Goal: Task Accomplishment & Management: Use online tool/utility

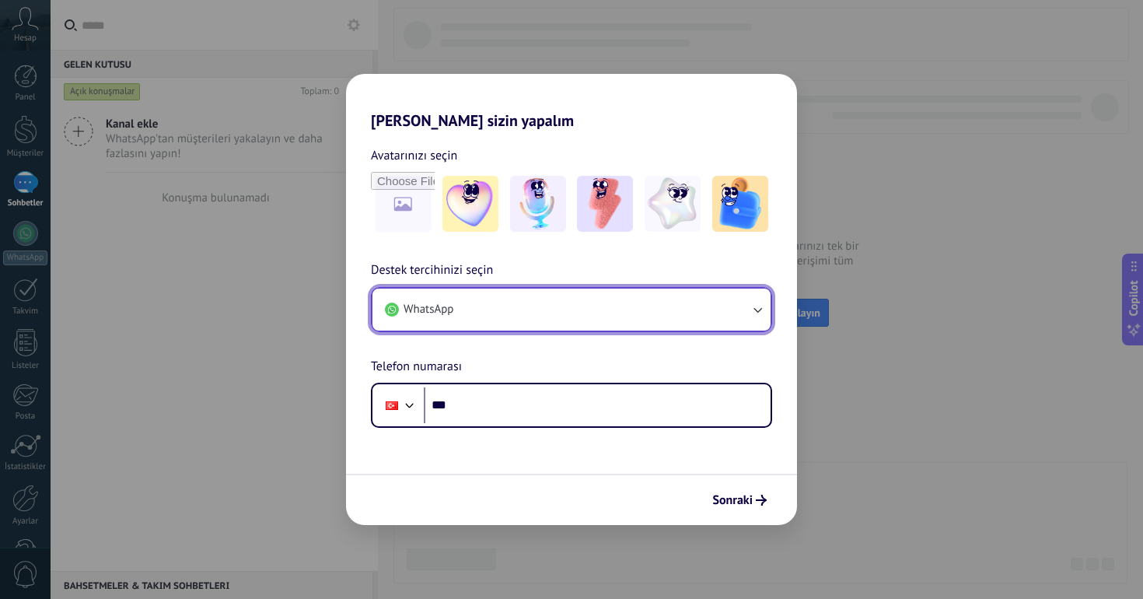
click at [725, 313] on button "WhatsApp" at bounding box center [571, 309] width 398 height 42
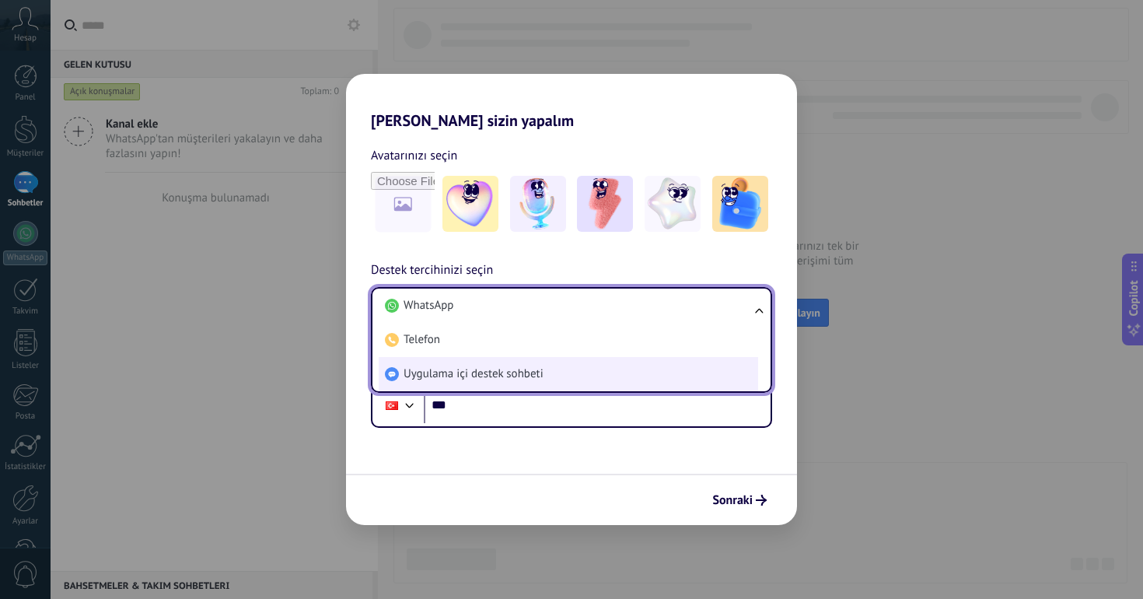
click at [567, 362] on li "Uygulama içi destek sohbeti" at bounding box center [568, 374] width 379 height 34
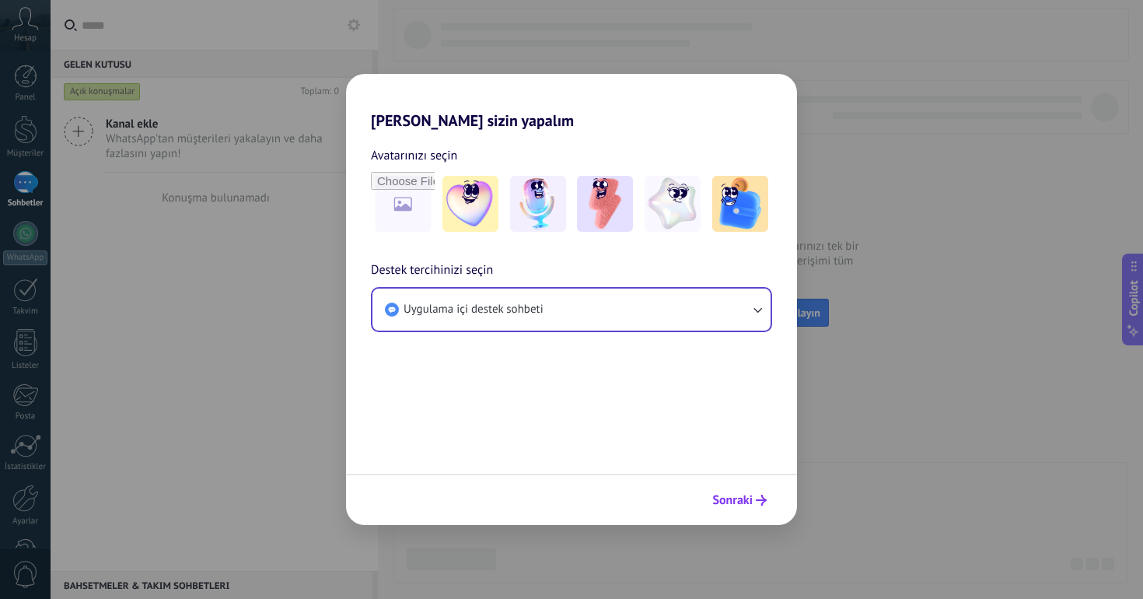
click at [735, 491] on button "Sonraki" at bounding box center [739, 500] width 68 height 26
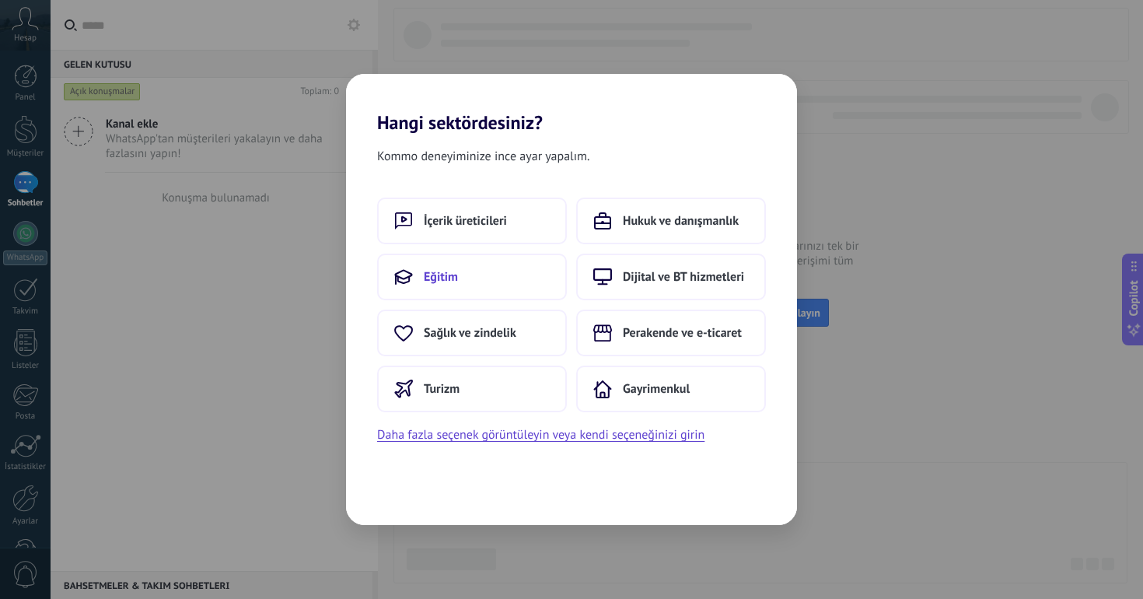
click at [454, 270] on span "Eğitim" at bounding box center [441, 277] width 34 height 16
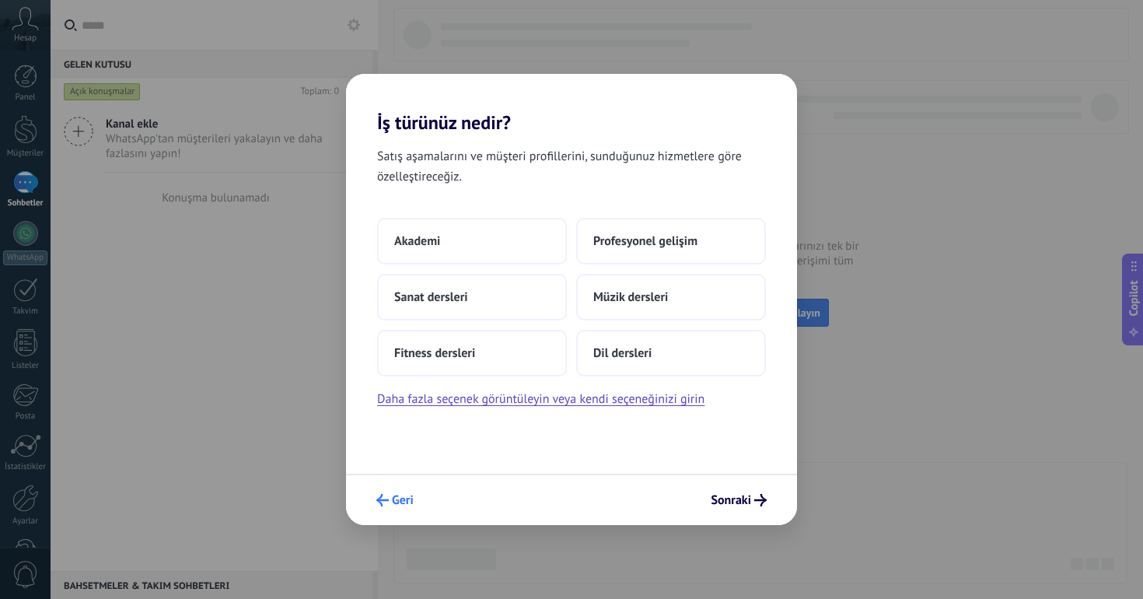
click at [410, 498] on span "Geri" at bounding box center [403, 499] width 22 height 11
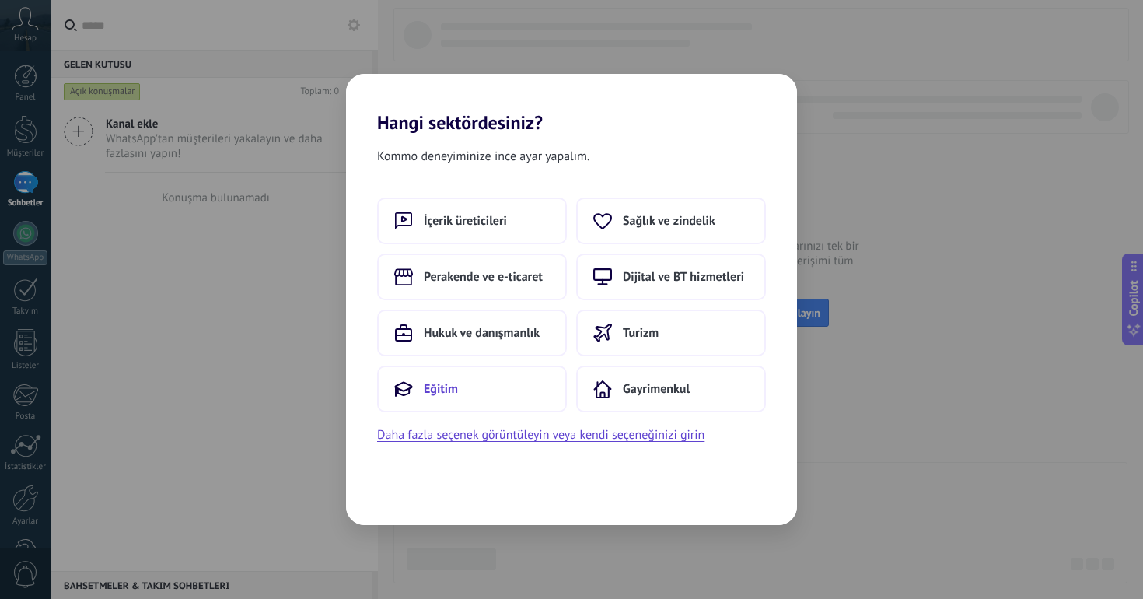
click at [491, 382] on button "Eğitim" at bounding box center [472, 388] width 190 height 47
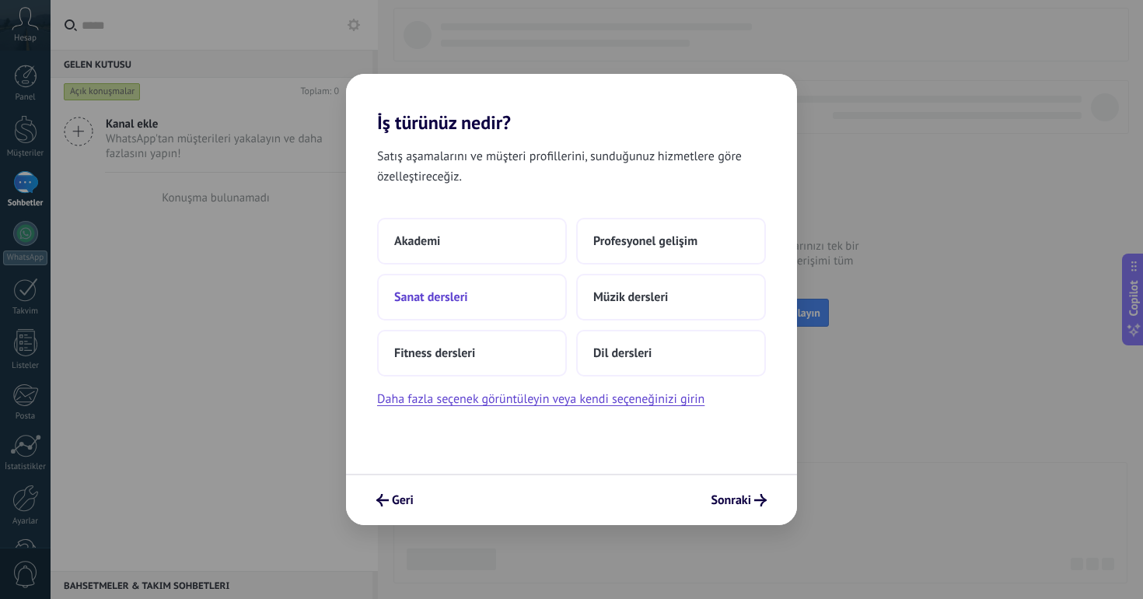
click at [443, 314] on button "Sanat dersleri" at bounding box center [472, 297] width 190 height 47
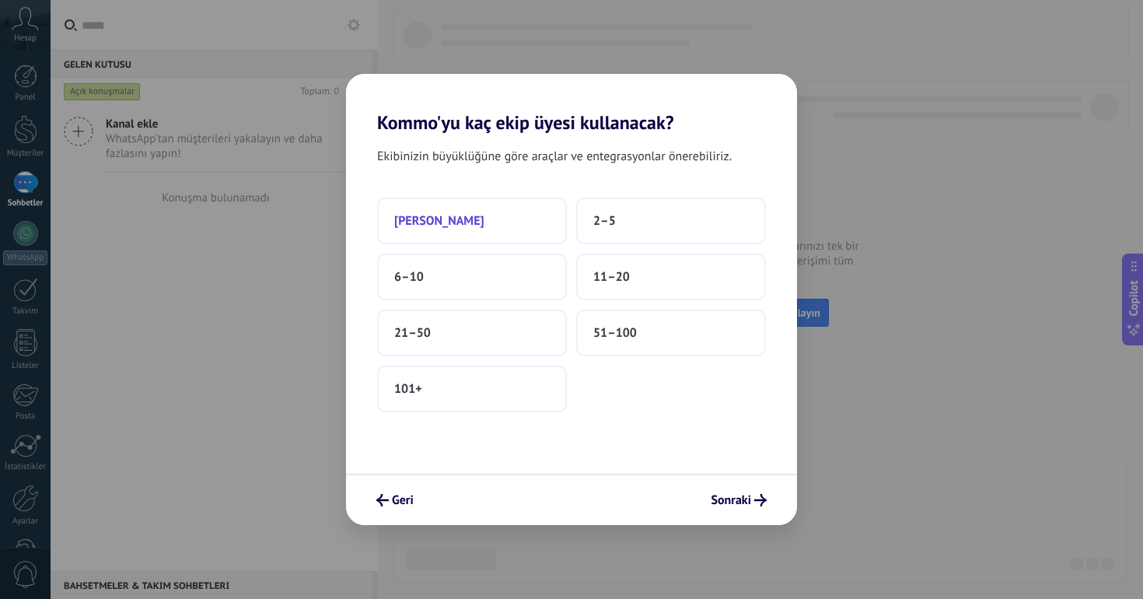
click at [504, 222] on button "Sadece ben" at bounding box center [472, 220] width 190 height 47
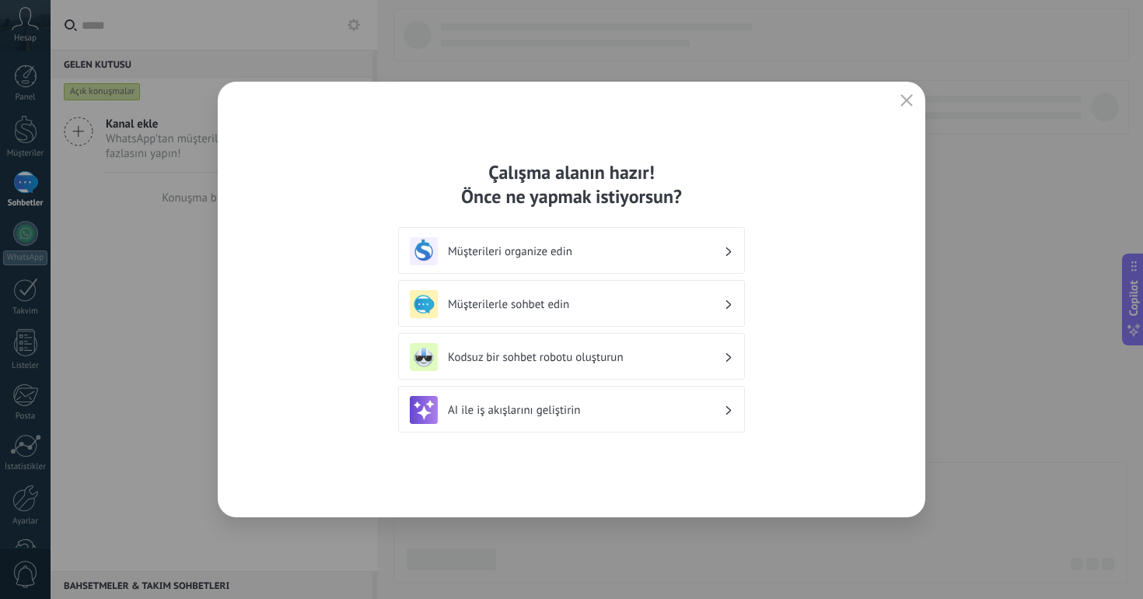
click at [668, 301] on h3 "Müşterilerle sohbet edin" at bounding box center [586, 304] width 276 height 15
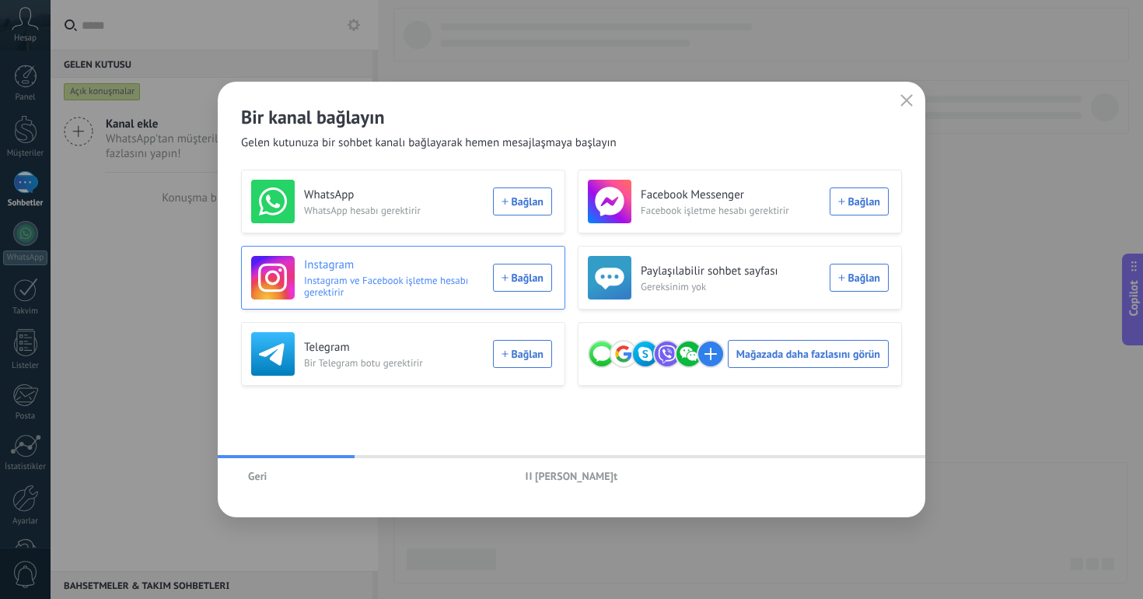
click at [526, 284] on div "Instagram Instagram ve Facebook işletme hesabı gerektirir Bağlan" at bounding box center [401, 278] width 301 height 44
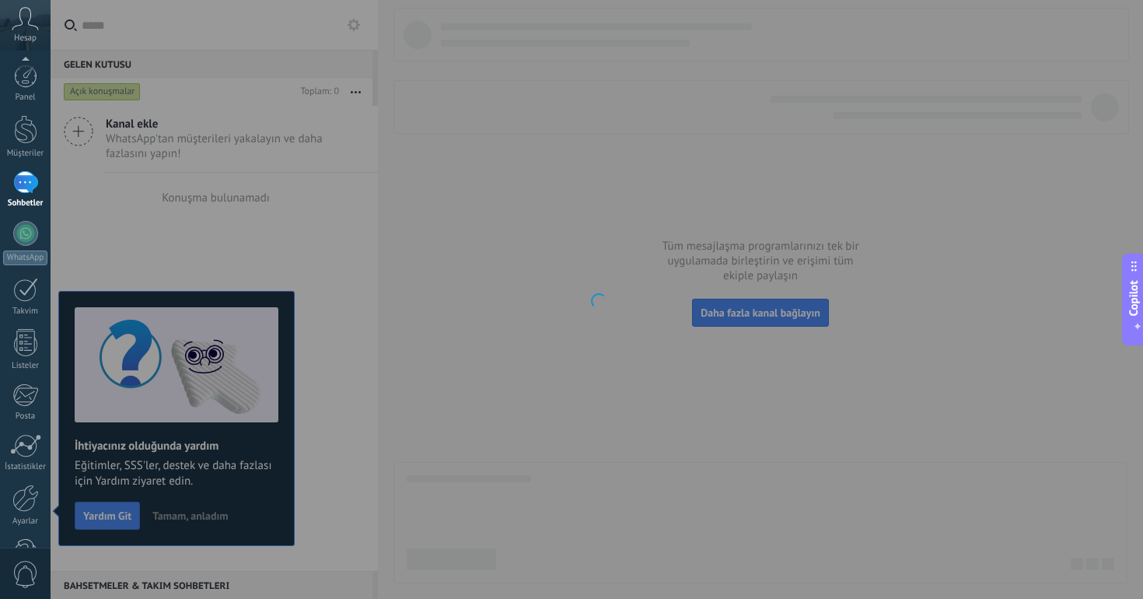
scroll to position [48, 0]
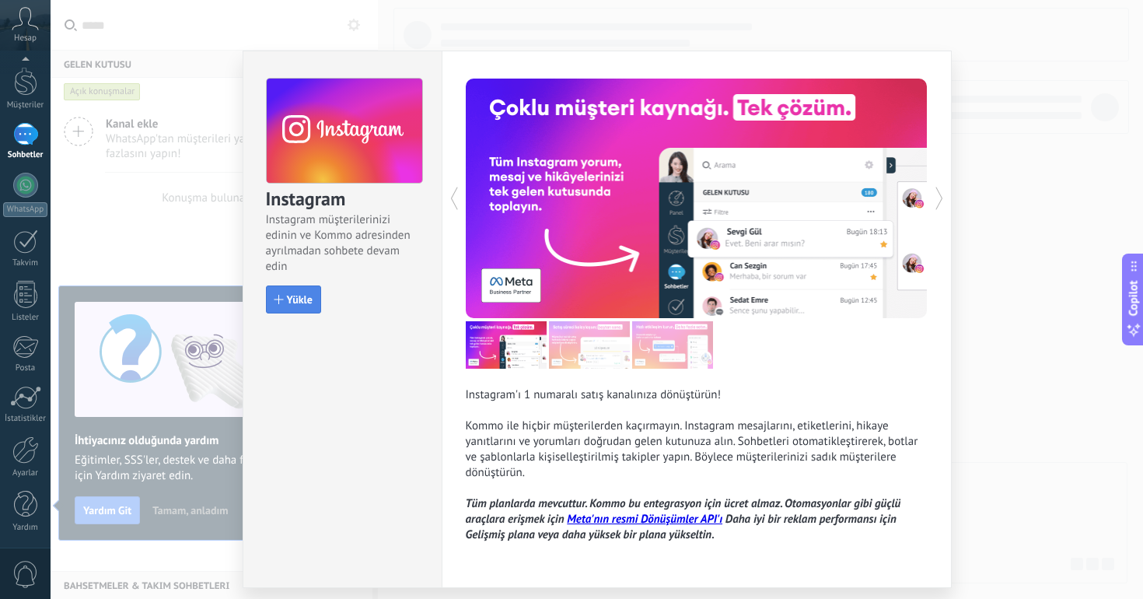
click at [292, 309] on button "Yükle" at bounding box center [293, 299] width 55 height 28
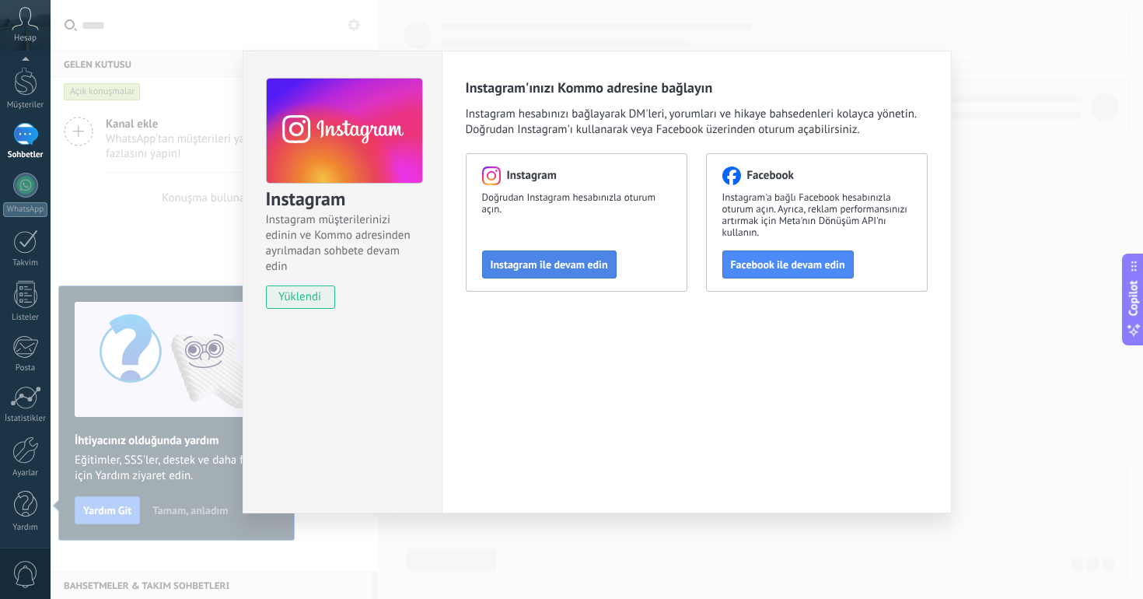
click at [516, 272] on button "Instagram ile devam edin" at bounding box center [549, 264] width 134 height 28
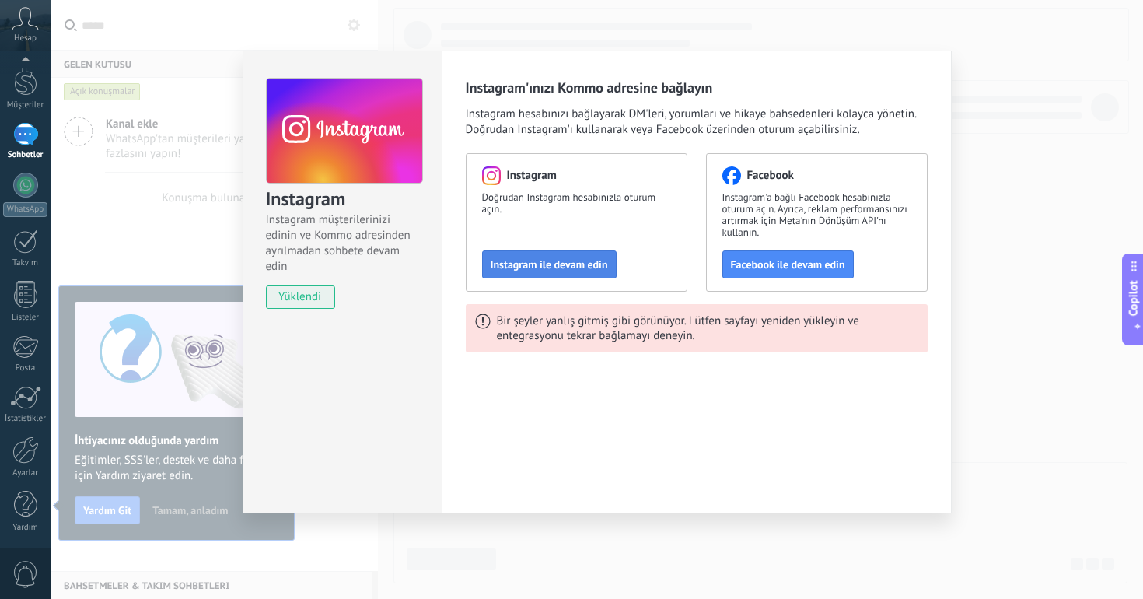
click at [547, 259] on span "Instagram ile devam edin" at bounding box center [549, 264] width 117 height 11
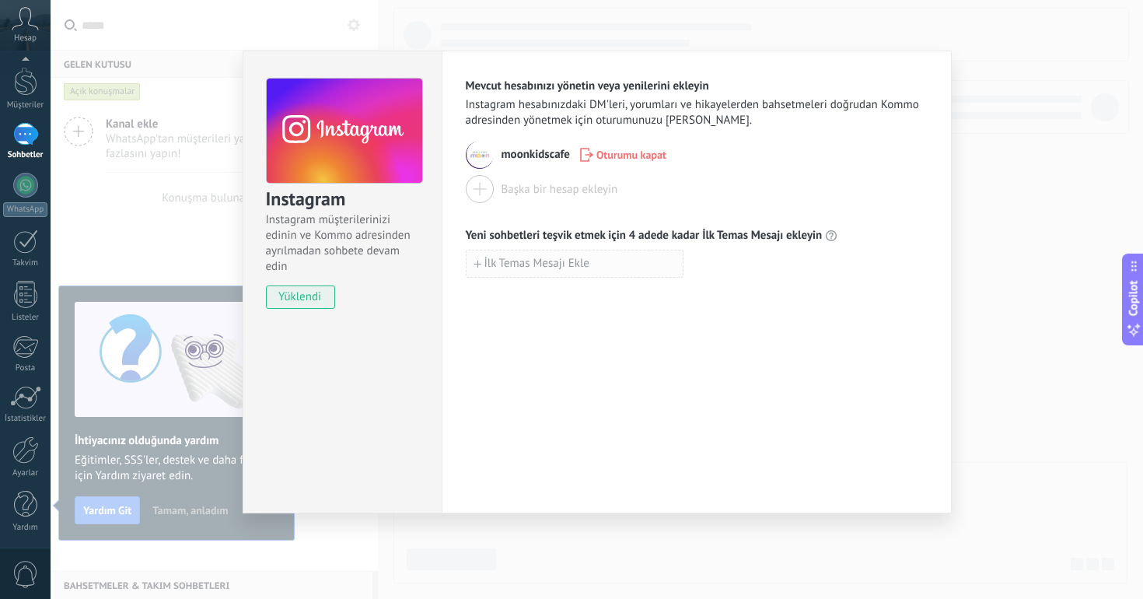
click at [575, 252] on button "İlk Temas Mesajı Ekle" at bounding box center [575, 264] width 218 height 28
click at [607, 372] on div "Mevcut hesabınızı yönetin veya yenilerini ekleyin Instagram hesabınızdaki DM'le…" at bounding box center [697, 282] width 510 height 463
click at [688, 263] on icon "button" at bounding box center [692, 263] width 10 height 12
click at [966, 145] on div "Instagram Instagram müşterilerinizi edinin ve Kommo adresinden ayrılmadan sohbe…" at bounding box center [597, 299] width 1092 height 599
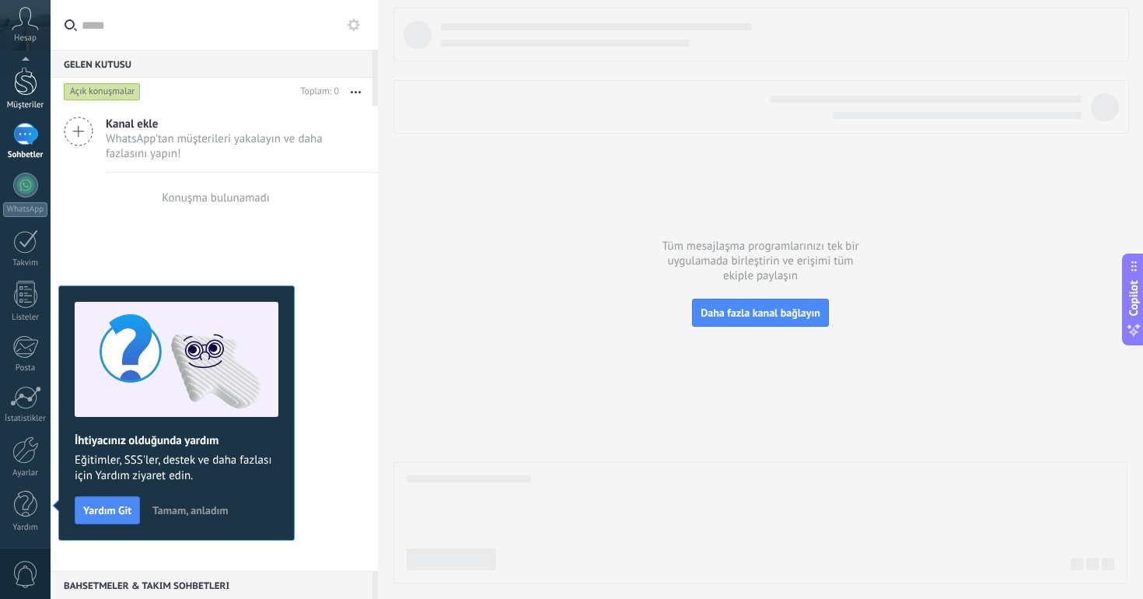
scroll to position [39, 0]
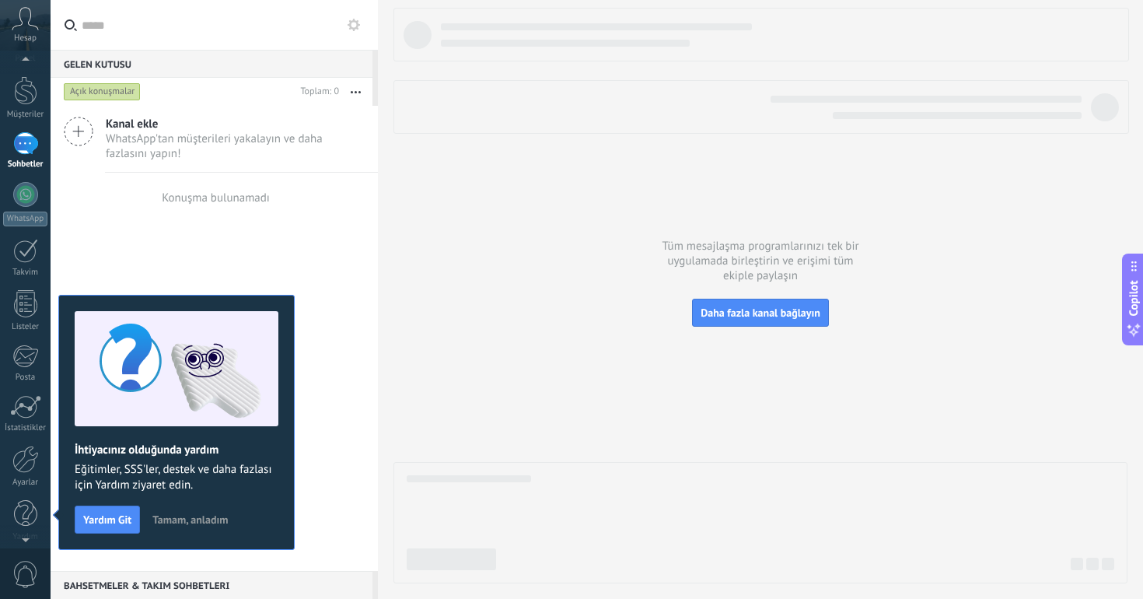
click at [29, 153] on div at bounding box center [25, 143] width 25 height 23
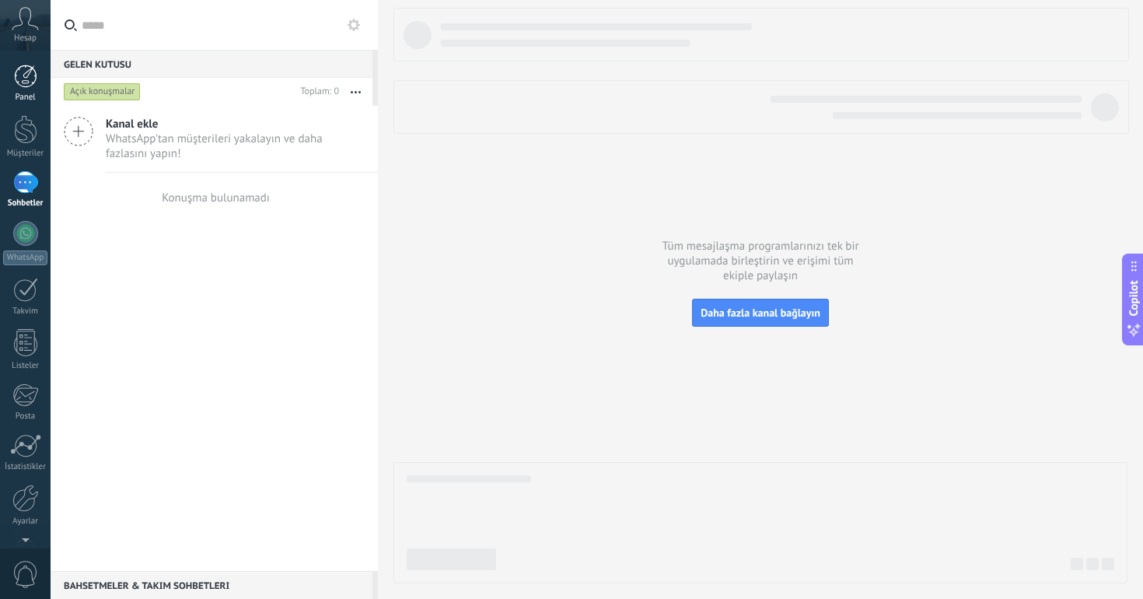
click at [17, 79] on div at bounding box center [25, 76] width 23 height 23
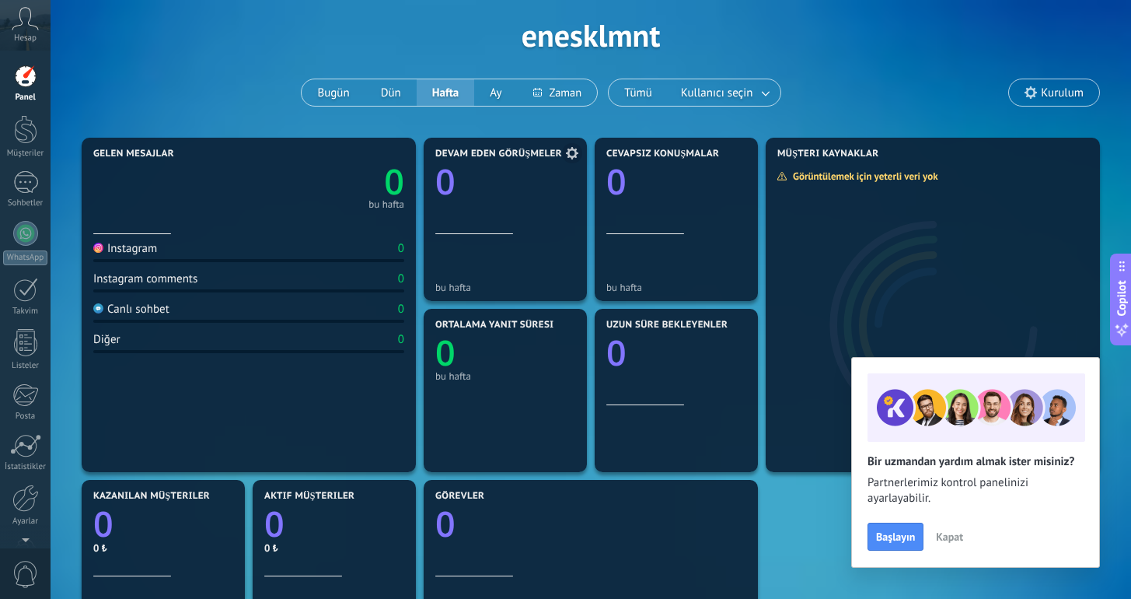
scroll to position [97, 0]
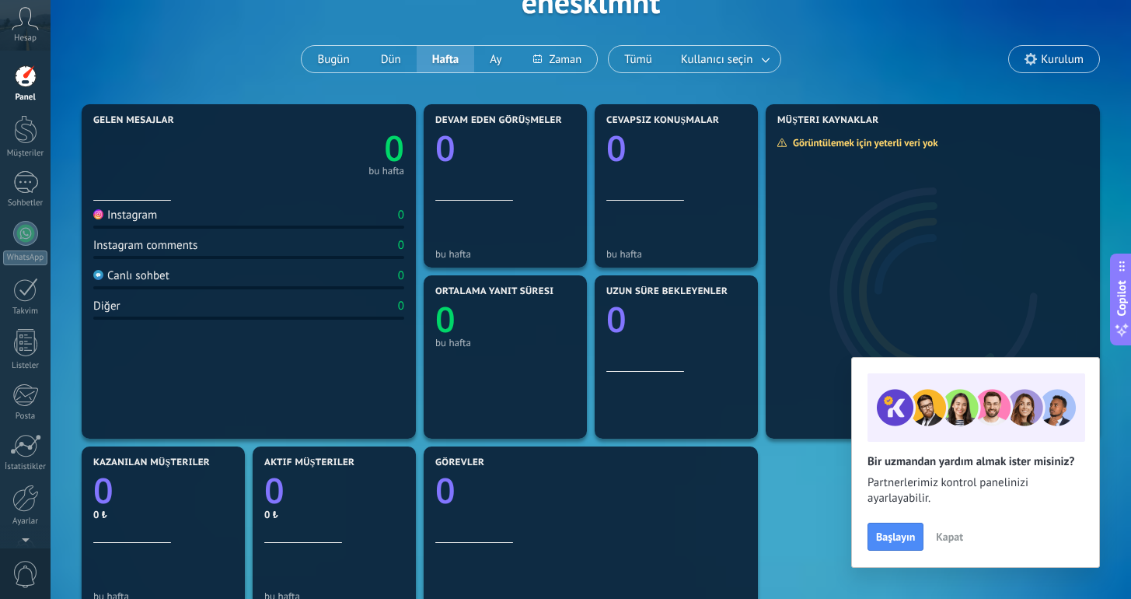
click at [206, 224] on div "Instagram 0" at bounding box center [248, 218] width 311 height 21
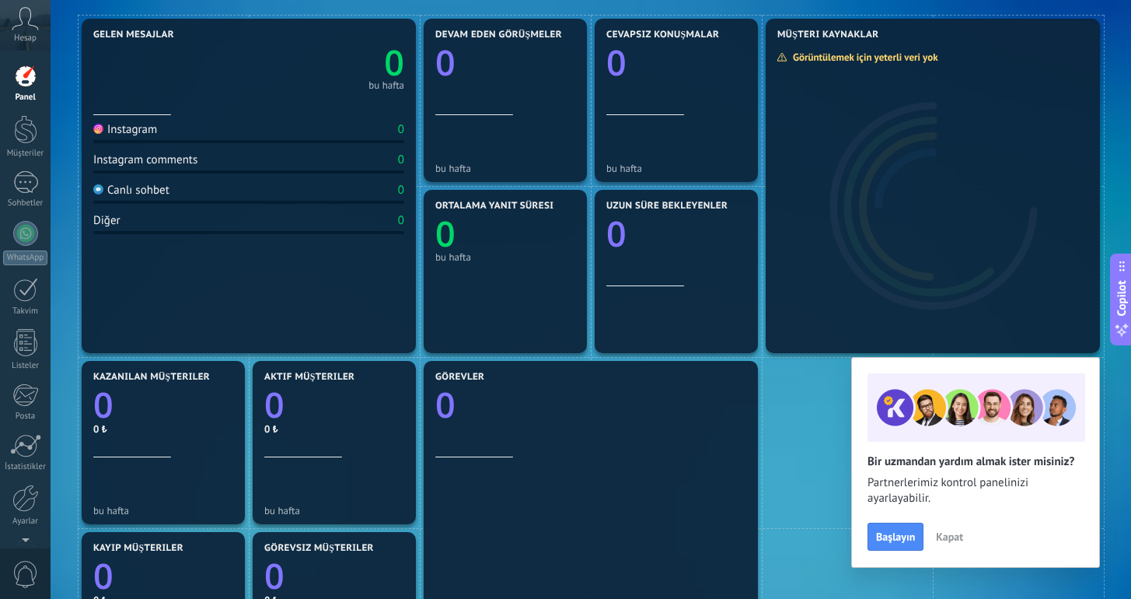
click at [949, 536] on span "Kapat" at bounding box center [949, 536] width 27 height 11
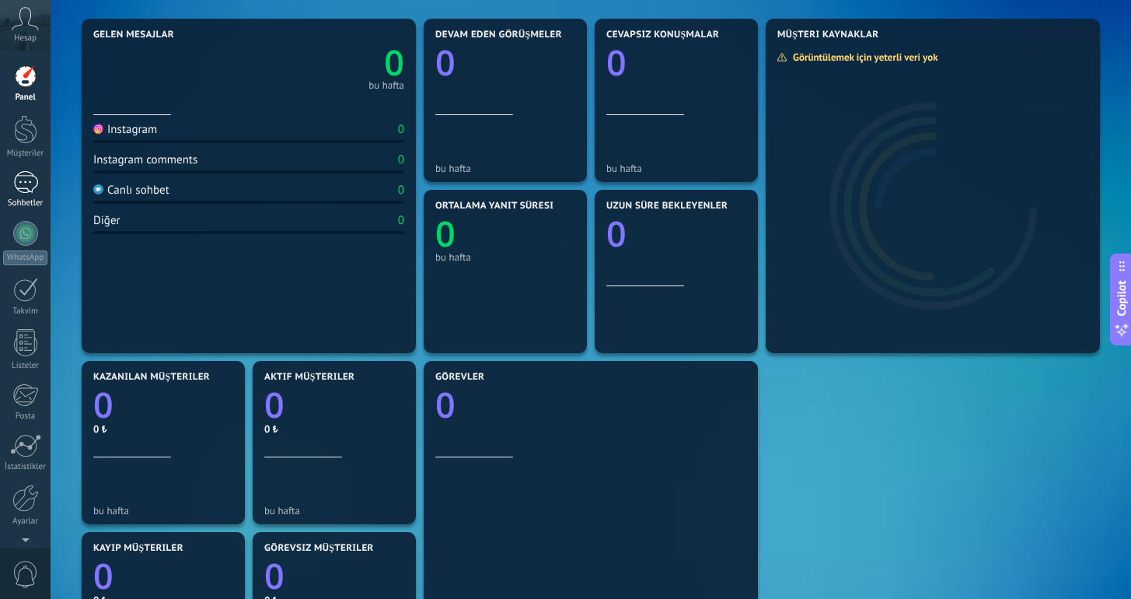
click at [19, 187] on div at bounding box center [25, 182] width 25 height 23
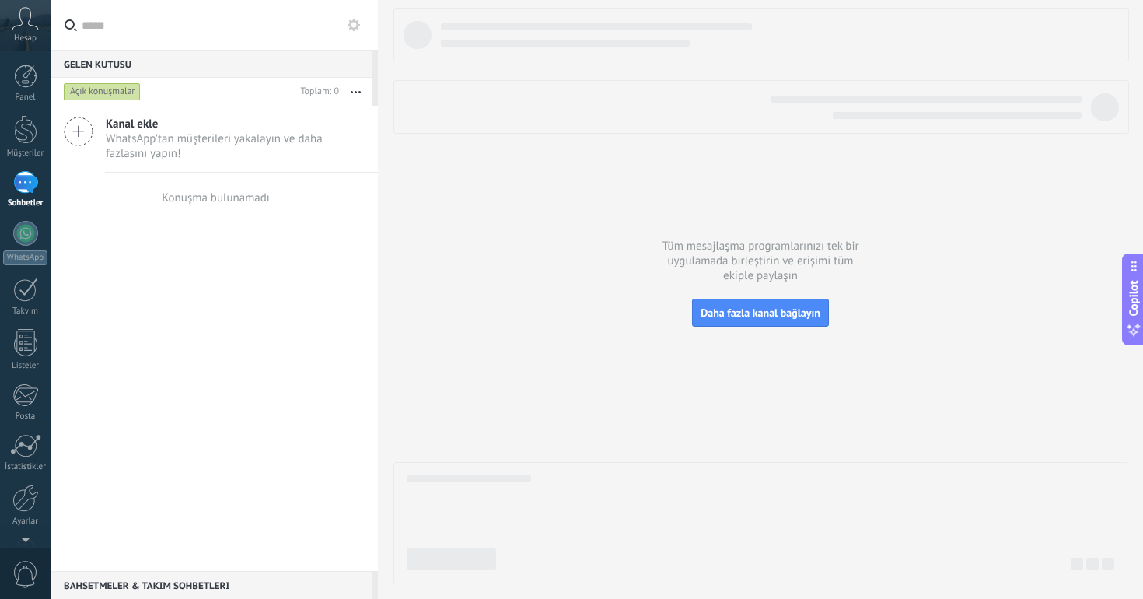
click at [78, 137] on icon at bounding box center [79, 132] width 30 height 30
click at [139, 119] on span "Kanal ekle" at bounding box center [235, 124] width 259 height 15
click at [749, 302] on button "Daha fazla kanal bağlayın" at bounding box center [760, 313] width 137 height 28
click at [746, 311] on span "Daha fazla kanal bağlayın" at bounding box center [760, 313] width 120 height 14
click at [351, 20] on icon at bounding box center [354, 25] width 12 height 12
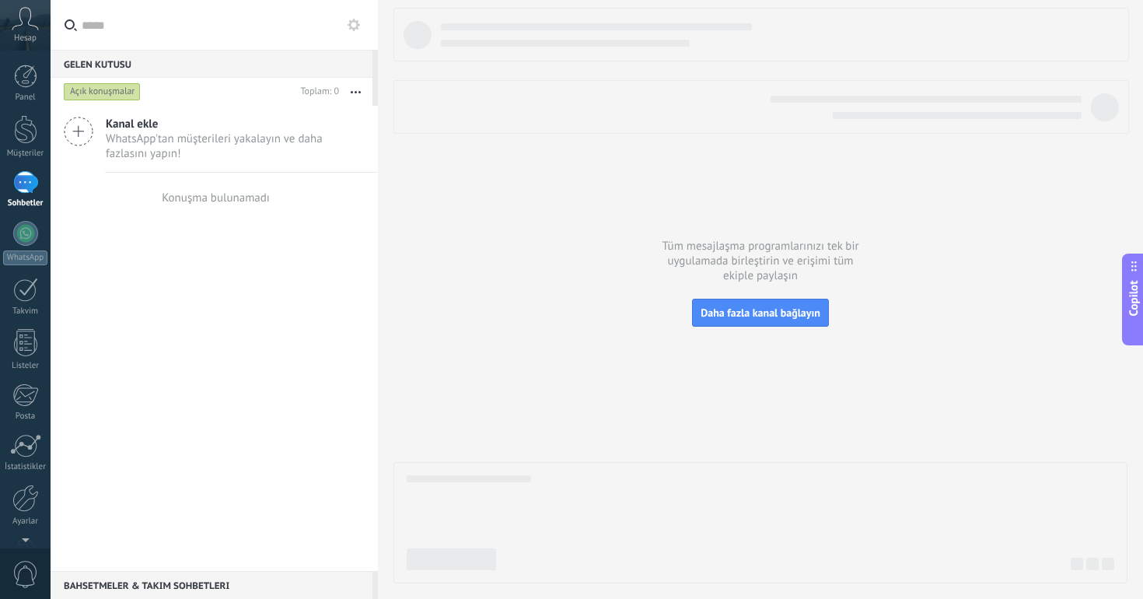
click at [30, 26] on icon at bounding box center [25, 18] width 27 height 23
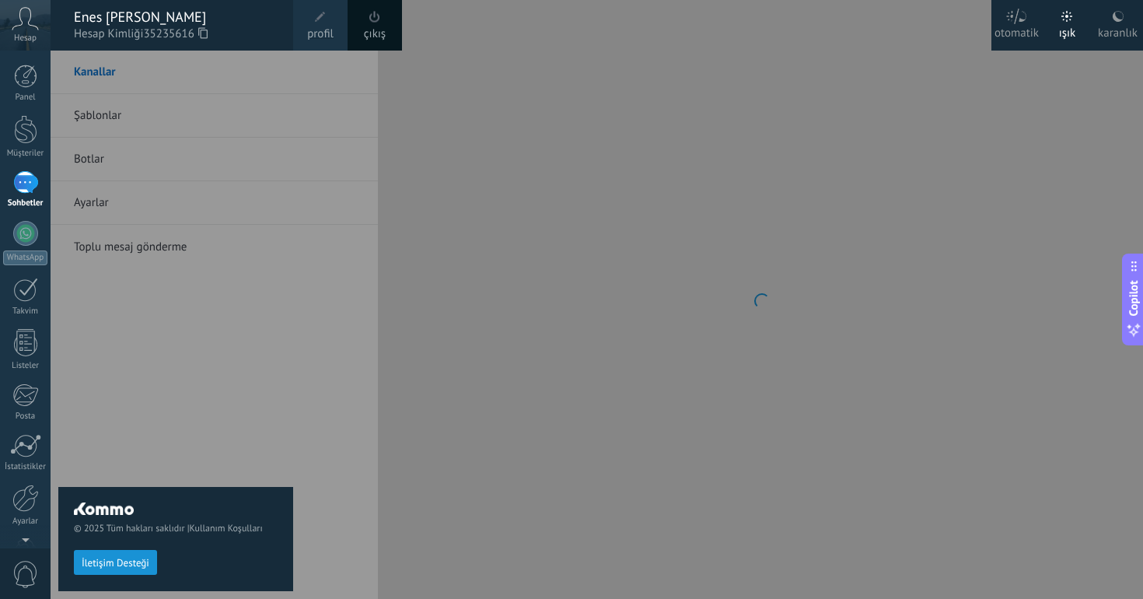
click at [505, 302] on div at bounding box center [622, 299] width 1143 height 599
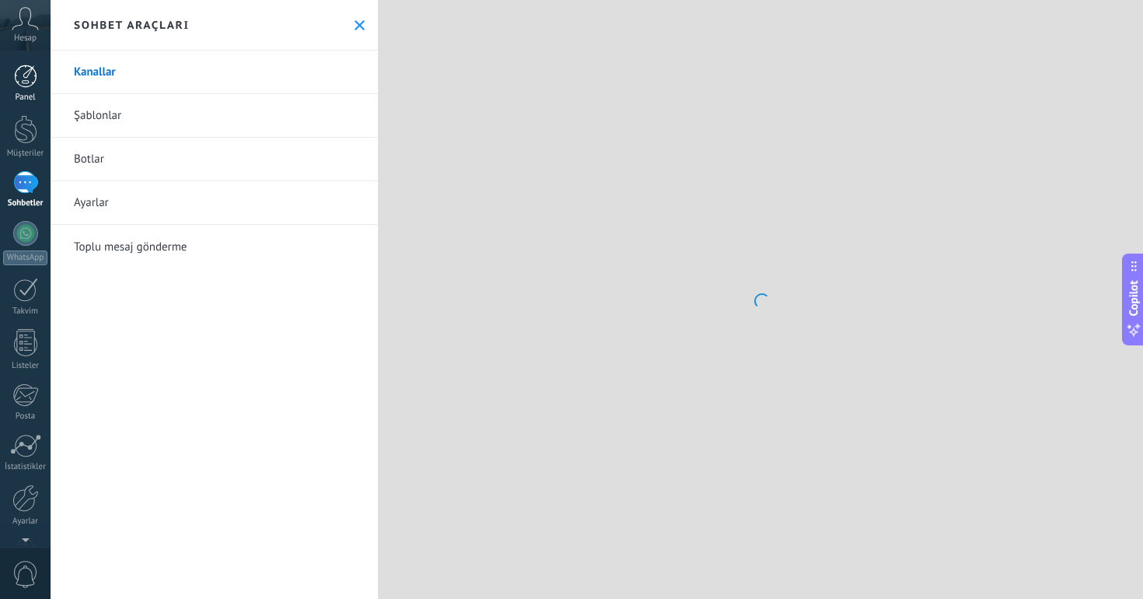
click at [32, 84] on div at bounding box center [25, 76] width 23 height 23
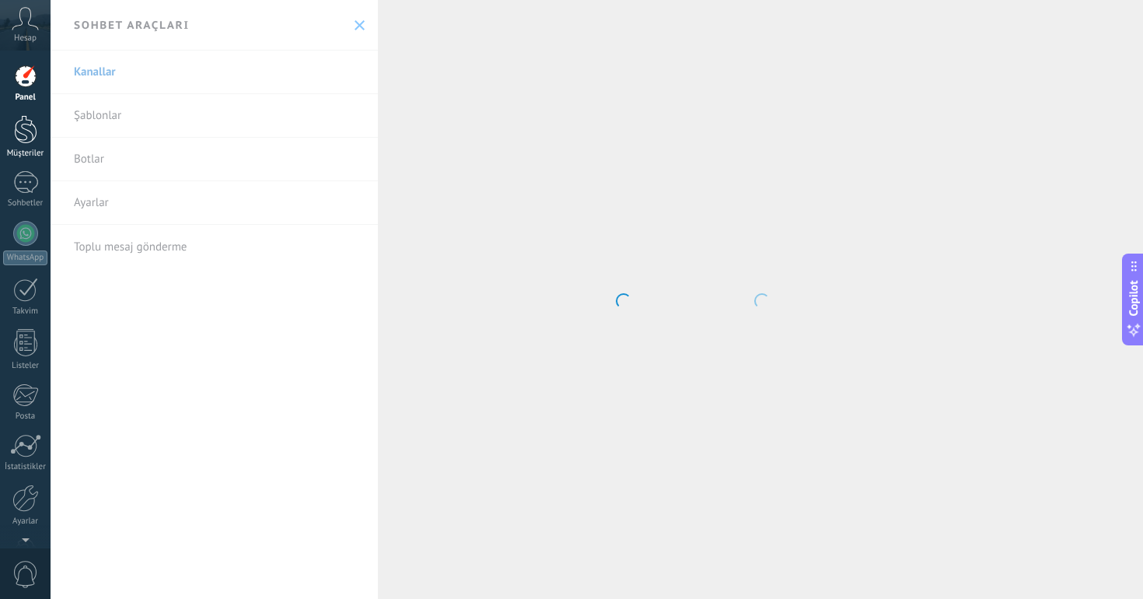
click at [28, 120] on div at bounding box center [25, 129] width 23 height 29
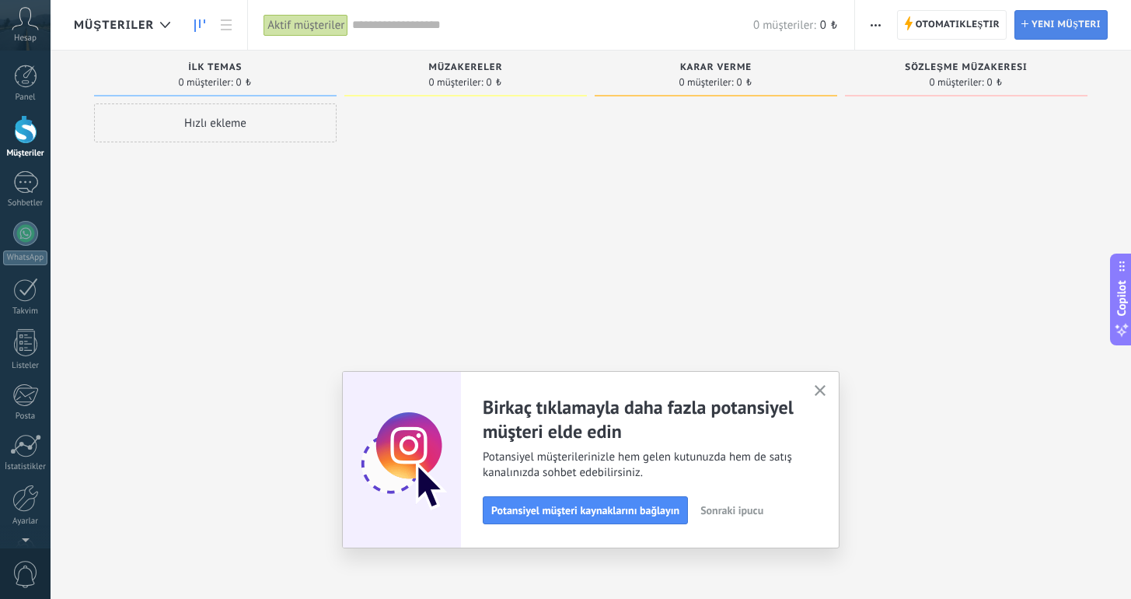
click at [1080, 11] on span "Yeni müşteri" at bounding box center [1066, 25] width 69 height 28
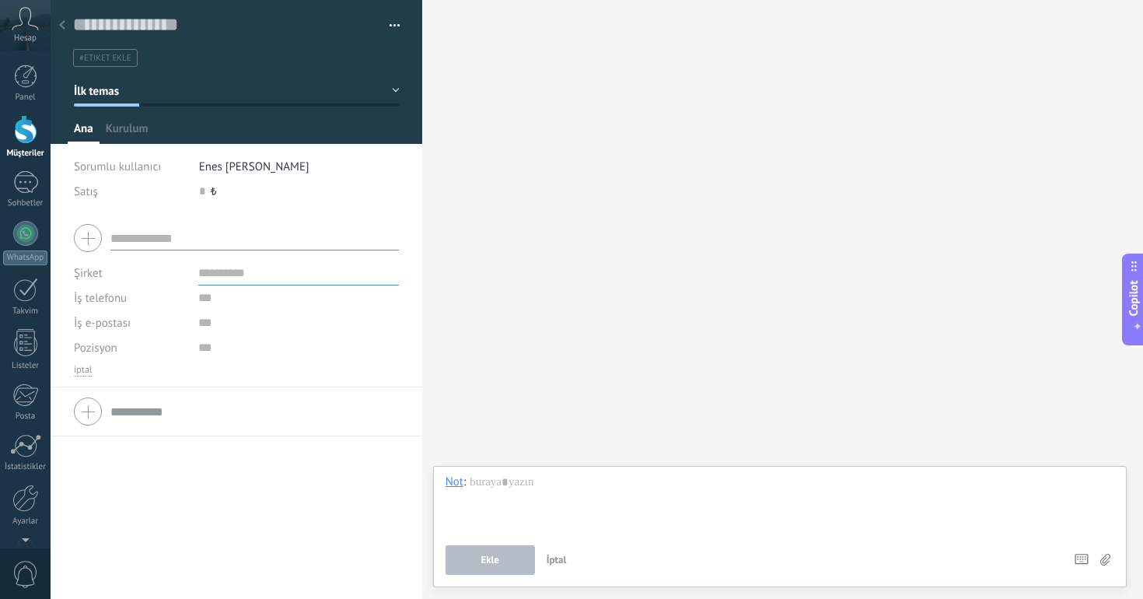
click at [69, 28] on div at bounding box center [62, 26] width 22 height 30
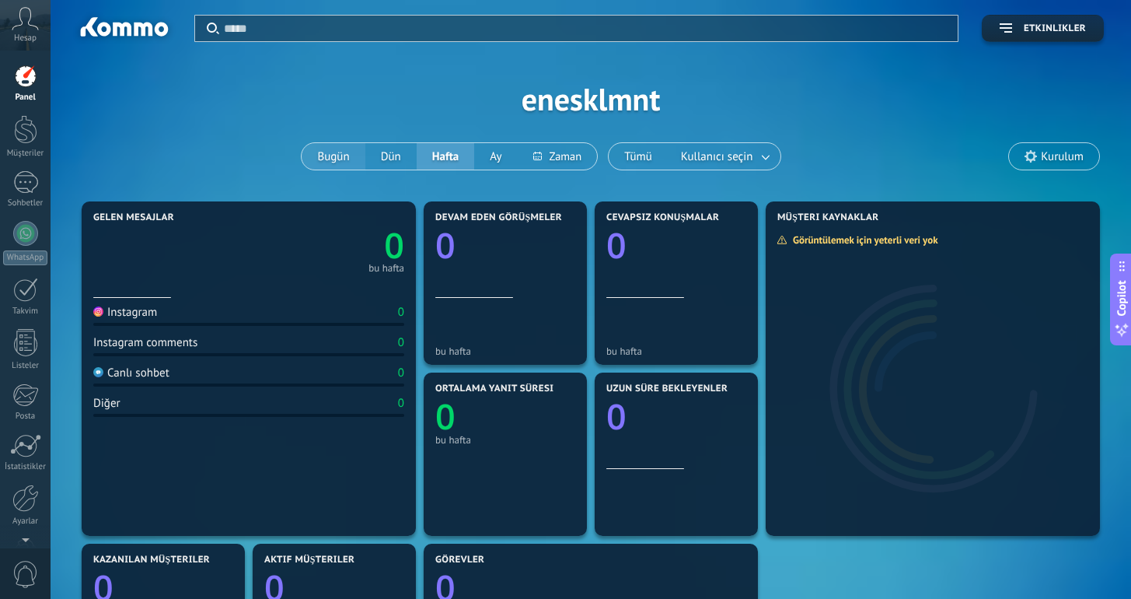
click at [348, 155] on button "Bugün" at bounding box center [333, 156] width 63 height 26
click at [445, 102] on div "Uygula Etkinlikler enesklmnt Bugün Dün Hafta Ay Tümü Kullanıcı seçin Kurulum" at bounding box center [591, 98] width 1034 height 197
click at [16, 241] on div at bounding box center [25, 233] width 25 height 25
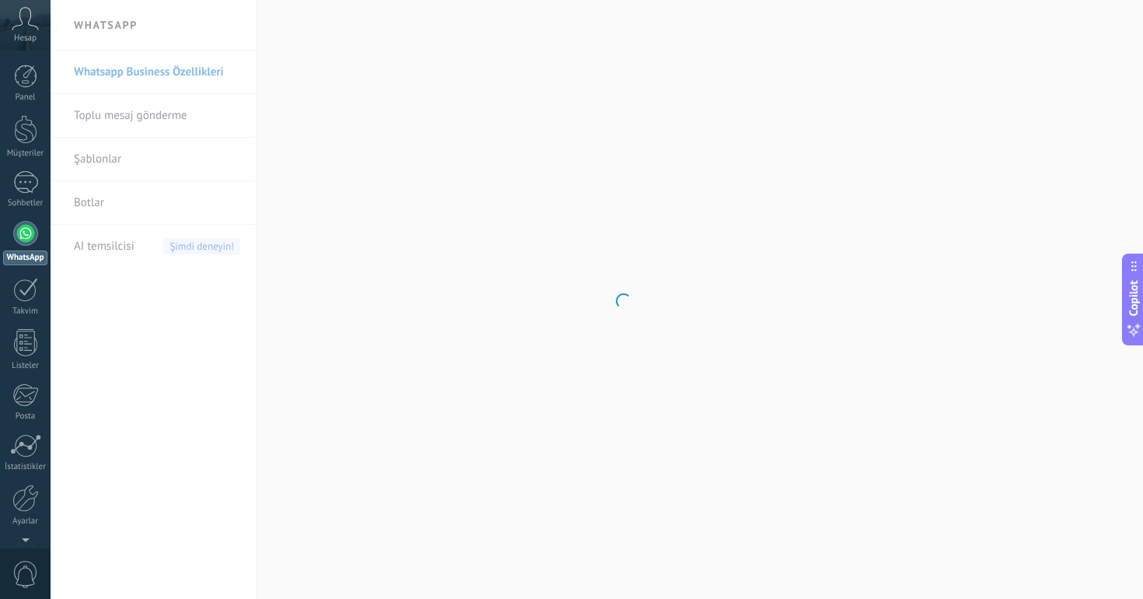
click at [538, 55] on body ".abccls-1,.abccls-2{fill-rule:evenodd}.abccls-2{fill:#fff} .abfcls-1{fill:none}…" at bounding box center [571, 299] width 1143 height 599
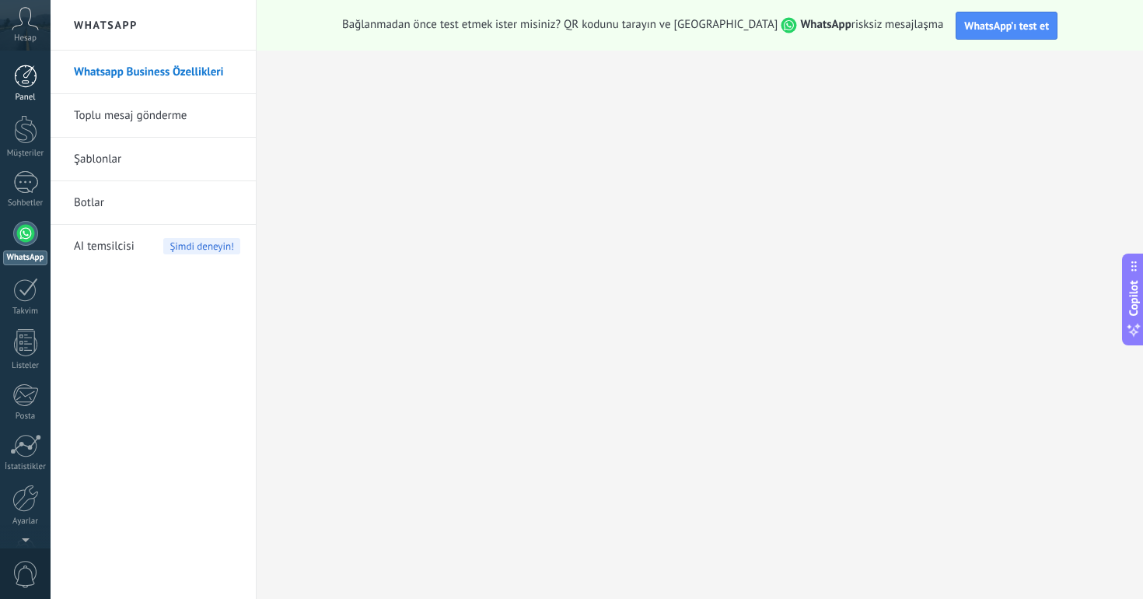
click at [33, 80] on div at bounding box center [25, 76] width 23 height 23
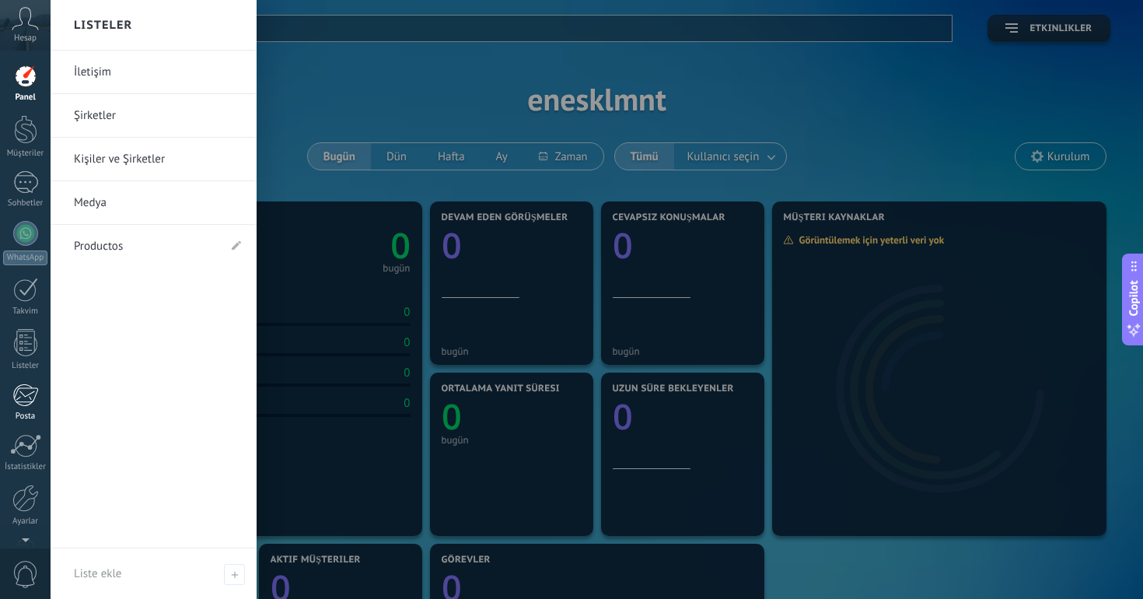
click at [19, 400] on div at bounding box center [25, 394] width 26 height 23
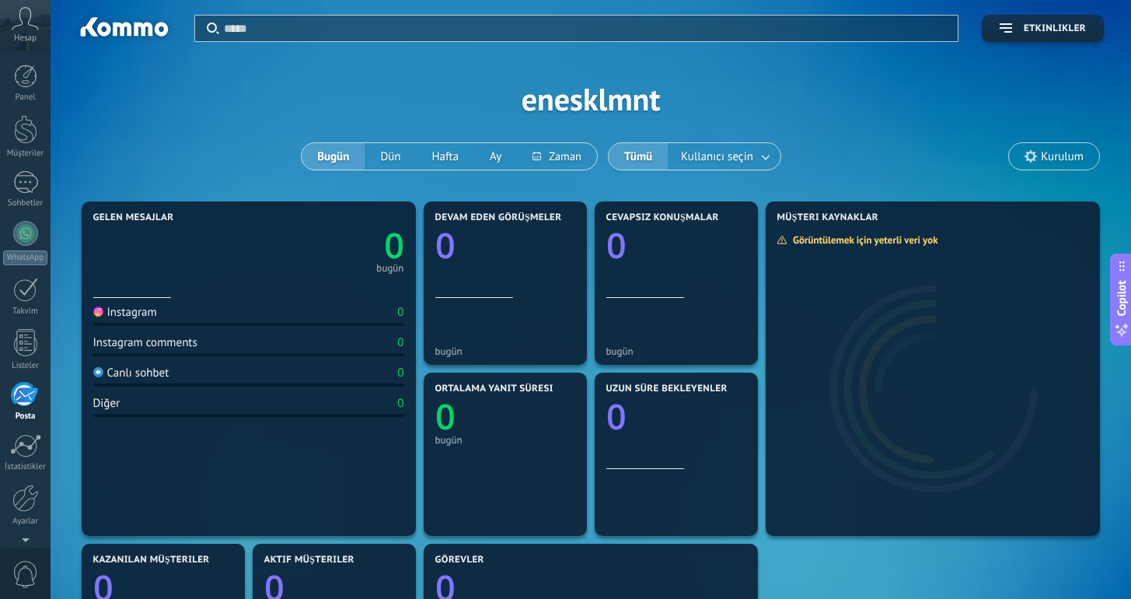
scroll to position [48, 0]
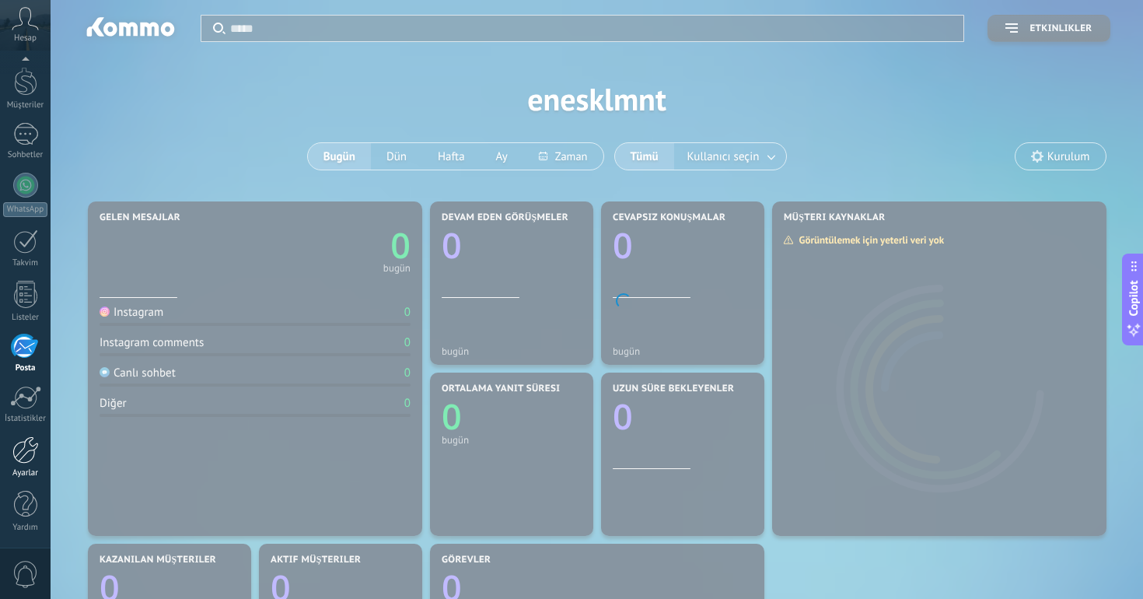
click at [21, 443] on div at bounding box center [25, 449] width 26 height 27
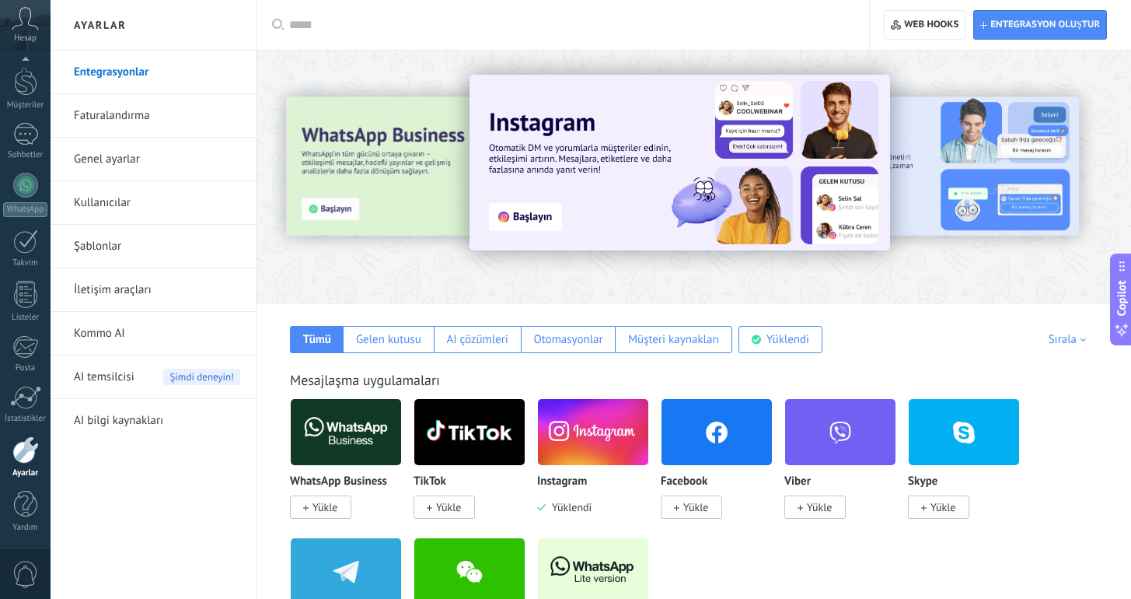
click at [585, 445] on img at bounding box center [593, 431] width 110 height 75
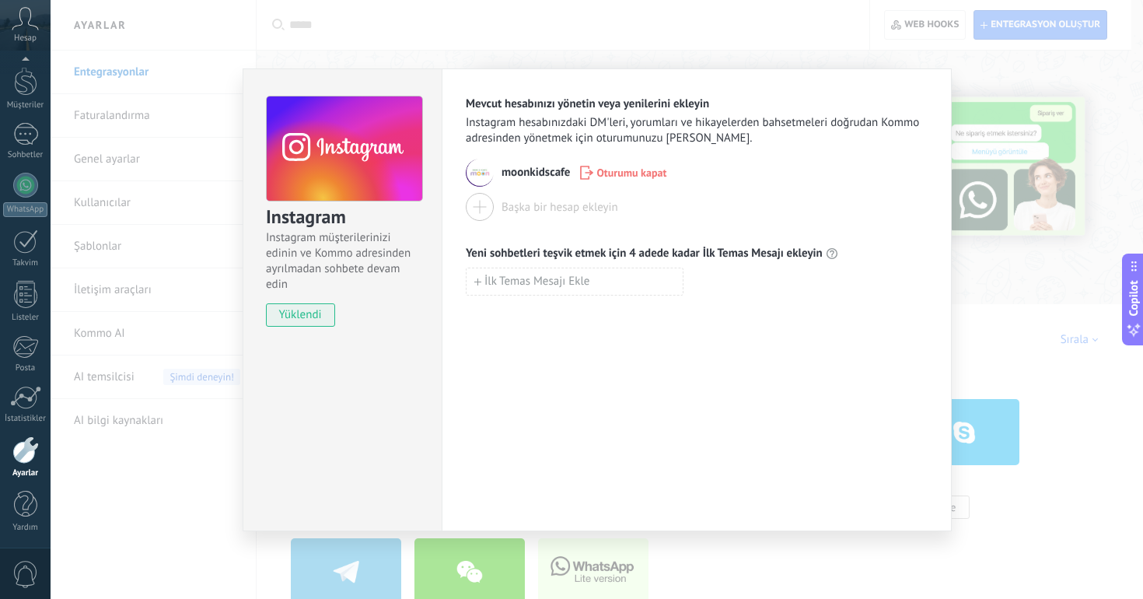
click at [925, 26] on div "Instagram Instagram müşterilerinizi edinin ve Kommo adresinden ayrılmadan sohbe…" at bounding box center [597, 299] width 1092 height 599
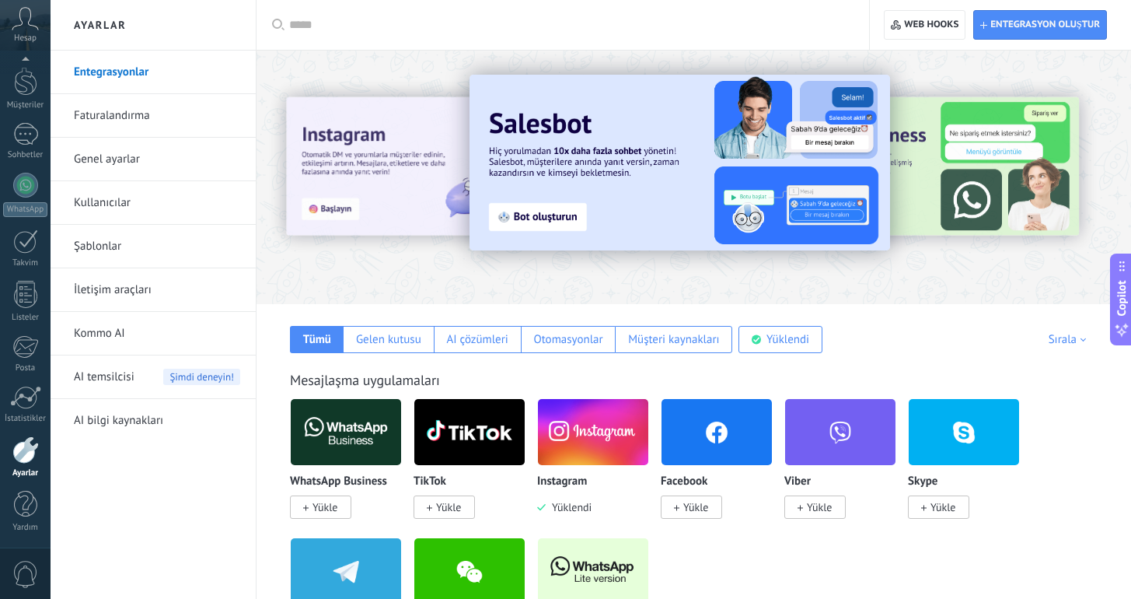
click at [114, 159] on link "Genel ayarlar" at bounding box center [157, 160] width 166 height 44
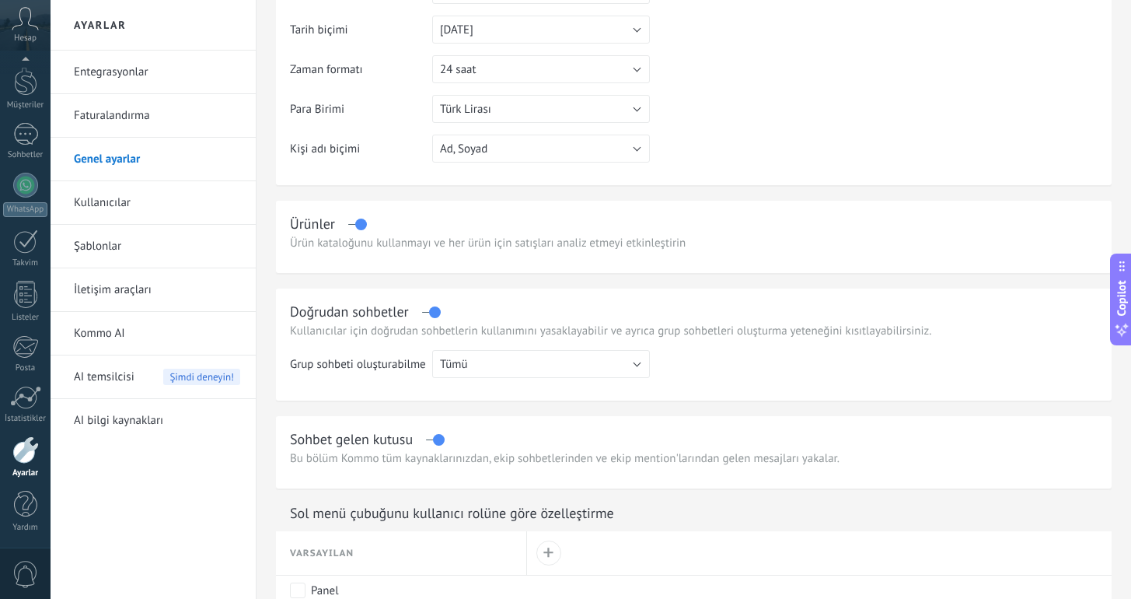
scroll to position [256, 0]
click at [484, 155] on button "Ad, Soyad" at bounding box center [541, 147] width 218 height 28
click at [484, 155] on span "Ad, Soyad" at bounding box center [534, 147] width 222 height 15
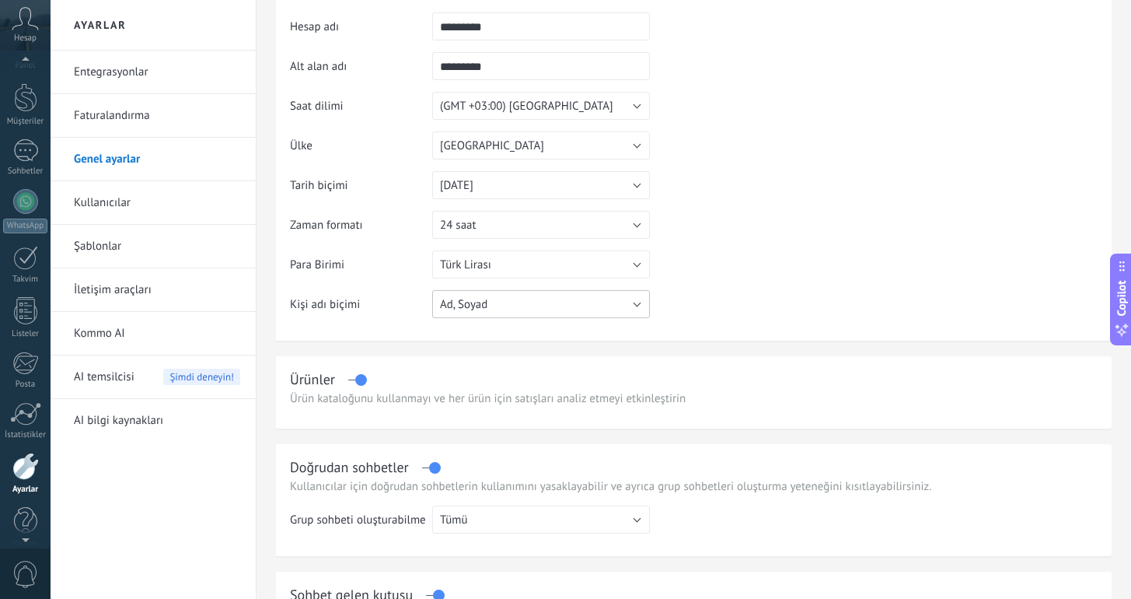
scroll to position [48, 0]
click at [99, 84] on link "Entegrasyonlar" at bounding box center [157, 73] width 166 height 44
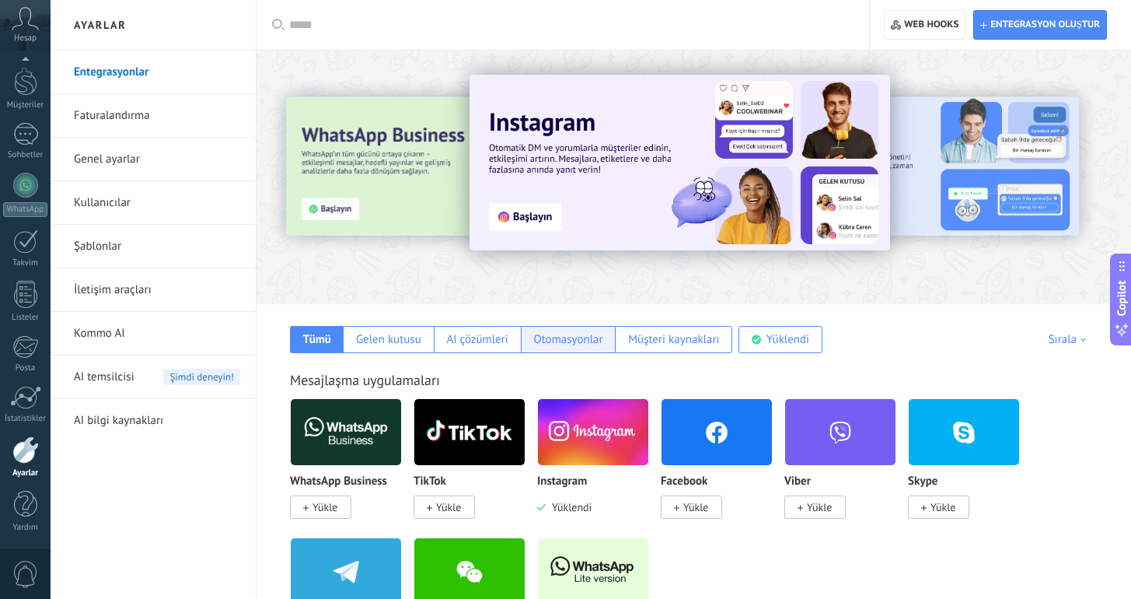
click at [585, 341] on div "Otomasyonlar" at bounding box center [567, 339] width 69 height 15
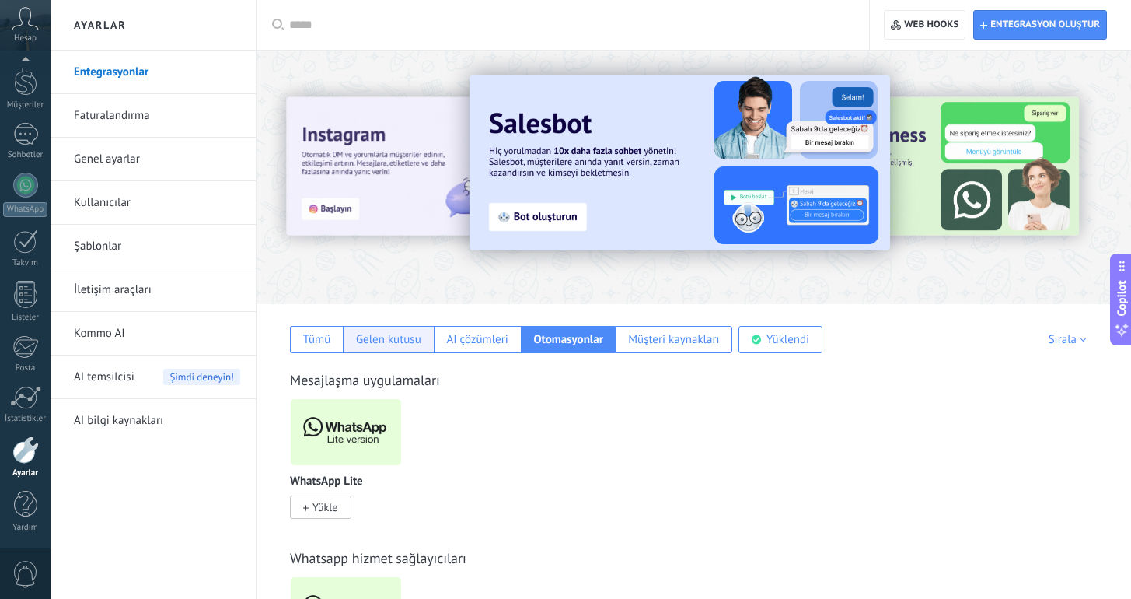
click at [376, 343] on div "Gelen kutusu" at bounding box center [388, 339] width 65 height 15
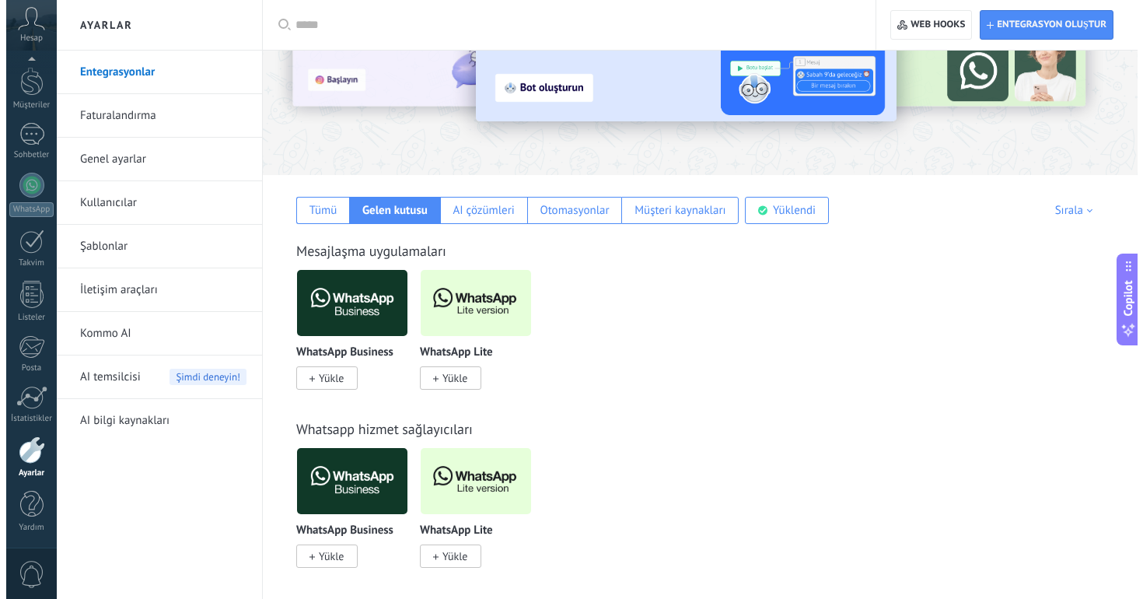
scroll to position [195, 0]
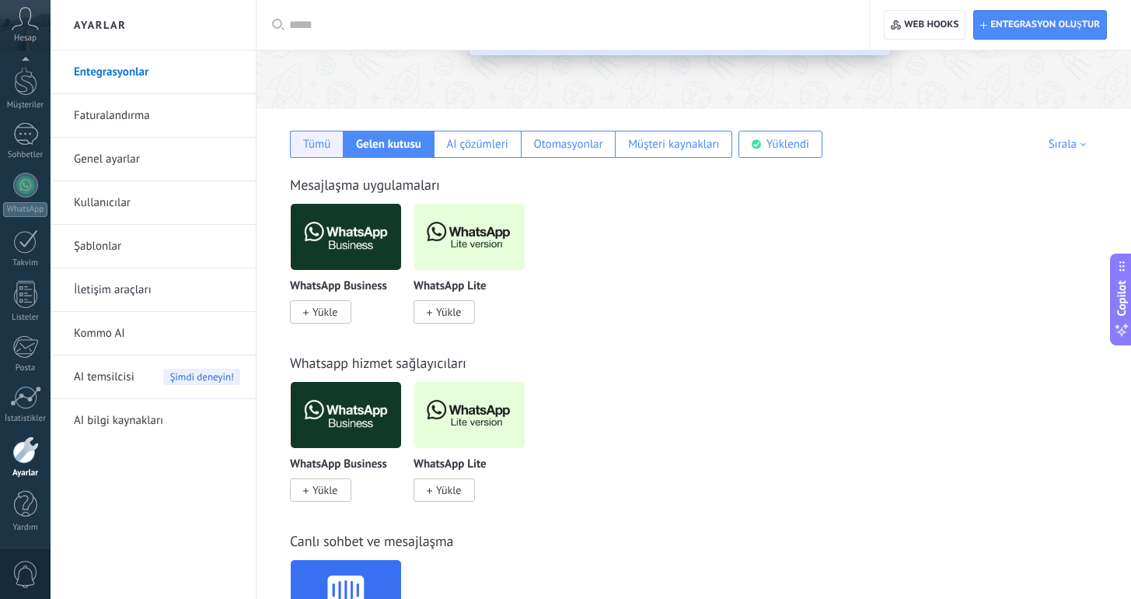
click at [327, 139] on div "Tümü" at bounding box center [317, 144] width 28 height 15
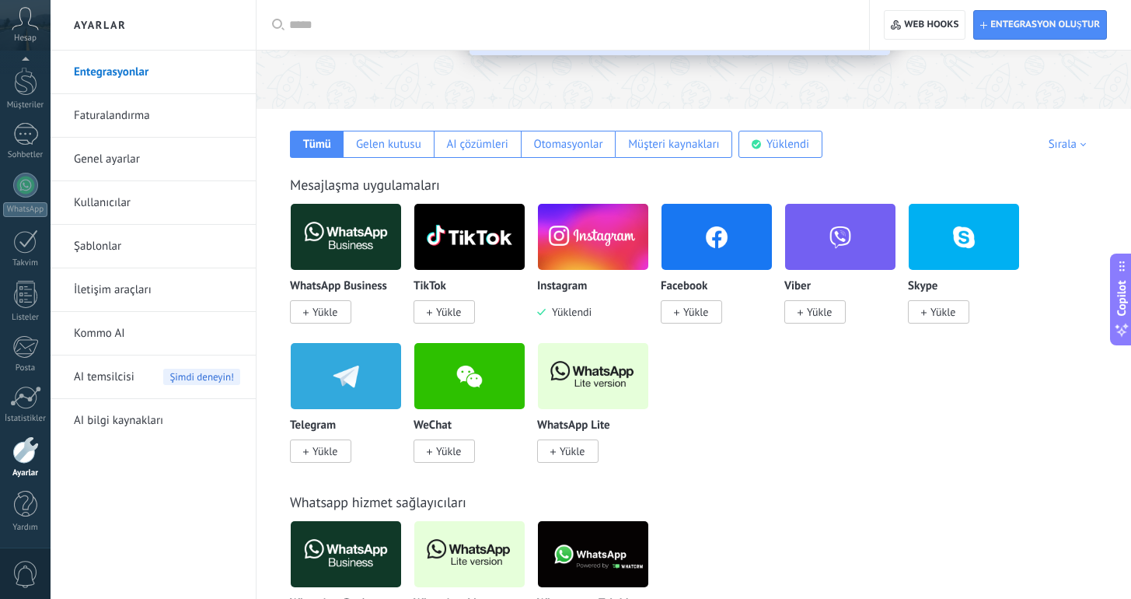
click at [578, 251] on img at bounding box center [593, 236] width 110 height 75
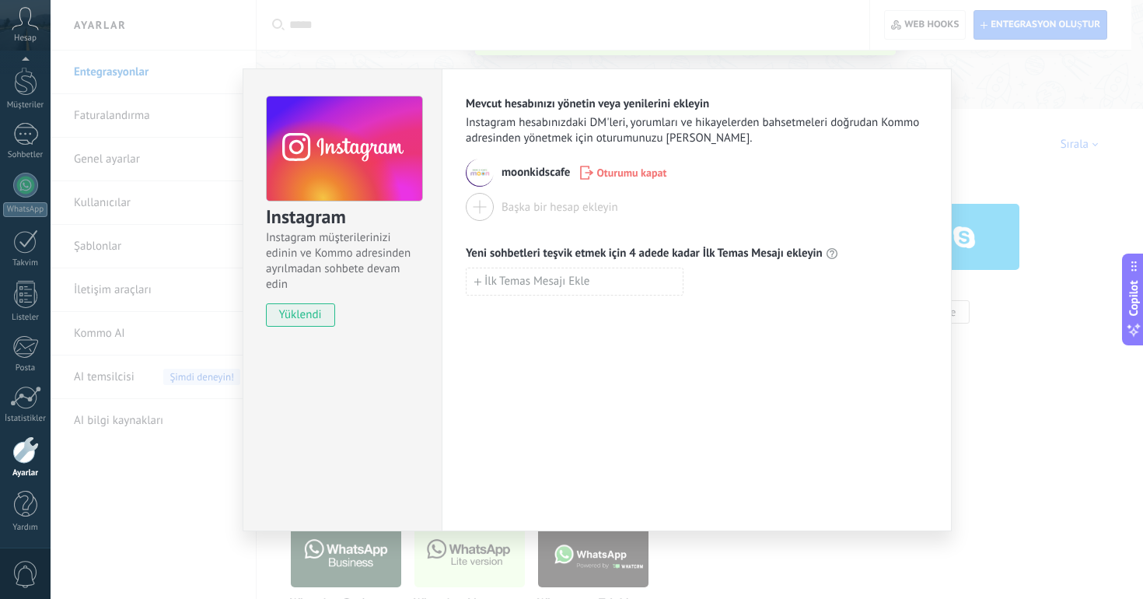
click at [1008, 118] on div "Instagram Instagram müşterilerinizi edinin ve Kommo adresinden ayrılmadan sohbe…" at bounding box center [597, 299] width 1092 height 599
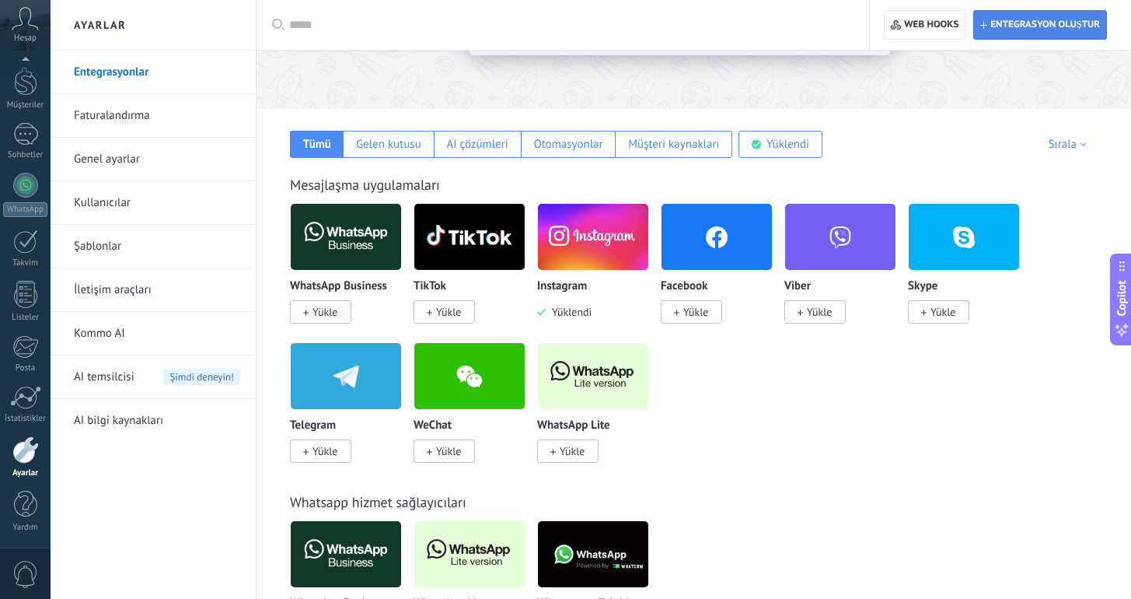
click at [1022, 17] on span "Entegrasyon oluştur" at bounding box center [1040, 25] width 120 height 28
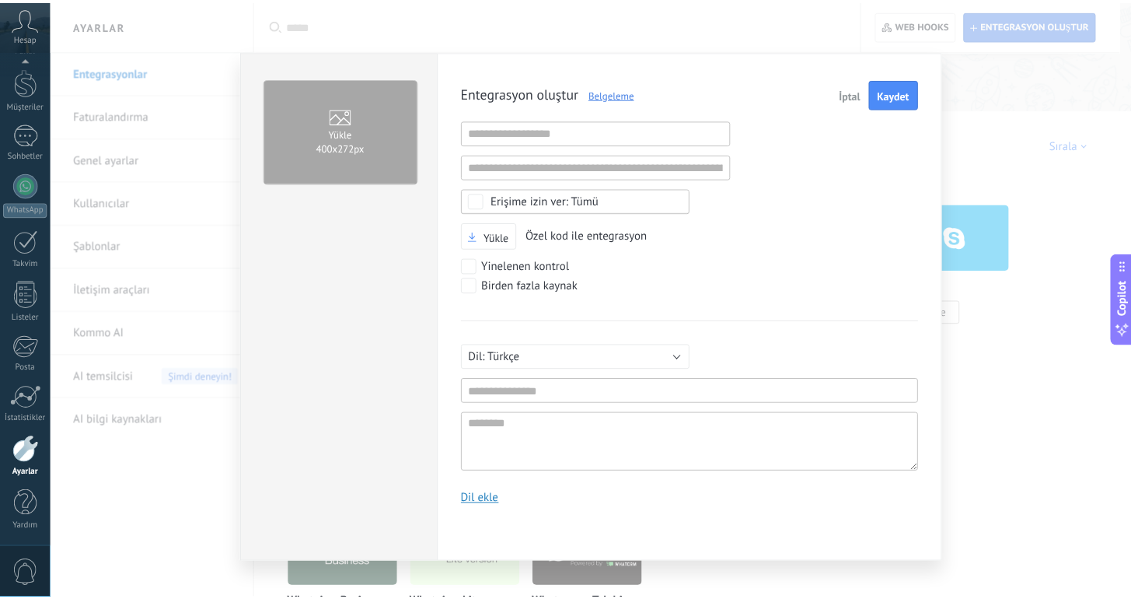
scroll to position [15, 0]
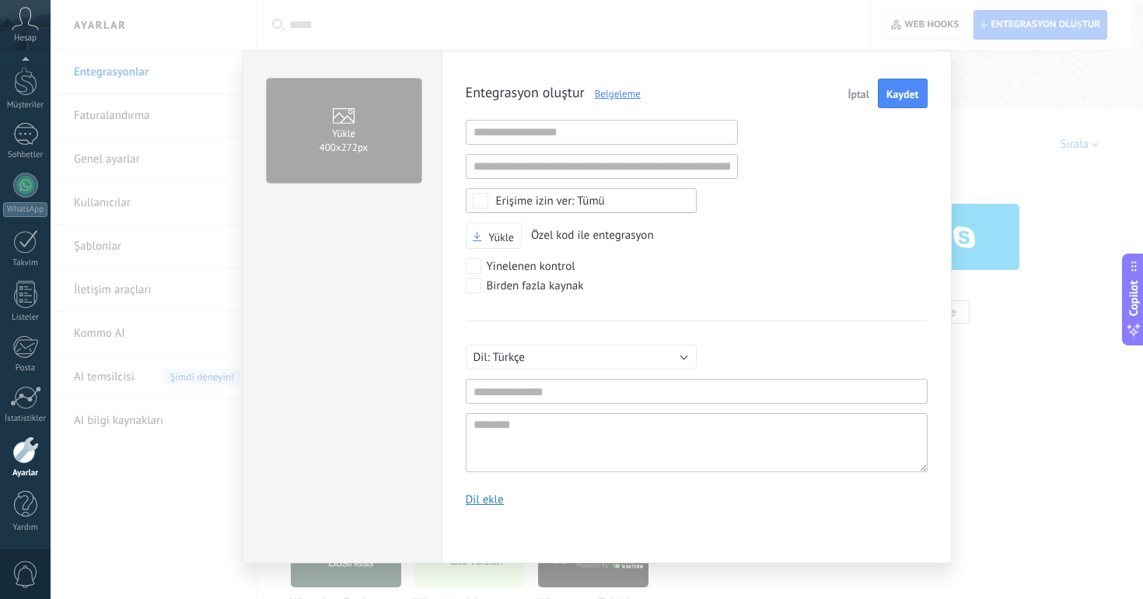
click at [842, 90] on button "İptal" at bounding box center [858, 94] width 34 height 30
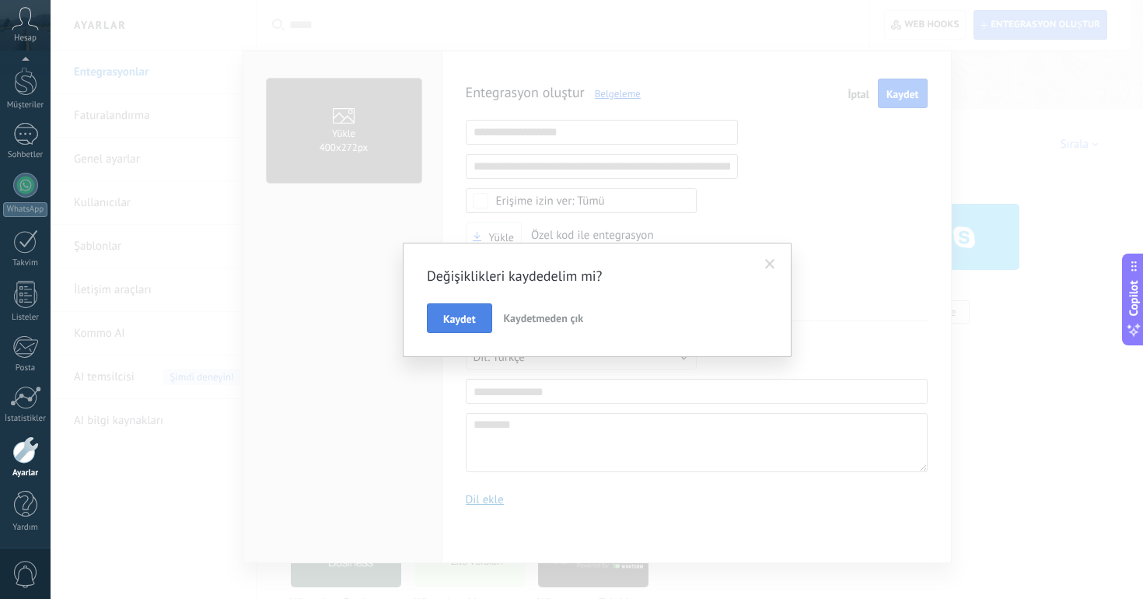
click at [473, 320] on span "Kaydet" at bounding box center [459, 318] width 33 height 11
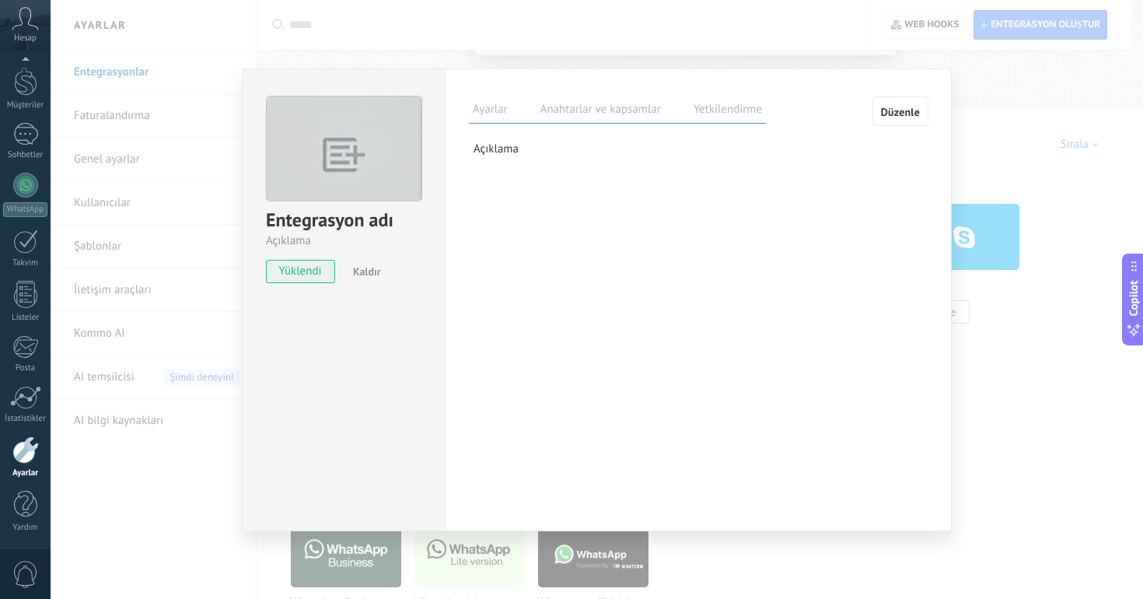
click at [994, 117] on div "Entegrasyon adı Açıklama yüklendi Kaldır Ayarlar Anahtarlar ve kapsamlar Yetkil…" at bounding box center [597, 299] width 1092 height 599
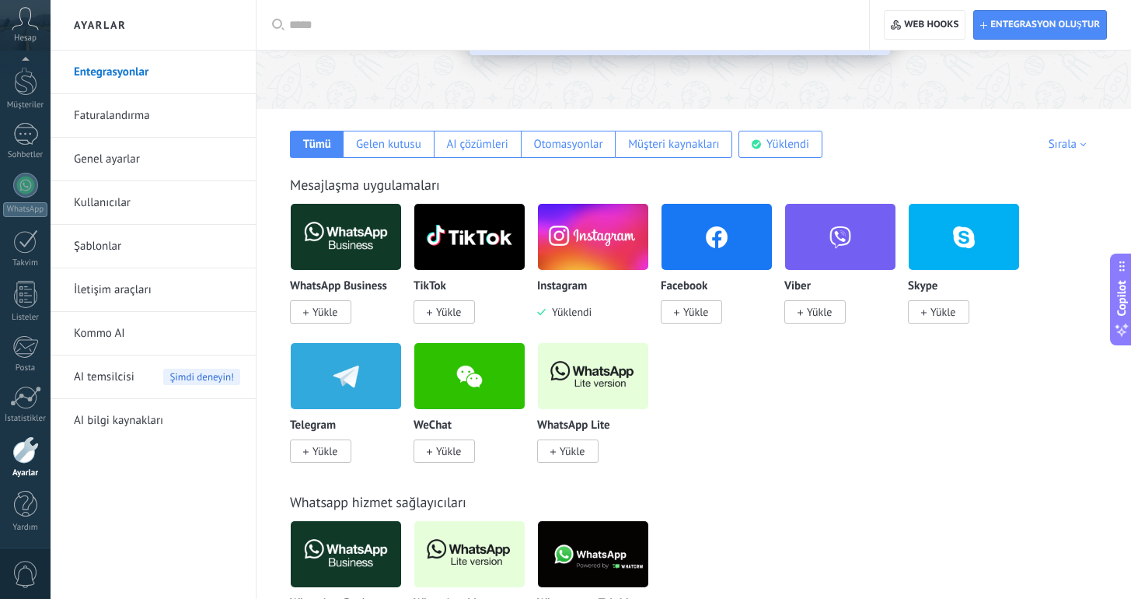
click at [122, 147] on link "Genel ayarlar" at bounding box center [157, 160] width 166 height 44
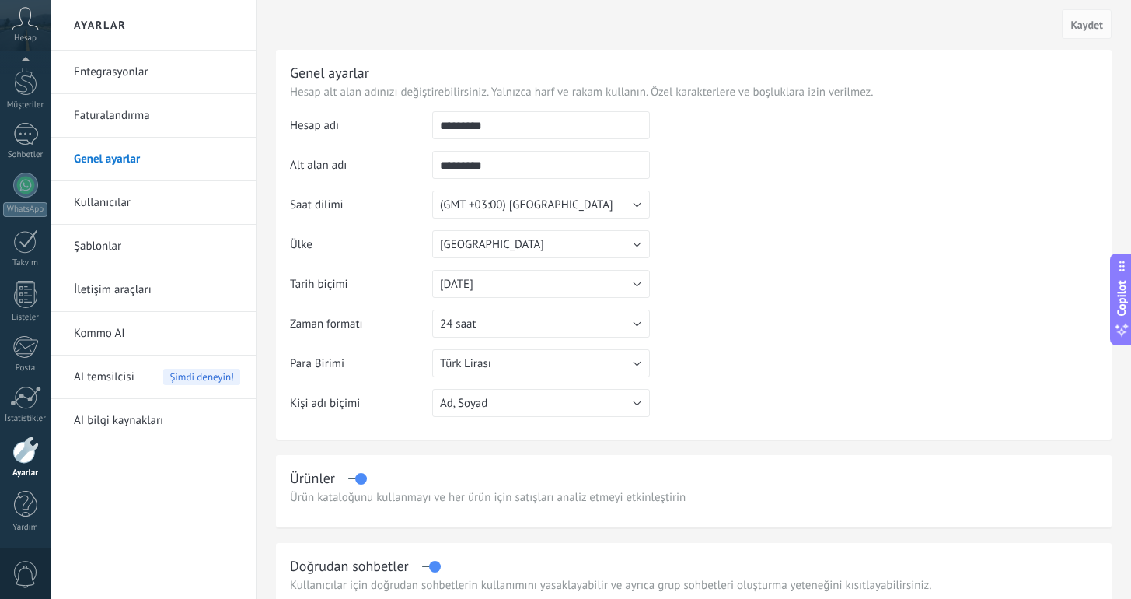
click at [122, 114] on link "Faturalandırma" at bounding box center [157, 116] width 166 height 44
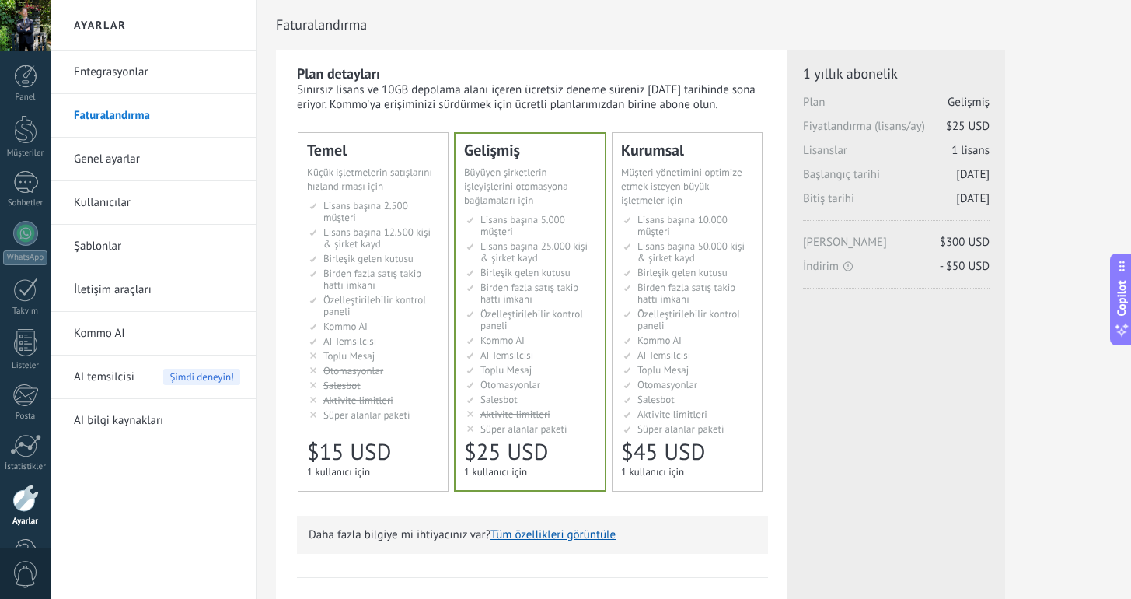
click at [134, 173] on link "Genel ayarlar" at bounding box center [157, 160] width 166 height 44
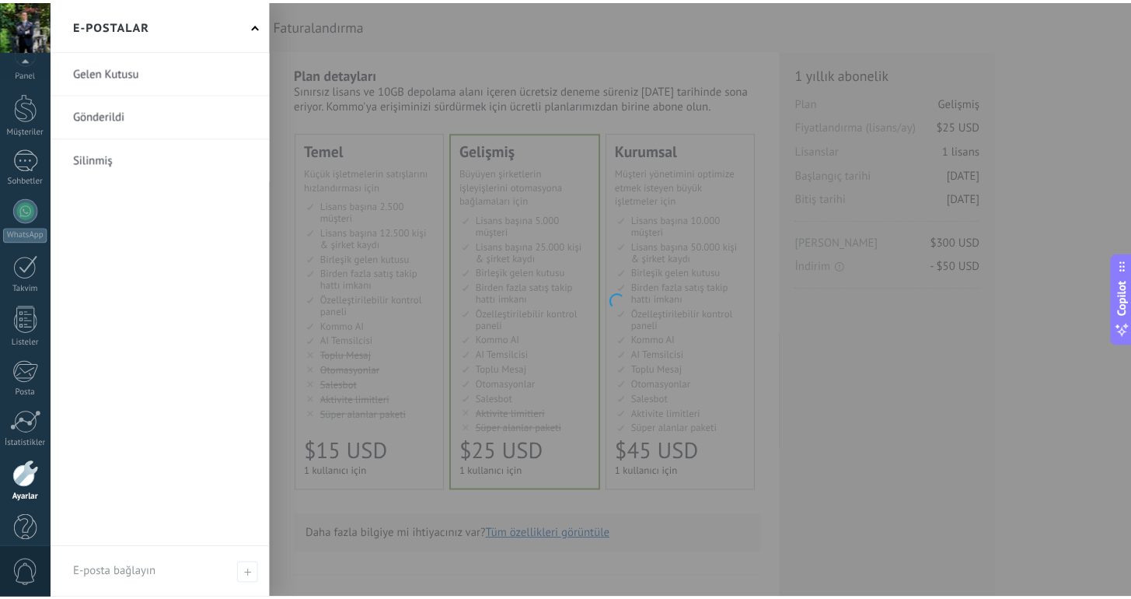
scroll to position [48, 0]
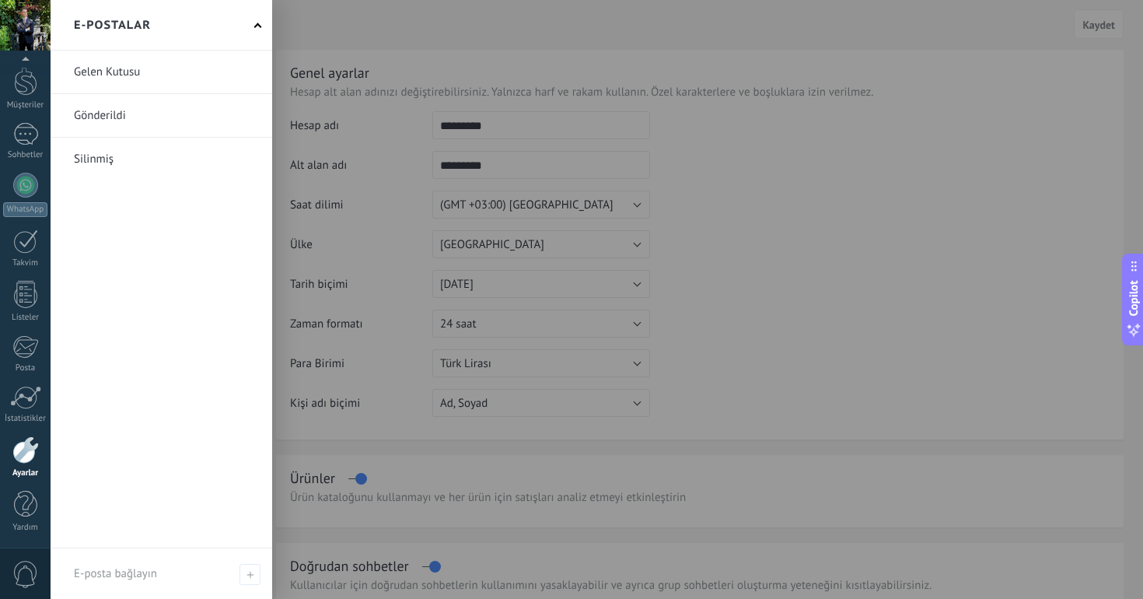
click at [24, 573] on span "0" at bounding box center [25, 574] width 26 height 27
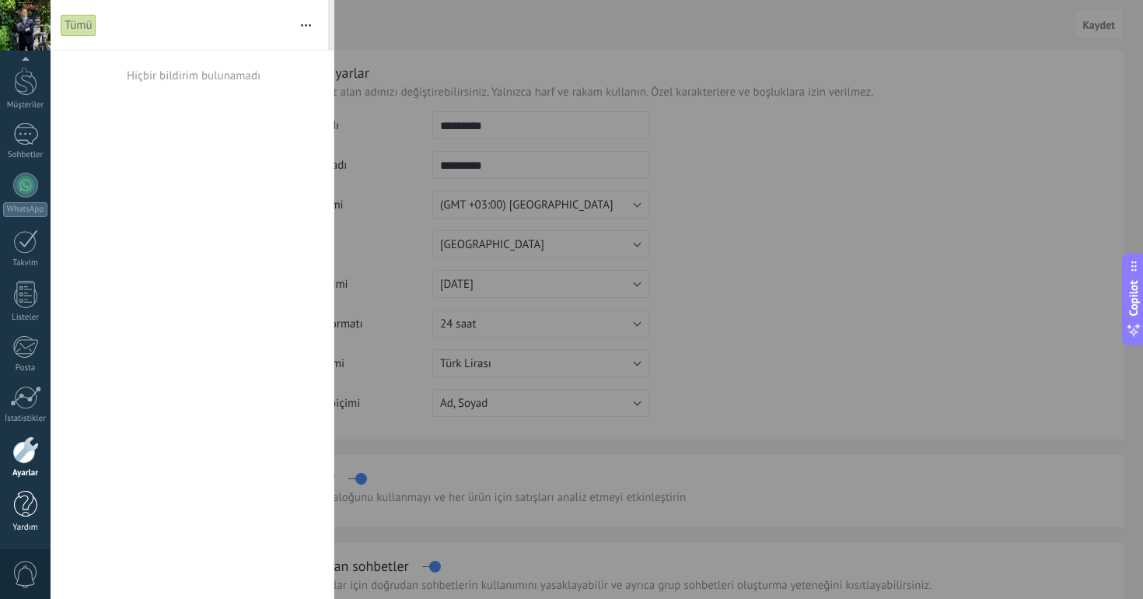
click at [19, 503] on div at bounding box center [25, 504] width 23 height 27
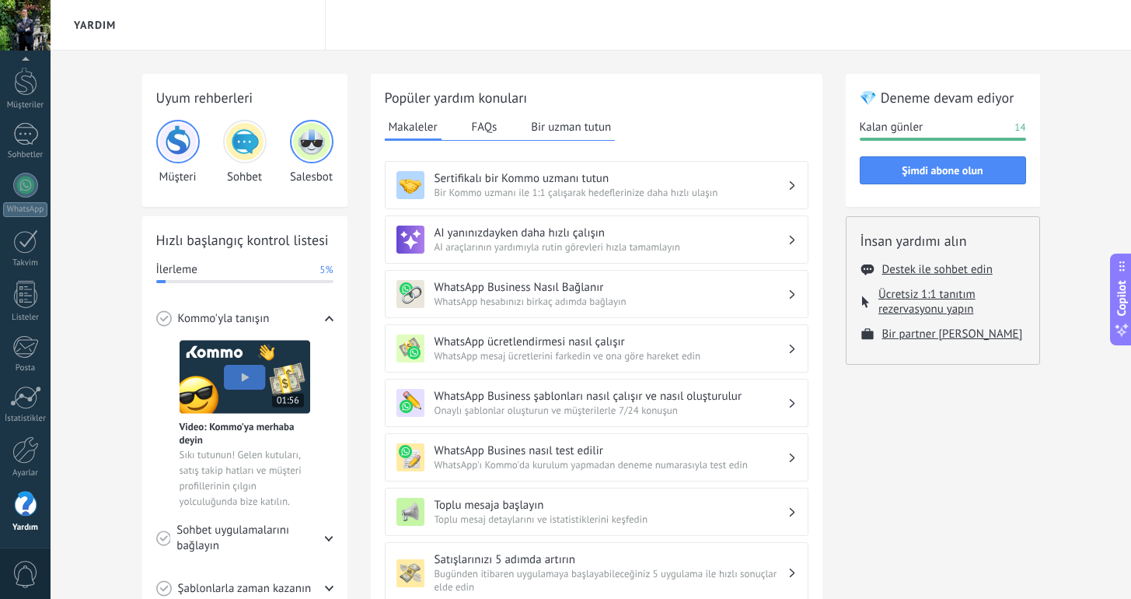
click at [247, 141] on img at bounding box center [244, 141] width 37 height 37
click at [240, 138] on img at bounding box center [244, 141] width 37 height 37
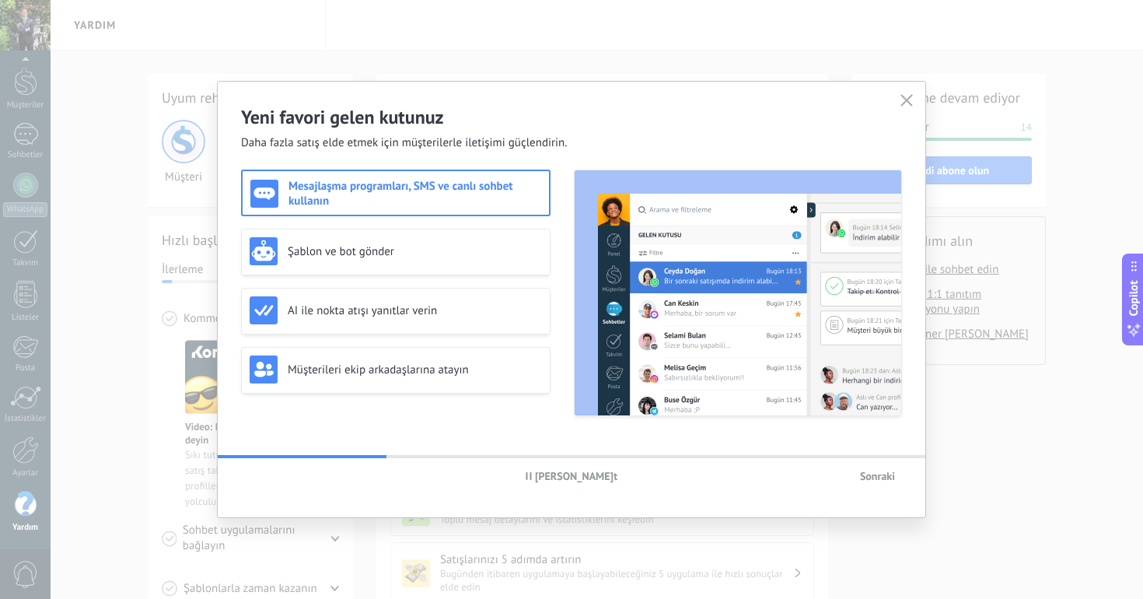
click at [529, 472] on span "[PERSON_NAME]t" at bounding box center [572, 475] width 92 height 11
click at [357, 204] on h3 "Mesajlaşma programları, SMS ve canlı sohbet kullanın" at bounding box center [414, 194] width 253 height 30
click at [863, 471] on span "Sonraki" at bounding box center [877, 475] width 35 height 11
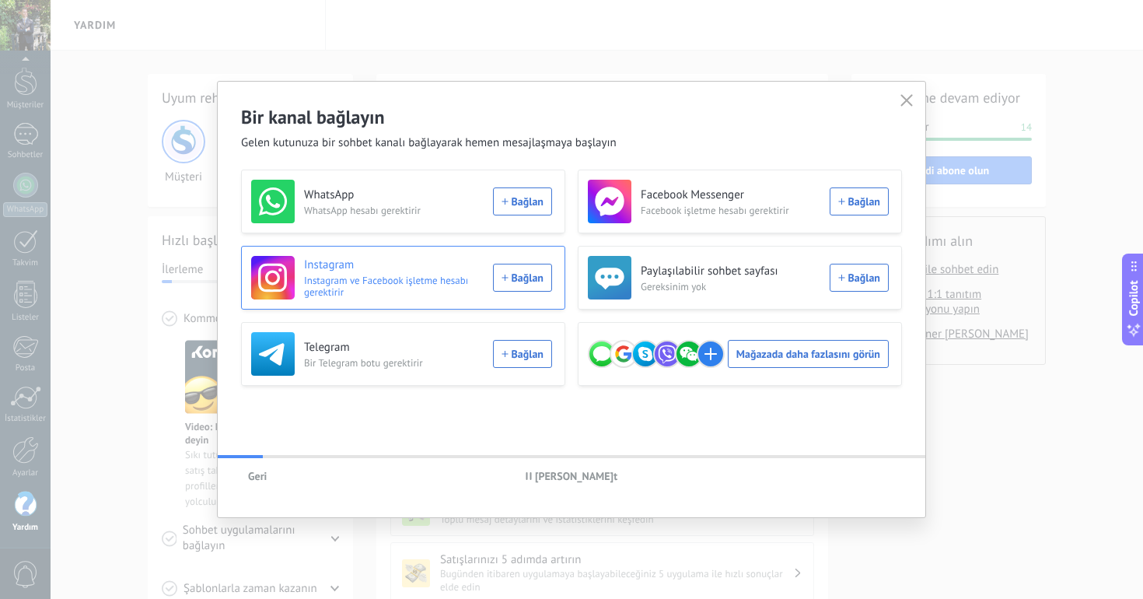
click at [515, 285] on div "Instagram Instagram ve Facebook işletme hesabı gerektirir Bağlan" at bounding box center [401, 278] width 301 height 44
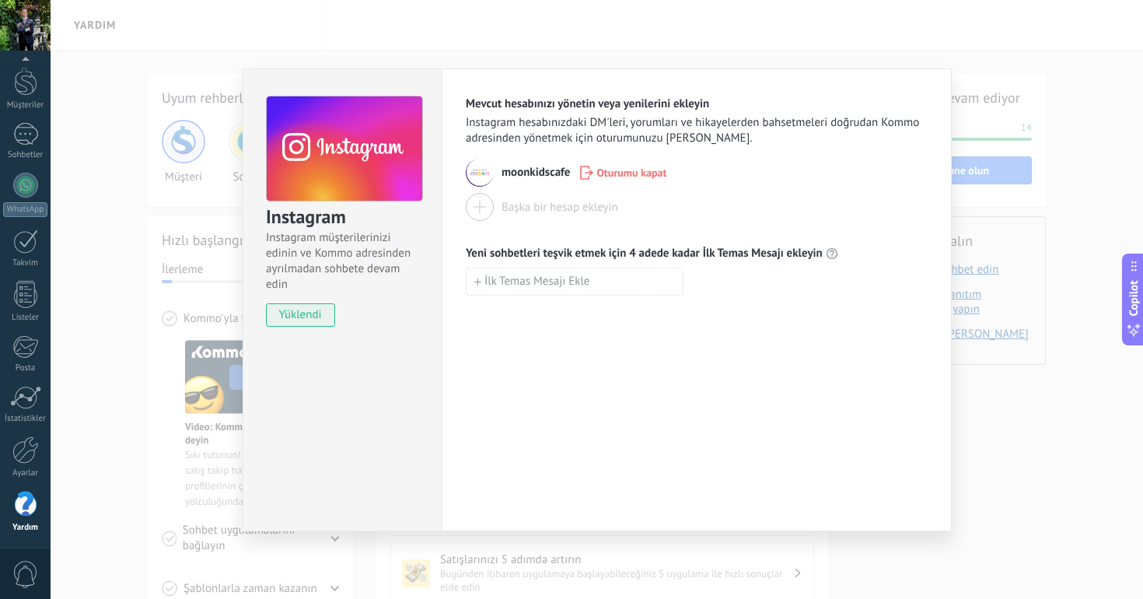
click at [512, 162] on div "moonkidscafe Oturumu kapat" at bounding box center [697, 173] width 462 height 28
click at [311, 316] on span "yüklendi" at bounding box center [301, 314] width 68 height 23
click at [620, 281] on button "İlk Temas Mesajı Ekle" at bounding box center [575, 281] width 218 height 28
click at [176, 68] on div "Instagram Instagram müşterilerinizi edinin ve Kommo adresinden ayrılmadan sohbe…" at bounding box center [597, 299] width 1092 height 599
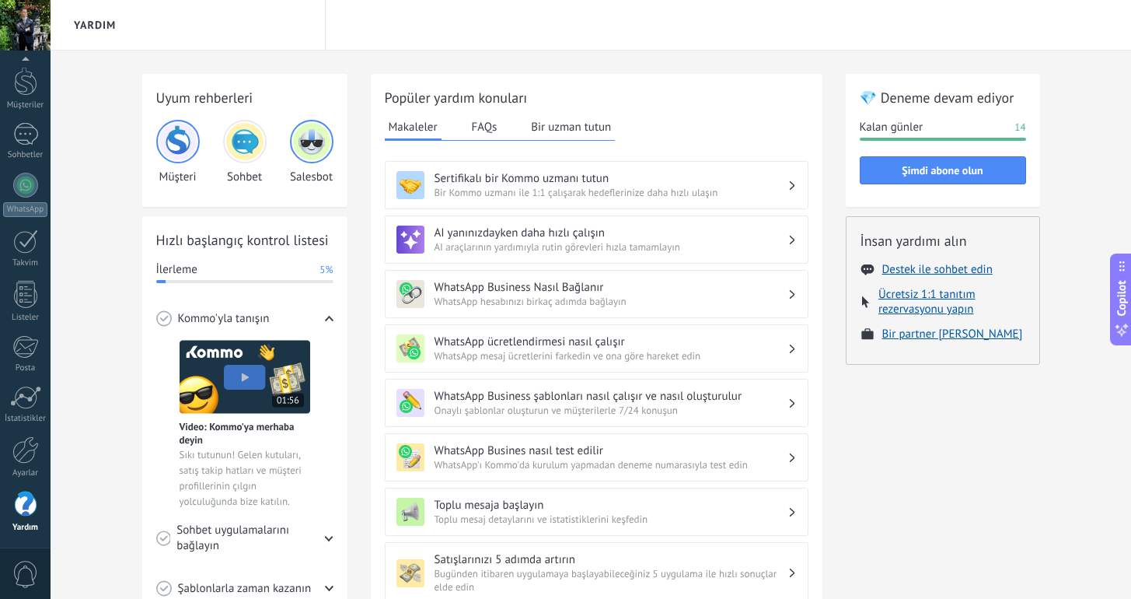
scroll to position [376, 0]
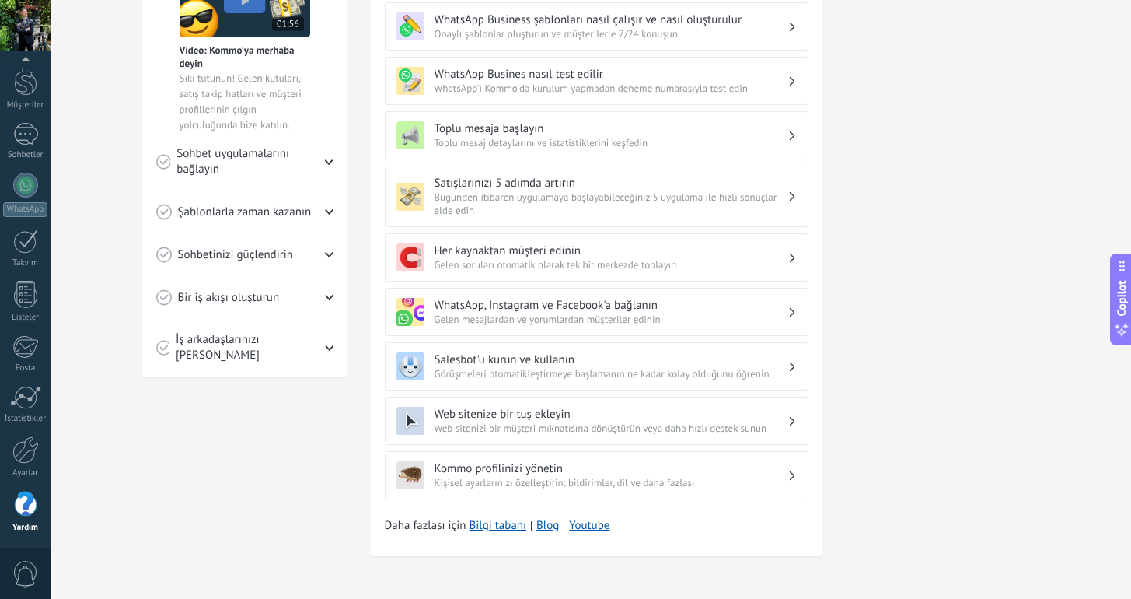
click at [742, 308] on h3 "WhatsApp, Instagram ve Facebook'a bağlanın" at bounding box center [611, 305] width 353 height 15
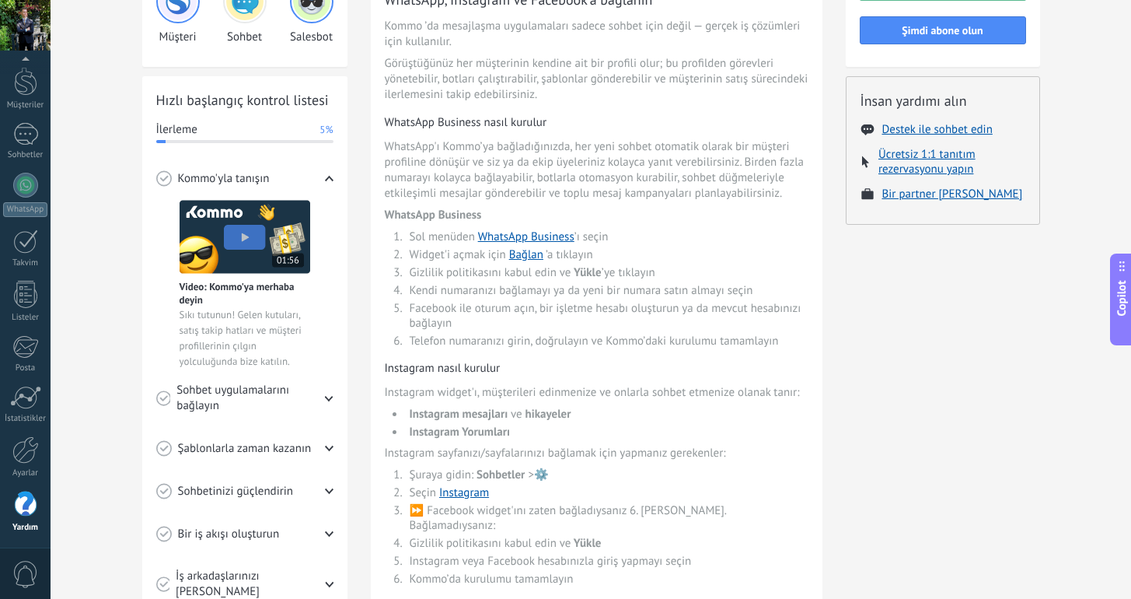
scroll to position [0, 0]
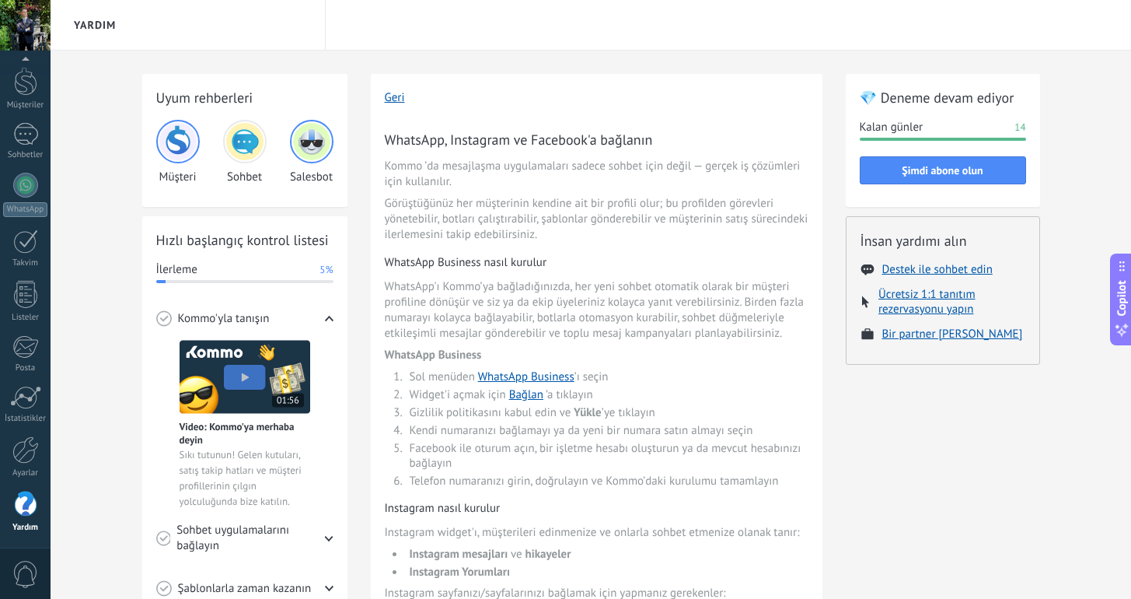
click at [247, 138] on img at bounding box center [244, 141] width 37 height 37
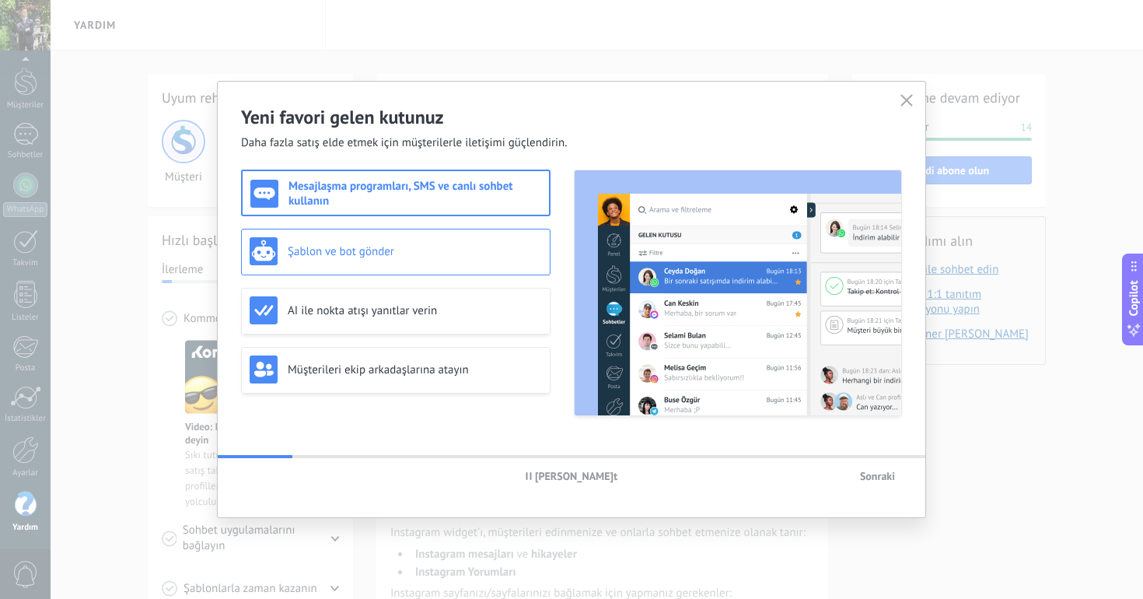
click at [421, 253] on h3 "Şablon ve bot gönder" at bounding box center [415, 251] width 254 height 15
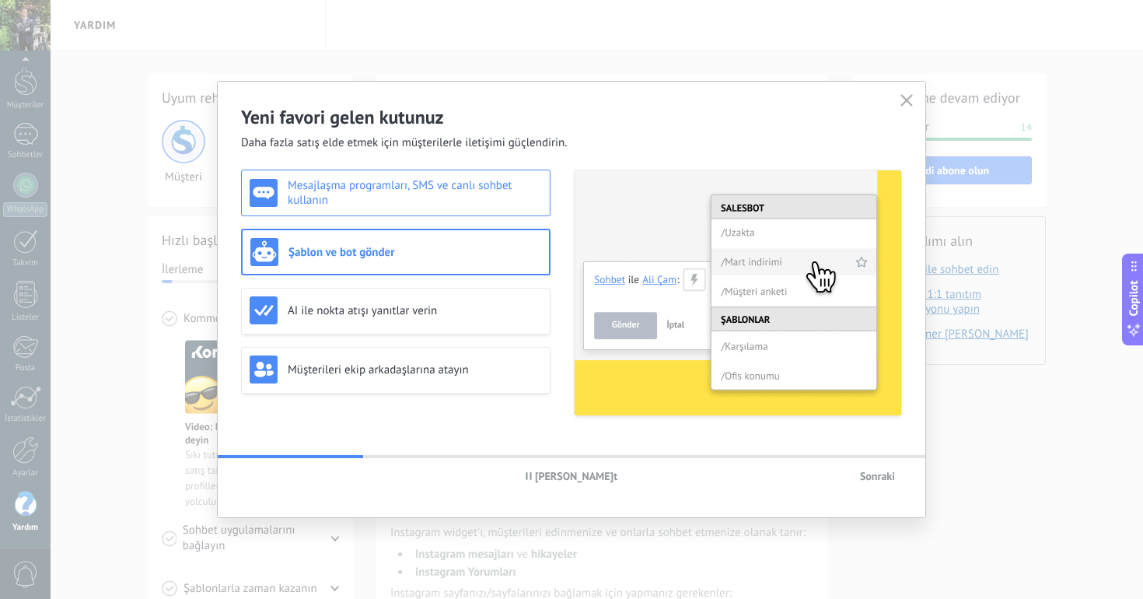
click at [508, 204] on h3 "Mesajlaşma programları, SMS ve canlı sohbet kullanın" at bounding box center [415, 193] width 254 height 30
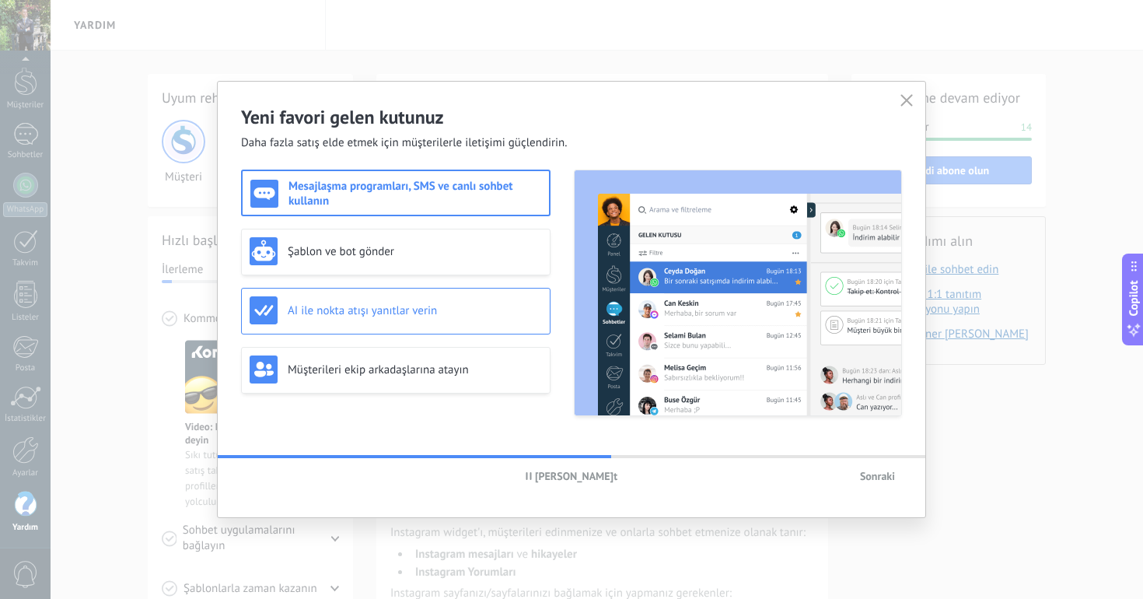
click at [478, 330] on div "AI ile nokta atışı yanıtlar verin" at bounding box center [395, 311] width 309 height 47
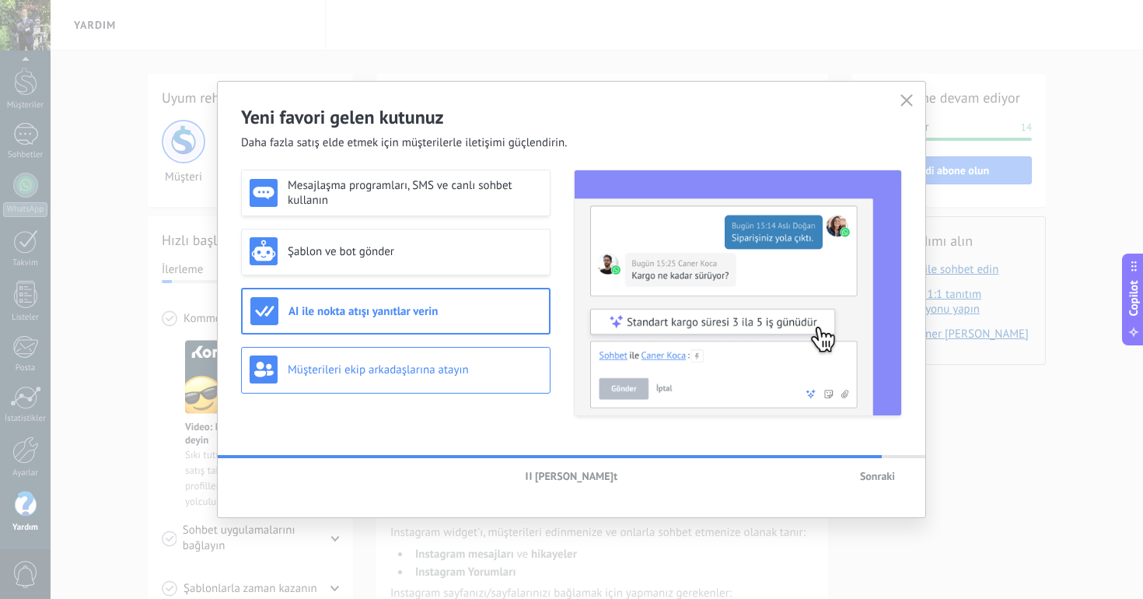
click at [489, 361] on div "Müşterileri ekip arkadaşlarına atayın" at bounding box center [396, 369] width 292 height 28
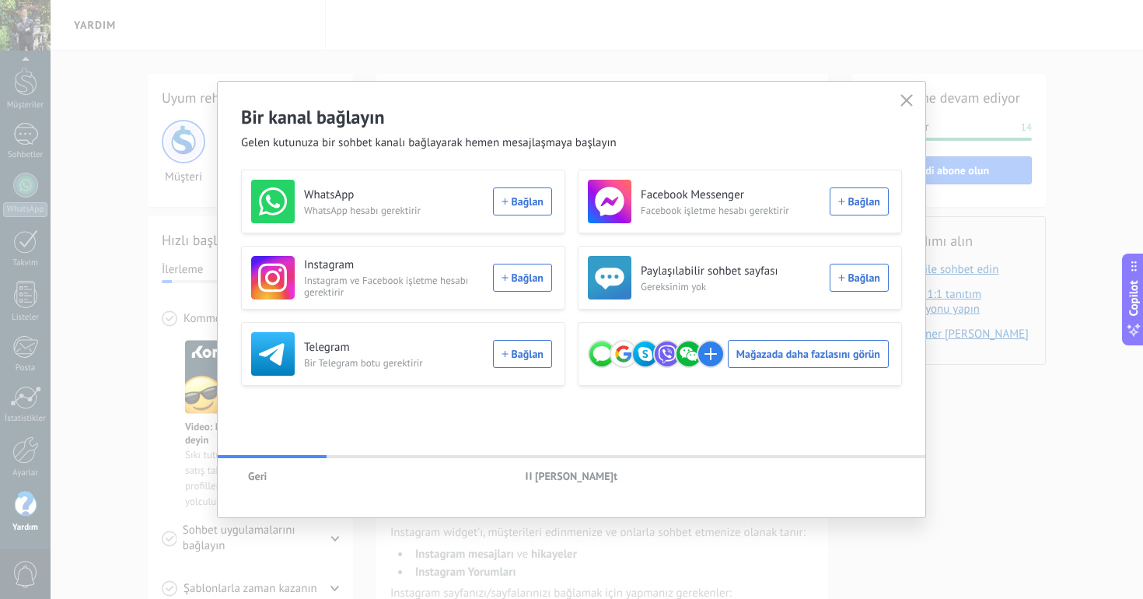
click at [265, 473] on span "Geri" at bounding box center [257, 475] width 19 height 11
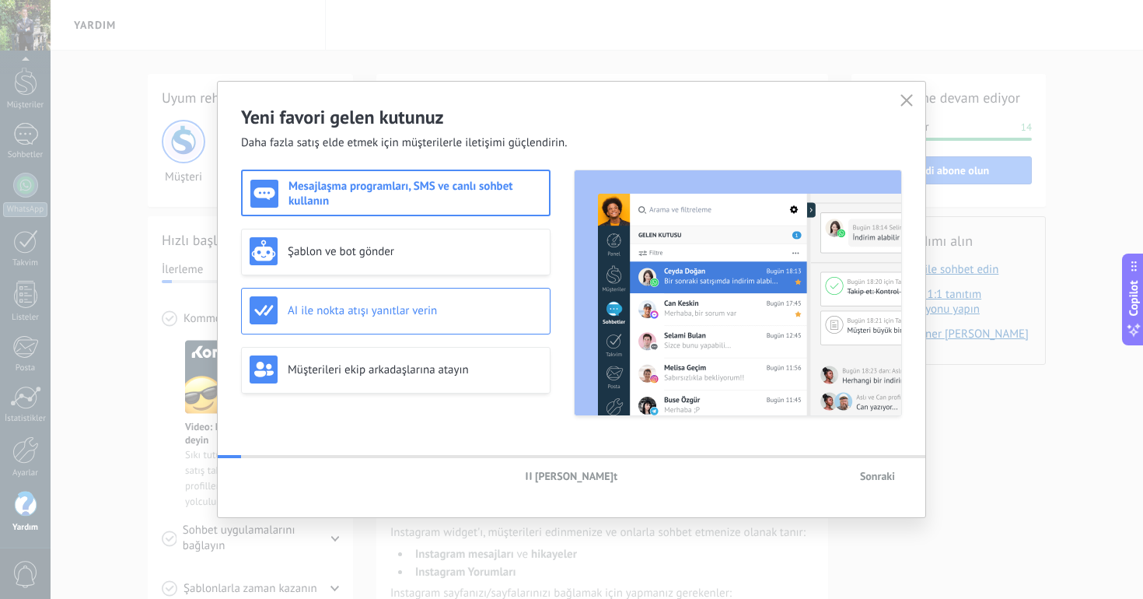
click at [442, 309] on h3 "AI ile nokta atışı yanıtlar verin" at bounding box center [415, 310] width 254 height 15
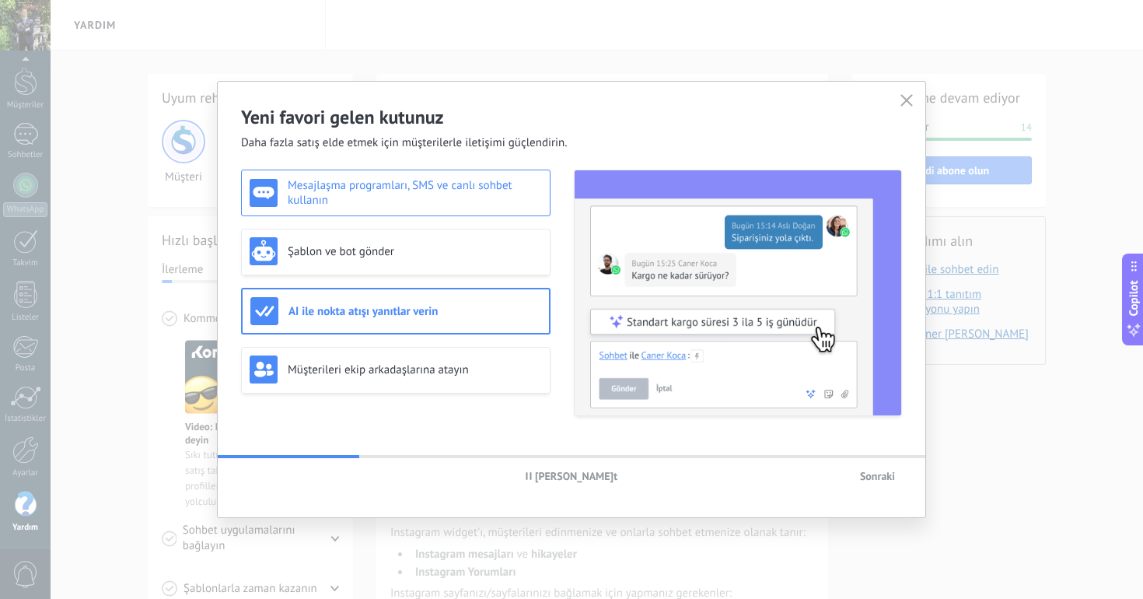
click at [459, 197] on h3 "Mesajlaşma programları, SMS ve canlı sohbet kullanın" at bounding box center [415, 193] width 254 height 30
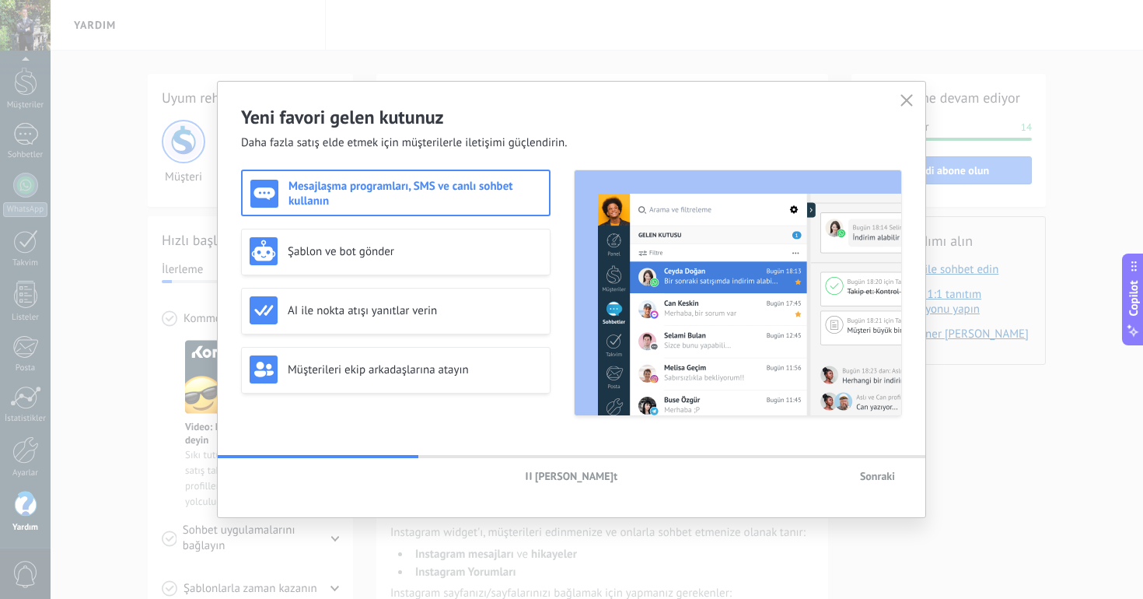
click at [871, 472] on span "Sonraki" at bounding box center [877, 475] width 35 height 11
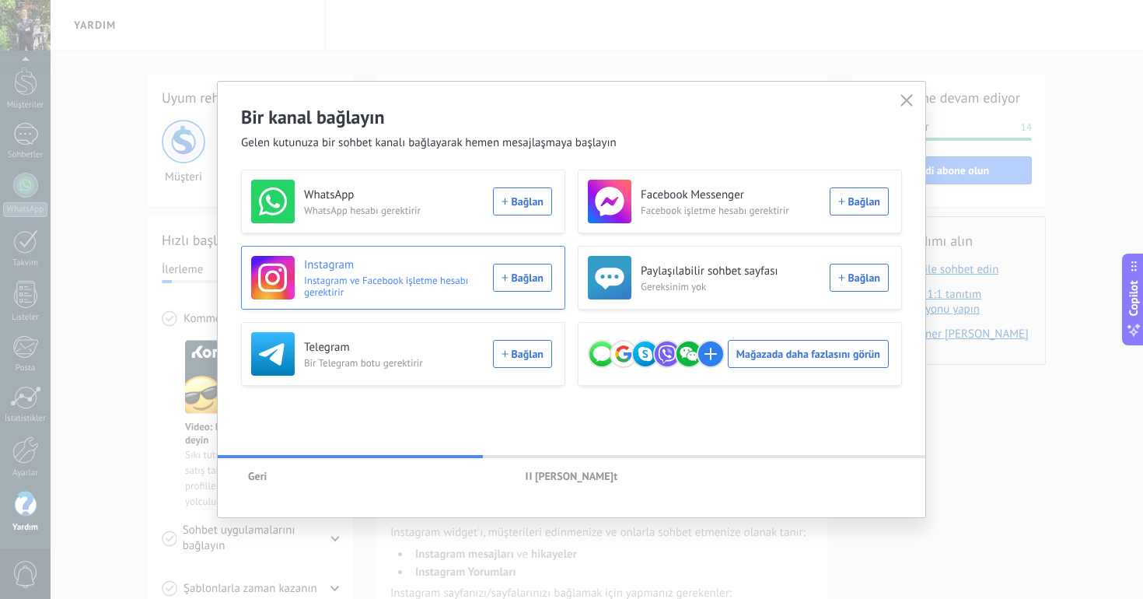
click at [529, 281] on div "Instagram Instagram ve Facebook işletme hesabı gerektirir Bağlan" at bounding box center [401, 278] width 301 height 44
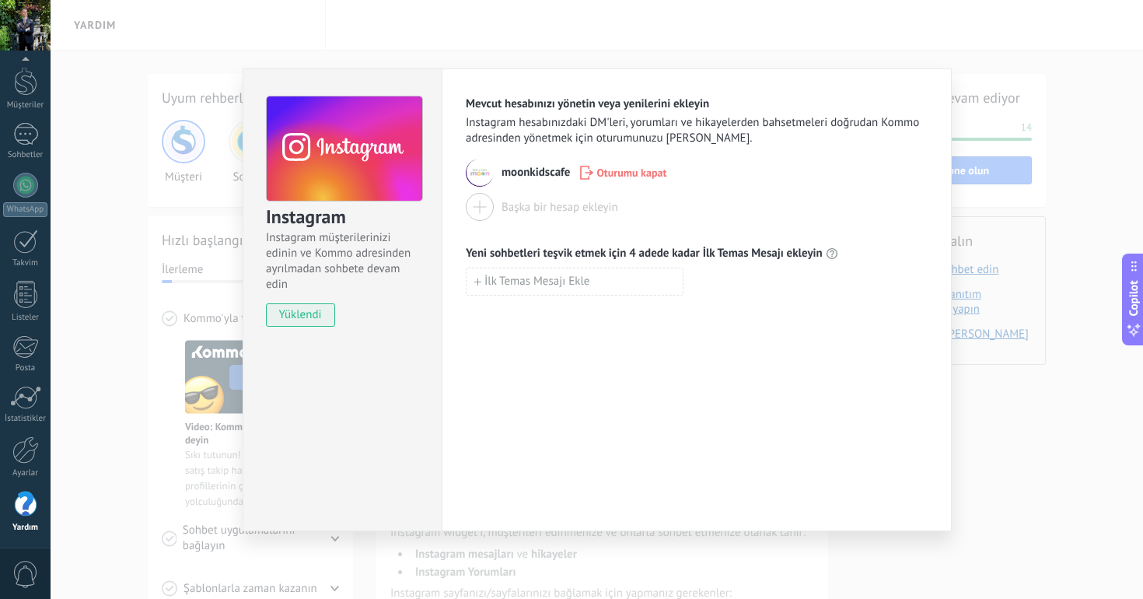
click at [502, 166] on span "moonkidscafe" at bounding box center [535, 173] width 68 height 16
click at [341, 244] on span "Instagram müşterilerinizi edinin ve Kommo adresinden ayrılmadan sohbete devam e…" at bounding box center [343, 261] width 155 height 62
click at [918, 37] on div "Instagram Instagram müşterilerinizi edinin ve Kommo adresinden ayrılmadan sohbe…" at bounding box center [597, 299] width 1092 height 599
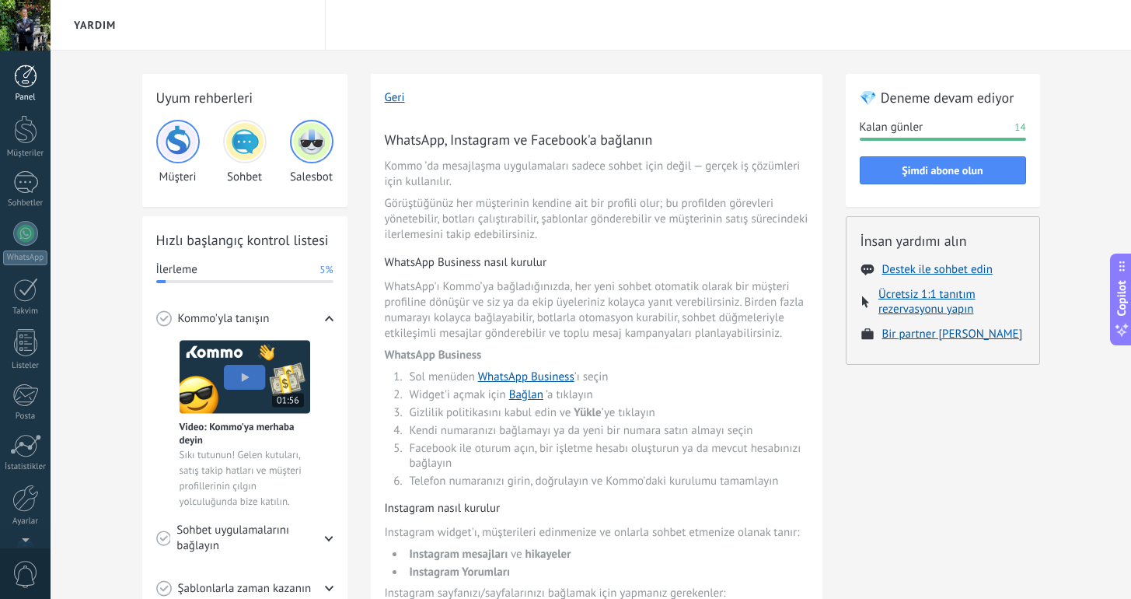
click at [25, 82] on div at bounding box center [25, 76] width 23 height 23
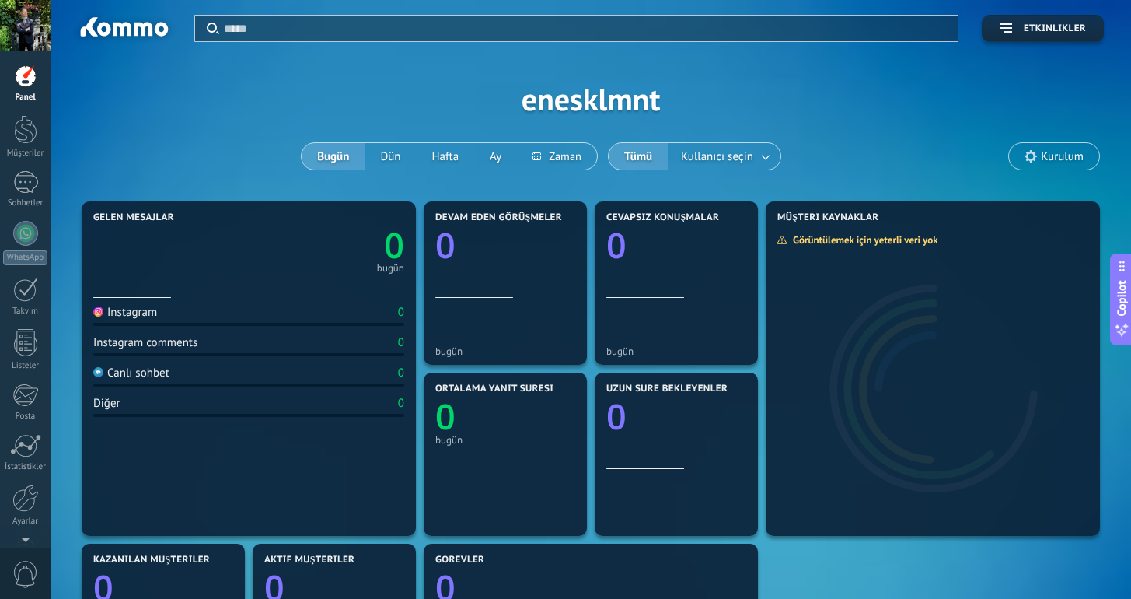
click at [1069, 166] on span "Kurulum" at bounding box center [1054, 156] width 90 height 26
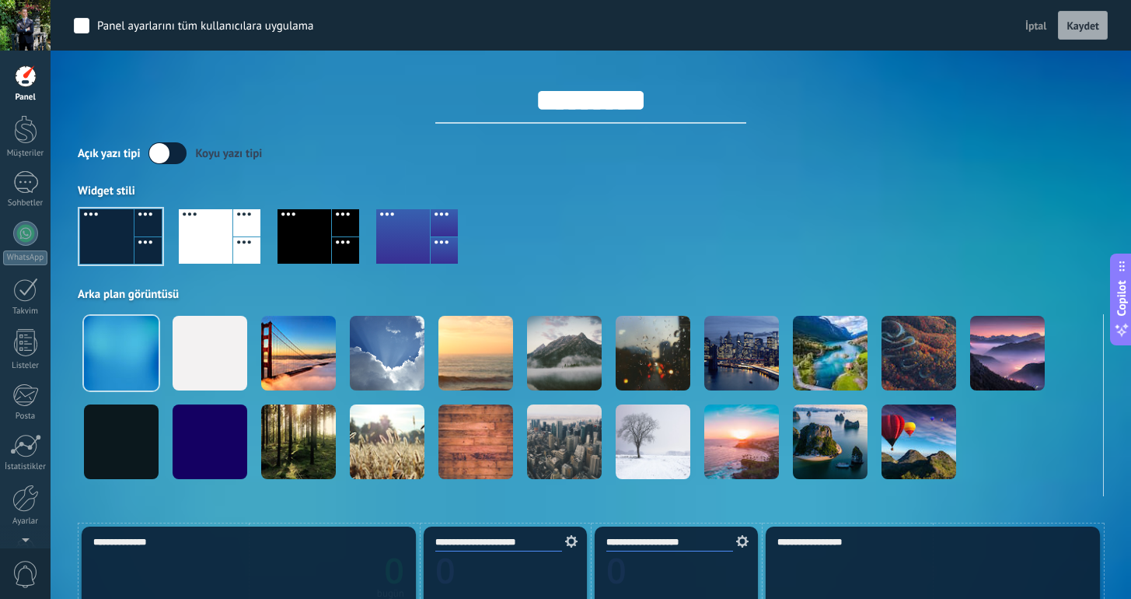
click at [140, 91] on div "*********" at bounding box center [591, 87] width 1026 height 73
click at [1037, 25] on span "İptal" at bounding box center [1036, 26] width 22 height 14
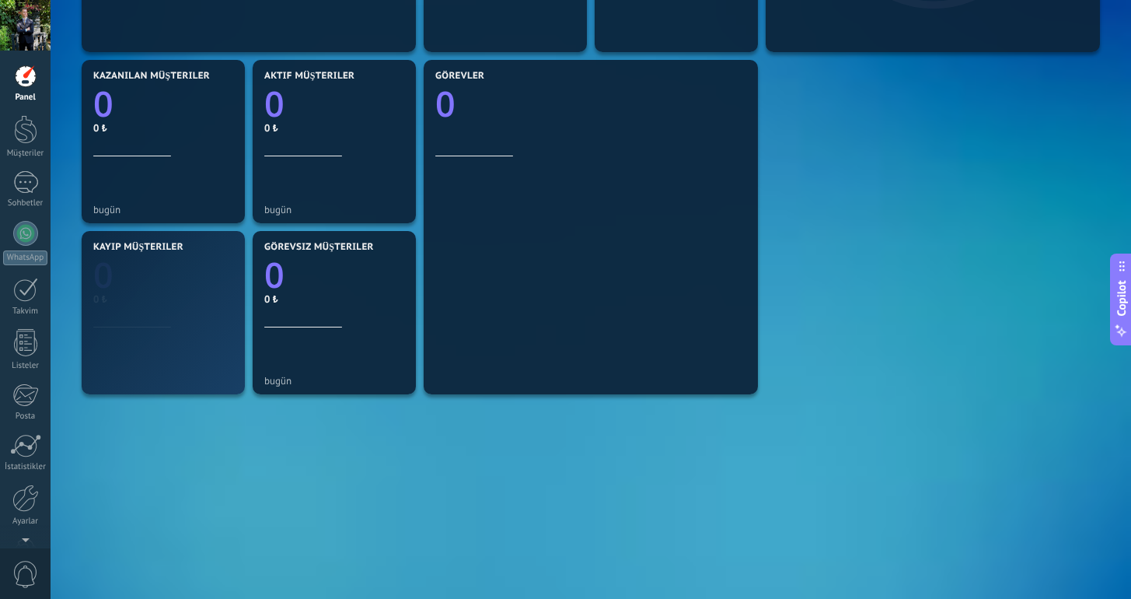
scroll to position [501, 0]
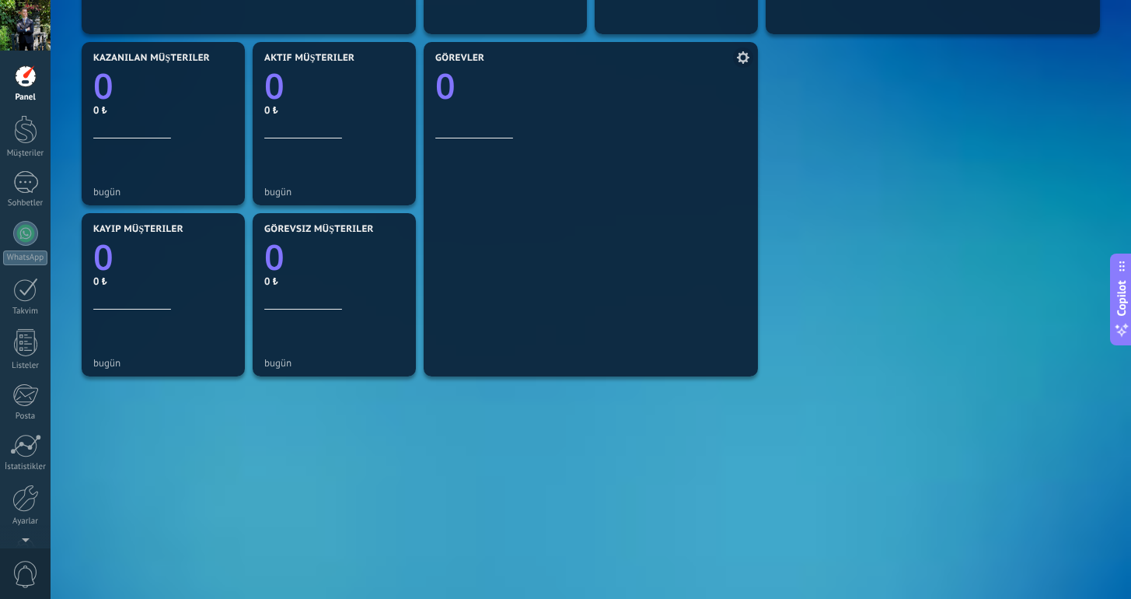
click at [523, 86] on icon "0" at bounding box center [590, 81] width 311 height 35
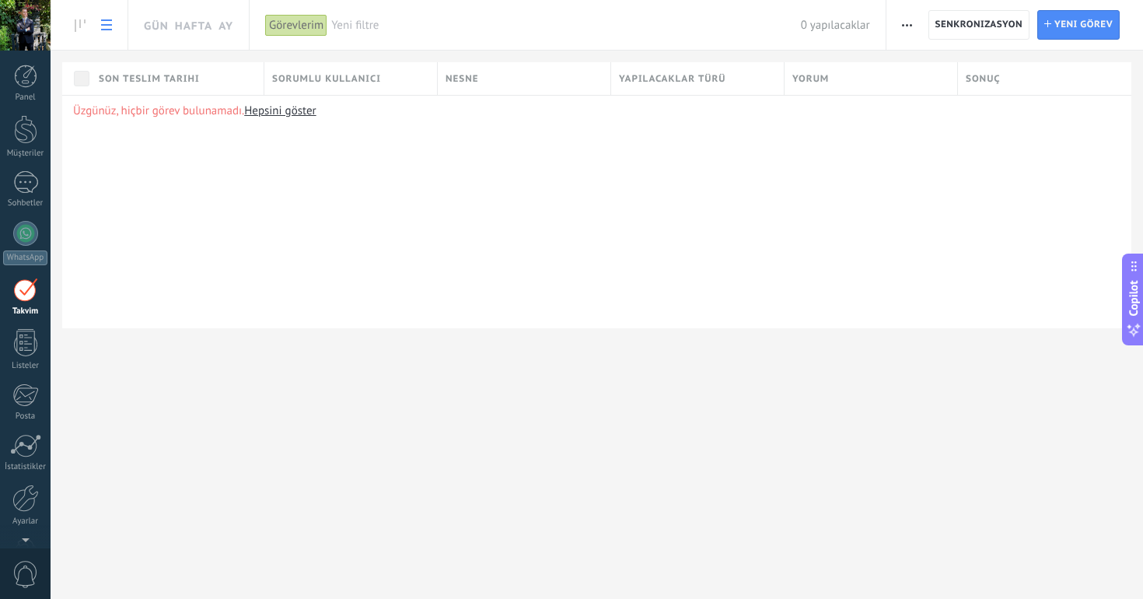
click at [105, 25] on icon at bounding box center [106, 24] width 11 height 11
click at [19, 444] on div at bounding box center [25, 449] width 26 height 27
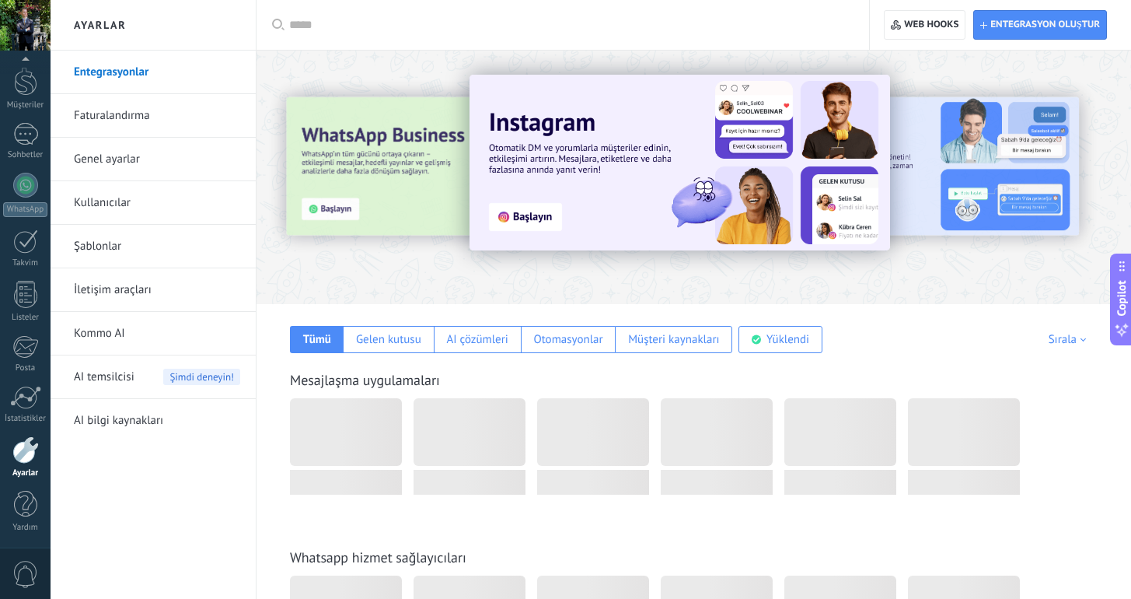
click at [525, 221] on img at bounding box center [680, 163] width 421 height 176
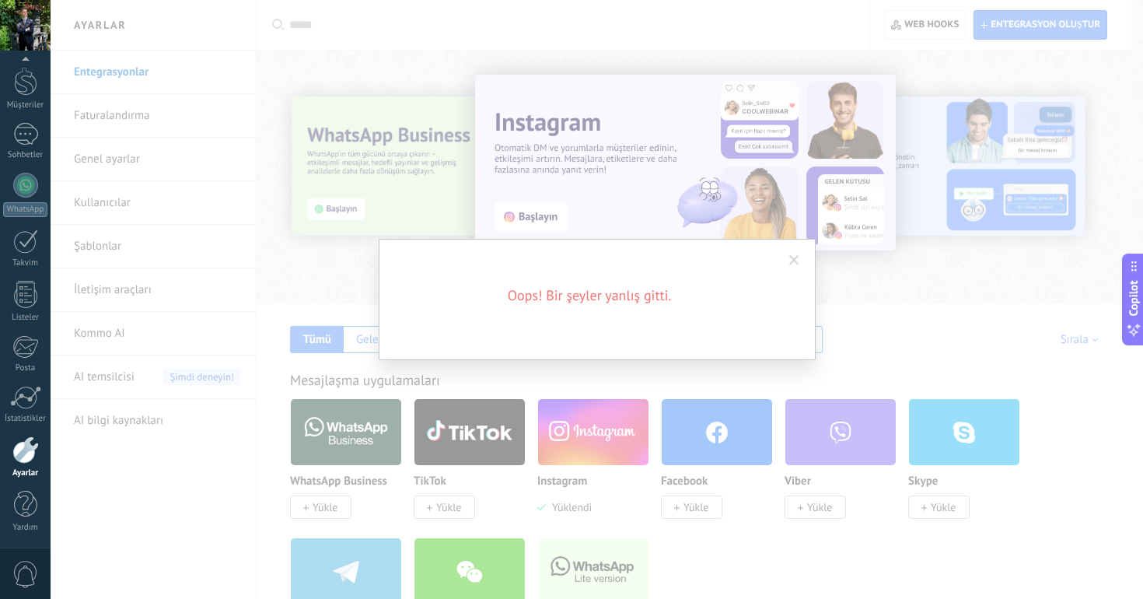
click at [793, 255] on span at bounding box center [794, 260] width 10 height 11
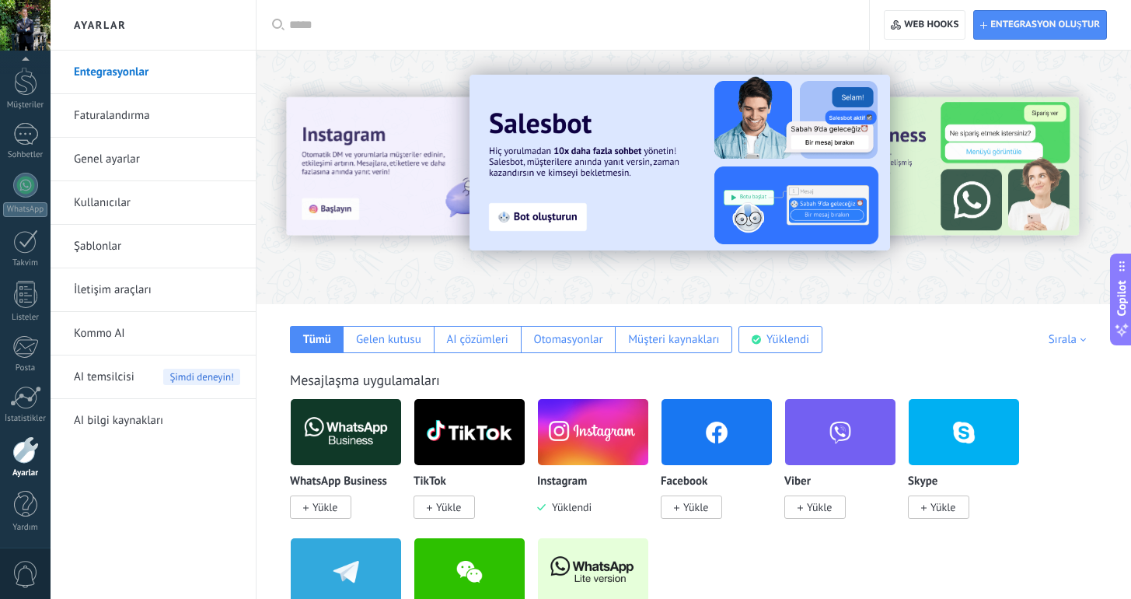
click at [113, 379] on span "AI temsilcisi" at bounding box center [104, 377] width 61 height 44
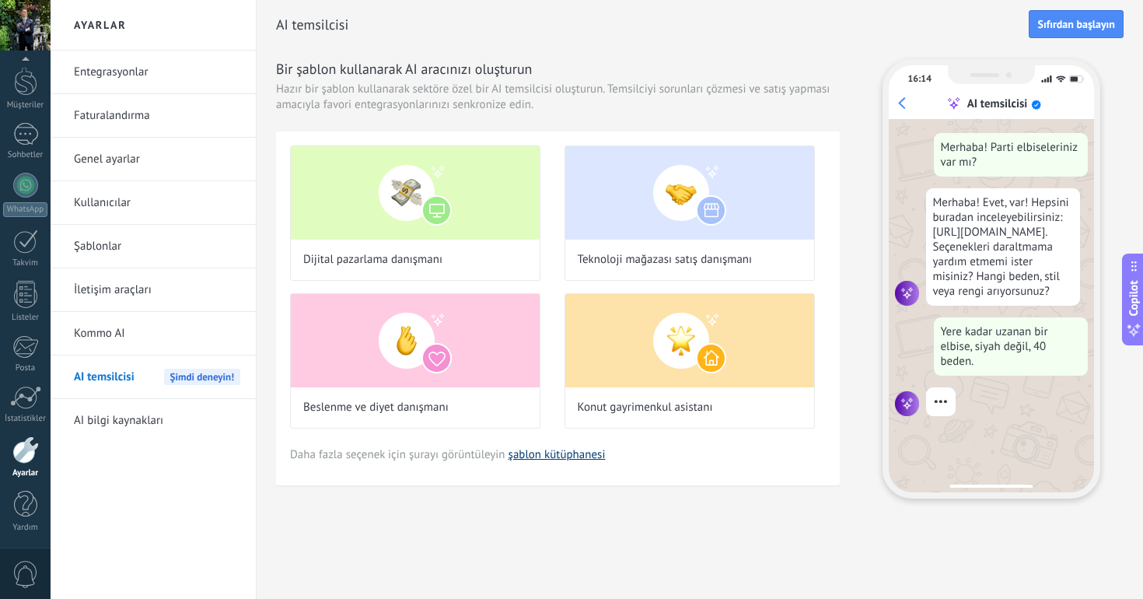
click at [571, 456] on link "şablon kütüphanesi" at bounding box center [556, 454] width 97 height 15
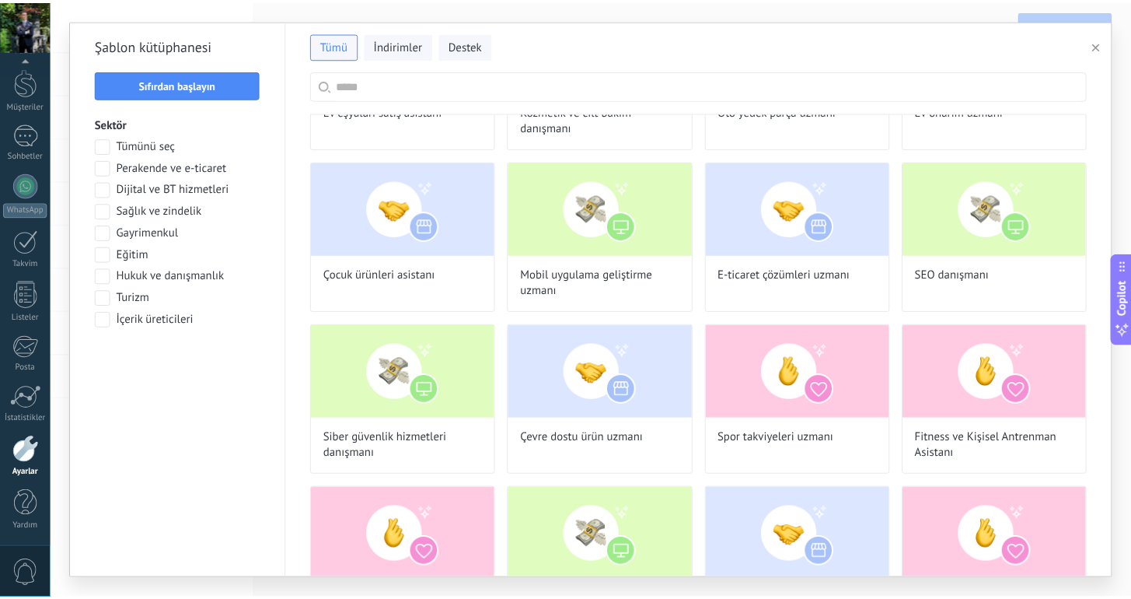
scroll to position [152, 0]
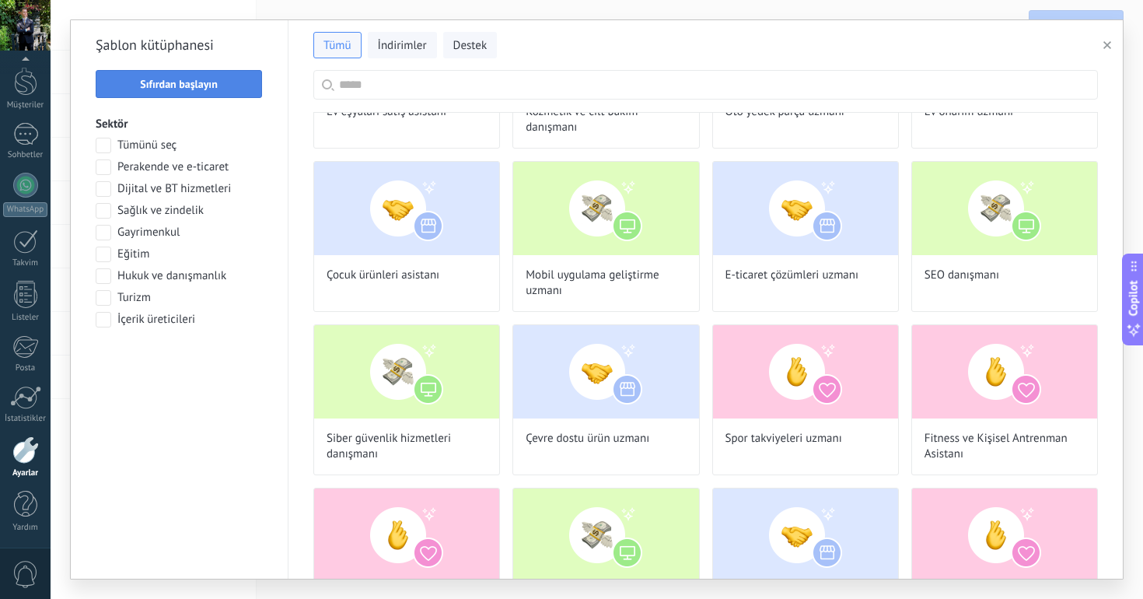
click at [191, 79] on span "Sıfırdan başlayın" at bounding box center [179, 84] width 78 height 11
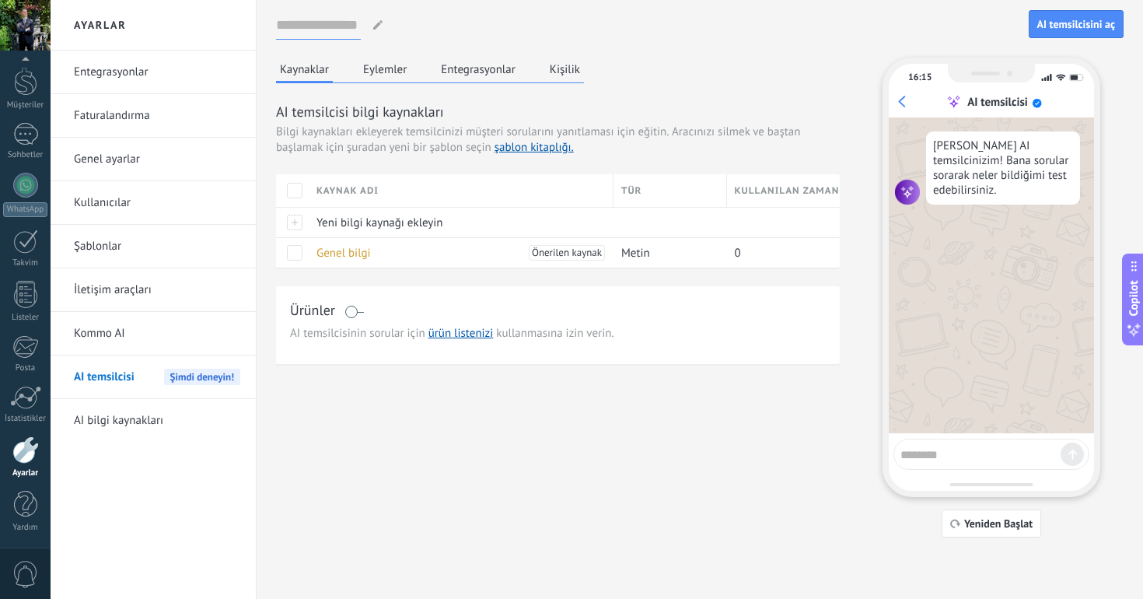
click at [320, 31] on input at bounding box center [318, 25] width 85 height 28
click at [492, 9] on div "Temsilci adı... AI temsilcisini aç" at bounding box center [699, 25] width 847 height 50
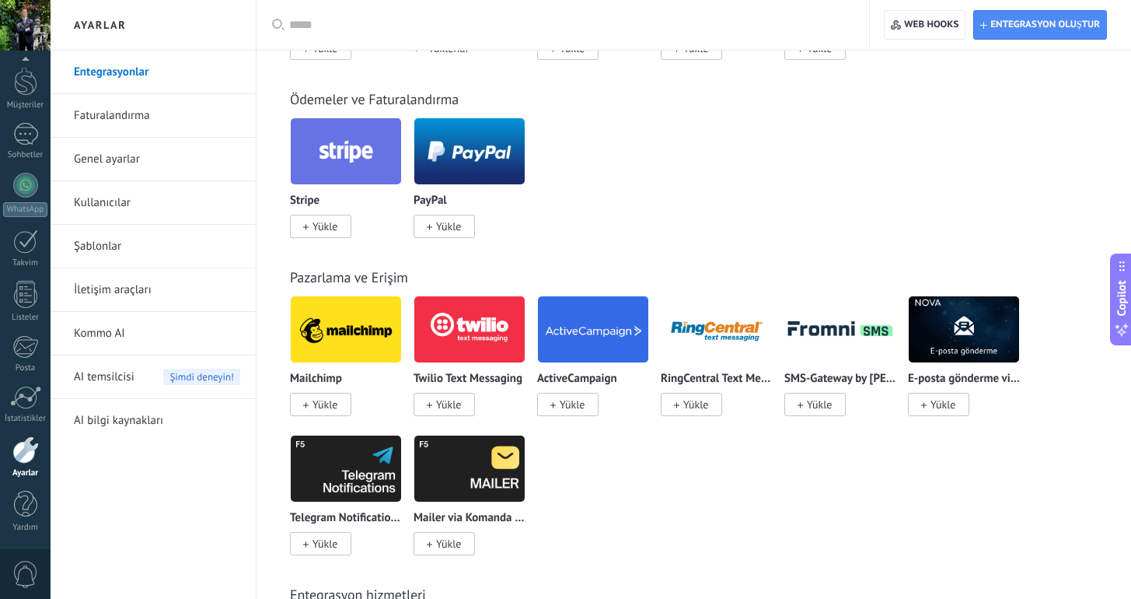
scroll to position [1734, 0]
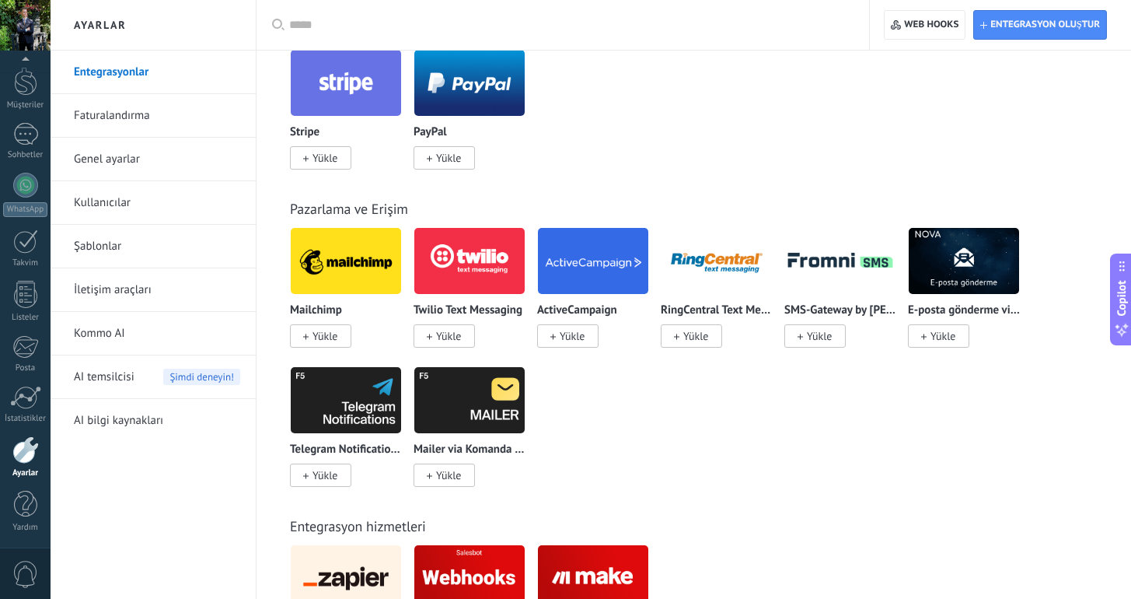
click at [117, 285] on link "İletişim araçları" at bounding box center [157, 290] width 166 height 44
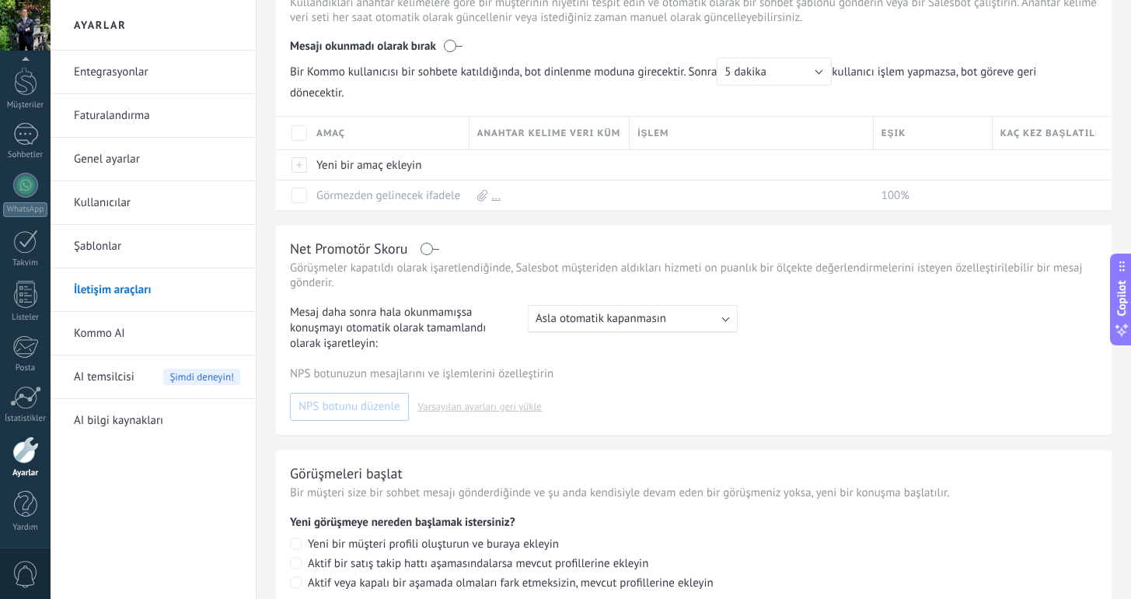
scroll to position [530, 0]
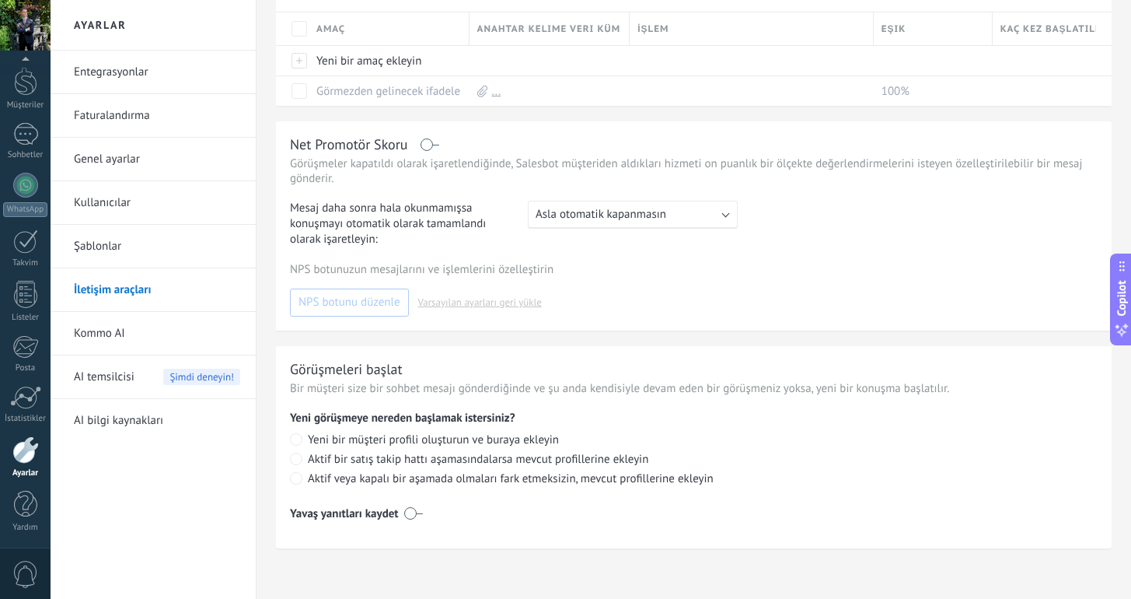
click at [124, 158] on link "Genel ayarlar" at bounding box center [157, 160] width 166 height 44
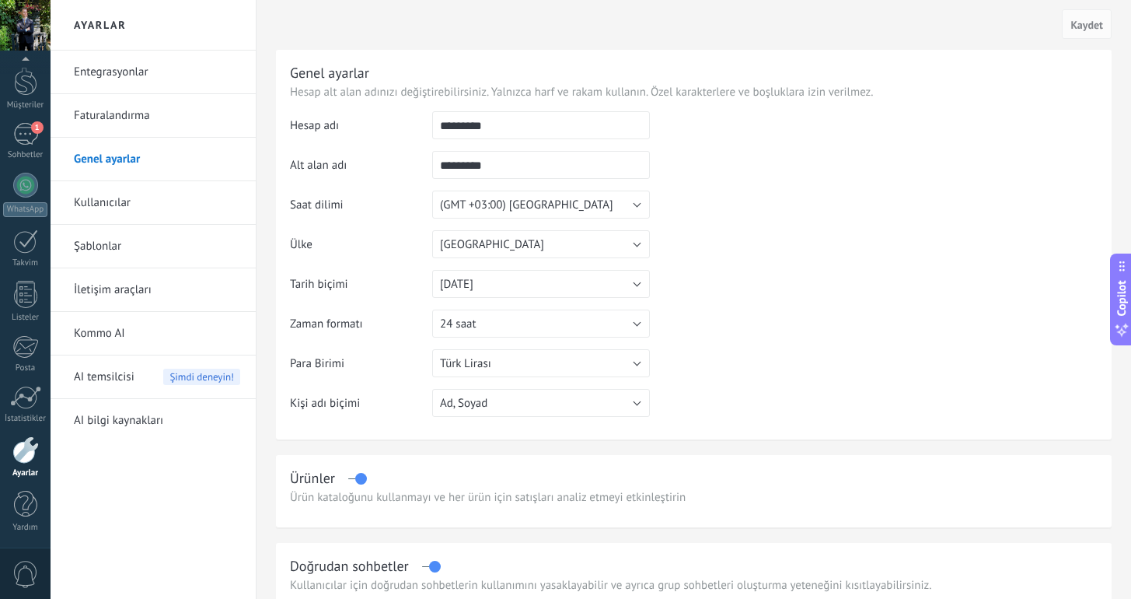
click at [110, 336] on link "Kommo AI" at bounding box center [157, 334] width 166 height 44
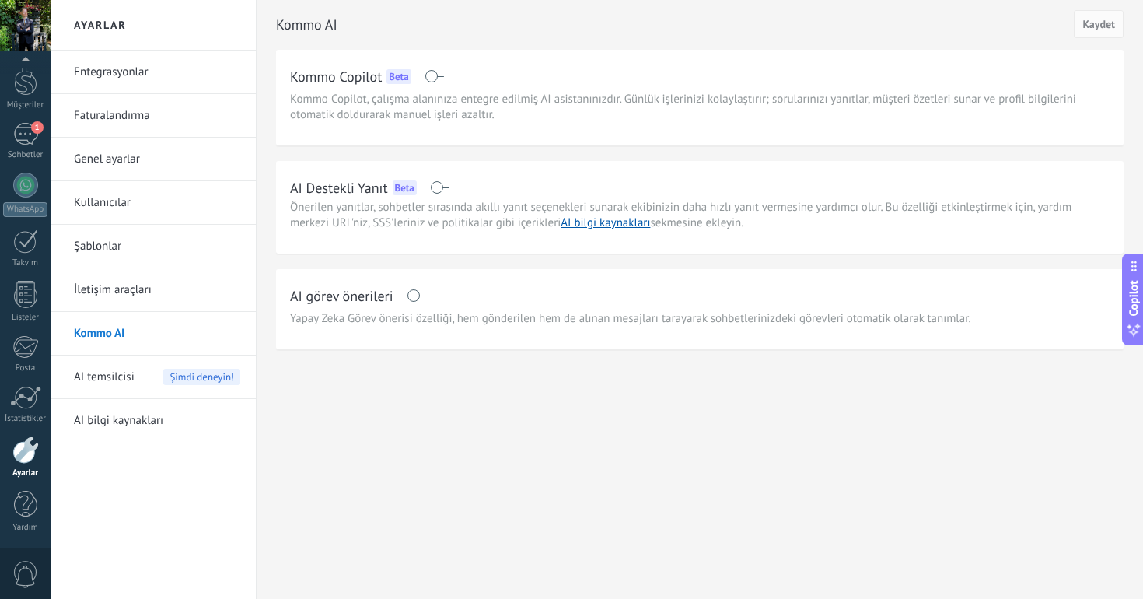
click at [710, 227] on span "Önerilen yanıtlar, sohbetler sırasında akıllı yanıt seçenekleri sunarak ekibini…" at bounding box center [680, 215] width 781 height 30
click at [125, 428] on link "AI bilgi kaynakları" at bounding box center [157, 421] width 166 height 44
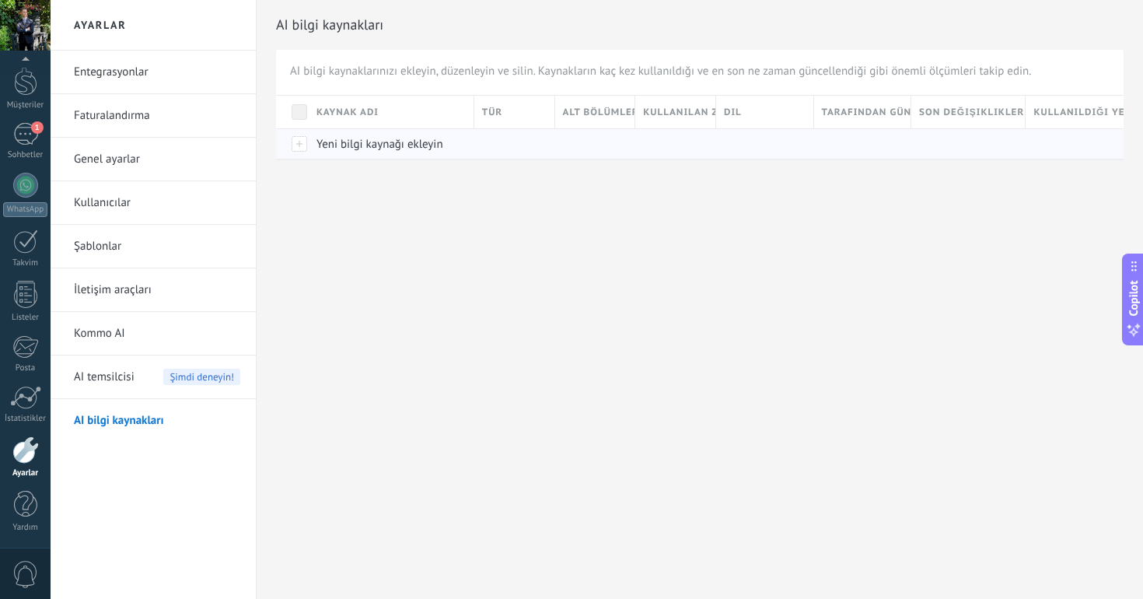
click at [300, 141] on div at bounding box center [292, 143] width 33 height 30
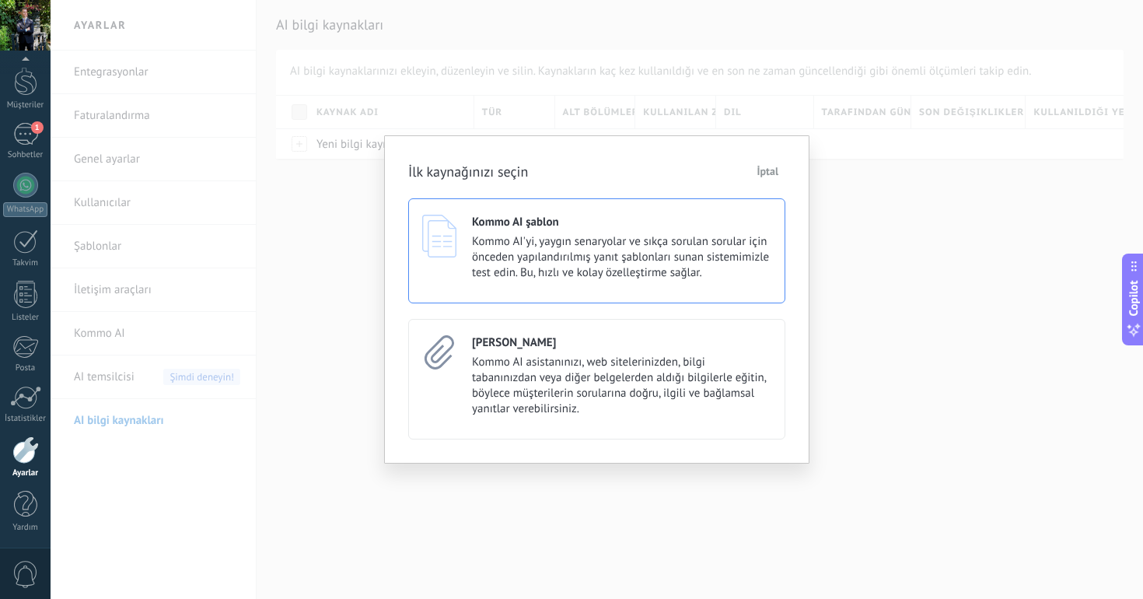
click at [588, 273] on span "Kommo AI'yi, yaygın senaryolar ve sıkça sorulan sorular için önceden yapılandır…" at bounding box center [621, 257] width 299 height 47
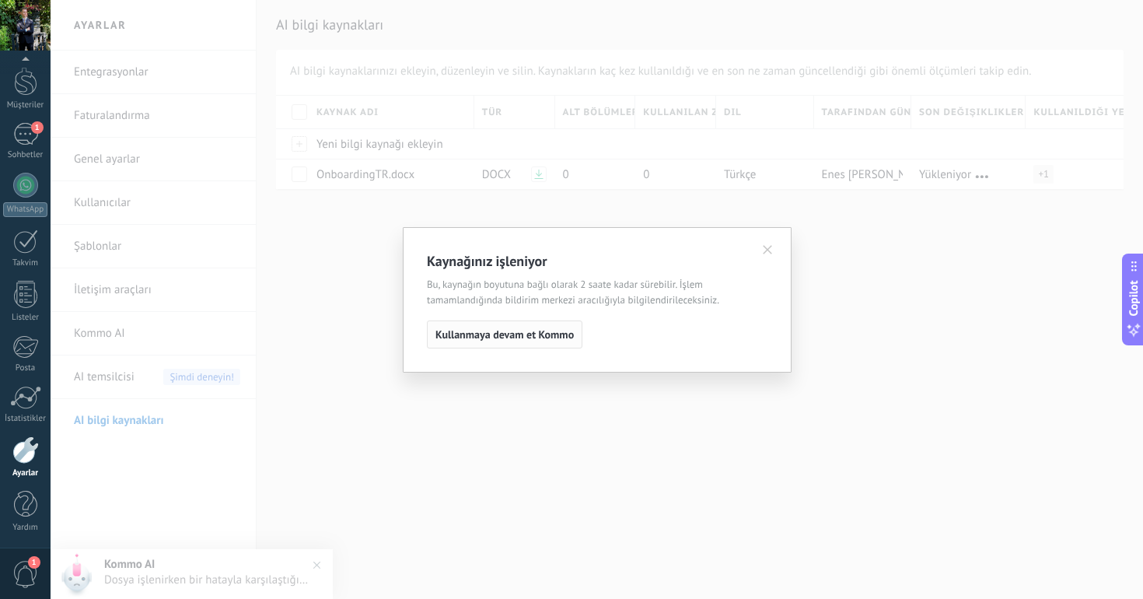
click at [543, 340] on span "Kullanmaya devam et Kommo" at bounding box center [504, 334] width 138 height 11
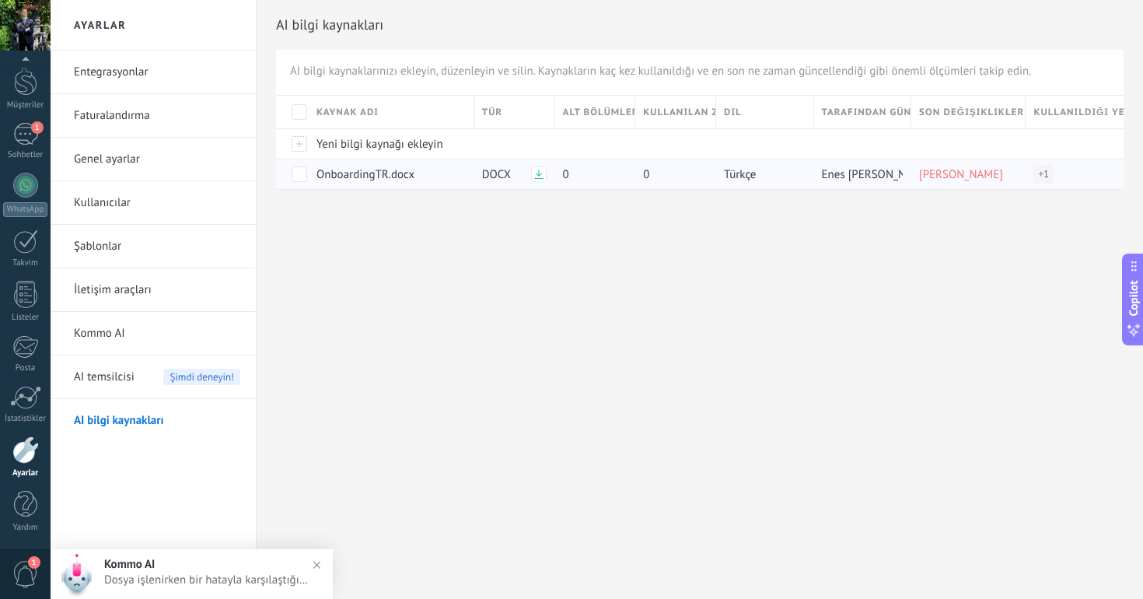
click at [862, 181] on span "Enes [PERSON_NAME]" at bounding box center [877, 174] width 110 height 15
click at [294, 172] on span at bounding box center [300, 174] width 16 height 16
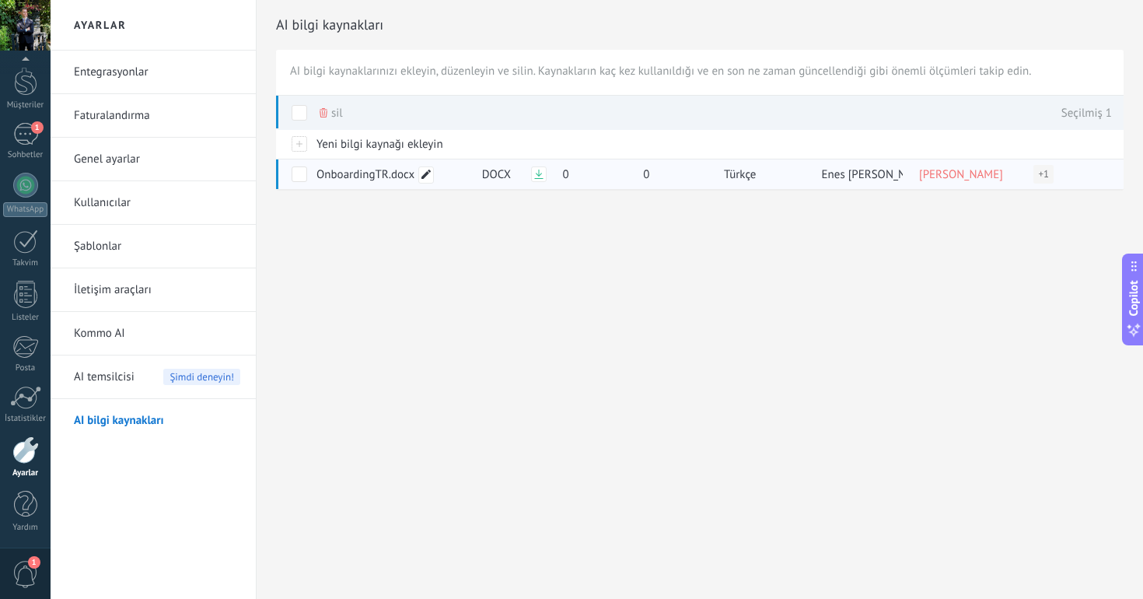
click at [430, 176] on icon at bounding box center [425, 173] width 9 height 9
click at [425, 271] on div "**********" at bounding box center [597, 299] width 1092 height 599
click at [120, 392] on span "AI temsilcisi" at bounding box center [104, 377] width 61 height 44
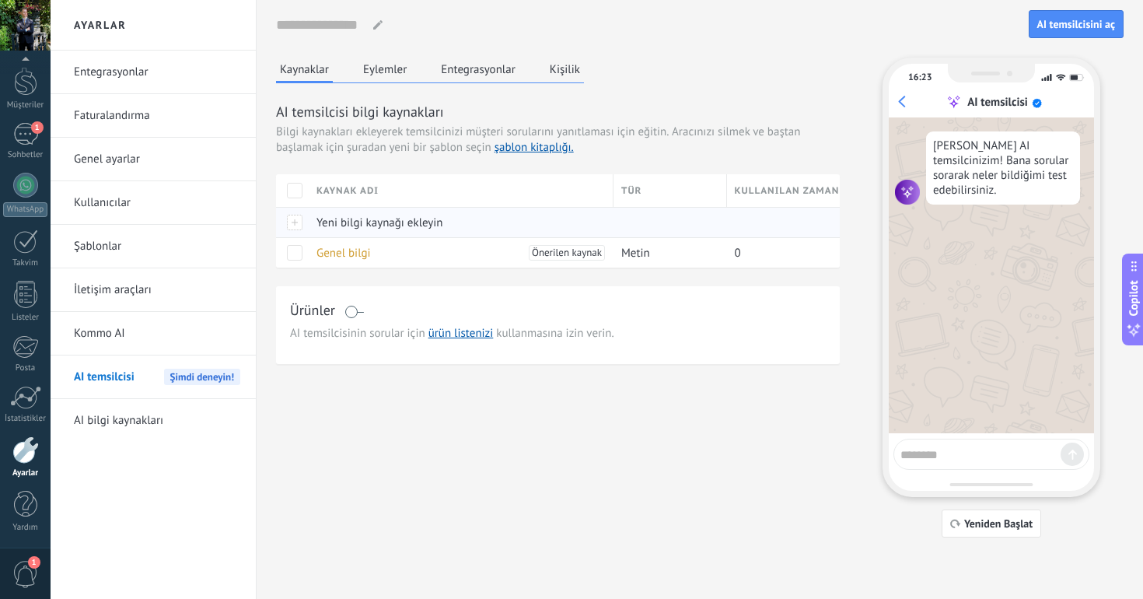
click at [295, 227] on div at bounding box center [292, 222] width 33 height 30
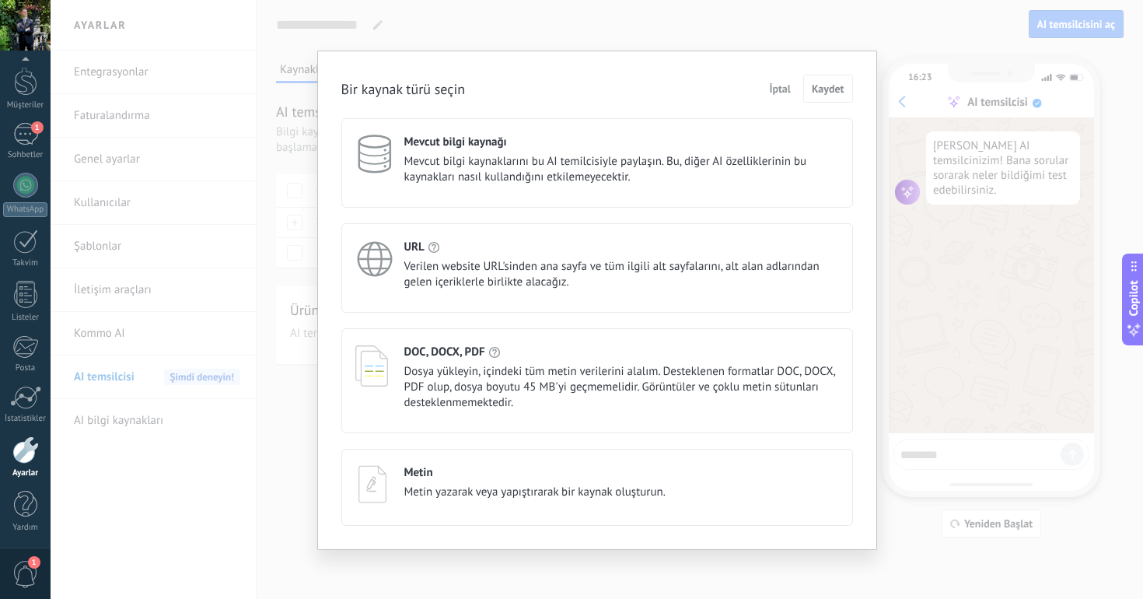
scroll to position [2, 0]
click at [778, 85] on span "İptal" at bounding box center [780, 87] width 22 height 11
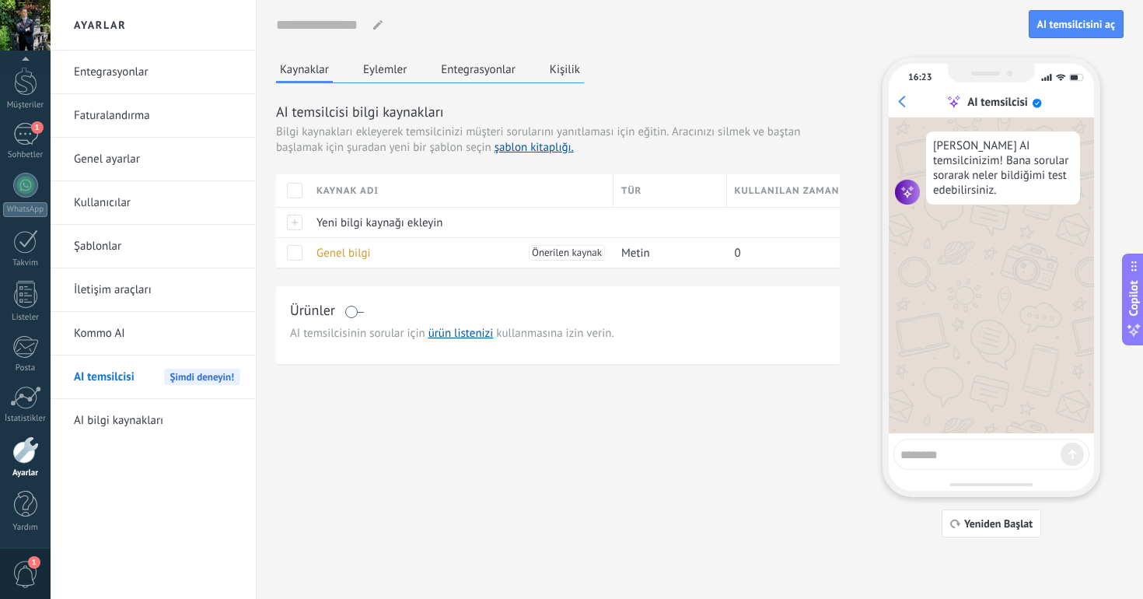
click at [484, 72] on button "Entegrasyonlar" at bounding box center [478, 69] width 82 height 23
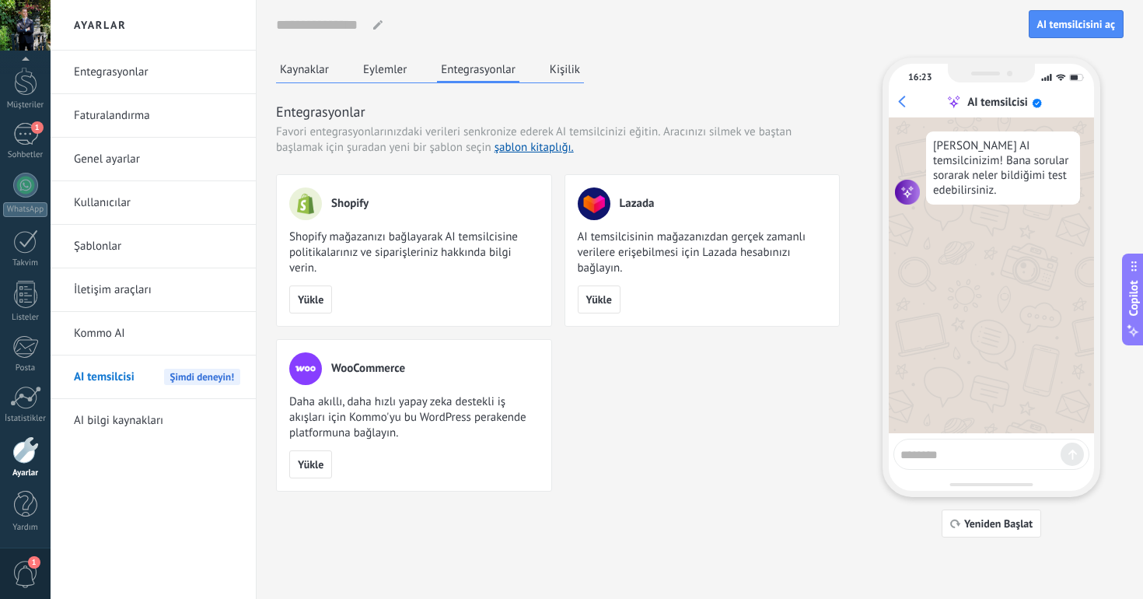
click at [377, 65] on button "Eylemler" at bounding box center [384, 69] width 51 height 23
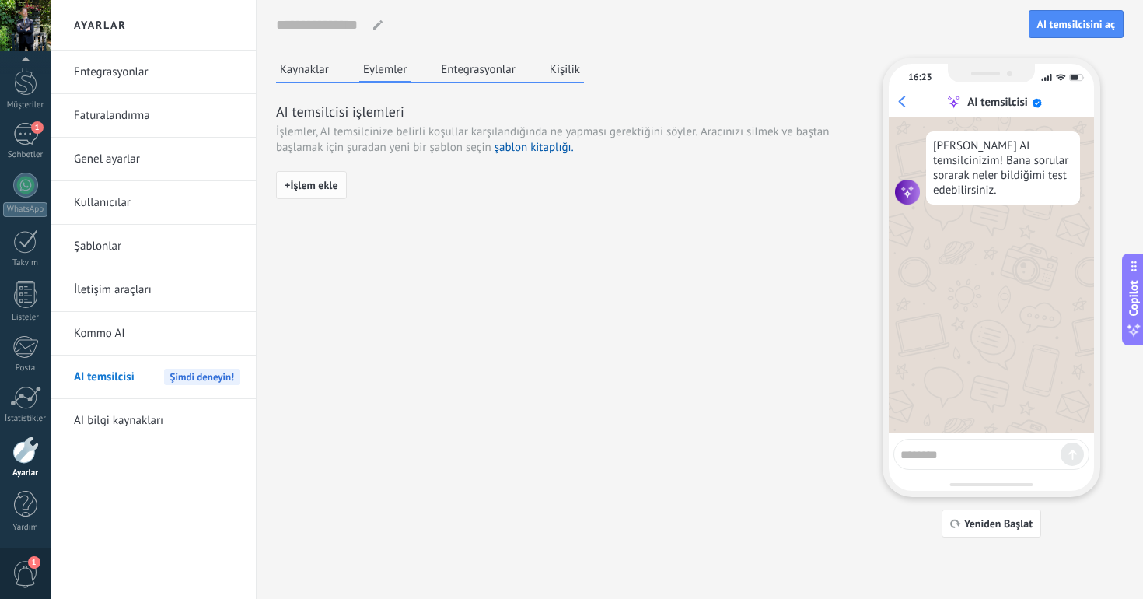
click at [325, 190] on span "+ İşlem ekle" at bounding box center [312, 185] width 54 height 11
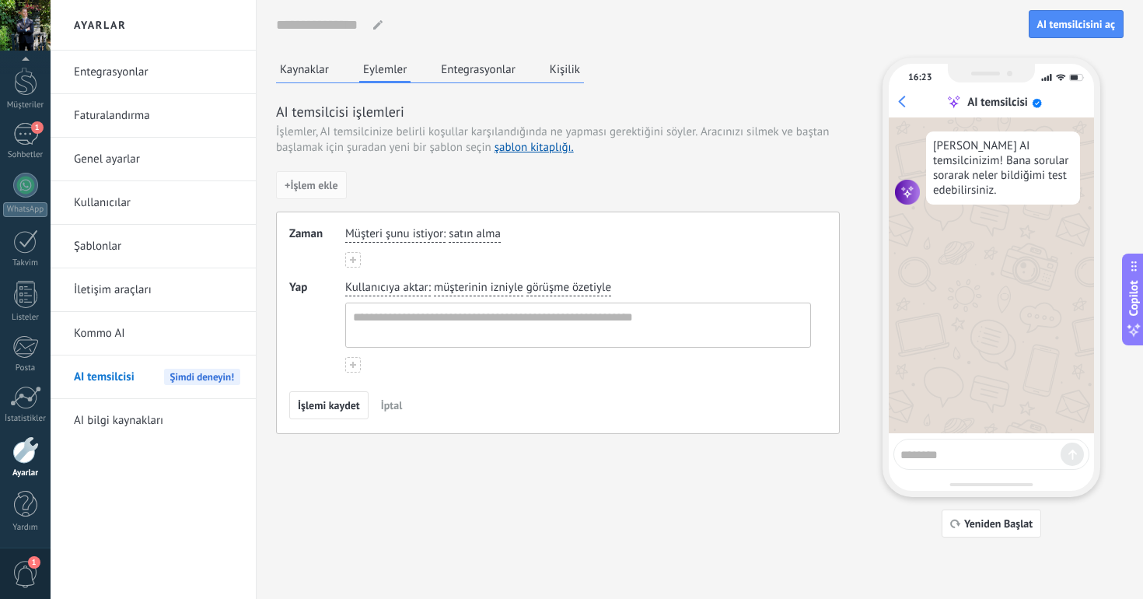
click at [124, 61] on link "Entegrasyonlar" at bounding box center [157, 73] width 166 height 44
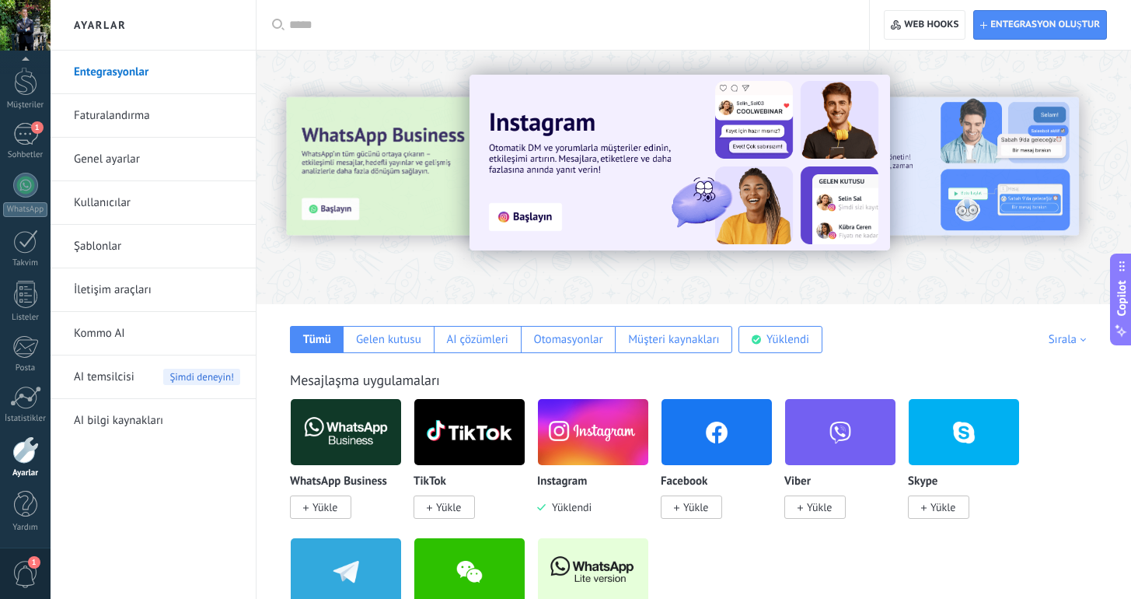
click at [608, 153] on img at bounding box center [680, 163] width 421 height 176
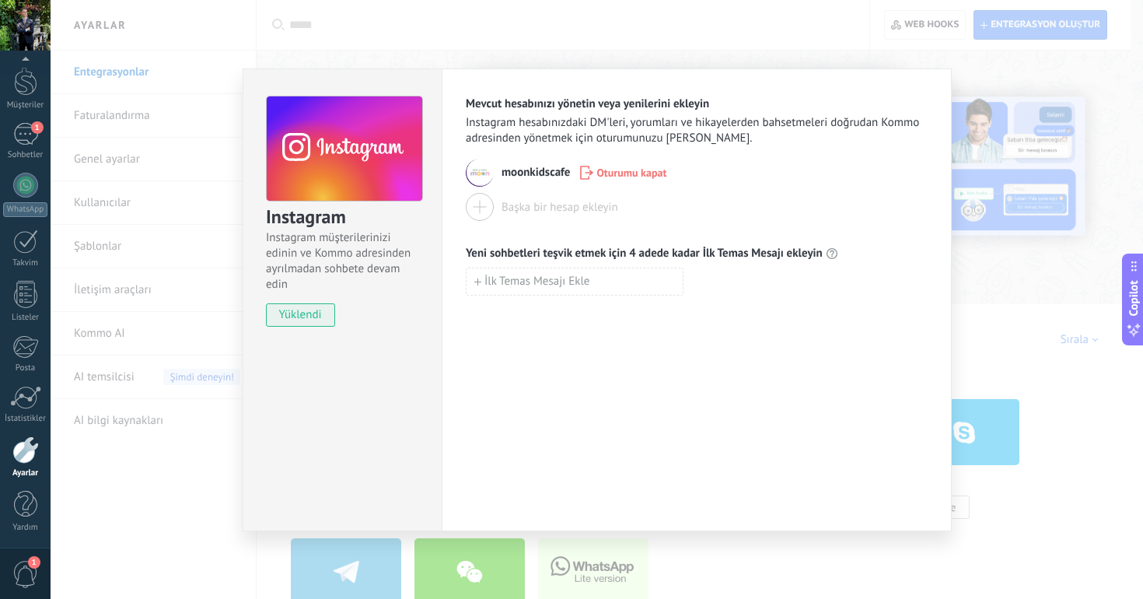
click at [298, 316] on span "yüklendi" at bounding box center [301, 314] width 68 height 23
click at [521, 277] on span "İlk Temas Mesajı Ekle" at bounding box center [536, 281] width 105 height 11
type input "*"
type input "**********"
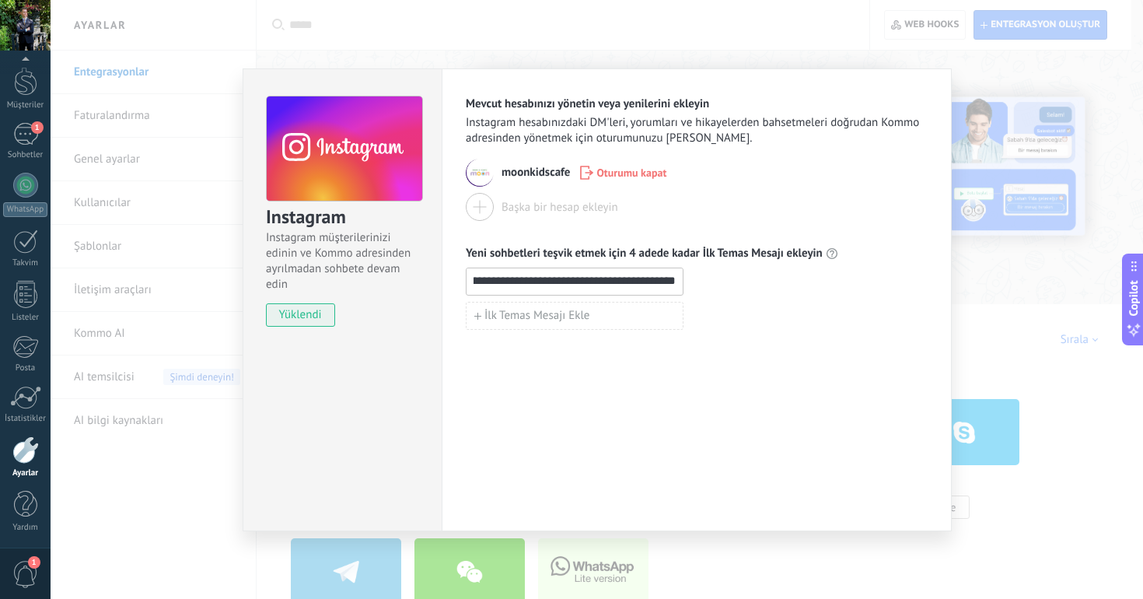
click at [628, 437] on div "**********" at bounding box center [697, 299] width 510 height 463
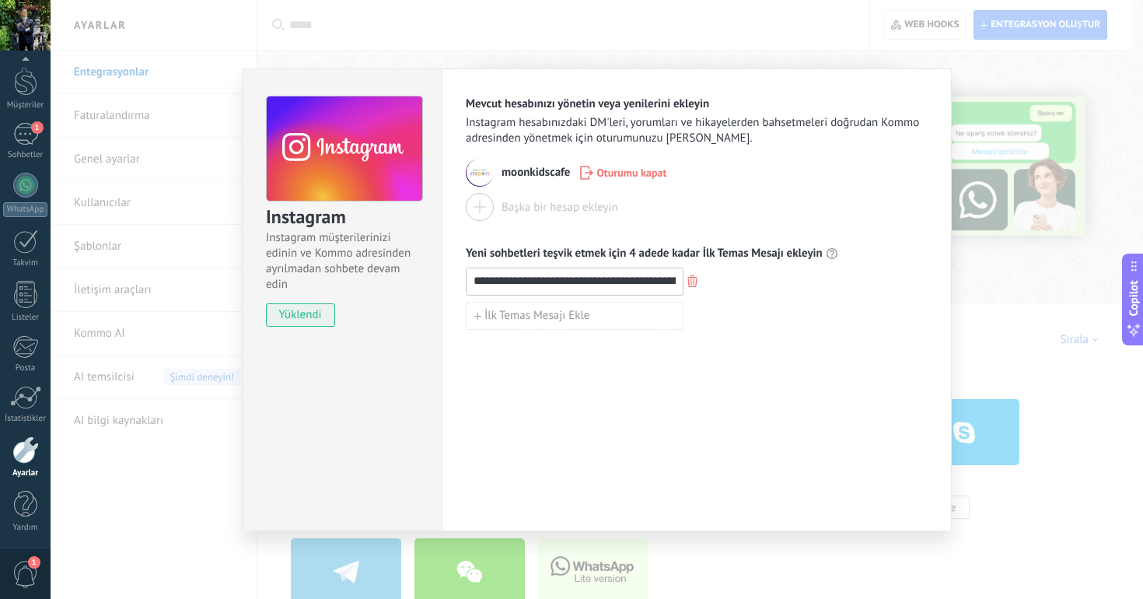
click at [294, 299] on div "Instagram Instagram müşterilerinizi edinin ve Kommo adresinden ayrılmadan sohbe…" at bounding box center [342, 204] width 198 height 270
click at [1015, 211] on div "**********" at bounding box center [597, 299] width 1092 height 599
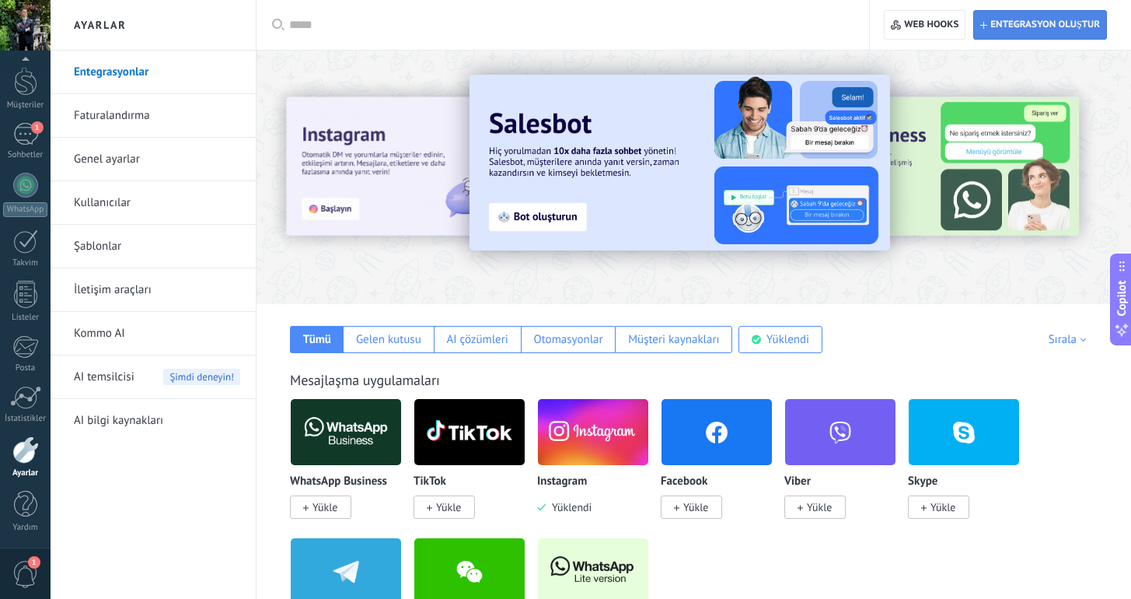
click at [1053, 23] on span "Entegrasyon oluştur" at bounding box center [1045, 25] width 110 height 12
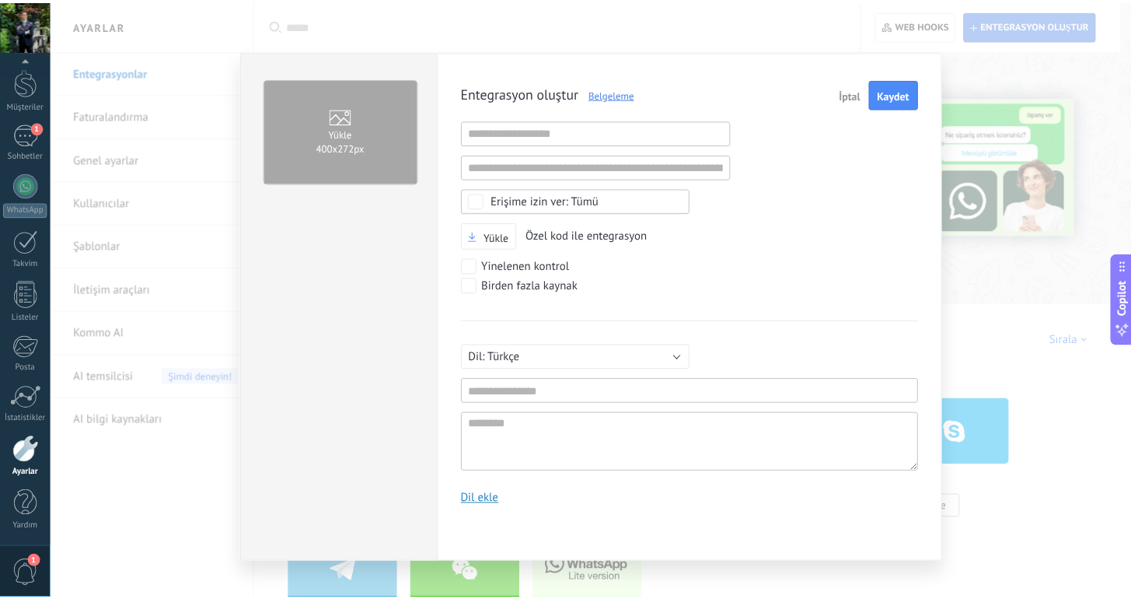
scroll to position [15, 0]
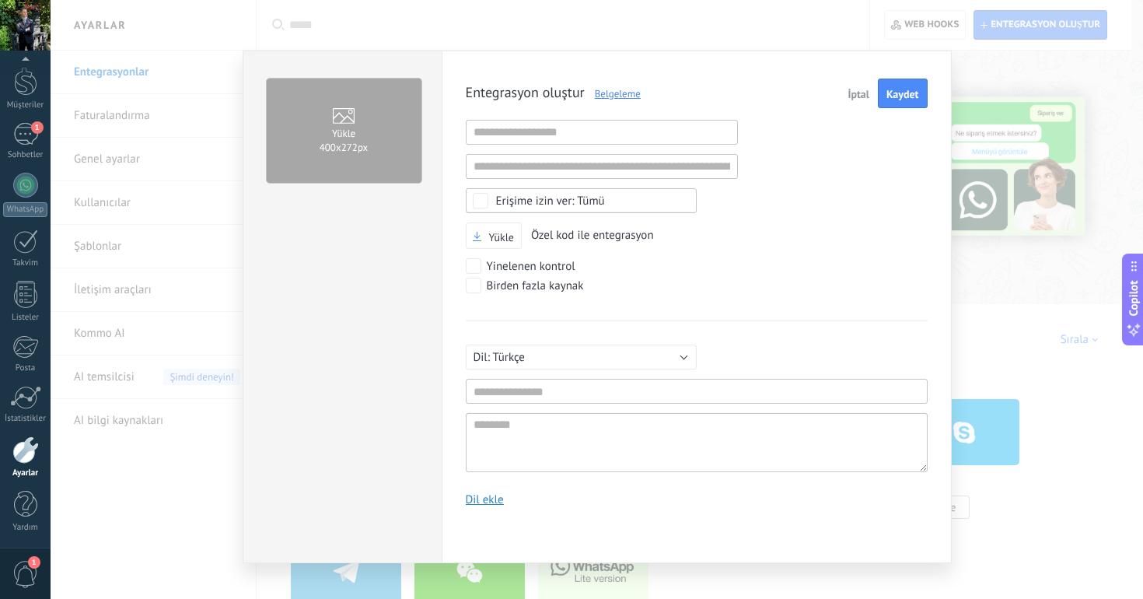
click at [854, 101] on button "İptal" at bounding box center [858, 94] width 34 height 30
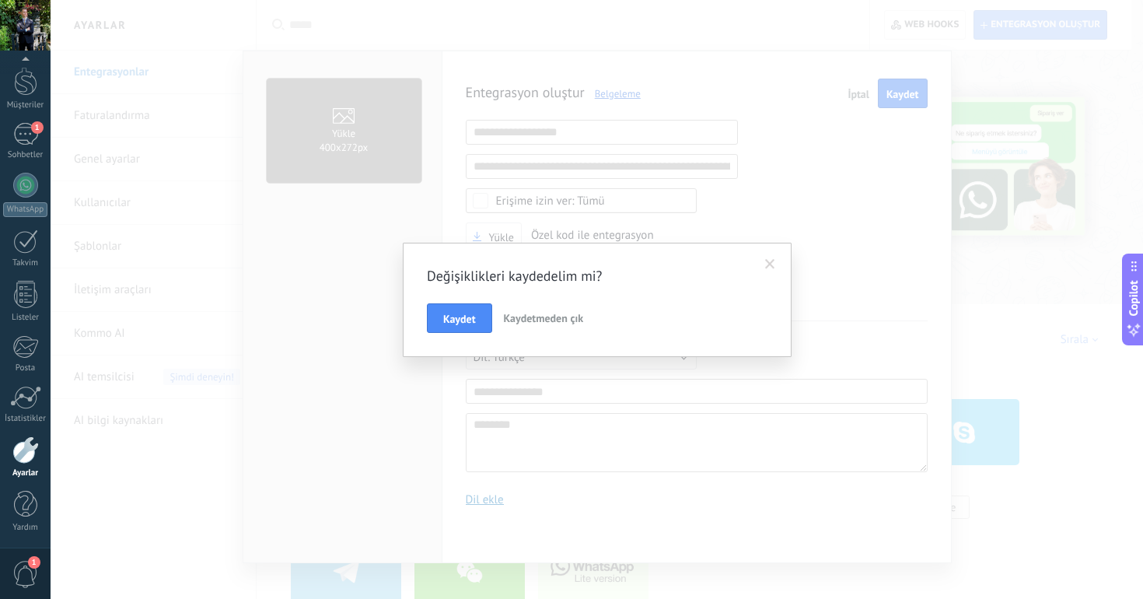
click at [535, 326] on button "Kaydetmeden çık" at bounding box center [544, 318] width 93 height 30
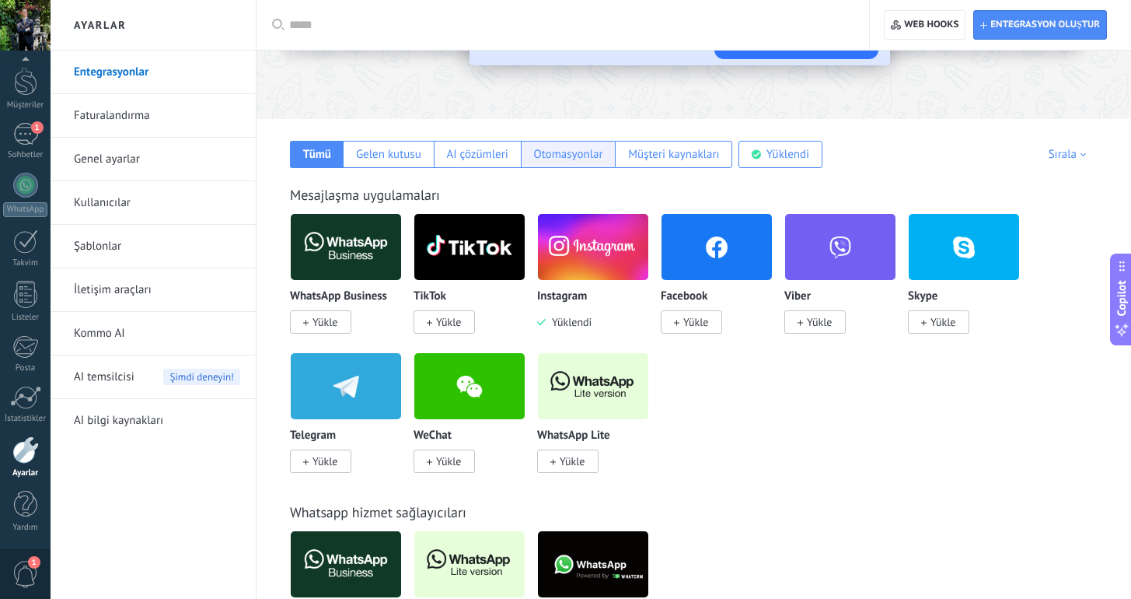
scroll to position [208, 0]
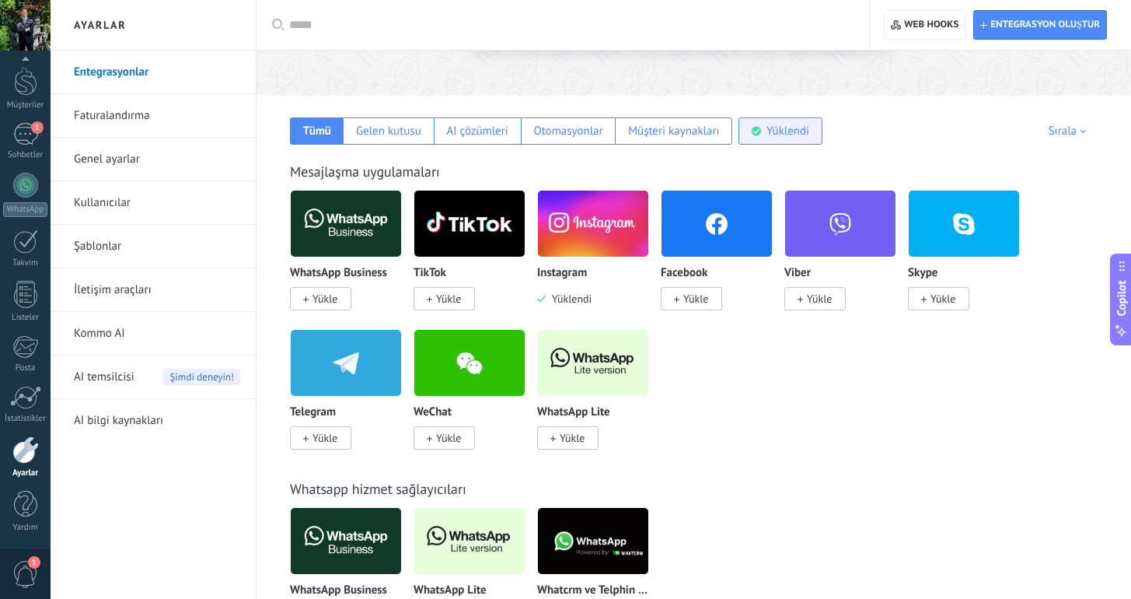
click at [763, 129] on div "Yüklendi" at bounding box center [781, 130] width 84 height 27
click at [322, 133] on div "Tümü" at bounding box center [317, 131] width 28 height 15
click at [764, 128] on div "Yüklendi" at bounding box center [781, 130] width 84 height 27
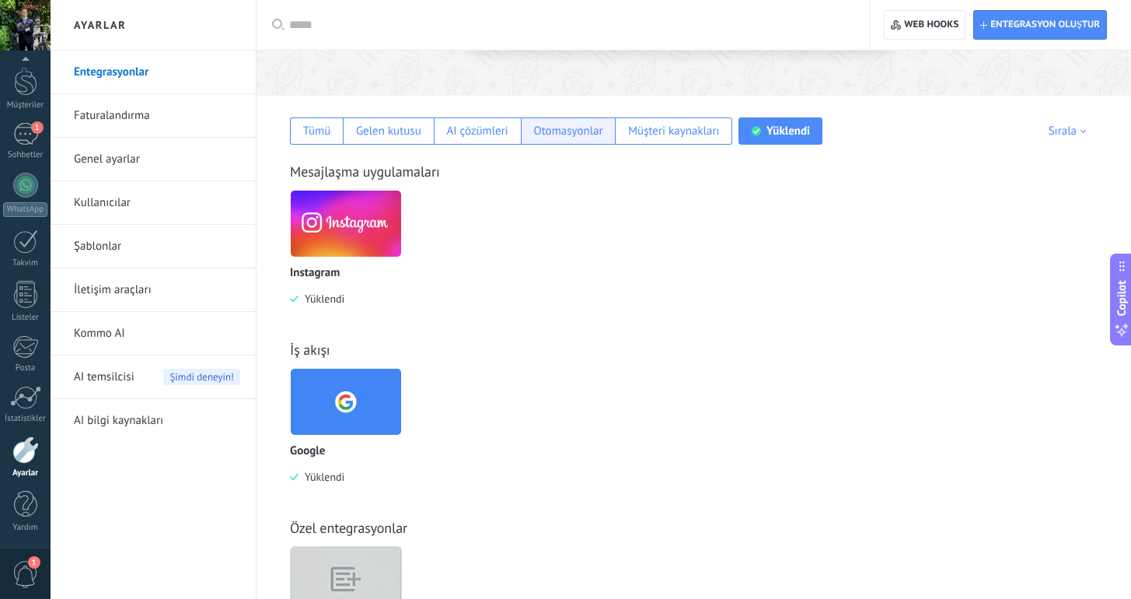
click at [589, 130] on div "Otomasyonlar" at bounding box center [567, 131] width 69 height 15
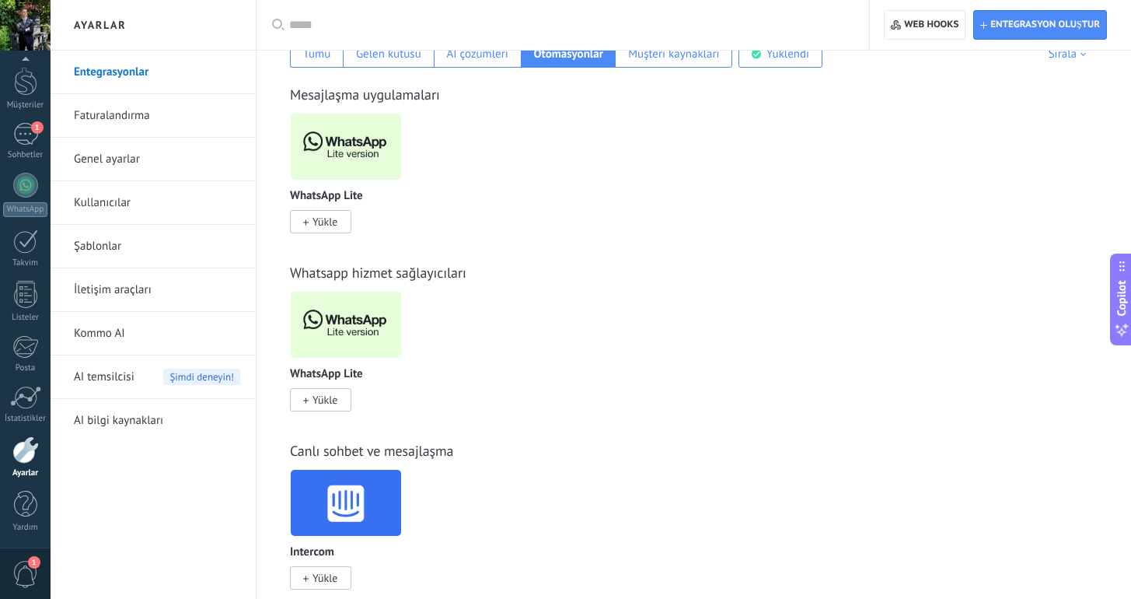
scroll to position [277, 0]
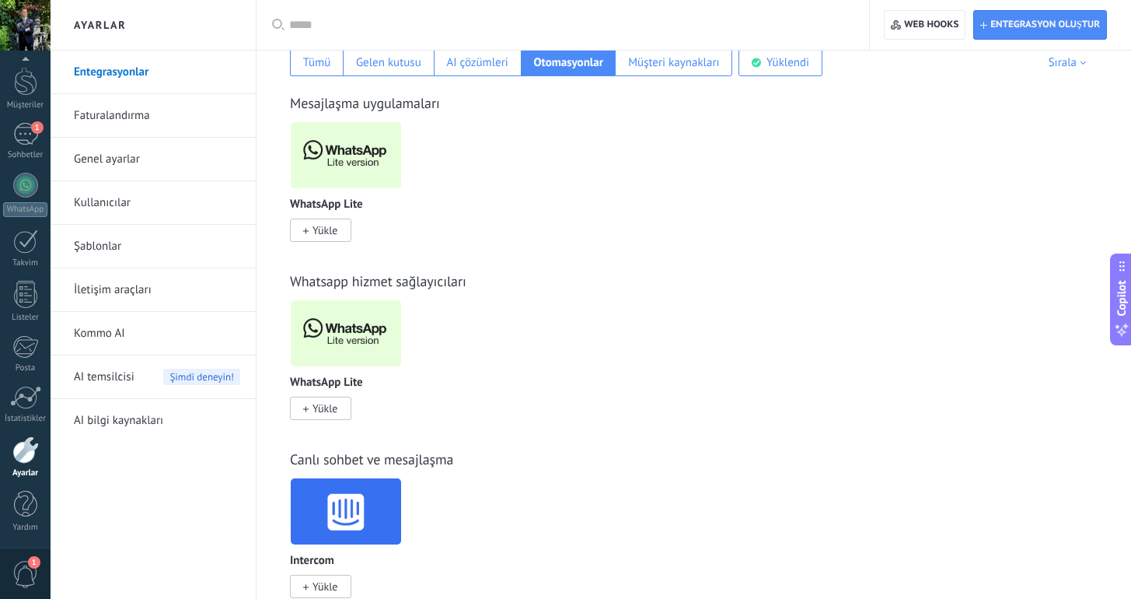
click at [106, 166] on link "Genel ayarlar" at bounding box center [157, 160] width 166 height 44
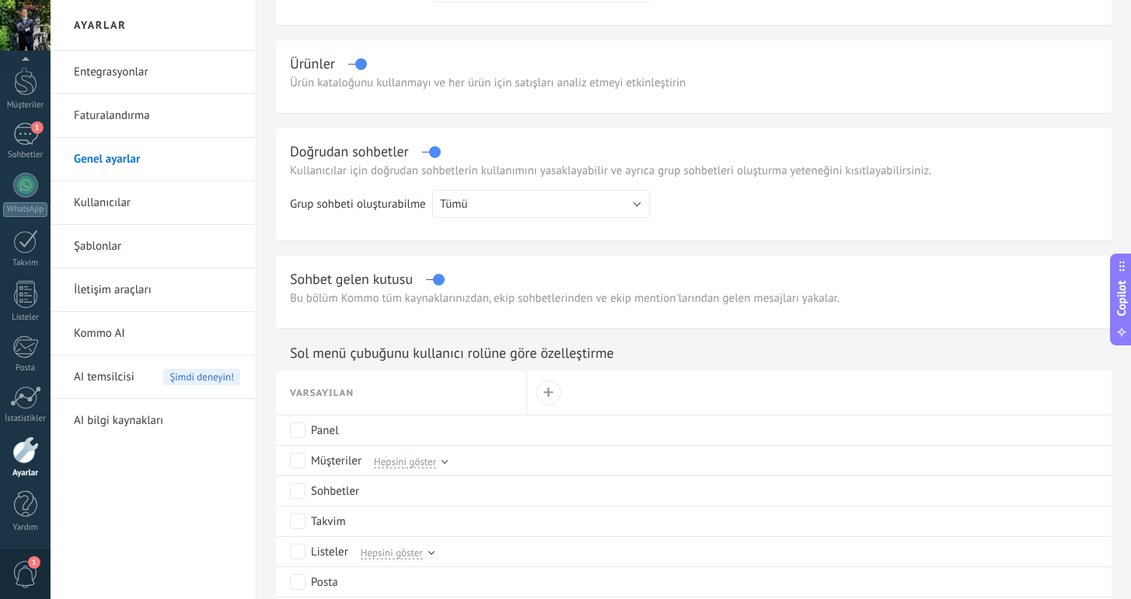
scroll to position [437, 0]
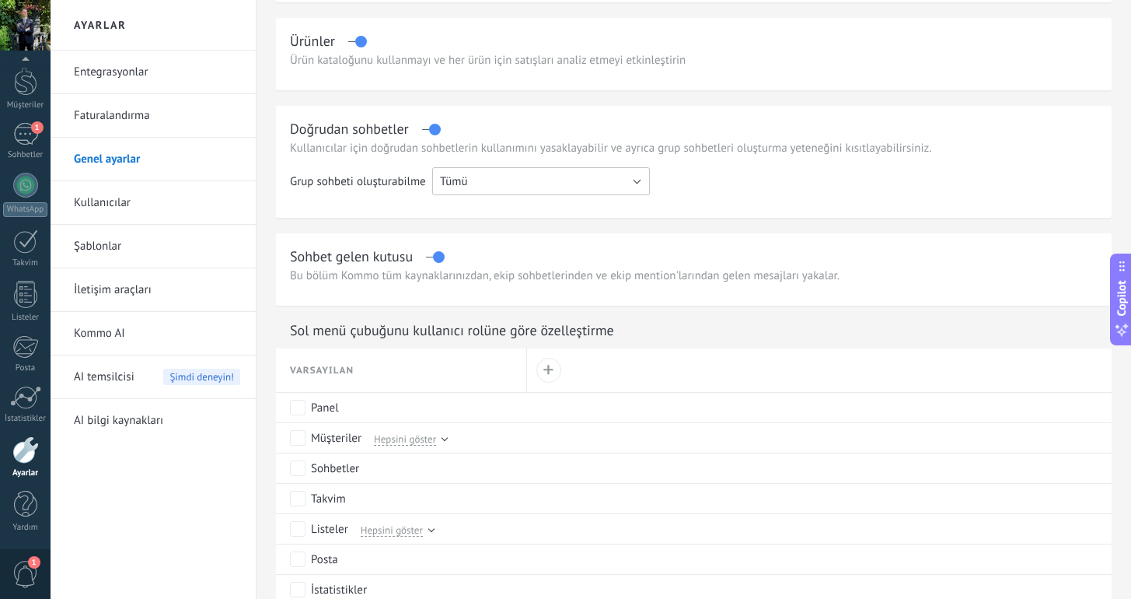
click at [575, 183] on button "Tümü" at bounding box center [541, 181] width 218 height 28
click at [575, 183] on span "Tümü" at bounding box center [534, 181] width 222 height 15
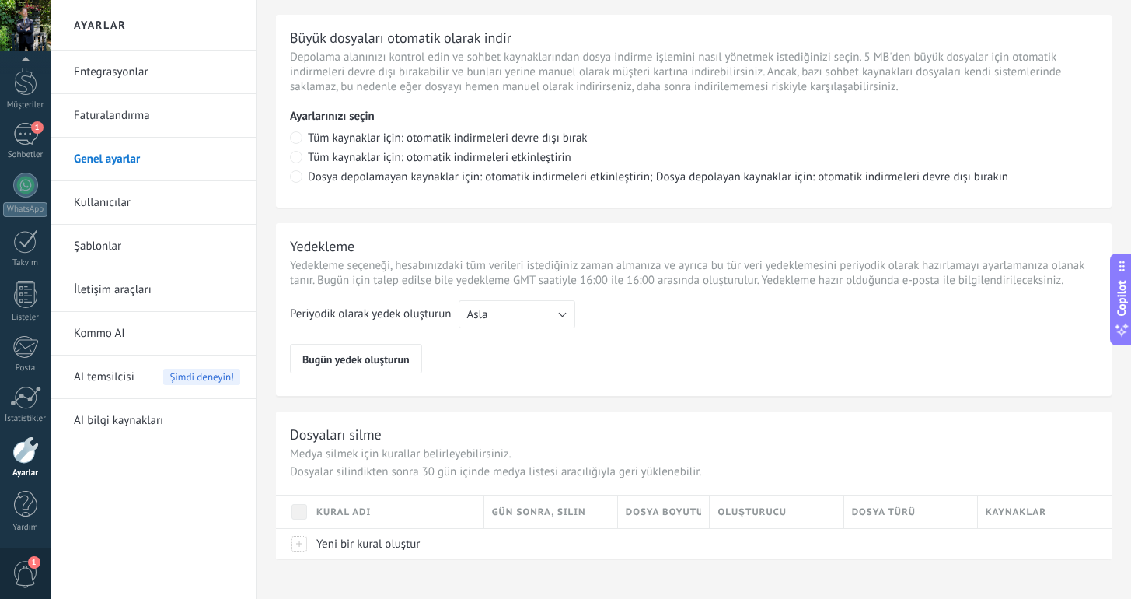
scroll to position [1091, 0]
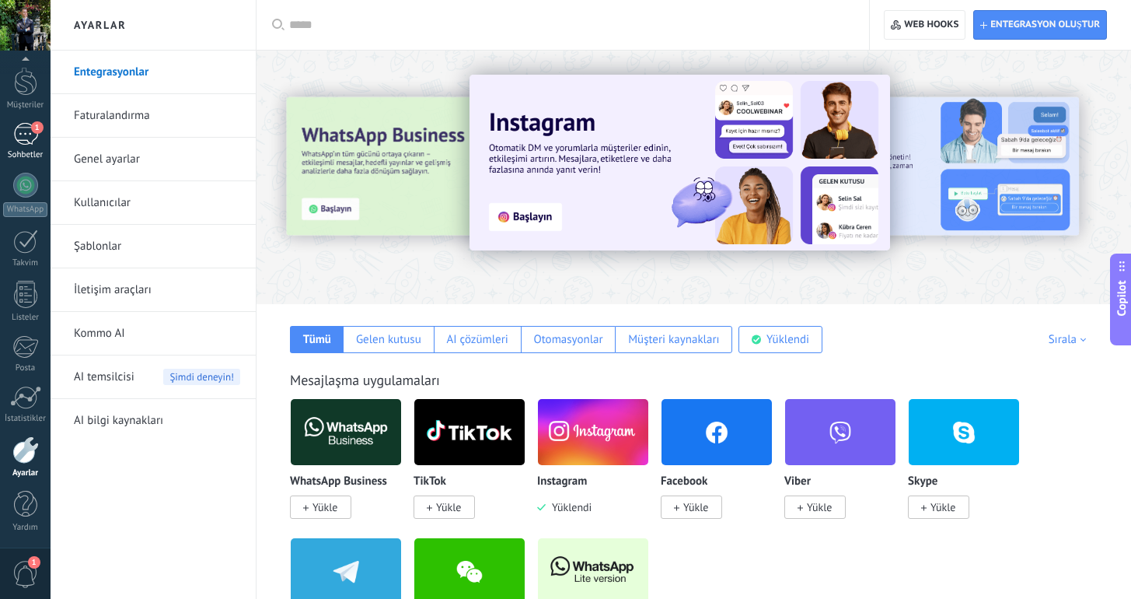
click at [28, 131] on div "1" at bounding box center [25, 134] width 25 height 23
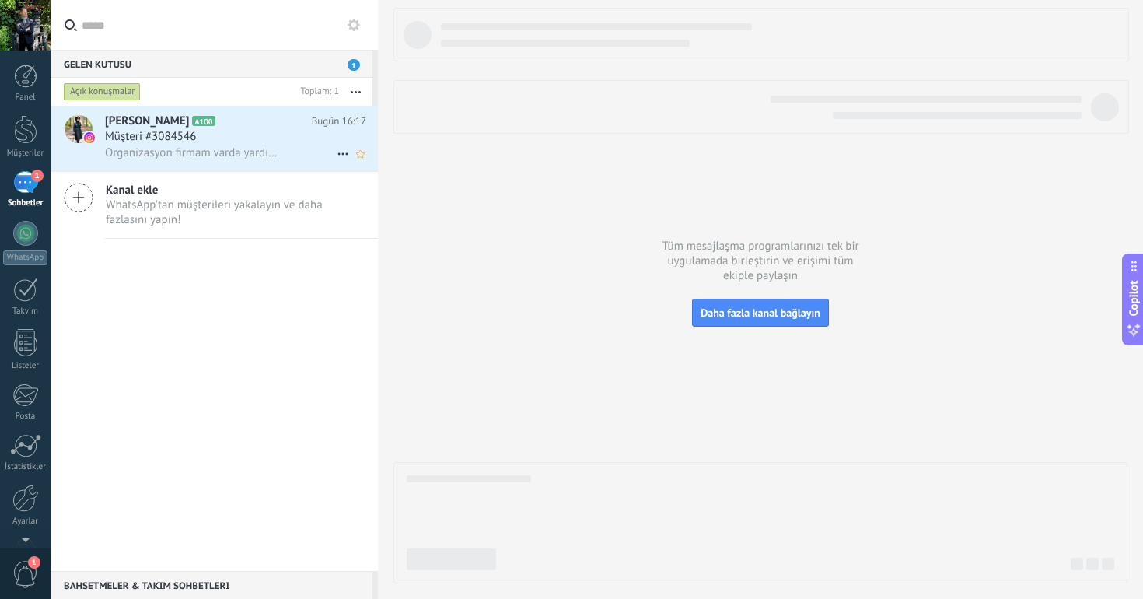
click at [278, 156] on h3 "Organizasyon firmam varda yardımcı olmak adına yazmıştım😊" at bounding box center [196, 153] width 183 height 16
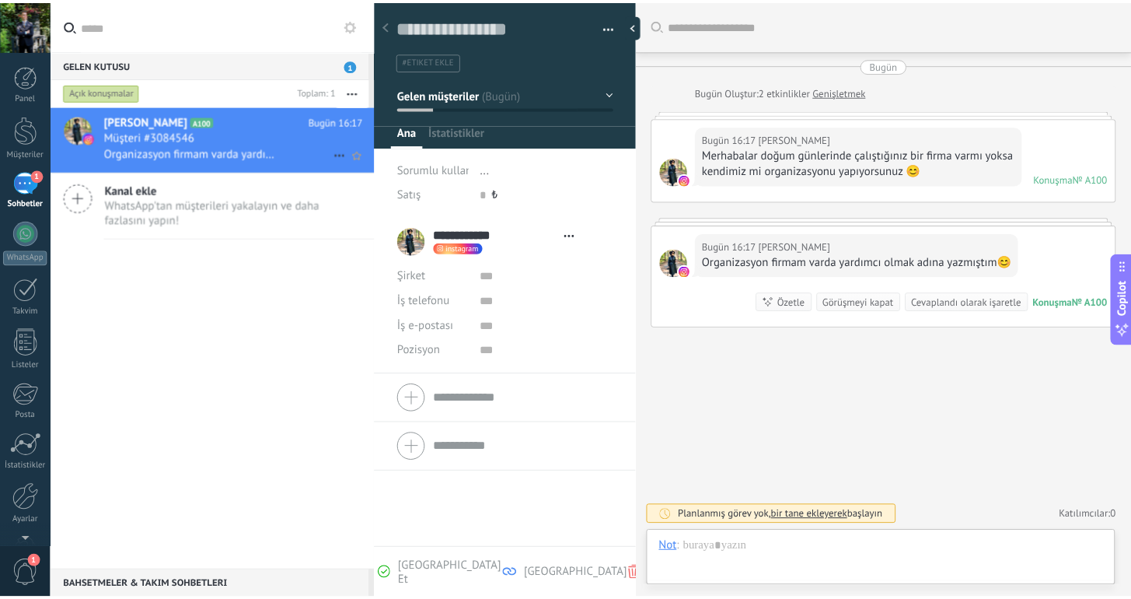
scroll to position [23, 0]
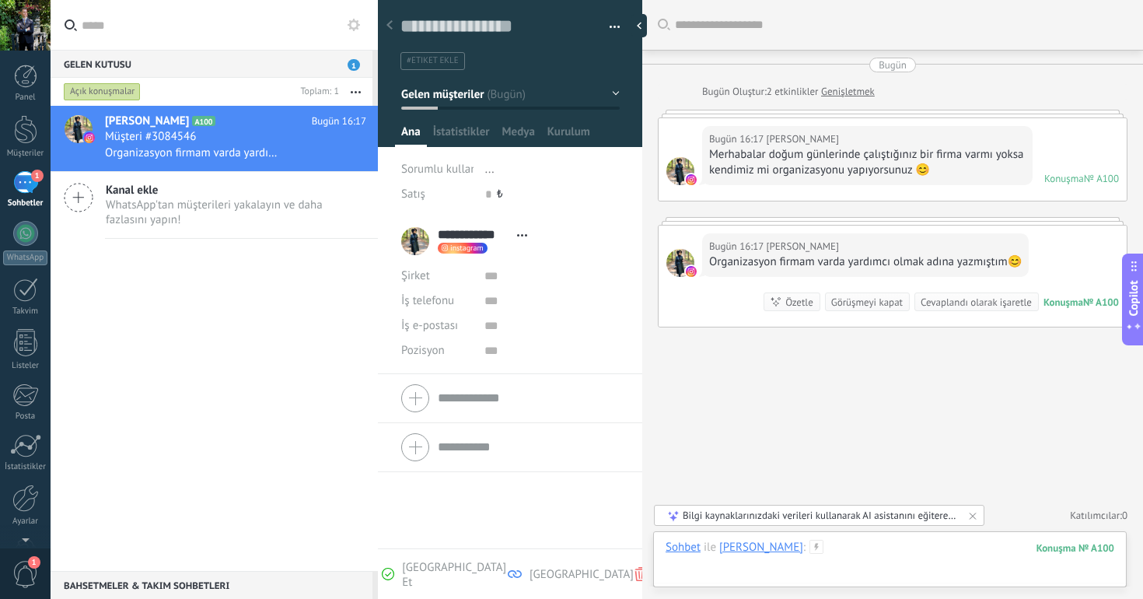
click at [885, 561] on div at bounding box center [889, 563] width 449 height 47
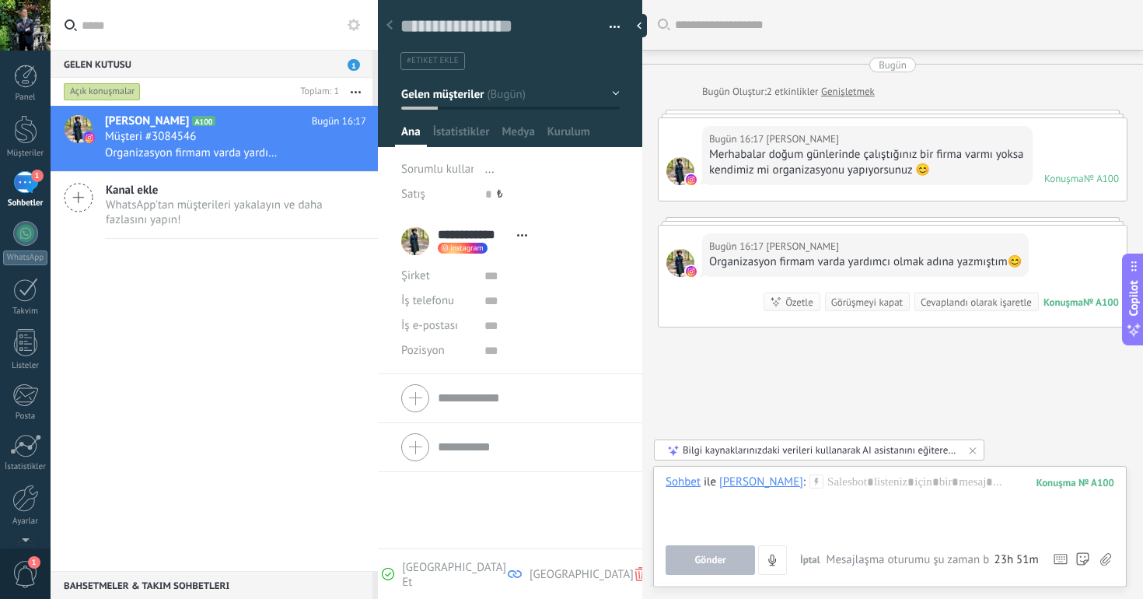
click at [360, 93] on icon "button" at bounding box center [356, 92] width 10 height 2
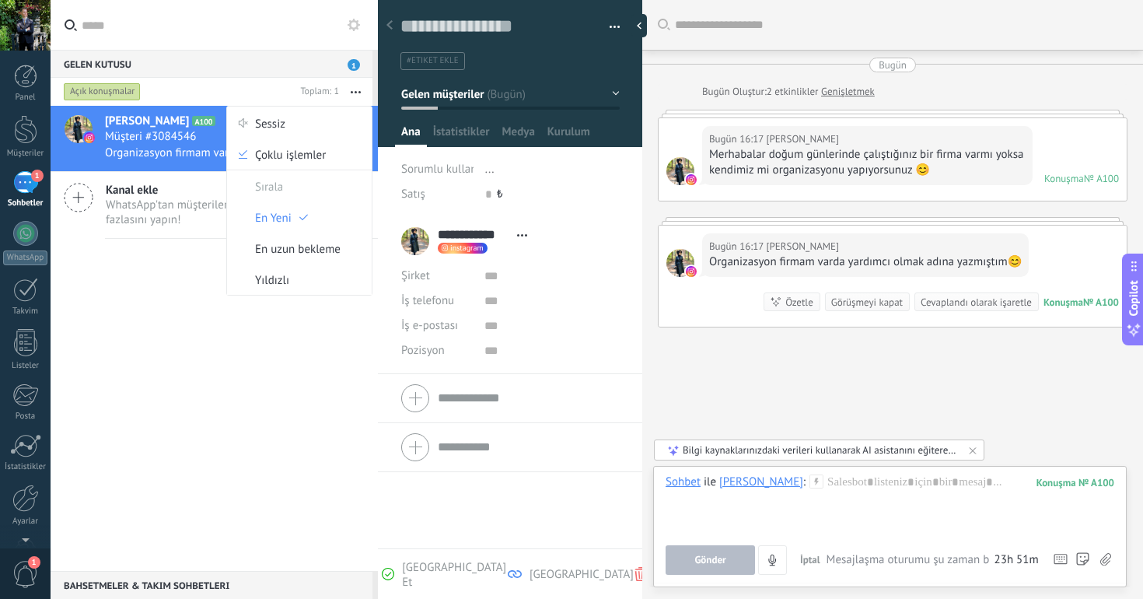
click at [178, 453] on div "Zeynep Tosun A100 Bugün 16:17 Müşteri #3084546 Organizasyon firmam varda yardım…" at bounding box center [214, 338] width 327 height 465
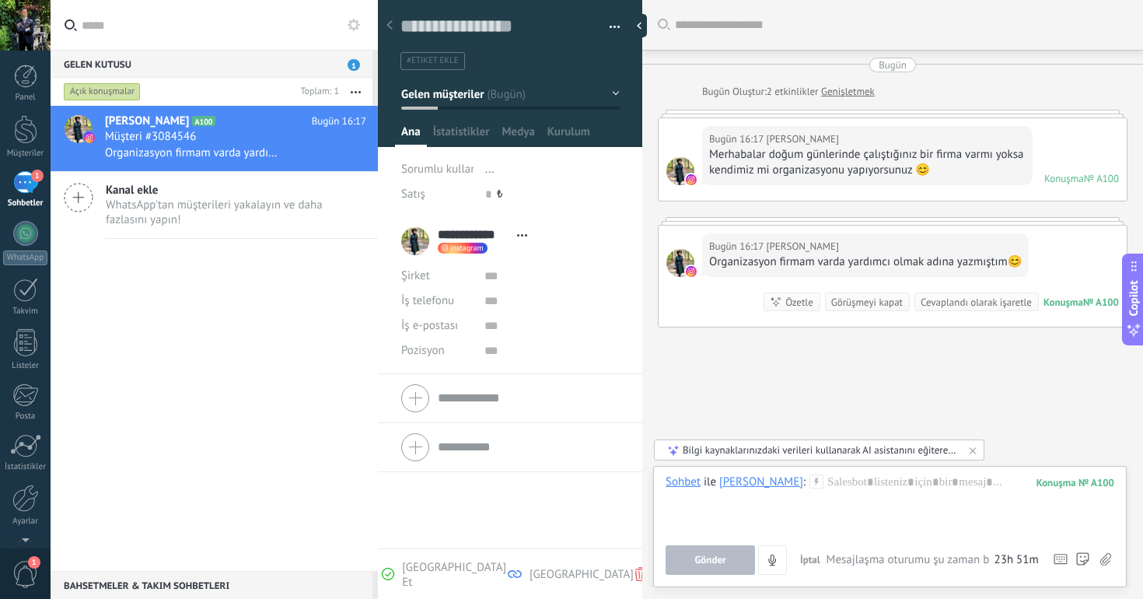
click at [454, 118] on div at bounding box center [510, 68] width 265 height 157
click at [455, 130] on span "İstatistikler" at bounding box center [461, 135] width 57 height 23
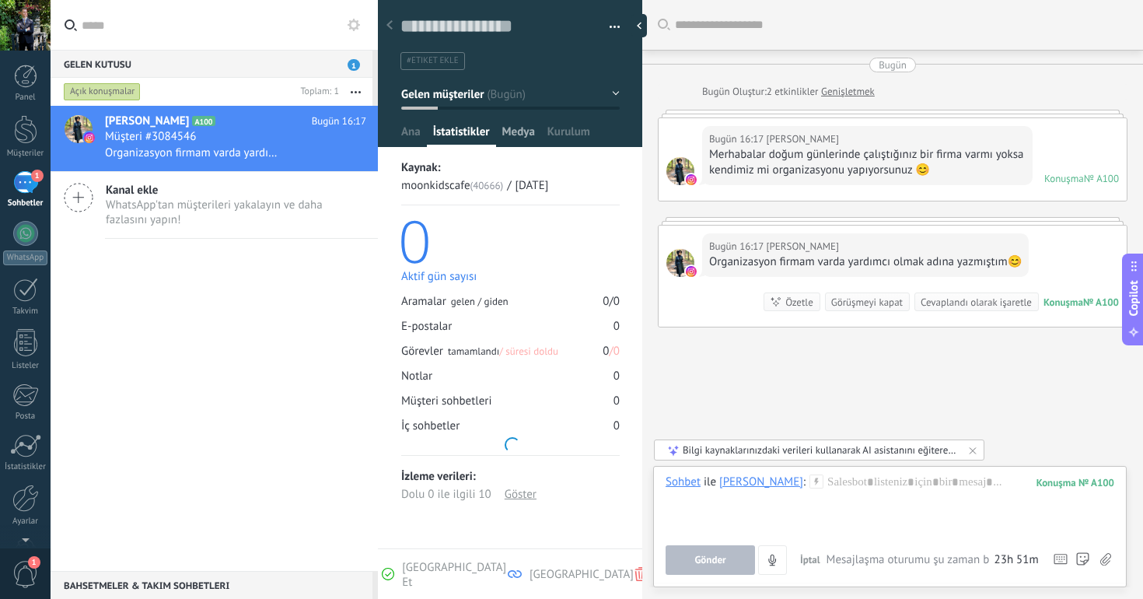
click at [518, 130] on span "Medya" at bounding box center [518, 135] width 33 height 23
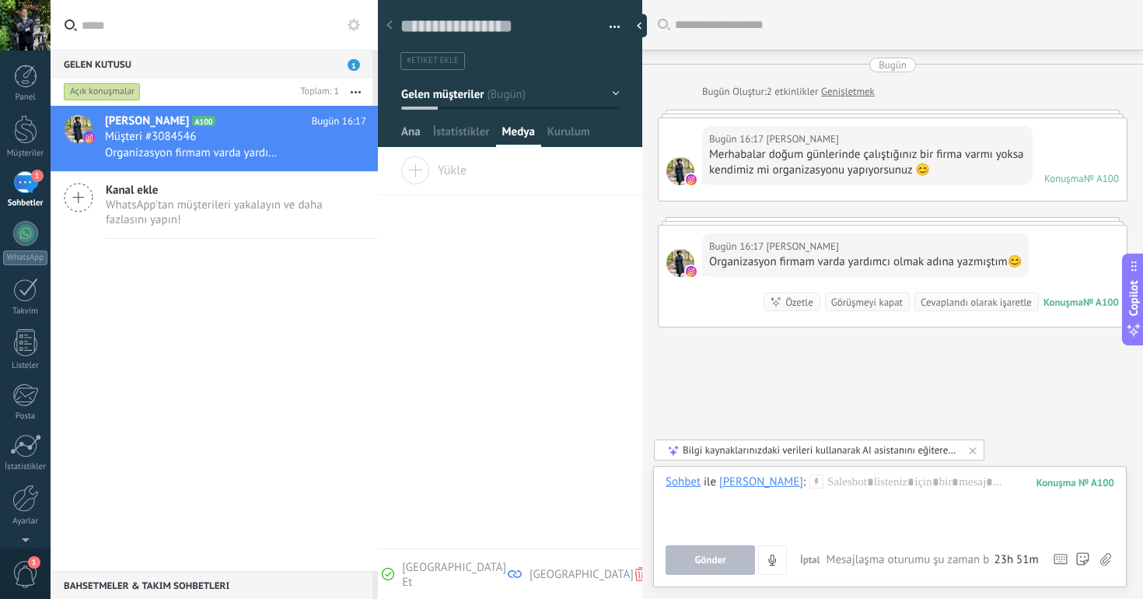
click at [412, 130] on span "Ana" at bounding box center [410, 135] width 19 height 23
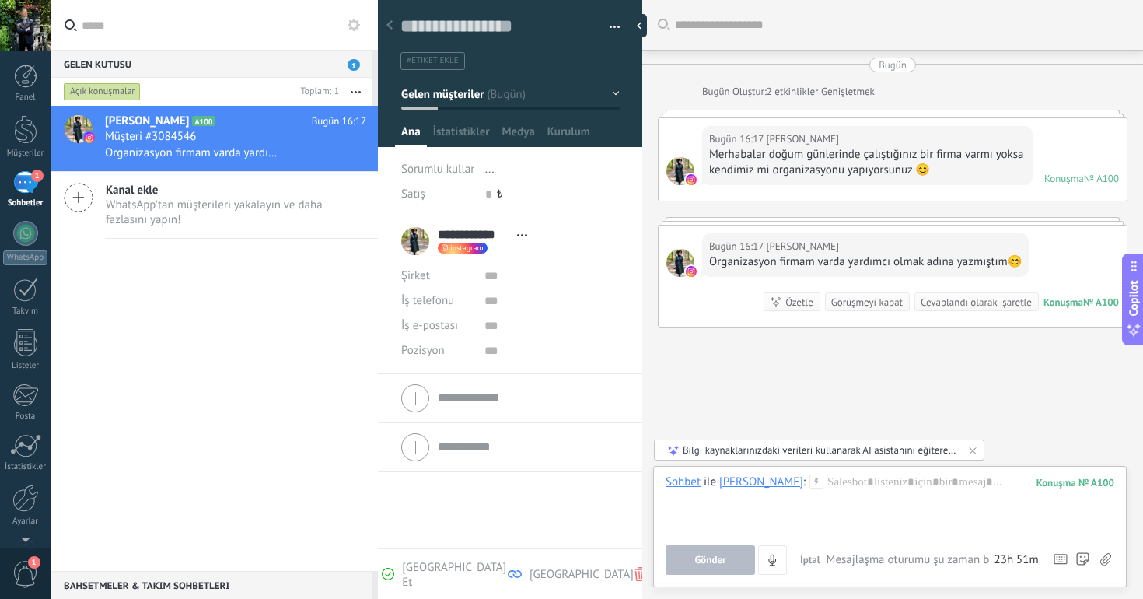
click at [421, 236] on div "**********" at bounding box center [468, 241] width 134 height 39
click at [463, 235] on input "**********" at bounding box center [474, 235] width 72 height 16
click at [511, 237] on input "******" at bounding box center [528, 233] width 181 height 16
click at [578, 184] on div "0 ₺" at bounding box center [552, 194] width 134 height 25
click at [773, 15] on div at bounding box center [901, 25] width 452 height 50
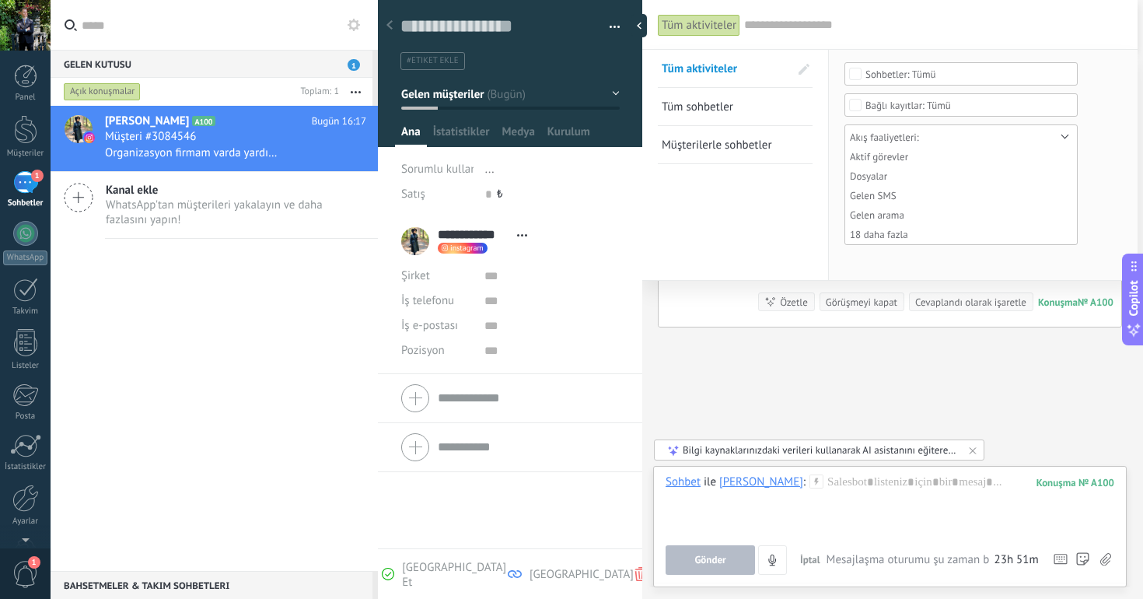
click at [254, 341] on div "Zeynep Tosun A100 Bugün 16:17 Müşteri #3084546 Organizasyon firmam varda yardım…" at bounding box center [214, 338] width 327 height 465
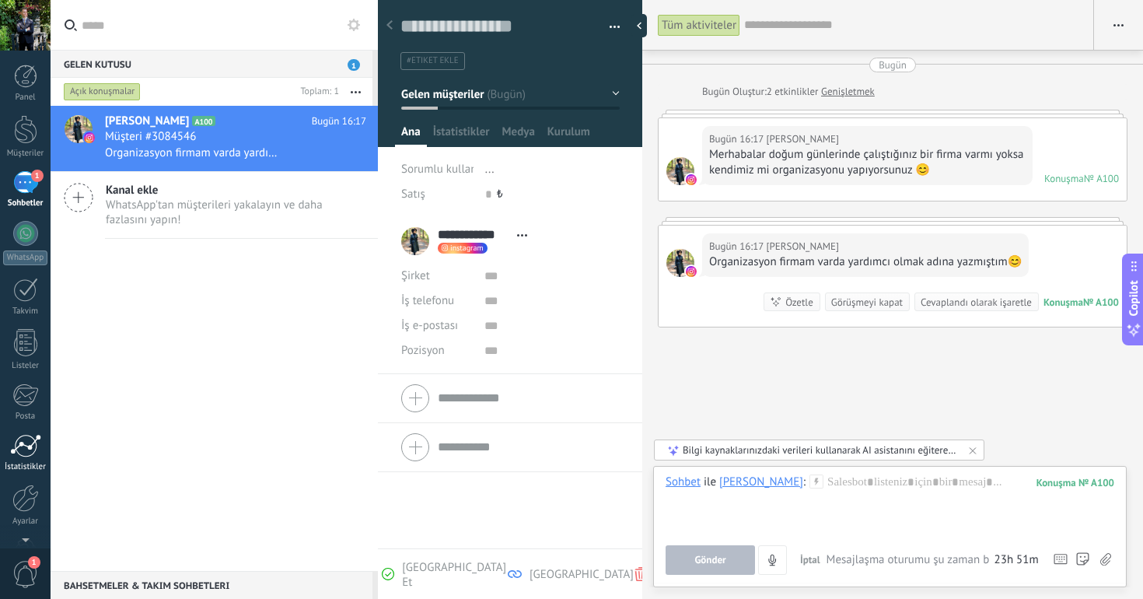
click at [23, 447] on div at bounding box center [25, 445] width 31 height 23
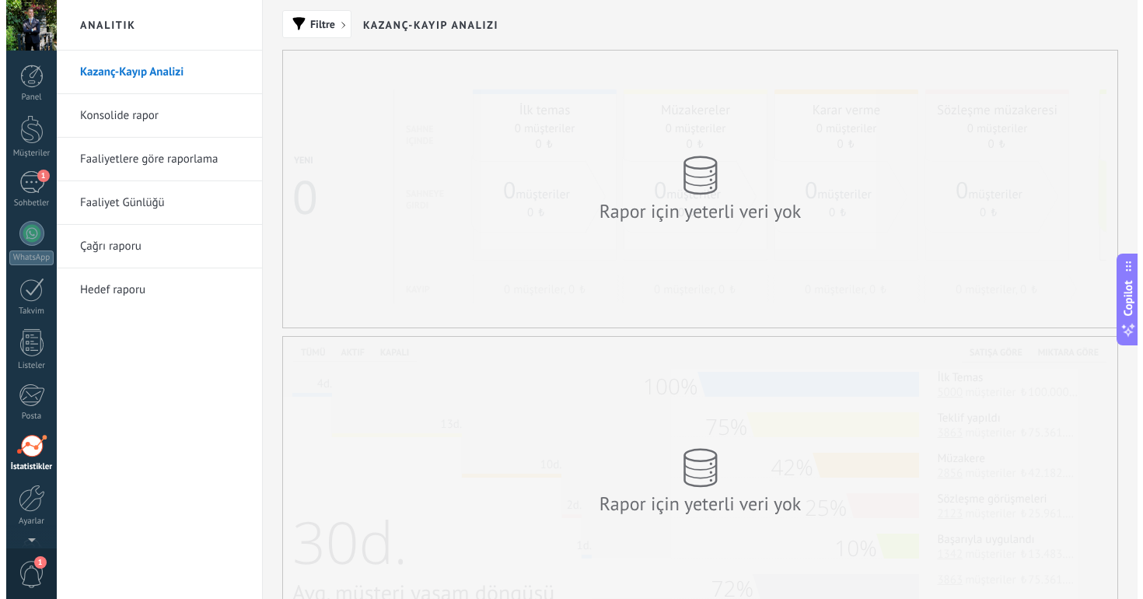
scroll to position [48, 0]
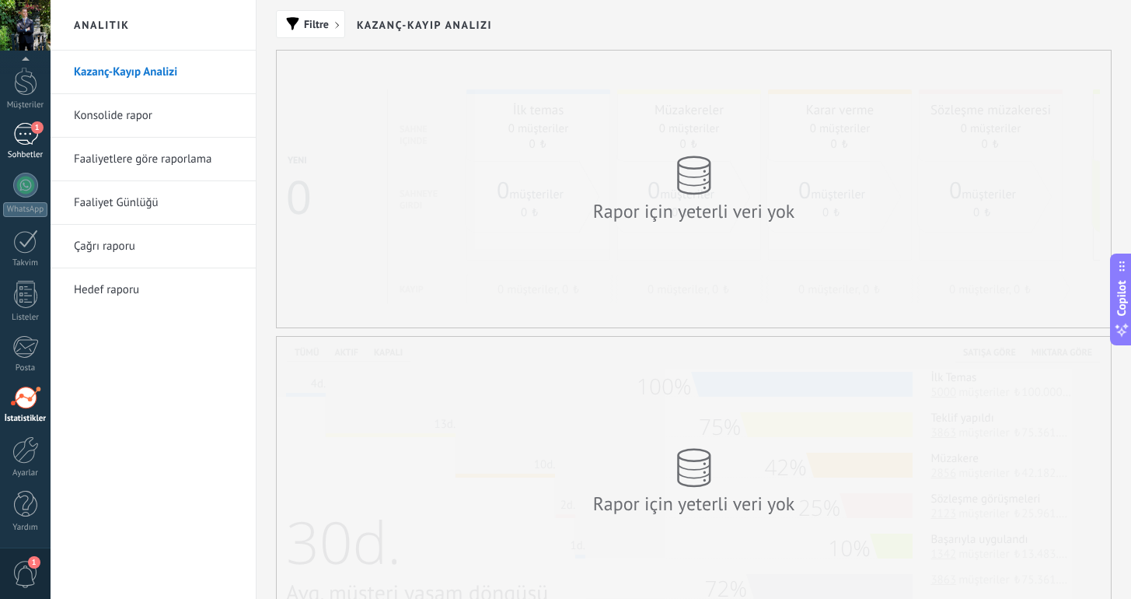
click at [23, 148] on link "1 Sohbetler" at bounding box center [25, 141] width 51 height 37
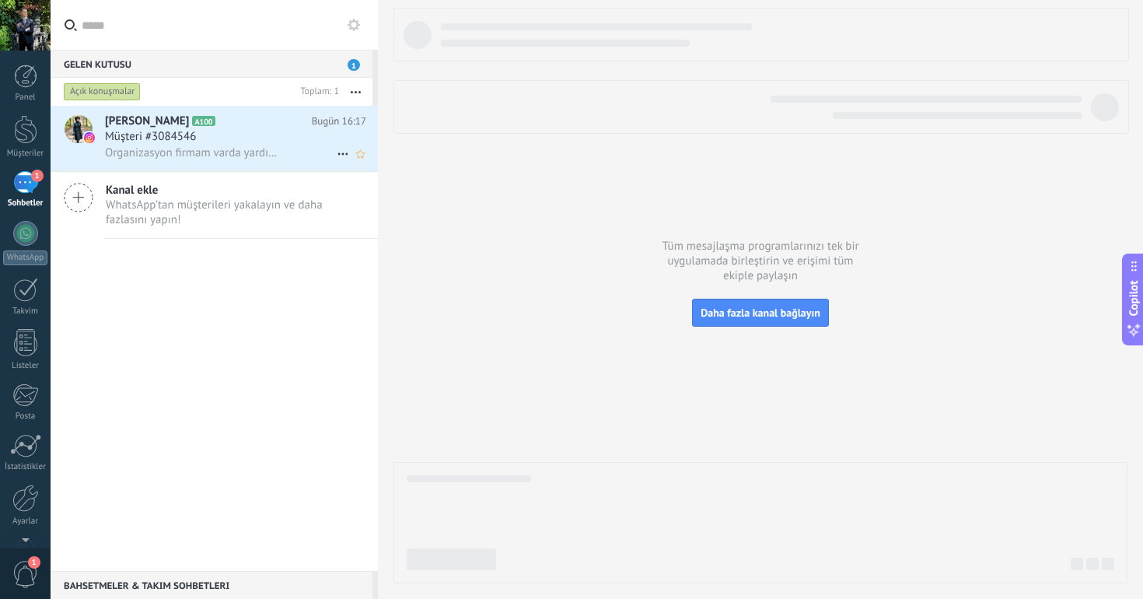
click at [239, 132] on div "Müşteri #3084546" at bounding box center [235, 137] width 261 height 16
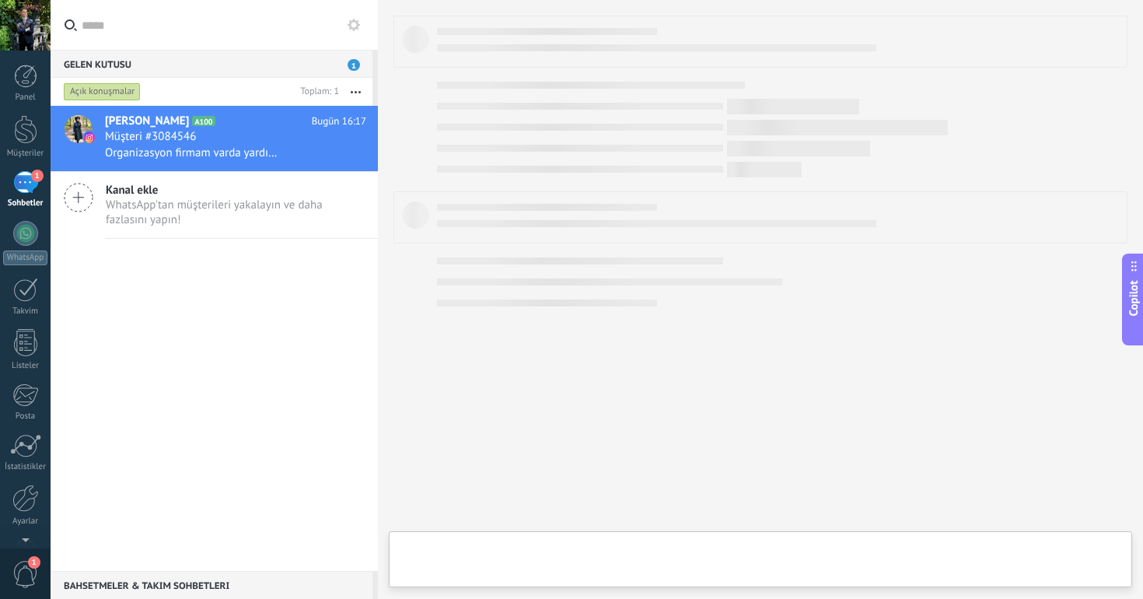
type textarea "**********"
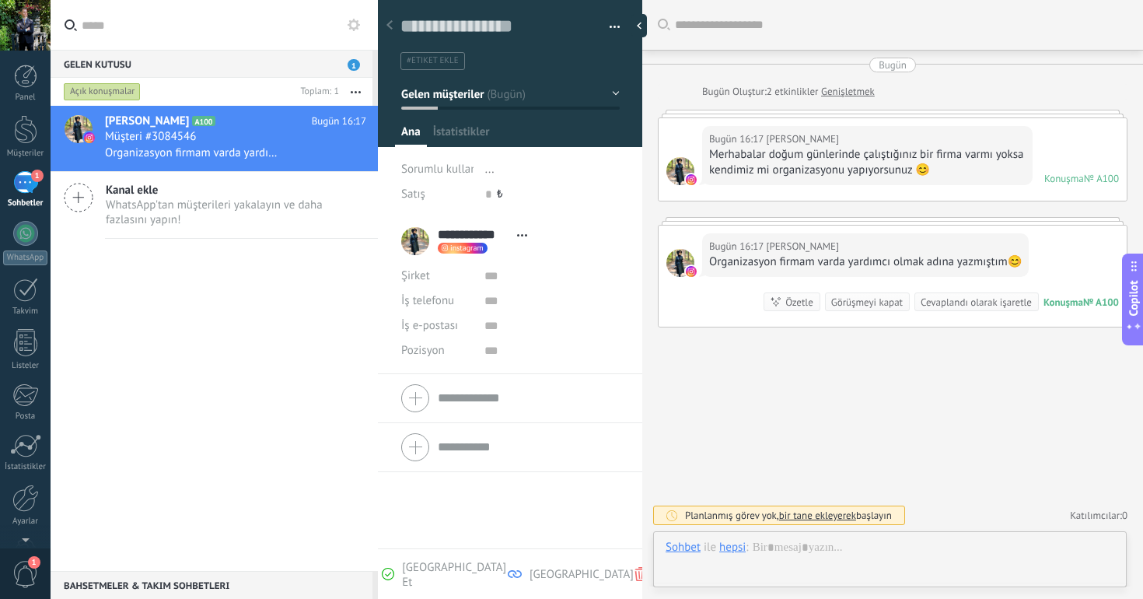
scroll to position [23, 0]
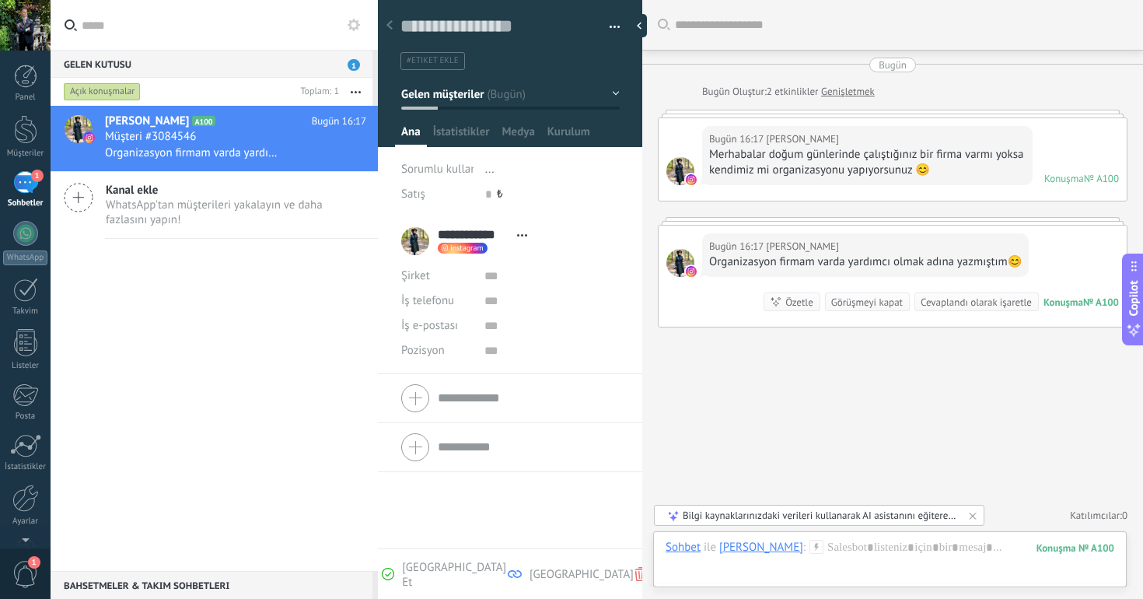
click at [931, 515] on div "Bilgi kaynaklarınızdaki verileri kullanarak AI asistanını eğiterek daha hızlı y…" at bounding box center [820, 514] width 274 height 13
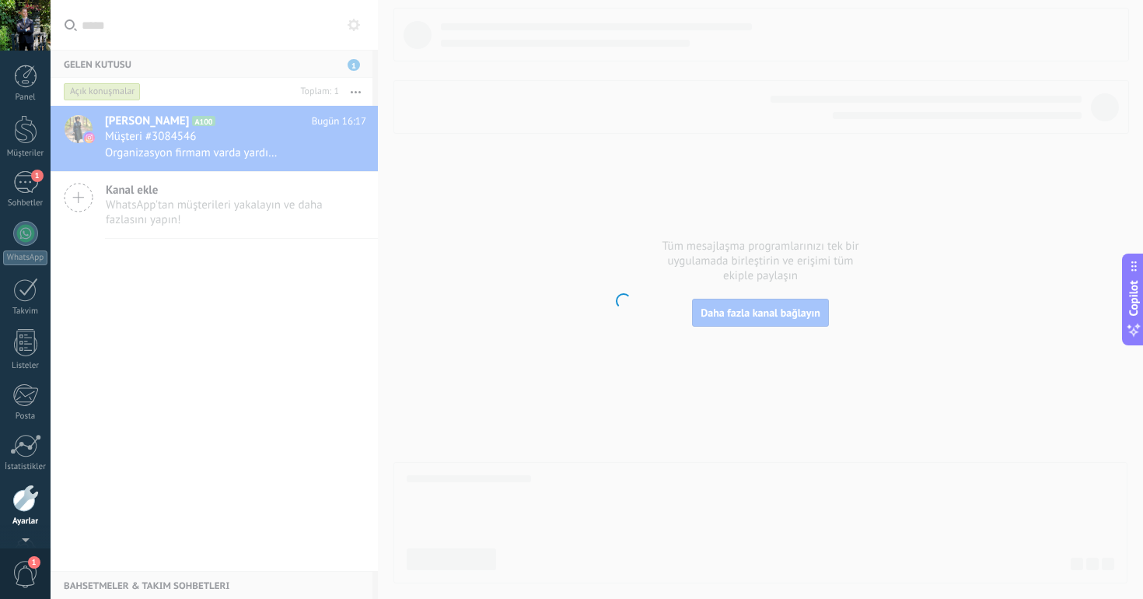
scroll to position [48, 0]
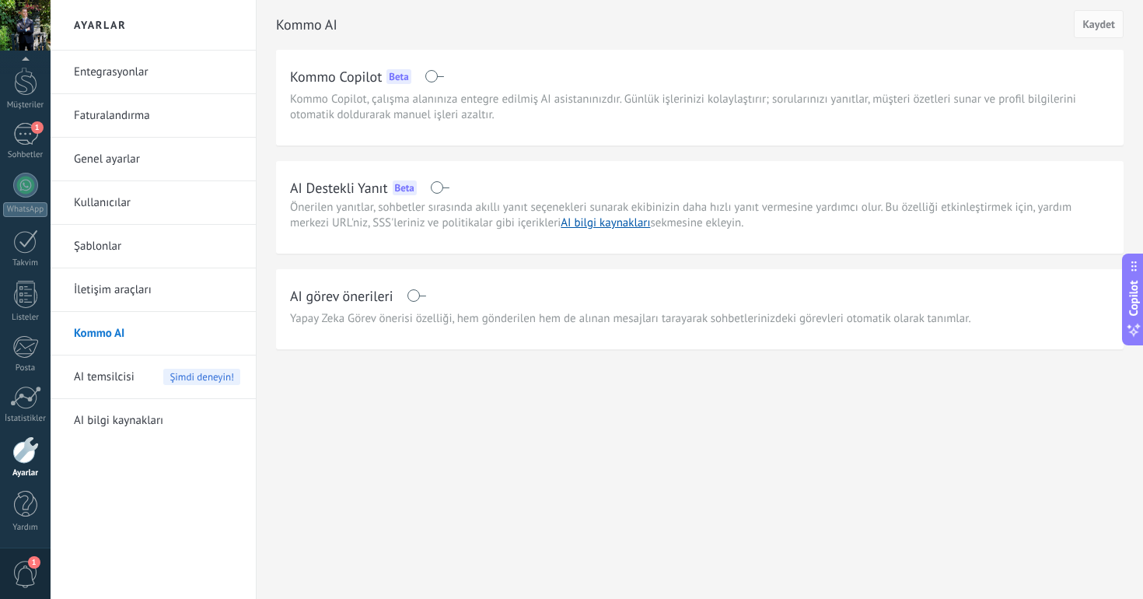
click at [439, 183] on span at bounding box center [439, 187] width 19 height 12
click at [608, 227] on link "AI bilgi kaynakları" at bounding box center [605, 222] width 89 height 15
click at [619, 223] on link "AI bilgi kaynakları" at bounding box center [605, 222] width 89 height 15
click at [1109, 20] on span "Kaydet" at bounding box center [1098, 24] width 33 height 11
click at [162, 333] on link "Kommo AI" at bounding box center [157, 334] width 166 height 44
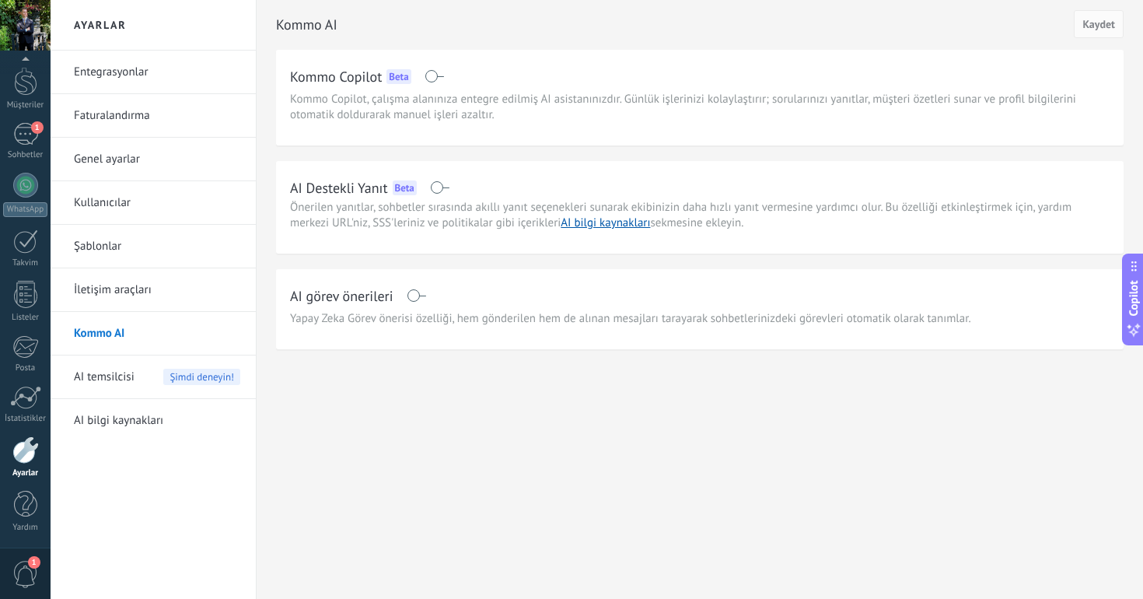
click at [166, 302] on link "İletişim araçları" at bounding box center [157, 290] width 166 height 44
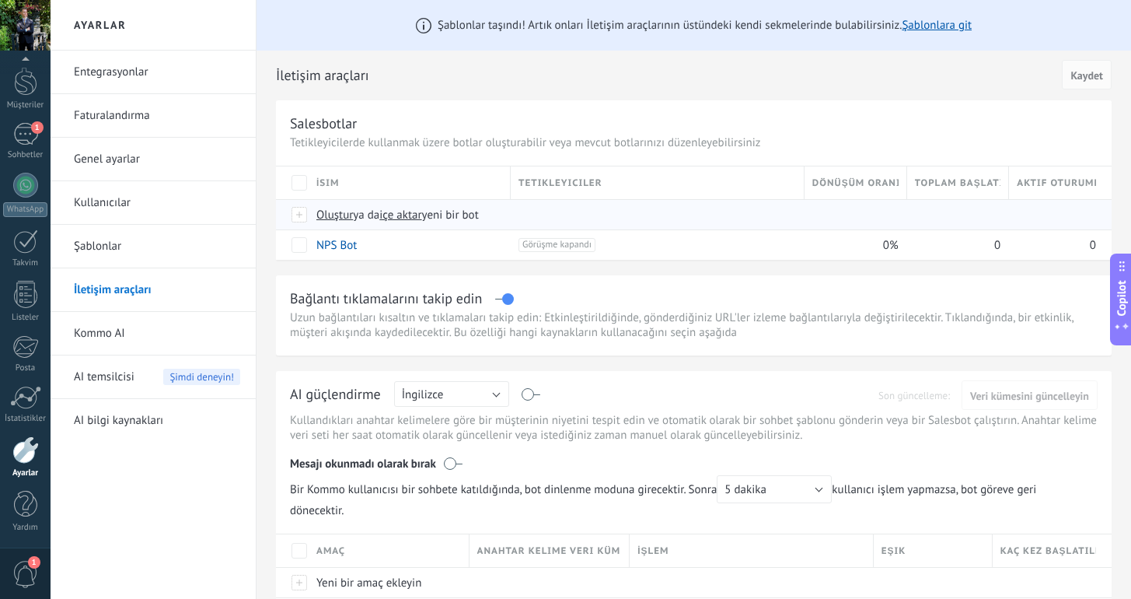
click at [535, 218] on span "Oluştur ya da içe aktar yeni bir bot" at bounding box center [588, 215] width 544 height 15
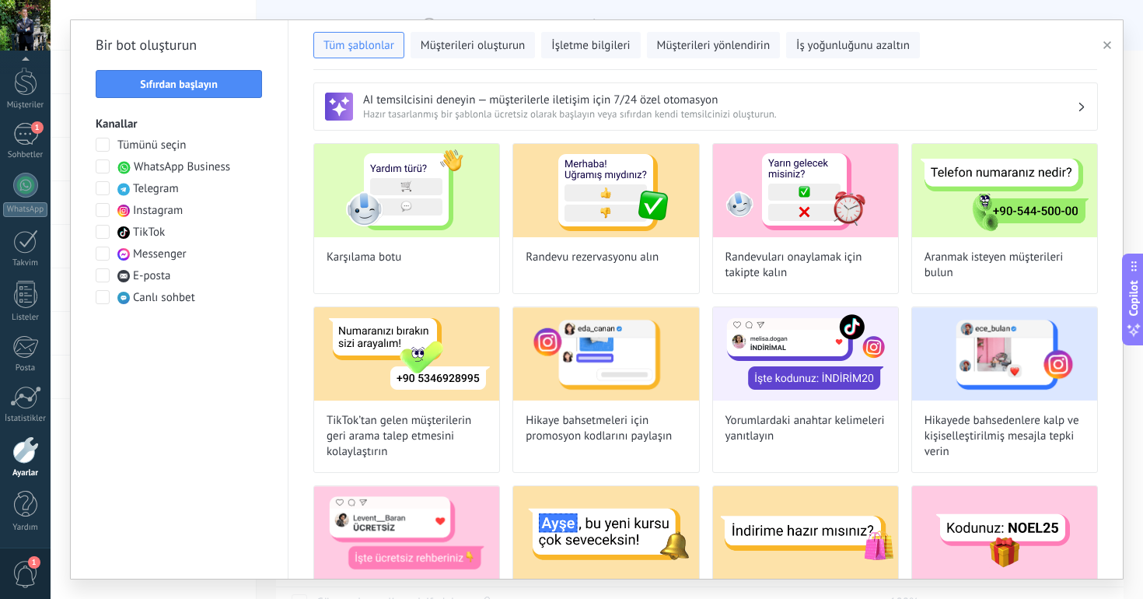
click at [100, 208] on span at bounding box center [103, 210] width 14 height 14
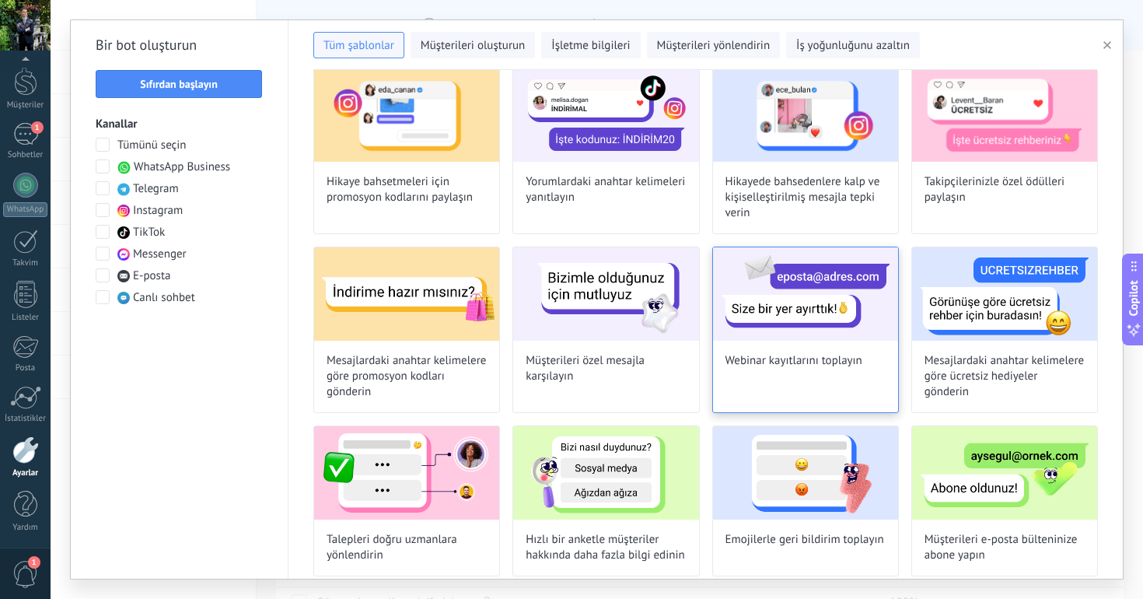
scroll to position [187, 0]
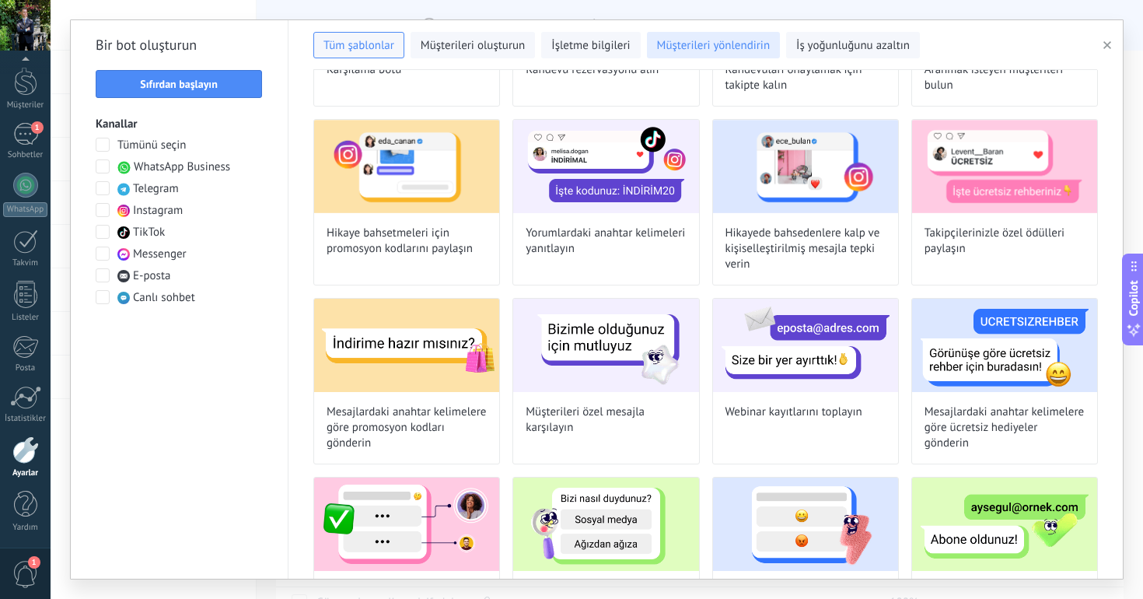
click at [736, 53] on span "Müşterileri yönlendirin" at bounding box center [714, 46] width 114 height 16
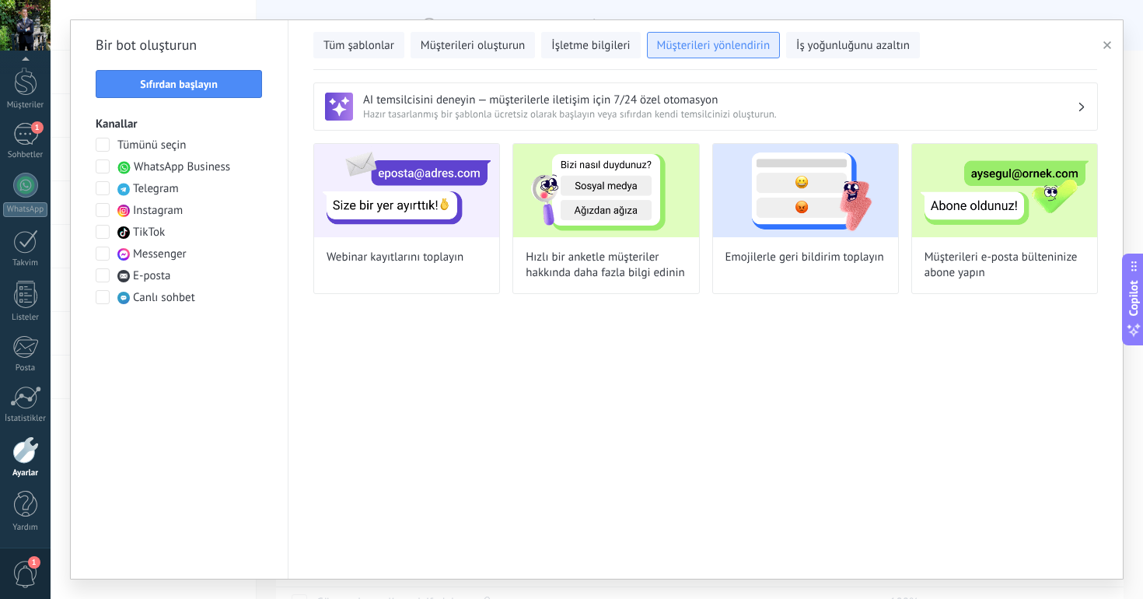
scroll to position [0, 0]
click at [457, 34] on button "Müşterileri oluşturun" at bounding box center [472, 45] width 124 height 26
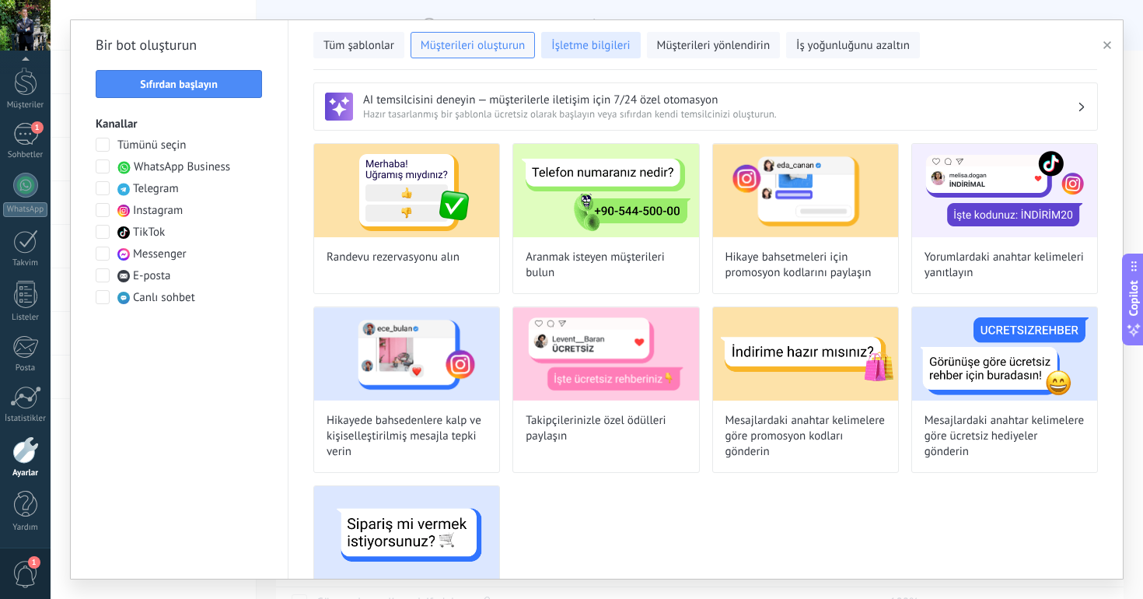
click at [597, 40] on span "İşletme bilgileri" at bounding box center [590, 46] width 79 height 16
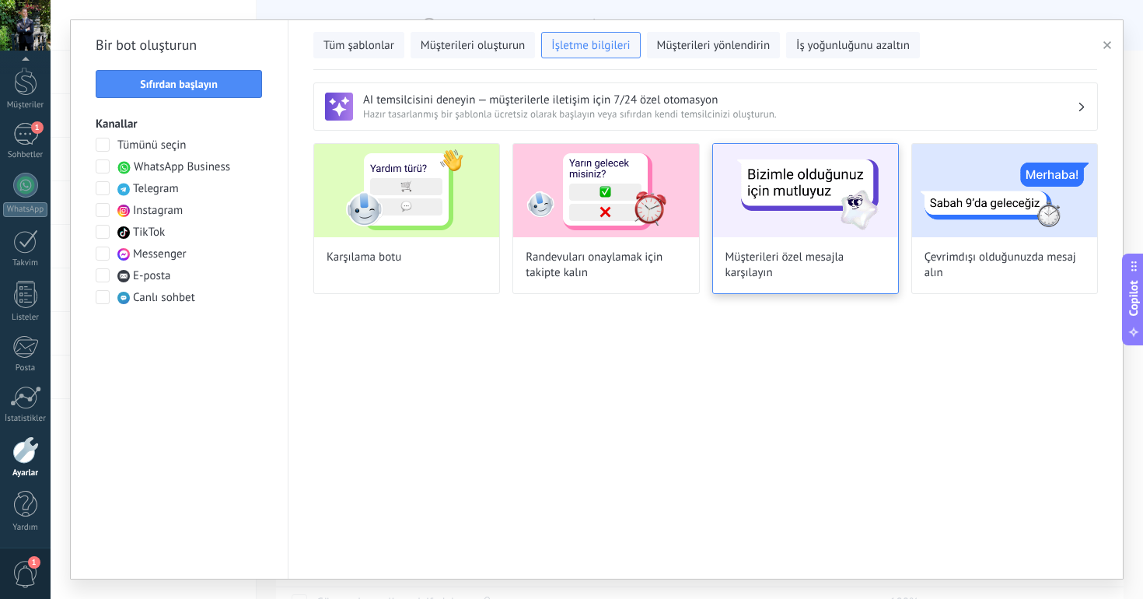
click at [797, 250] on span "Müşterileri özel mesajla karşılayın" at bounding box center [805, 265] width 160 height 31
type input "**********"
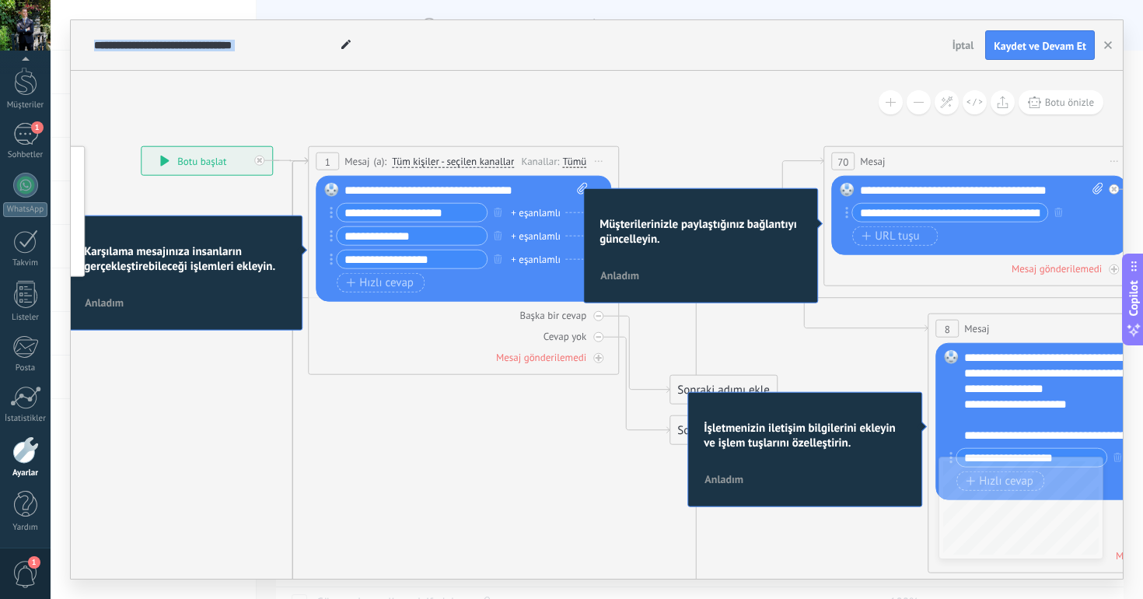
drag, startPoint x: 915, startPoint y: 164, endPoint x: 655, endPoint y: 123, distance: 263.7
click at [655, 123] on icon at bounding box center [1025, 569] width 2546 height 1625
click at [621, 280] on span "Anladım" at bounding box center [619, 275] width 39 height 11
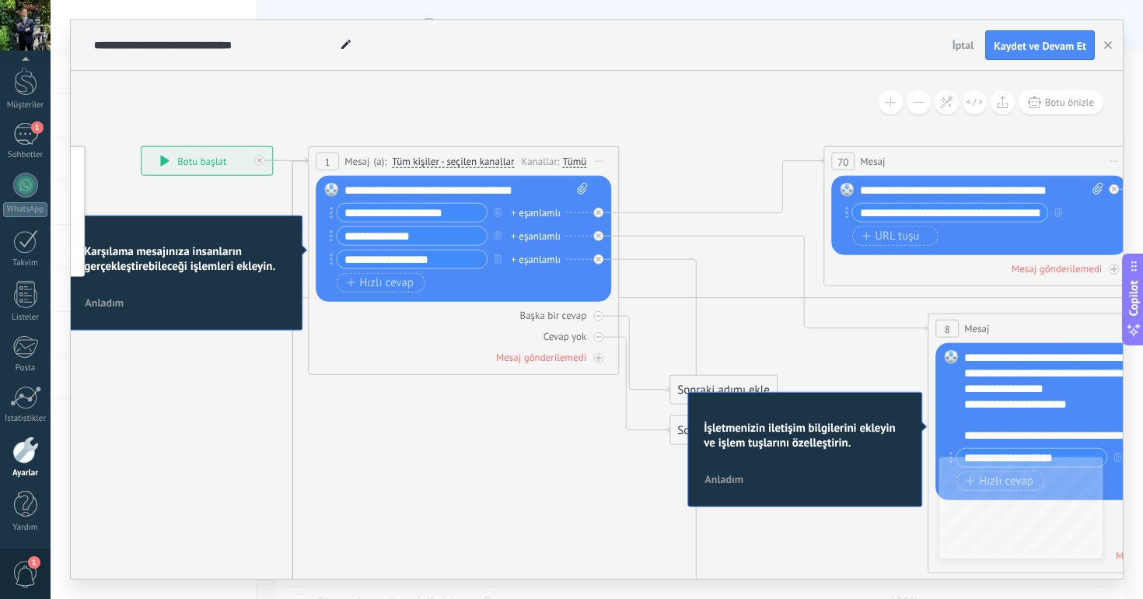
click at [417, 211] on input "**********" at bounding box center [412, 213] width 150 height 18
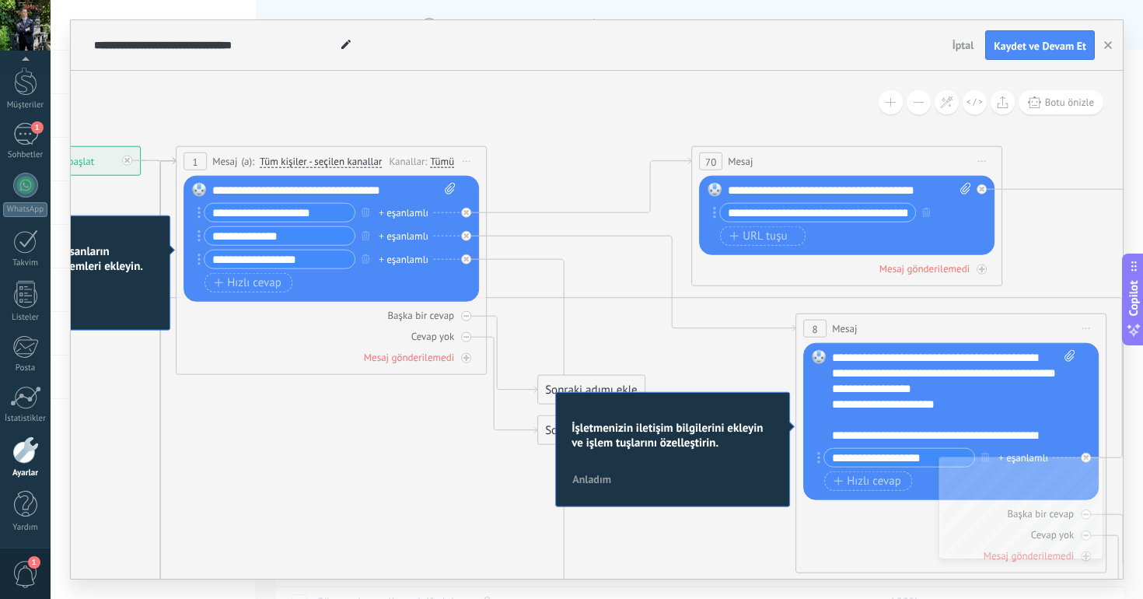
drag, startPoint x: 694, startPoint y: 114, endPoint x: 548, endPoint y: 114, distance: 146.2
click at [550, 114] on icon at bounding box center [893, 569] width 2546 height 1625
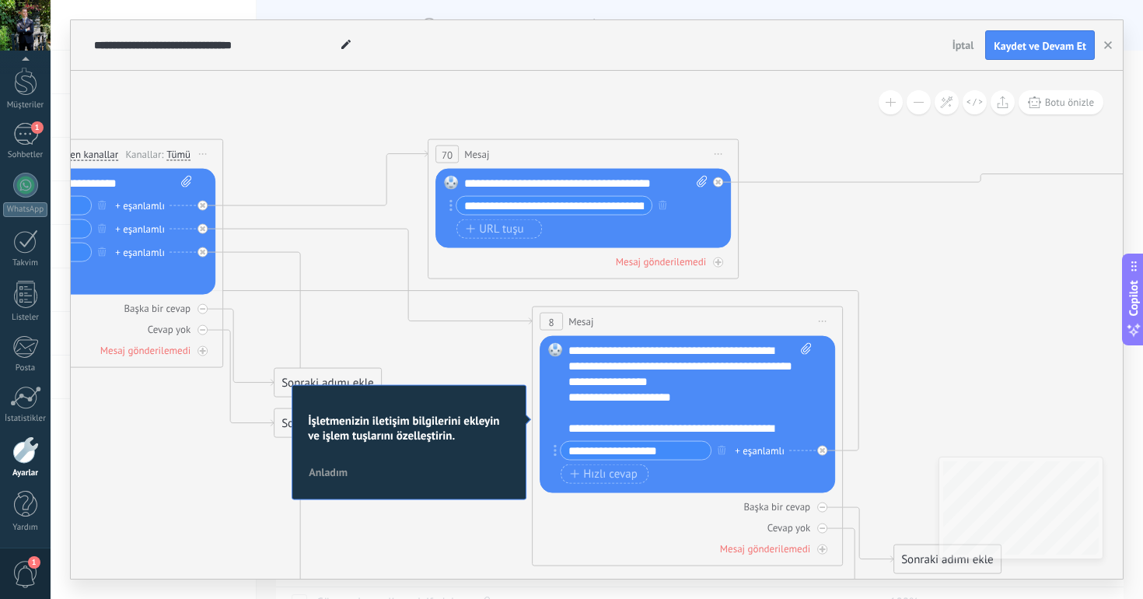
drag, startPoint x: 756, startPoint y: 99, endPoint x: 505, endPoint y: 93, distance: 250.4
click at [505, 93] on icon at bounding box center [629, 562] width 2546 height 1625
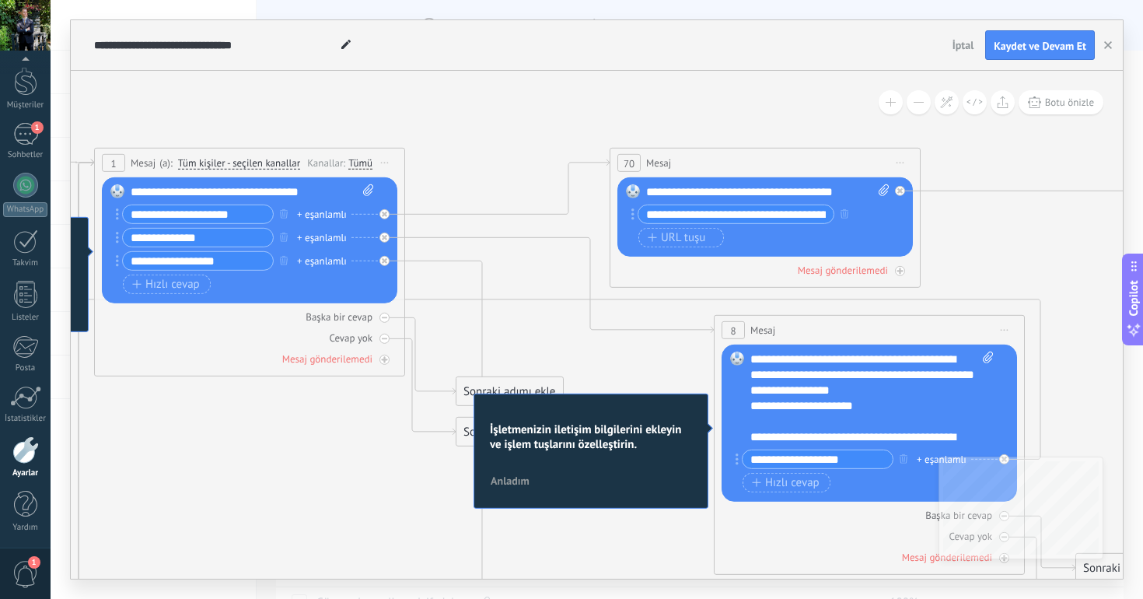
drag, startPoint x: 796, startPoint y: 114, endPoint x: 1013, endPoint y: 129, distance: 217.5
click at [1013, 129] on icon at bounding box center [811, 571] width 2546 height 1625
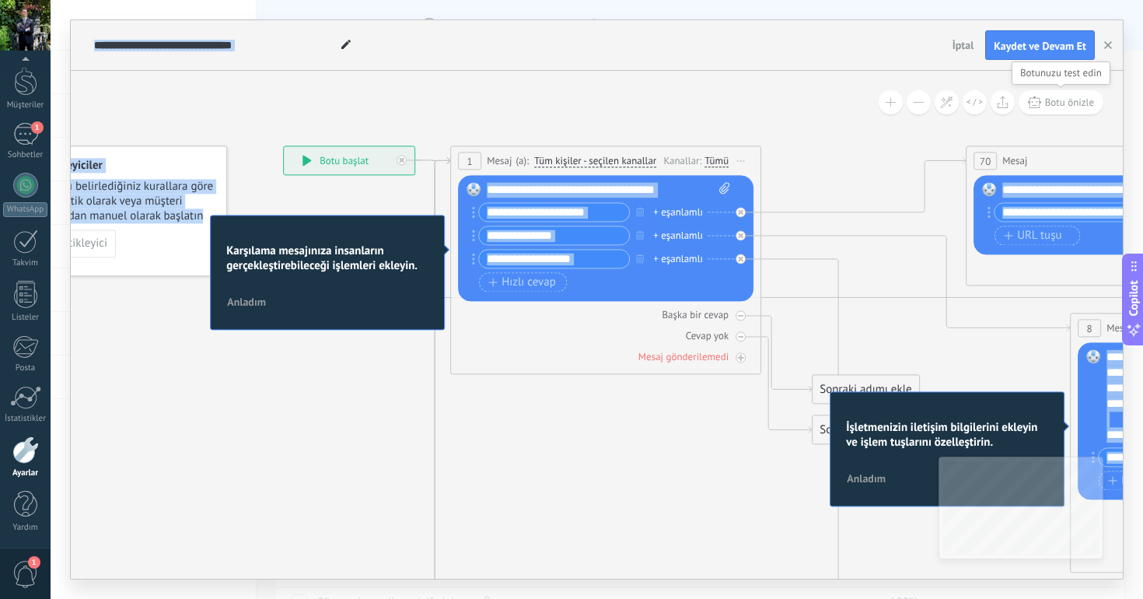
drag, startPoint x: 753, startPoint y: 120, endPoint x: 1027, endPoint y: 108, distance: 274.7
click at [1027, 109] on div "**********" at bounding box center [597, 325] width 1052 height 508
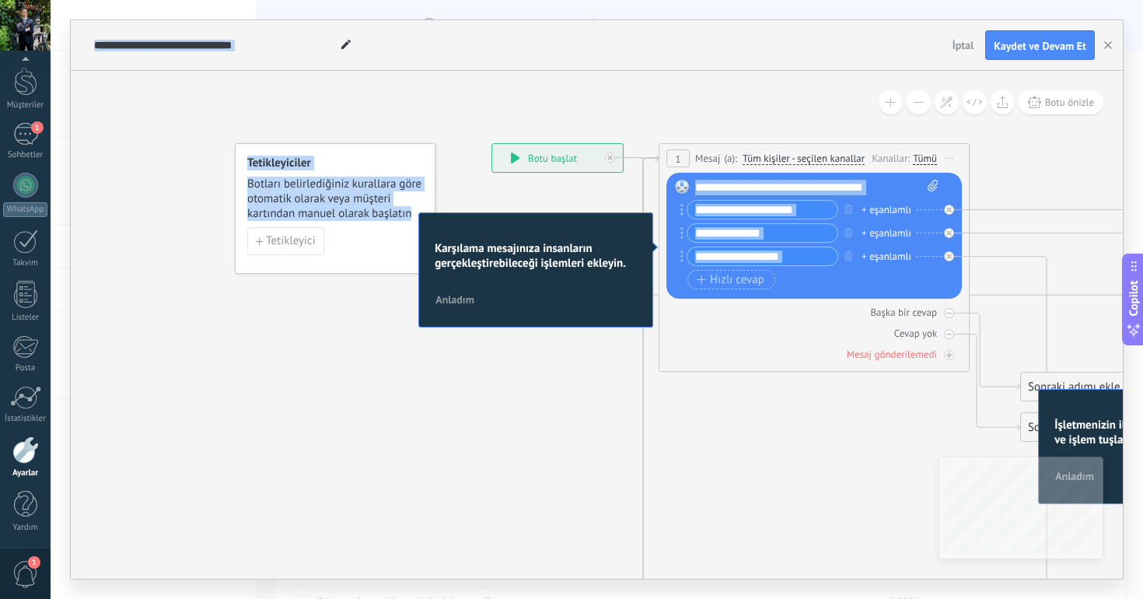
drag, startPoint x: 684, startPoint y: 94, endPoint x: 893, endPoint y: 93, distance: 208.4
click at [893, 93] on div "**********" at bounding box center [597, 325] width 1052 height 508
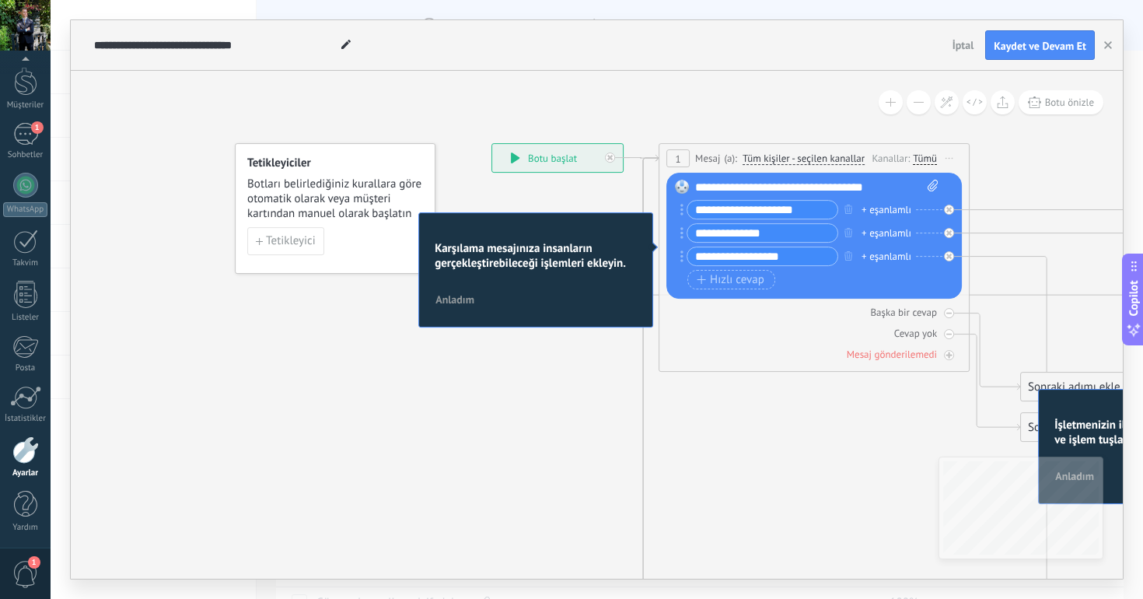
click at [514, 167] on div "**********" at bounding box center [557, 158] width 131 height 28
click at [524, 168] on div "**********" at bounding box center [557, 158] width 131 height 28
click at [454, 299] on span "Anladım" at bounding box center [454, 299] width 39 height 11
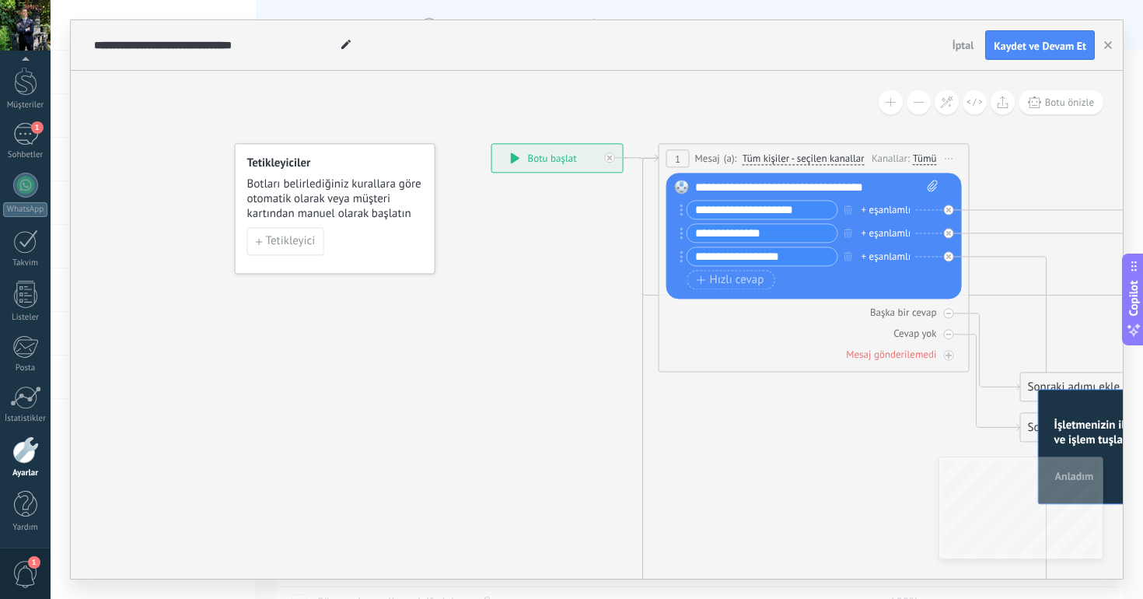
click at [974, 41] on button "İptal" at bounding box center [963, 44] width 34 height 23
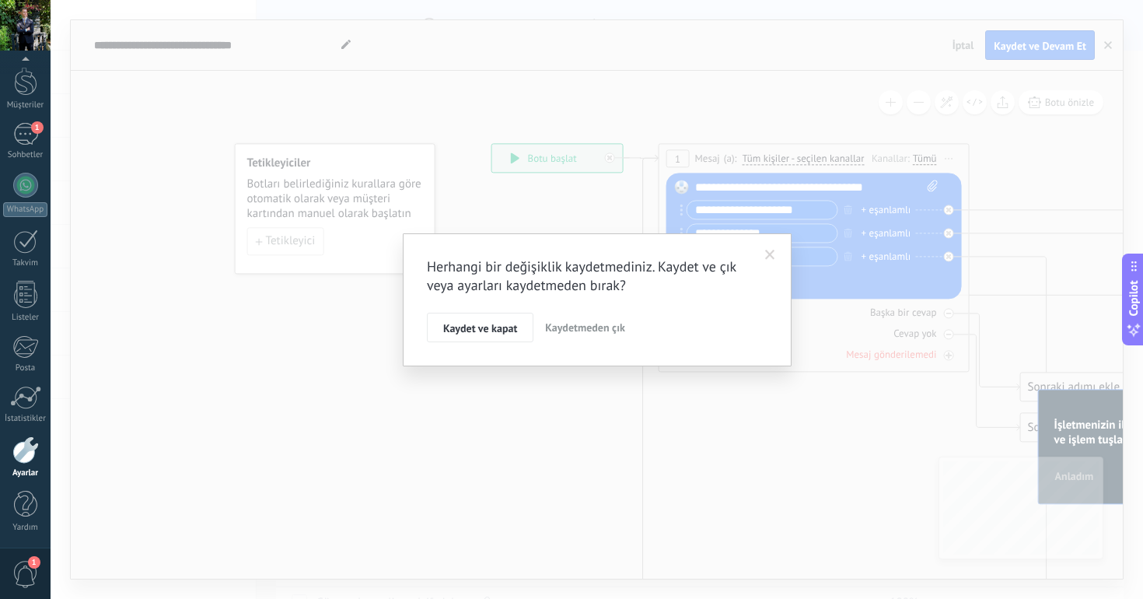
click at [581, 323] on span "Kaydetmeden çık" at bounding box center [585, 327] width 80 height 14
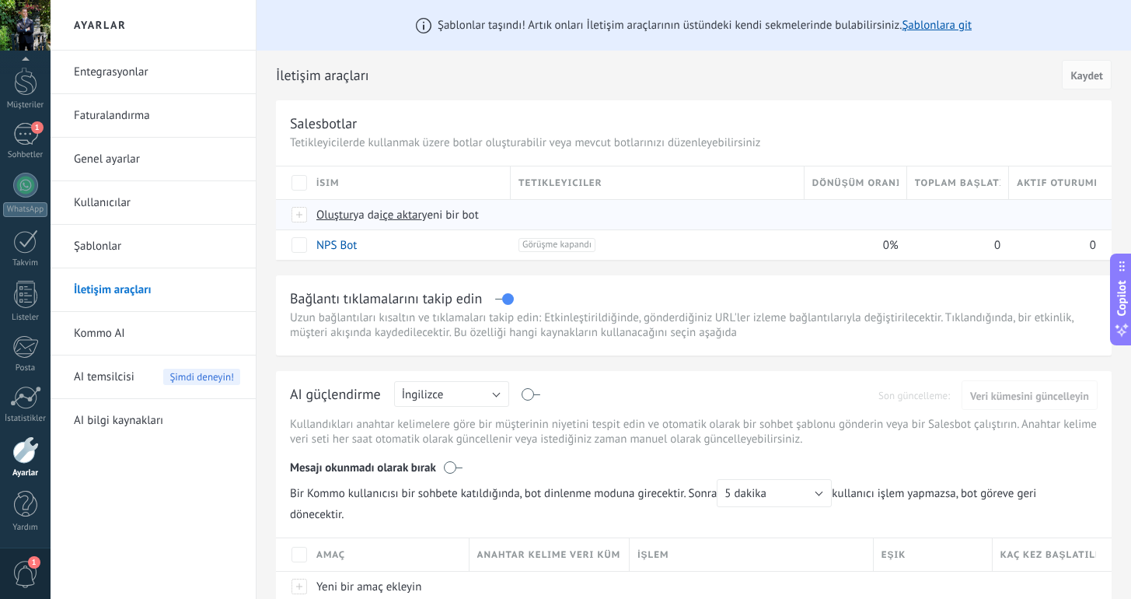
click at [515, 212] on span "Oluştur ya da içe aktar yeni bir bot" at bounding box center [588, 215] width 544 height 15
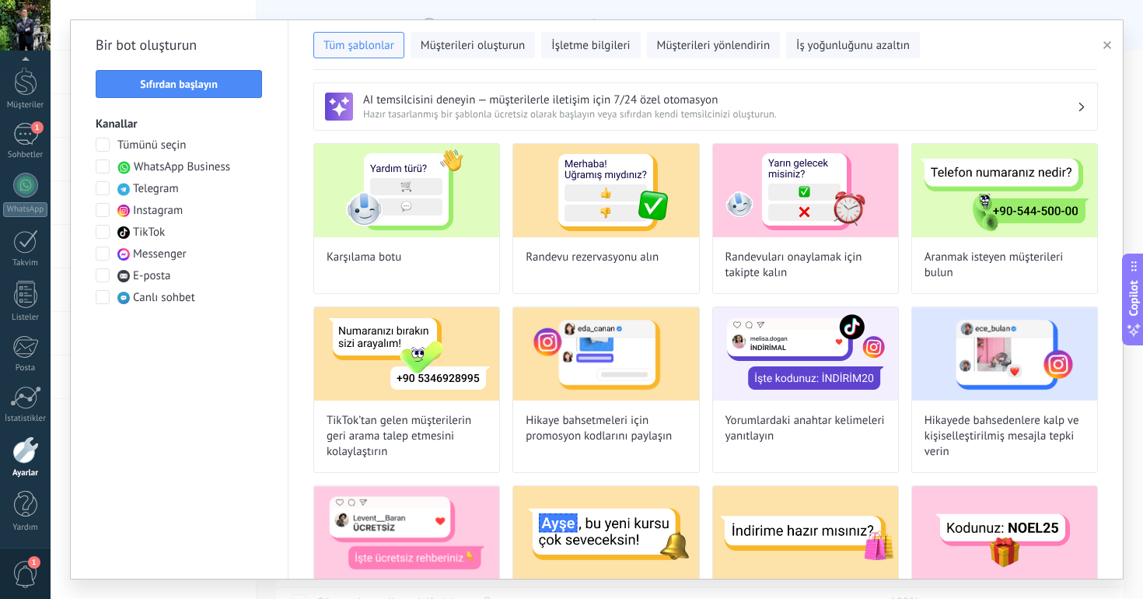
click at [102, 208] on span at bounding box center [103, 210] width 14 height 14
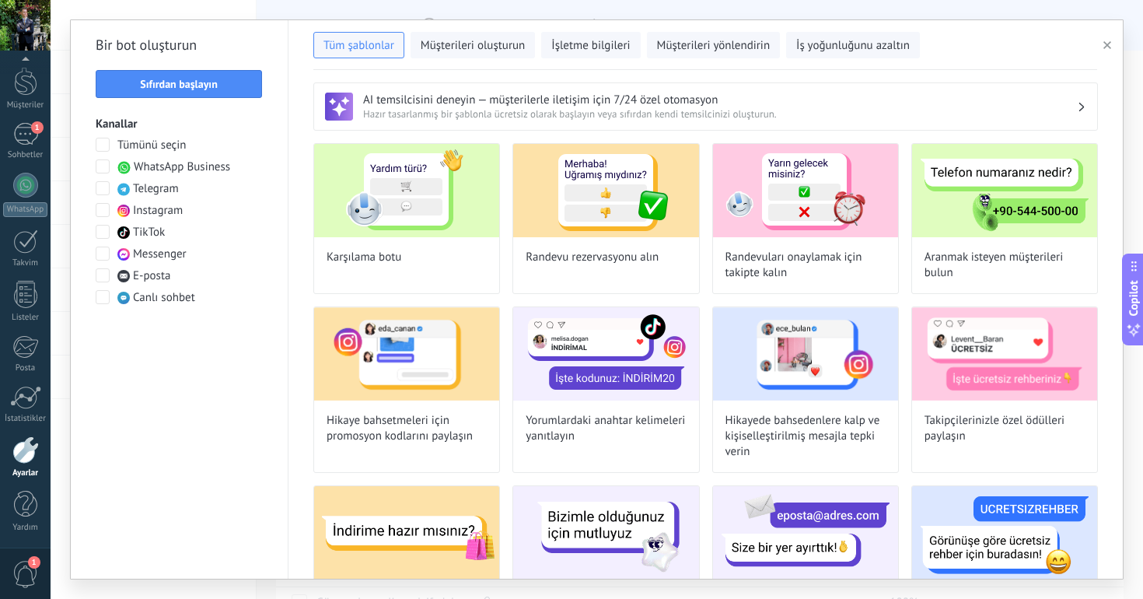
click at [475, 96] on h3 "AI temsilcisini deneyin — müşterilerle iletişim için 7/24 özel otomasyon" at bounding box center [720, 100] width 714 height 15
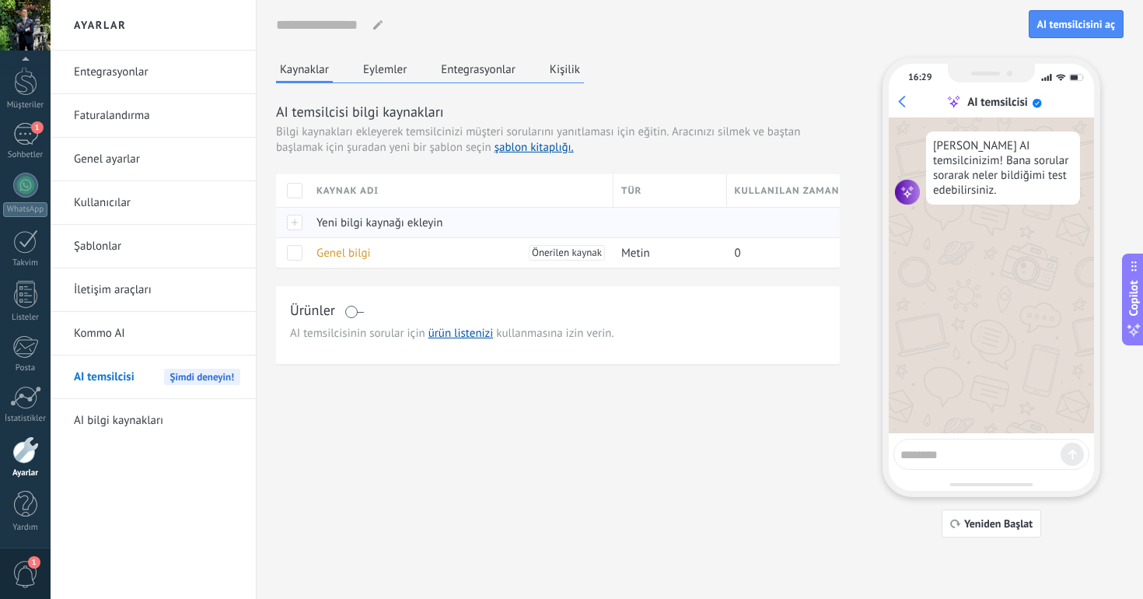
click at [446, 220] on div "Yeni bilgi kaynağı ekleyin" at bounding box center [457, 223] width 297 height 30
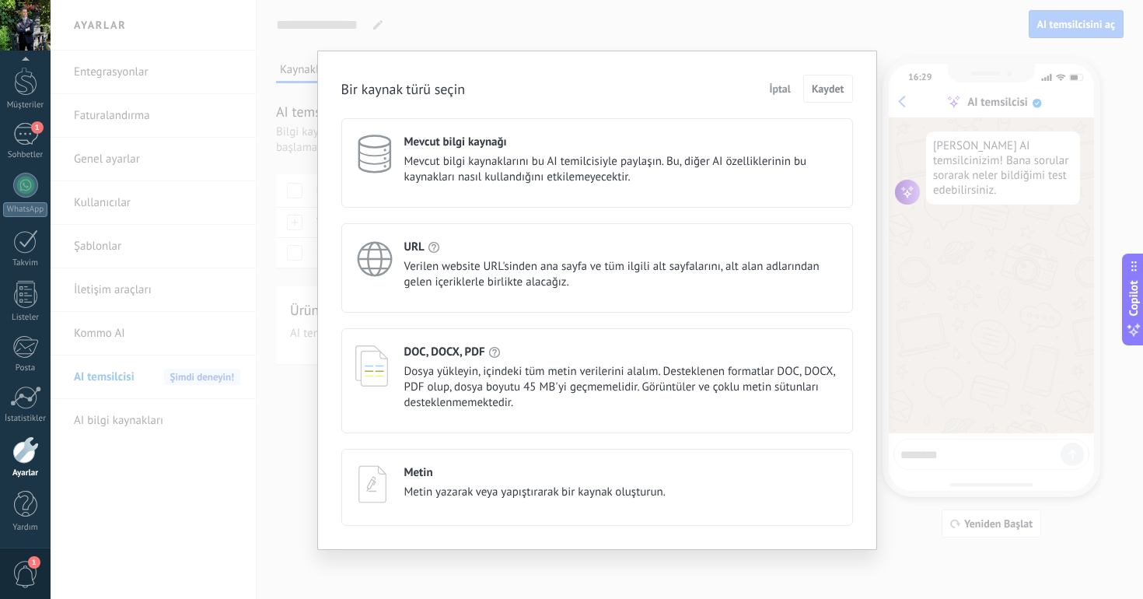
click at [779, 86] on span "İptal" at bounding box center [780, 88] width 22 height 11
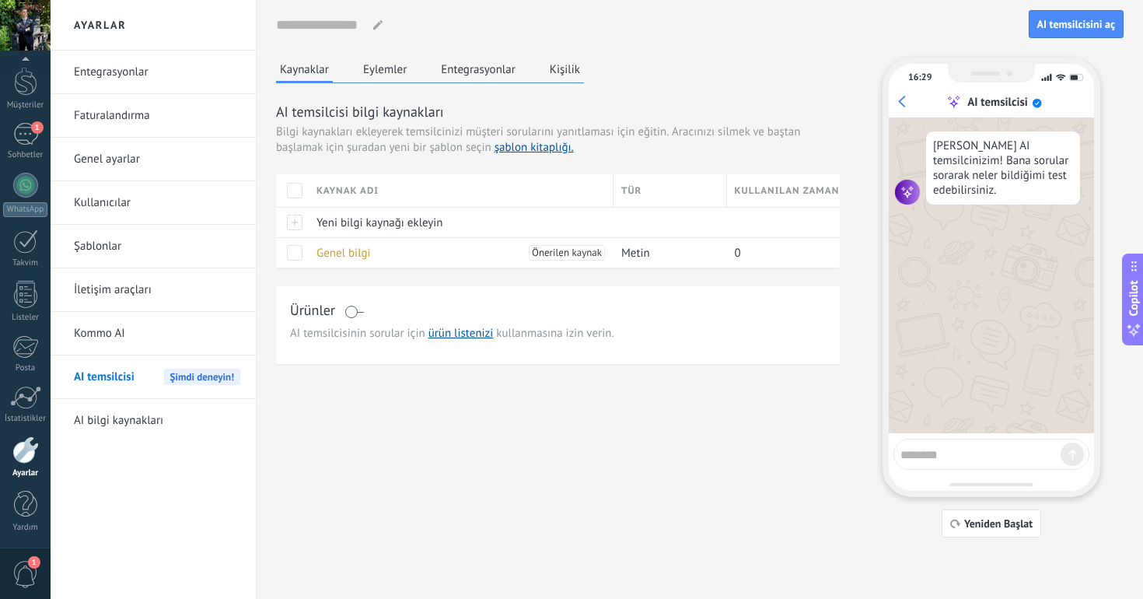
click at [103, 249] on link "Şablonlar" at bounding box center [157, 247] width 166 height 44
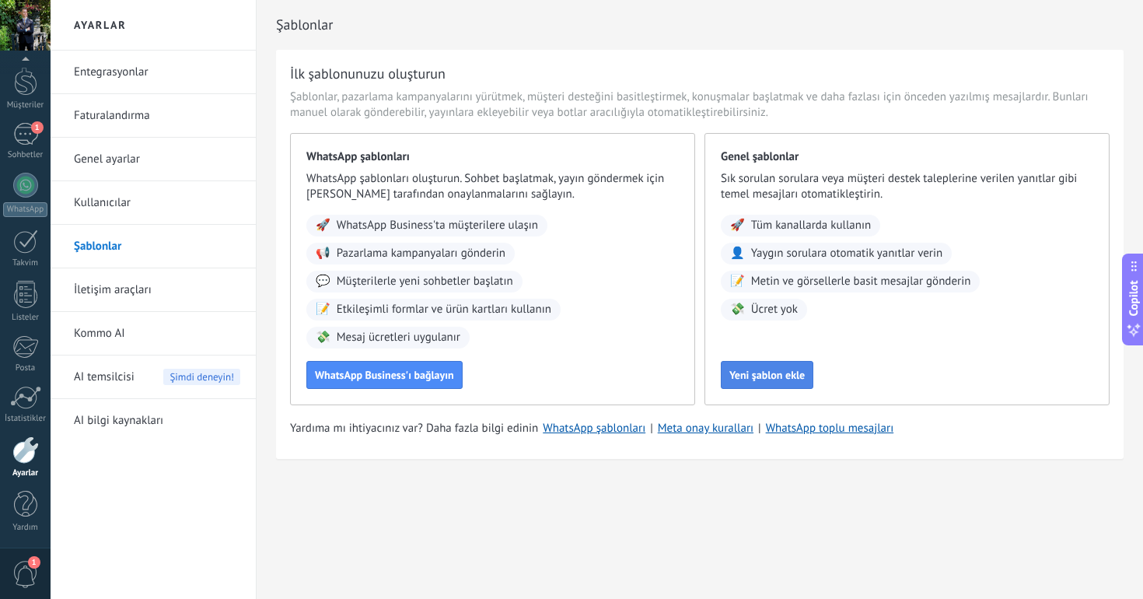
click at [776, 369] on span "Yeni şablon ekle" at bounding box center [766, 374] width 75 height 11
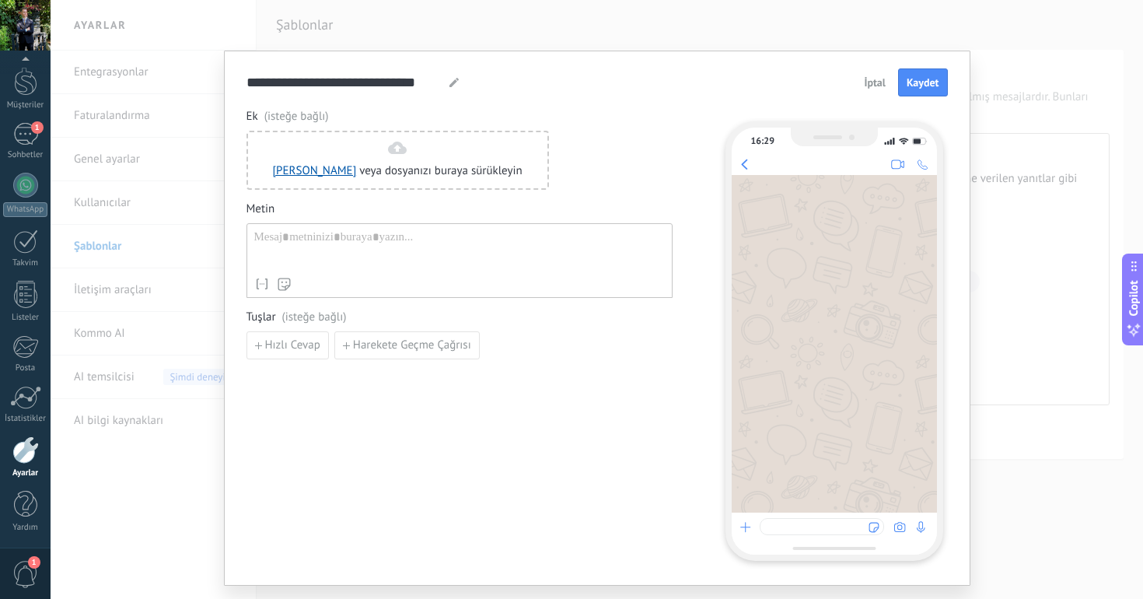
click at [878, 86] on span "İptal" at bounding box center [875, 82] width 22 height 11
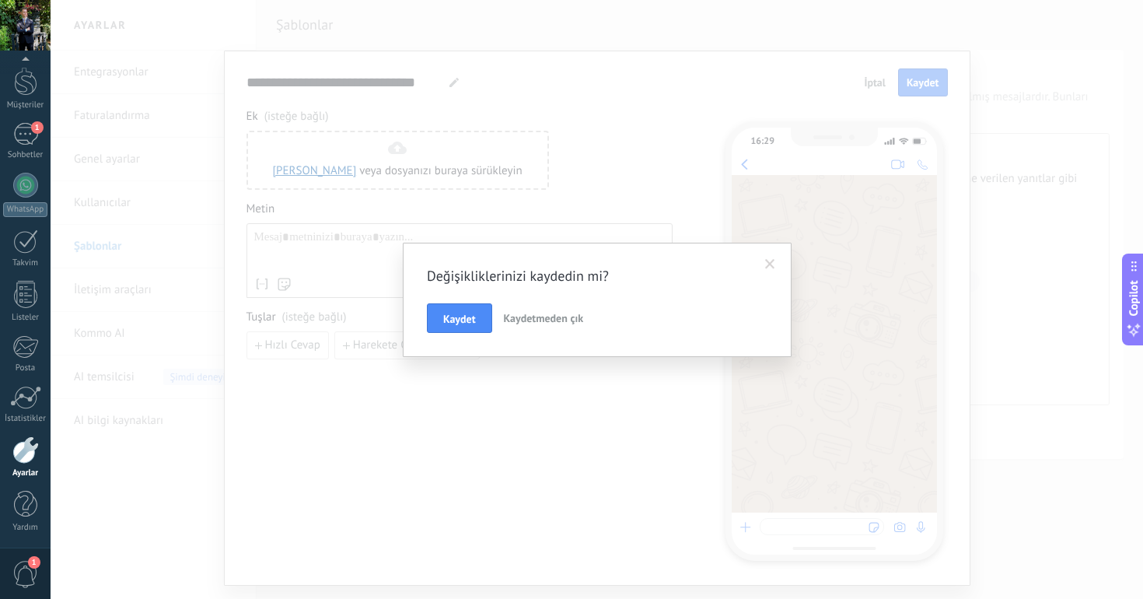
click at [538, 317] on span "Kaydetmeden çık" at bounding box center [544, 318] width 80 height 14
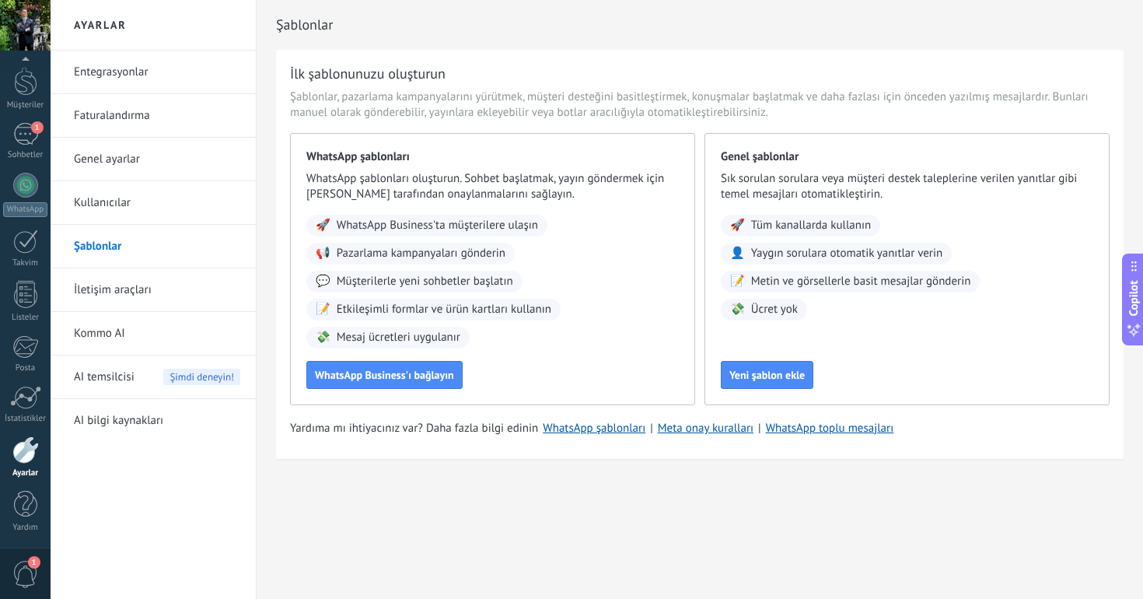
click at [121, 156] on link "Genel ayarlar" at bounding box center [157, 160] width 166 height 44
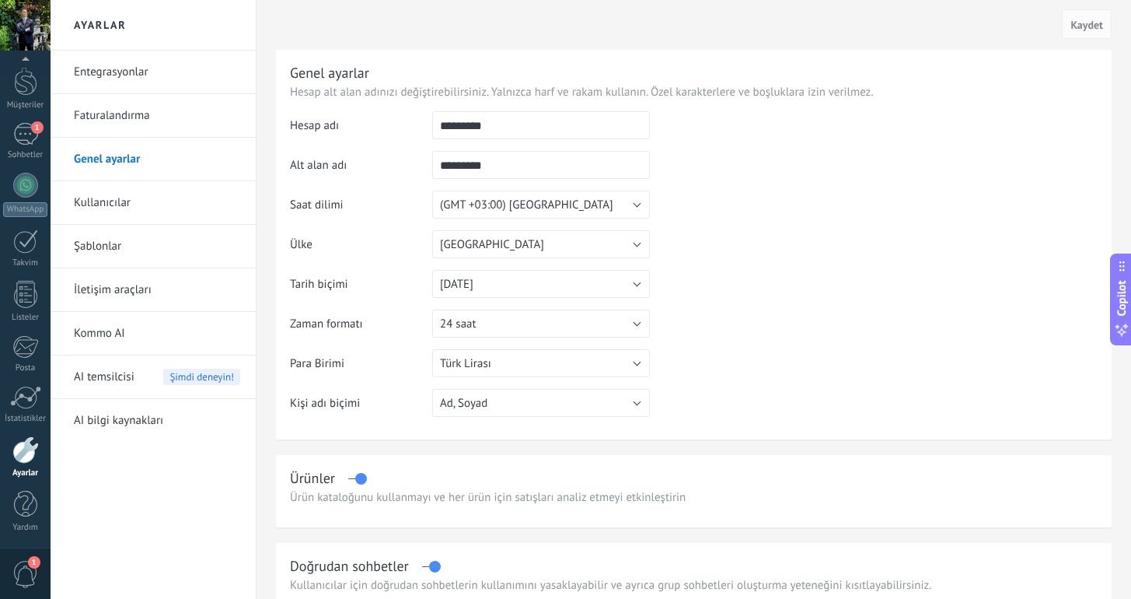
click at [124, 292] on link "İletişim araçları" at bounding box center [157, 290] width 166 height 44
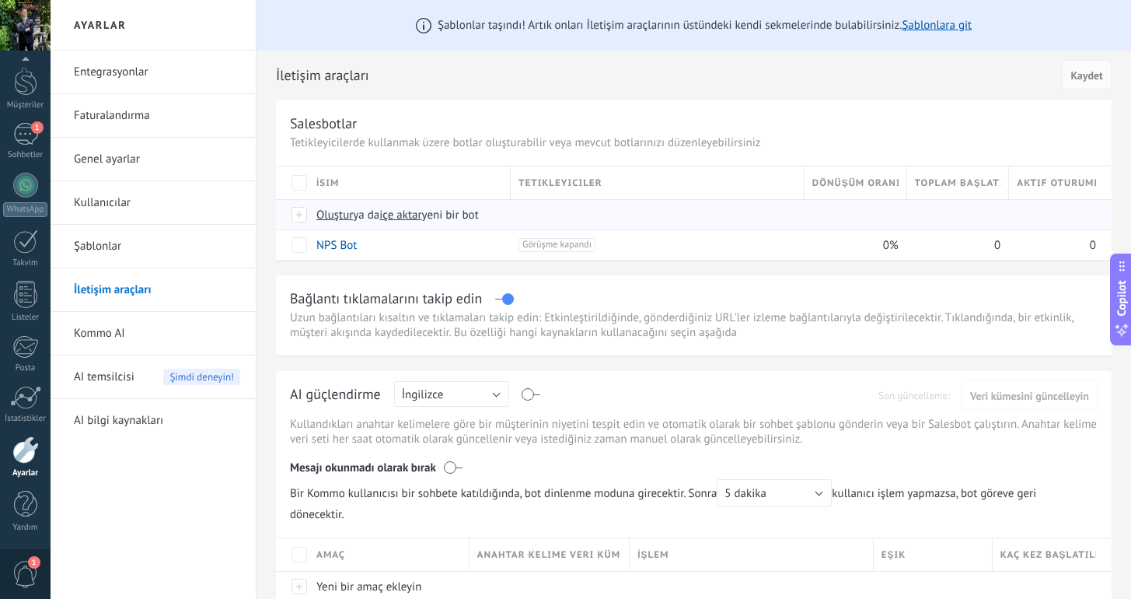
click at [544, 217] on span "Oluştur ya da içe aktar yeni bir bot" at bounding box center [588, 215] width 544 height 15
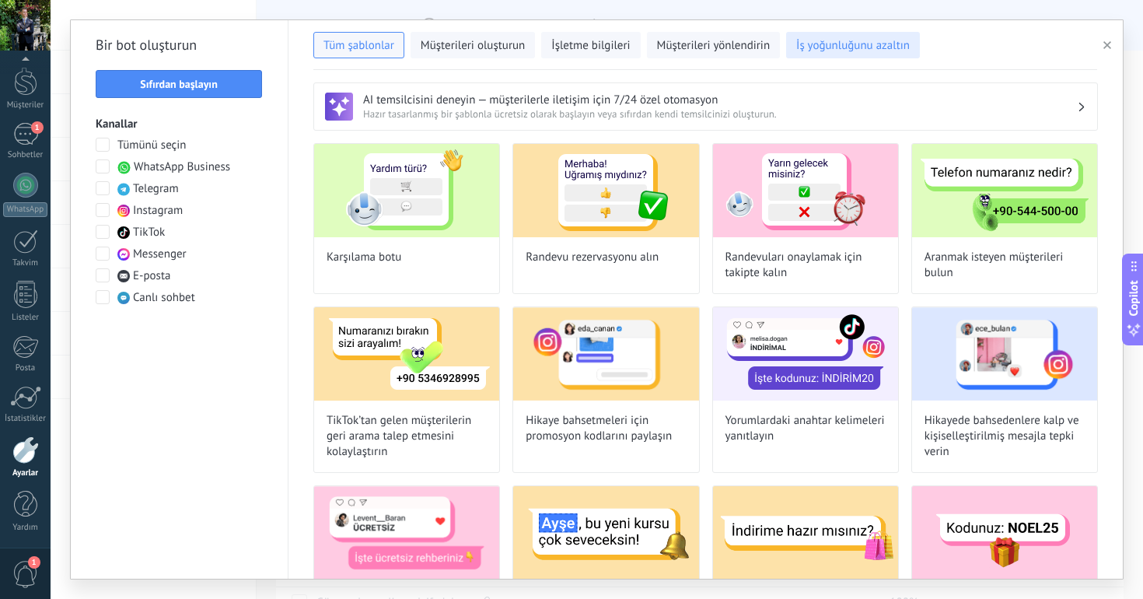
click at [835, 47] on span "İş yoğunluğunu azaltın" at bounding box center [853, 46] width 114 height 16
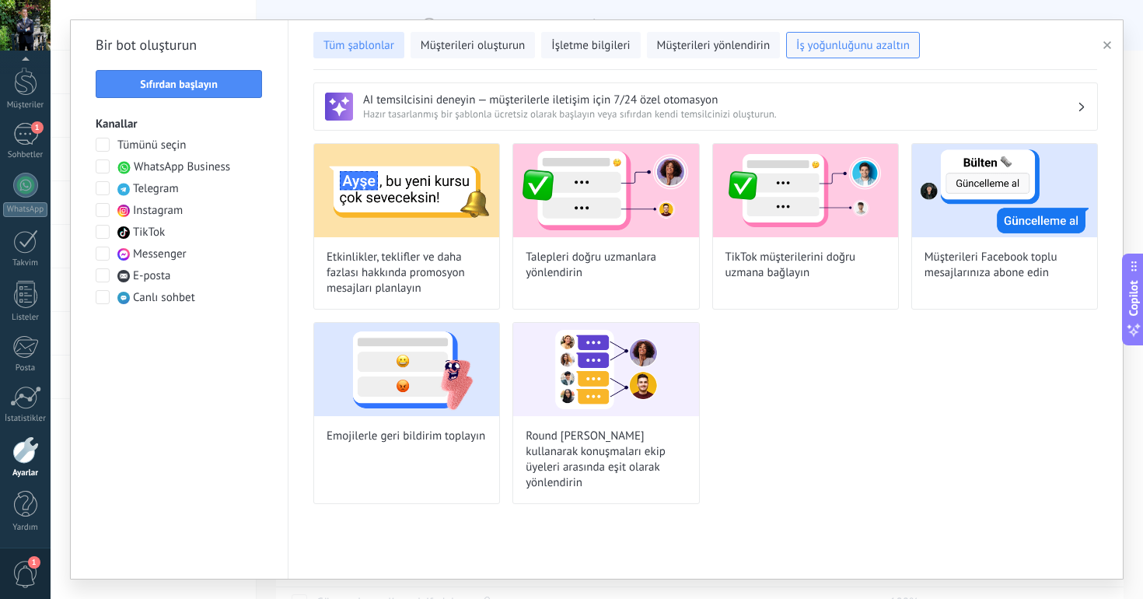
click at [358, 52] on span "Tüm şablonlar" at bounding box center [358, 46] width 71 height 16
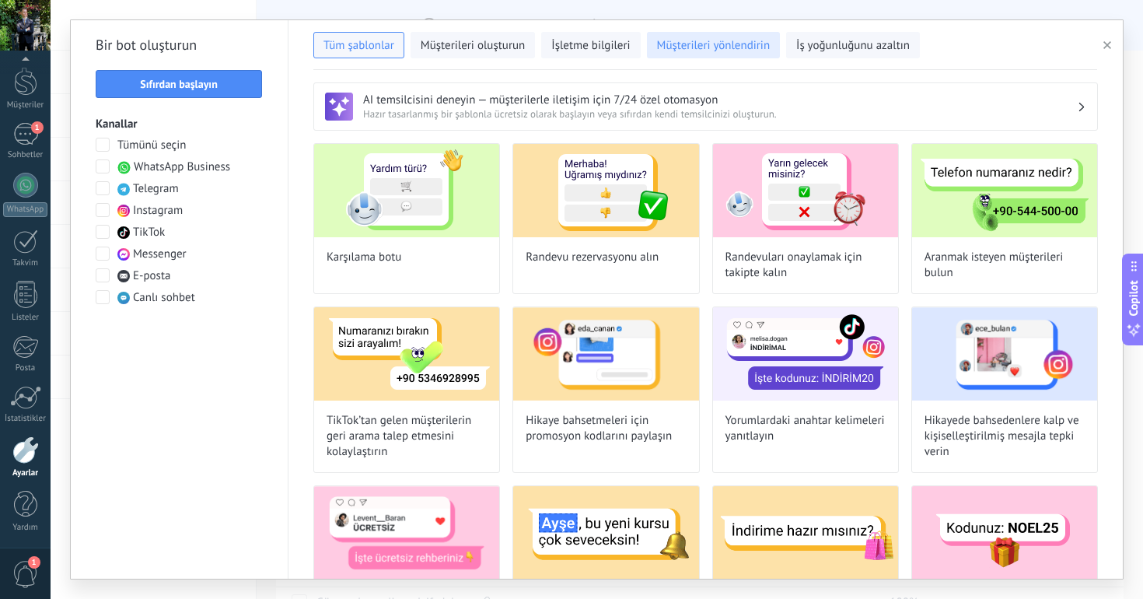
click at [715, 38] on span "Müşterileri yönlendirin" at bounding box center [714, 46] width 114 height 16
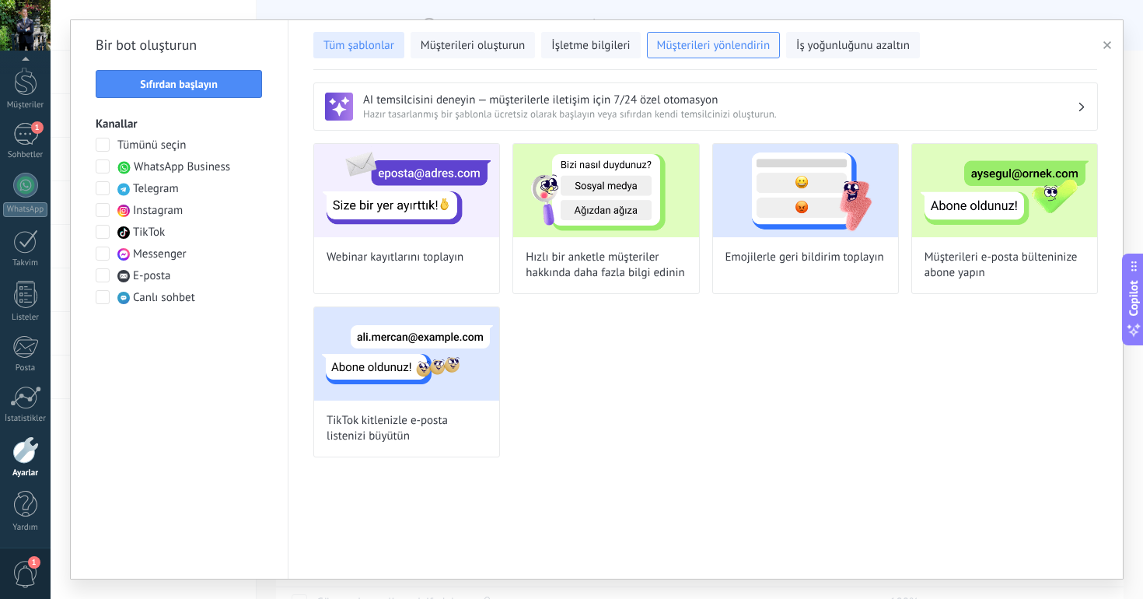
click at [374, 49] on span "Tüm şablonlar" at bounding box center [358, 46] width 71 height 16
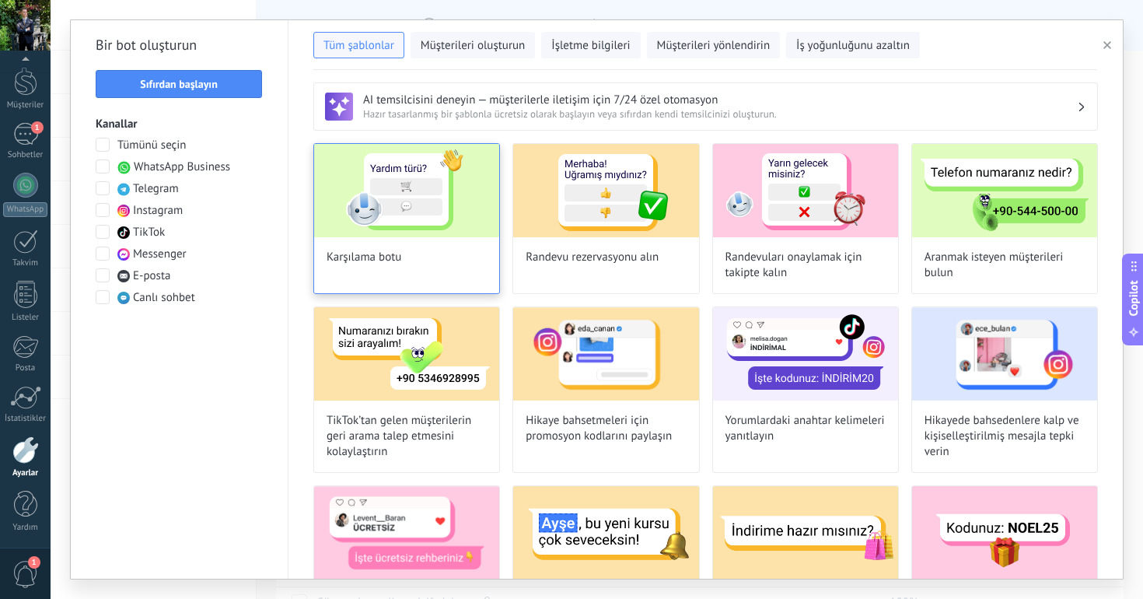
click at [417, 172] on img at bounding box center [406, 190] width 185 height 93
type input "**********"
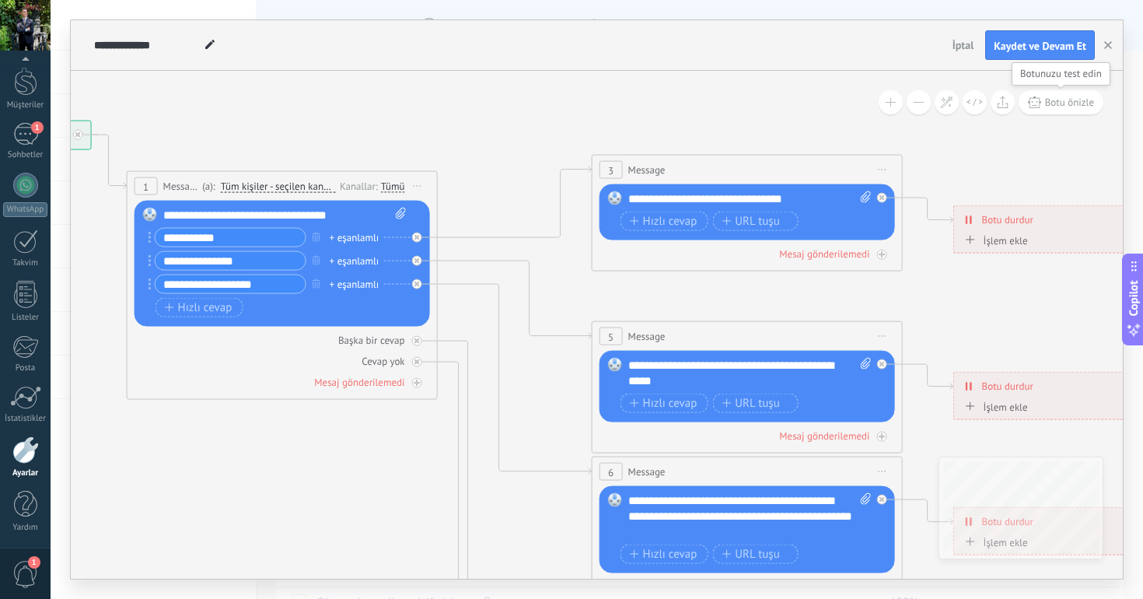
click at [1063, 108] on button "Botu önizle" at bounding box center [1060, 102] width 85 height 24
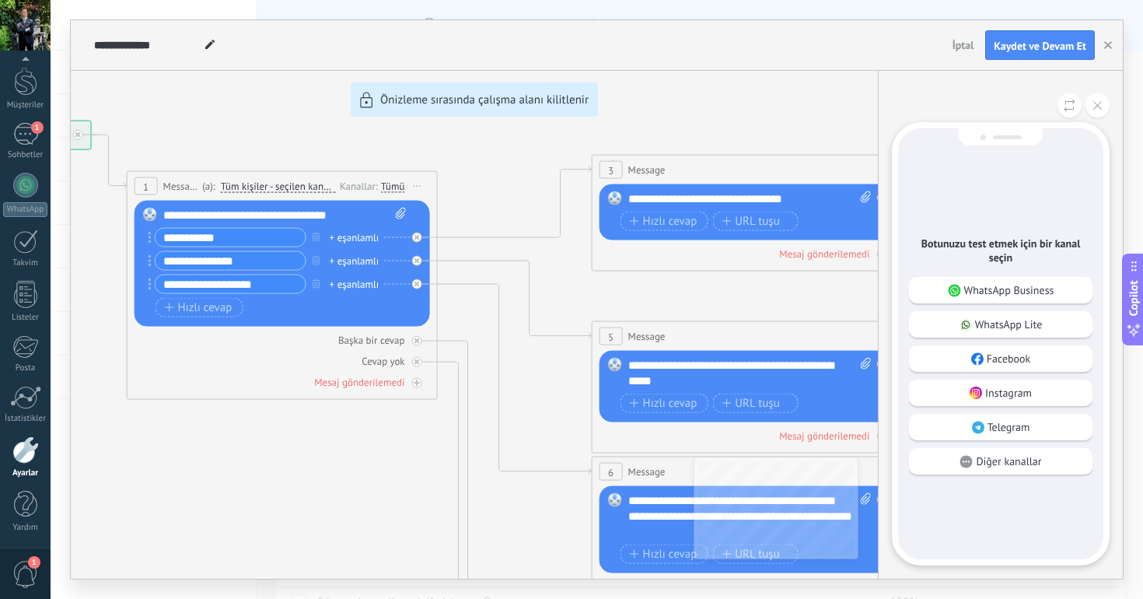
click at [998, 409] on div "WhatsApp Business WhatsApp Lite Facebook Instagram Telegram Diğer kanallar" at bounding box center [1000, 379] width 183 height 205
click at [1001, 398] on p "Instagram" at bounding box center [1008, 393] width 47 height 14
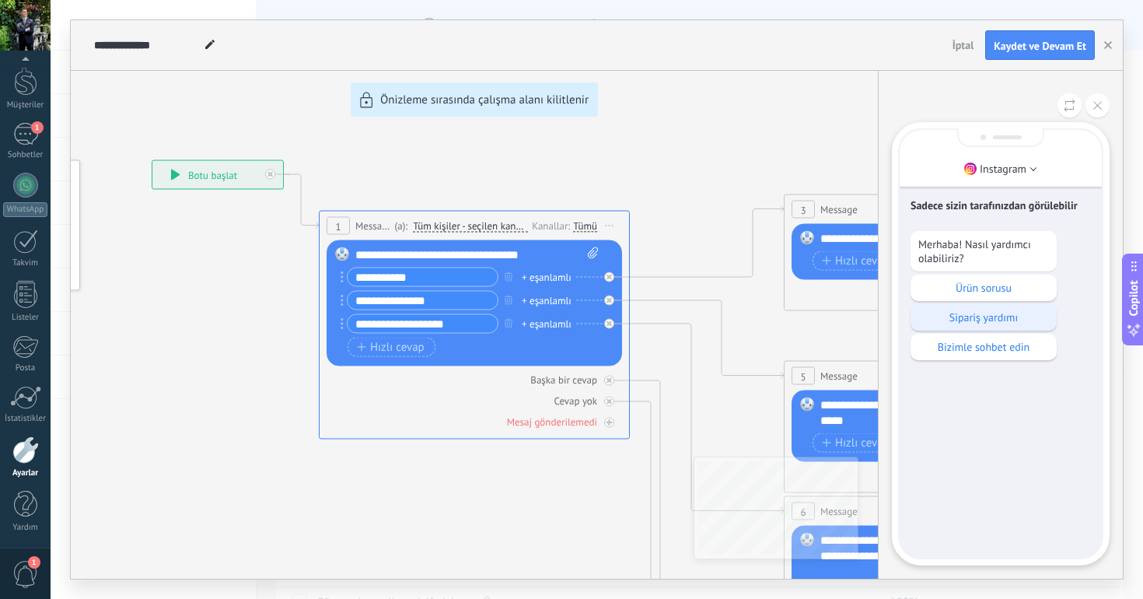
click at [998, 317] on p "Sipariş yardımı" at bounding box center [983, 317] width 131 height 14
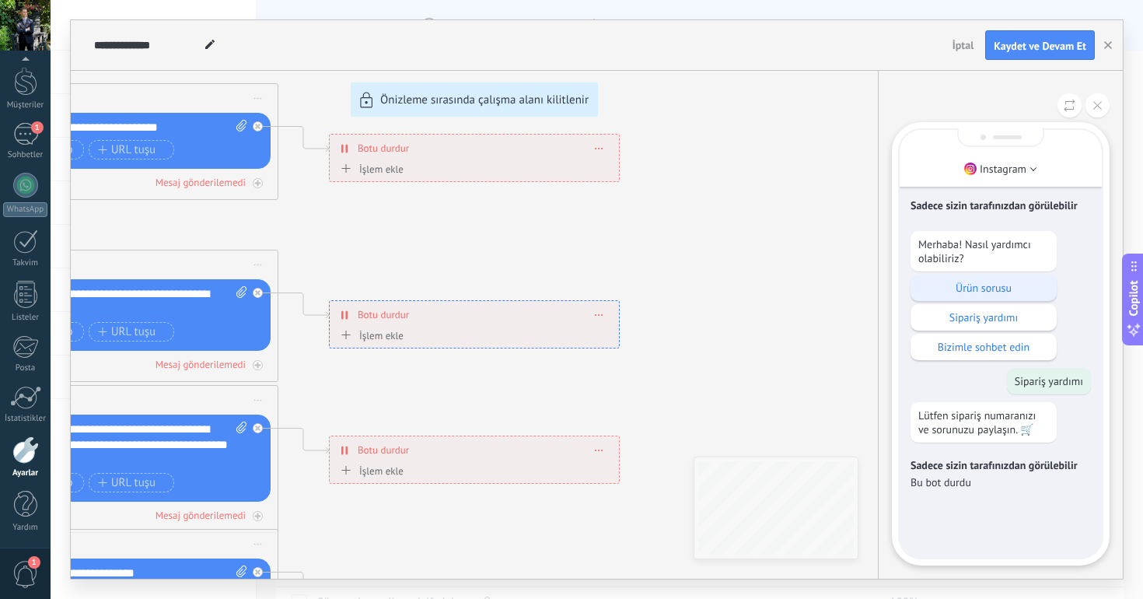
click at [969, 284] on p "Ürün sorusu" at bounding box center [983, 288] width 131 height 14
click at [1068, 106] on icon at bounding box center [1070, 105] width 12 height 13
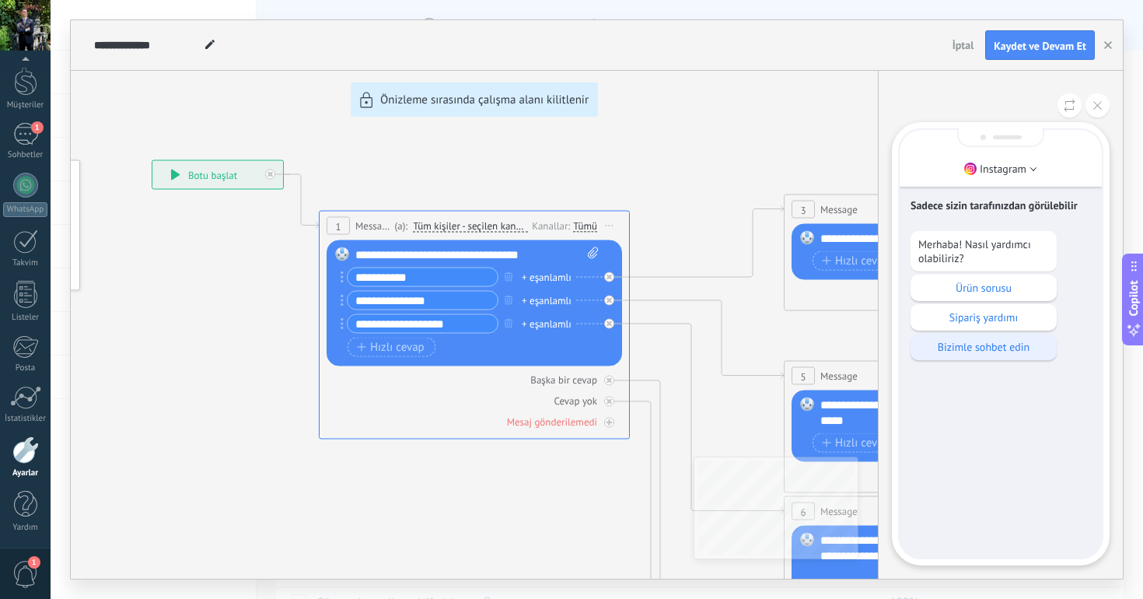
click at [976, 354] on p "Bizimle sohbet edin" at bounding box center [983, 347] width 131 height 14
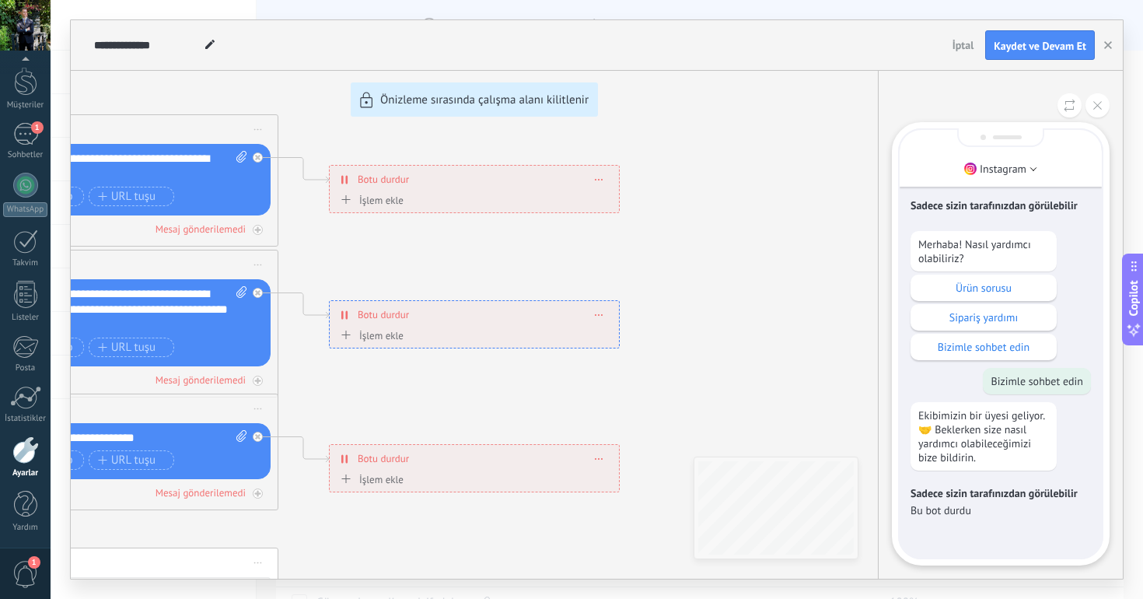
drag, startPoint x: 626, startPoint y: 246, endPoint x: 840, endPoint y: 245, distance: 213.8
click at [840, 245] on div "**********" at bounding box center [597, 299] width 1052 height 558
click at [1093, 103] on icon at bounding box center [1097, 105] width 9 height 9
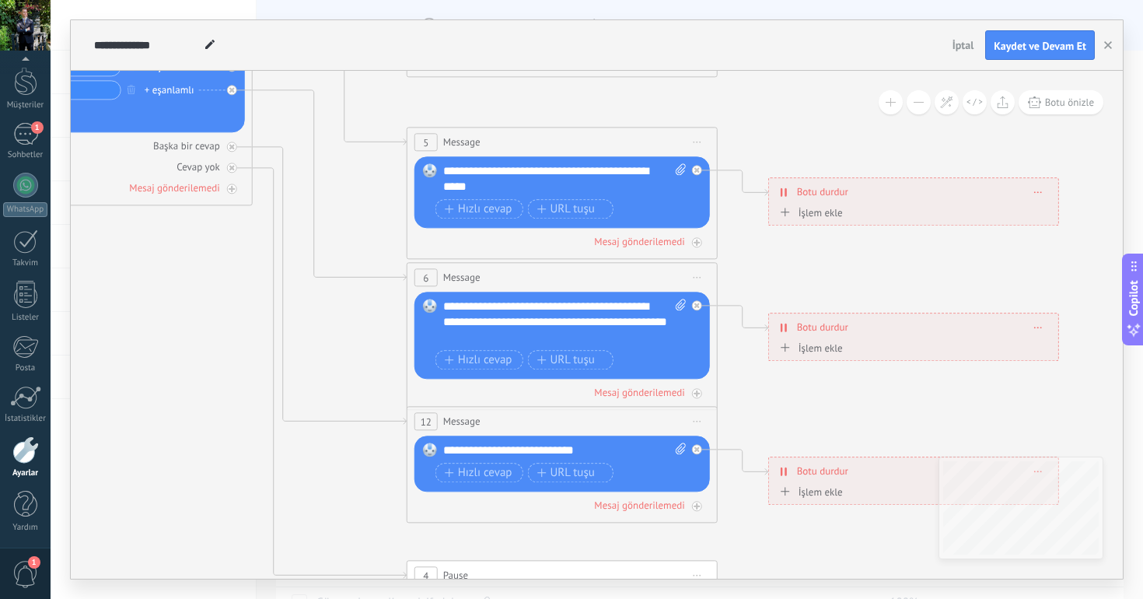
drag, startPoint x: 574, startPoint y: 263, endPoint x: 1001, endPoint y: 274, distance: 427.8
click at [1001, 274] on icon at bounding box center [597, 330] width 2423 height 1586
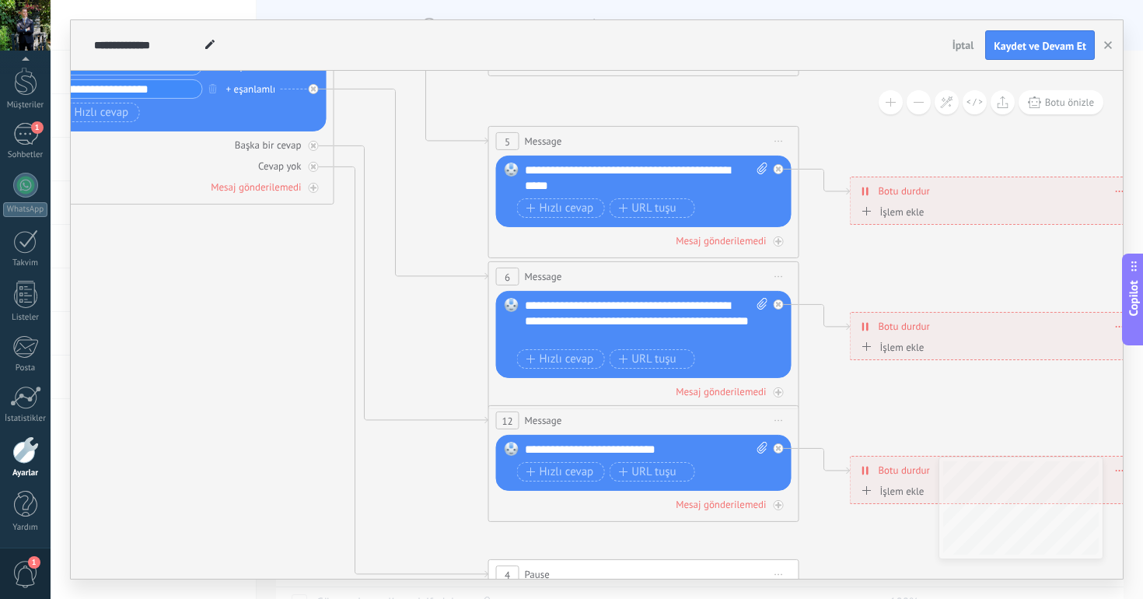
drag, startPoint x: 868, startPoint y: 281, endPoint x: 950, endPoint y: 282, distance: 81.6
click at [950, 282] on icon at bounding box center [678, 330] width 2423 height 1586
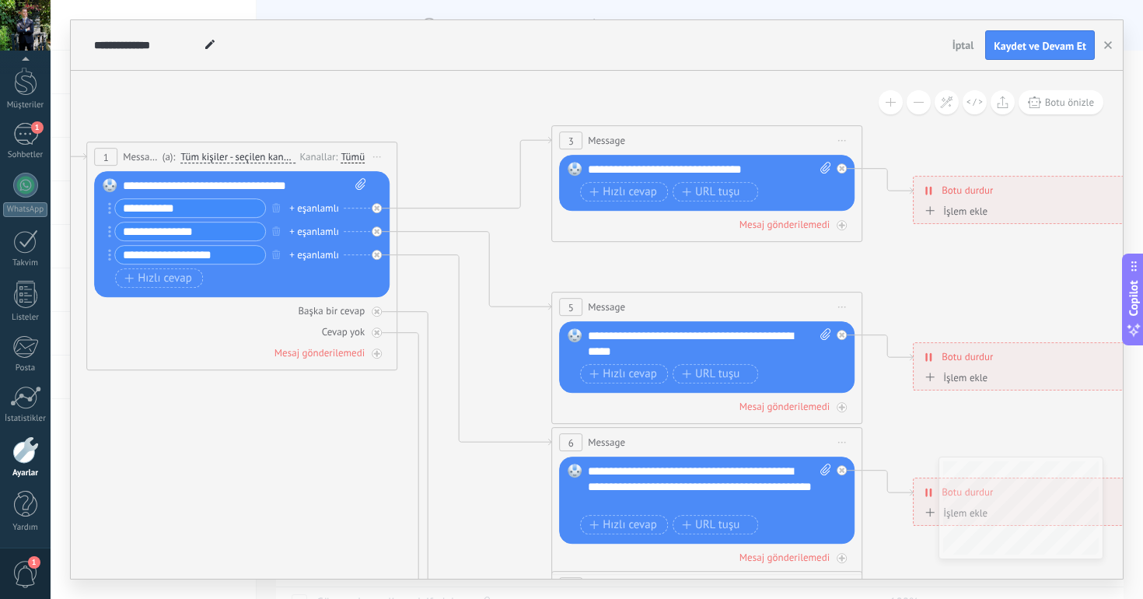
click at [191, 208] on input "**********" at bounding box center [190, 208] width 150 height 18
click at [147, 286] on button "Hızlı cevap" at bounding box center [159, 277] width 88 height 19
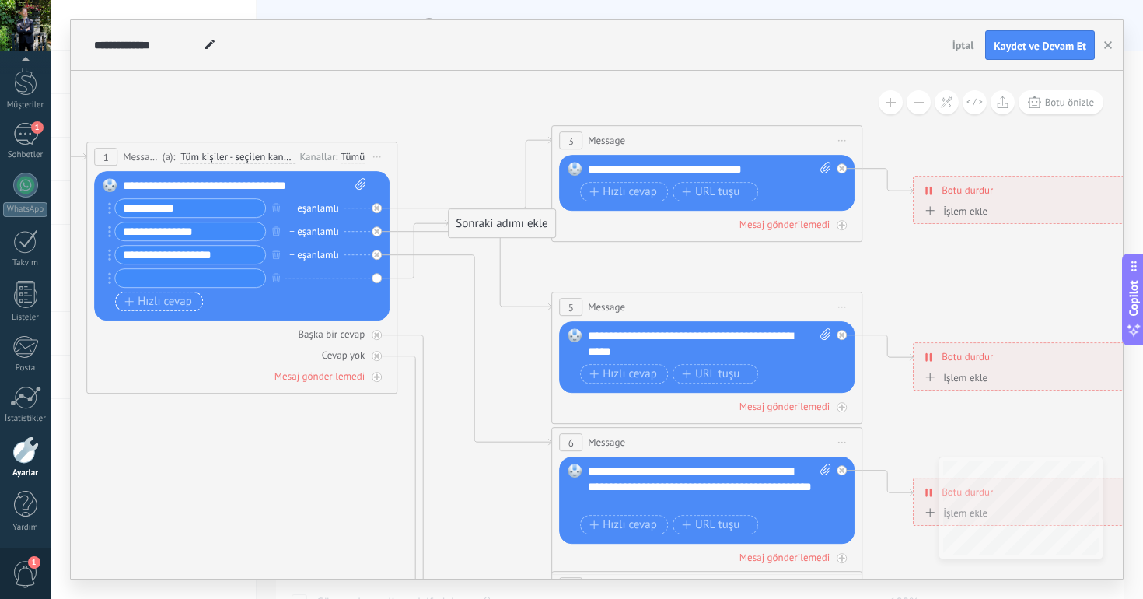
click at [155, 309] on button "Hızlı cevap" at bounding box center [159, 301] width 88 height 19
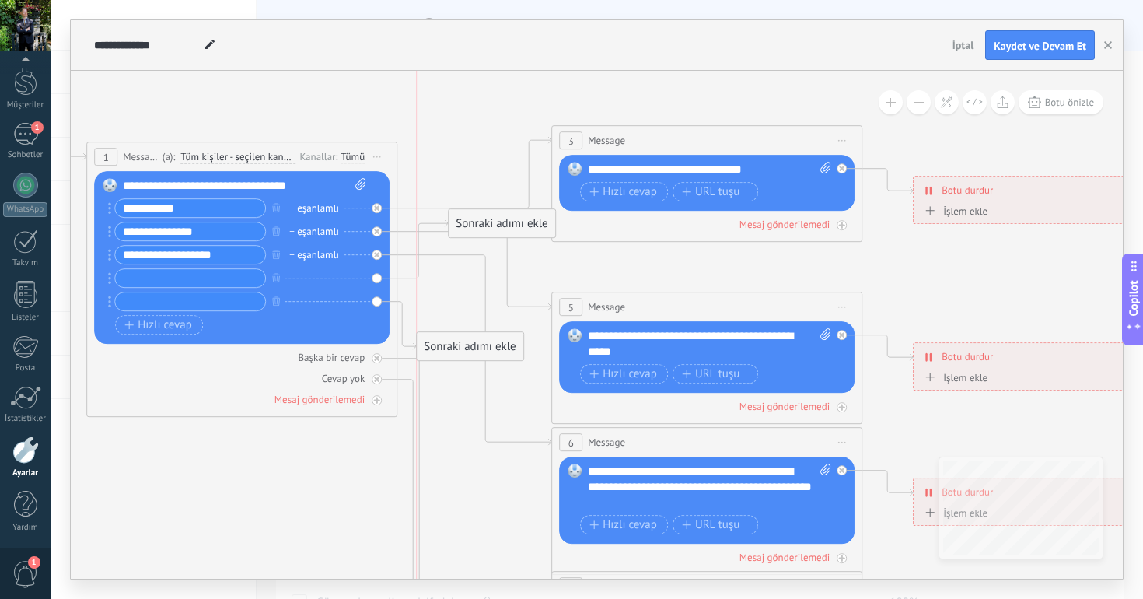
drag, startPoint x: 474, startPoint y: 266, endPoint x: 449, endPoint y: 349, distance: 87.1
click at [449, 349] on div "Sonraki adımı ekle" at bounding box center [470, 347] width 107 height 26
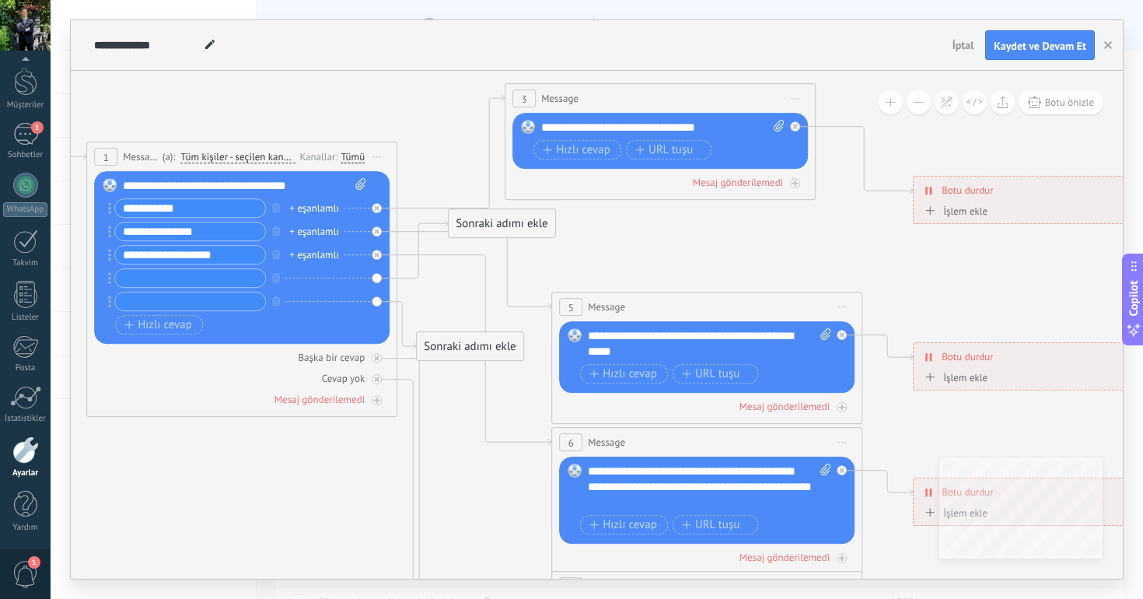
drag, startPoint x: 631, startPoint y: 134, endPoint x: 585, endPoint y: 93, distance: 61.7
click at [585, 93] on div "3 Message ******* (a): Tüm kişiler - seçilen kanallar Tüm kişiler - seçilen kan…" at bounding box center [659, 98] width 309 height 29
drag, startPoint x: 505, startPoint y: 226, endPoint x: 494, endPoint y: 328, distance: 102.4
click at [494, 320] on div "Sonraki adımı ekle" at bounding box center [494, 307] width 107 height 26
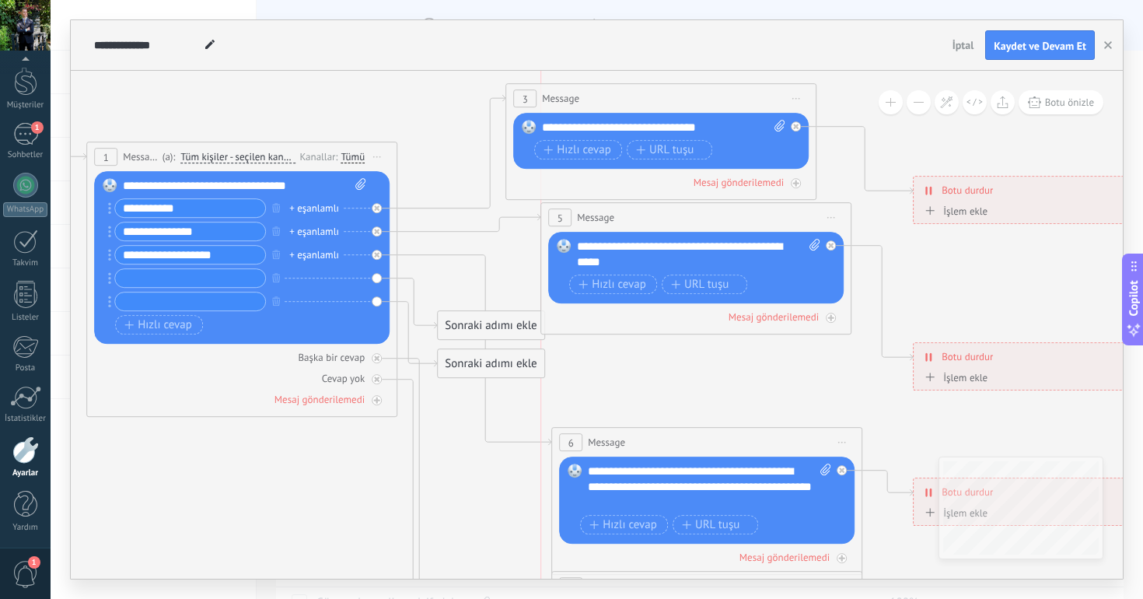
drag, startPoint x: 589, startPoint y: 290, endPoint x: 582, endPoint y: 211, distance: 79.5
click at [582, 211] on span "Message" at bounding box center [595, 217] width 37 height 15
drag, startPoint x: 493, startPoint y: 363, endPoint x: 484, endPoint y: 435, distance: 72.0
click at [484, 434] on div "Sonraki adımı ekle" at bounding box center [482, 431] width 107 height 26
drag, startPoint x: 487, startPoint y: 330, endPoint x: 473, endPoint y: 390, distance: 62.2
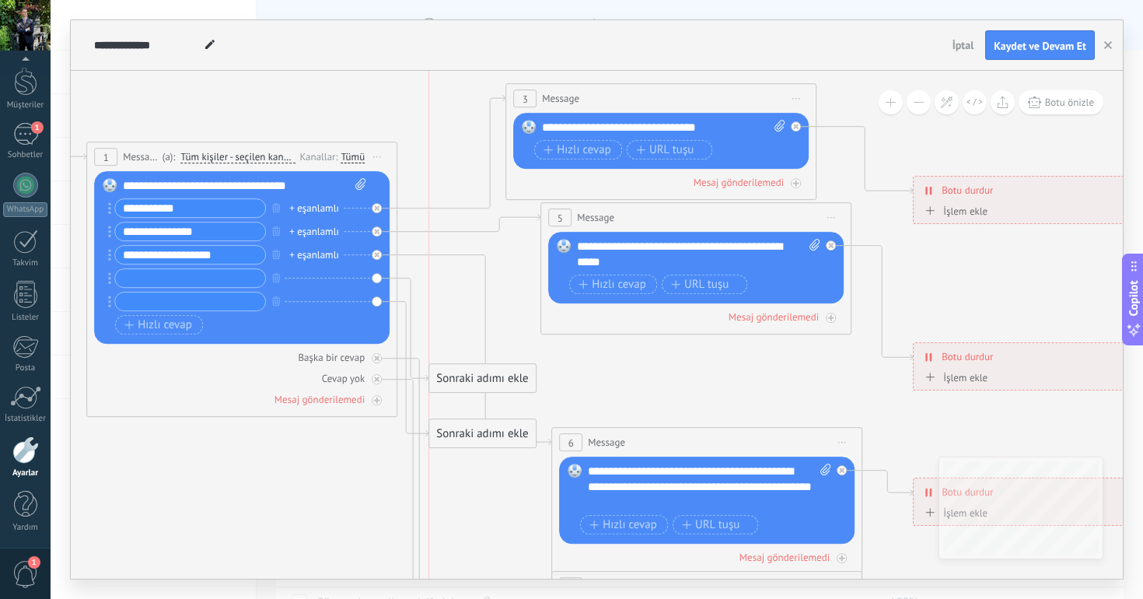
click at [473, 388] on div "Sonraki adımı ekle" at bounding box center [482, 378] width 107 height 26
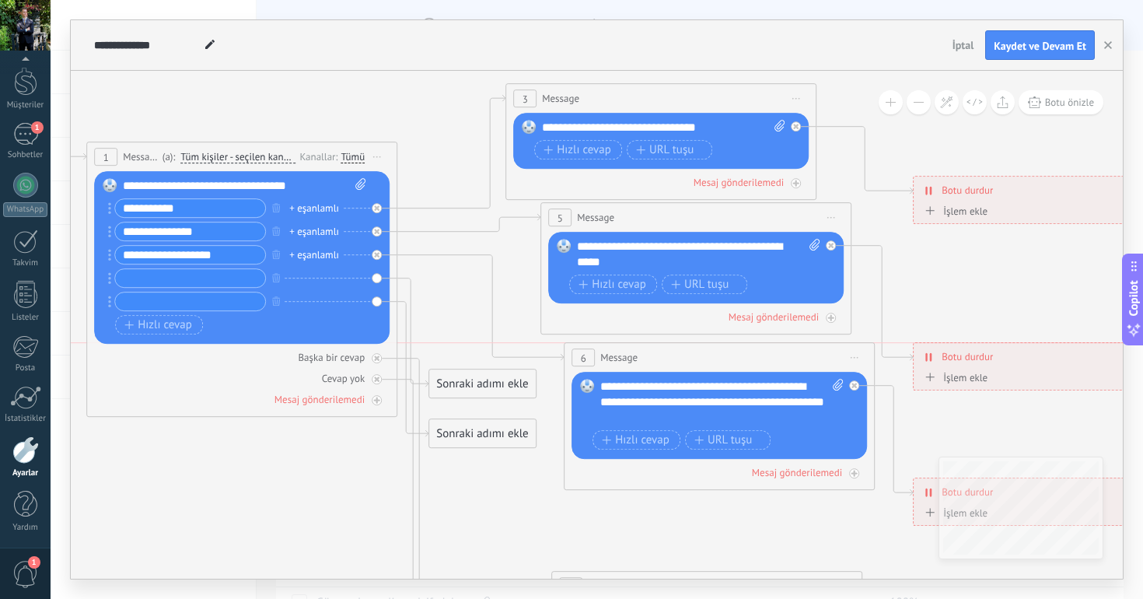
drag, startPoint x: 605, startPoint y: 441, endPoint x: 618, endPoint y: 358, distance: 84.2
click at [618, 358] on span "Message" at bounding box center [618, 357] width 37 height 15
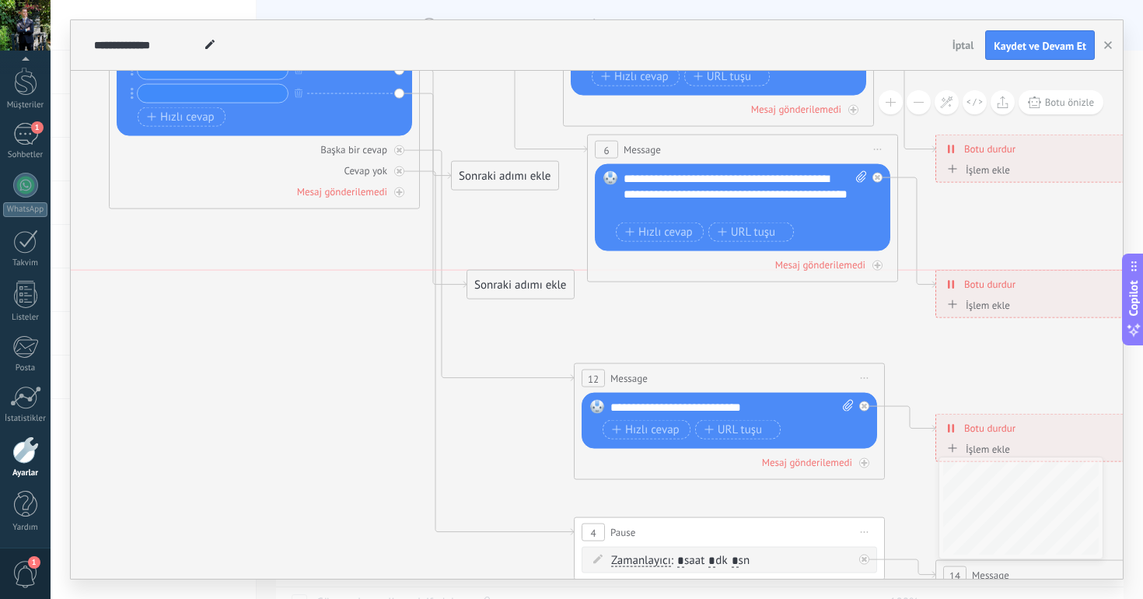
drag, startPoint x: 492, startPoint y: 229, endPoint x: 508, endPoint y: 288, distance: 61.1
click at [508, 288] on div "Sonraki adımı ekle" at bounding box center [520, 285] width 107 height 26
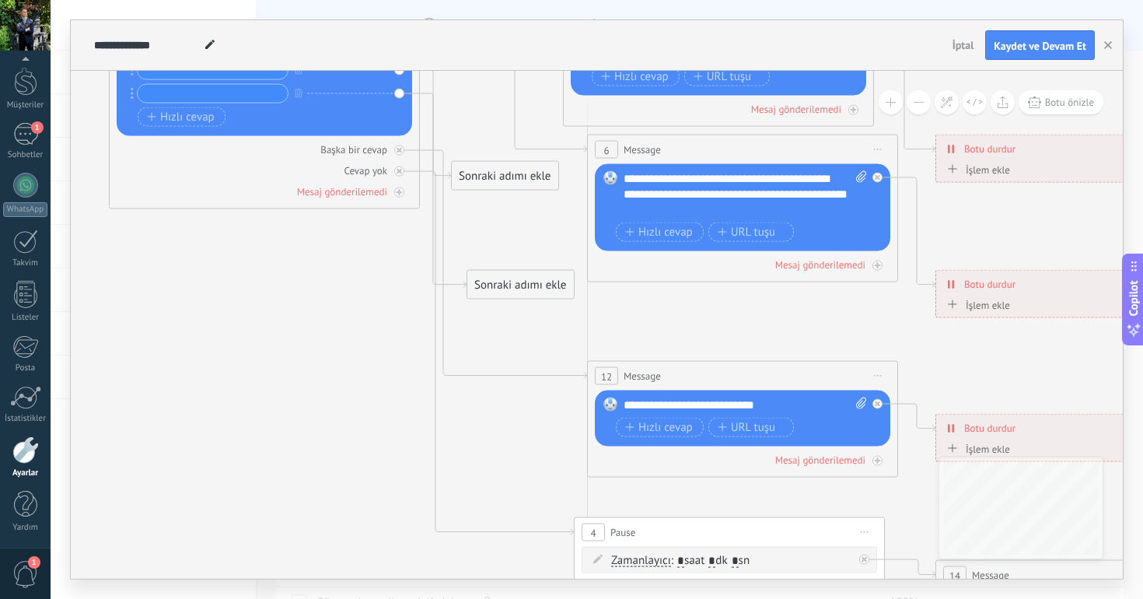
click at [659, 372] on div "12 Message ******* (a): Tüm kişiler - seçilen kanallar Tüm kişiler - seçilen ka…" at bounding box center [742, 376] width 309 height 29
click at [1025, 42] on span "Kaydet ve Devam Et" at bounding box center [1040, 45] width 93 height 11
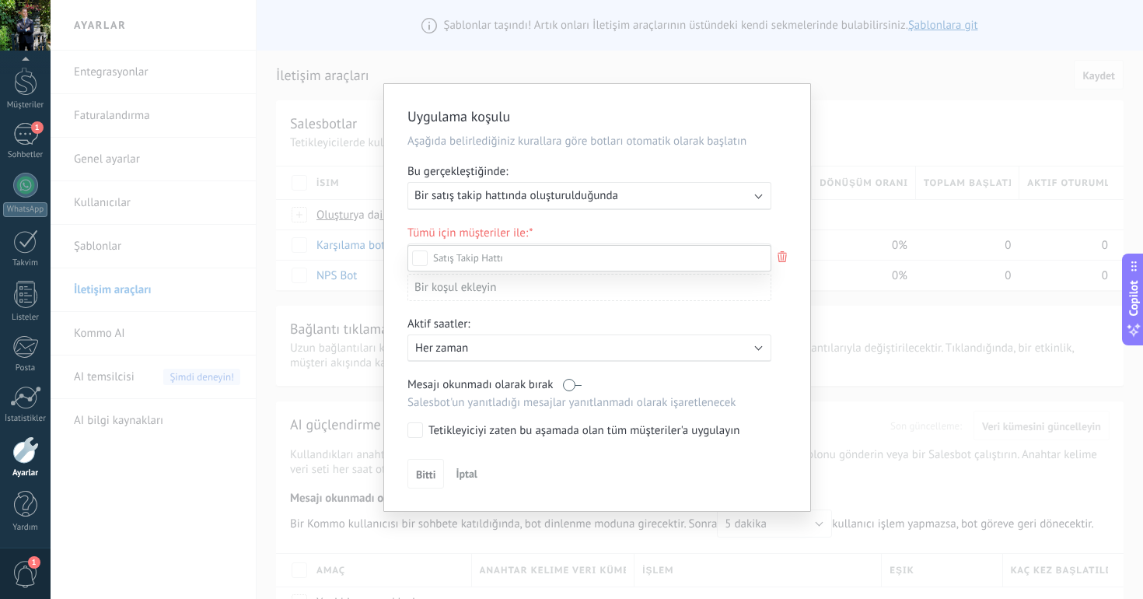
click at [461, 477] on div "Gelen müşteriler İlk temas Müzakereler Karar verme Sözleşme müzakeresi Kapalı -…" at bounding box center [589, 420] width 364 height 351
click at [473, 475] on span "İptal" at bounding box center [467, 473] width 22 height 14
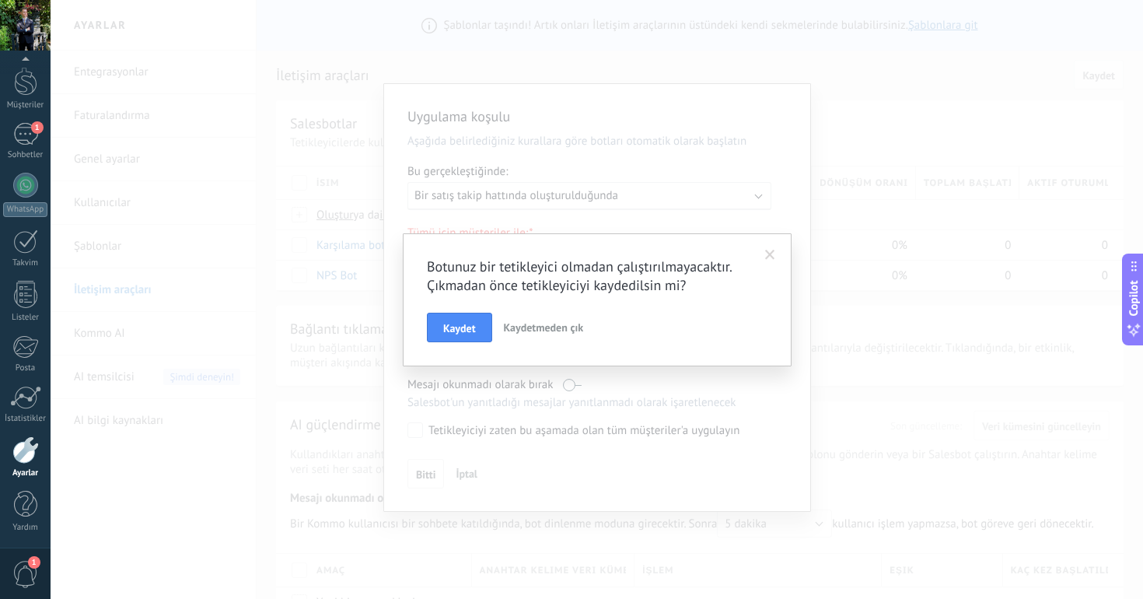
click at [536, 334] on span "Kaydetmeden çık" at bounding box center [544, 327] width 80 height 14
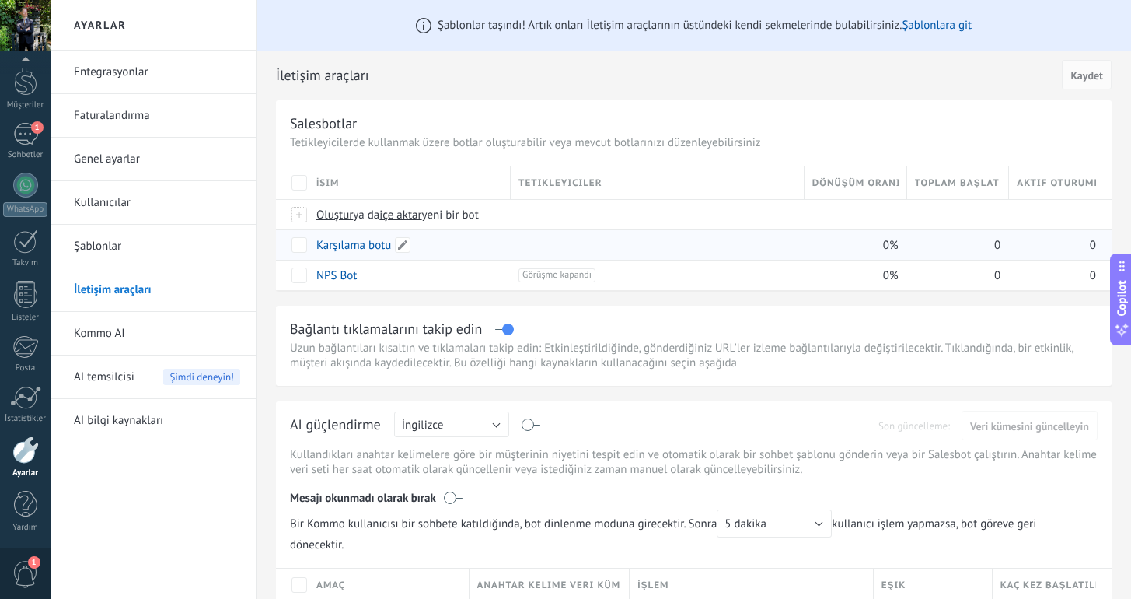
click at [503, 246] on div "Karşılama botu" at bounding box center [410, 244] width 202 height 30
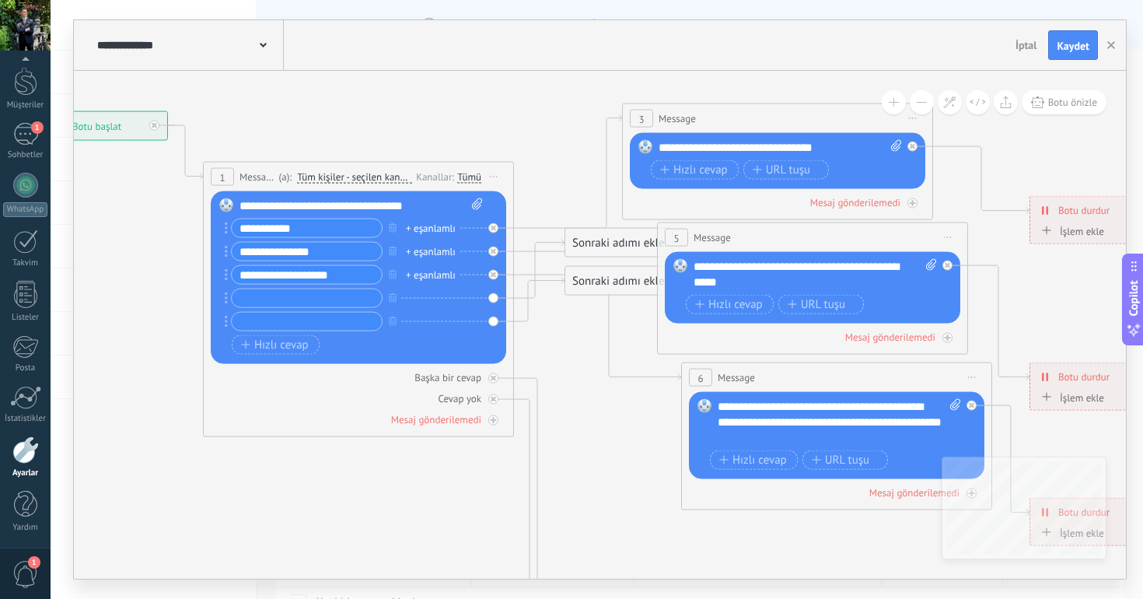
click at [290, 225] on input "**********" at bounding box center [307, 228] width 150 height 18
click at [344, 209] on div "**********" at bounding box center [360, 206] width 243 height 16
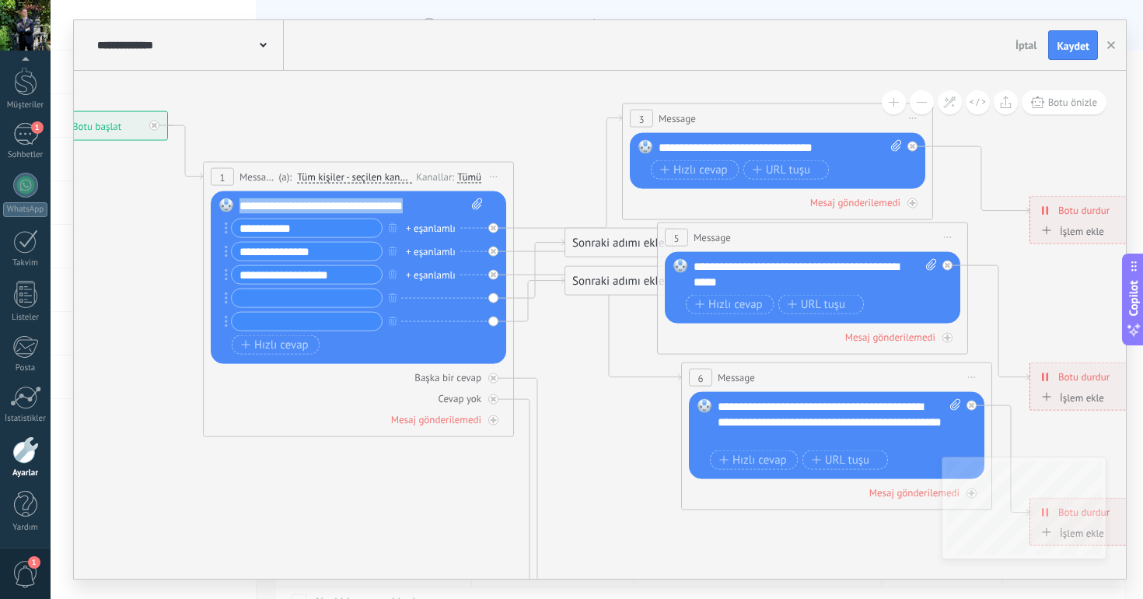
click at [344, 209] on div "**********" at bounding box center [360, 206] width 243 height 16
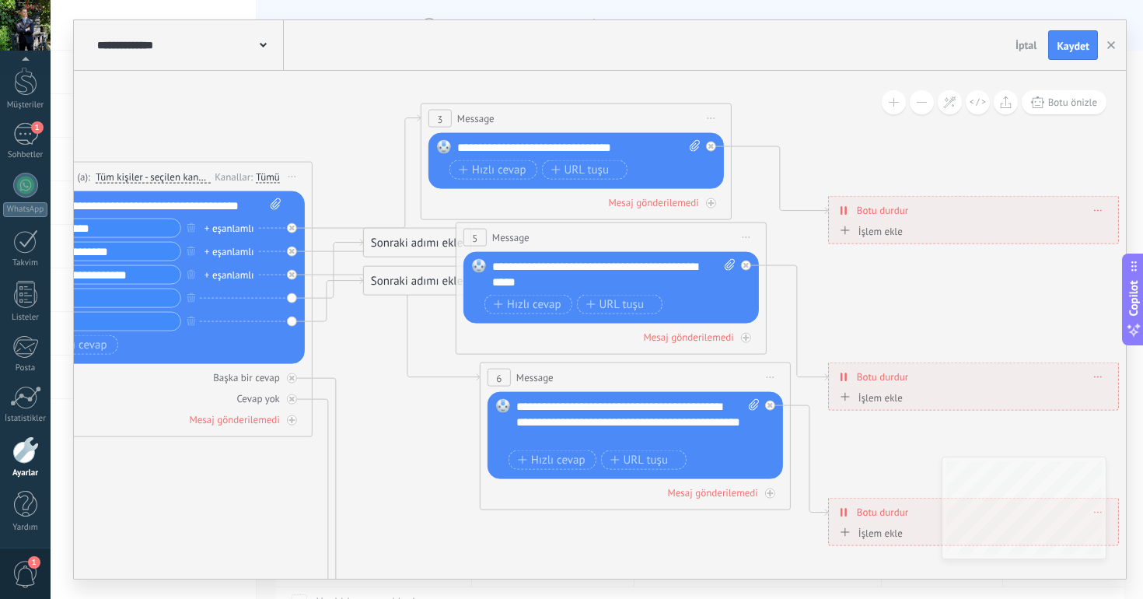
drag, startPoint x: 499, startPoint y: 115, endPoint x: 298, endPoint y: 117, distance: 201.4
click at [298, 117] on icon at bounding box center [657, 512] width 2423 height 1594
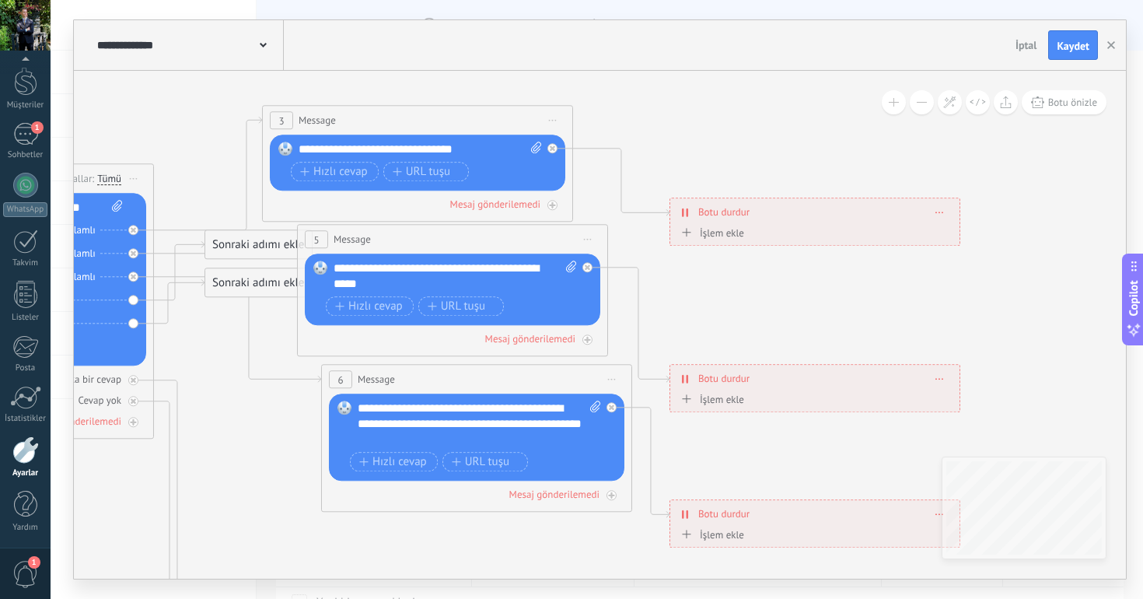
drag, startPoint x: 814, startPoint y: 136, endPoint x: 638, endPoint y: 136, distance: 176.5
click at [638, 136] on icon at bounding box center [498, 513] width 2423 height 1594
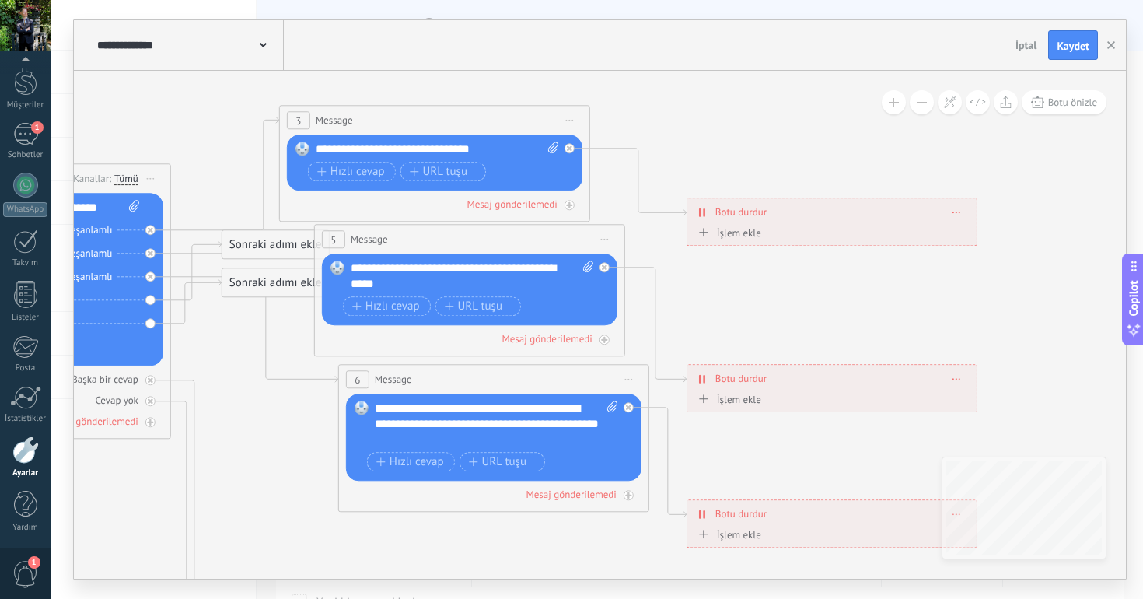
drag, startPoint x: 170, startPoint y: 148, endPoint x: 205, endPoint y: 148, distance: 35.0
click at [205, 148] on icon at bounding box center [515, 513] width 2423 height 1594
click at [344, 171] on span "Hızlı cevap" at bounding box center [351, 172] width 68 height 12
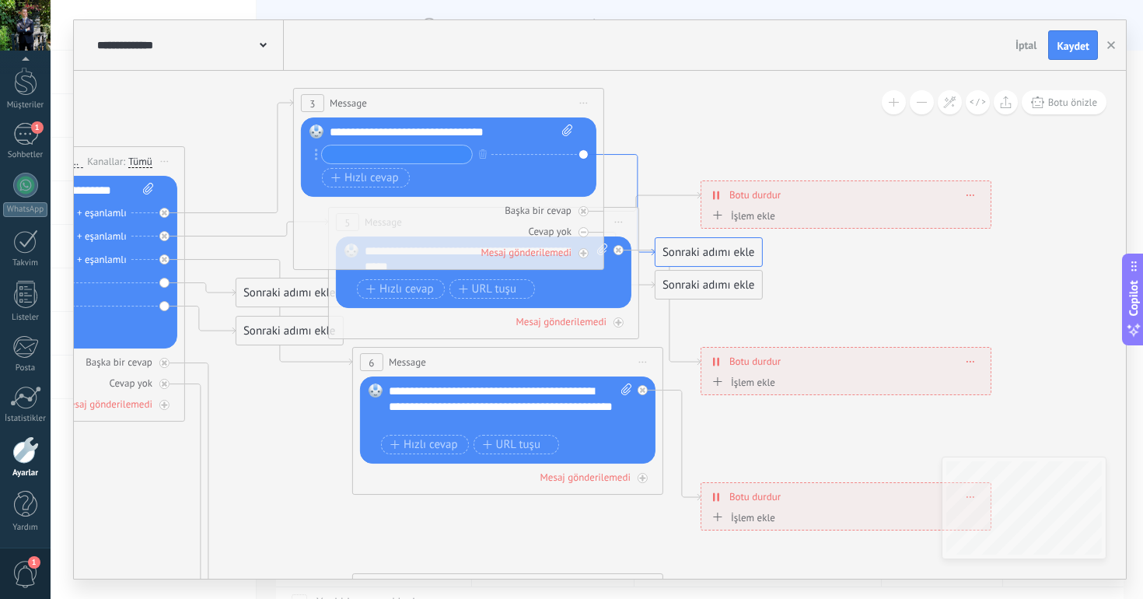
drag, startPoint x: 606, startPoint y: 169, endPoint x: 620, endPoint y: 153, distance: 21.5
click at [627, 158] on icon at bounding box center [629, 205] width 51 height 101
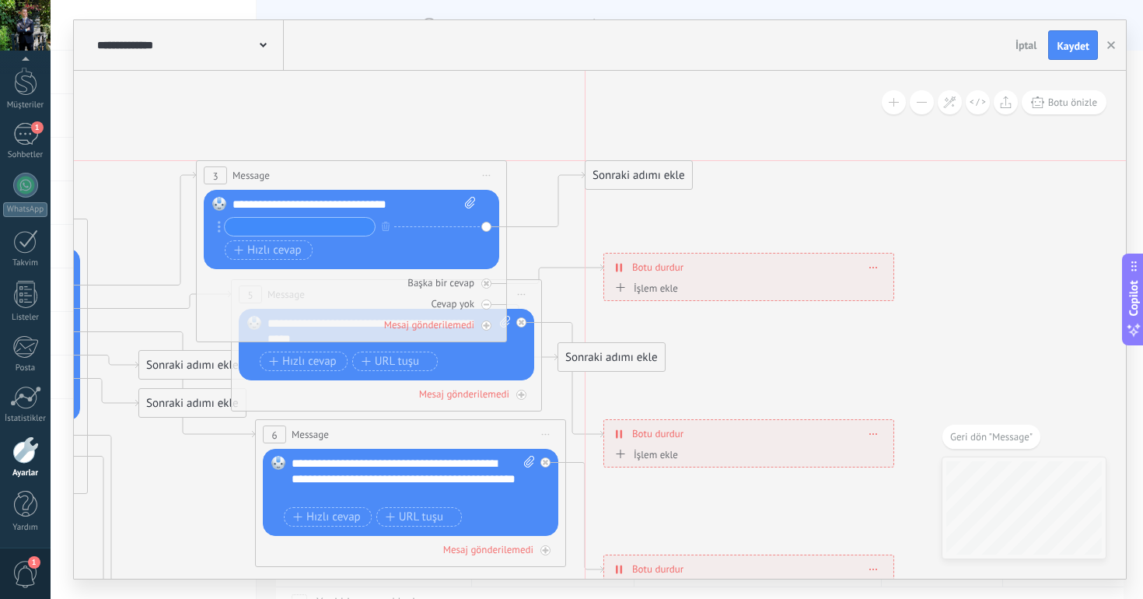
drag, startPoint x: 612, startPoint y: 320, endPoint x: 641, endPoint y: 177, distance: 145.2
click at [641, 177] on div "Sonraki adımı ekle" at bounding box center [638, 175] width 107 height 26
click at [722, 233] on icon at bounding box center [432, 568] width 2423 height 1594
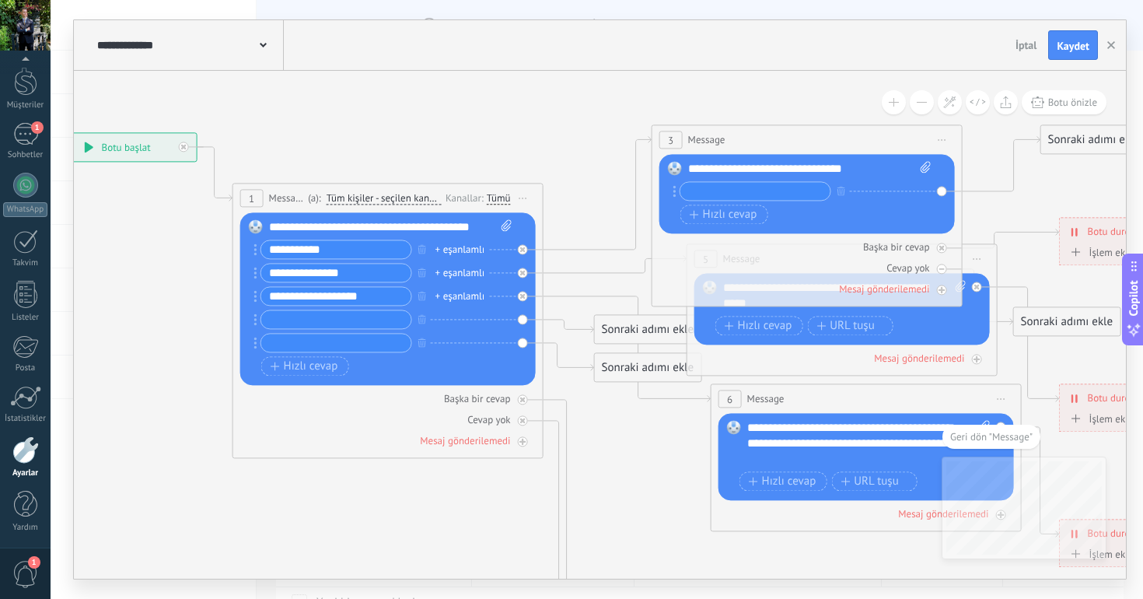
click at [503, 225] on icon at bounding box center [506, 225] width 10 height 12
click input "Yükle" at bounding box center [0, 0] width 0 height 0
click at [522, 201] on span "Önizlemeye buradan başlayın [GEOGRAPHIC_DATA]dır Yinele Sil" at bounding box center [523, 198] width 25 height 23
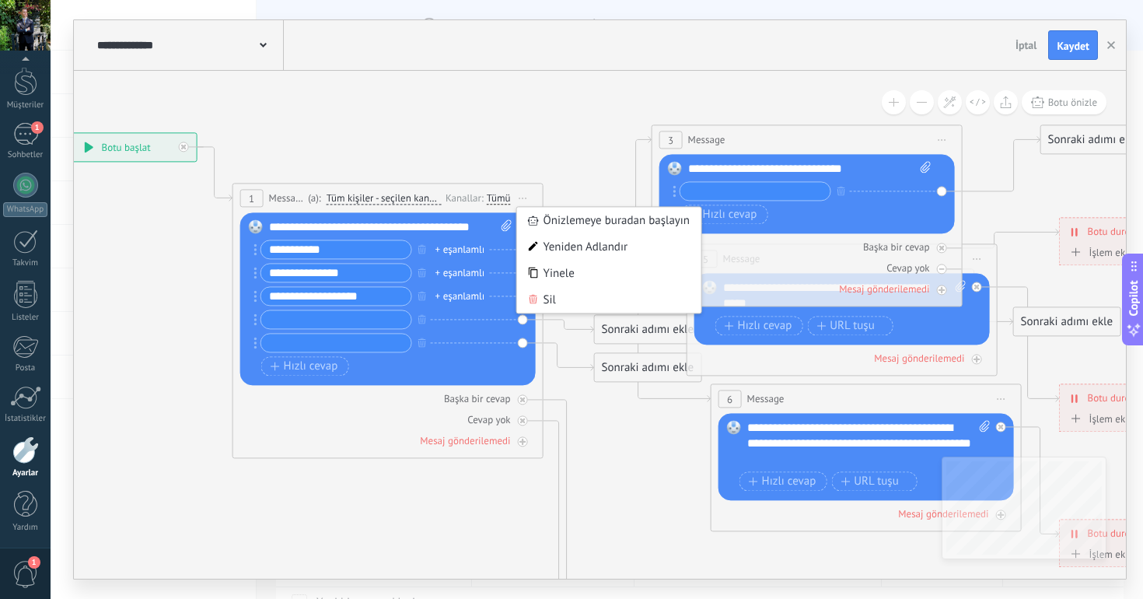
click at [494, 203] on div "Tümü" at bounding box center [499, 198] width 24 height 12
click at [487, 159] on icon at bounding box center [888, 533] width 2423 height 1594
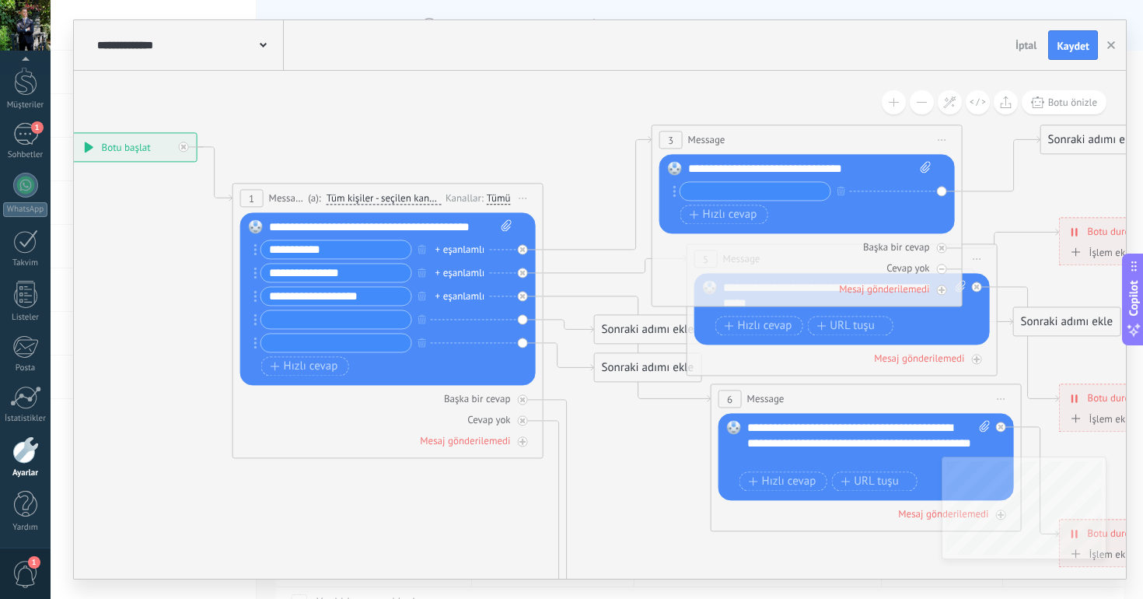
click at [489, 196] on div "Tümü" at bounding box center [499, 198] width 24 height 12
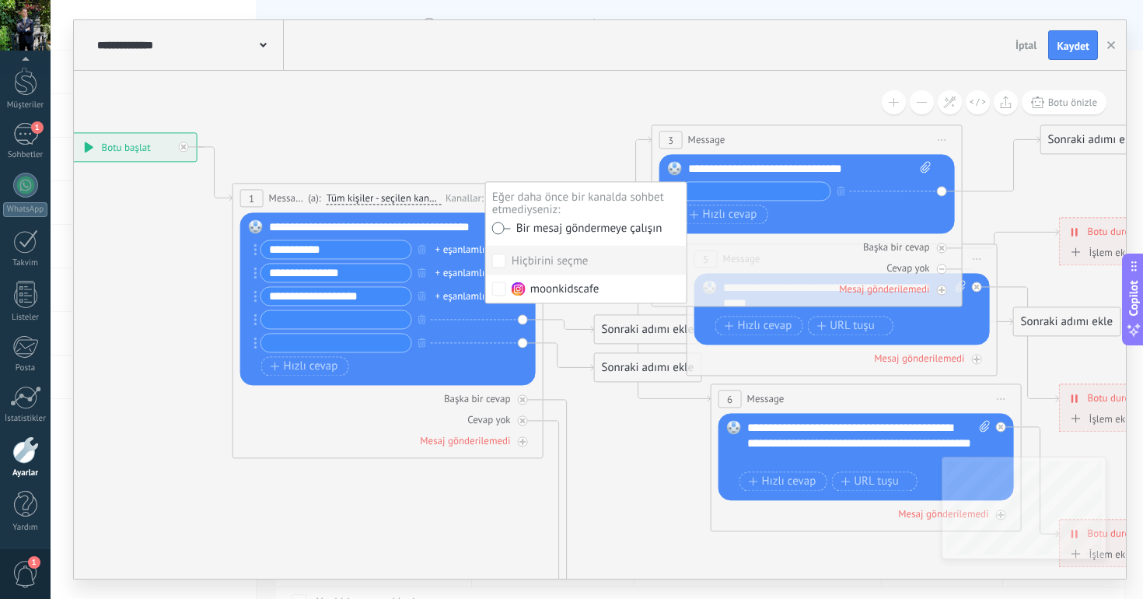
click at [500, 126] on icon at bounding box center [888, 533] width 2423 height 1594
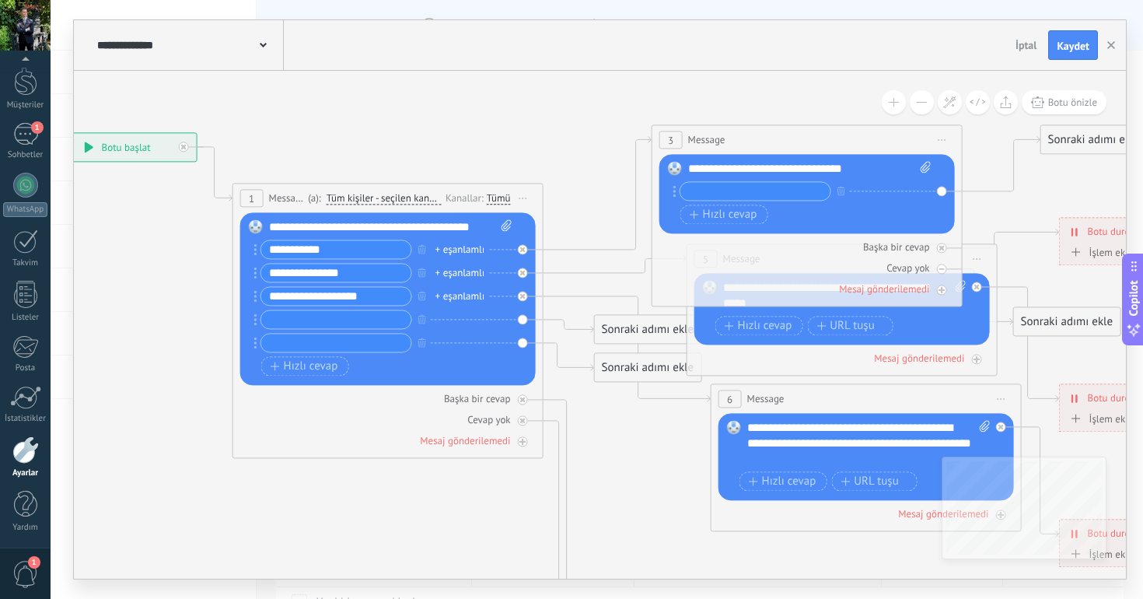
click at [320, 256] on input "**********" at bounding box center [336, 249] width 150 height 18
click at [33, 134] on div "1" at bounding box center [25, 134] width 25 height 23
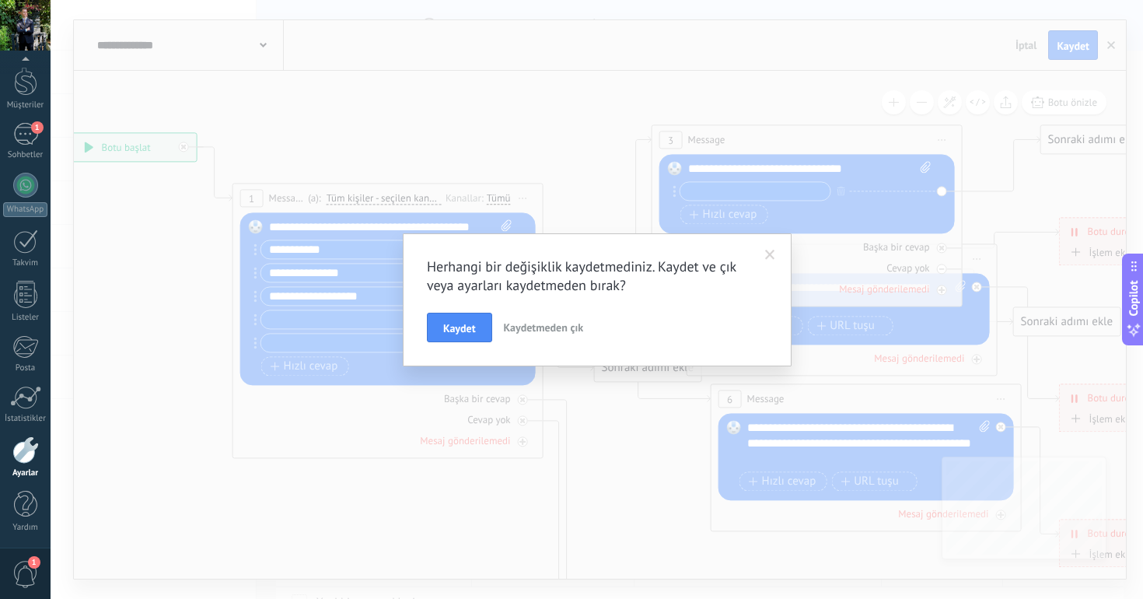
click at [764, 253] on span at bounding box center [770, 255] width 26 height 26
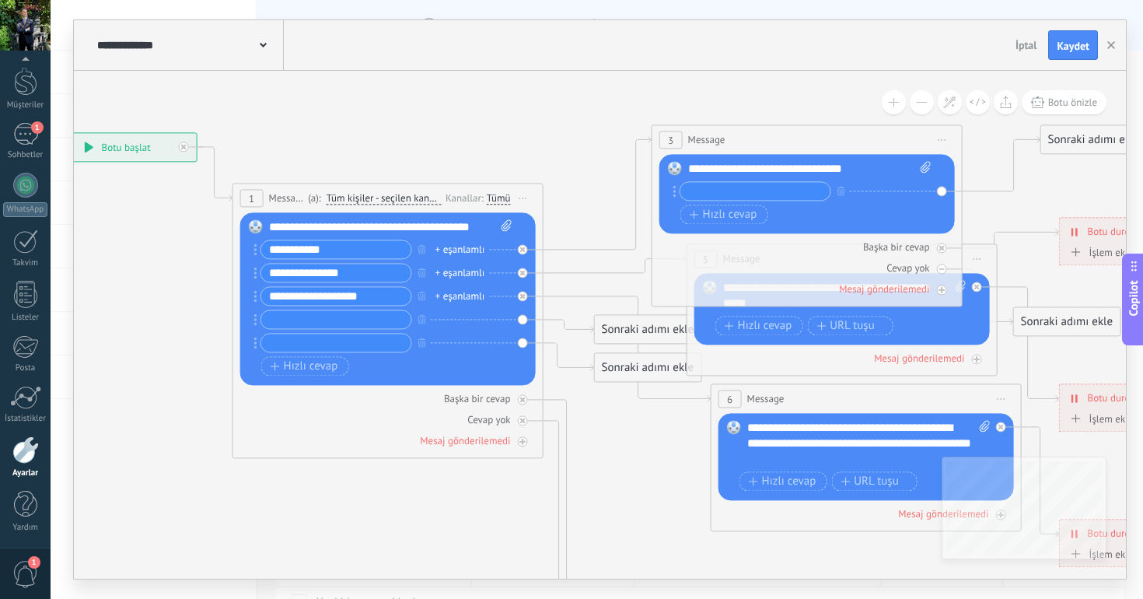
click at [347, 248] on input "**********" at bounding box center [336, 249] width 150 height 18
paste input "********"
click at [340, 251] on input "**********" at bounding box center [336, 249] width 150 height 18
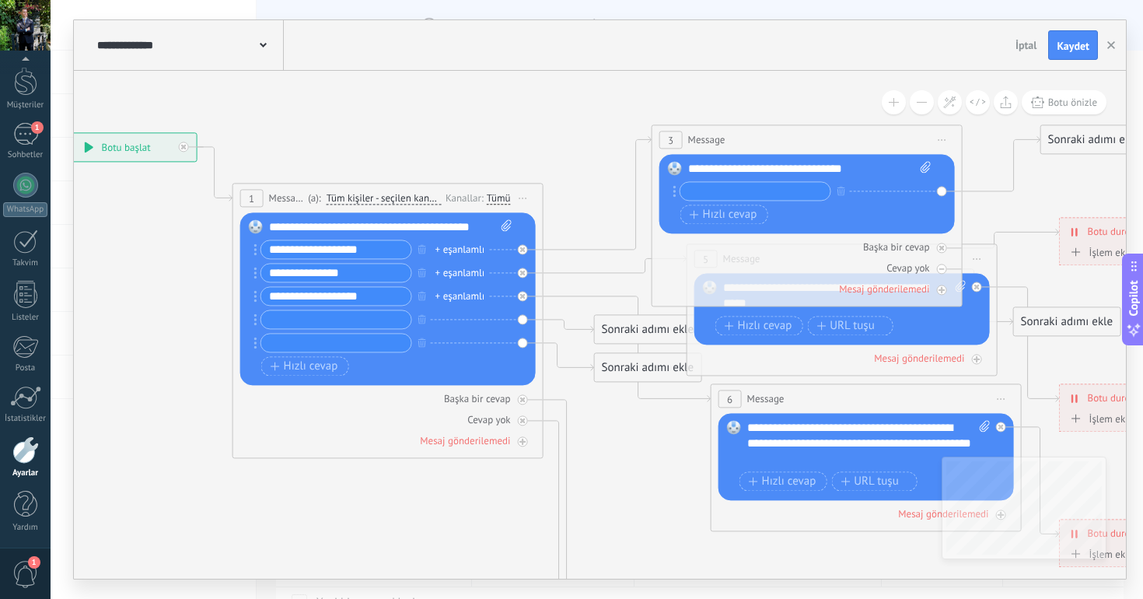
click at [340, 251] on input "**********" at bounding box center [336, 249] width 150 height 18
click at [270, 253] on input "**********" at bounding box center [336, 249] width 150 height 18
click at [358, 253] on input "**********" at bounding box center [336, 249] width 150 height 18
click at [323, 254] on input "**********" at bounding box center [336, 249] width 150 height 18
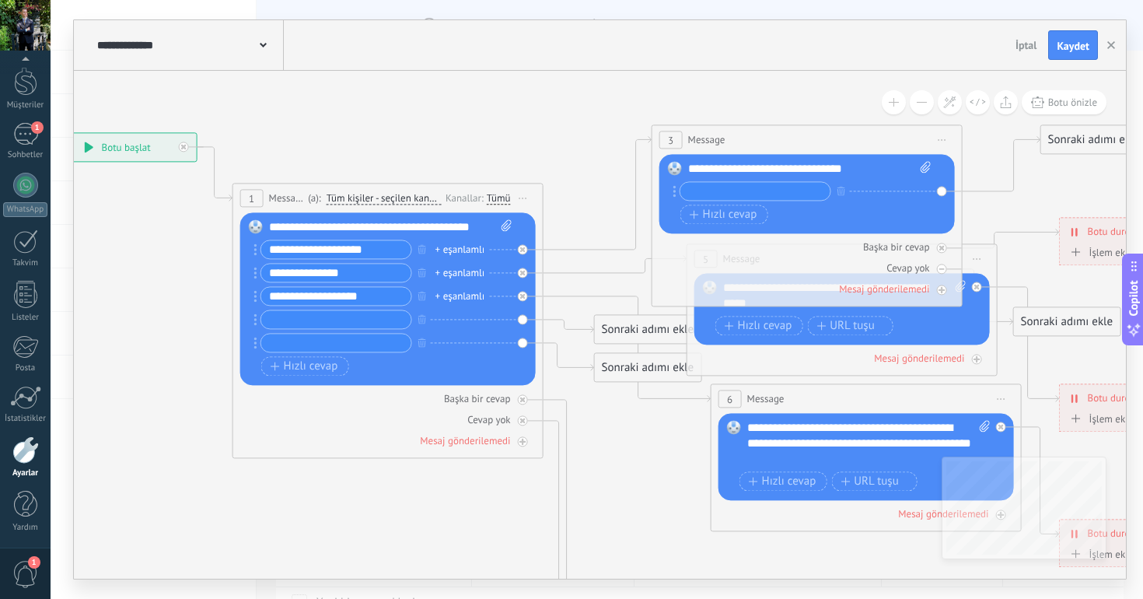
type input "**********"
click at [704, 197] on input "text" at bounding box center [755, 191] width 150 height 18
click at [737, 169] on div "**********" at bounding box center [809, 169] width 243 height 16
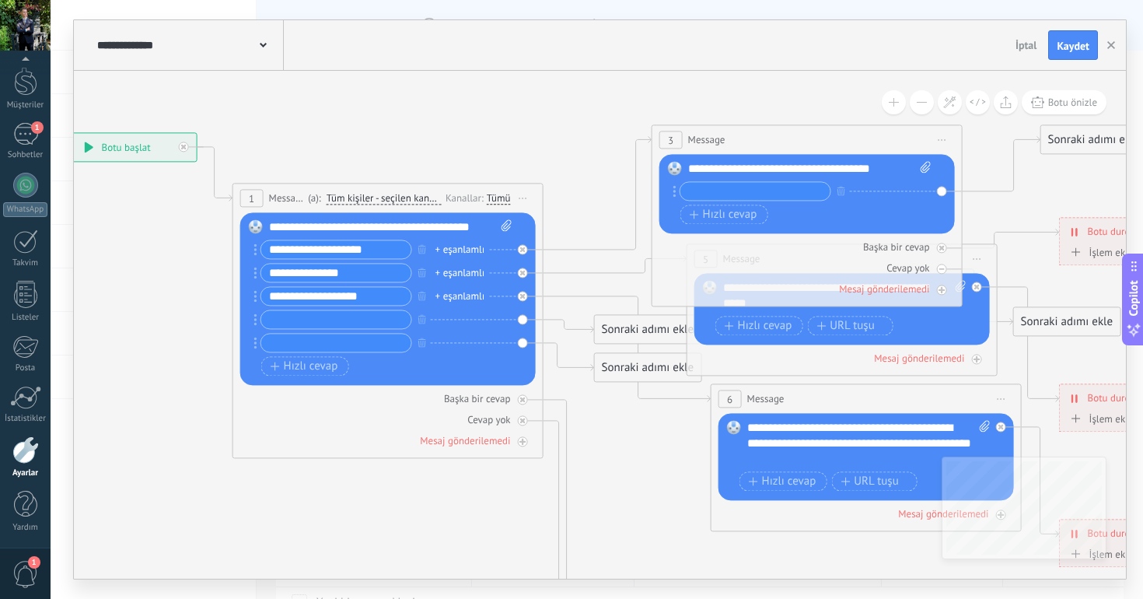
click at [719, 190] on input "text" at bounding box center [755, 191] width 150 height 18
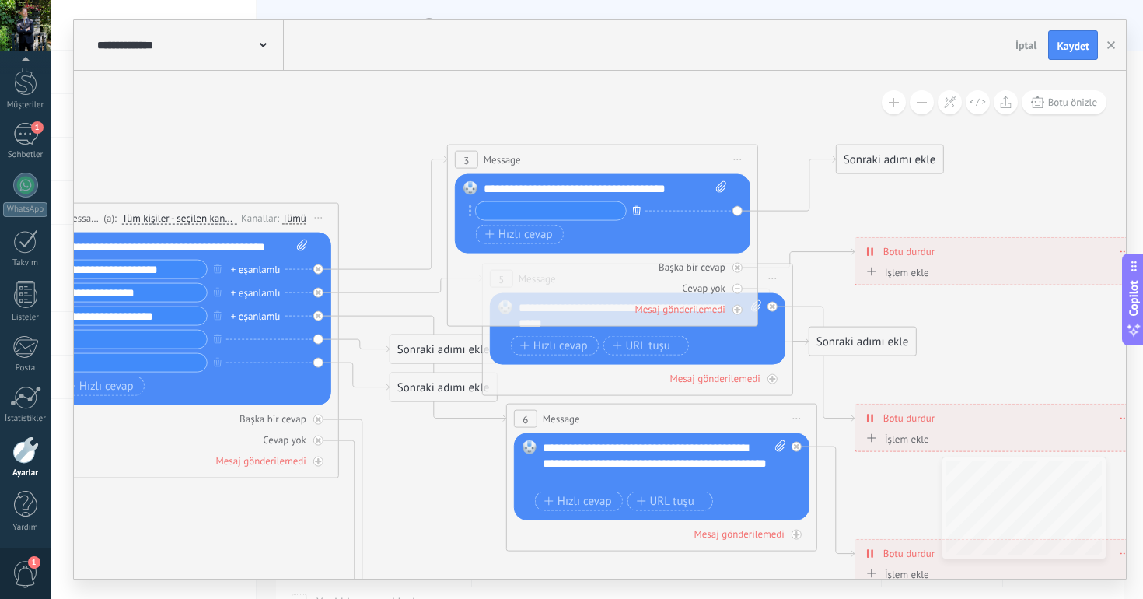
click at [637, 214] on icon "button" at bounding box center [637, 209] width 8 height 9
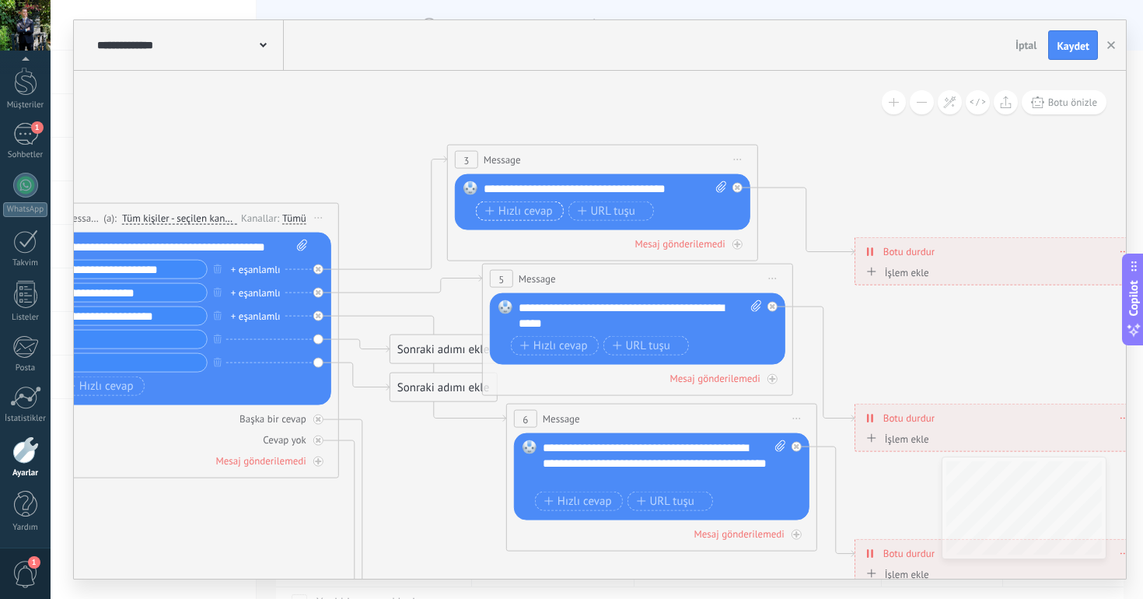
click at [536, 204] on span "Hızlı cevap" at bounding box center [519, 210] width 68 height 12
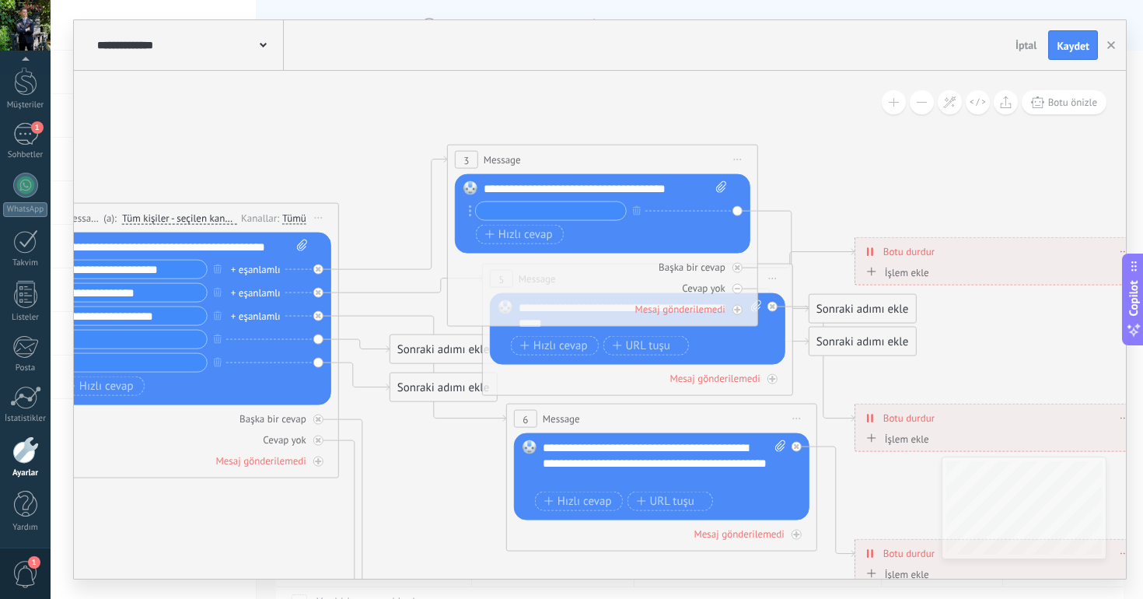
click at [537, 207] on input "text" at bounding box center [551, 211] width 150 height 18
click at [571, 207] on input "text" at bounding box center [551, 211] width 150 height 18
click at [763, 211] on icon at bounding box center [783, 261] width 51 height 101
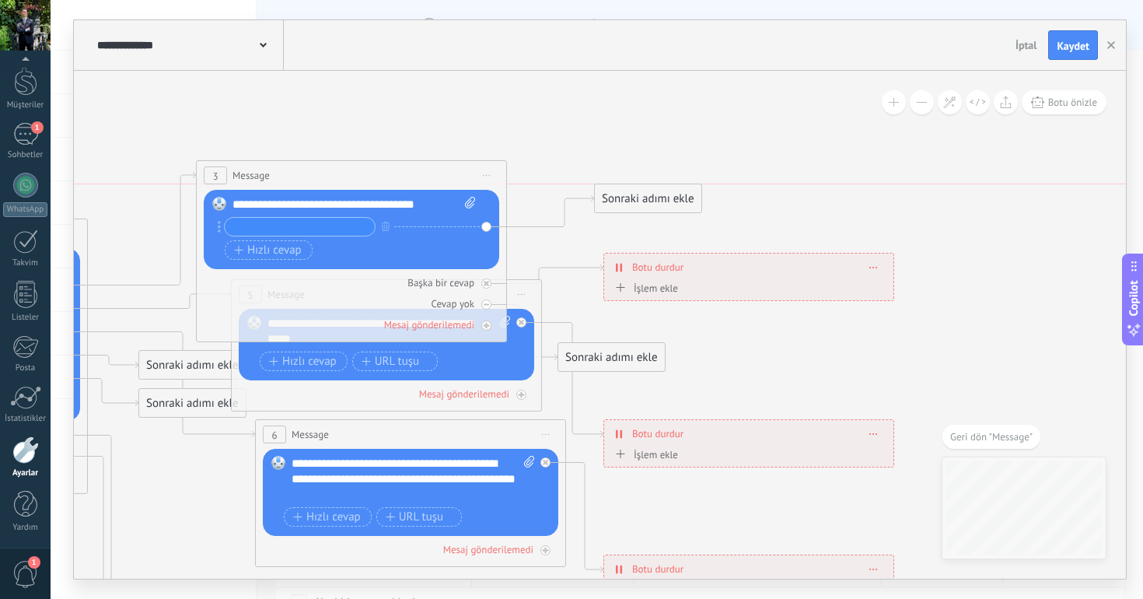
drag, startPoint x: 645, startPoint y: 321, endPoint x: 681, endPoint y: 193, distance: 133.4
click at [681, 192] on div "Sonraki adımı ekle" at bounding box center [648, 199] width 107 height 26
click at [630, 194] on div "Sonraki adımı ekle" at bounding box center [625, 199] width 107 height 26
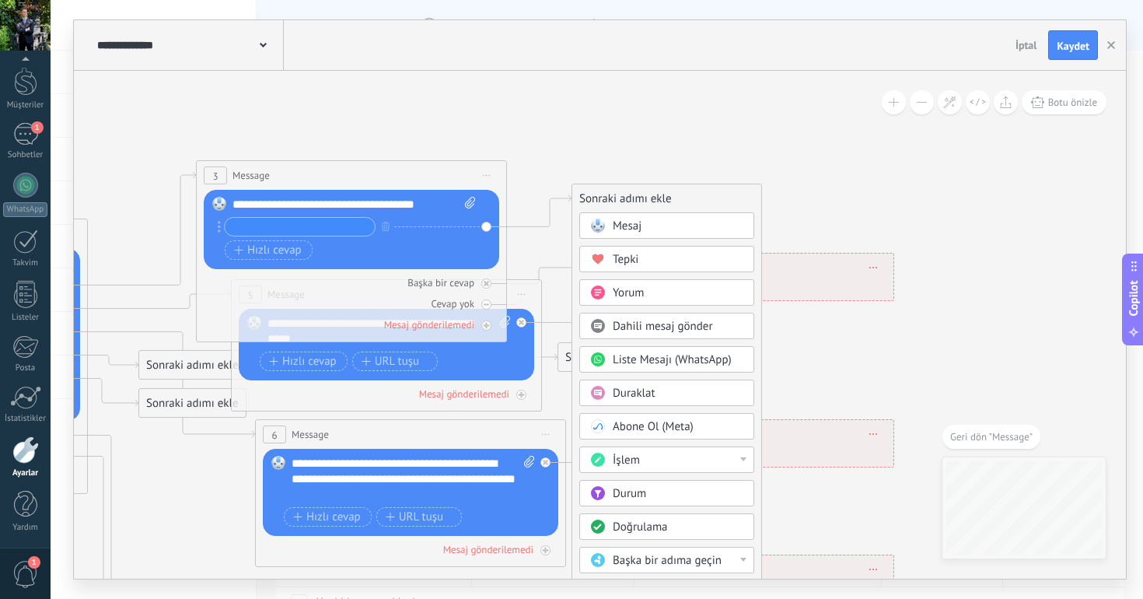
click at [695, 456] on div "İşlem" at bounding box center [678, 460] width 131 height 16
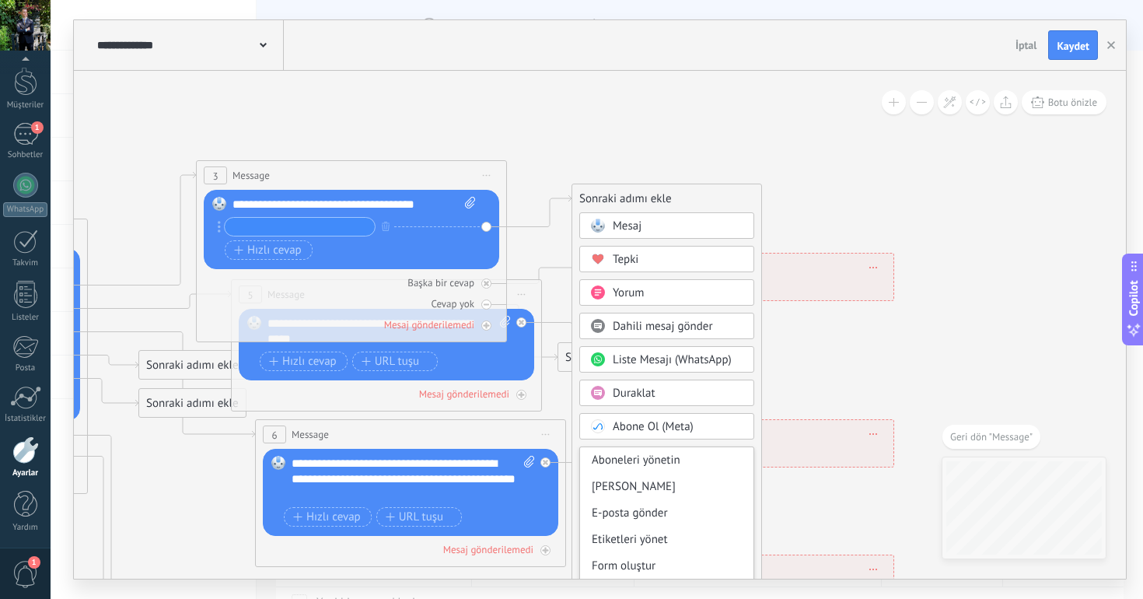
click at [664, 236] on div "Mesaj" at bounding box center [666, 225] width 175 height 26
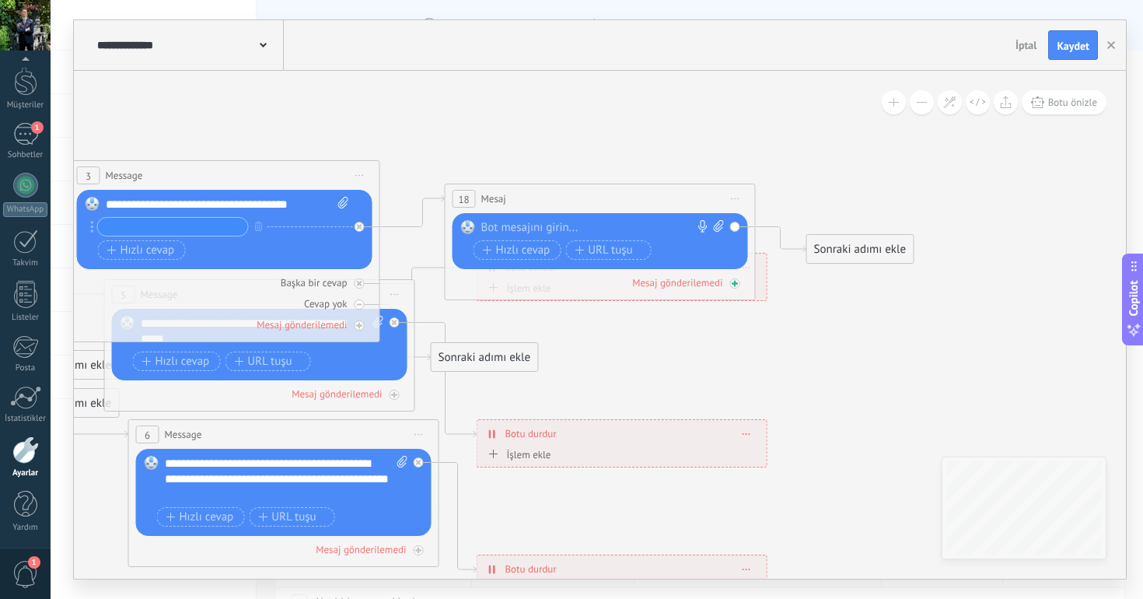
click at [706, 282] on div "Mesaj gönderilemedi" at bounding box center [677, 282] width 90 height 13
click at [736, 284] on icon at bounding box center [734, 283] width 5 height 5
click at [735, 283] on icon at bounding box center [734, 284] width 5 height 2
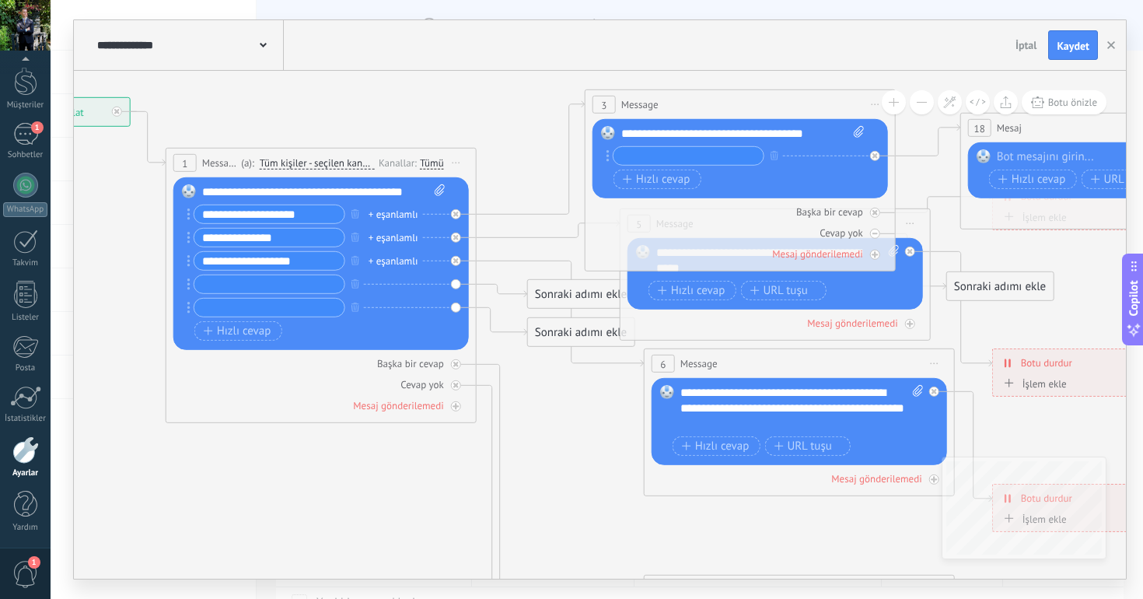
click at [672, 155] on input "text" at bounding box center [688, 156] width 150 height 18
click at [748, 159] on input "**********" at bounding box center [688, 156] width 150 height 18
type input "**********"
click at [938, 109] on button at bounding box center [950, 102] width 24 height 24
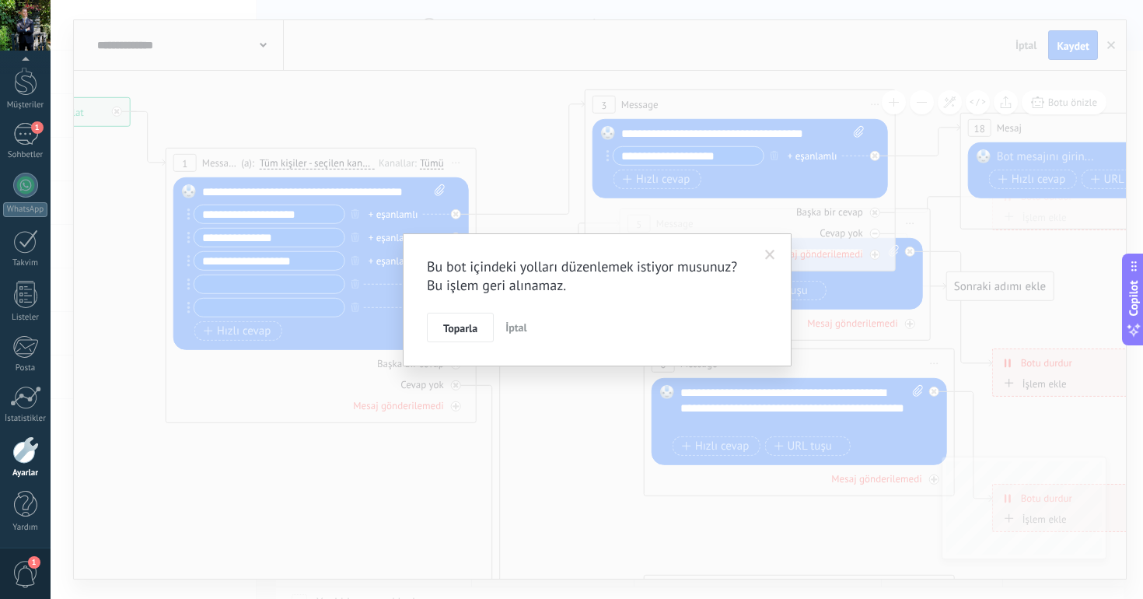
click at [767, 250] on span at bounding box center [770, 255] width 10 height 11
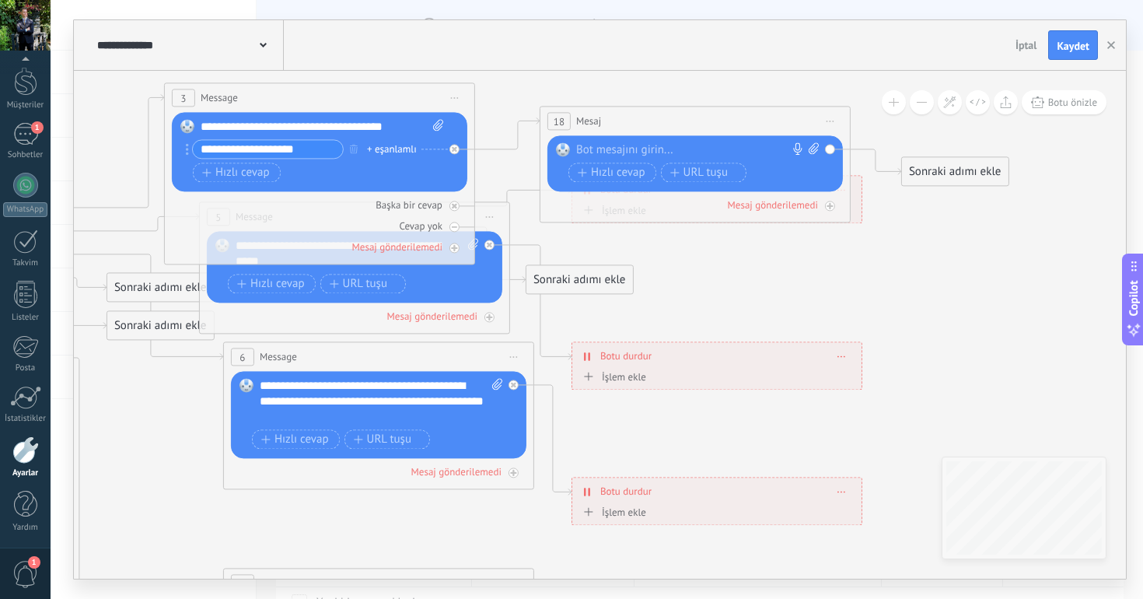
click at [907, 173] on div "Sonraki adımı ekle" at bounding box center [955, 172] width 107 height 26
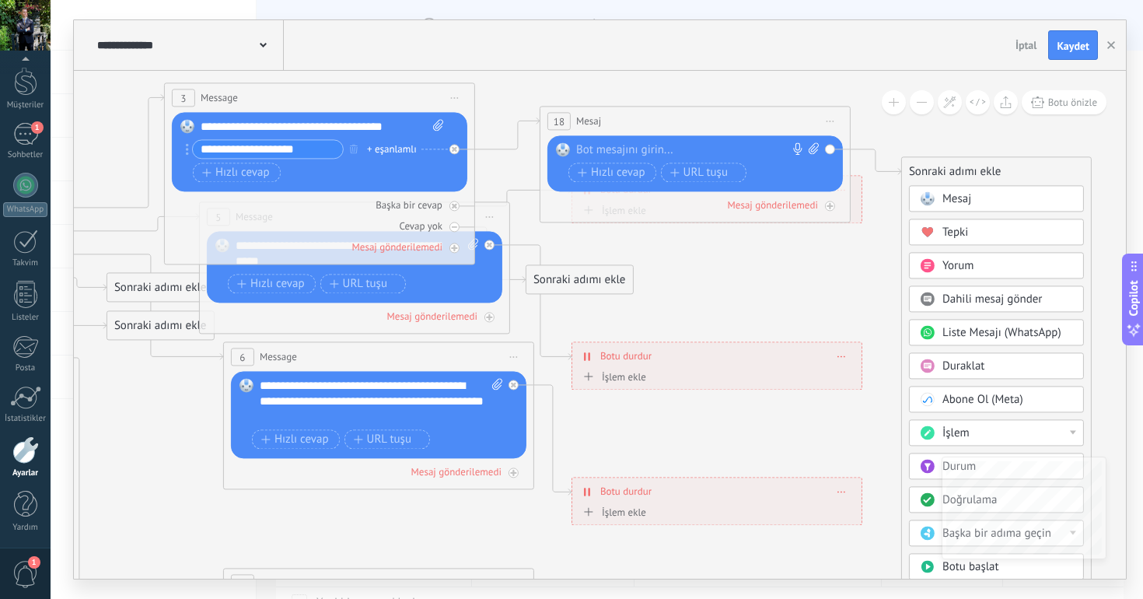
click at [953, 278] on div "Yorum" at bounding box center [996, 265] width 175 height 26
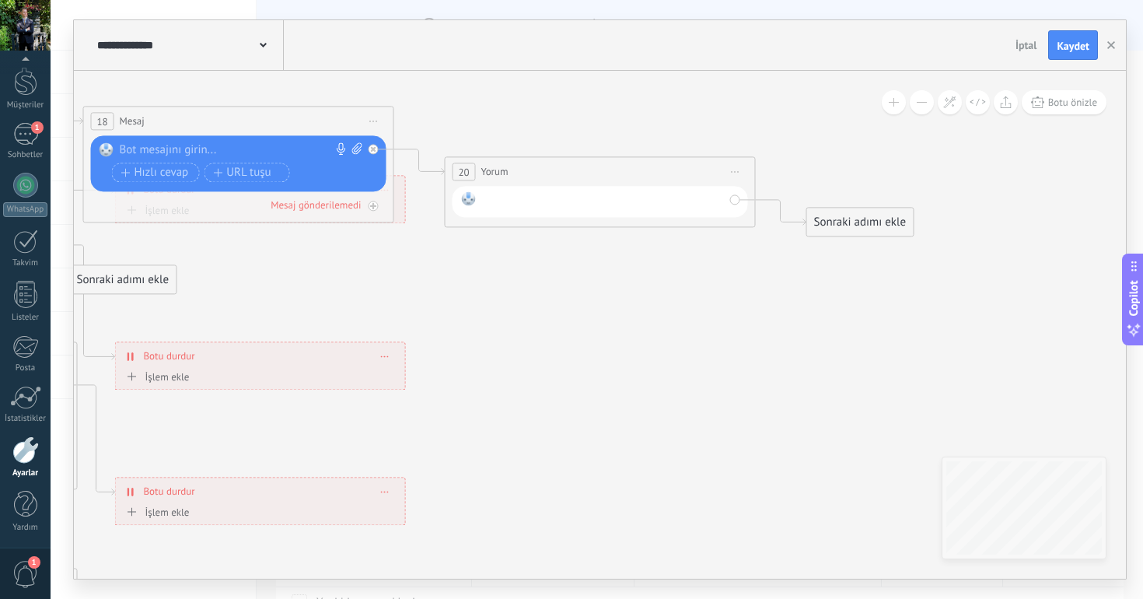
click at [592, 206] on div at bounding box center [603, 201] width 242 height 20
click at [376, 123] on span "Önizlemeye buradan başlayın [GEOGRAPHIC_DATA]dır Yinele Sil" at bounding box center [374, 121] width 25 height 23
click at [421, 221] on div "Sil" at bounding box center [460, 222] width 184 height 26
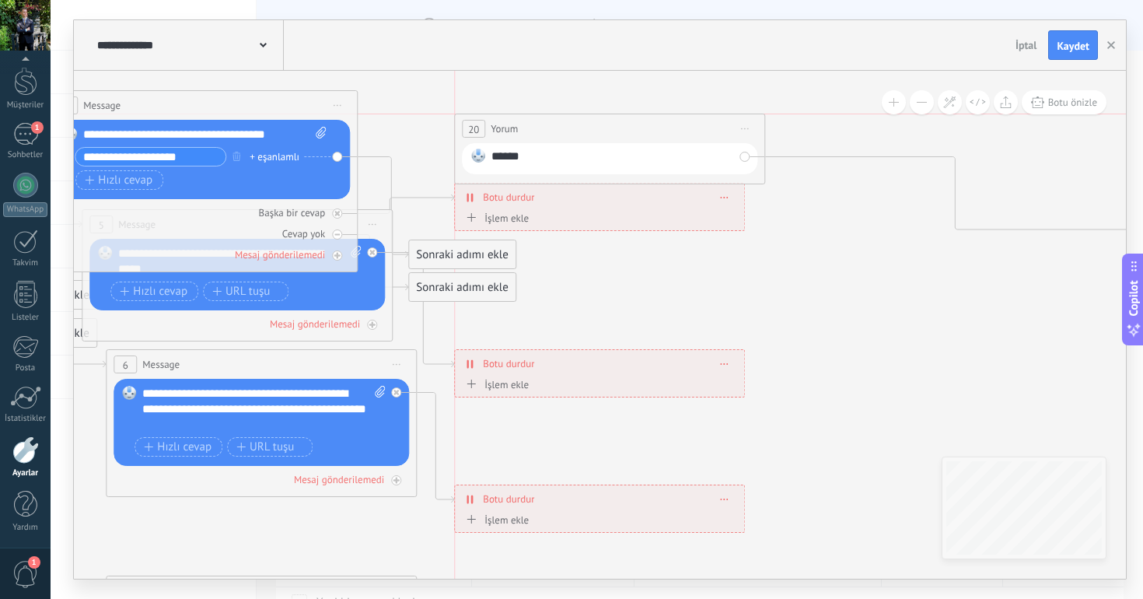
drag, startPoint x: 930, startPoint y: 168, endPoint x: 589, endPoint y: 114, distance: 344.7
click at [589, 114] on div "20 Yorum ***** (a): Tüm kişiler - seçilen kanallar Tüm kişiler - seçilen kanall…" at bounding box center [609, 128] width 309 height 29
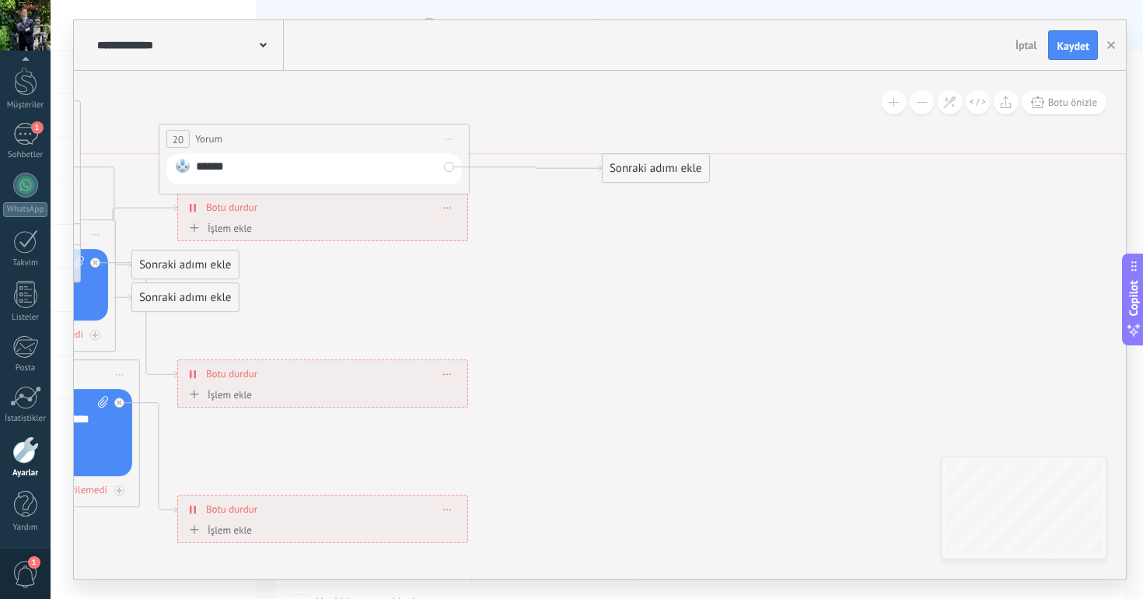
drag, startPoint x: 934, startPoint y: 244, endPoint x: 654, endPoint y: 167, distance: 291.0
click at [654, 167] on div "Sonraki adımı ekle" at bounding box center [656, 168] width 107 height 26
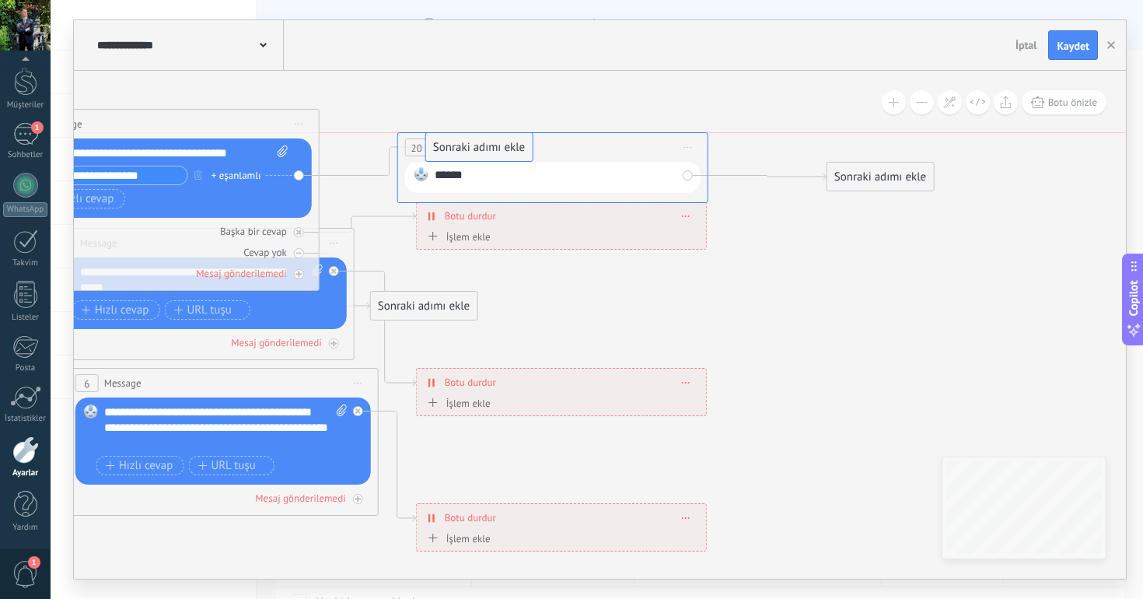
drag, startPoint x: 404, startPoint y: 271, endPoint x: 459, endPoint y: 144, distance: 138.9
click at [801, 273] on icon at bounding box center [245, 500] width 2423 height 1561
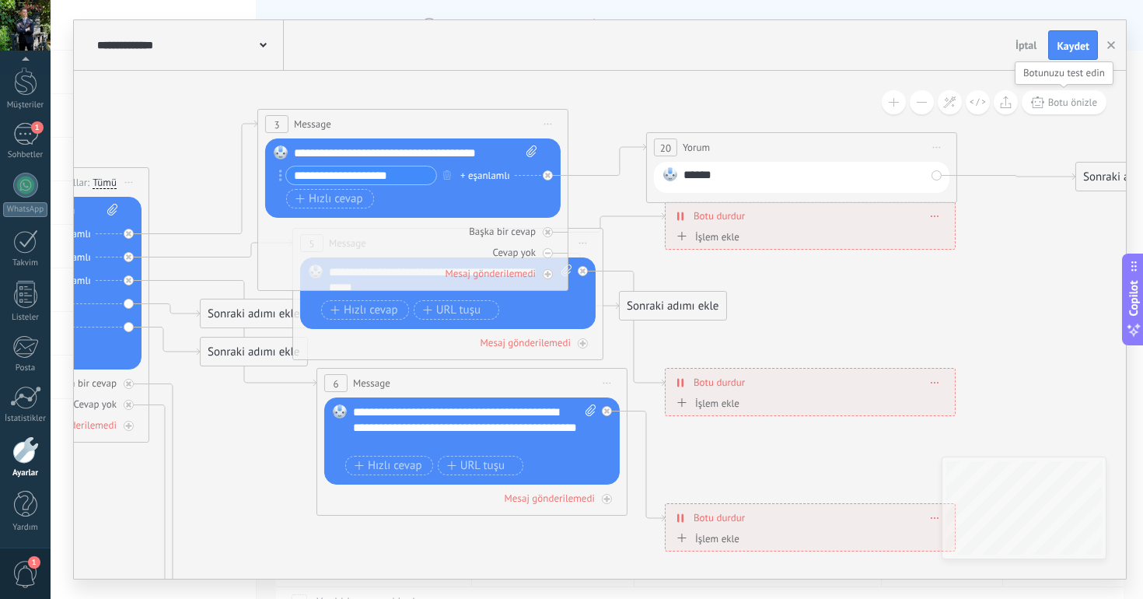
click at [1043, 108] on button "Botu önizle" at bounding box center [1064, 102] width 85 height 24
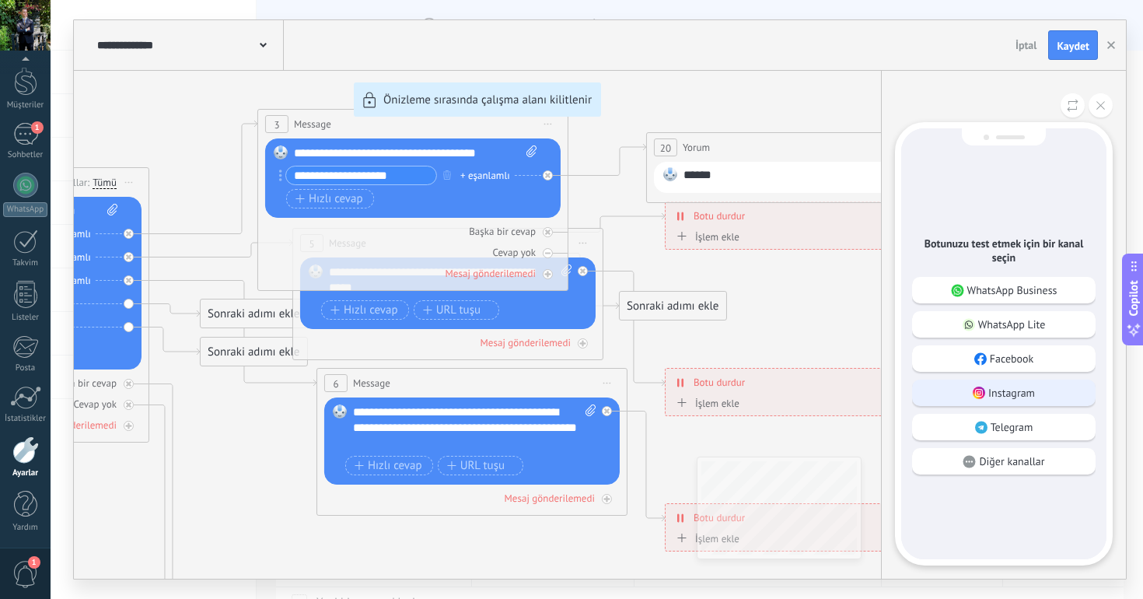
click at [1009, 389] on p "Instagram" at bounding box center [1011, 393] width 47 height 14
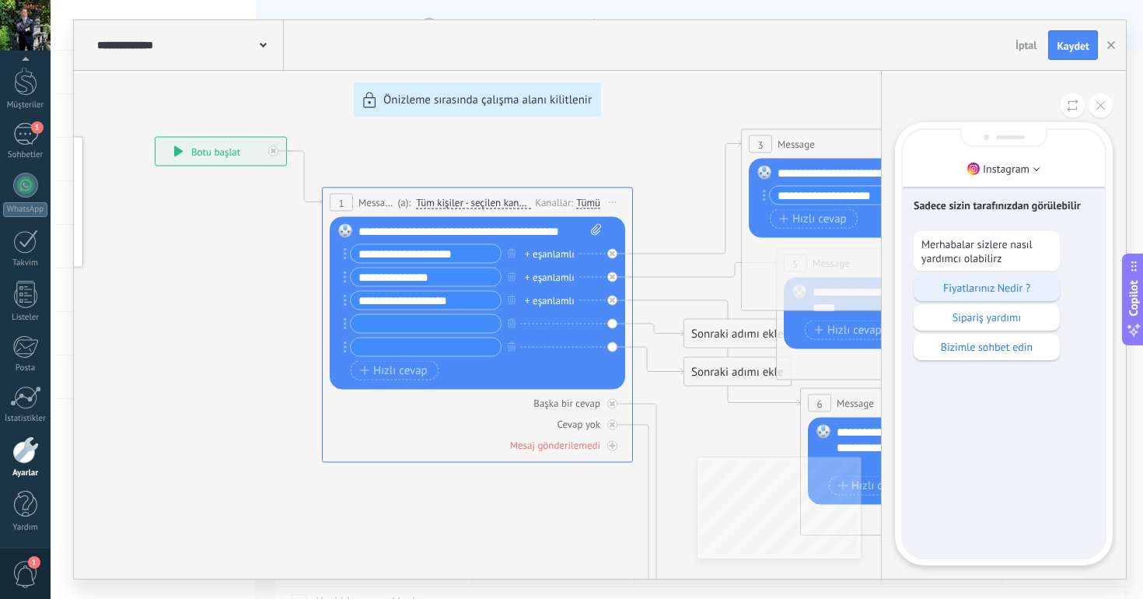
click at [1004, 292] on p "Fiyatlarınız Nedir ?" at bounding box center [986, 288] width 131 height 14
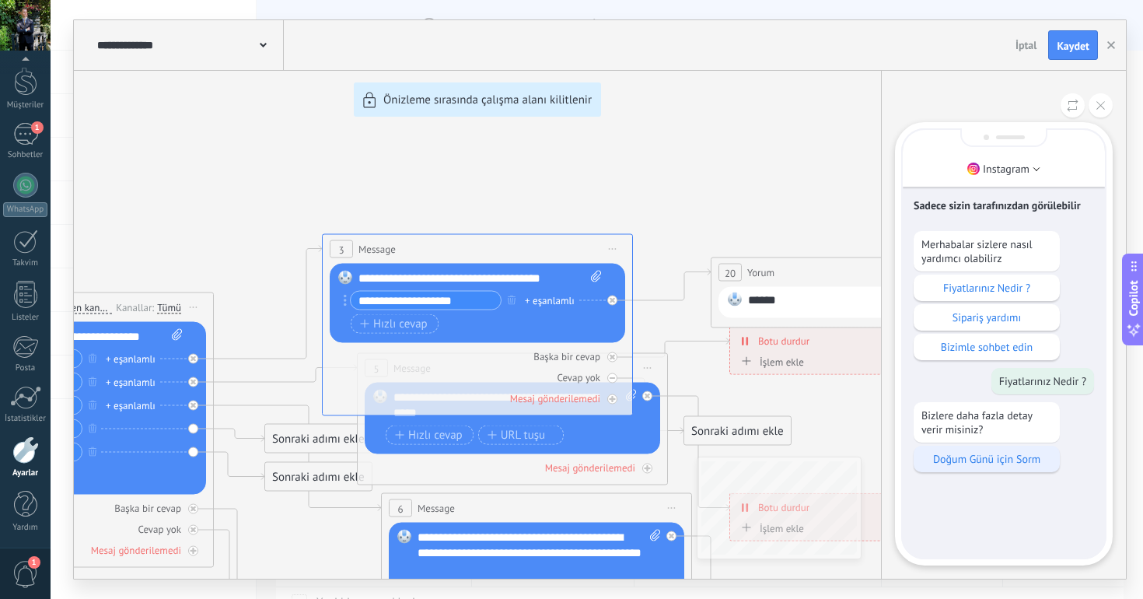
click at [964, 457] on p "Doğum Günü için Sorm" at bounding box center [986, 459] width 131 height 14
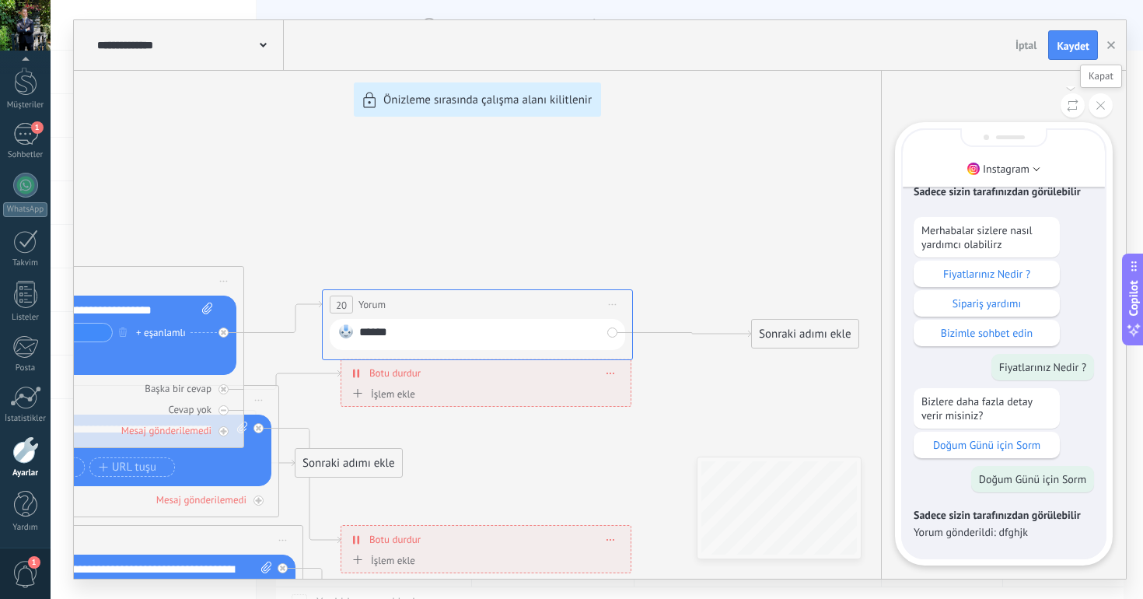
click at [1104, 98] on button at bounding box center [1100, 105] width 24 height 24
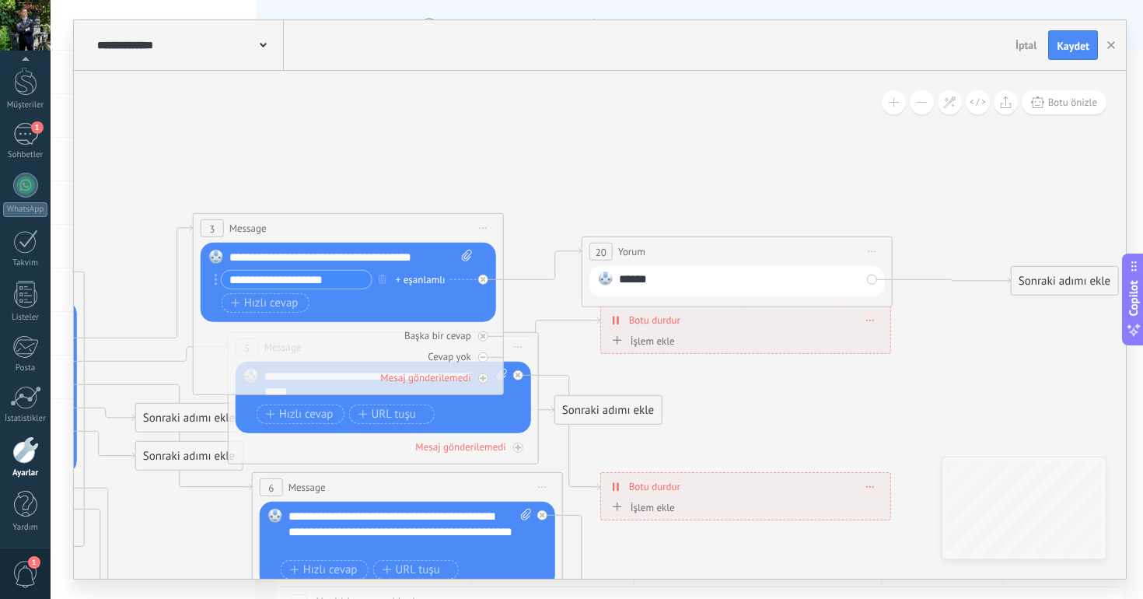
drag, startPoint x: 763, startPoint y: 189, endPoint x: 1009, endPoint y: 135, distance: 252.2
click at [1009, 135] on icon at bounding box center [429, 604] width 2423 height 1561
click at [872, 252] on span "Önizlemeye buradan başlayın [GEOGRAPHIC_DATA]dır Yinele Sil" at bounding box center [871, 251] width 25 height 23
click at [914, 353] on div "Sil" at bounding box center [957, 353] width 184 height 26
click at [344, 281] on input "**********" at bounding box center [296, 280] width 150 height 18
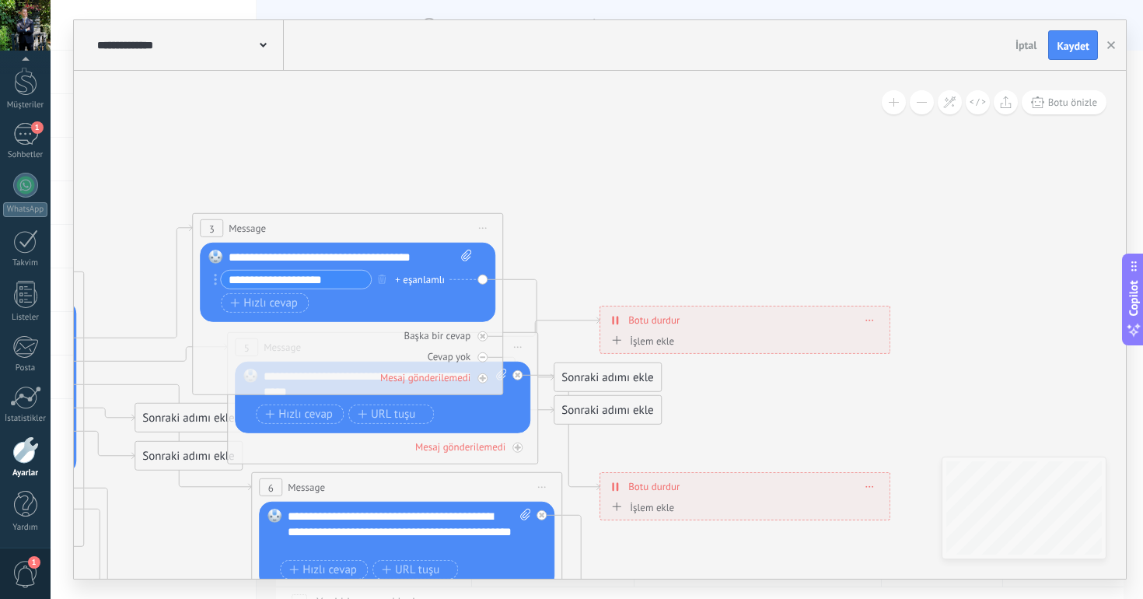
click at [344, 281] on input "**********" at bounding box center [296, 280] width 150 height 18
type input "**********"
click at [260, 304] on span "Hızlı cevap" at bounding box center [264, 302] width 68 height 12
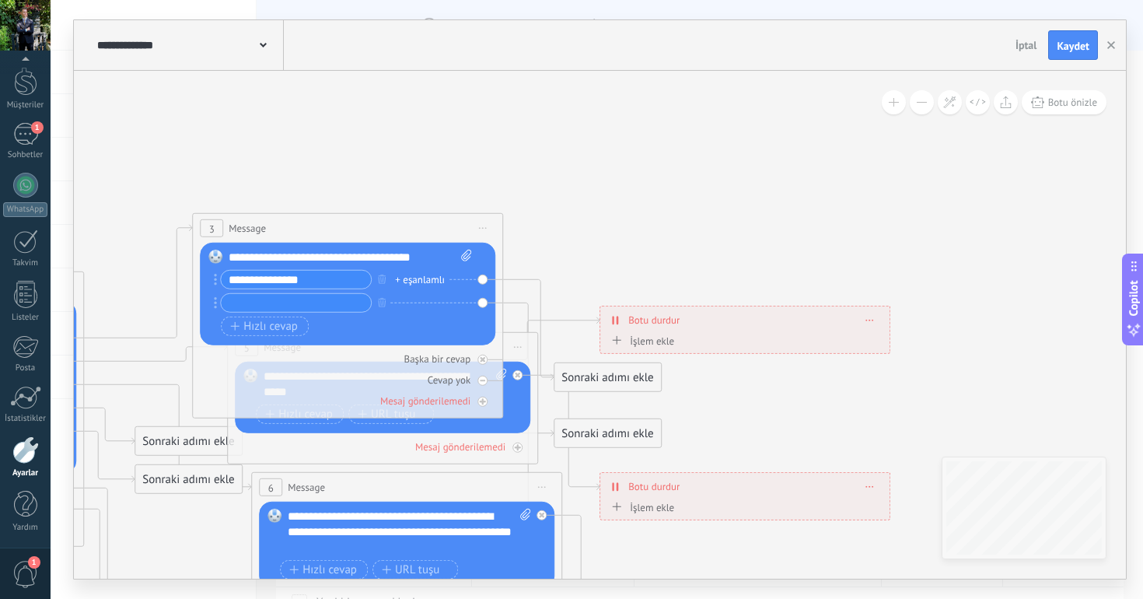
click at [652, 156] on icon at bounding box center [428, 604] width 2423 height 1561
click at [623, 169] on icon at bounding box center [428, 604] width 2423 height 1561
drag, startPoint x: 589, startPoint y: 381, endPoint x: 658, endPoint y: 222, distance: 173.4
click at [658, 222] on div "Sonraki adımı ekle" at bounding box center [677, 218] width 107 height 26
click at [658, 222] on div "Sonraki adımı ekle" at bounding box center [676, 218] width 107 height 26
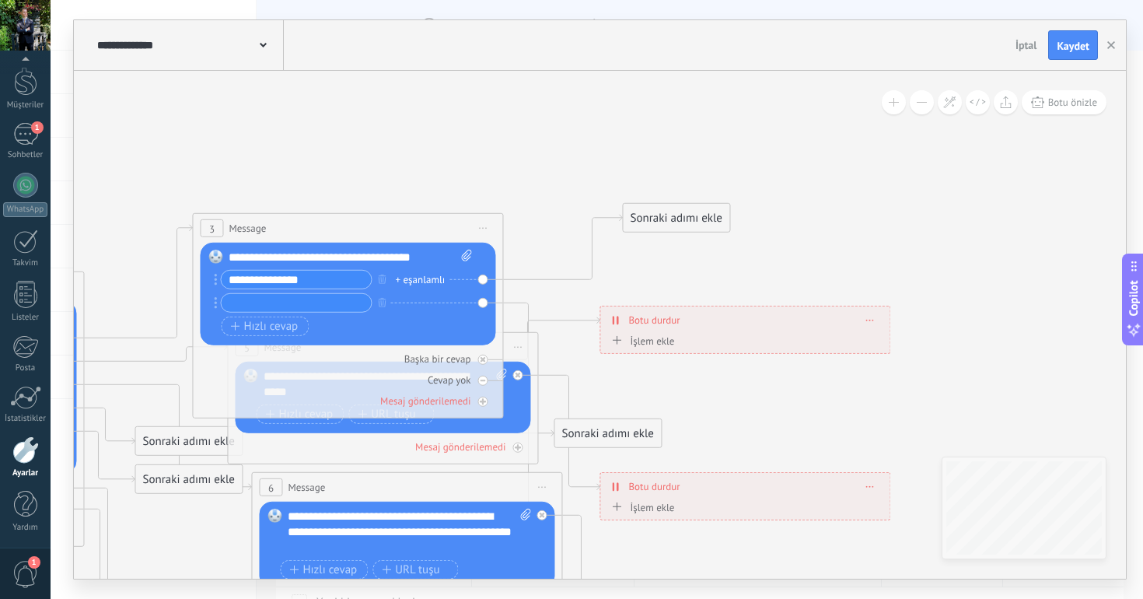
click at [658, 222] on div "Sonraki adımı ekle" at bounding box center [676, 218] width 107 height 26
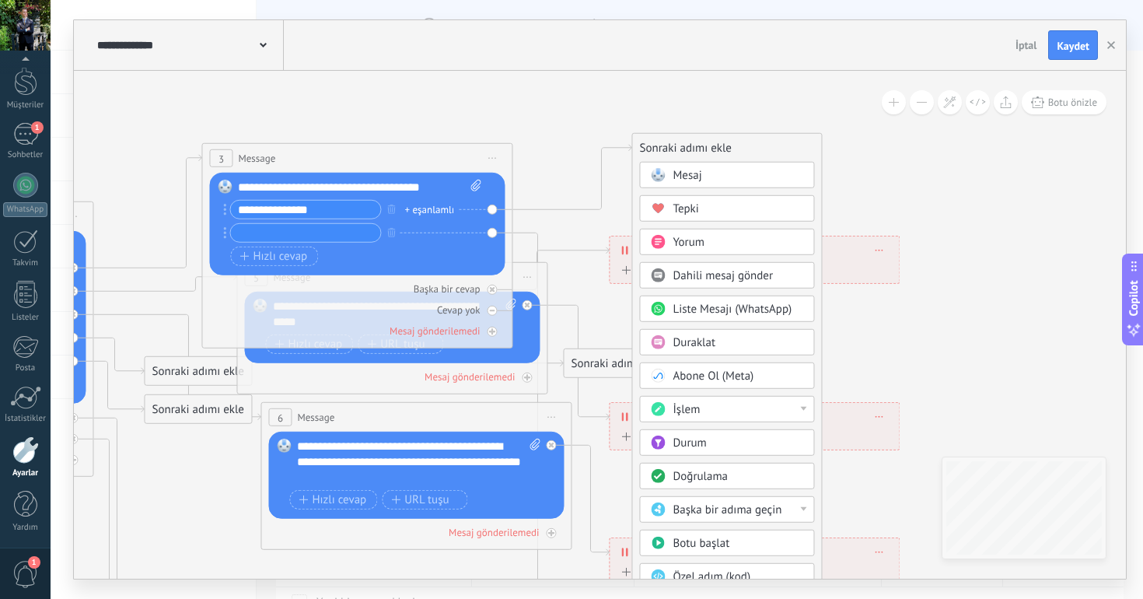
click at [721, 278] on span "Dahili mesaj gönder" at bounding box center [722, 275] width 100 height 15
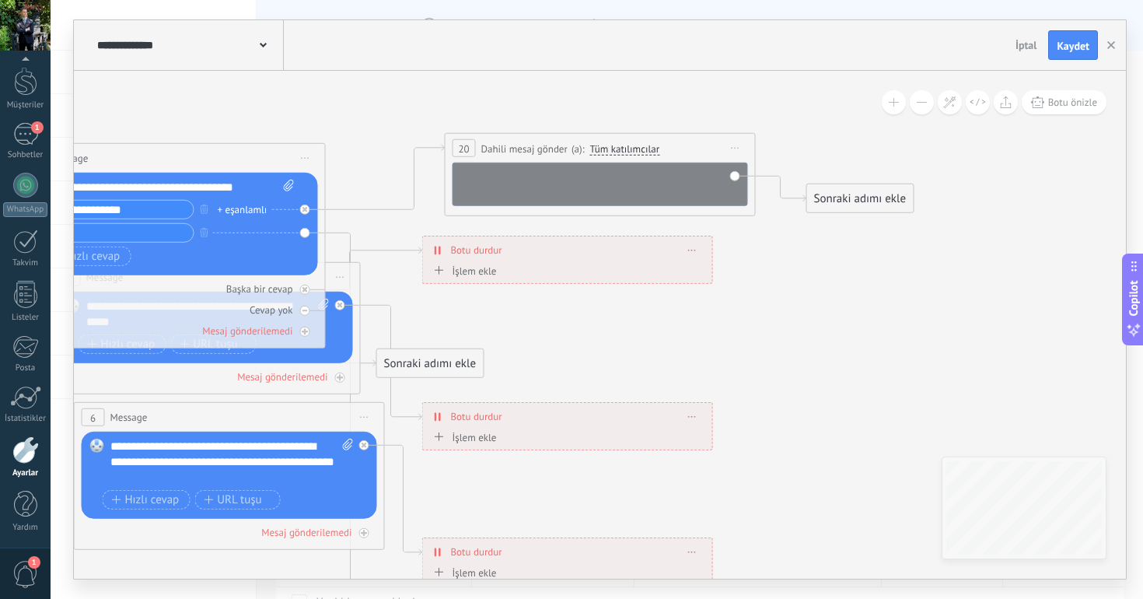
click at [627, 182] on div at bounding box center [610, 183] width 257 height 31
click at [1062, 106] on span "Botu önizle" at bounding box center [1072, 102] width 49 height 13
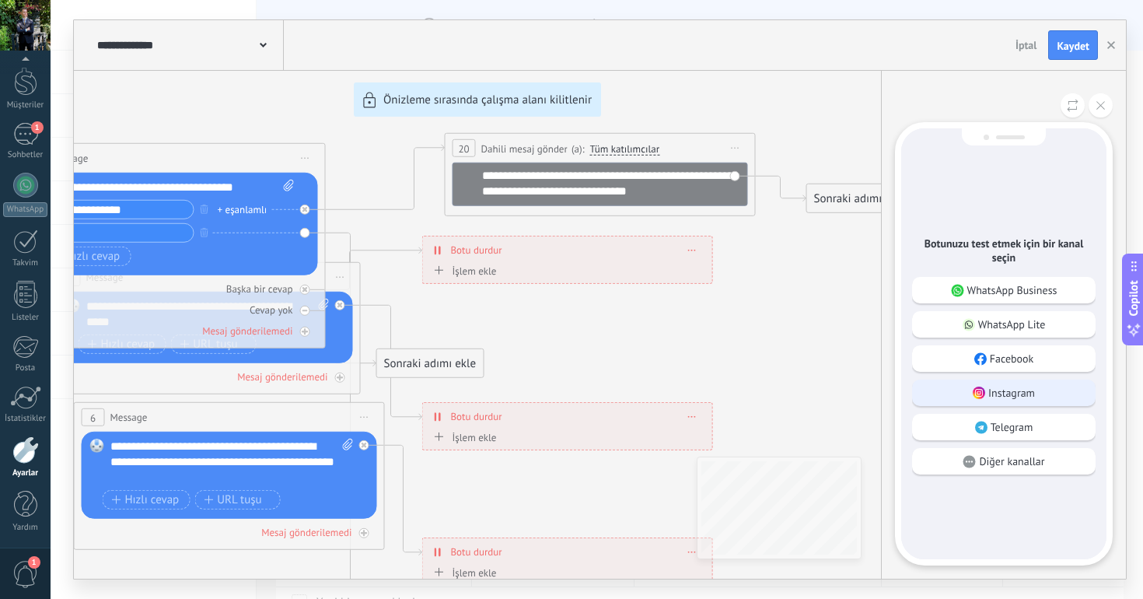
click at [1035, 401] on div "Instagram" at bounding box center [1003, 392] width 183 height 26
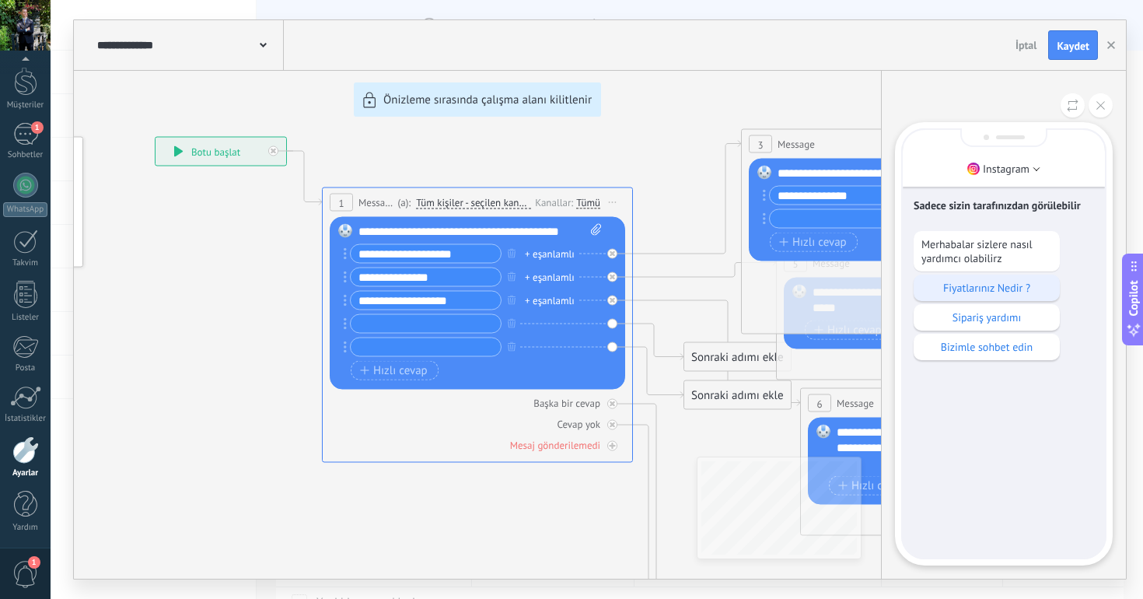
click at [1011, 293] on p "Fiyatlarınız Nedir ?" at bounding box center [986, 288] width 131 height 14
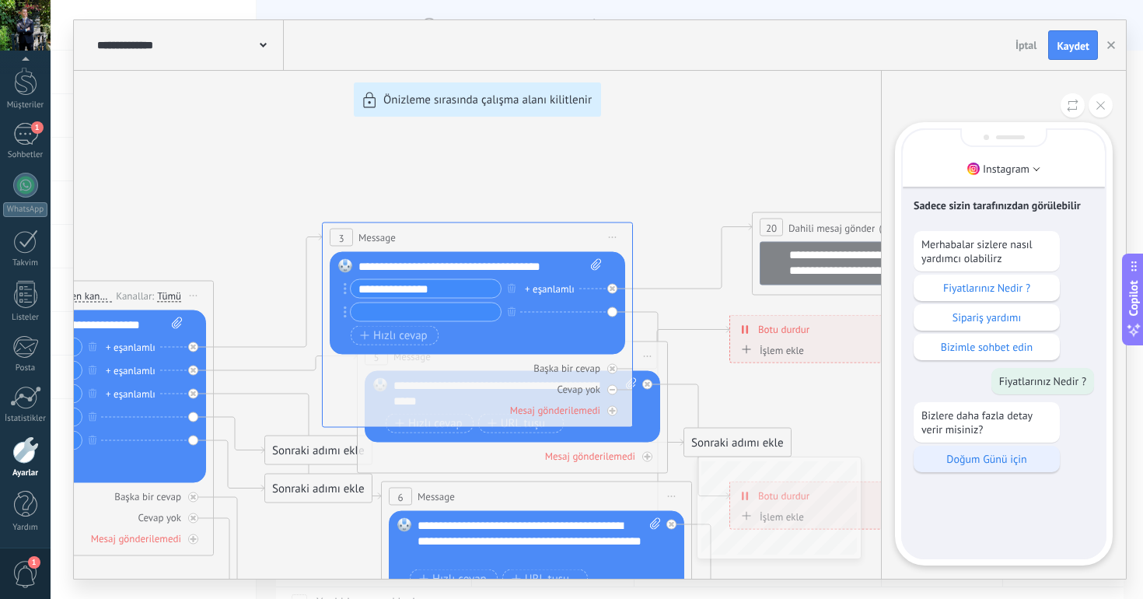
click at [984, 457] on p "Doğum Günü için" at bounding box center [986, 459] width 131 height 14
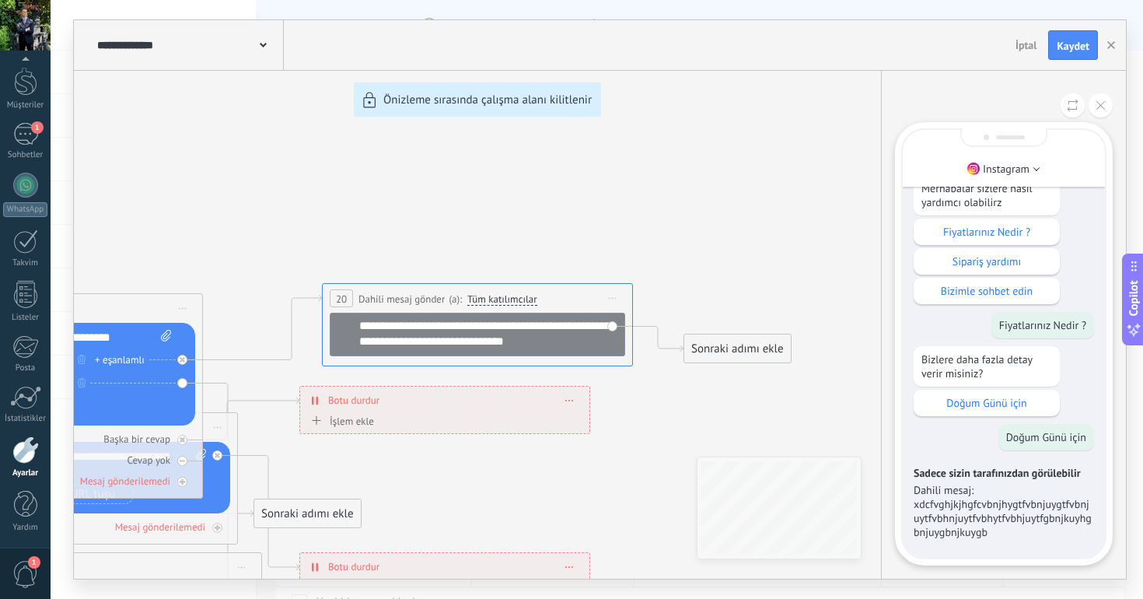
click at [727, 348] on div "**********" at bounding box center [600, 299] width 1052 height 558
click at [728, 341] on div "**********" at bounding box center [600, 299] width 1052 height 558
click at [1103, 105] on icon at bounding box center [1100, 105] width 9 height 9
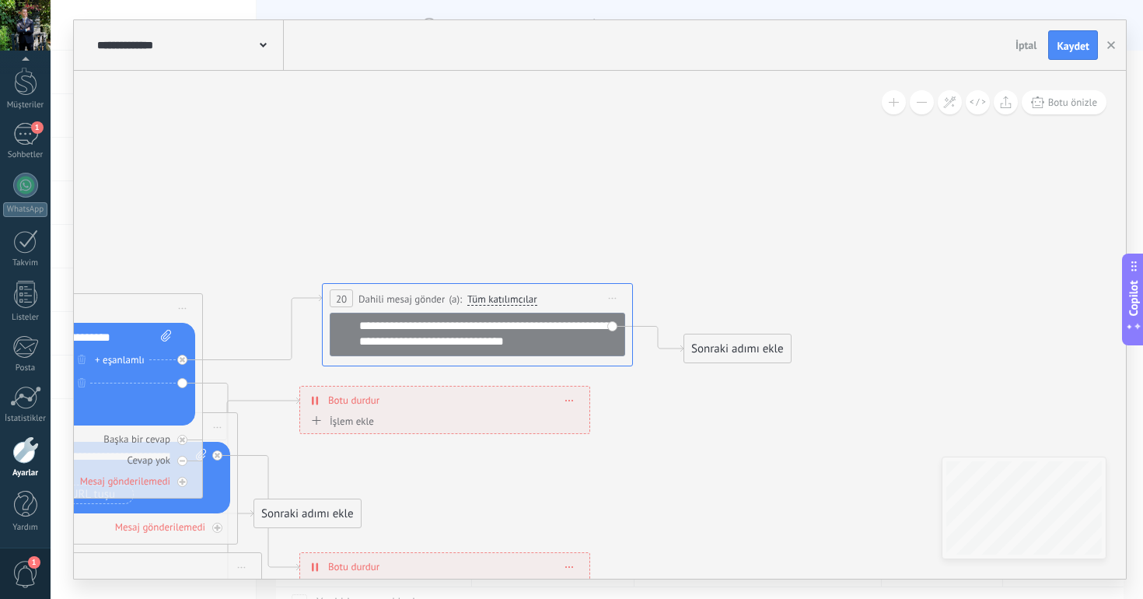
click at [711, 352] on div "Sonraki adımı ekle" at bounding box center [737, 349] width 107 height 26
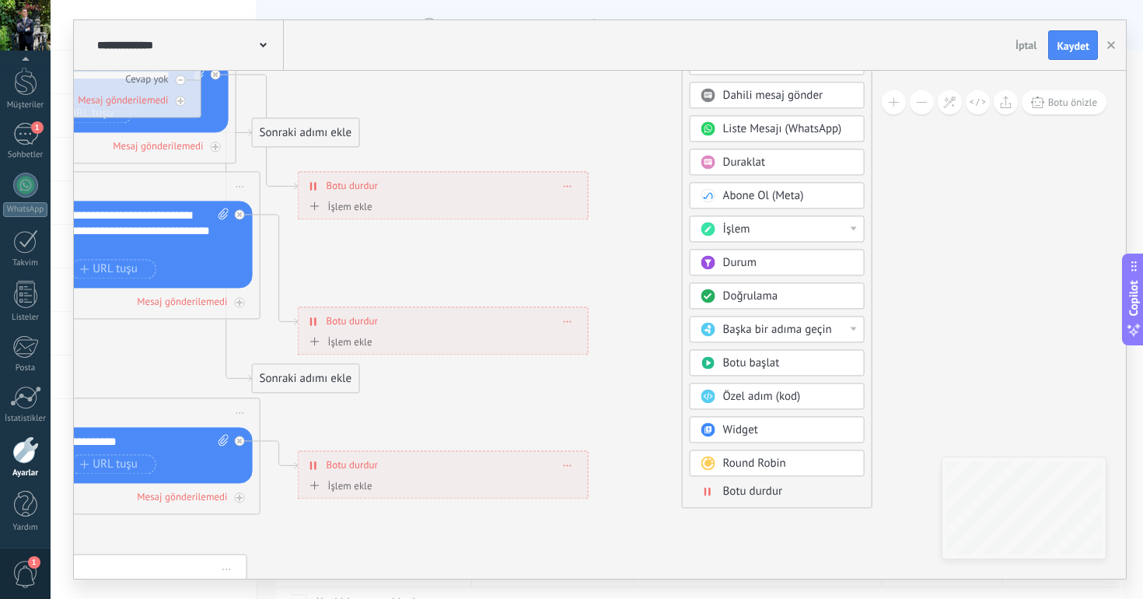
click at [885, 162] on icon at bounding box center [126, 315] width 2423 height 1604
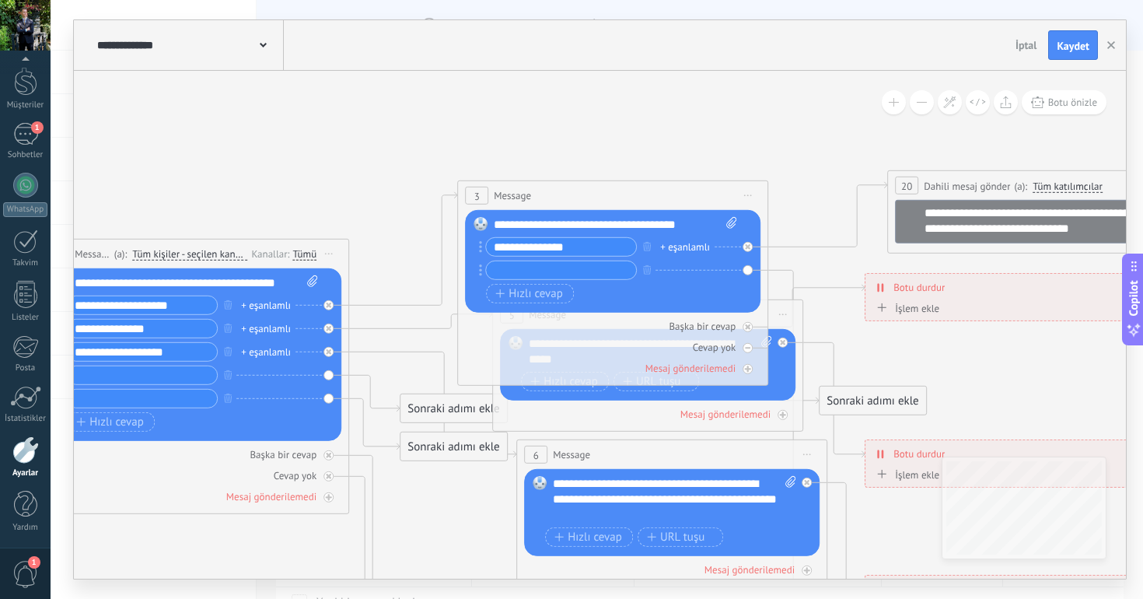
click at [595, 248] on input "**********" at bounding box center [561, 247] width 150 height 18
click at [556, 266] on input "text" at bounding box center [561, 270] width 150 height 18
click at [561, 246] on input "**********" at bounding box center [561, 247] width 150 height 18
type input "**********"
click at [586, 277] on input "text" at bounding box center [561, 270] width 150 height 18
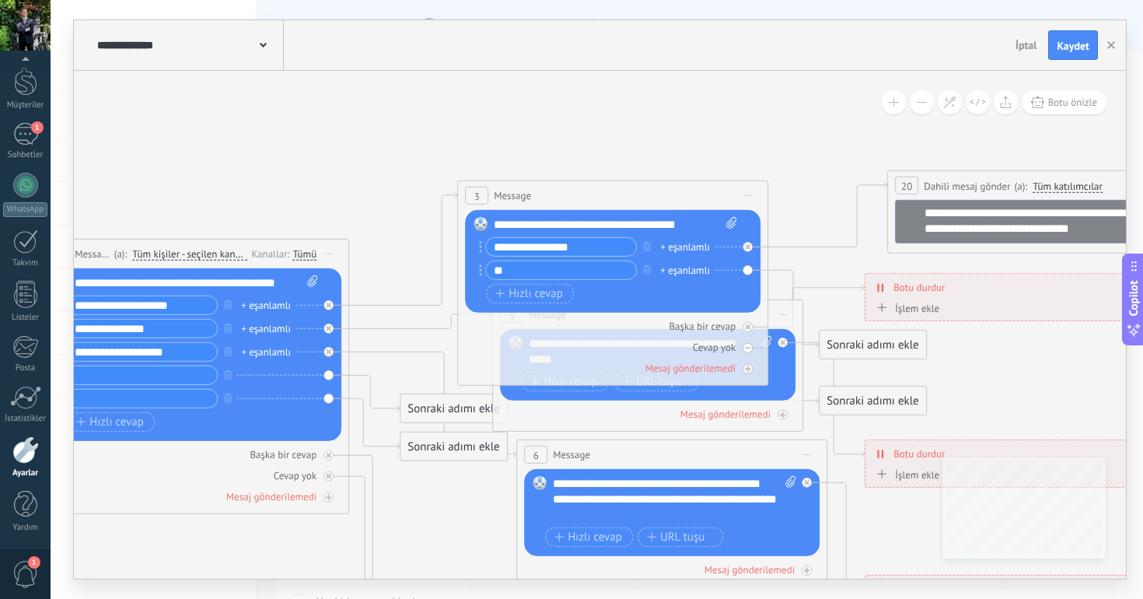
type input "*"
type input "**********"
click at [557, 298] on span "Hızlı cevap" at bounding box center [529, 293] width 68 height 12
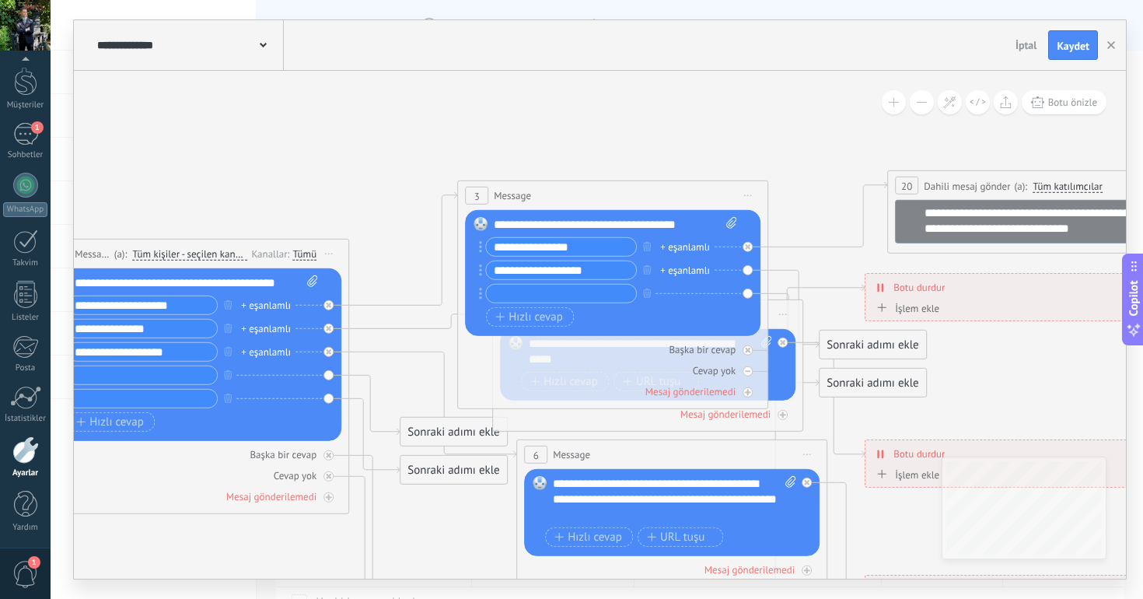
click at [536, 303] on div "**********" at bounding box center [611, 272] width 250 height 70
click at [543, 292] on input "text" at bounding box center [561, 294] width 150 height 18
type input "**********"
click at [330, 330] on icon at bounding box center [328, 328] width 5 height 5
click at [224, 328] on icon "button" at bounding box center [228, 327] width 8 height 9
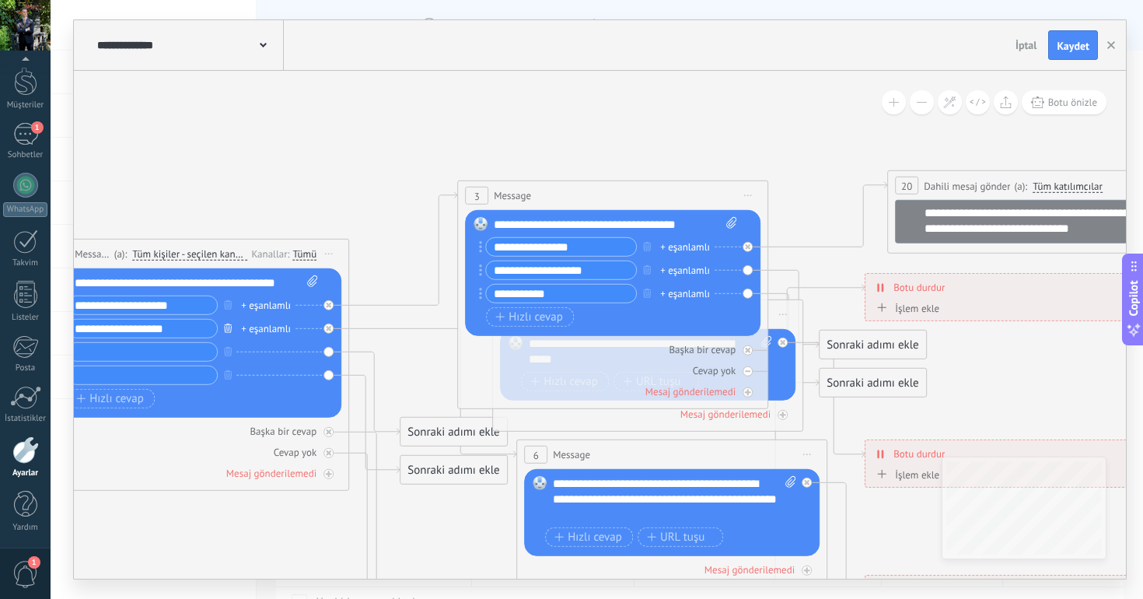
click at [229, 329] on icon "button" at bounding box center [228, 327] width 8 height 9
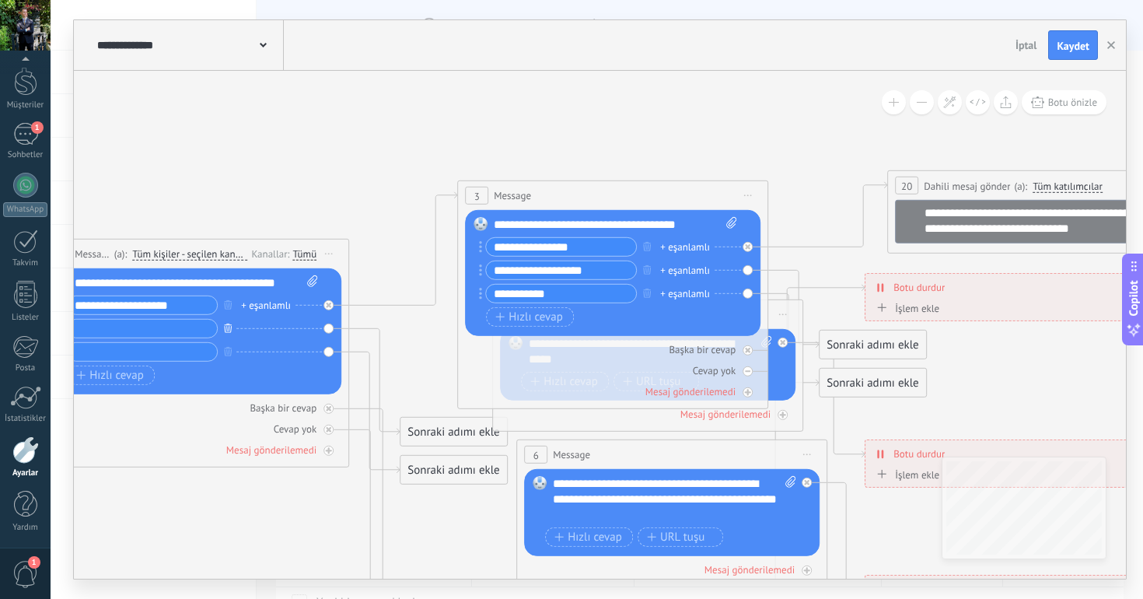
click at [229, 329] on icon "button" at bounding box center [228, 327] width 8 height 9
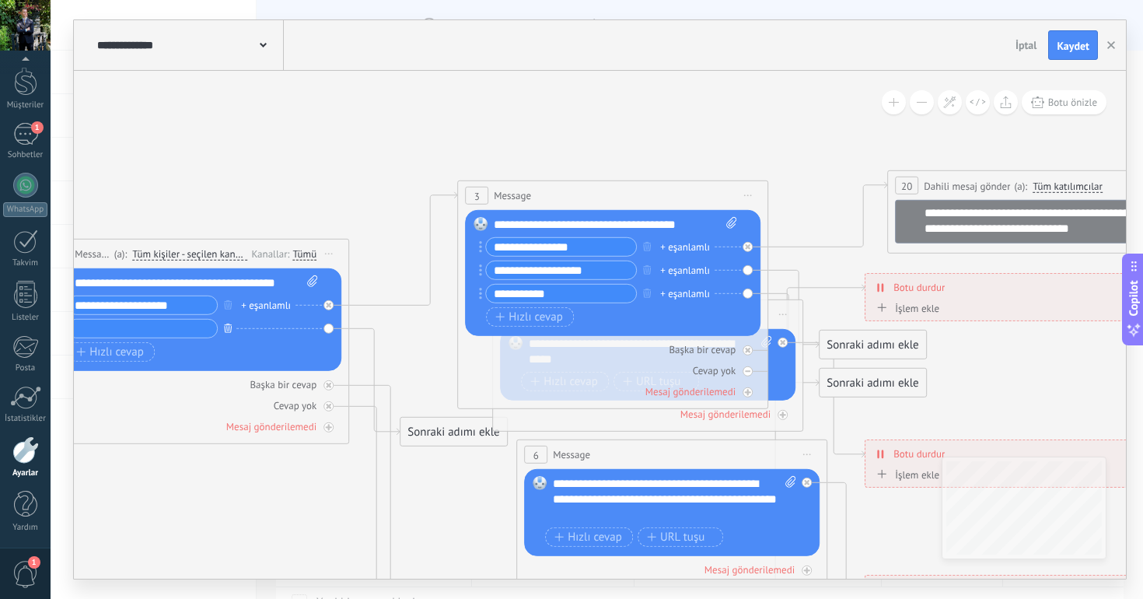
click at [229, 329] on icon "button" at bounding box center [228, 327] width 8 height 9
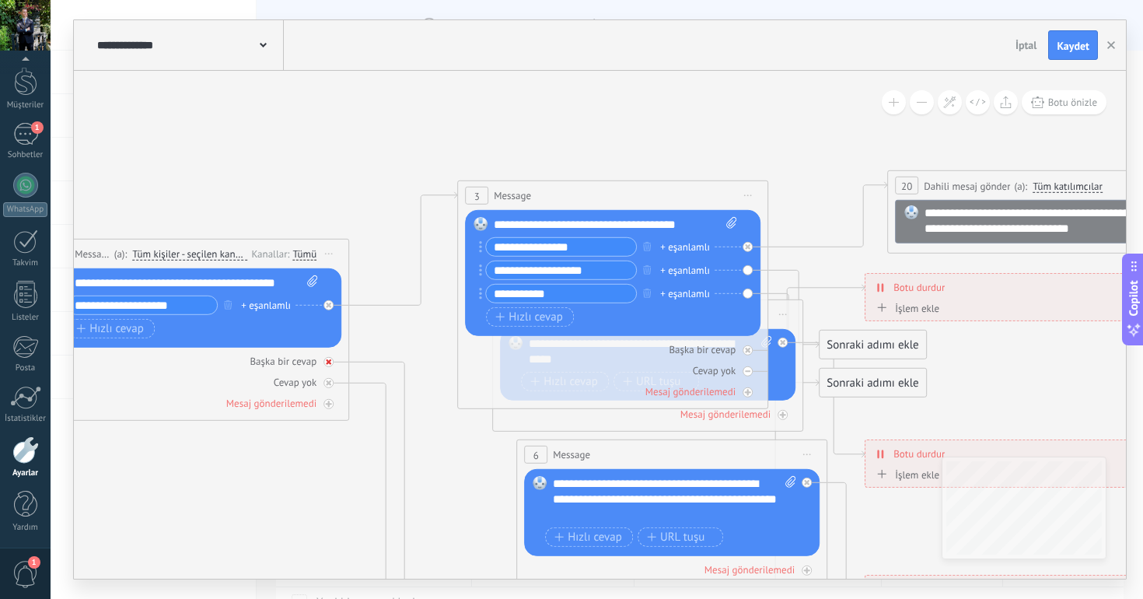
click at [325, 363] on div at bounding box center [328, 362] width 10 height 10
click at [328, 385] on icon at bounding box center [328, 382] width 5 height 5
click at [327, 380] on icon at bounding box center [328, 382] width 5 height 5
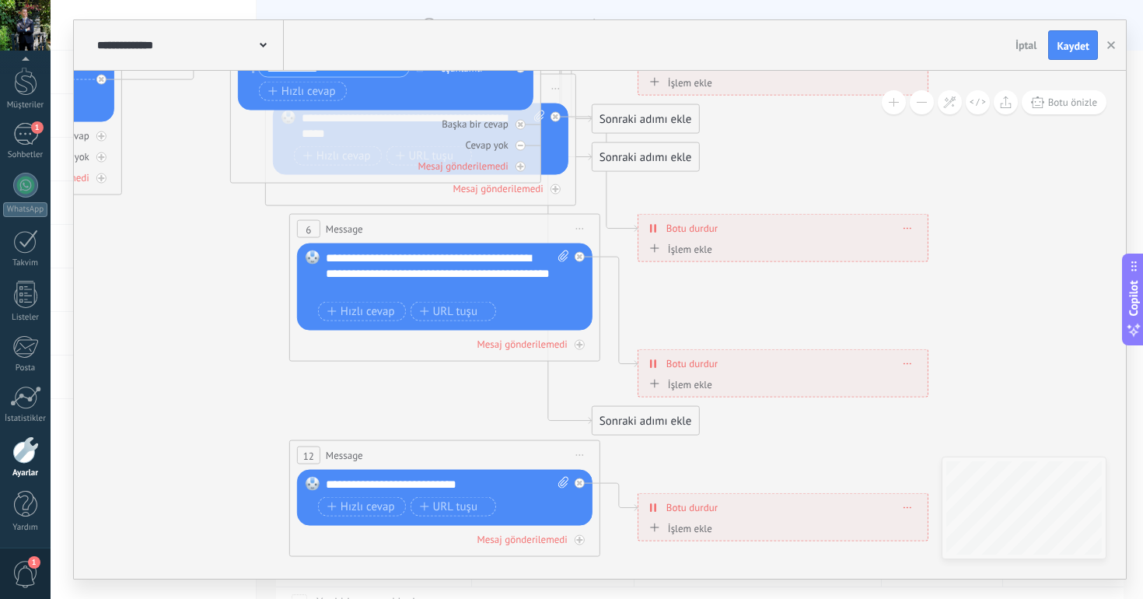
drag, startPoint x: 344, startPoint y: 268, endPoint x: 56, endPoint y: 321, distance: 292.5
click at [56, 321] on div "**********" at bounding box center [597, 299] width 1092 height 599
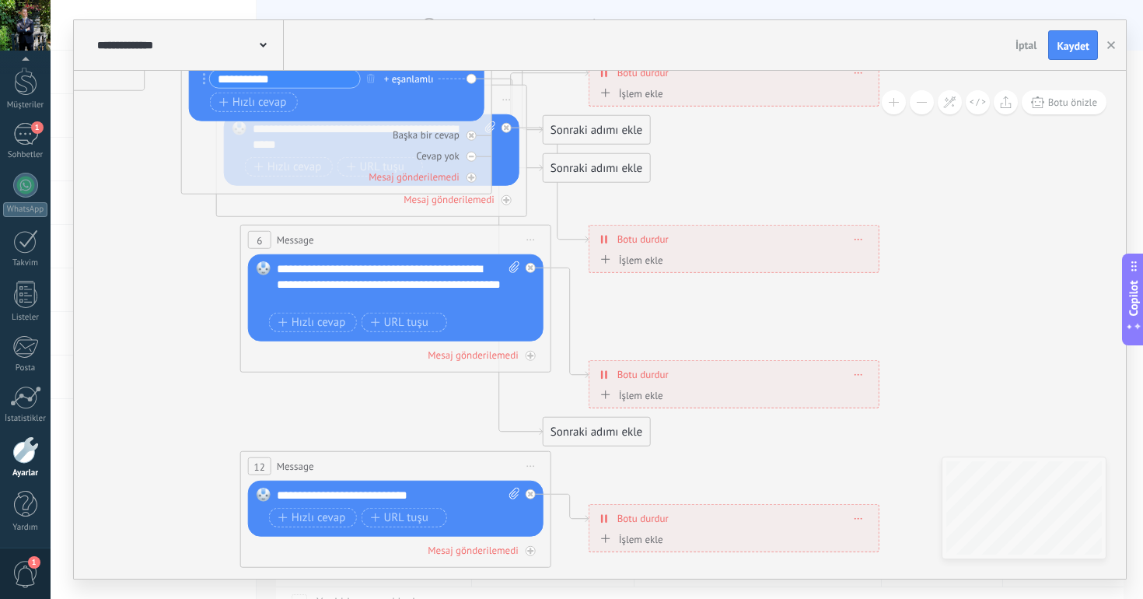
click at [533, 239] on icon at bounding box center [531, 240] width 8 height 2
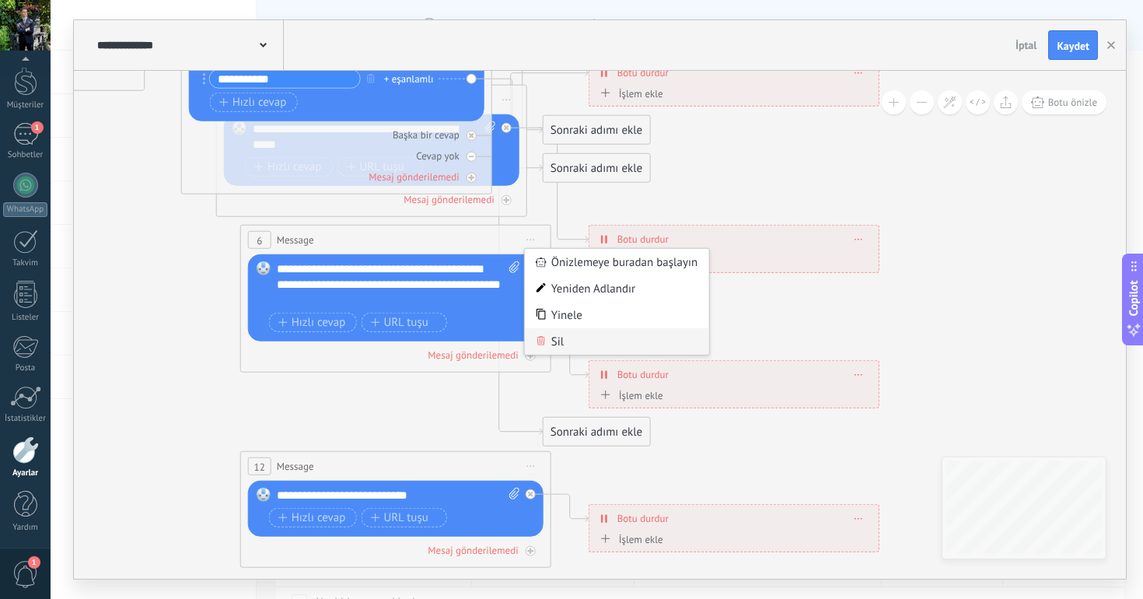
click at [560, 338] on div "Sil" at bounding box center [617, 341] width 184 height 26
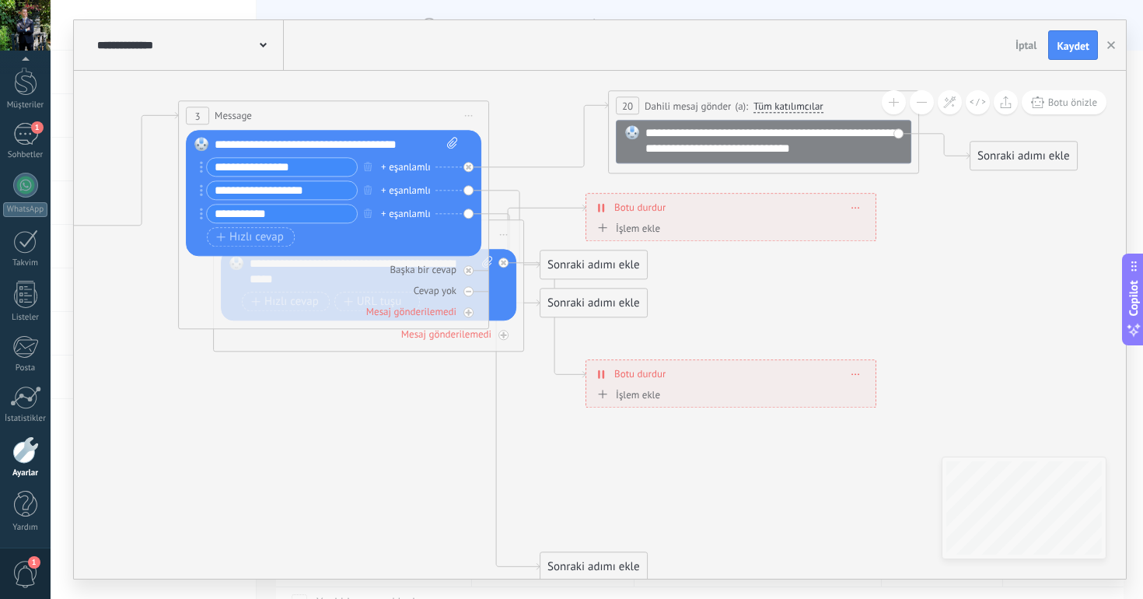
click at [699, 281] on icon at bounding box center [414, 462] width 2423 height 1522
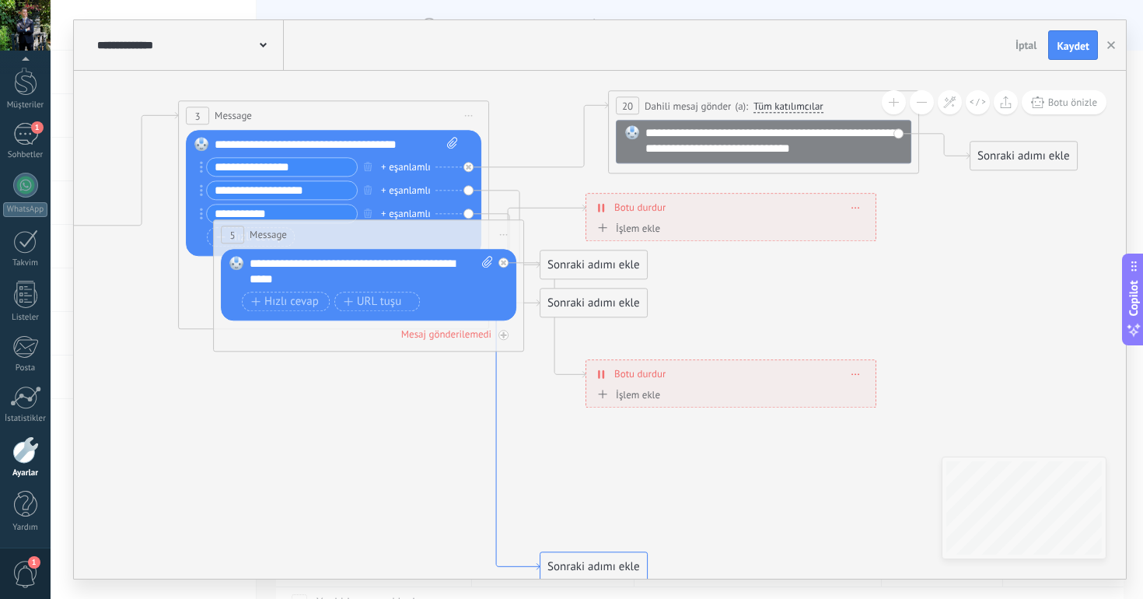
drag, startPoint x: 502, startPoint y: 284, endPoint x: 497, endPoint y: 376, distance: 91.9
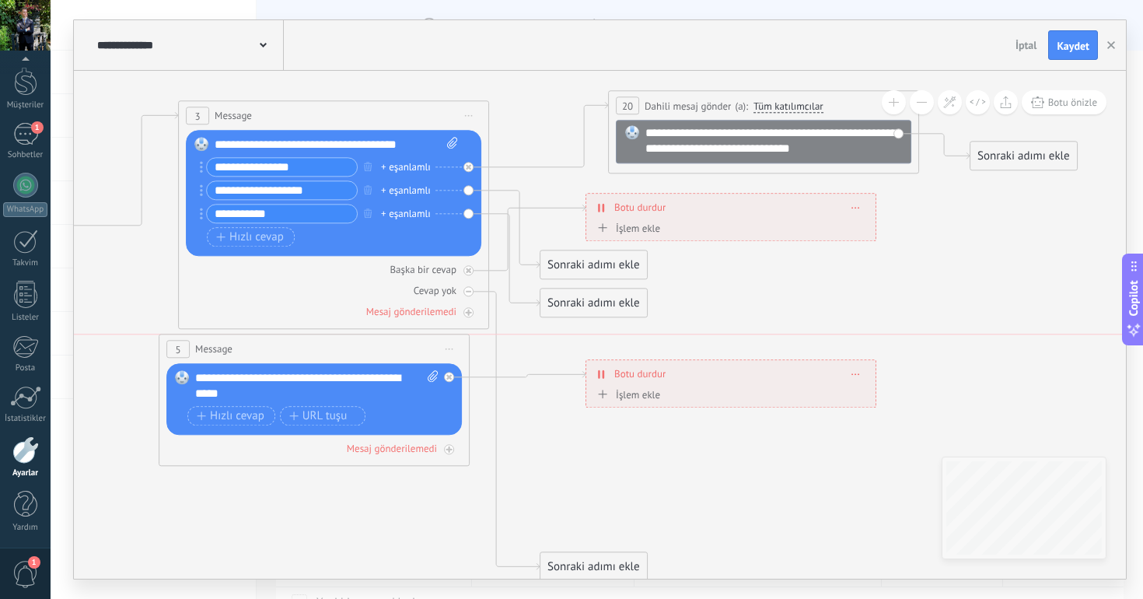
drag, startPoint x: 425, startPoint y: 234, endPoint x: 369, endPoint y: 348, distance: 126.6
click at [369, 348] on div "5 Message ******* (a): Tüm kişiler - seçilen kanallar Tüm kişiler - seçilen kan…" at bounding box center [313, 348] width 309 height 29
click at [449, 351] on span "Önizlemeye buradan başlayın Yeniden Adlandır Yinele Sil" at bounding box center [447, 348] width 25 height 23
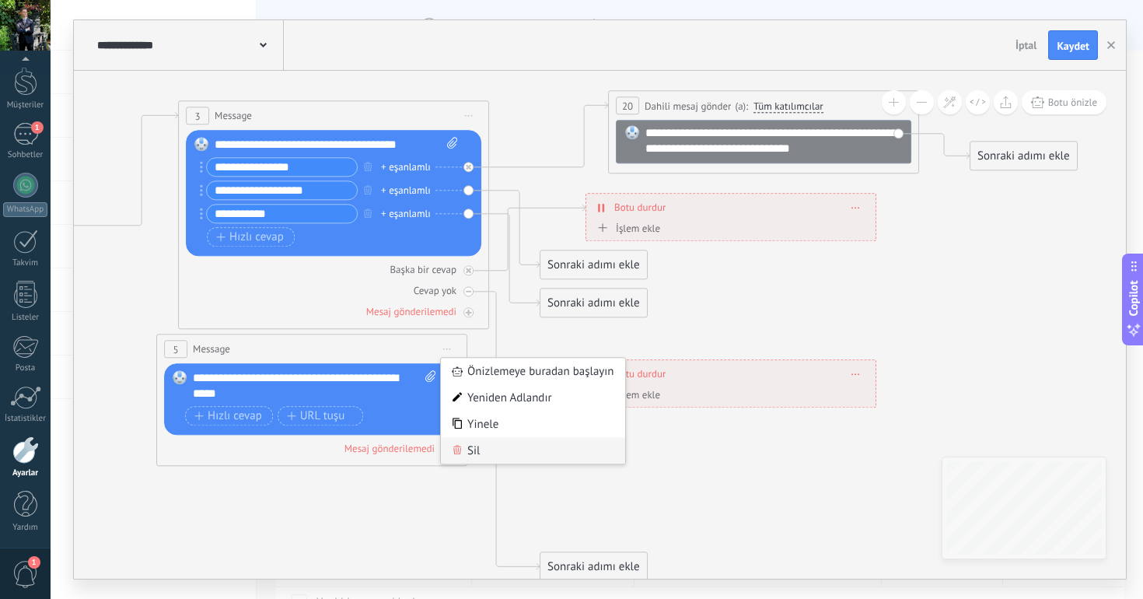
click at [484, 452] on div "Sil" at bounding box center [533, 450] width 184 height 26
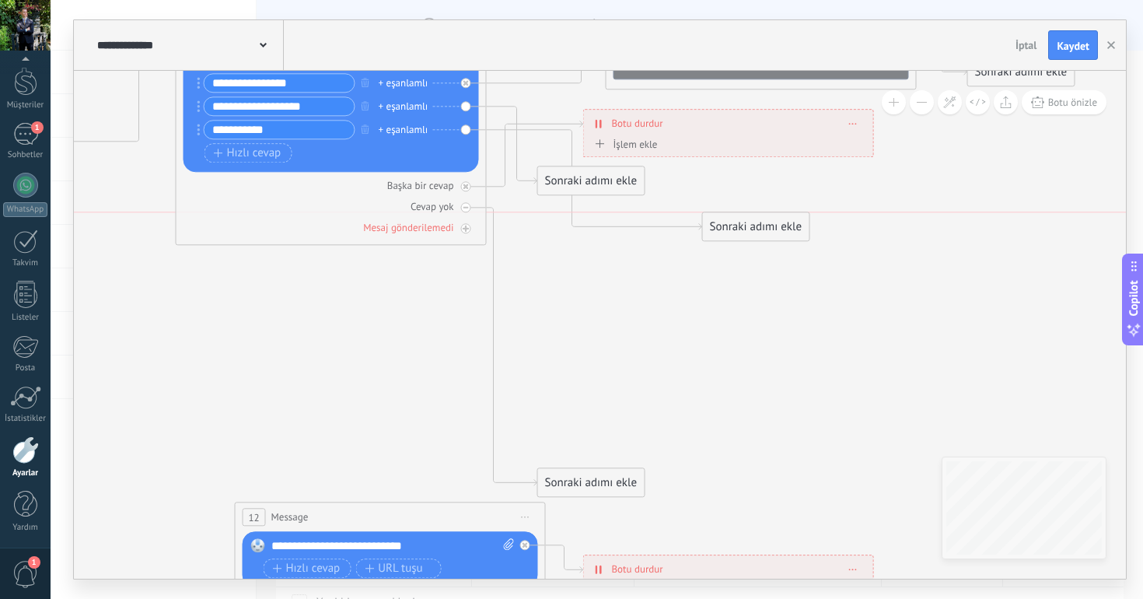
drag, startPoint x: 596, startPoint y: 225, endPoint x: 760, endPoint y: 229, distance: 164.9
click at [760, 229] on div "Sonraki adımı ekle" at bounding box center [756, 227] width 107 height 26
drag, startPoint x: 631, startPoint y: 186, endPoint x: 646, endPoint y: 218, distance: 36.2
click at [646, 218] on div "Sonraki adımı ekle" at bounding box center [605, 214] width 107 height 26
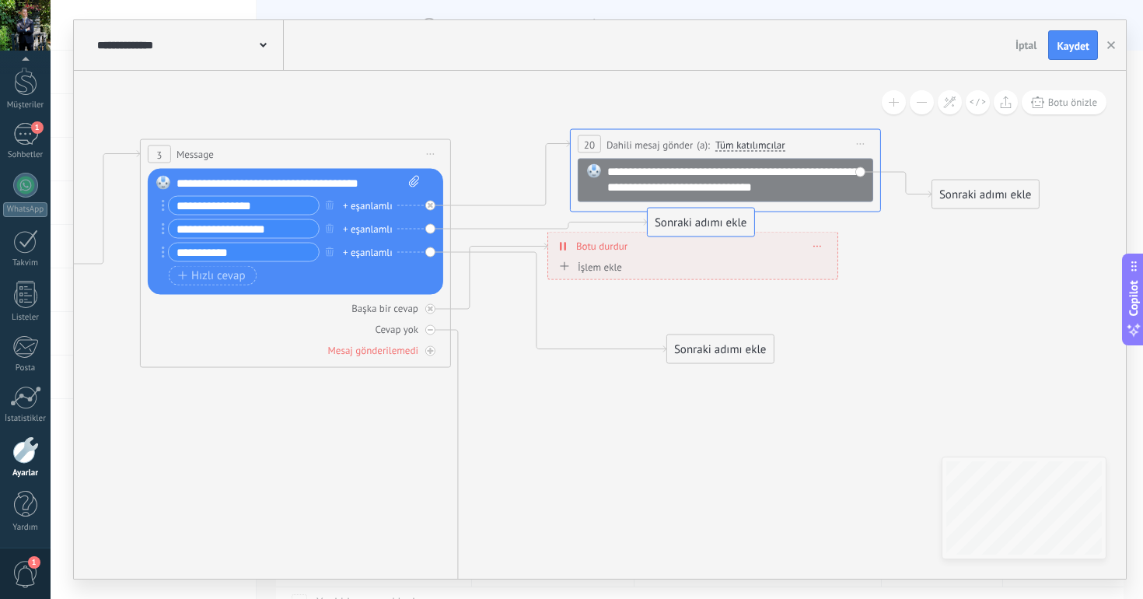
drag, startPoint x: 582, startPoint y: 337, endPoint x: 714, endPoint y: 223, distance: 174.1
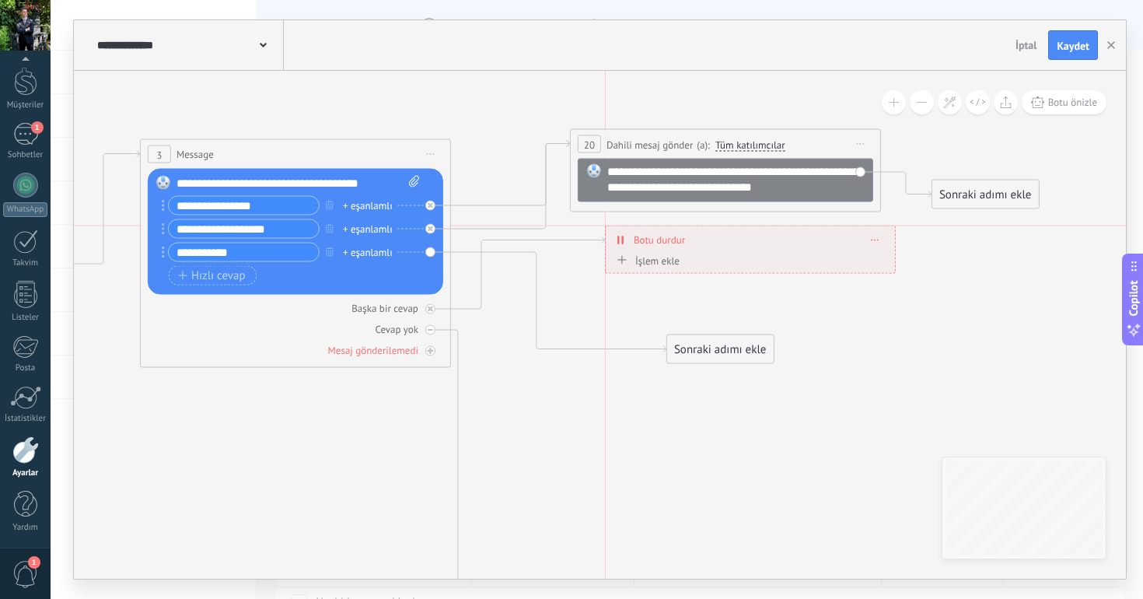
drag, startPoint x: 672, startPoint y: 243, endPoint x: 725, endPoint y: 242, distance: 52.9
click at [725, 242] on div "**********" at bounding box center [750, 239] width 289 height 27
click at [877, 241] on span at bounding box center [875, 240] width 7 height 9
click at [886, 257] on icon at bounding box center [886, 261] width 8 height 9
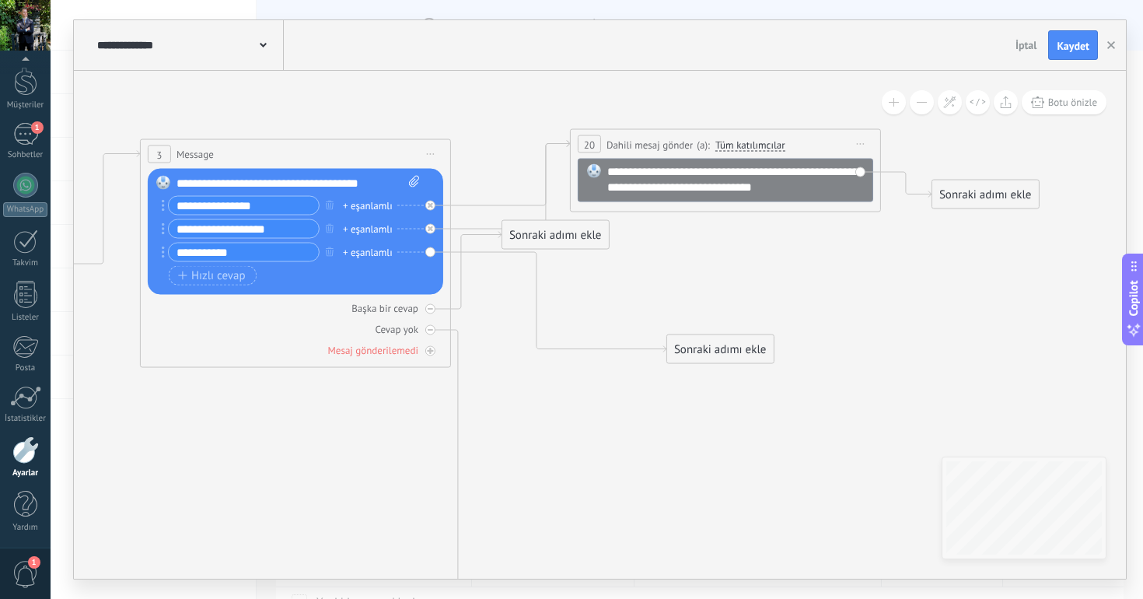
click at [582, 234] on div "Sonraki adımı ekle" at bounding box center [555, 235] width 107 height 26
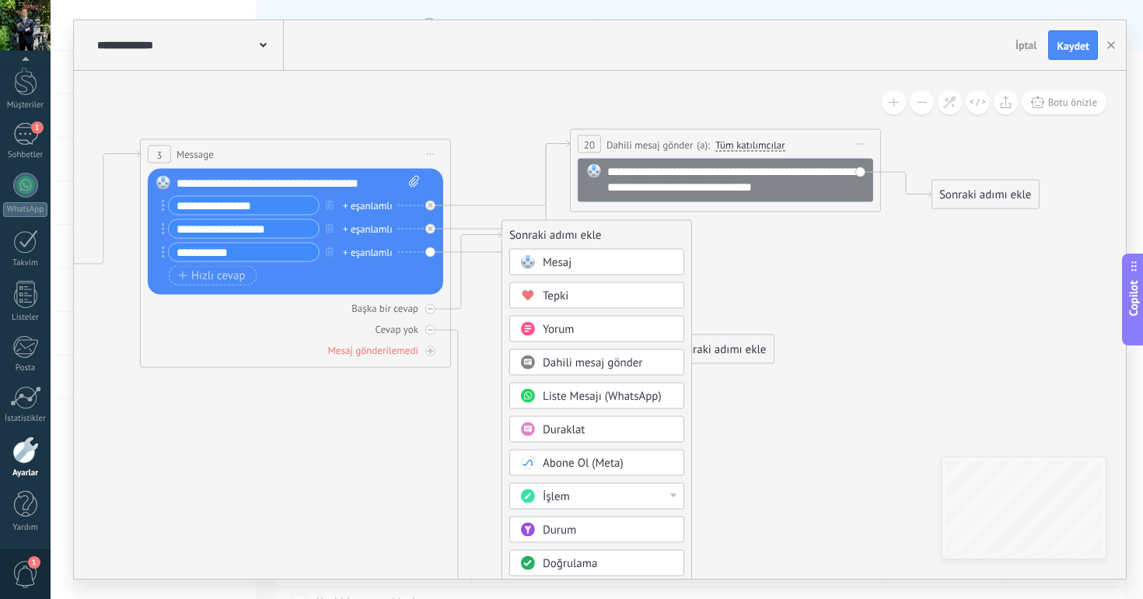
click at [781, 270] on icon at bounding box center [376, 501] width 2423 height 1522
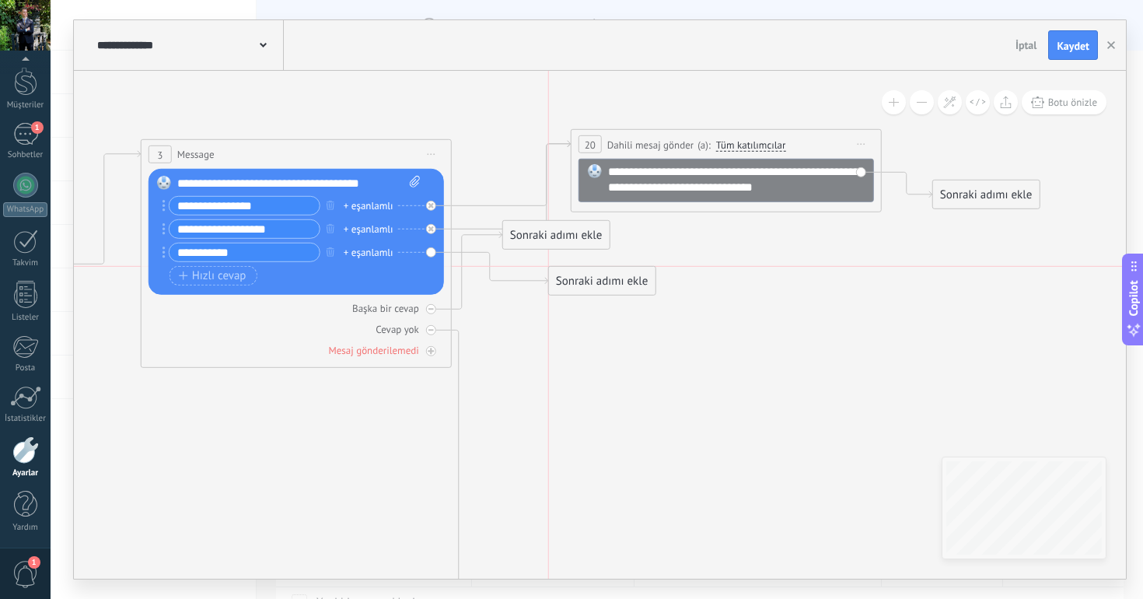
drag, startPoint x: 732, startPoint y: 352, endPoint x: 613, endPoint y: 282, distance: 138.0
click at [613, 282] on div "Sonraki adımı ekle" at bounding box center [602, 281] width 107 height 26
click at [432, 311] on icon at bounding box center [430, 308] width 5 height 5
click at [430, 309] on icon at bounding box center [431, 309] width 8 height 8
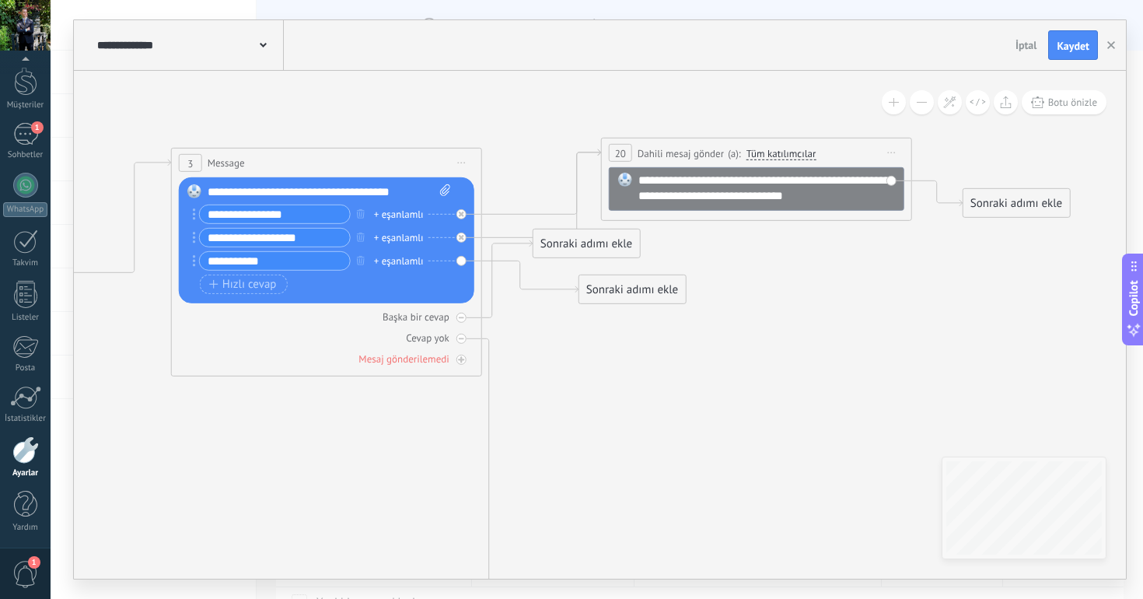
drag, startPoint x: 589, startPoint y: 341, endPoint x: 724, endPoint y: 390, distance: 143.4
click at [718, 386] on icon at bounding box center [407, 510] width 2423 height 1522
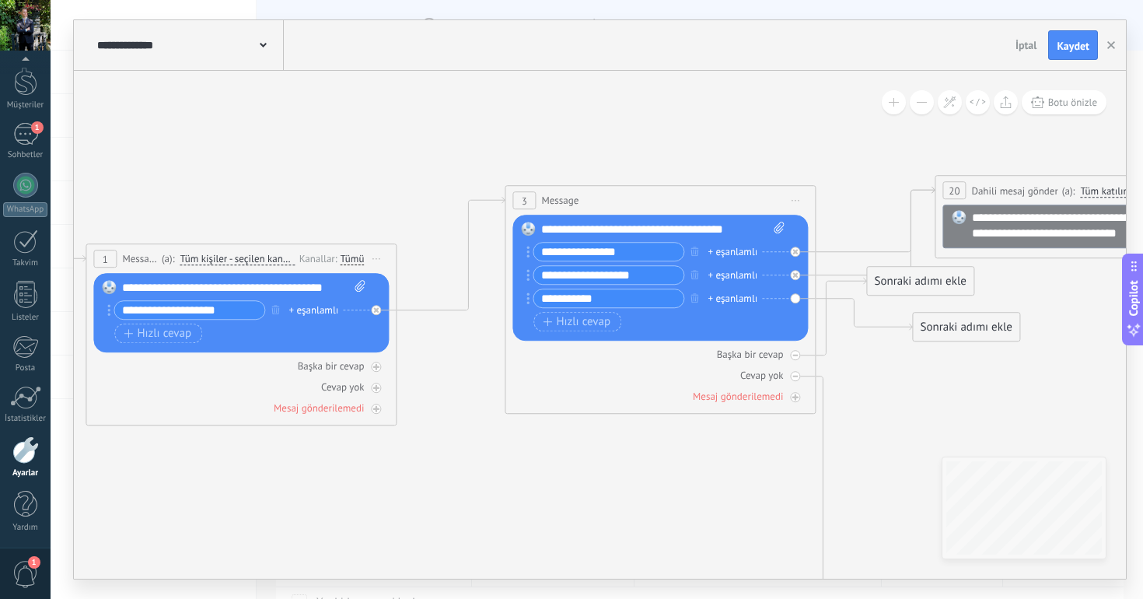
drag, startPoint x: 724, startPoint y: 390, endPoint x: 988, endPoint y: 383, distance: 264.4
click at [988, 383] on icon at bounding box center [741, 547] width 2423 height 1522
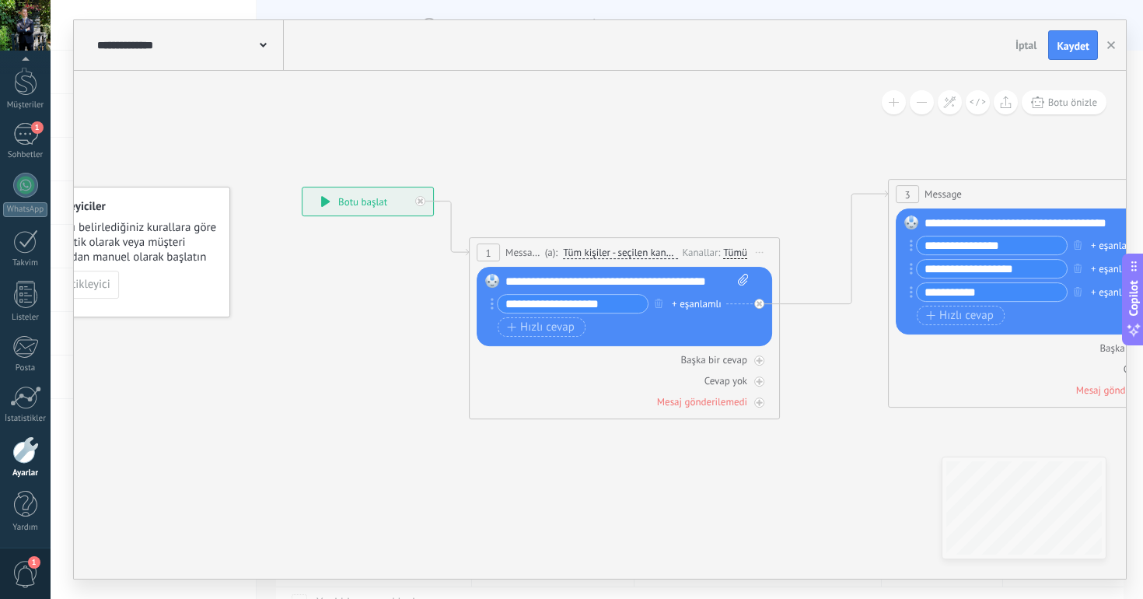
drag, startPoint x: 515, startPoint y: 111, endPoint x: 842, endPoint y: 113, distance: 327.3
click at [842, 113] on icon at bounding box center [1124, 541] width 2423 height 1522
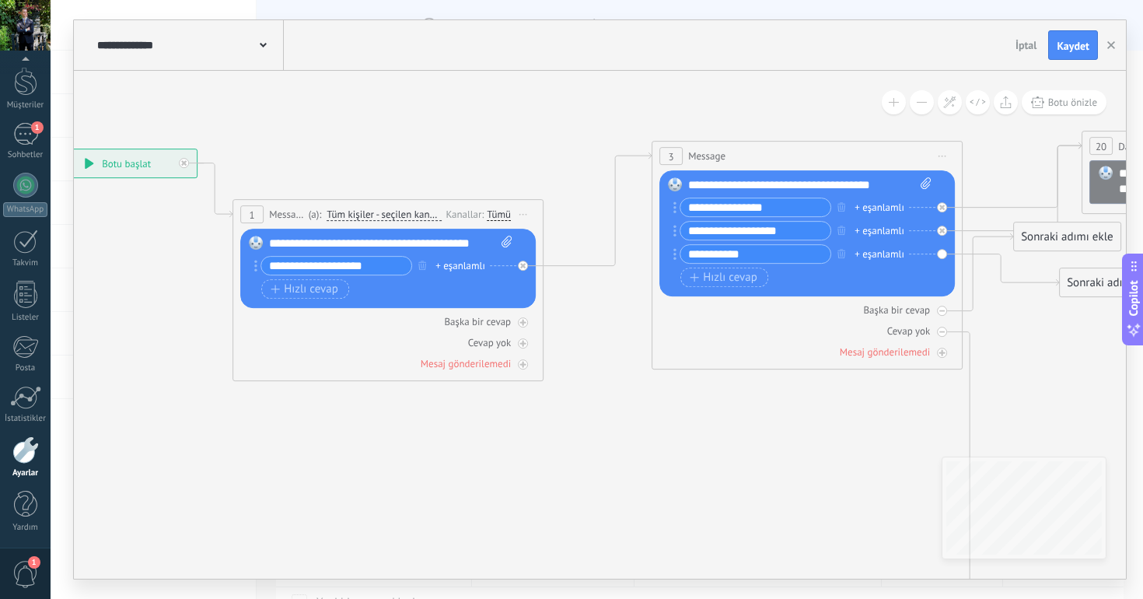
drag, startPoint x: 734, startPoint y: 123, endPoint x: 491, endPoint y: 84, distance: 246.4
click at [491, 84] on icon at bounding box center [888, 503] width 2423 height 1522
click at [475, 245] on div "**********" at bounding box center [390, 244] width 243 height 16
click at [473, 246] on div "**********" at bounding box center [390, 244] width 243 height 16
click at [482, 246] on div "**********" at bounding box center [390, 244] width 243 height 16
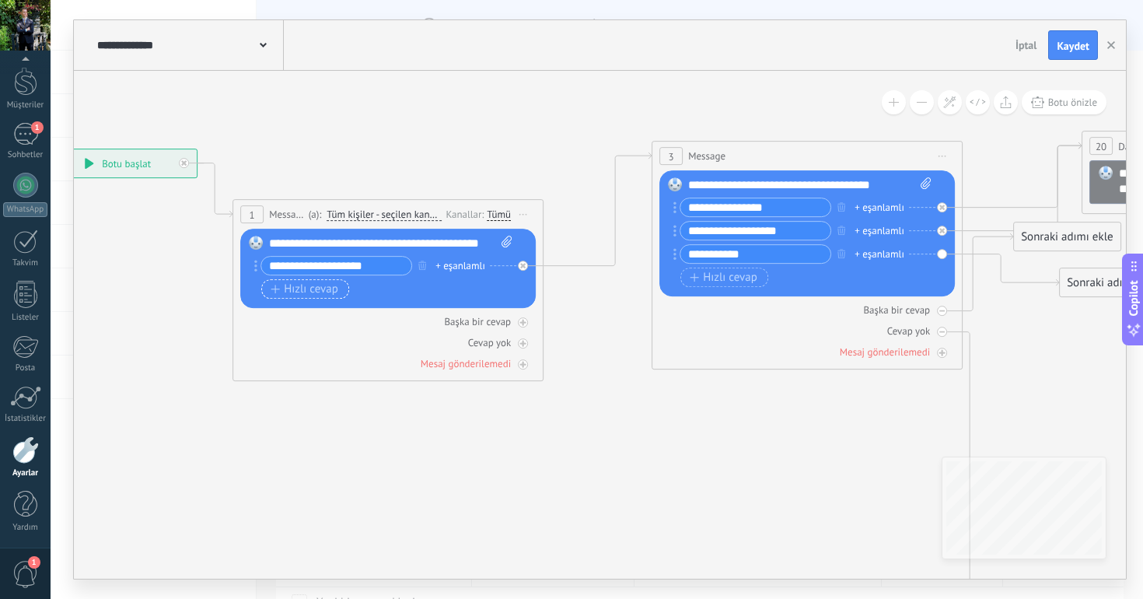
click at [308, 289] on span "Hızlı cevap" at bounding box center [305, 289] width 68 height 12
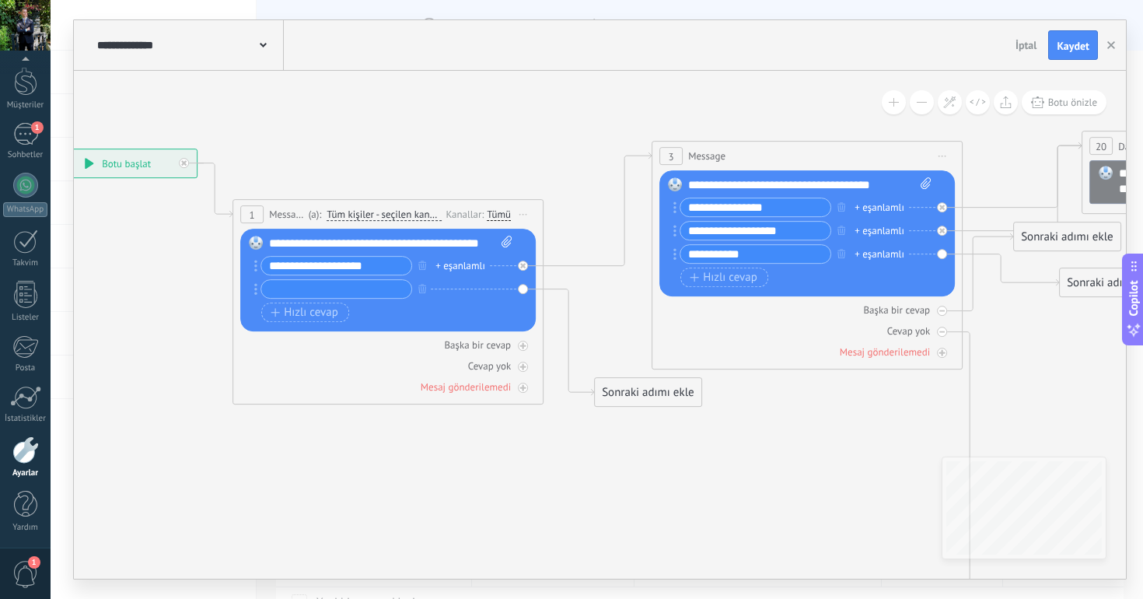
click at [342, 286] on input "text" at bounding box center [336, 289] width 150 height 18
click at [524, 214] on icon at bounding box center [523, 215] width 8 height 2
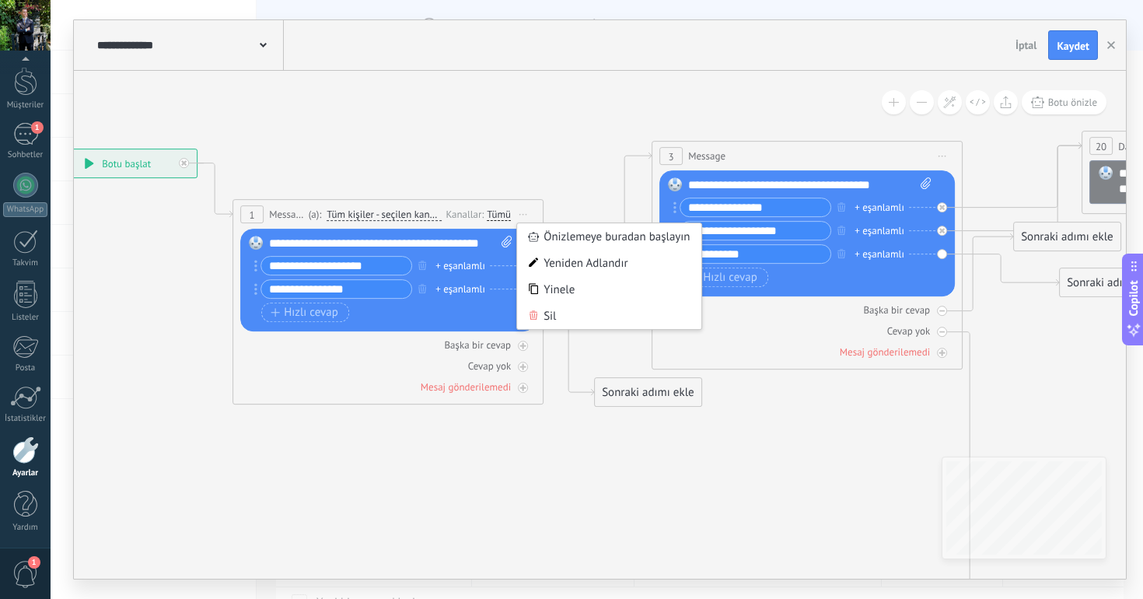
click at [389, 288] on input "**********" at bounding box center [336, 289] width 150 height 18
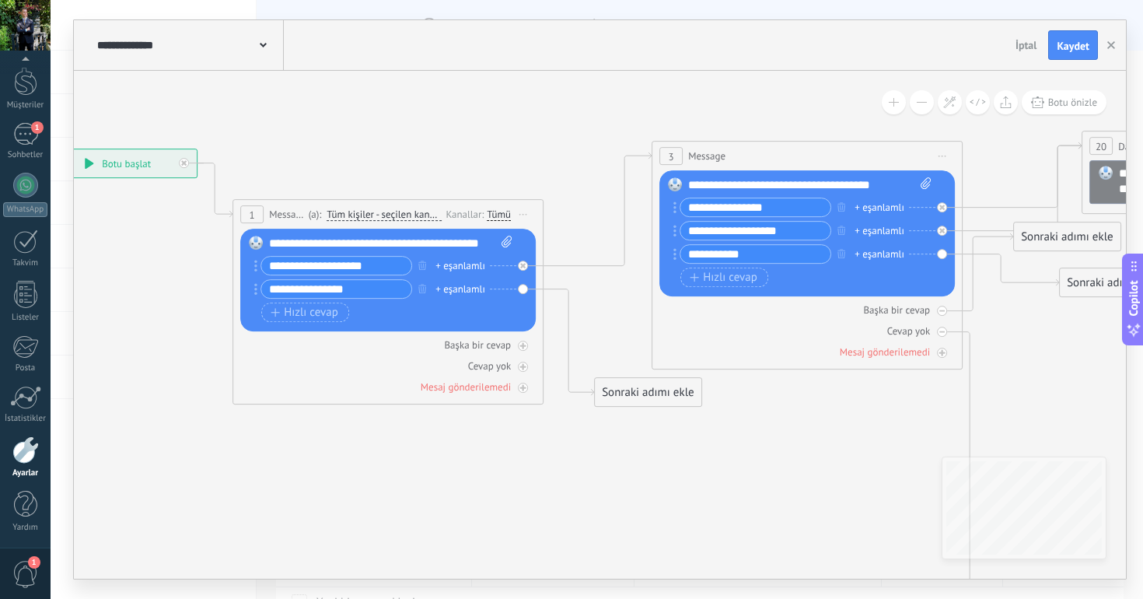
click at [437, 290] on div "+ eşanlamlı" at bounding box center [460, 289] width 50 height 16
click at [454, 311] on div "Hızlı cevap URL tuşu" at bounding box center [386, 311] width 250 height 19
click at [446, 289] on div "+ eşanlamlı" at bounding box center [460, 289] width 50 height 16
click at [351, 288] on input "**********" at bounding box center [336, 289] width 150 height 18
click at [452, 296] on div "+ eşanlamlı" at bounding box center [460, 289] width 50 height 16
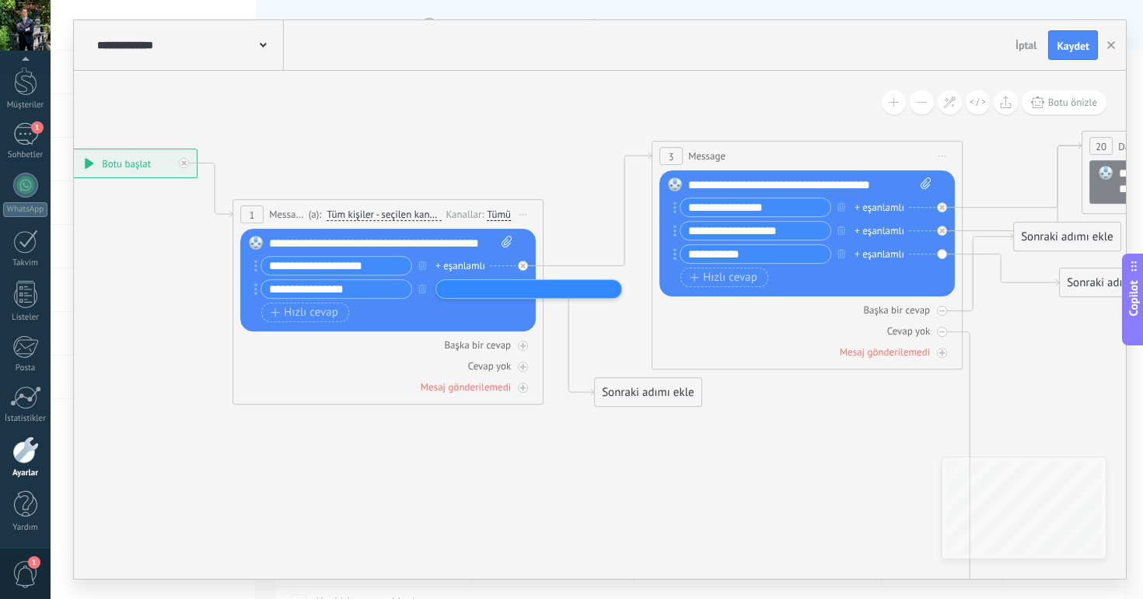
click at [377, 285] on input "**********" at bounding box center [336, 289] width 150 height 18
type input "**********"
click at [477, 279] on div "**********" at bounding box center [379, 288] width 250 height 19
click at [477, 289] on div "+ eşanlamlı" at bounding box center [460, 289] width 50 height 16
type input "*"
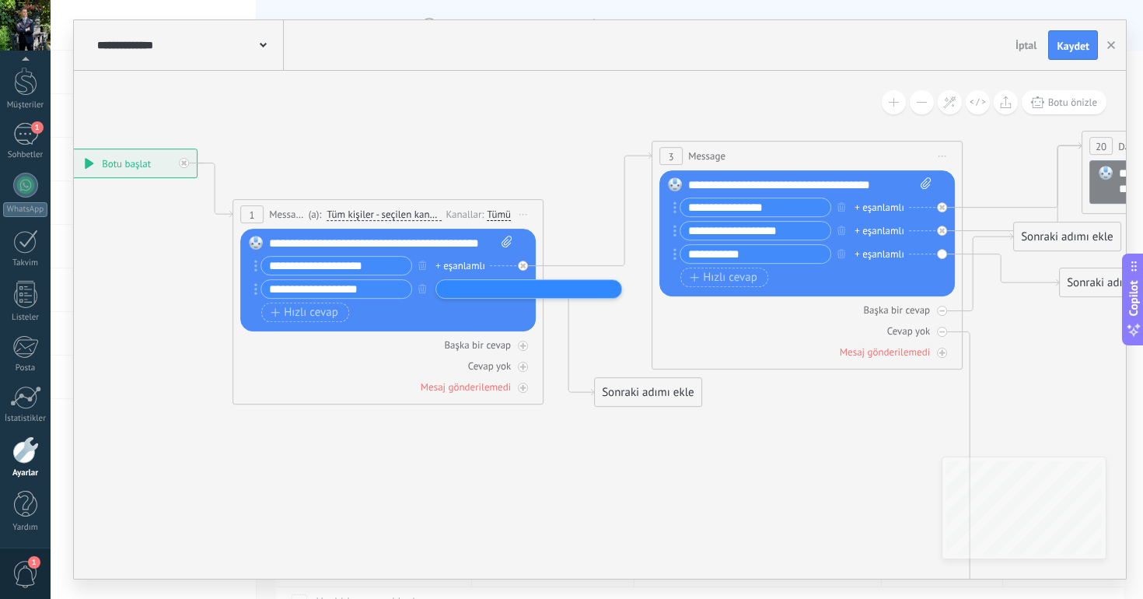
click at [366, 289] on input "**********" at bounding box center [336, 289] width 150 height 18
type input "**********"
click at [301, 314] on span "Hızlı cevap" at bounding box center [305, 312] width 68 height 12
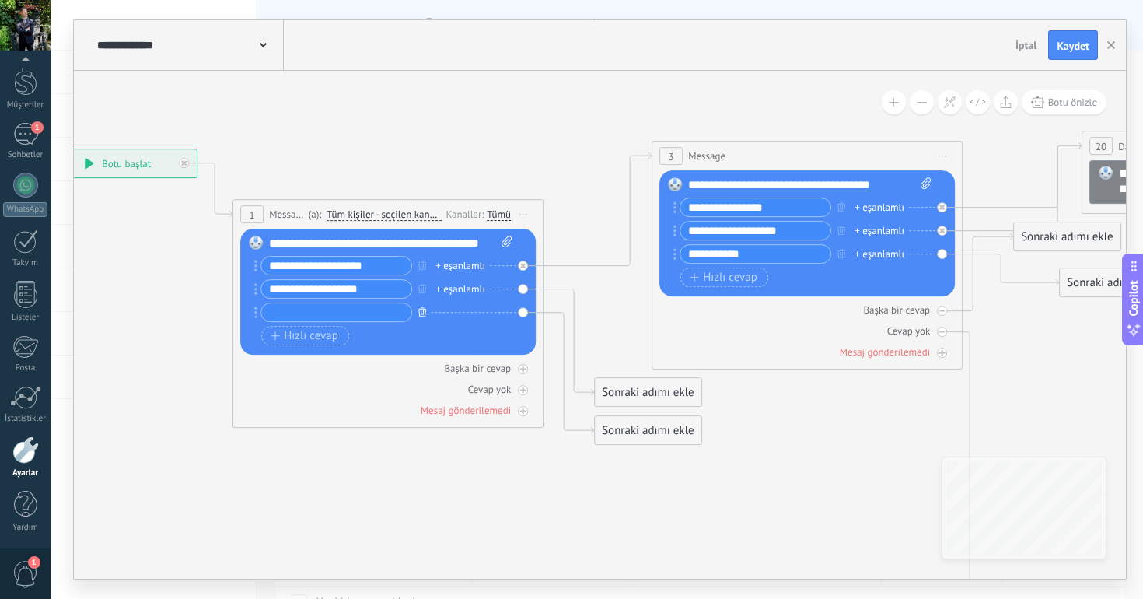
click at [424, 310] on icon "button" at bounding box center [422, 311] width 8 height 9
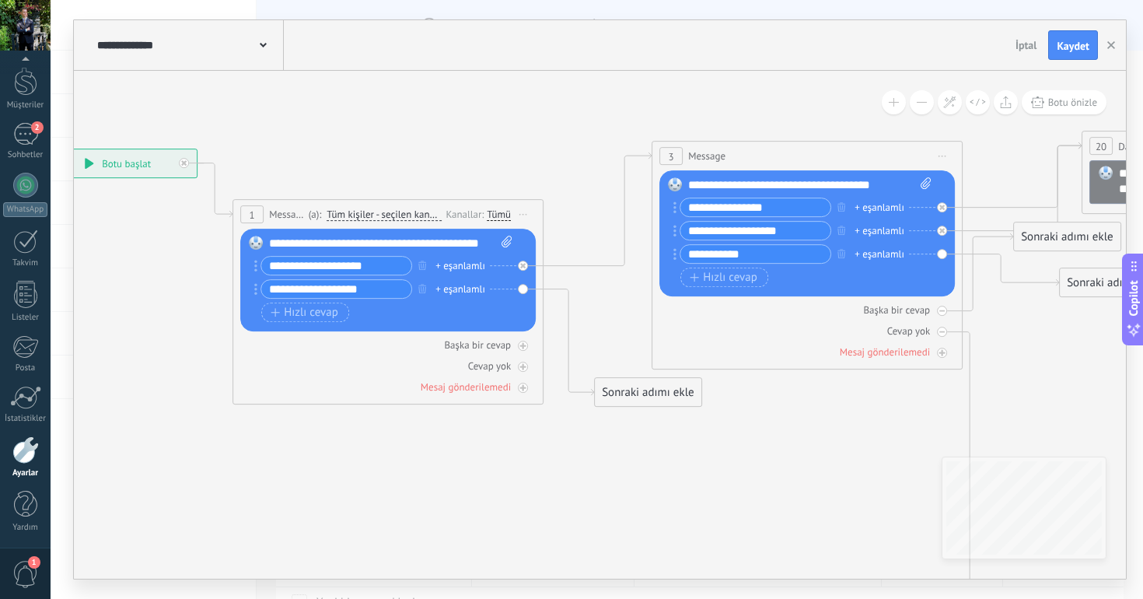
click at [1063, 29] on div "**********" at bounding box center [600, 45] width 1052 height 51
click at [1062, 44] on span "Kaydet" at bounding box center [1073, 45] width 33 height 11
click at [1107, 45] on icon "button" at bounding box center [1111, 45] width 8 height 8
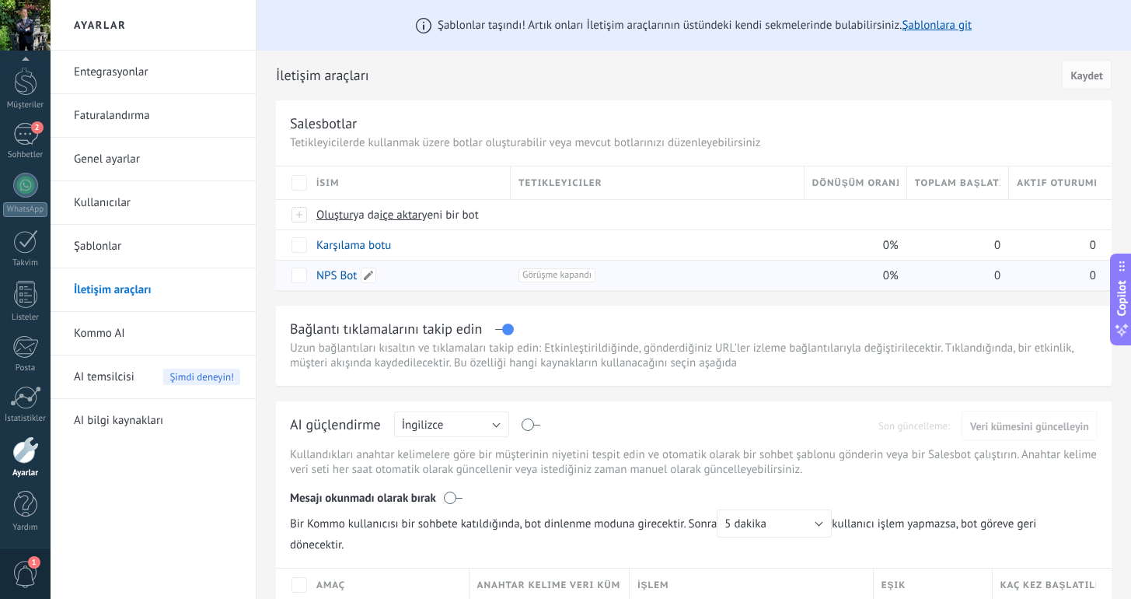
click at [435, 274] on div "NPS Bot" at bounding box center [406, 275] width 194 height 30
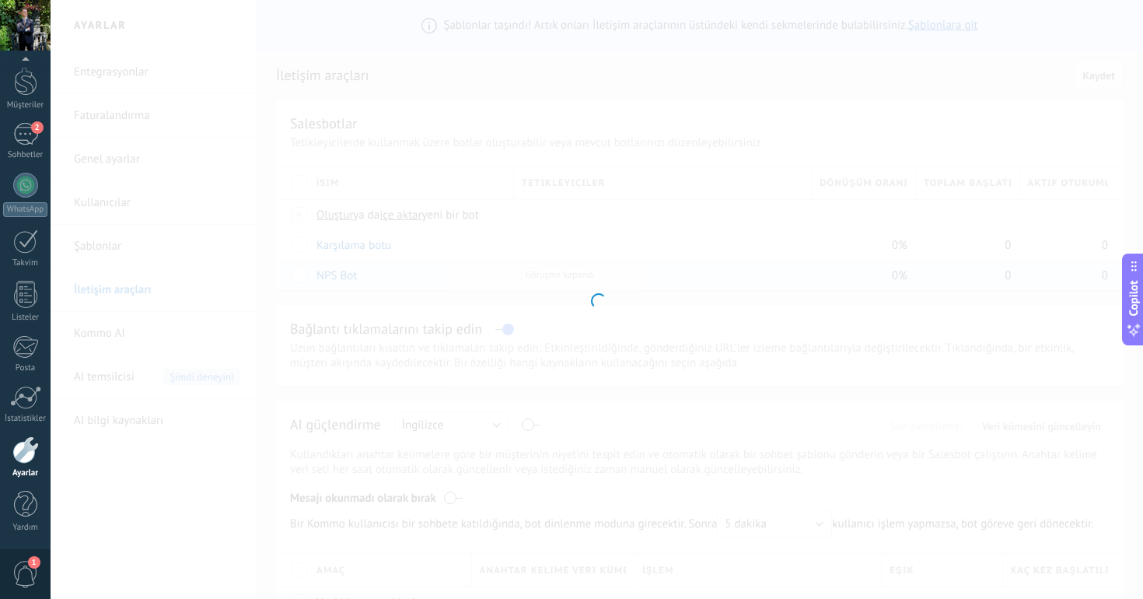
type input "*******"
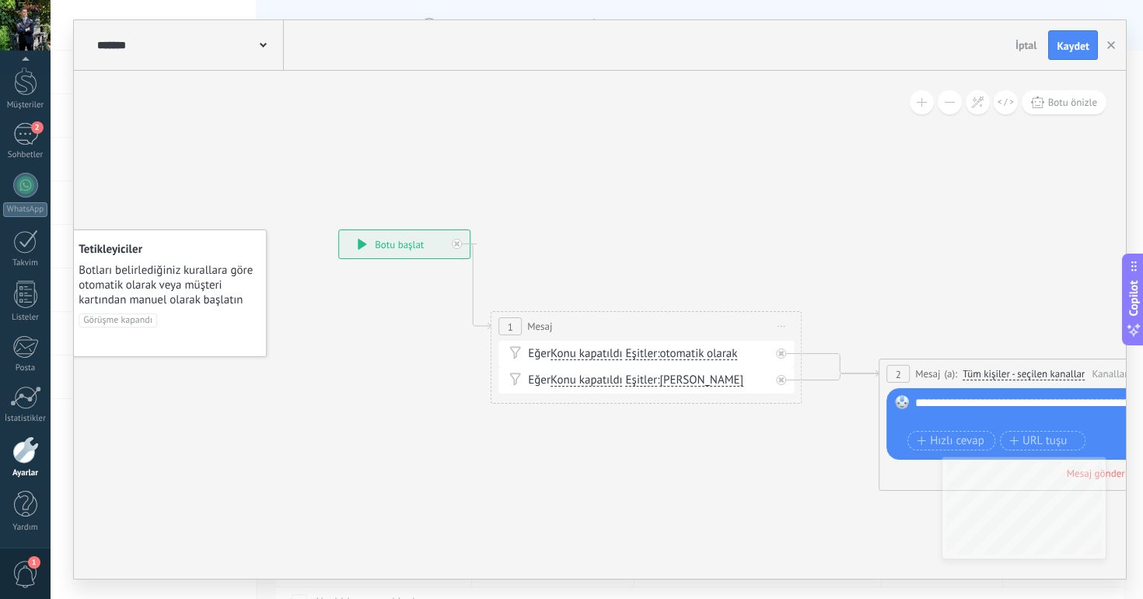
click at [1022, 41] on span "İptal" at bounding box center [1026, 45] width 22 height 14
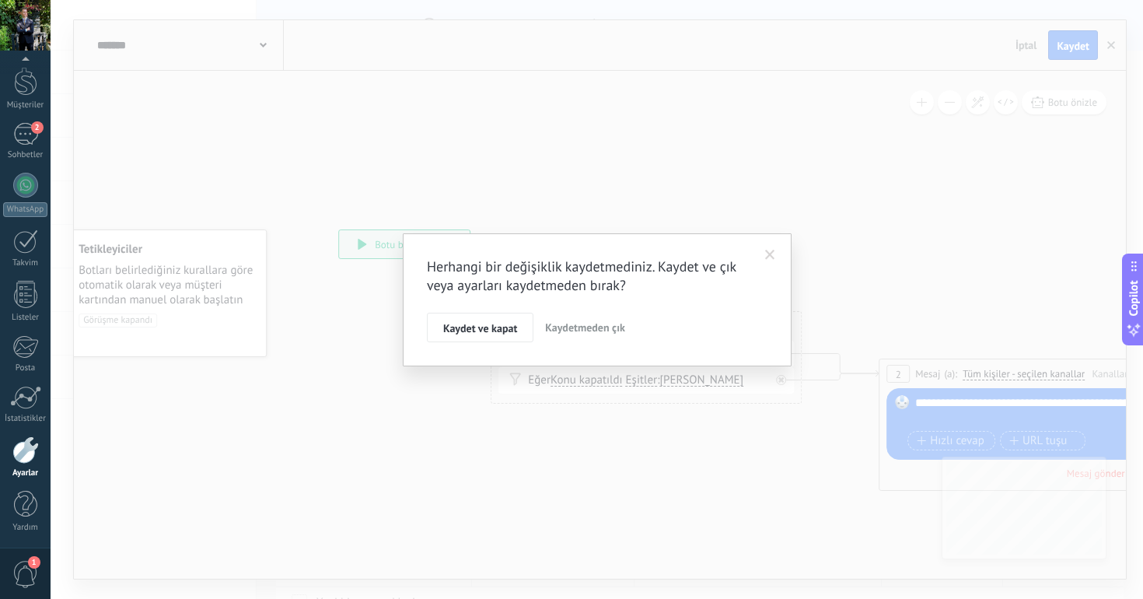
click at [612, 329] on span "Kaydetmeden çık" at bounding box center [585, 327] width 80 height 14
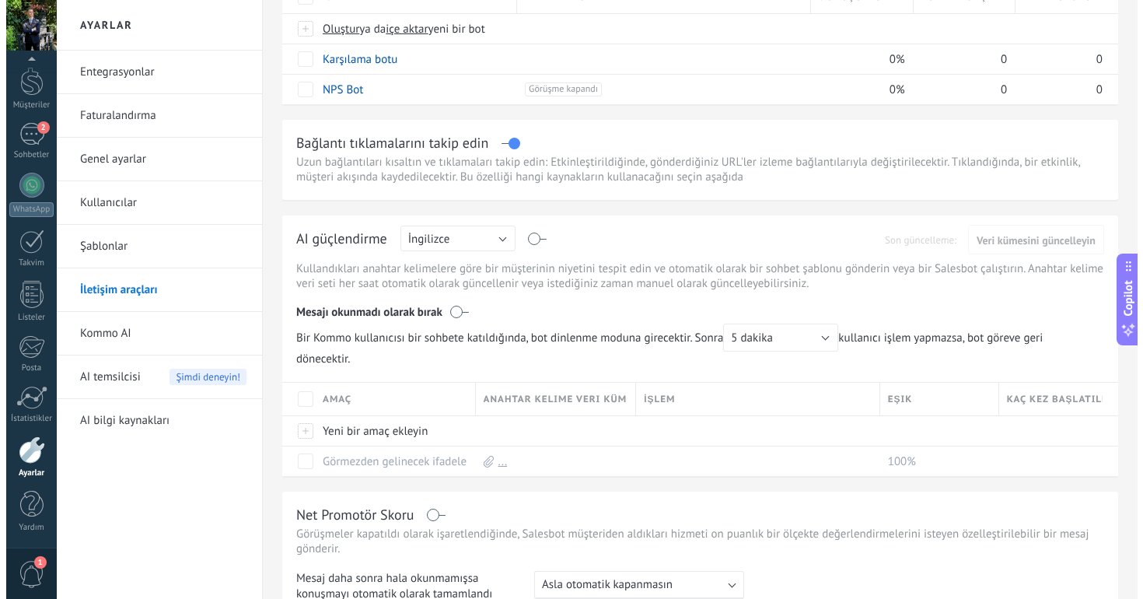
scroll to position [189, 0]
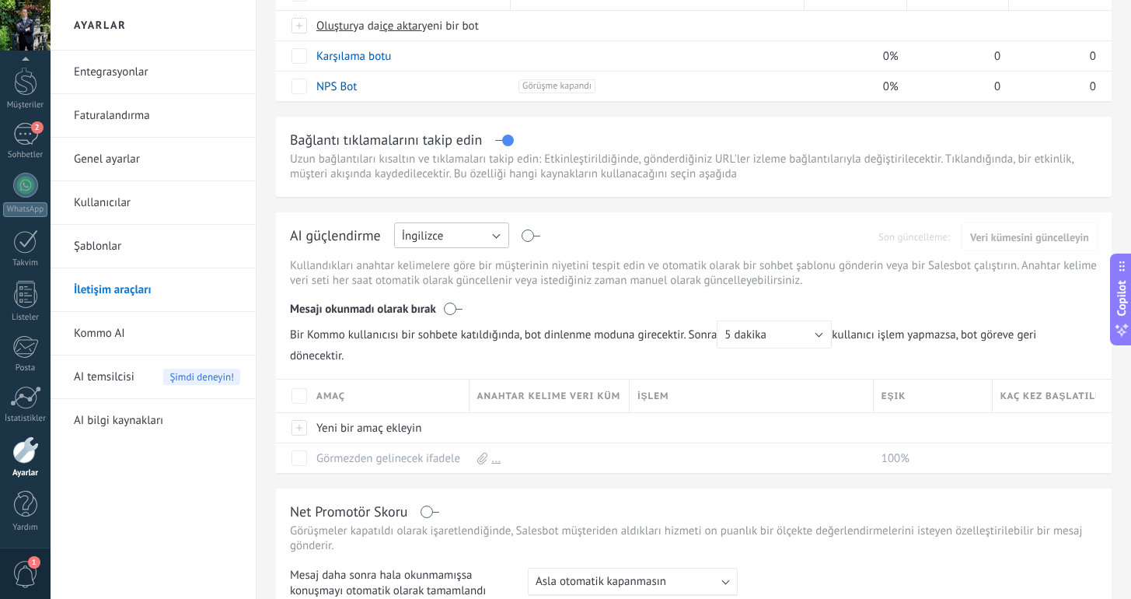
click at [446, 237] on button "İngilizce" at bounding box center [451, 235] width 115 height 26
click at [438, 367] on span "Türkçe" at bounding box center [444, 369] width 119 height 15
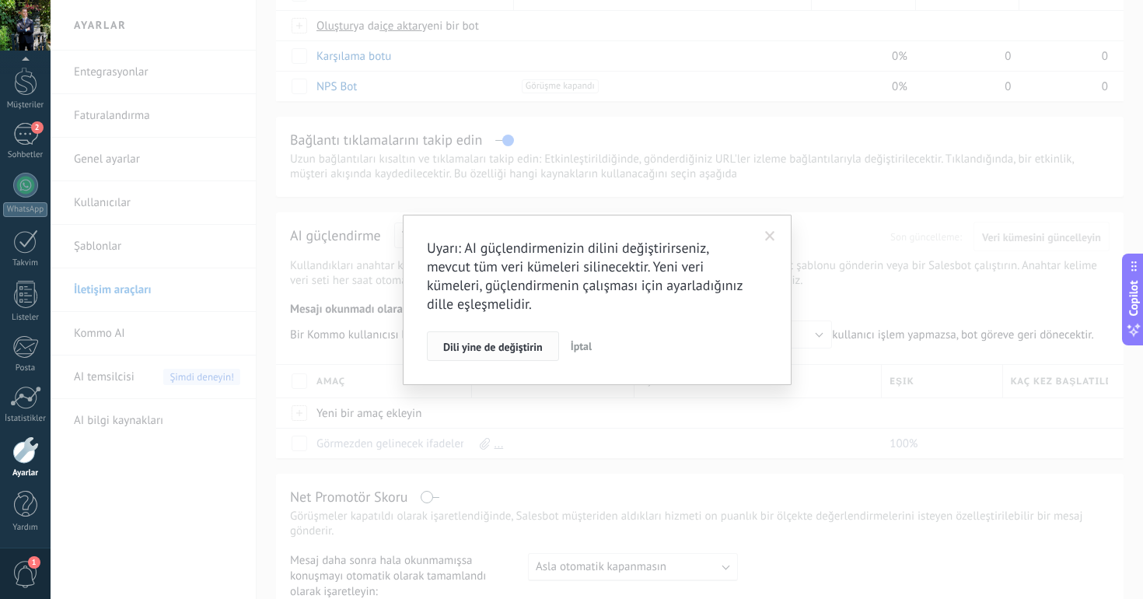
click at [510, 348] on span "Dili yine de değiştirin" at bounding box center [493, 346] width 100 height 11
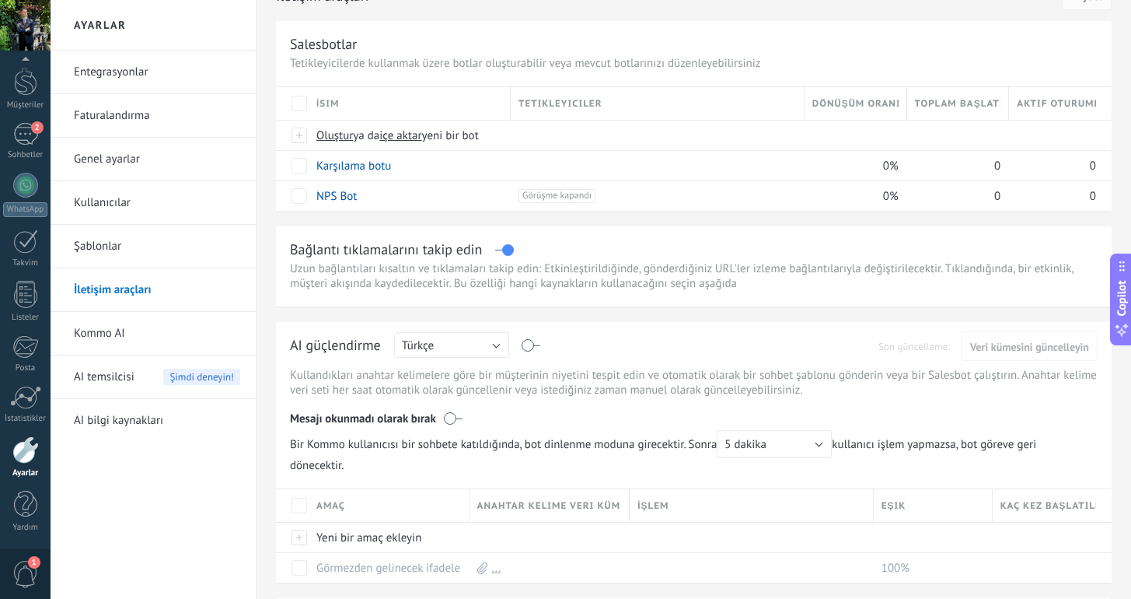
scroll to position [227, 0]
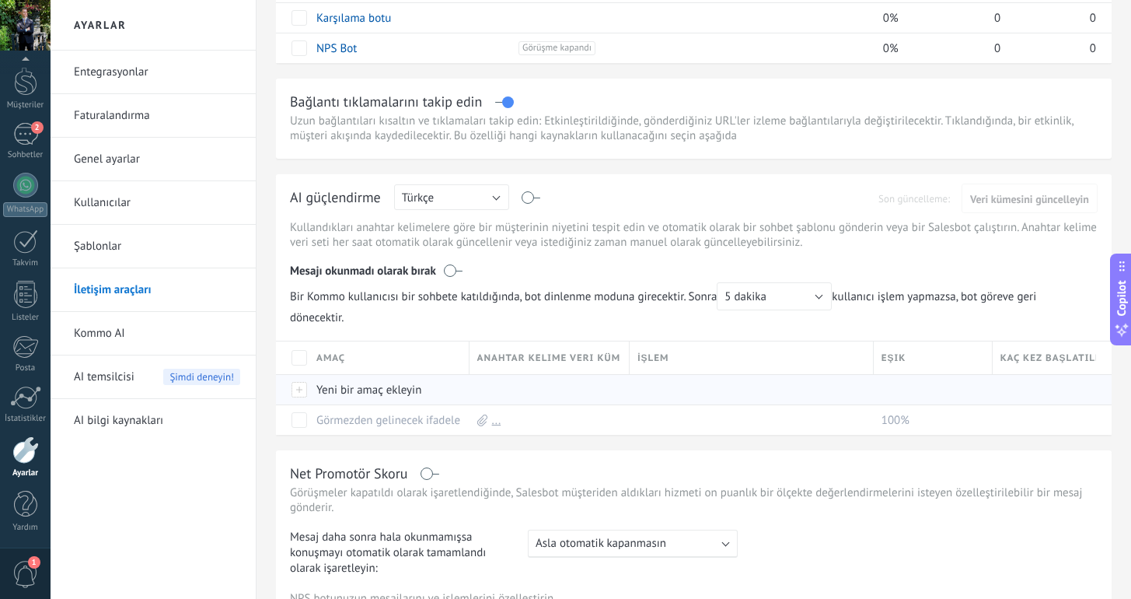
click at [443, 390] on div "Yeni bir amaç ekleyin" at bounding box center [385, 390] width 153 height 30
click at [388, 435] on button "İptal" at bounding box center [405, 425] width 34 height 30
click at [296, 396] on div at bounding box center [300, 390] width 17 height 14
type input "*"
click at [390, 426] on button "İptal" at bounding box center [405, 425] width 34 height 30
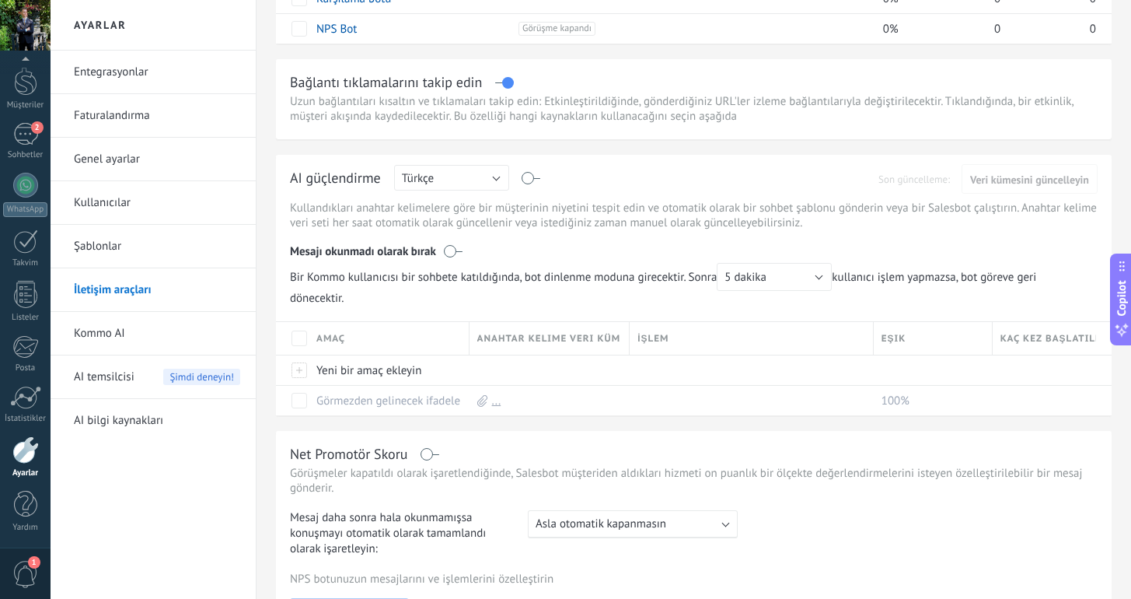
scroll to position [245, 0]
click at [532, 180] on label at bounding box center [531, 180] width 18 height 1
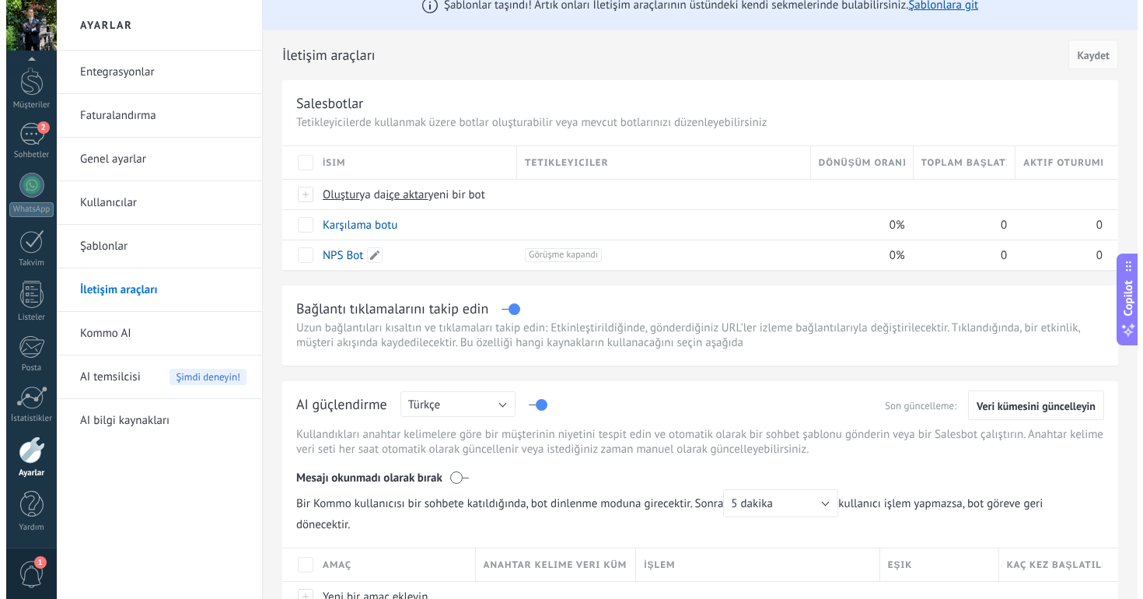
scroll to position [0, 0]
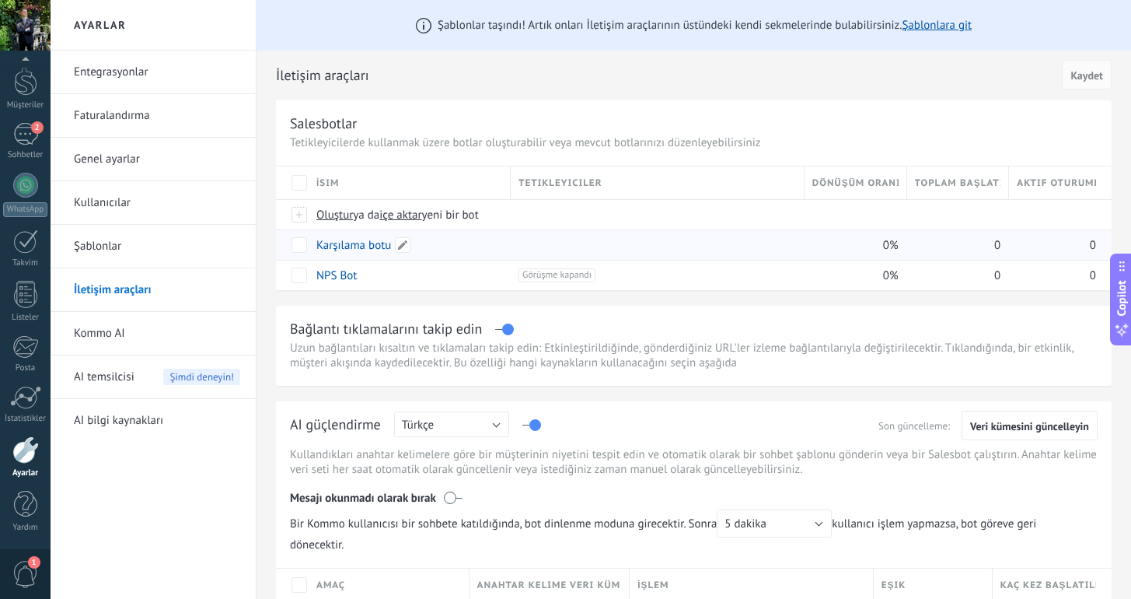
click at [504, 232] on div "Karşılama botu" at bounding box center [410, 244] width 202 height 30
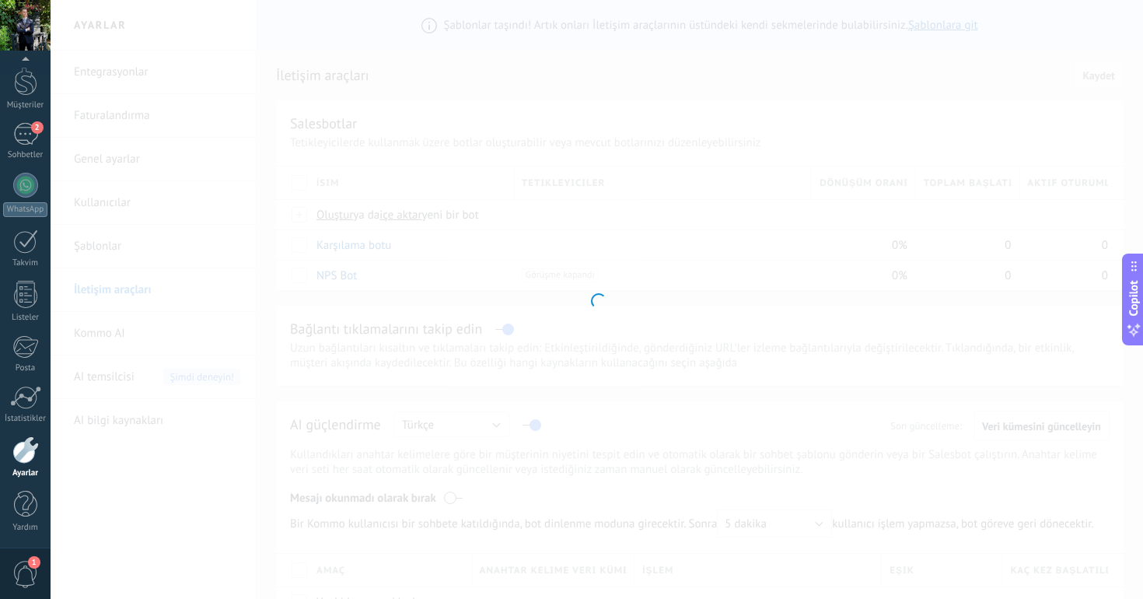
type input "**********"
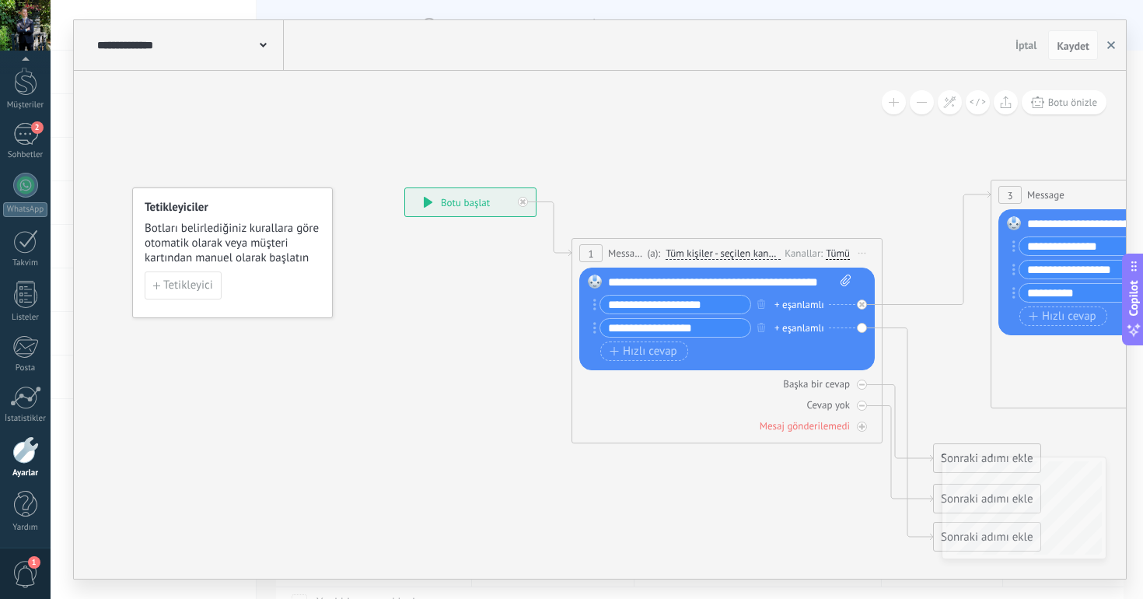
click at [1111, 41] on icon "button" at bounding box center [1111, 45] width 8 height 8
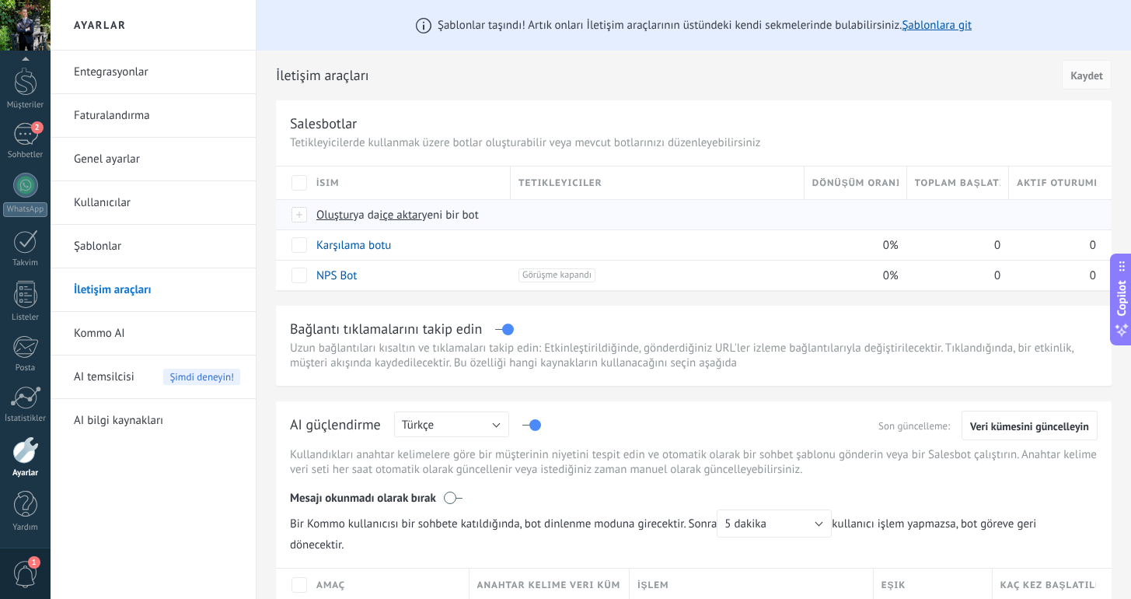
click at [532, 219] on span "Oluştur ya da içe aktar yeni bir bot" at bounding box center [588, 215] width 544 height 15
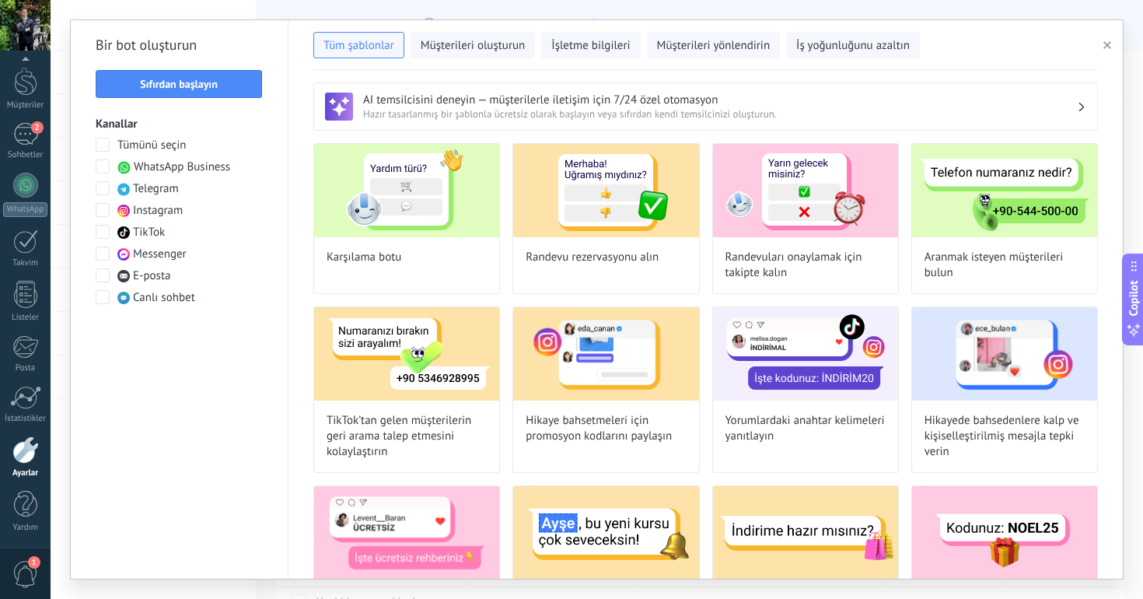
click at [100, 213] on span at bounding box center [103, 210] width 14 height 14
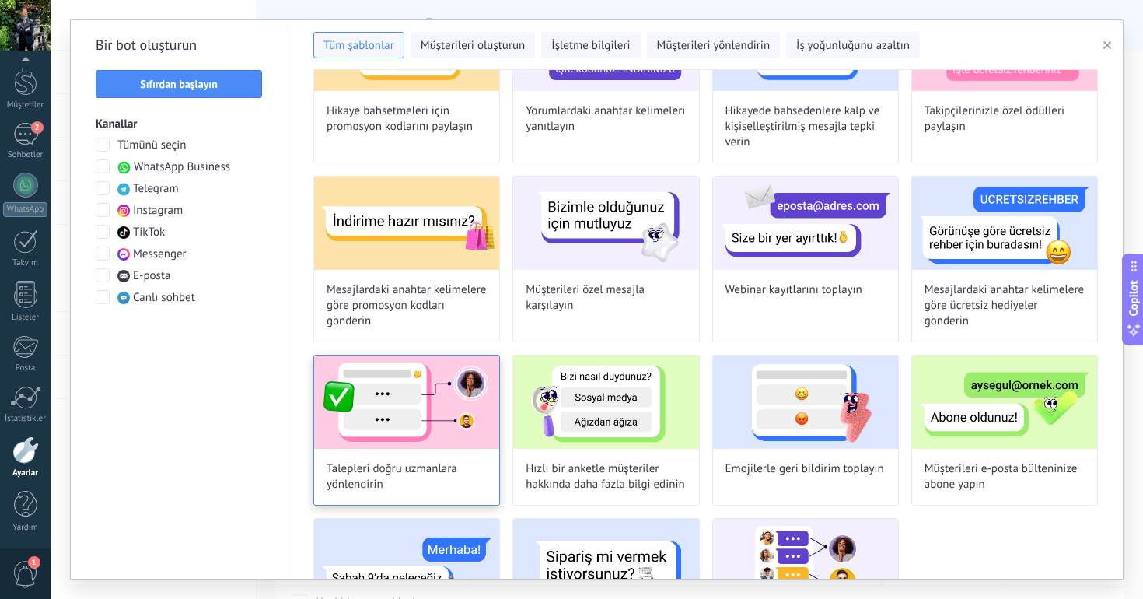
scroll to position [428, 0]
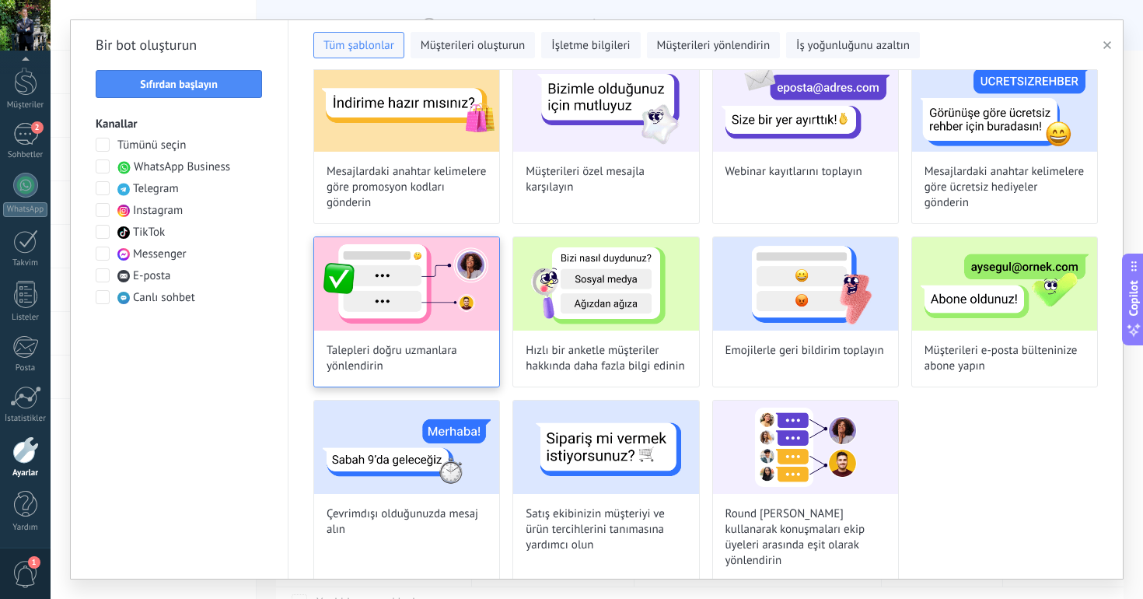
click at [422, 327] on img at bounding box center [406, 283] width 185 height 93
type input "**********"
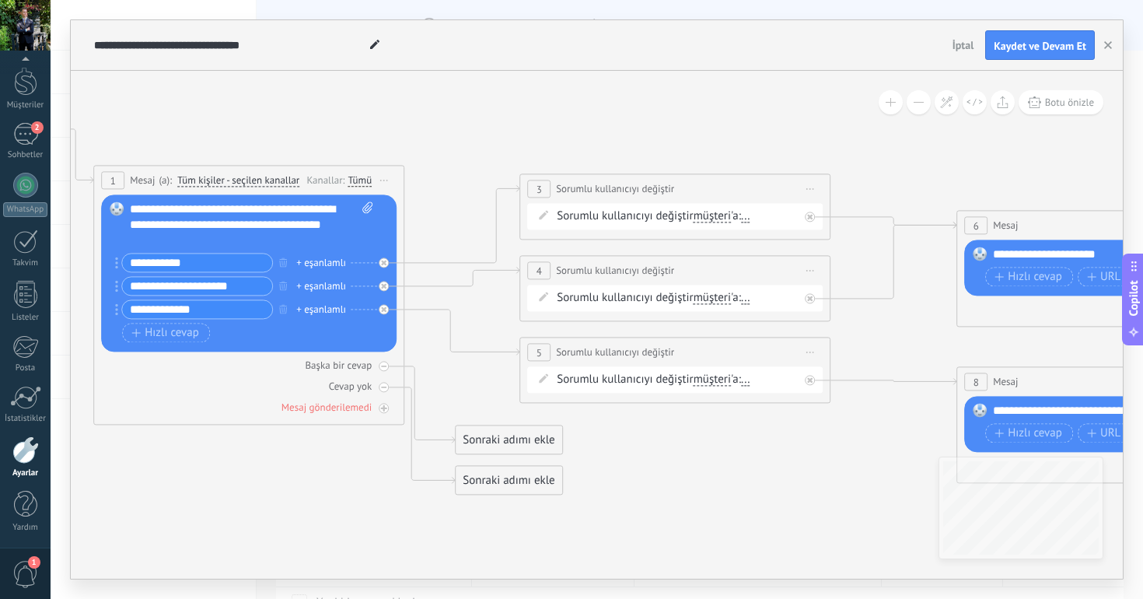
click at [750, 222] on span "..." at bounding box center [745, 216] width 9 height 12
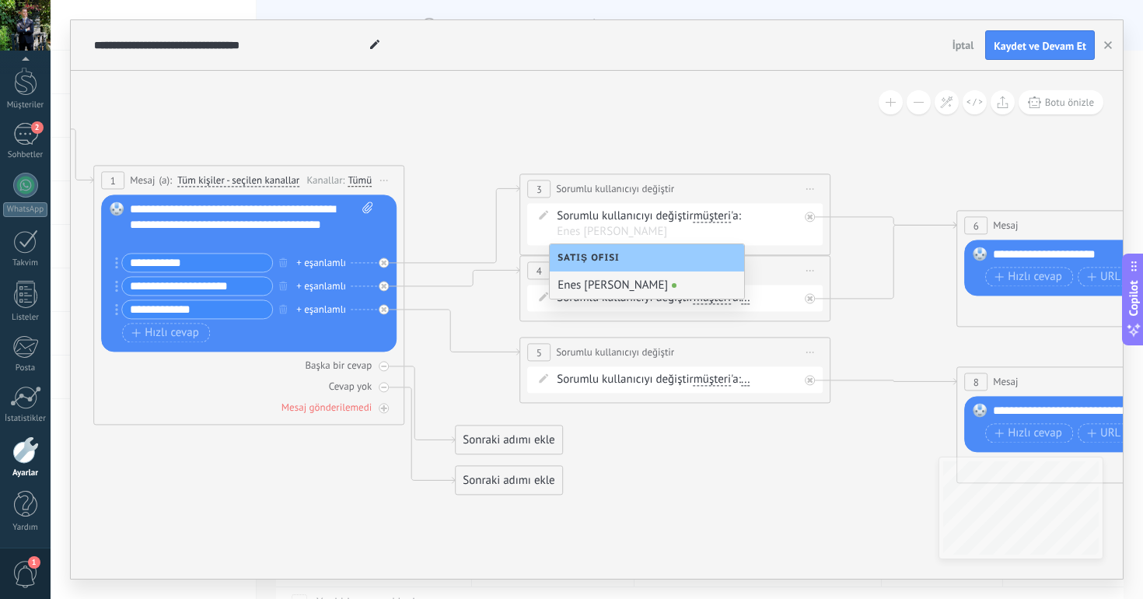
click at [760, 138] on icon at bounding box center [787, 305] width 2500 height 1158
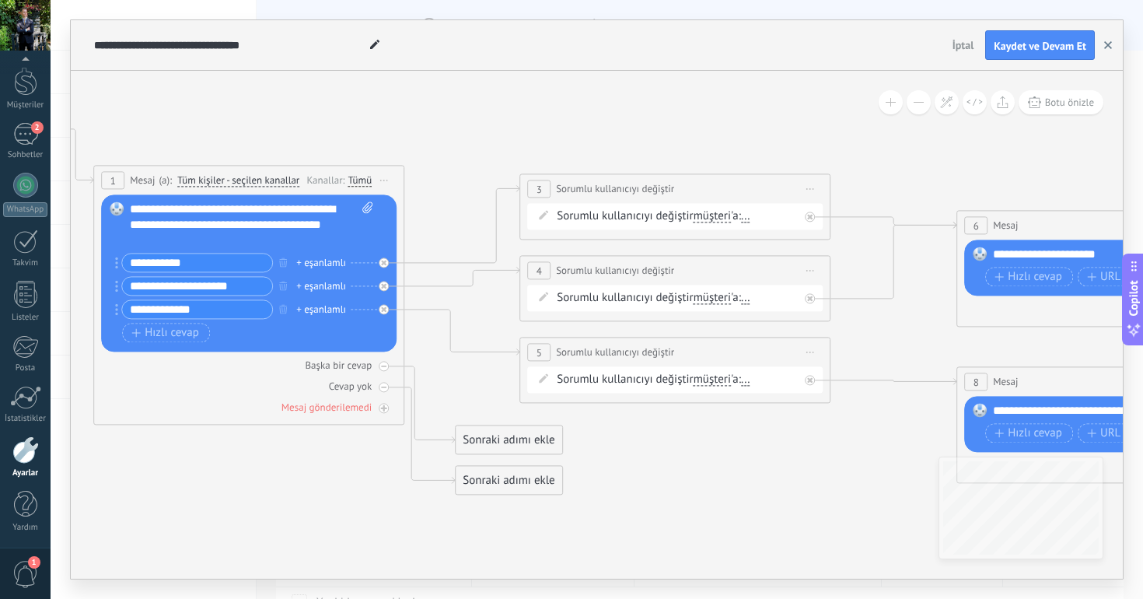
click at [1111, 45] on icon "button" at bounding box center [1108, 45] width 8 height 8
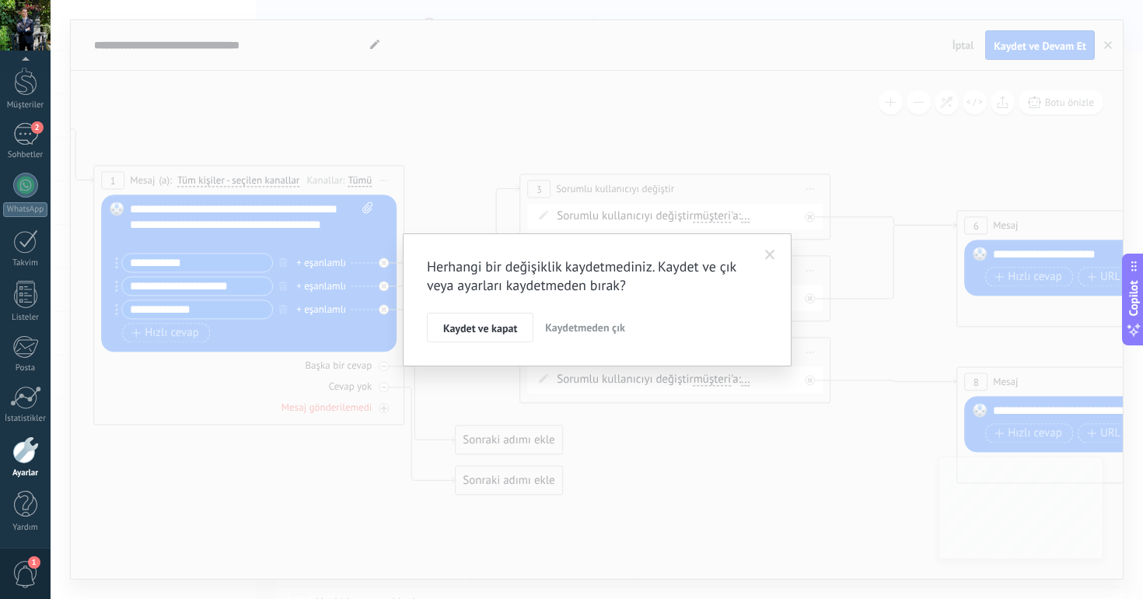
click at [596, 324] on span "Kaydetmeden çık" at bounding box center [585, 327] width 80 height 14
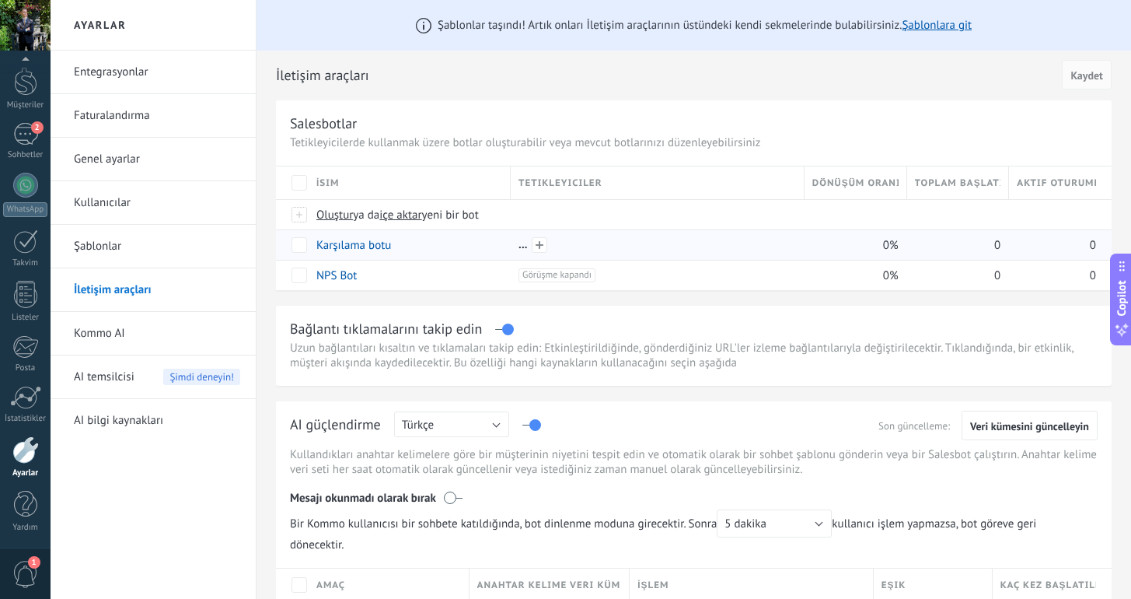
click at [528, 250] on div at bounding box center [658, 245] width 278 height 14
click at [541, 244] on span at bounding box center [540, 245] width 16 height 16
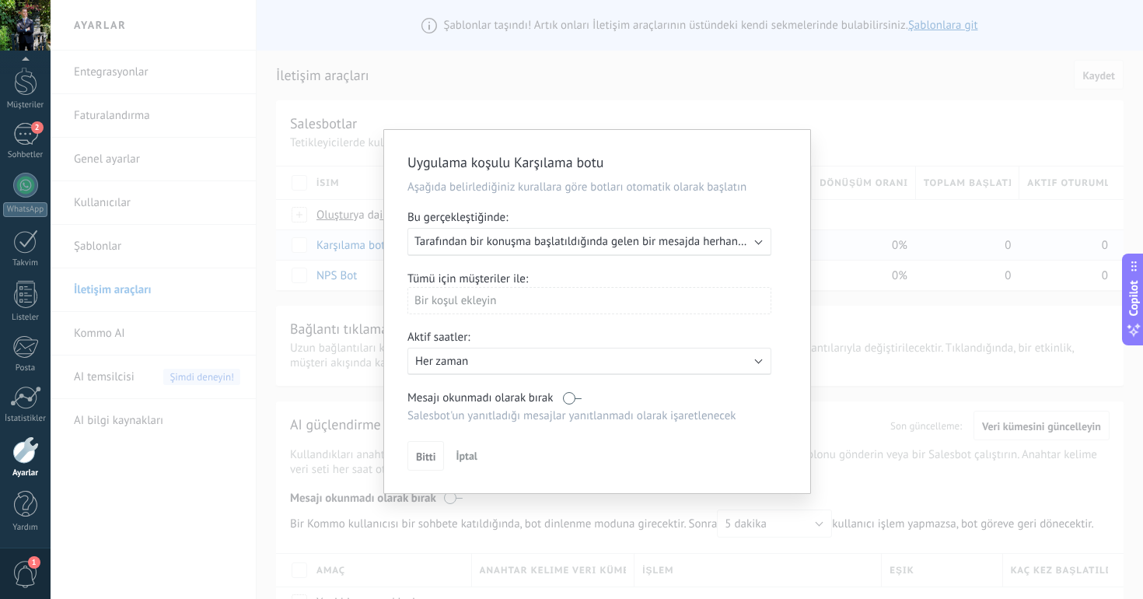
click at [533, 246] on span "Tarafından bir konuşma başlatıldığında gelen bir mesajda herhangi bir kanal" at bounding box center [603, 241] width 379 height 15
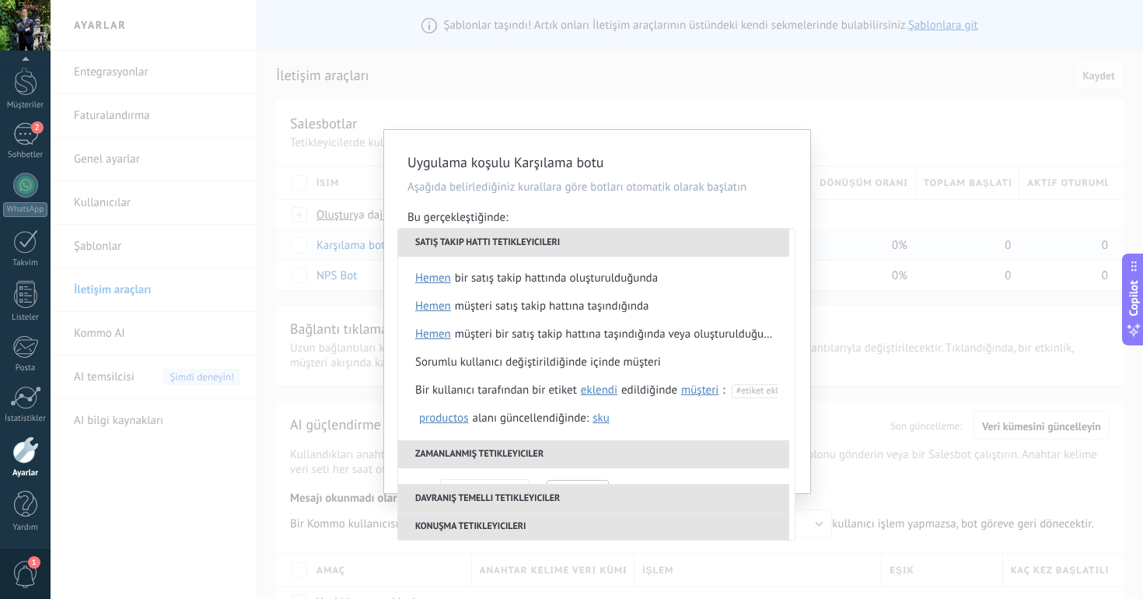
click at [533, 246] on li "Satış takip hattı tetikleyicileri" at bounding box center [593, 243] width 391 height 28
click at [702, 131] on div "Uygulama koşulu Karşılama botu Aşağıda belirlediğiniz kurallara göre botları ot…" at bounding box center [597, 311] width 426 height 363
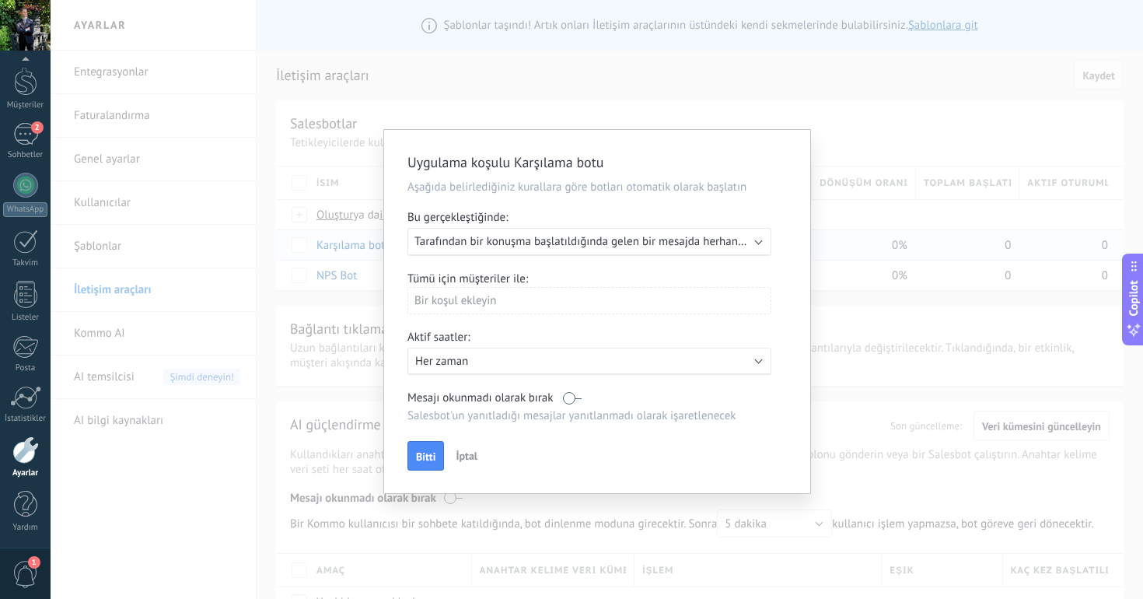
click at [749, 64] on div "Uygulama koşulu Karşılama botu Aşağıda belirlediğiniz kurallara göre botları ot…" at bounding box center [597, 299] width 1092 height 599
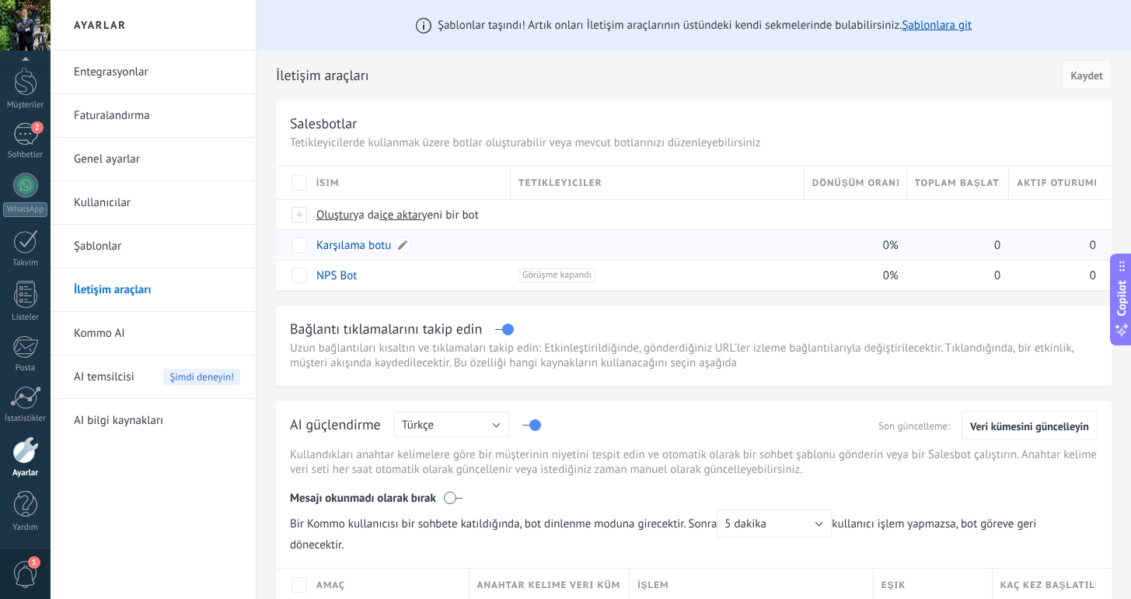
click at [422, 243] on div "Karşılama botu" at bounding box center [406, 245] width 194 height 30
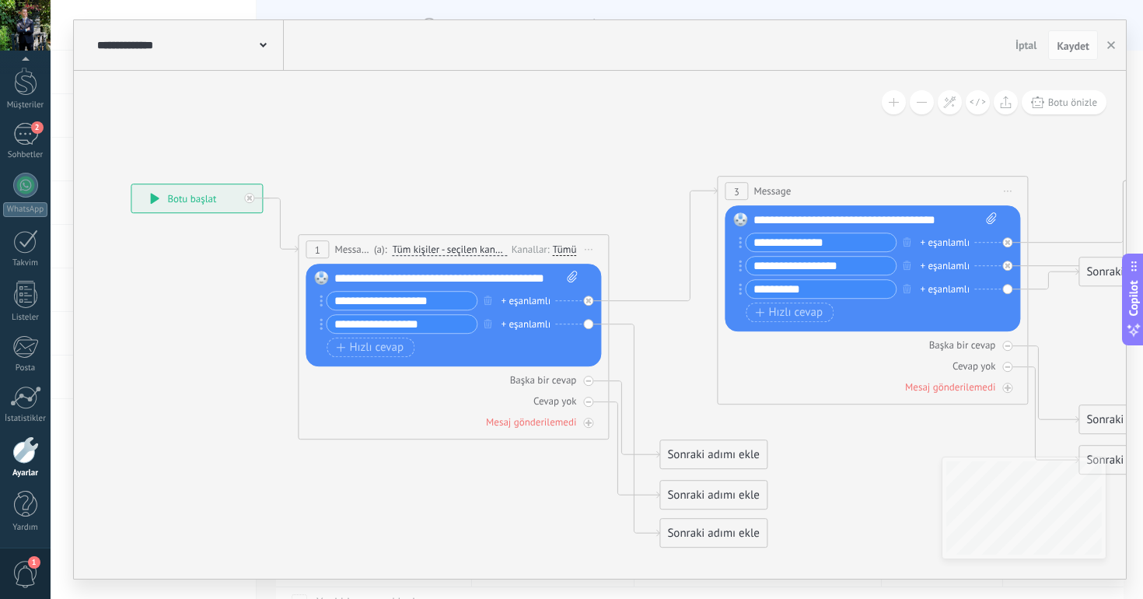
click at [921, 105] on button at bounding box center [922, 102] width 24 height 24
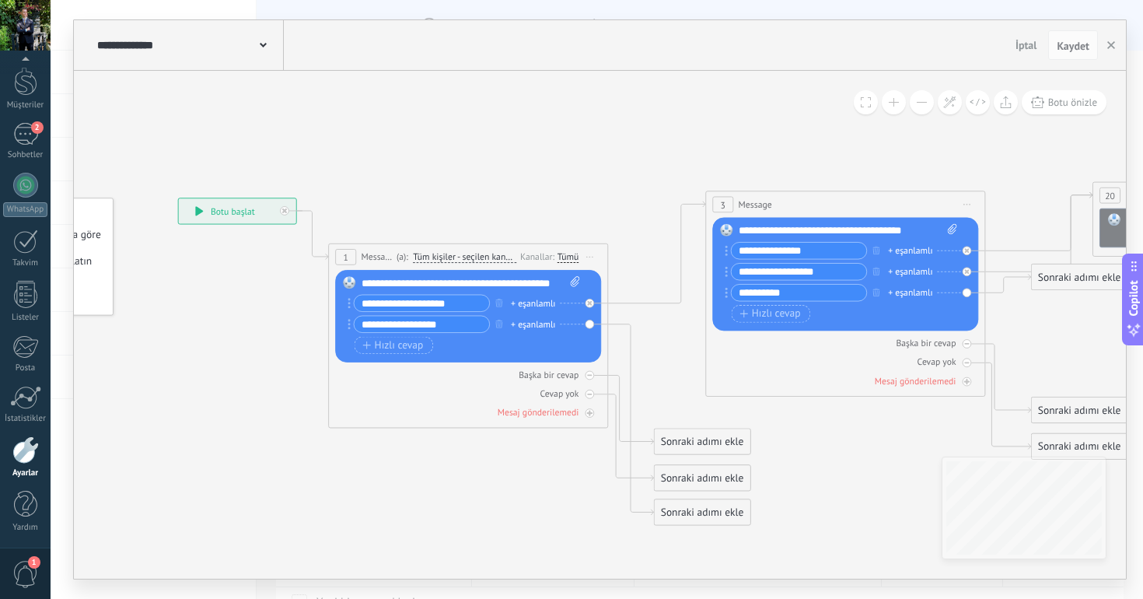
click at [655, 131] on icon at bounding box center [918, 554] width 2181 height 1444
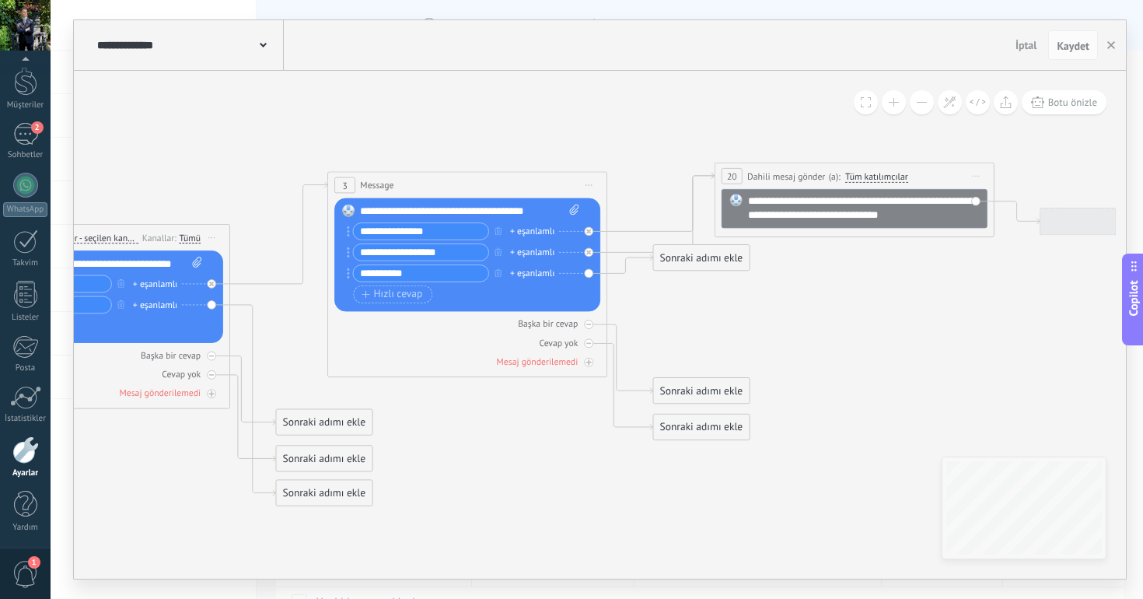
drag, startPoint x: 676, startPoint y: 138, endPoint x: 298, endPoint y: 120, distance: 378.3
click at [298, 120] on icon at bounding box center [540, 535] width 2181 height 1444
click at [1136, 316] on span "Copilot" at bounding box center [1134, 299] width 16 height 36
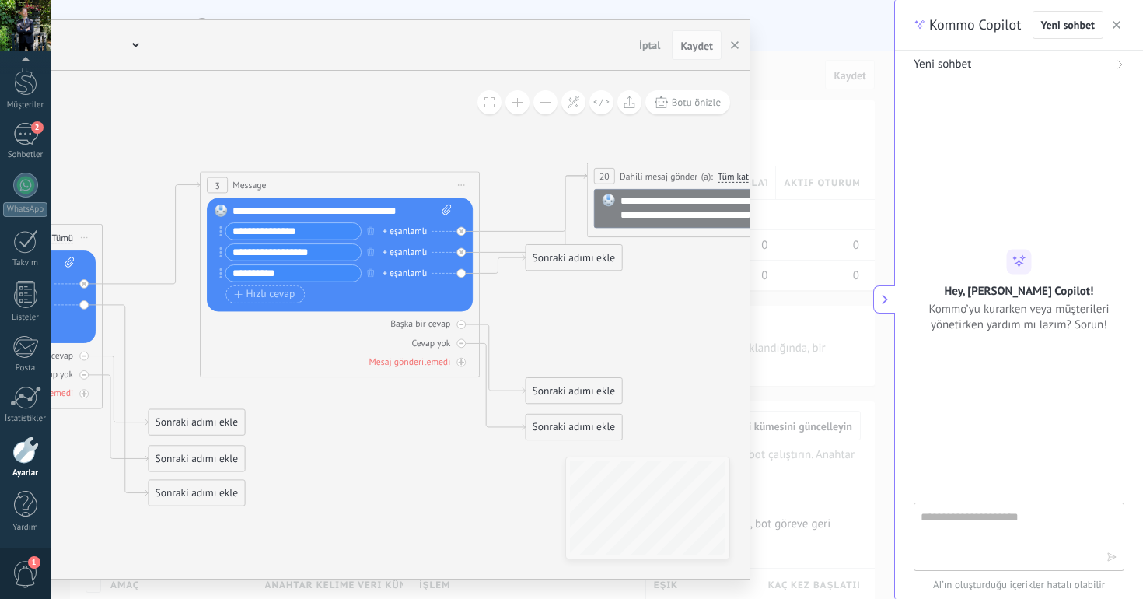
type textarea "**********"
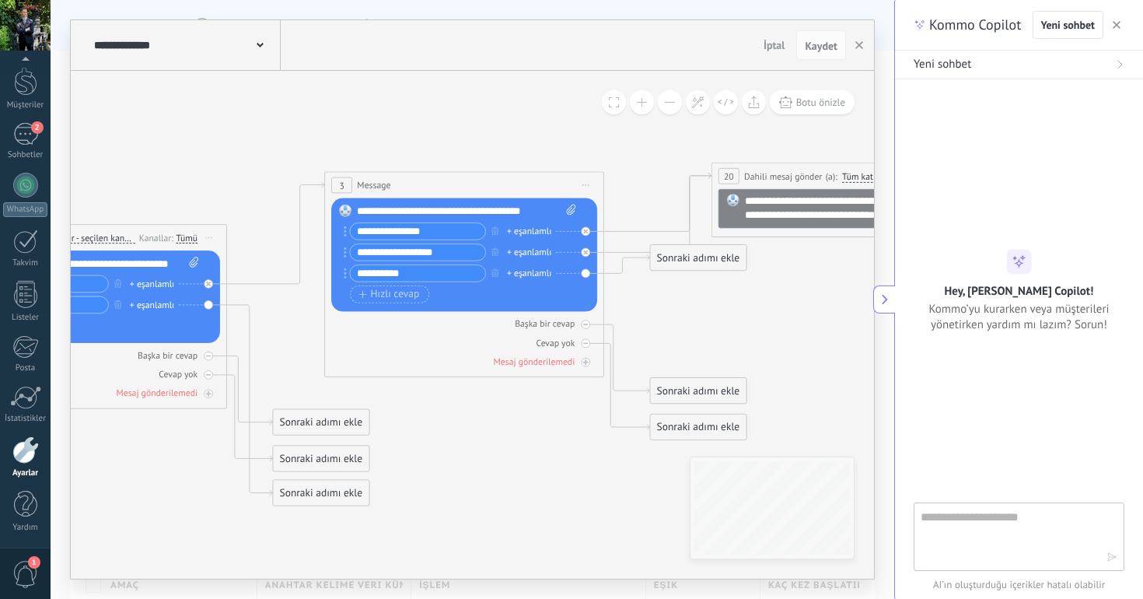
click at [833, 330] on icon at bounding box center [536, 535] width 2181 height 1444
click at [1116, 23] on icon "button" at bounding box center [1117, 25] width 8 height 8
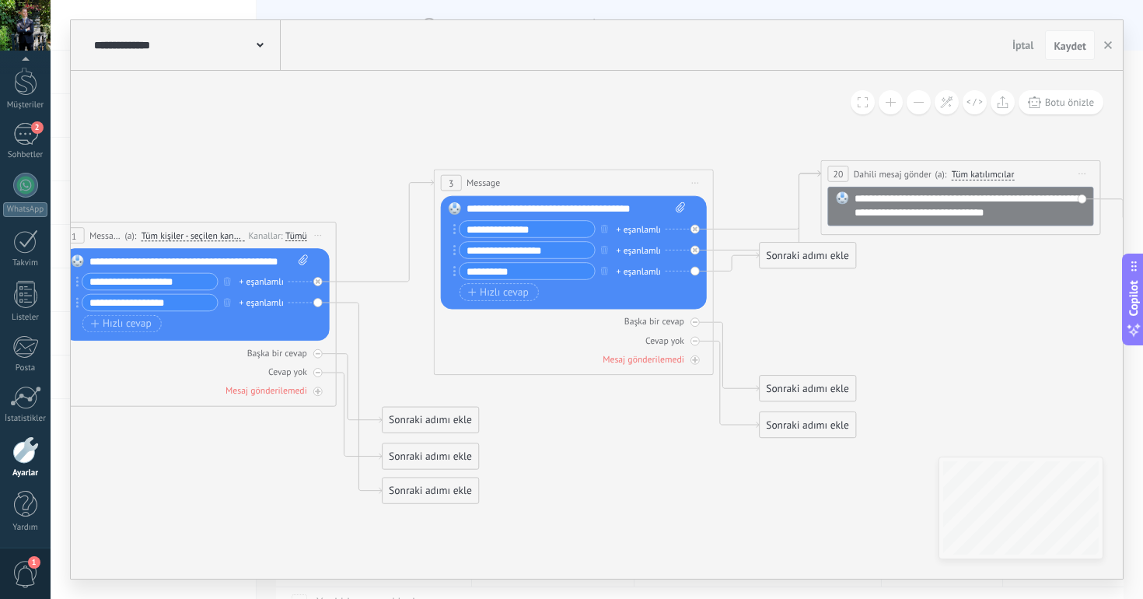
drag, startPoint x: 847, startPoint y: 338, endPoint x: 957, endPoint y: 337, distance: 110.4
click at [957, 337] on icon at bounding box center [646, 532] width 2181 height 1444
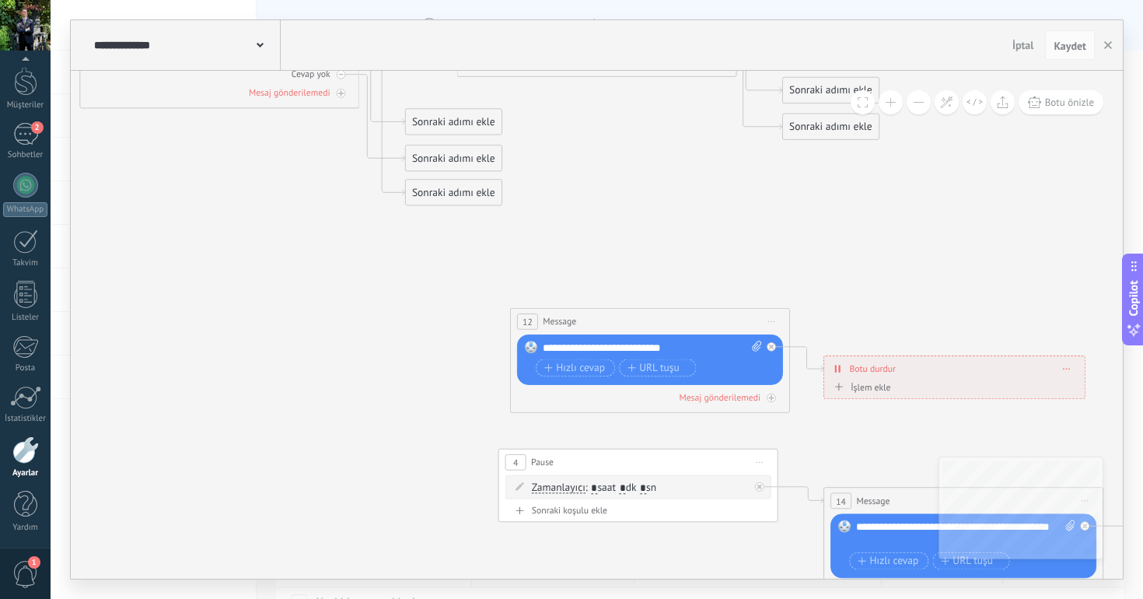
click at [760, 320] on span "Önizlemeye buradan başlayın [GEOGRAPHIC_DATA]dır Yinele Sil" at bounding box center [771, 321] width 23 height 20
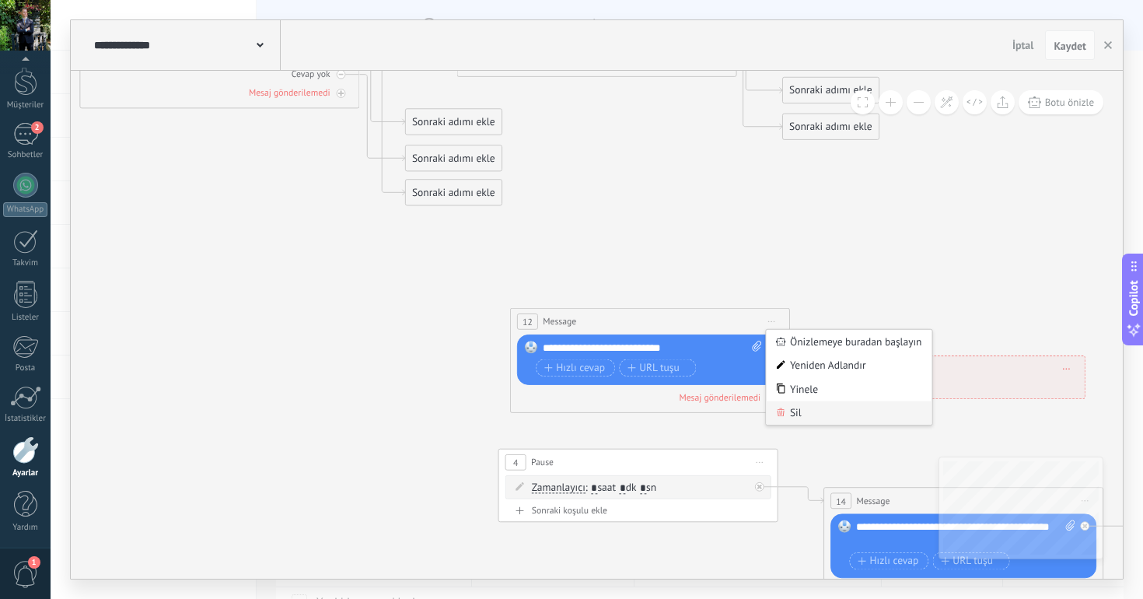
click at [795, 417] on div "Sil" at bounding box center [849, 413] width 166 height 24
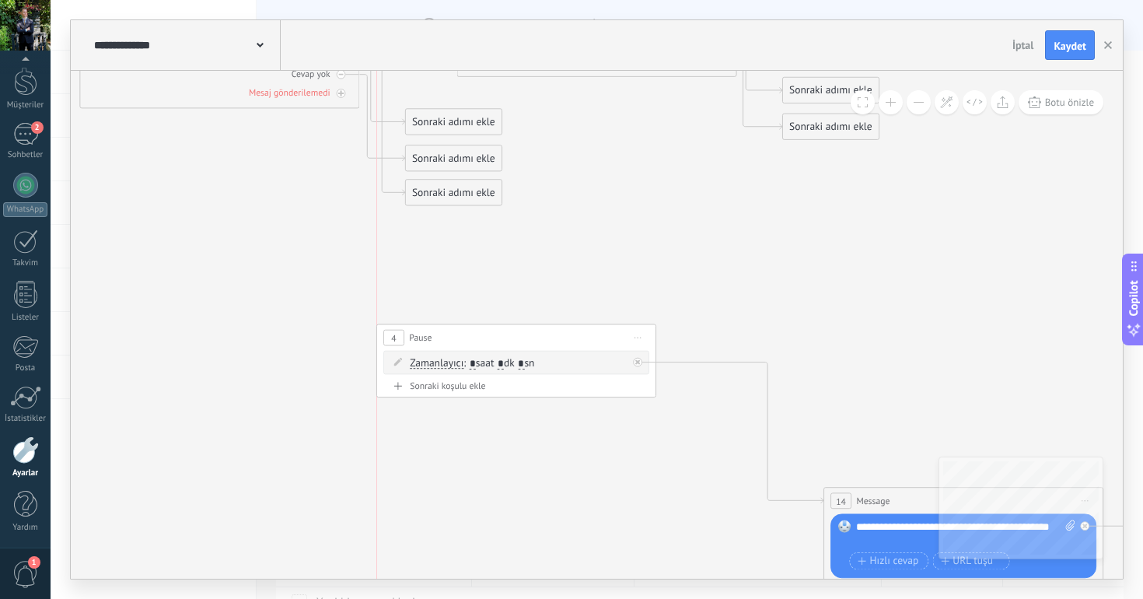
drag, startPoint x: 642, startPoint y: 460, endPoint x: 505, endPoint y: 362, distance: 169.4
click at [505, 350] on div "4 Pause ***** Önizlemeye buradan başlayın Yeniden Adlandır Yinele Sil" at bounding box center [516, 337] width 278 height 26
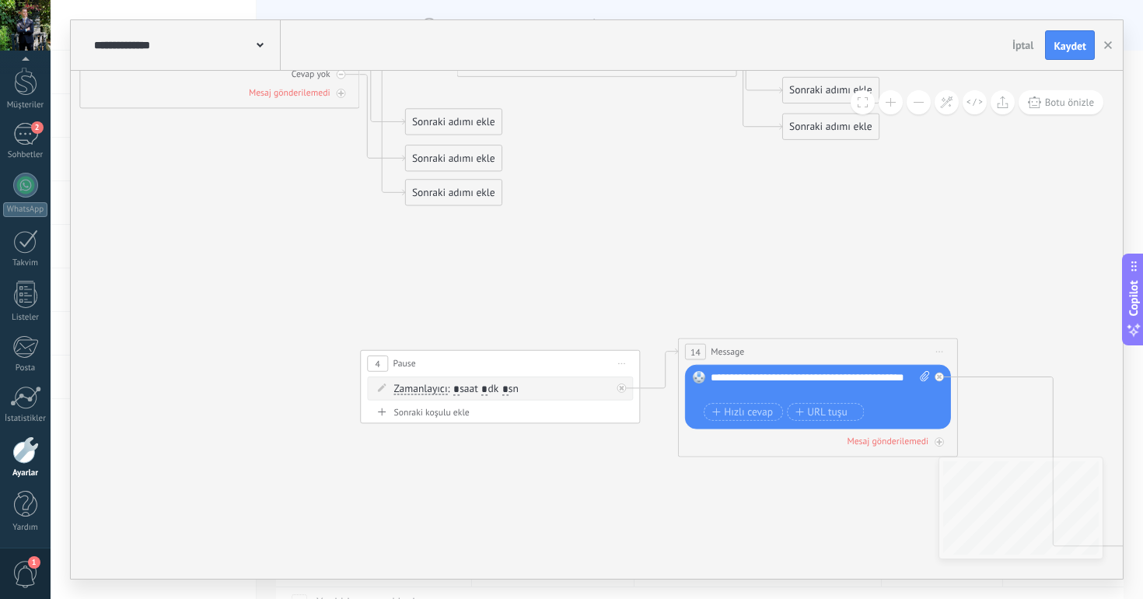
drag, startPoint x: 887, startPoint y: 500, endPoint x: 746, endPoint y: 353, distance: 204.0
click at [746, 353] on div "14 Message ******* (a): Tüm kişiler - seçilen kanallar Tüm kişiler - seçilen ka…" at bounding box center [818, 351] width 278 height 26
click at [417, 414] on div "Sonraki koşulu ekle" at bounding box center [500, 412] width 266 height 12
click at [606, 417] on icon at bounding box center [606, 418] width 7 height 2
click at [623, 439] on div "Sil" at bounding box center [620, 437] width 46 height 24
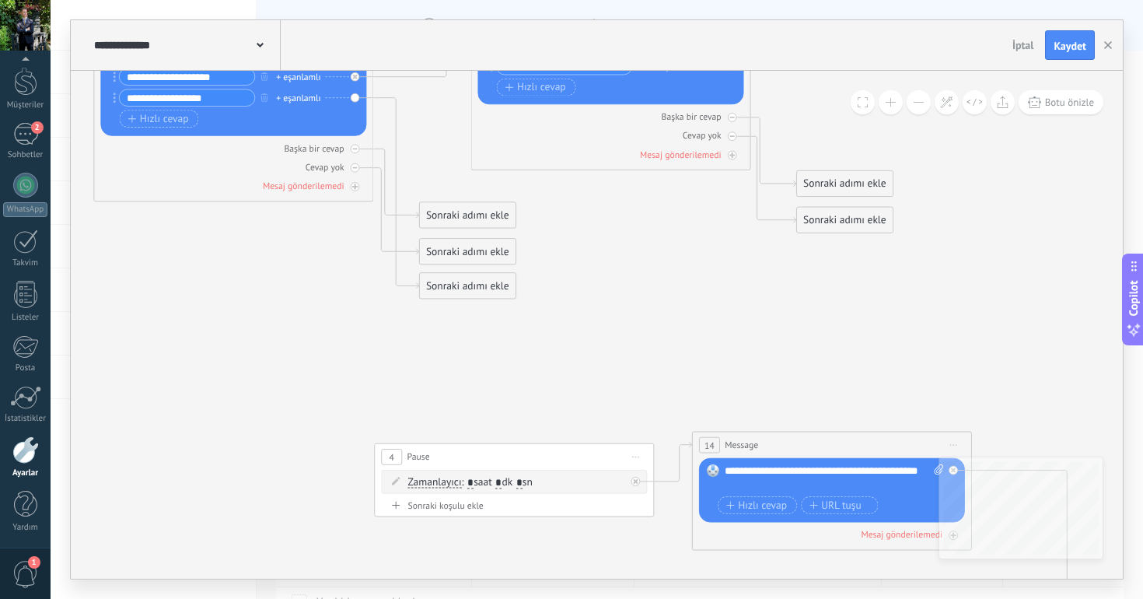
click at [784, 400] on icon at bounding box center [683, 313] width 2181 height 1414
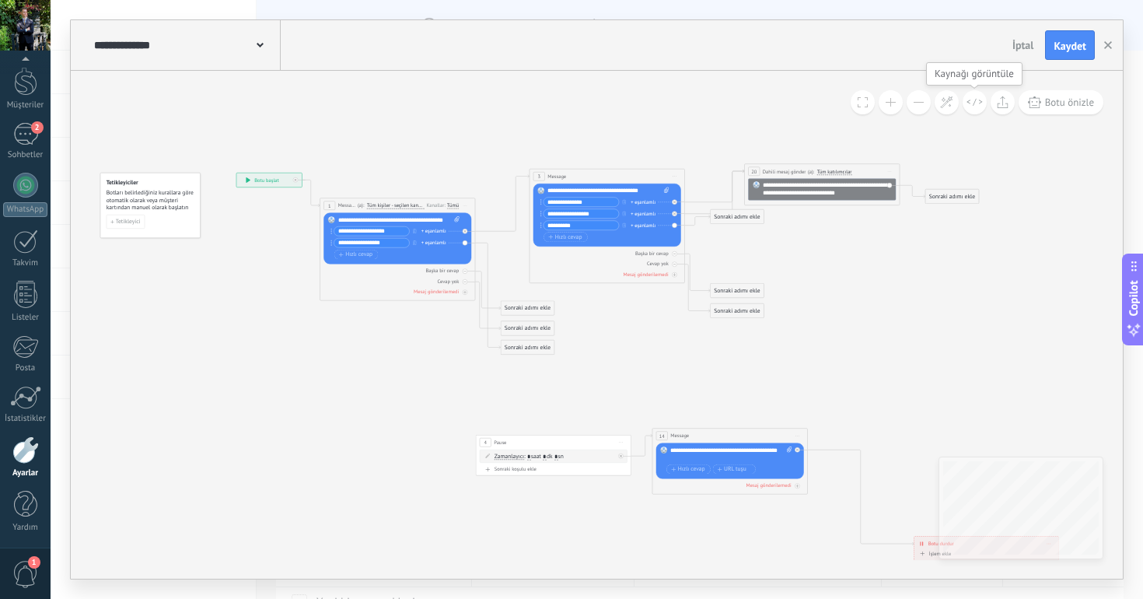
click at [976, 100] on icon at bounding box center [974, 102] width 16 height 9
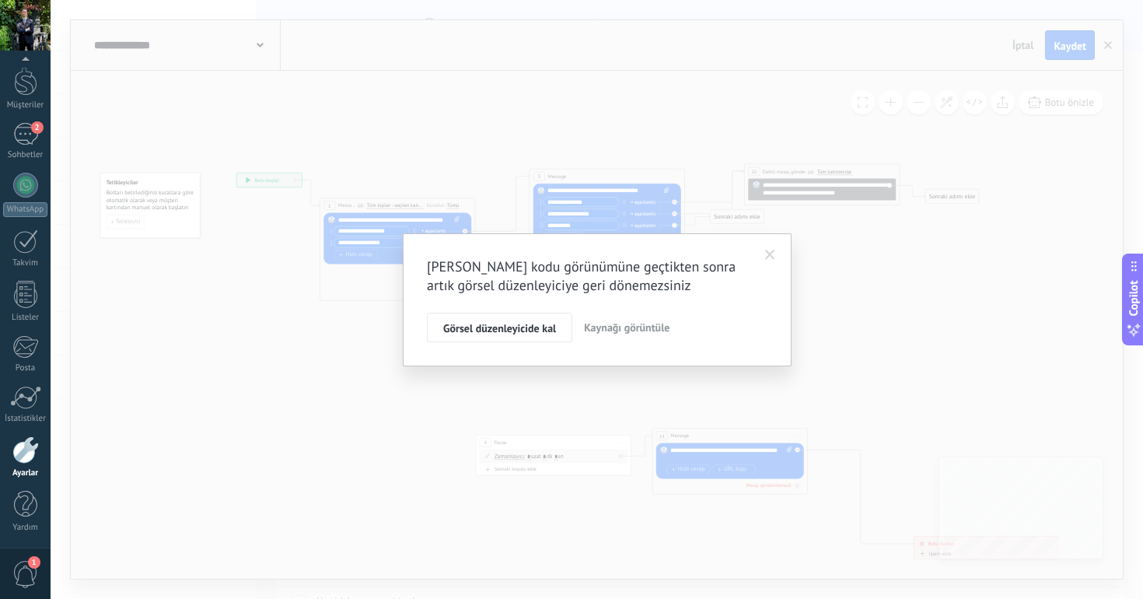
click at [639, 330] on span "Kaynağı görüntüle" at bounding box center [627, 327] width 86 height 14
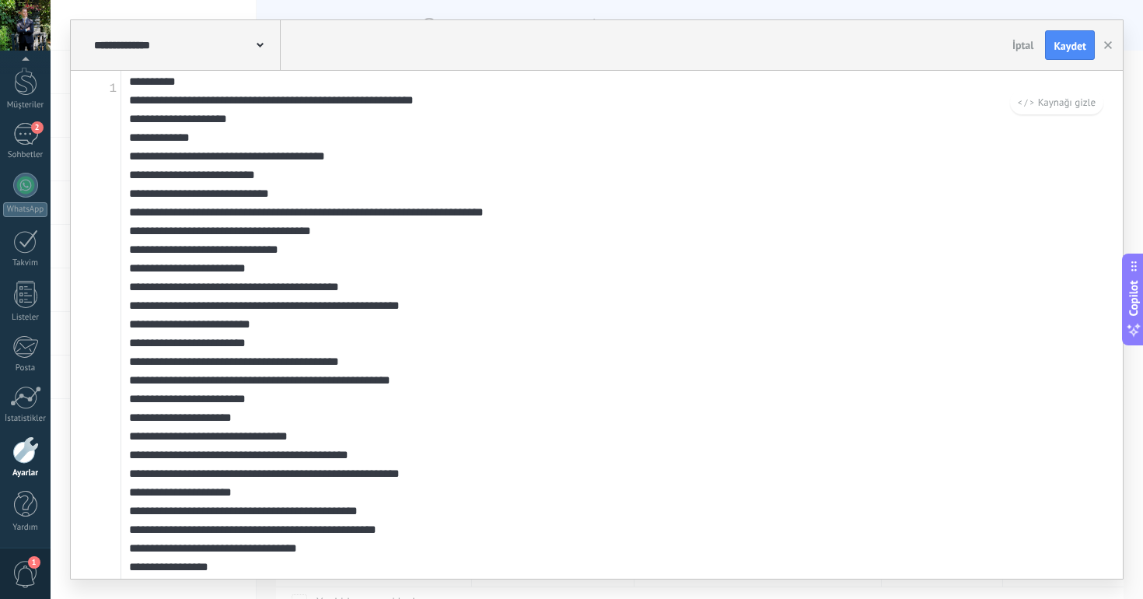
scroll to position [14, 0]
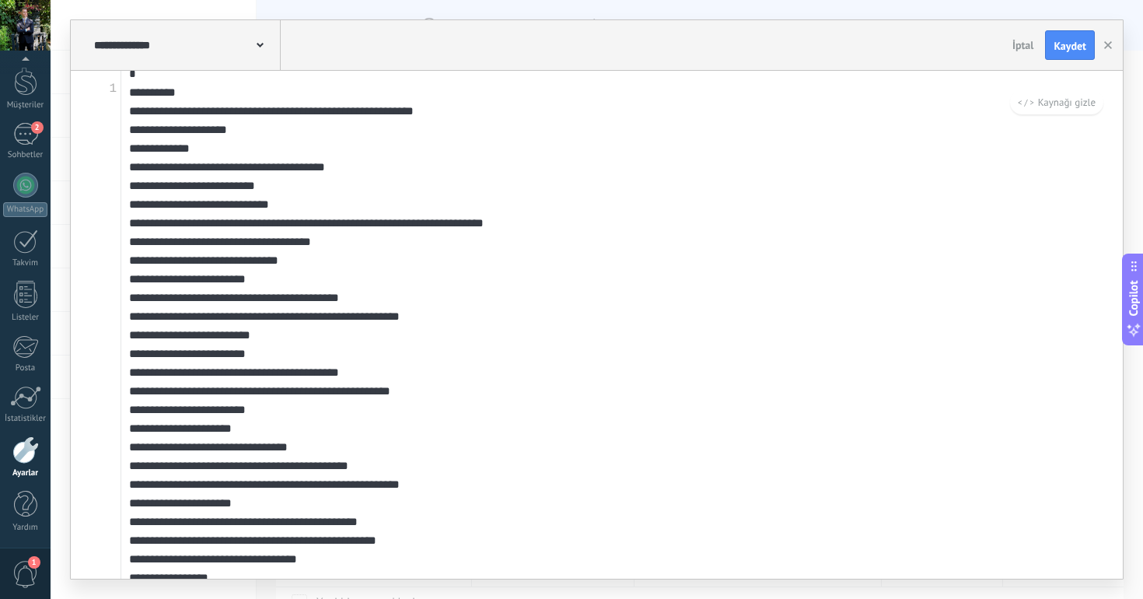
click at [362, 208] on textarea at bounding box center [621, 325] width 1001 height 508
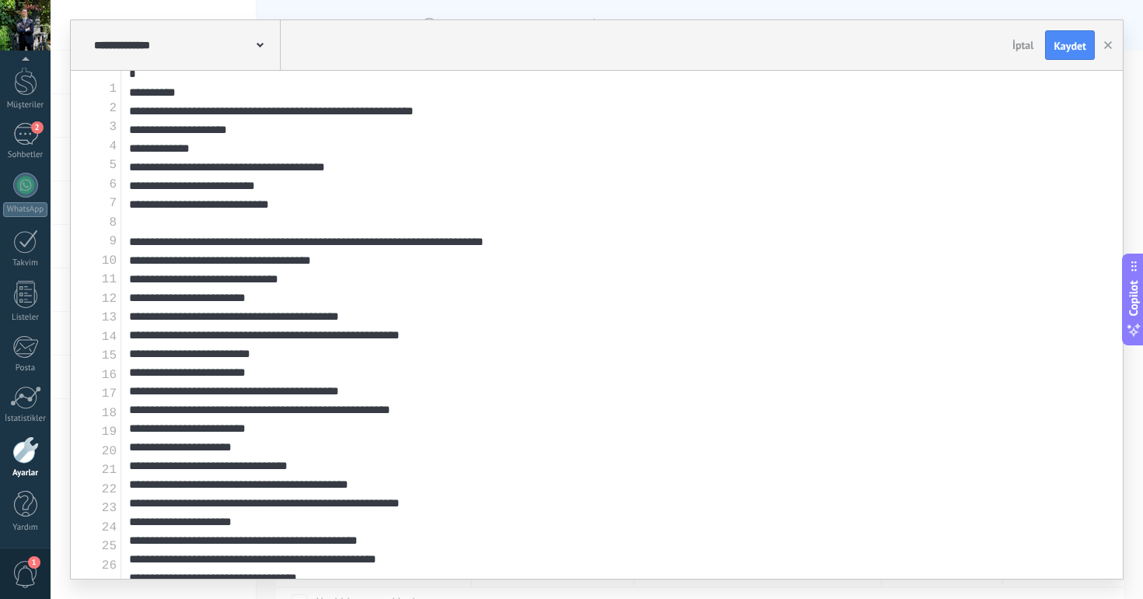
paste textarea "**********"
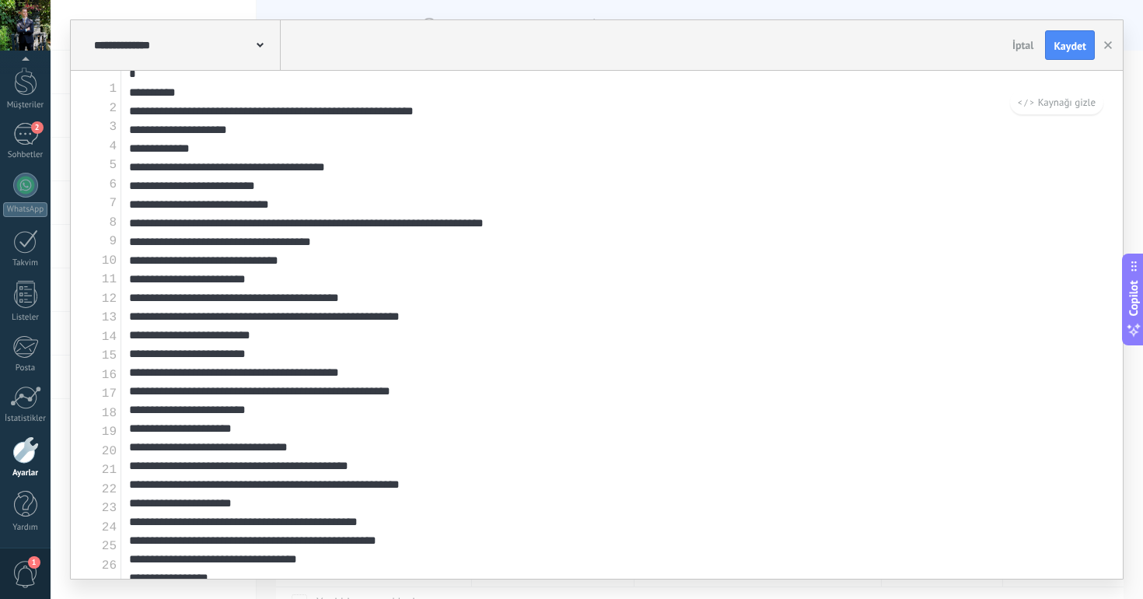
scroll to position [0, 0]
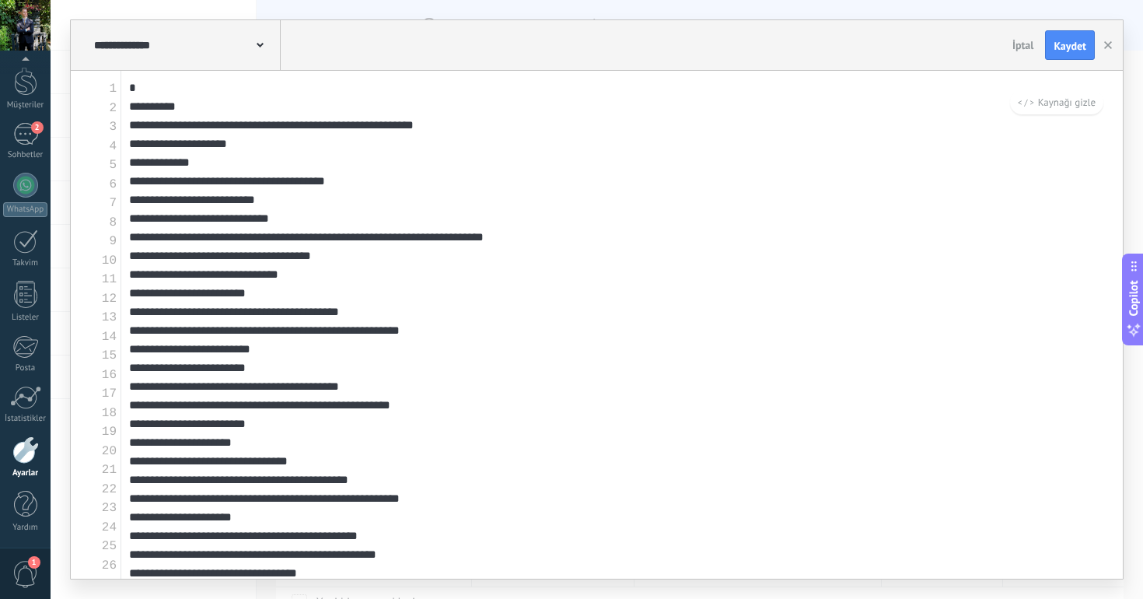
drag, startPoint x: 334, startPoint y: 242, endPoint x: 652, endPoint y: 238, distance: 318.0
click at [652, 238] on textarea at bounding box center [621, 325] width 1001 height 508
paste textarea "**********"
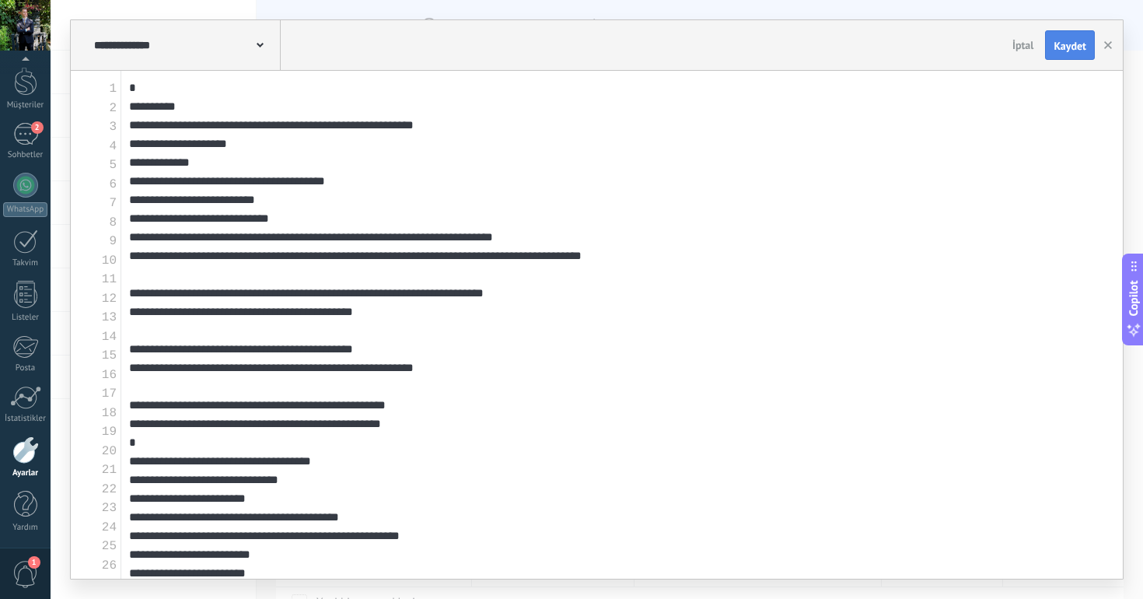
type textarea "**********"
click at [1077, 53] on button "Kaydet" at bounding box center [1070, 45] width 50 height 30
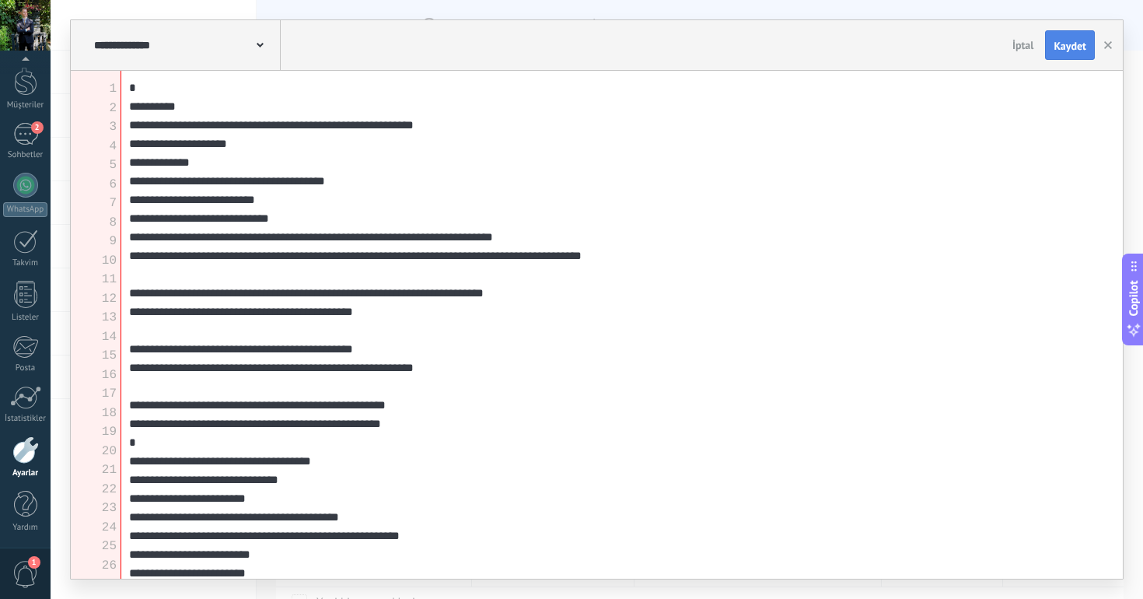
click at [1070, 49] on span "Kaydet" at bounding box center [1069, 45] width 33 height 11
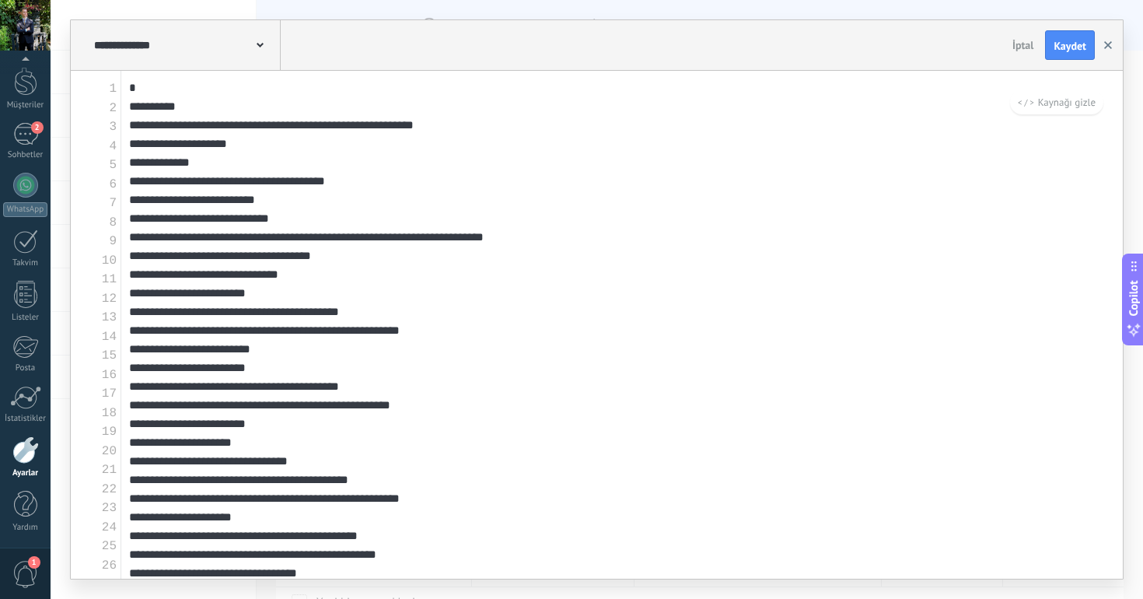
type textarea "**********"
click at [1106, 51] on button "button" at bounding box center [1107, 45] width 23 height 30
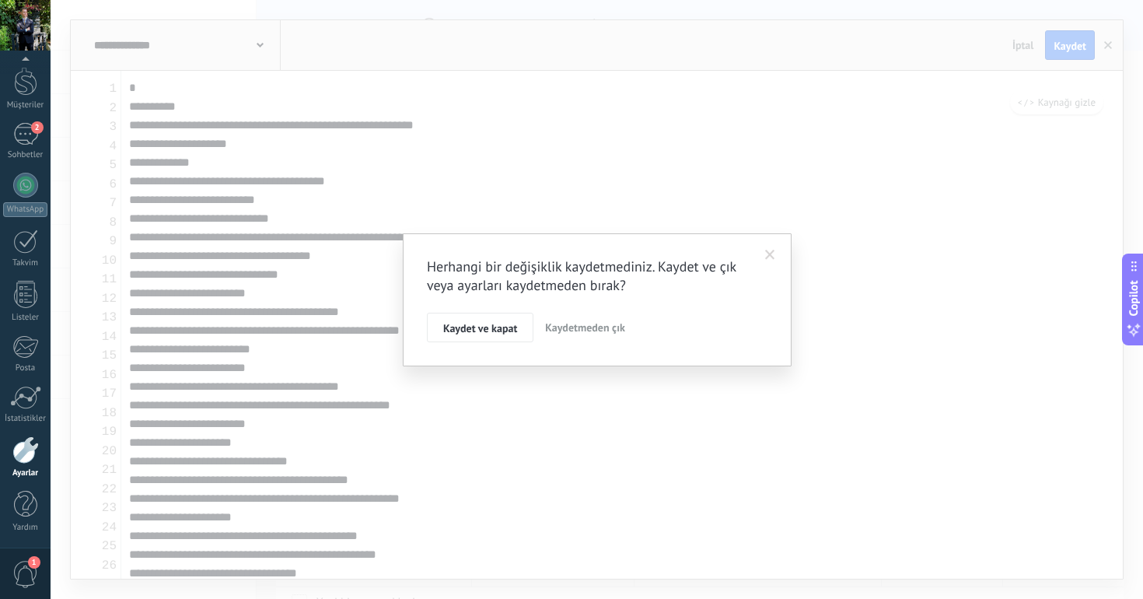
click at [582, 336] on button "Kaydetmeden çık" at bounding box center [585, 328] width 93 height 30
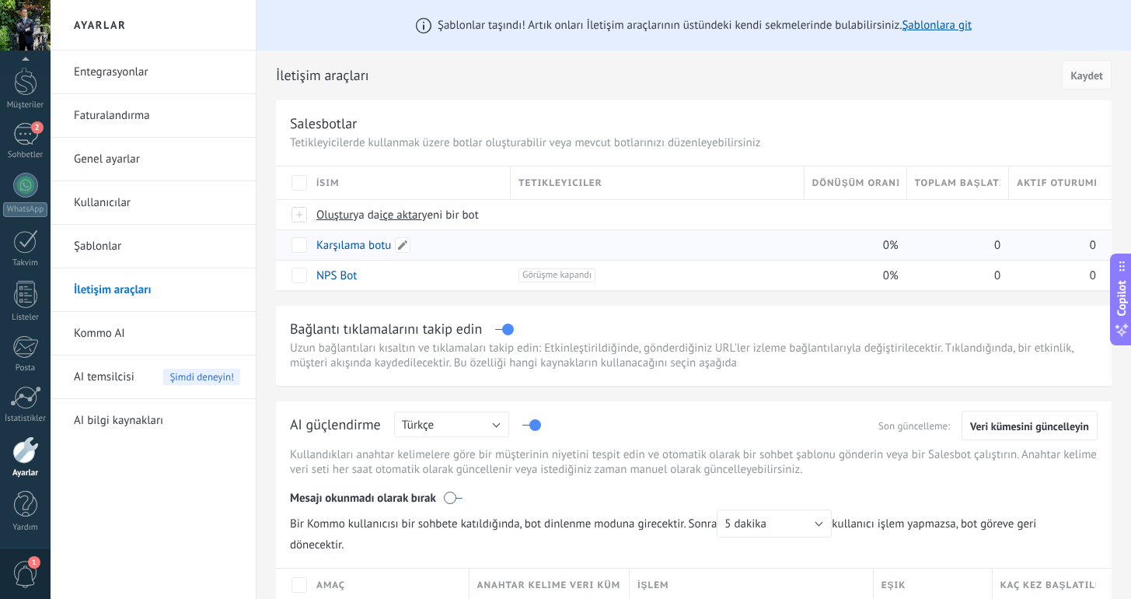
click at [487, 250] on div "Karşılama botu" at bounding box center [406, 245] width 194 height 30
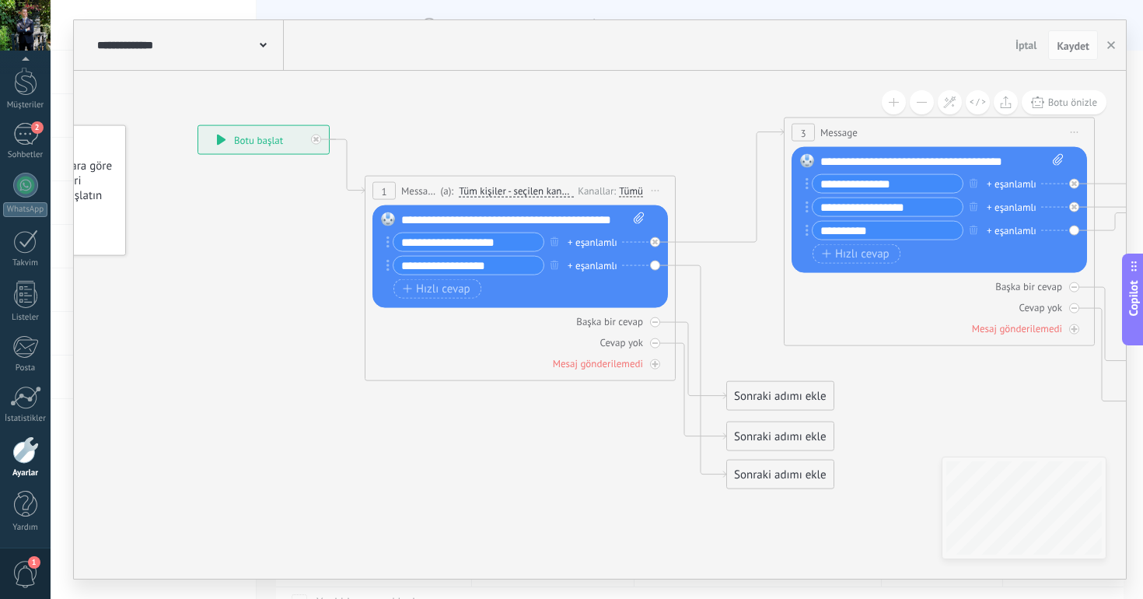
click at [437, 267] on input "**********" at bounding box center [468, 266] width 150 height 18
paste input "text"
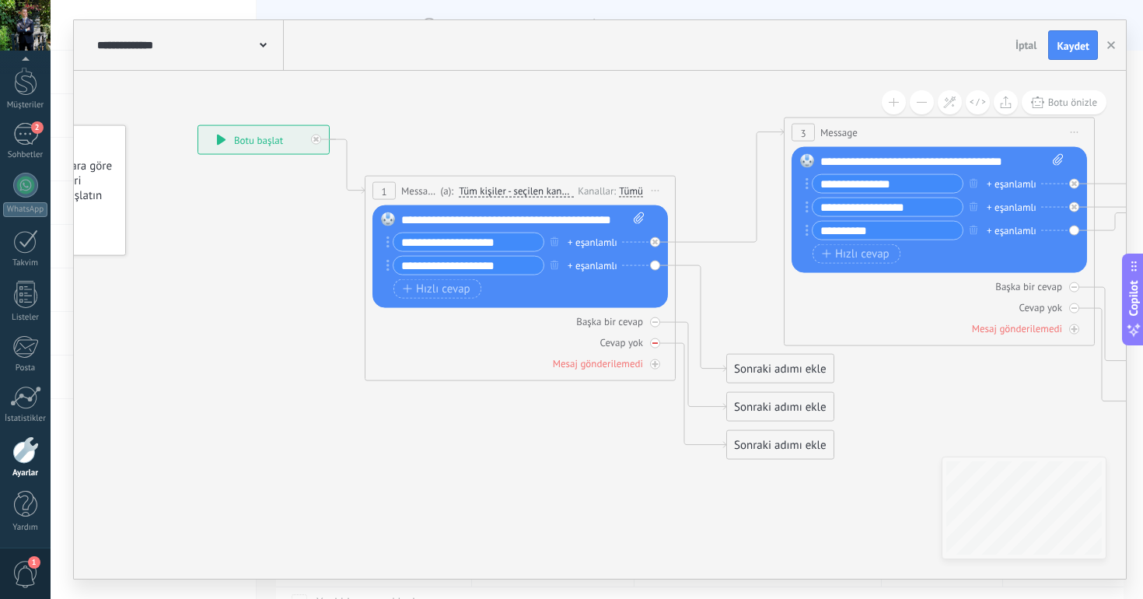
type input "**********"
click at [499, 289] on div "Hızlı cevap URL tuşu" at bounding box center [518, 288] width 250 height 19
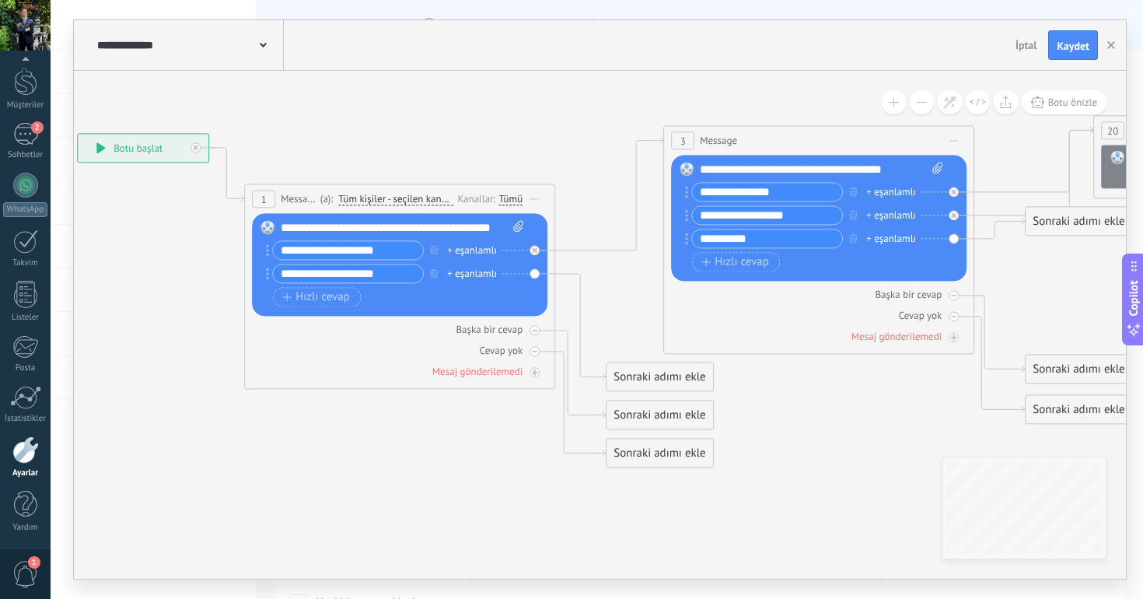
click at [642, 373] on div "Sonraki adımı ekle" at bounding box center [659, 377] width 107 height 26
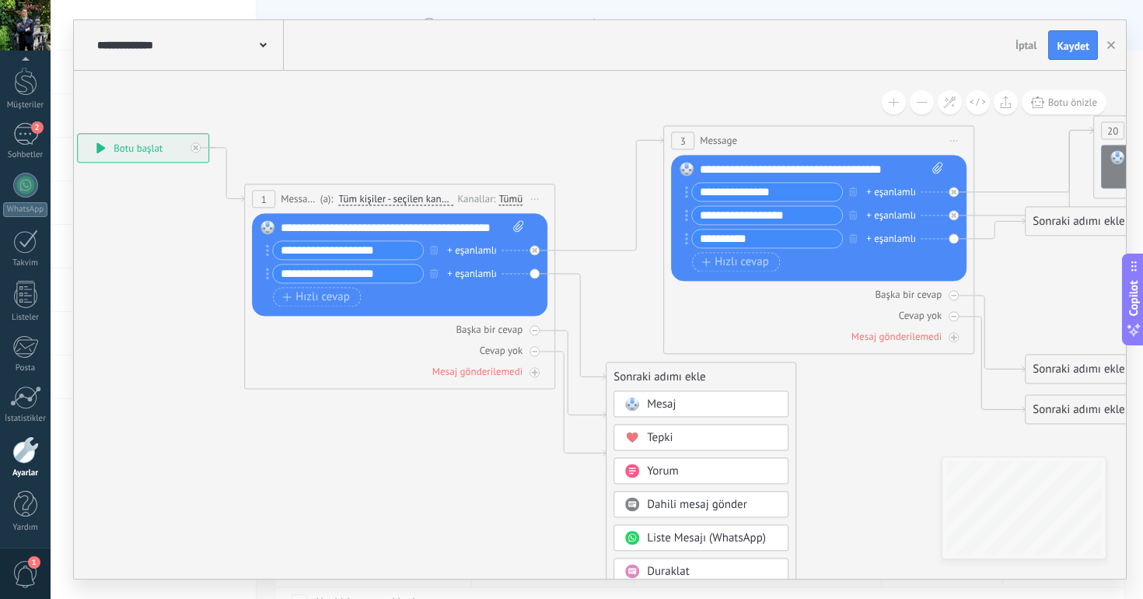
click at [663, 403] on span "Mesaj" at bounding box center [661, 404] width 29 height 15
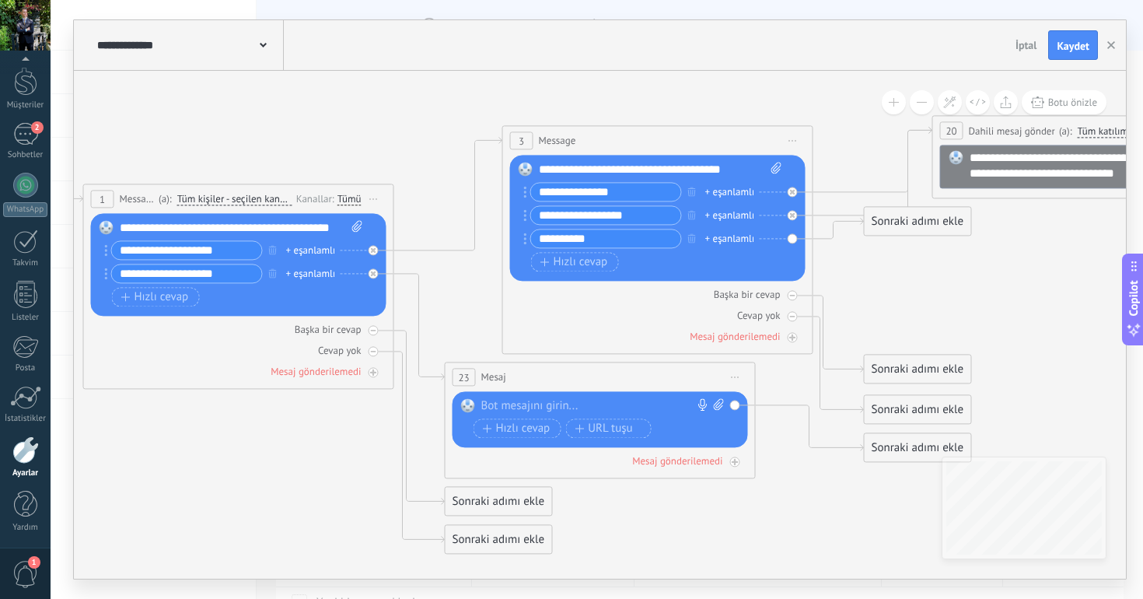
click at [558, 402] on div at bounding box center [596, 406] width 231 height 16
click at [528, 410] on div "**********" at bounding box center [602, 406] width 243 height 16
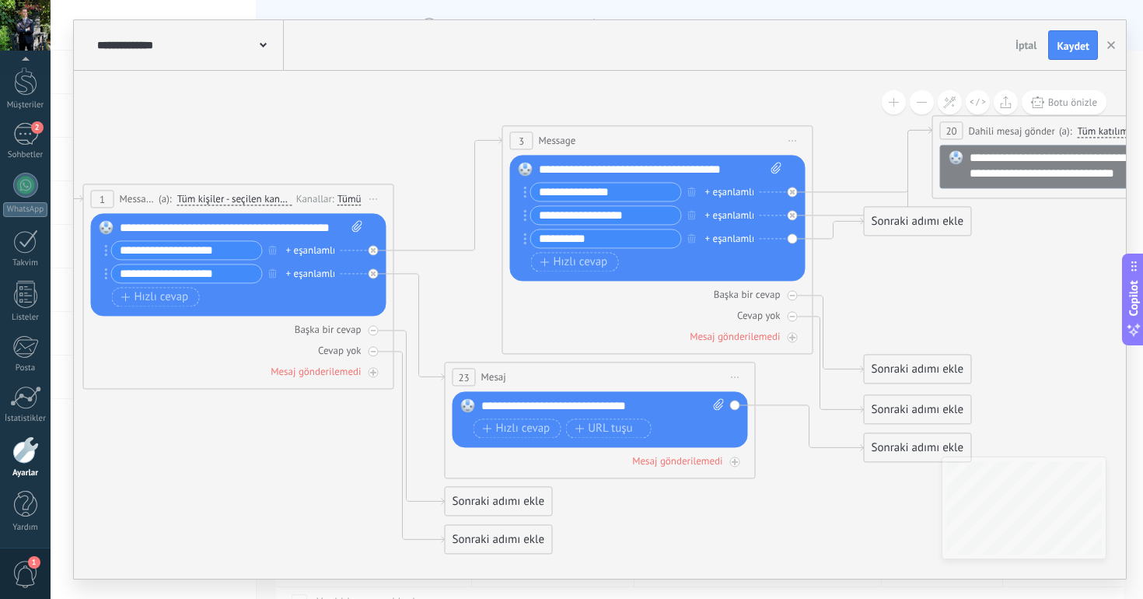
click at [515, 441] on div "Hızlı cevap URL tuşu" at bounding box center [598, 429] width 250 height 23
click at [530, 428] on span "Hızlı cevap" at bounding box center [517, 428] width 68 height 12
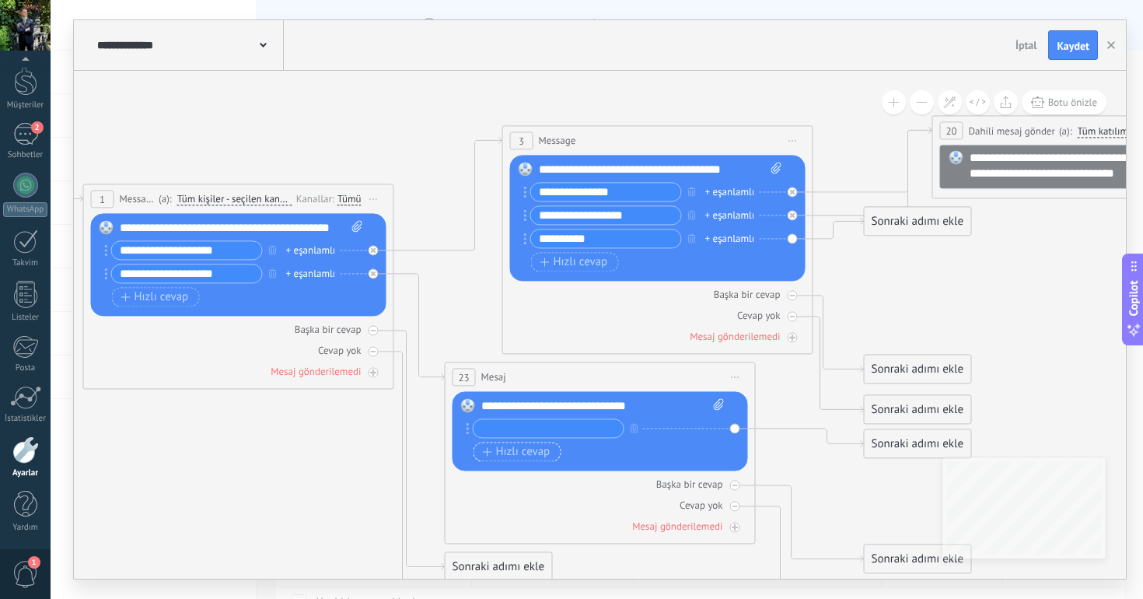
click at [526, 450] on span "Hızlı cevap" at bounding box center [517, 451] width 68 height 12
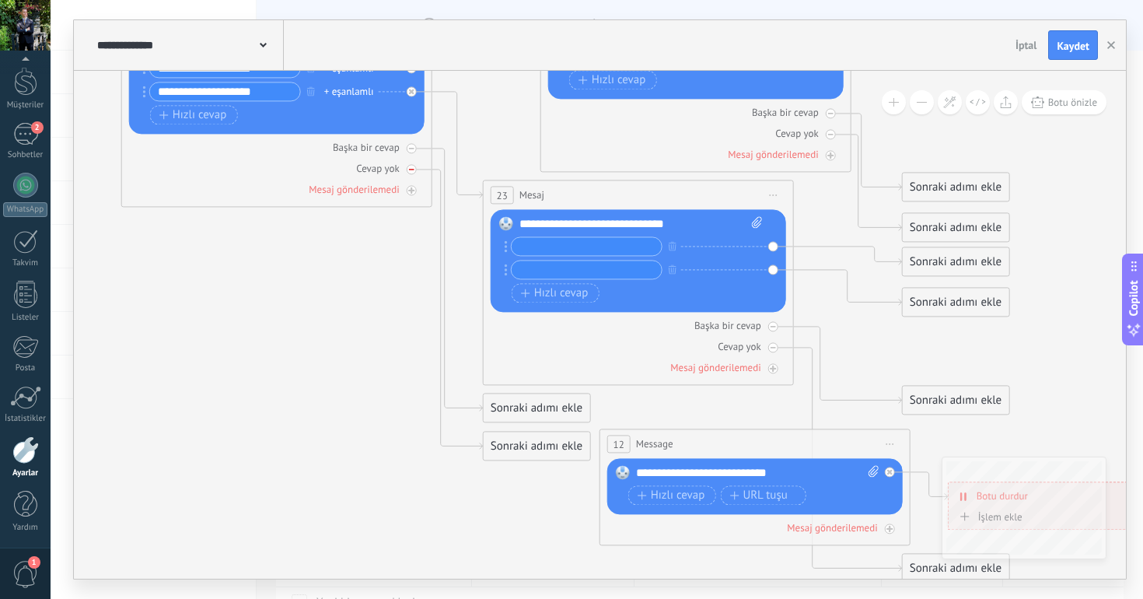
click at [412, 169] on icon at bounding box center [411, 170] width 5 height 2
click at [411, 151] on div at bounding box center [412, 148] width 10 height 10
type input "**********"
click at [611, 267] on input "text" at bounding box center [587, 269] width 150 height 18
type input "**********"
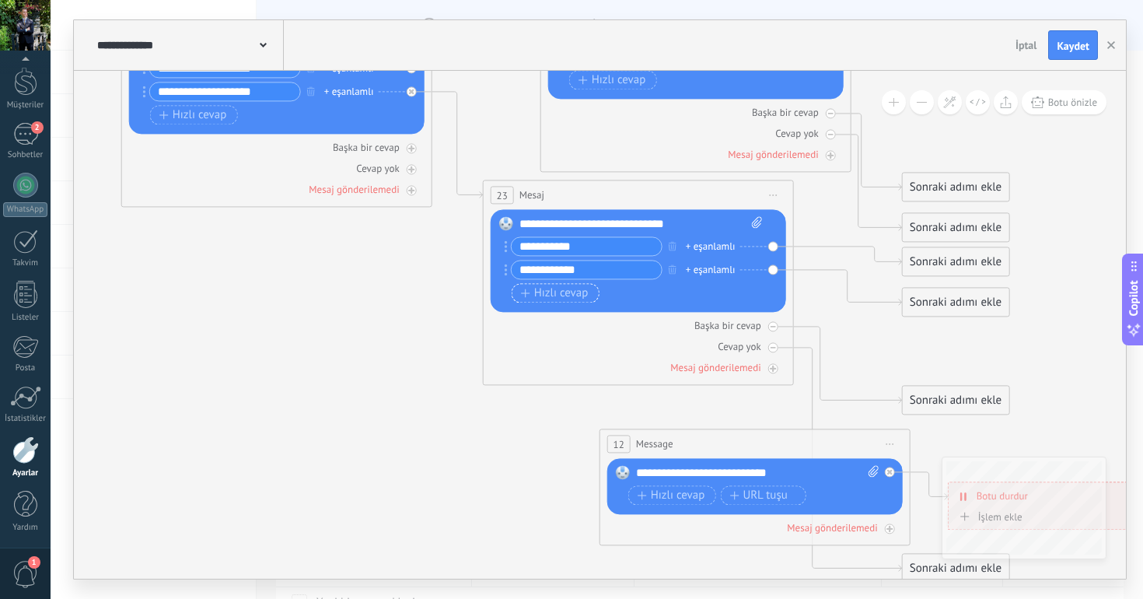
click at [576, 292] on span "Hızlı cevap" at bounding box center [555, 293] width 68 height 12
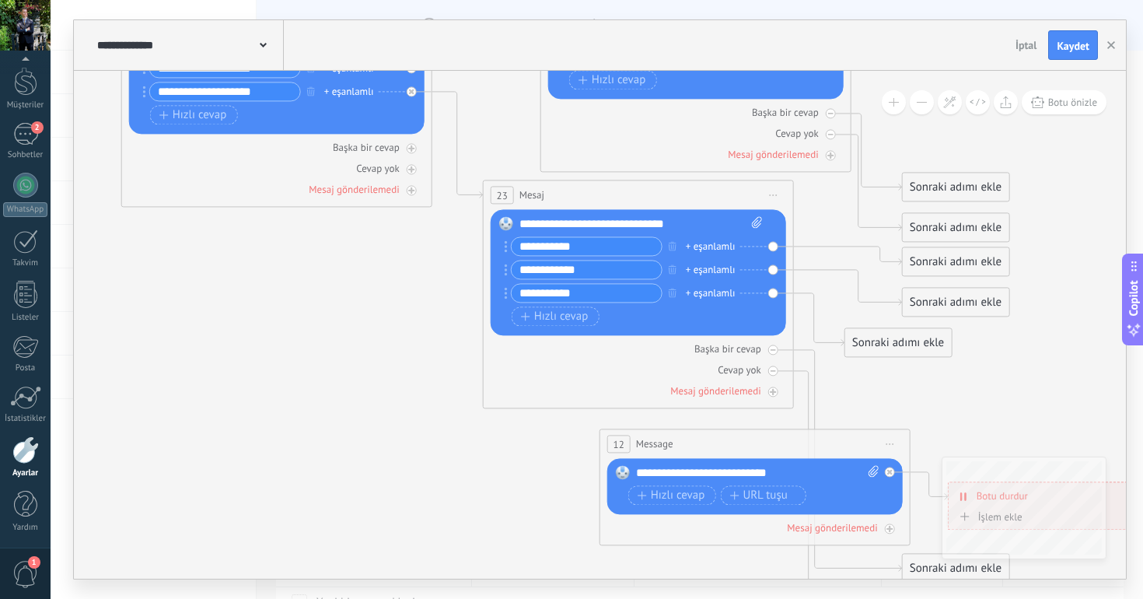
type input "**********"
click at [620, 326] on div "**********" at bounding box center [637, 282] width 250 height 93
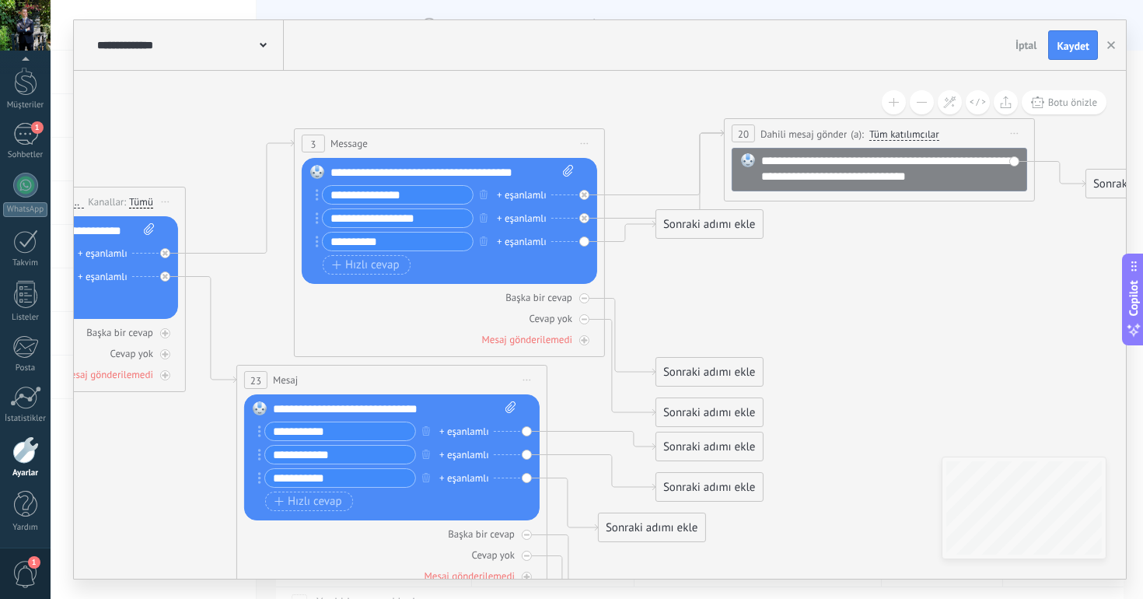
click at [798, 167] on div "**********" at bounding box center [899, 168] width 276 height 31
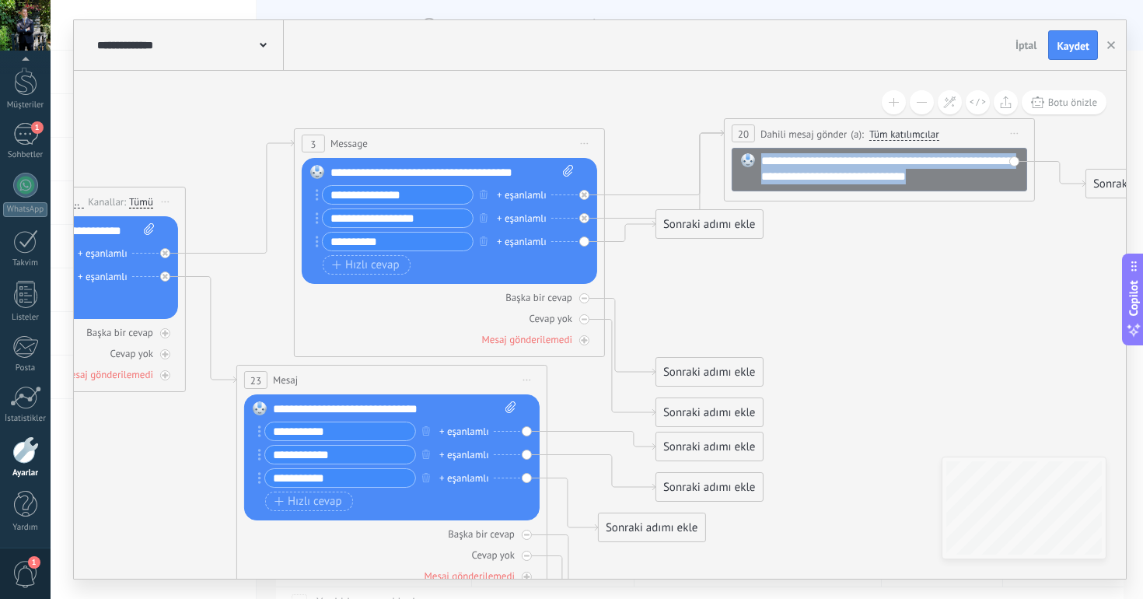
click at [798, 167] on div "**********" at bounding box center [899, 168] width 276 height 31
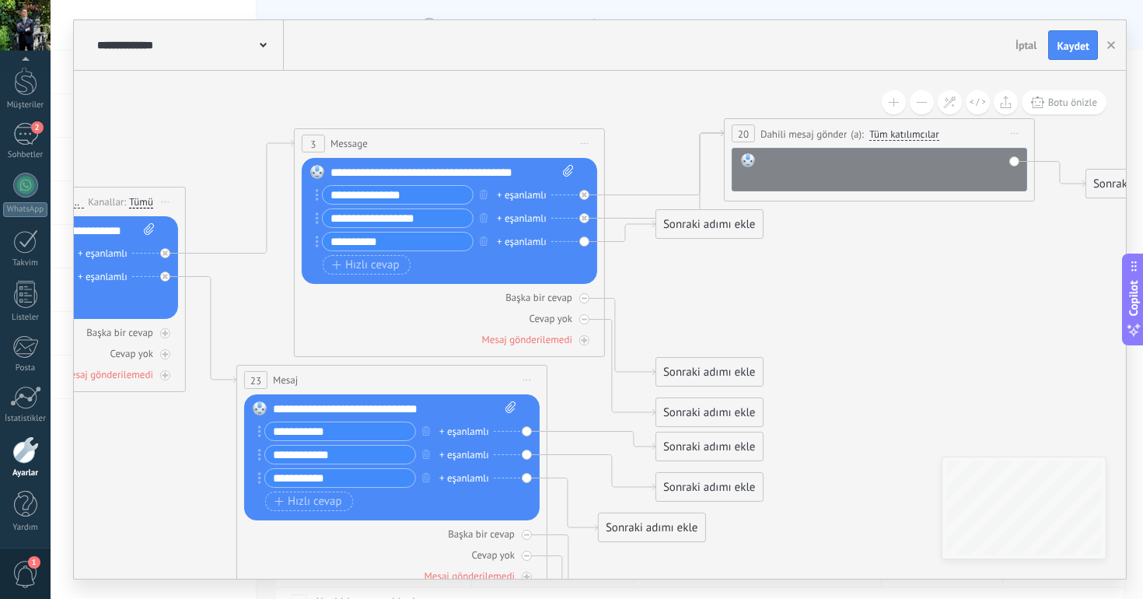
click at [1011, 135] on span "Önizlemeye buradan başlayın Yeniden Adlandır Yinele Sil" at bounding box center [1014, 133] width 25 height 23
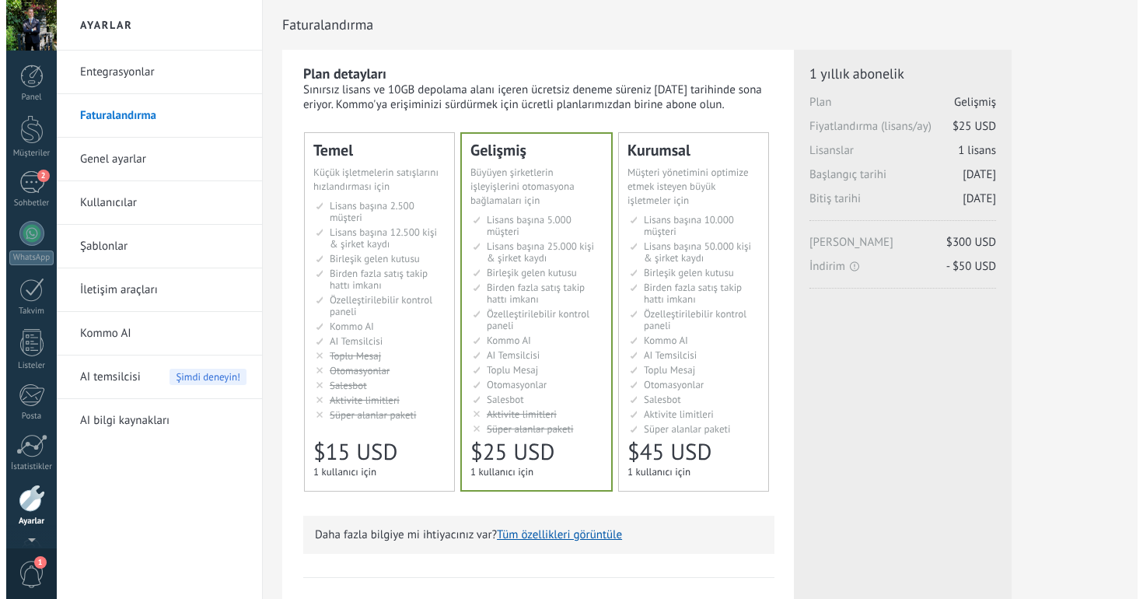
scroll to position [48, 0]
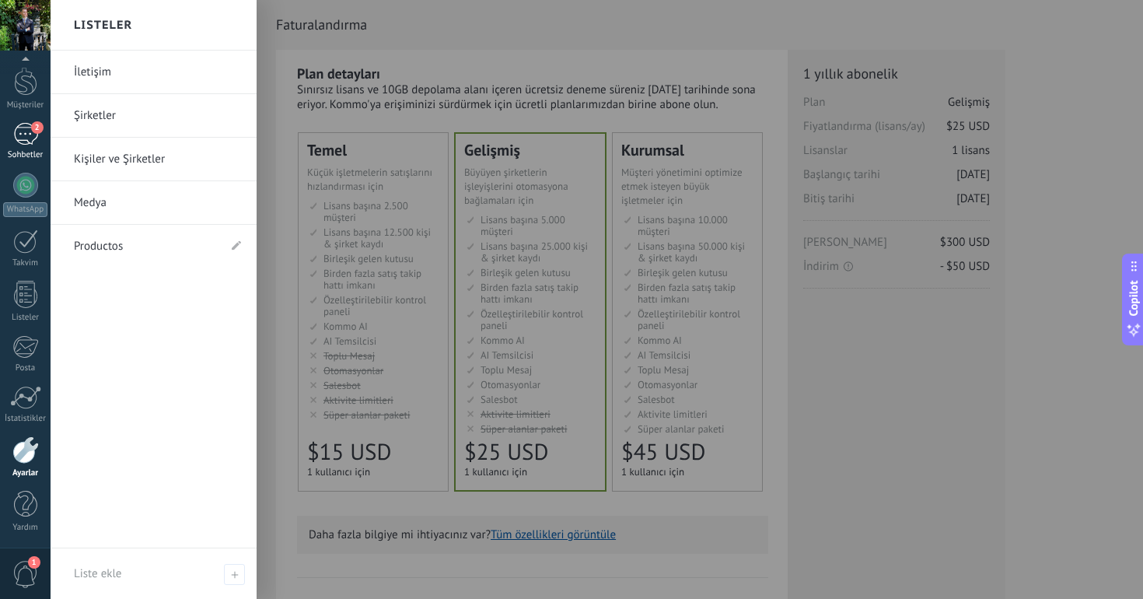
click at [26, 136] on div "2" at bounding box center [25, 134] width 25 height 23
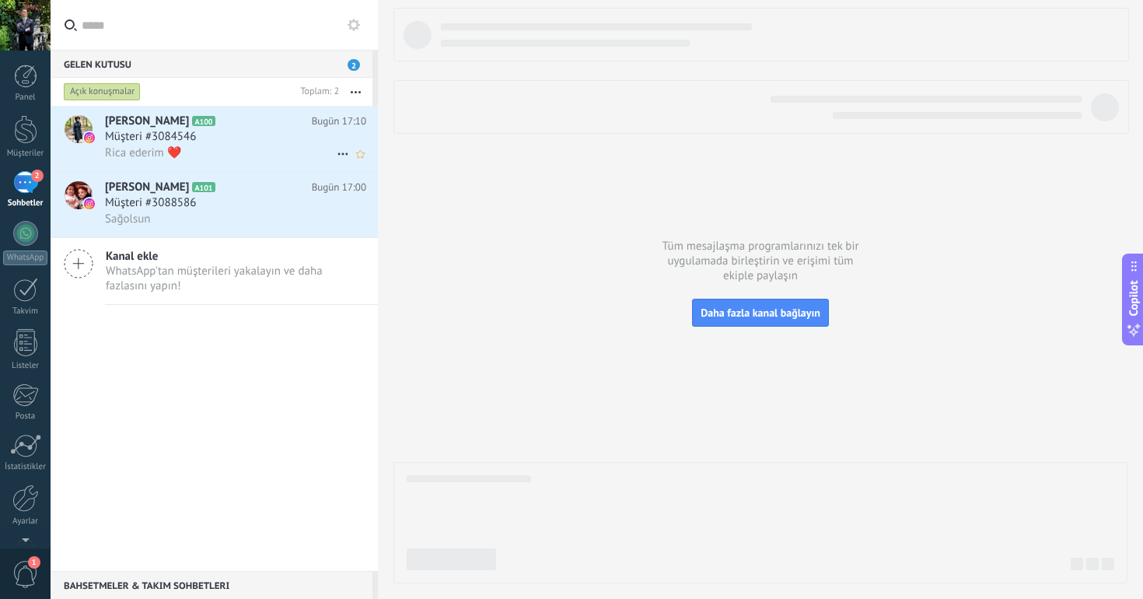
click at [259, 144] on div "Müşteri #3084546" at bounding box center [235, 137] width 261 height 16
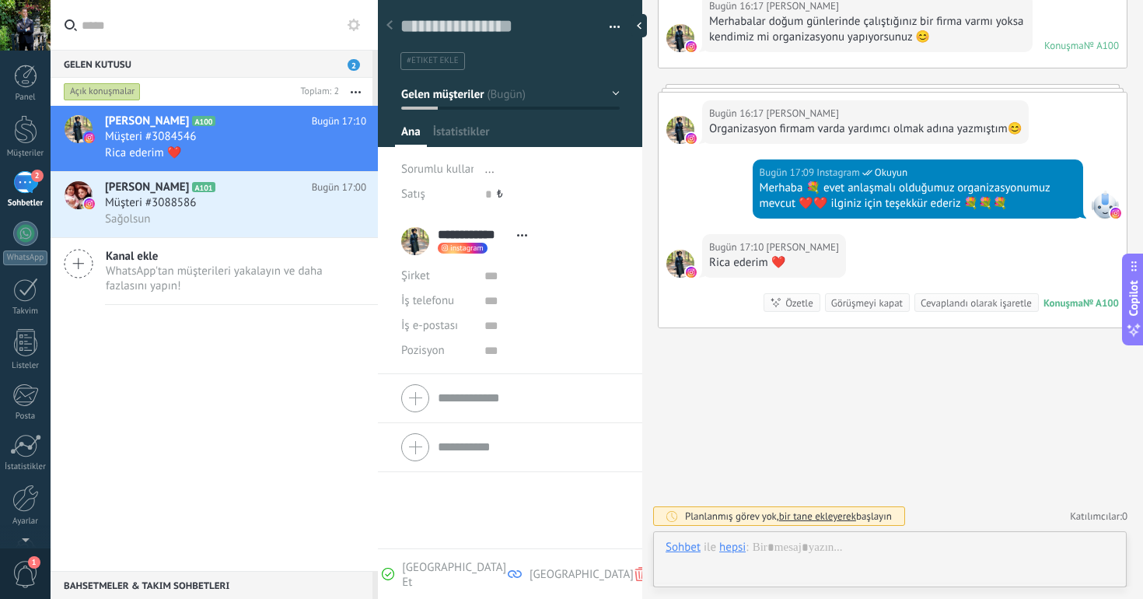
scroll to position [23, 0]
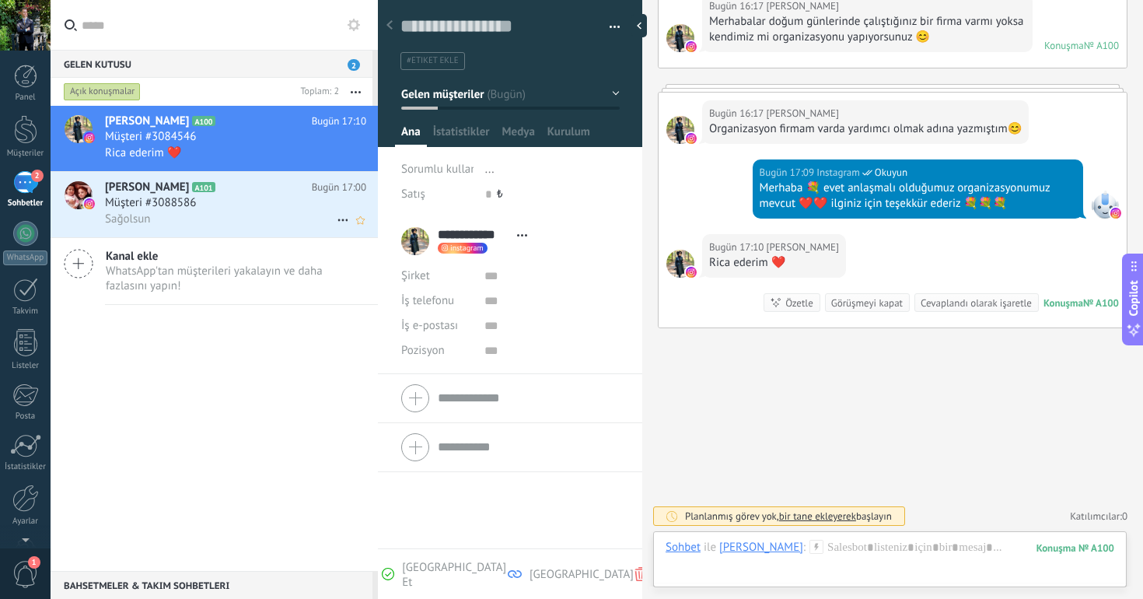
click at [266, 216] on div "Sağolsun" at bounding box center [235, 219] width 261 height 16
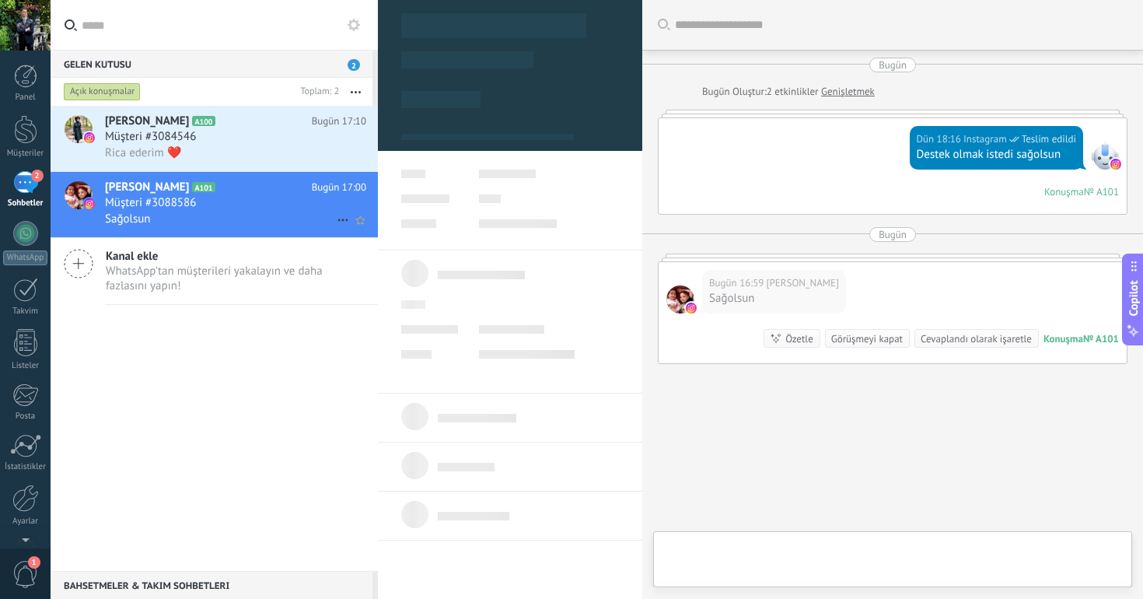
type textarea "**********"
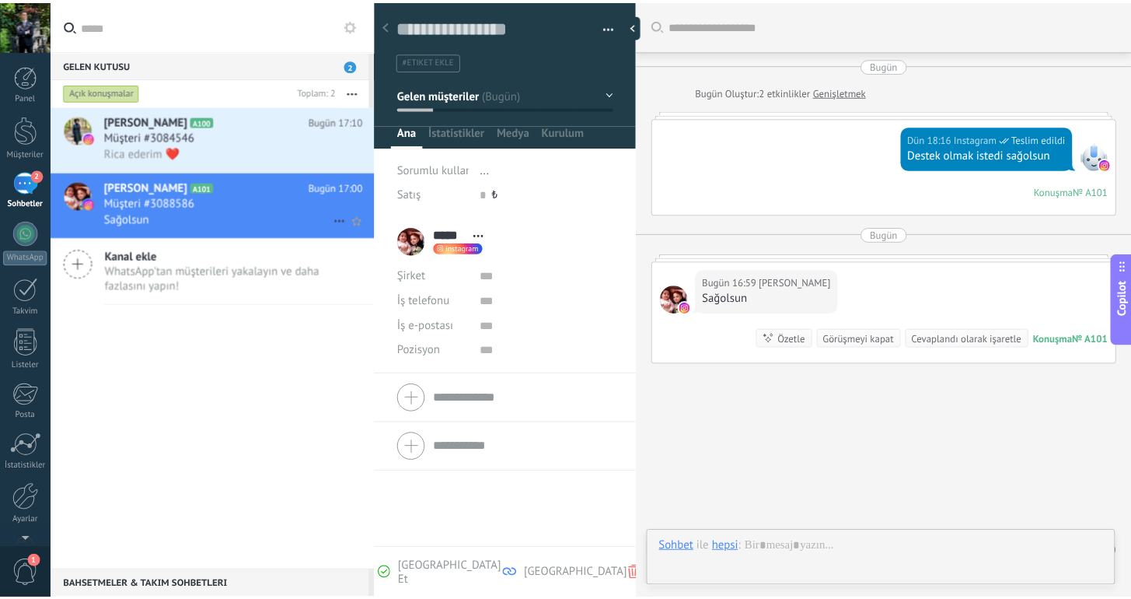
scroll to position [36, 0]
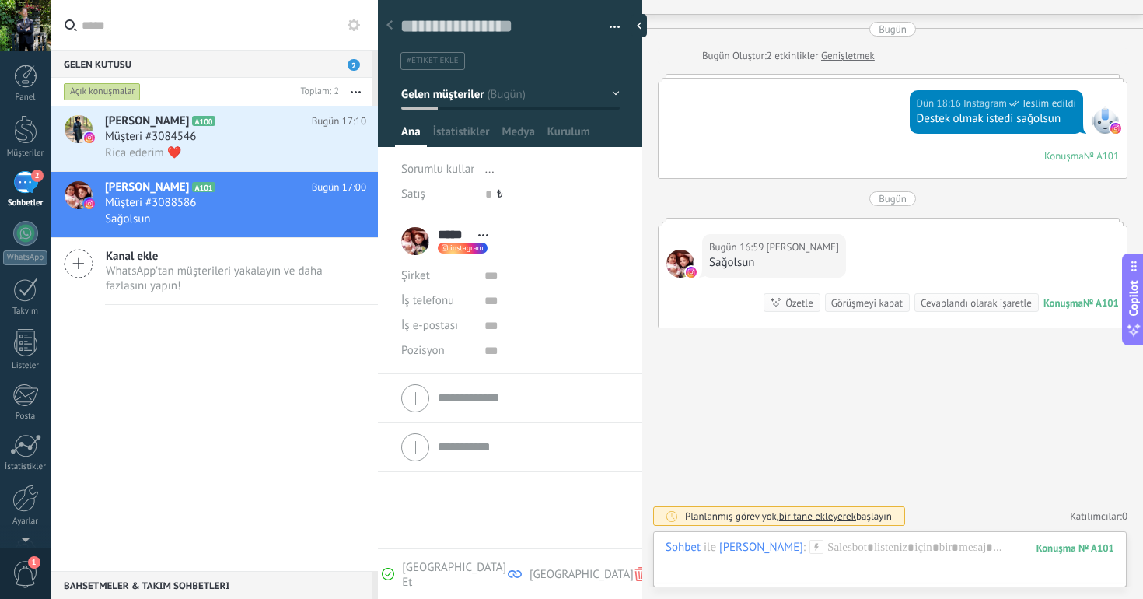
click at [27, 114] on div "Panel Müşteriler 2 Sohbetler WhatsApp Satışlar" at bounding box center [25, 331] width 51 height 532
click at [27, 126] on div at bounding box center [25, 129] width 23 height 29
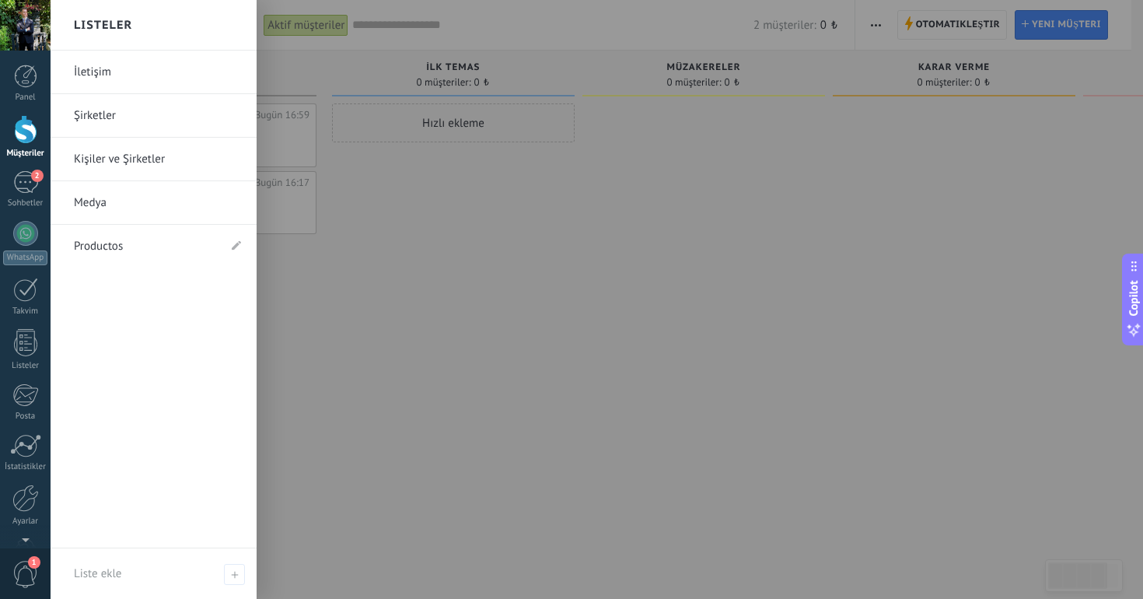
click at [110, 68] on link "İletişim" at bounding box center [157, 73] width 167 height 44
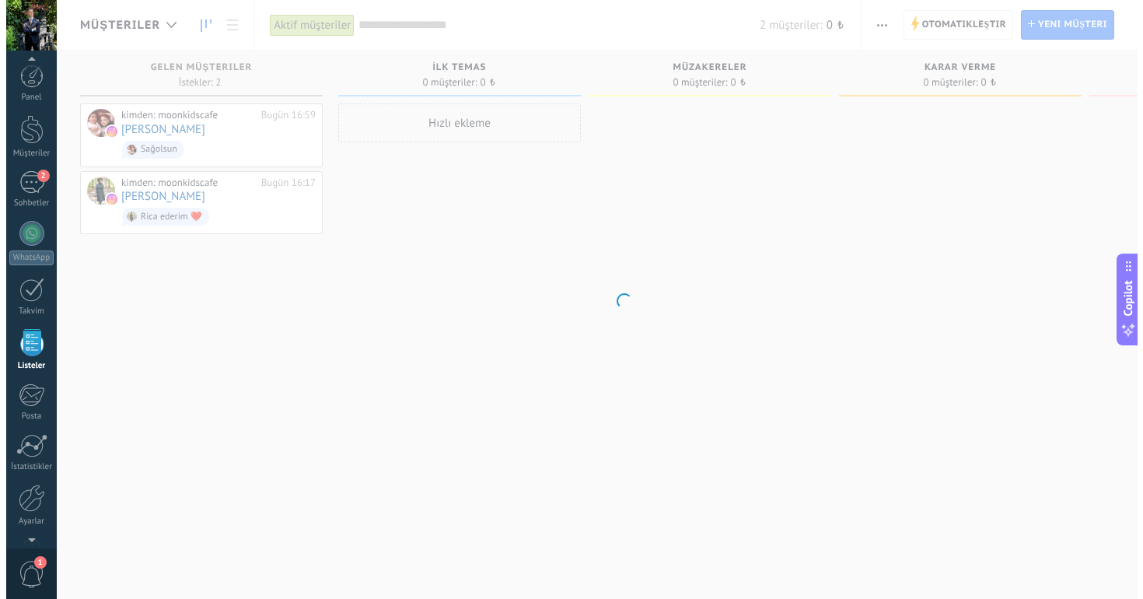
scroll to position [40, 0]
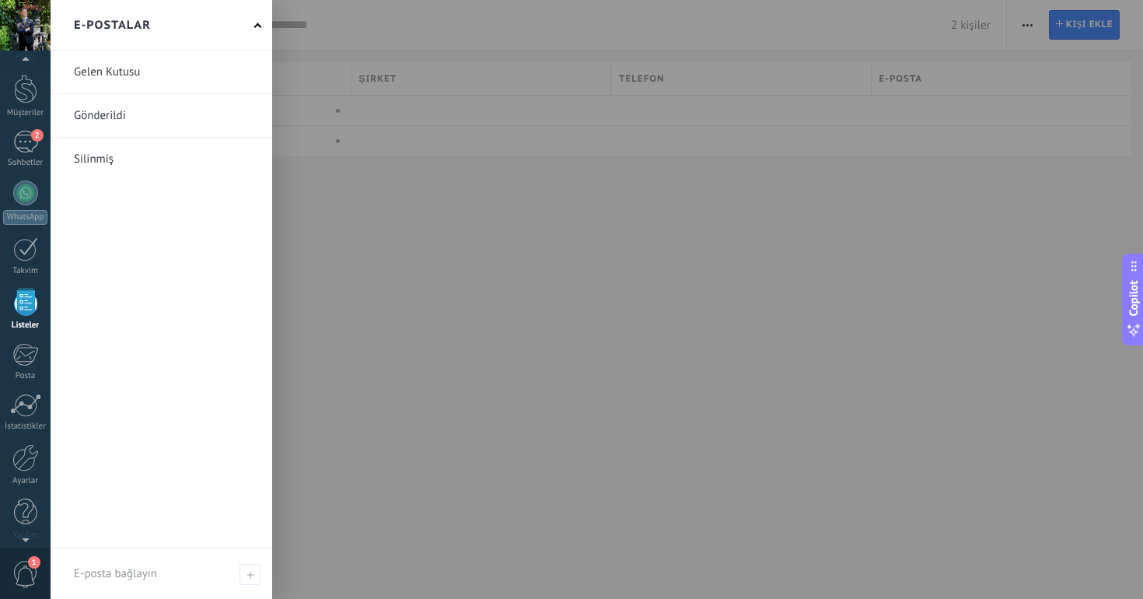
scroll to position [48, 0]
click at [26, 436] on div at bounding box center [25, 449] width 26 height 27
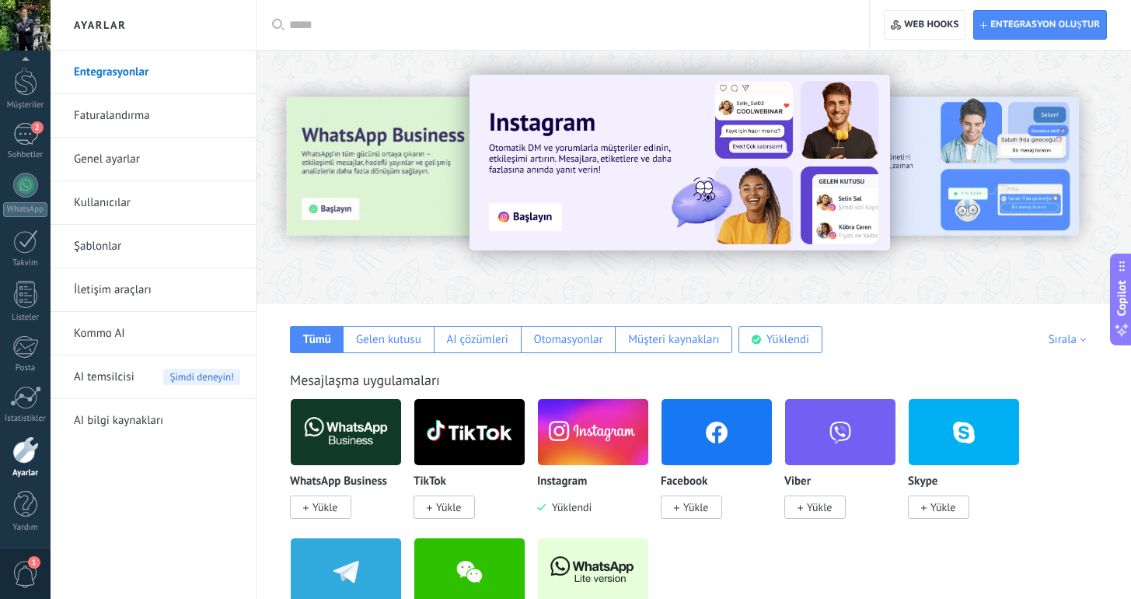
click at [148, 202] on link "Kullanıcılar" at bounding box center [157, 203] width 166 height 44
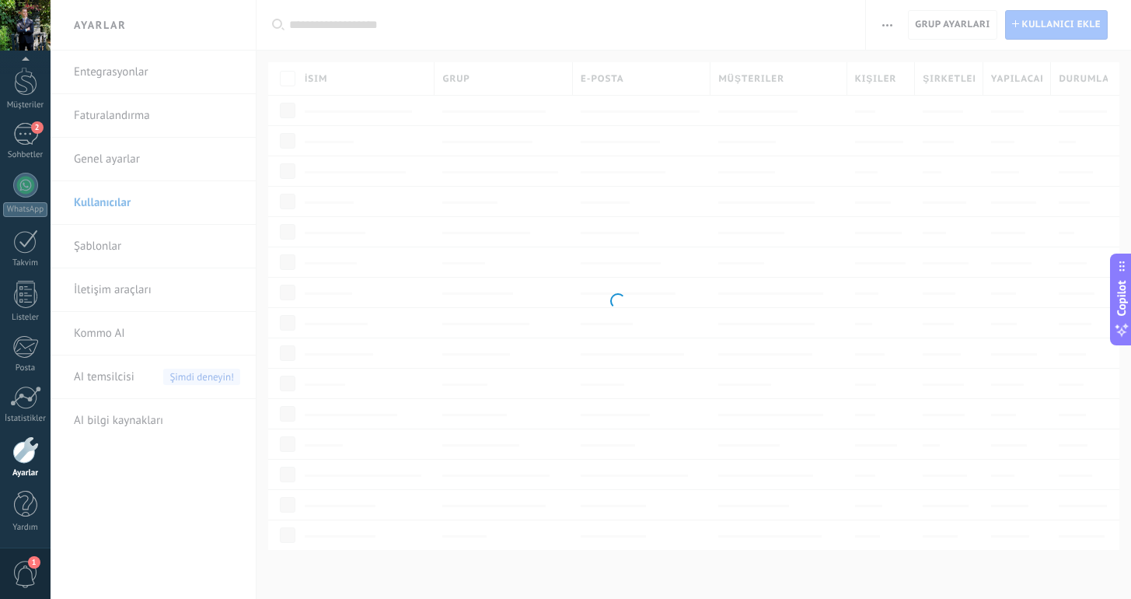
click at [137, 236] on body ".abccls-1,.abccls-2{fill-rule:evenodd}.abccls-2{fill:#fff} .abfcls-1{fill:none}…" at bounding box center [565, 299] width 1131 height 599
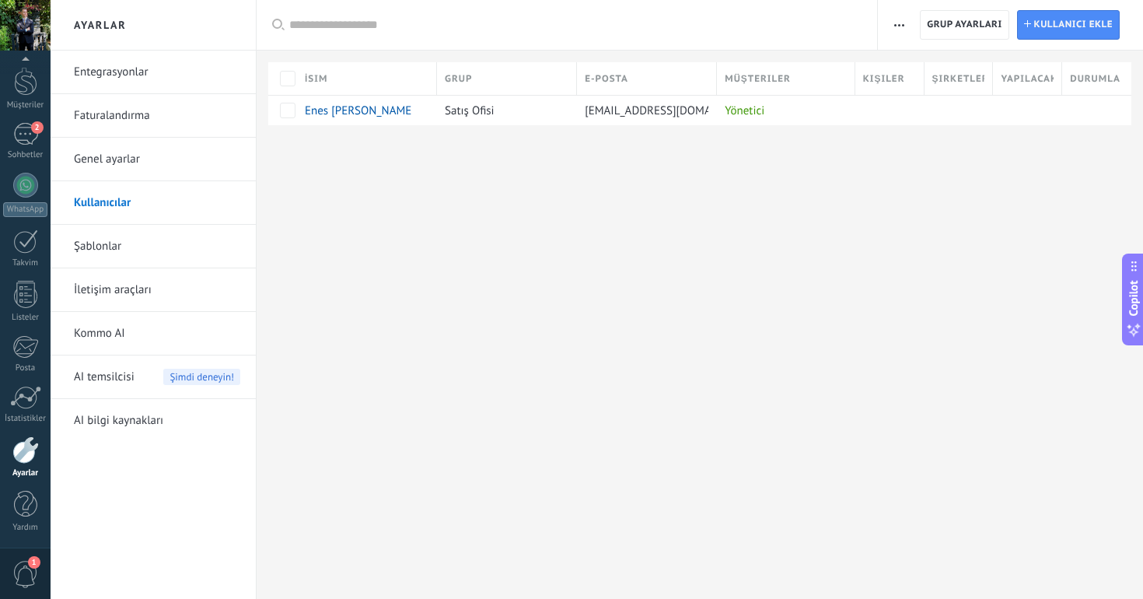
click at [138, 244] on link "Şablonlar" at bounding box center [157, 247] width 166 height 44
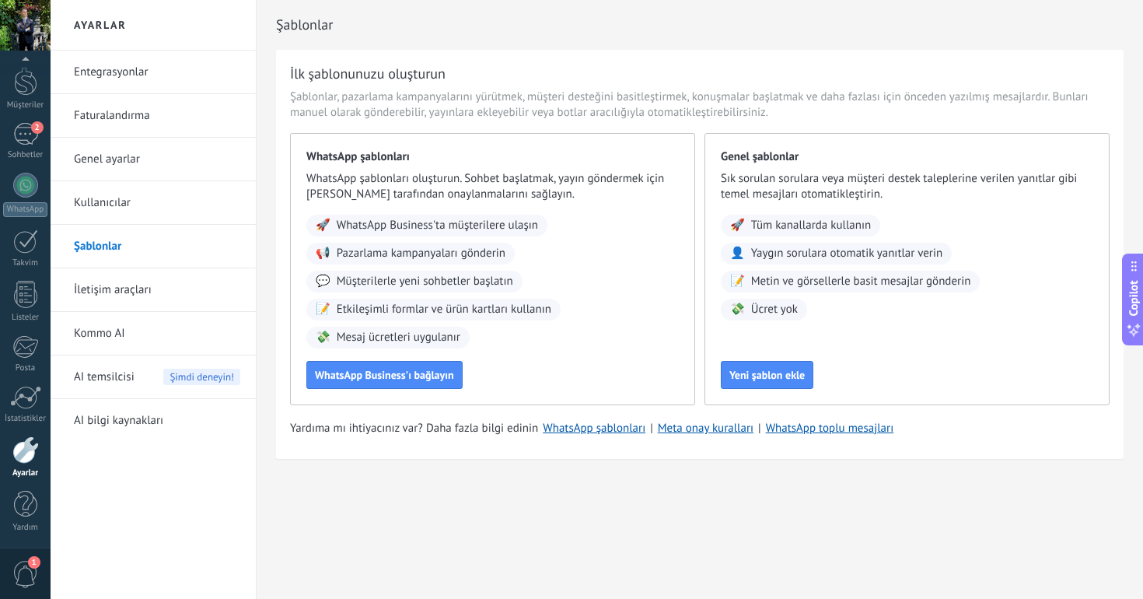
click at [886, 342] on div "Genel şablonlar Sık sorulan sorulara veya müşteri destek taleplerine verilen ya…" at bounding box center [906, 269] width 405 height 272
click at [755, 371] on span "Yeni şablon ekle" at bounding box center [766, 374] width 75 height 11
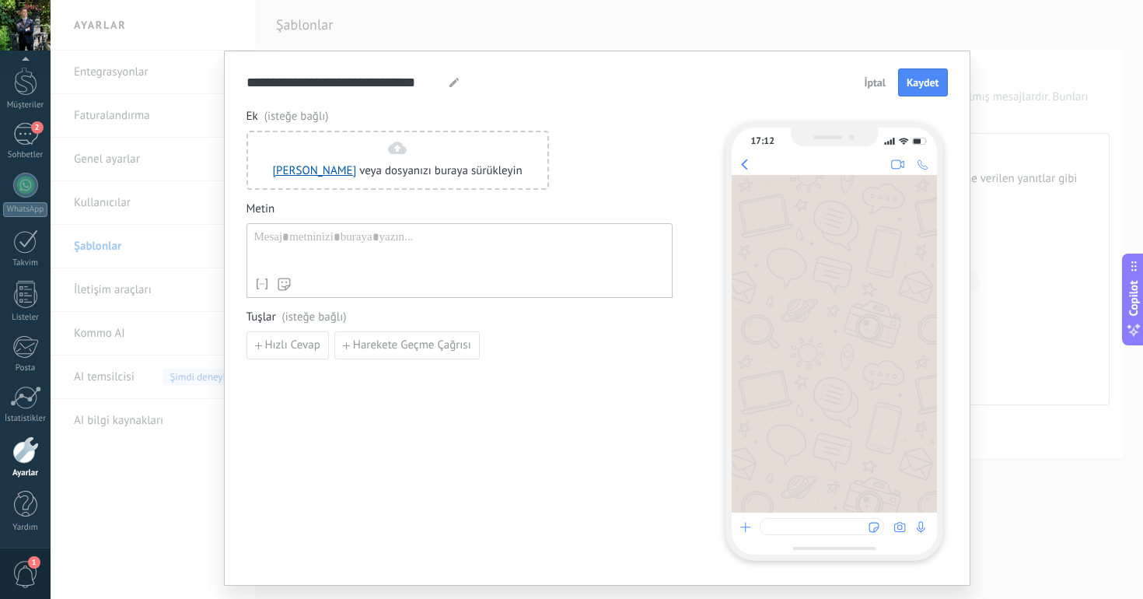
click at [864, 86] on span "İptal" at bounding box center [875, 82] width 22 height 11
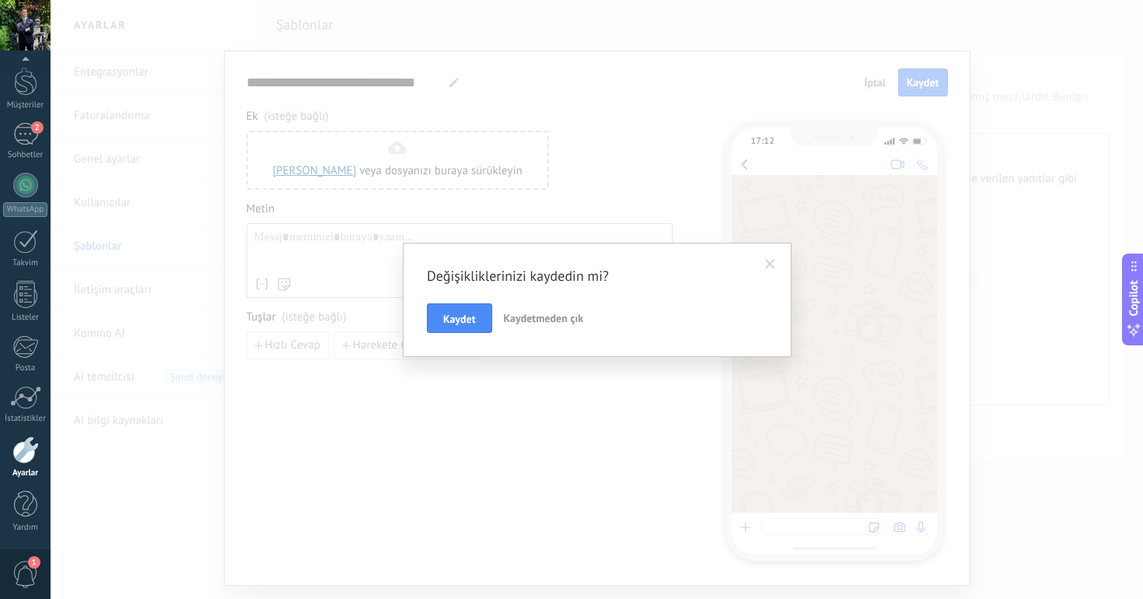
click at [535, 316] on span "Kaydetmeden çık" at bounding box center [544, 318] width 80 height 14
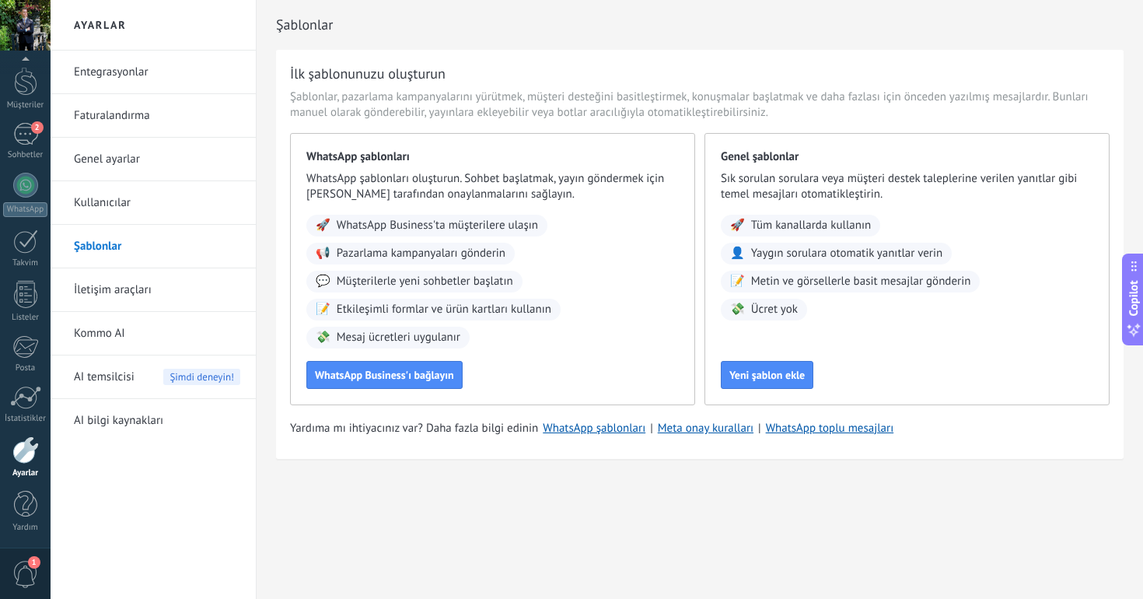
click at [116, 285] on link "İletişim araçları" at bounding box center [157, 290] width 166 height 44
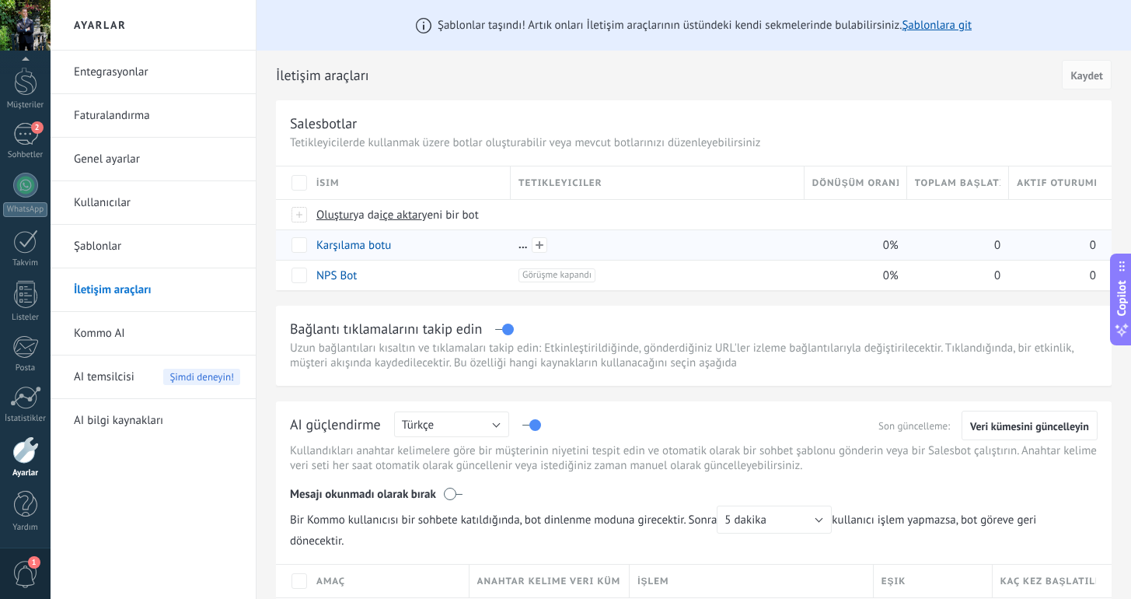
click at [613, 244] on div at bounding box center [658, 245] width 278 height 14
click at [474, 253] on div "Karşılama botu" at bounding box center [406, 245] width 194 height 30
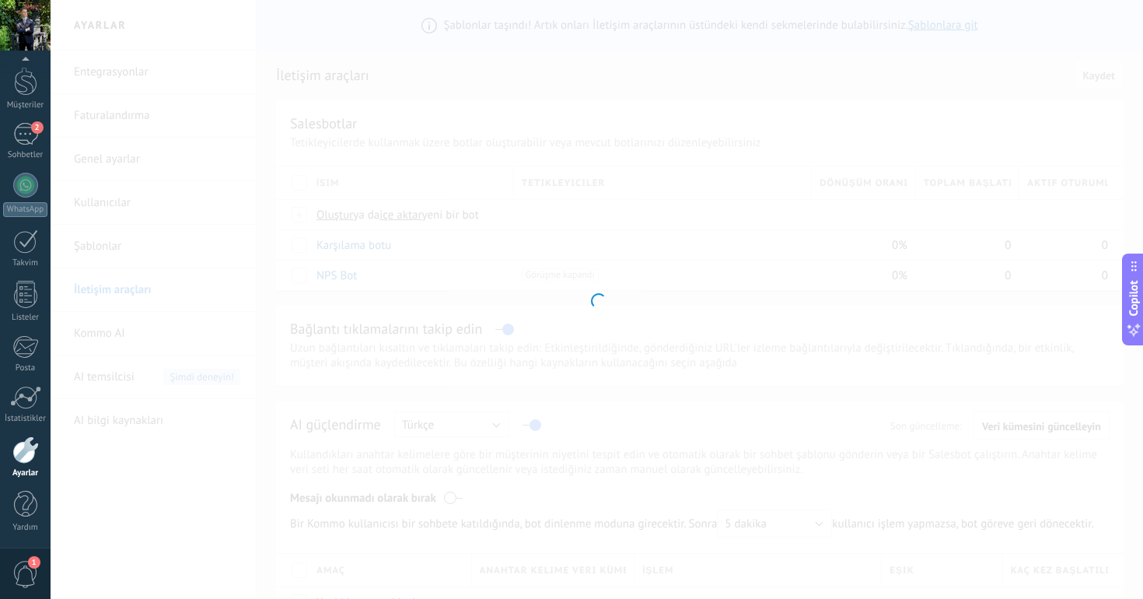
type input "**********"
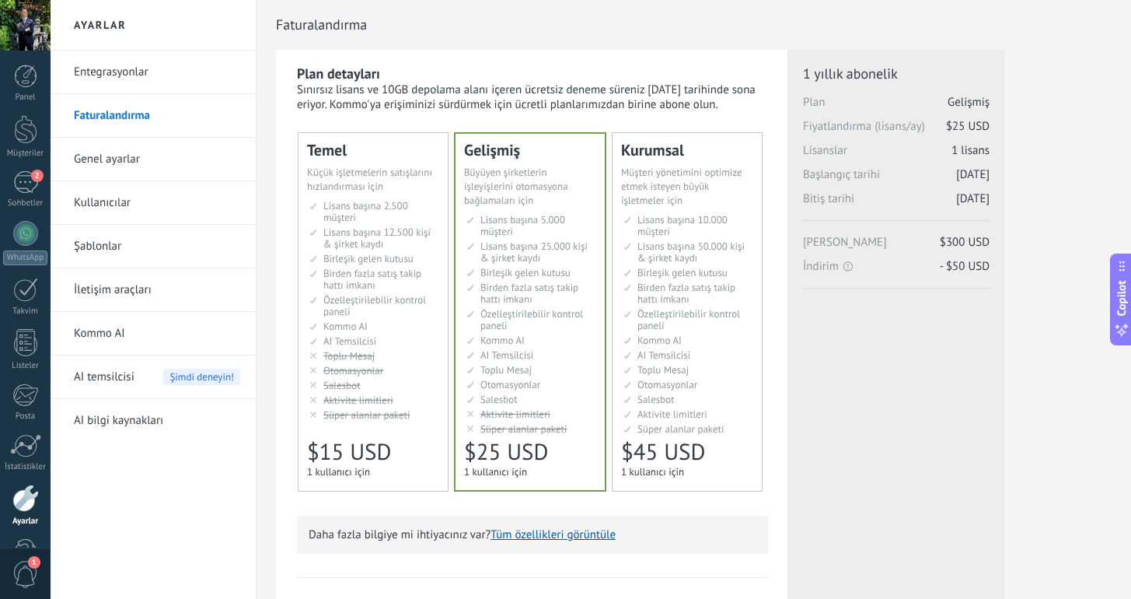
click at [117, 288] on link "İletişim araçları" at bounding box center [157, 290] width 166 height 44
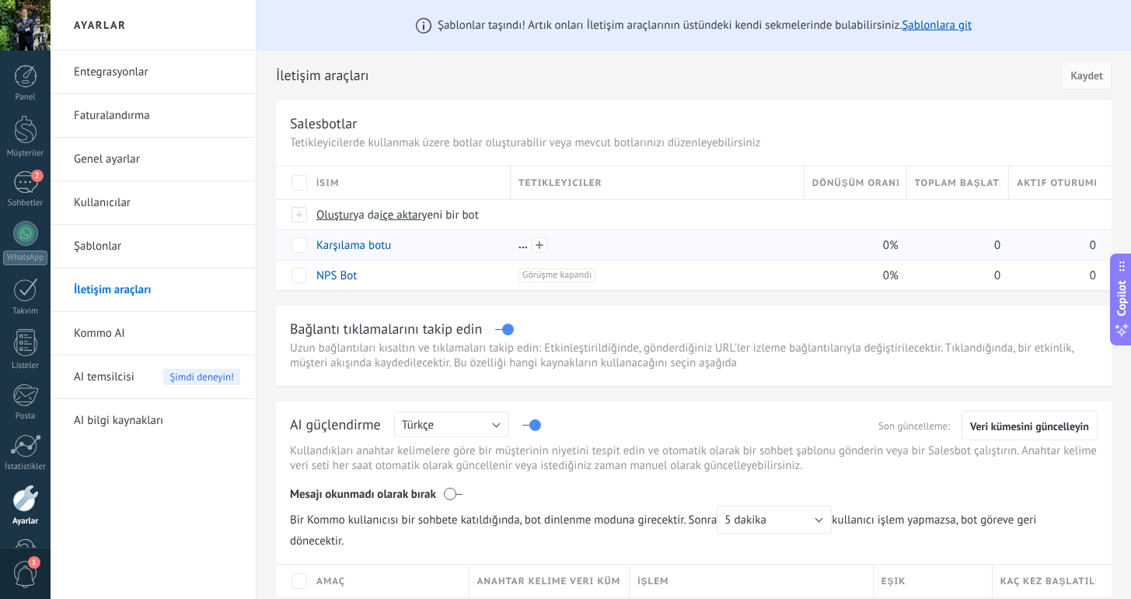
click at [519, 239] on div at bounding box center [658, 245] width 278 height 14
click at [423, 247] on div "Karşılama botu" at bounding box center [406, 245] width 194 height 30
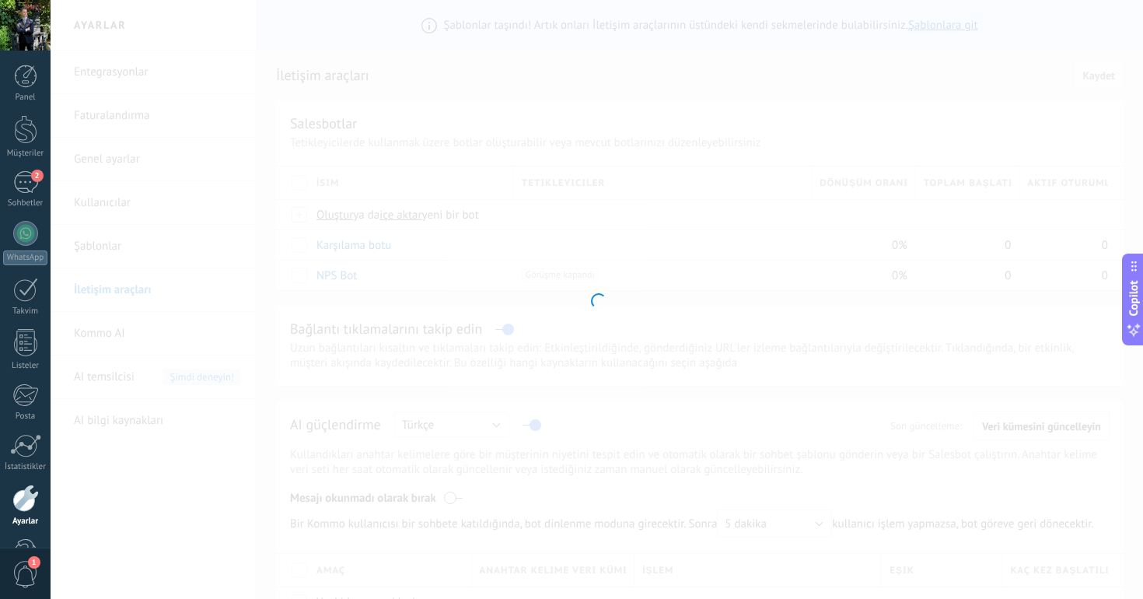
type input "**********"
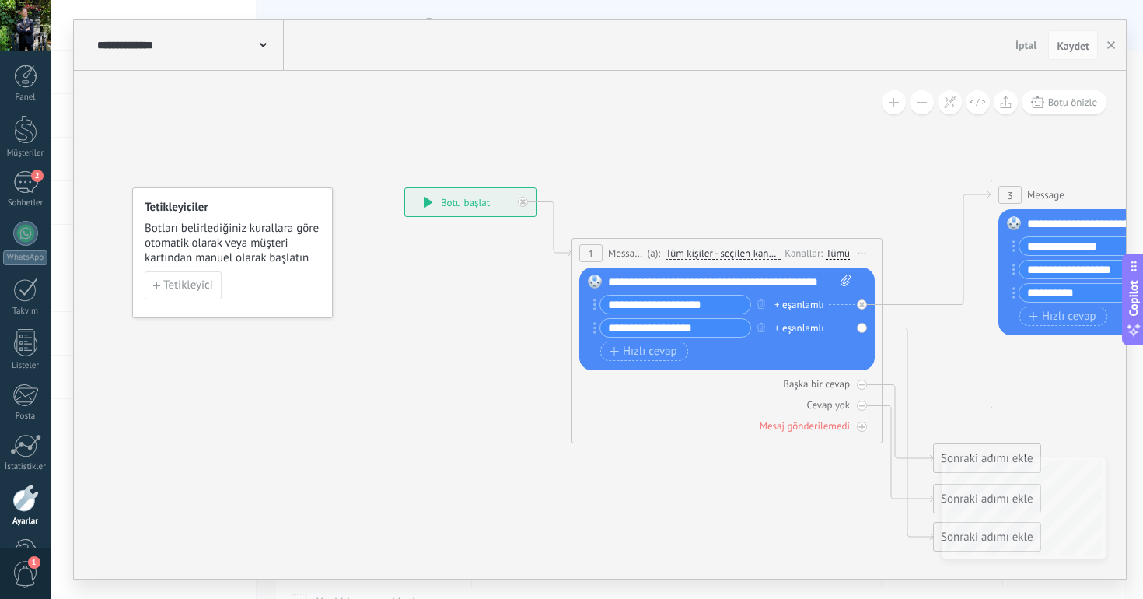
drag, startPoint x: 455, startPoint y: 424, endPoint x: 217, endPoint y: 397, distance: 239.4
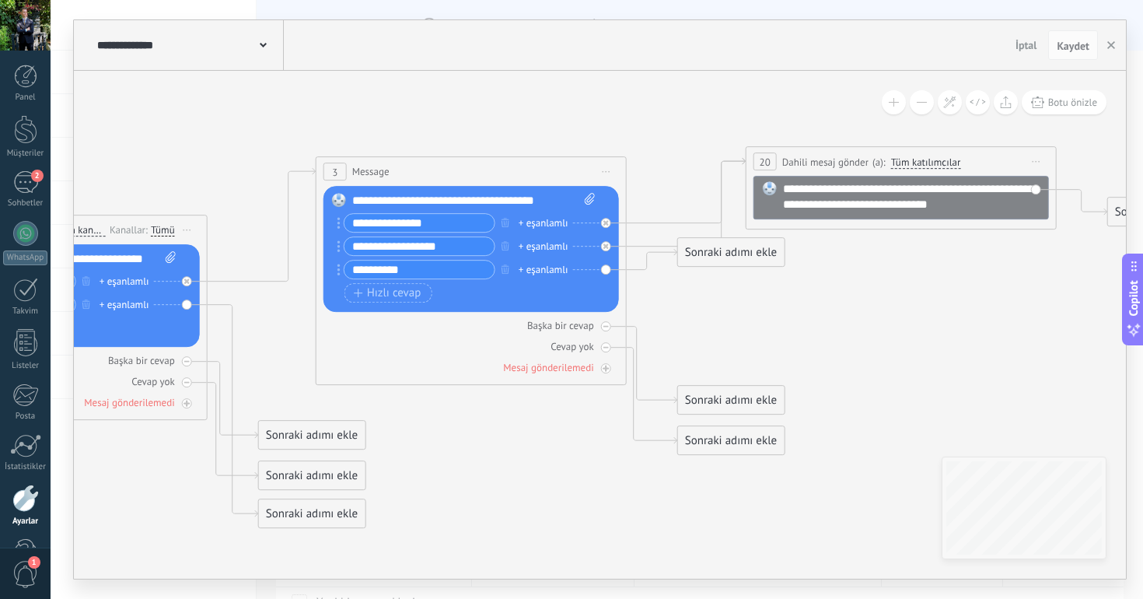
drag, startPoint x: 830, startPoint y: 410, endPoint x: 176, endPoint y: 442, distance: 653.8
click at [176, 442] on icon at bounding box center [552, 559] width 2423 height 1604
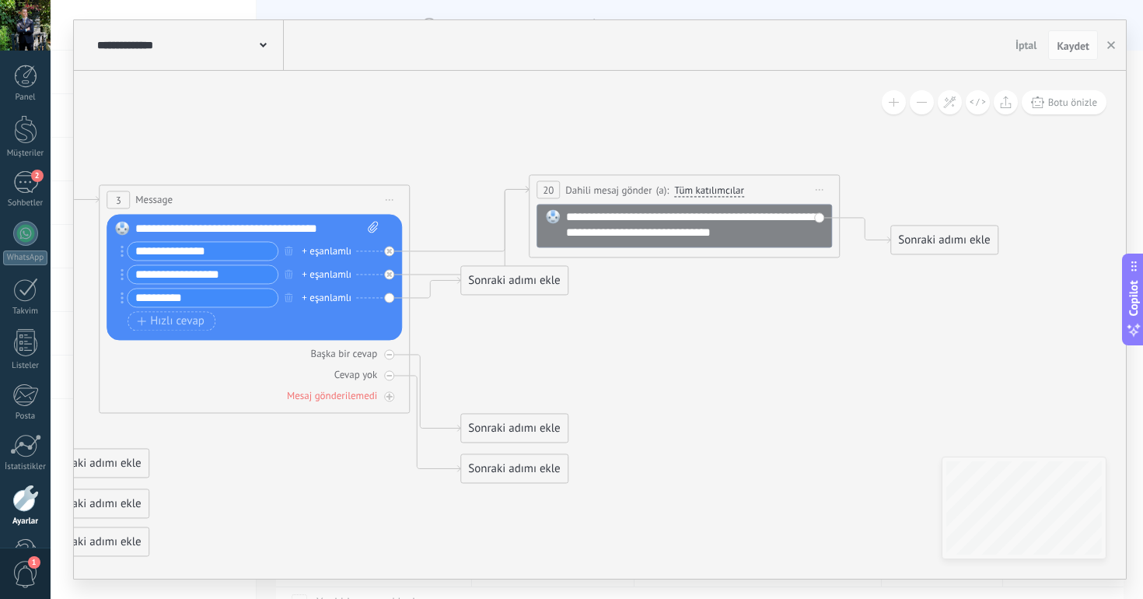
click at [822, 183] on span "Önizlemeye buradan başlayın [GEOGRAPHIC_DATA]dır Yinele Sil" at bounding box center [819, 189] width 25 height 23
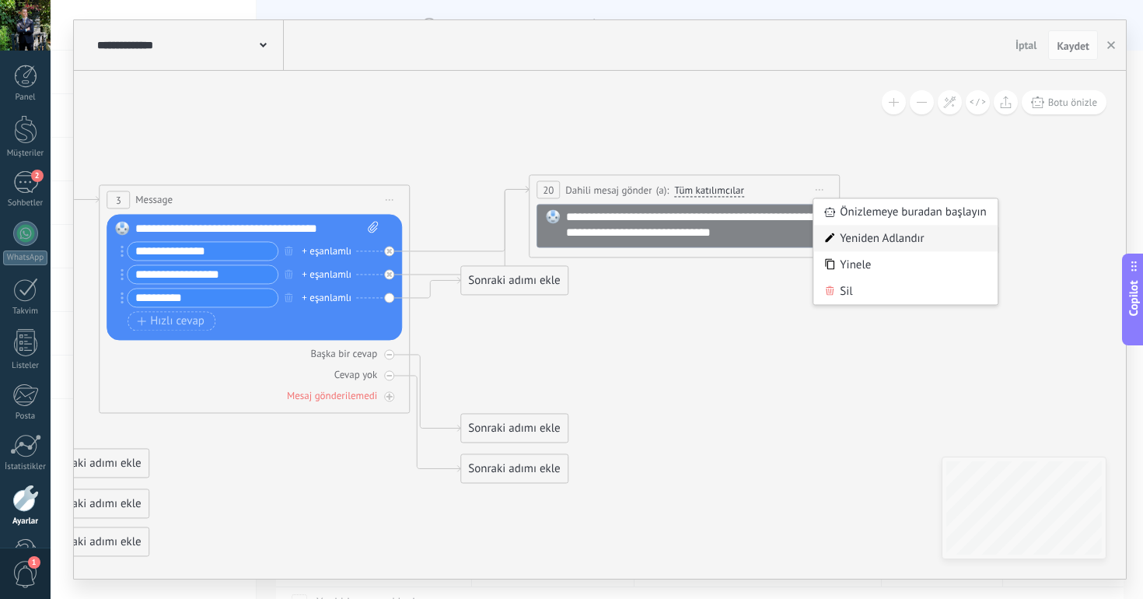
click at [847, 236] on div "Yeniden Adlandır" at bounding box center [905, 238] width 184 height 26
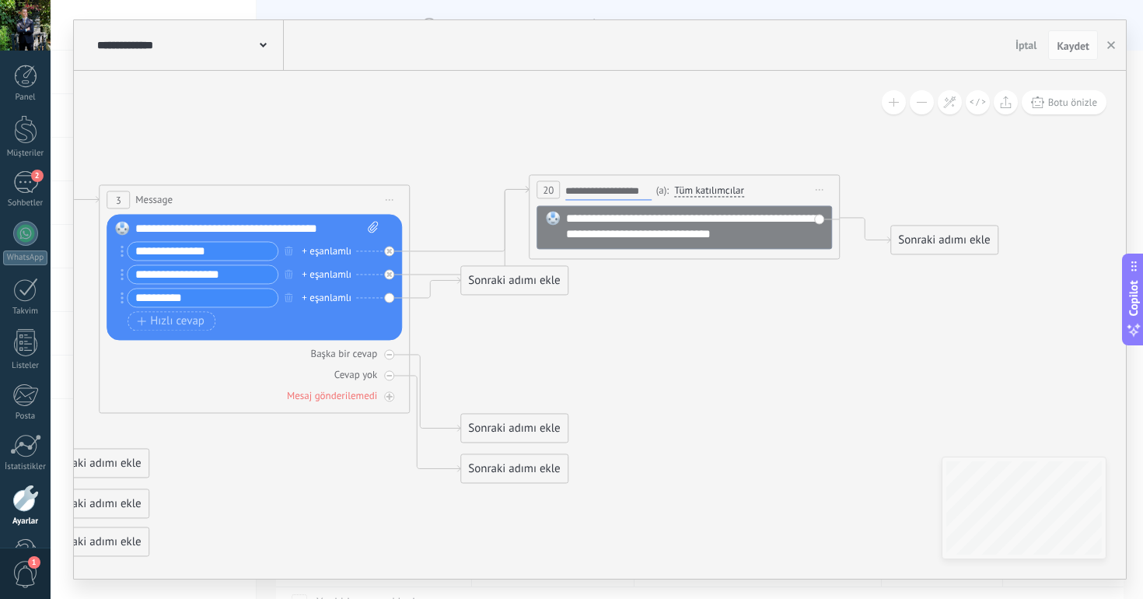
click at [608, 191] on input "**********" at bounding box center [608, 191] width 86 height 17
click at [608, 191] on span "Dahili mesaj gönder" at bounding box center [608, 190] width 86 height 15
click at [606, 195] on span "Dahili mesaj gönder" at bounding box center [608, 190] width 86 height 15
click at [586, 187] on span "Dahili mesaj gönder" at bounding box center [608, 190] width 86 height 15
click at [702, 223] on div "**********" at bounding box center [704, 224] width 276 height 31
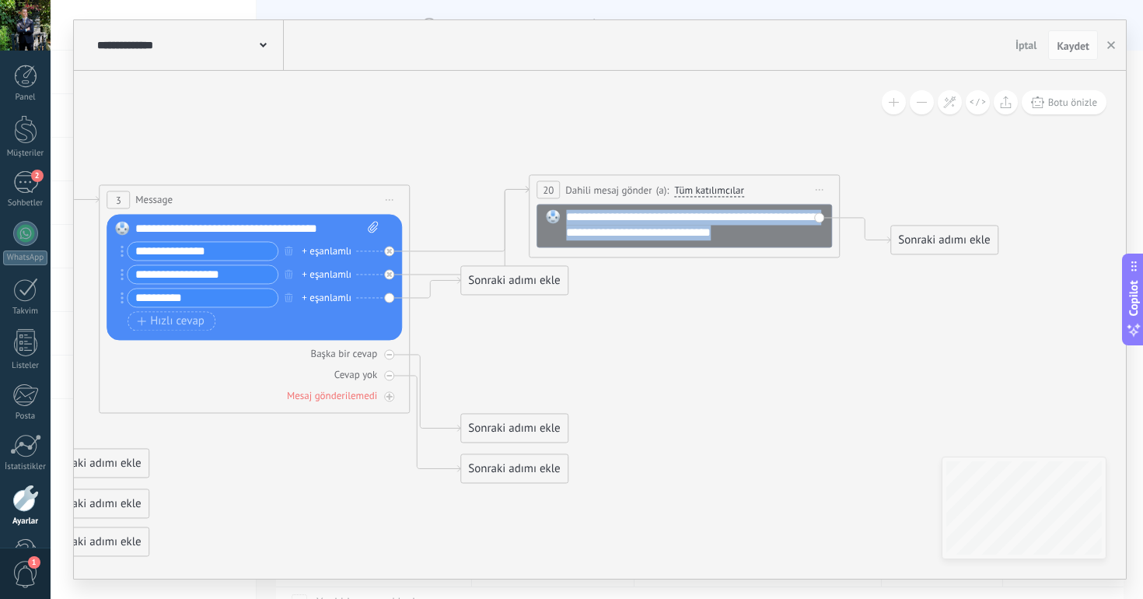
click at [702, 223] on div "**********" at bounding box center [704, 224] width 276 height 31
click at [603, 103] on icon at bounding box center [335, 587] width 2423 height 1604
drag, startPoint x: 610, startPoint y: 187, endPoint x: 603, endPoint y: 131, distance: 55.5
click at [603, 183] on span "Dahili mesaj gönder" at bounding box center [608, 190] width 86 height 15
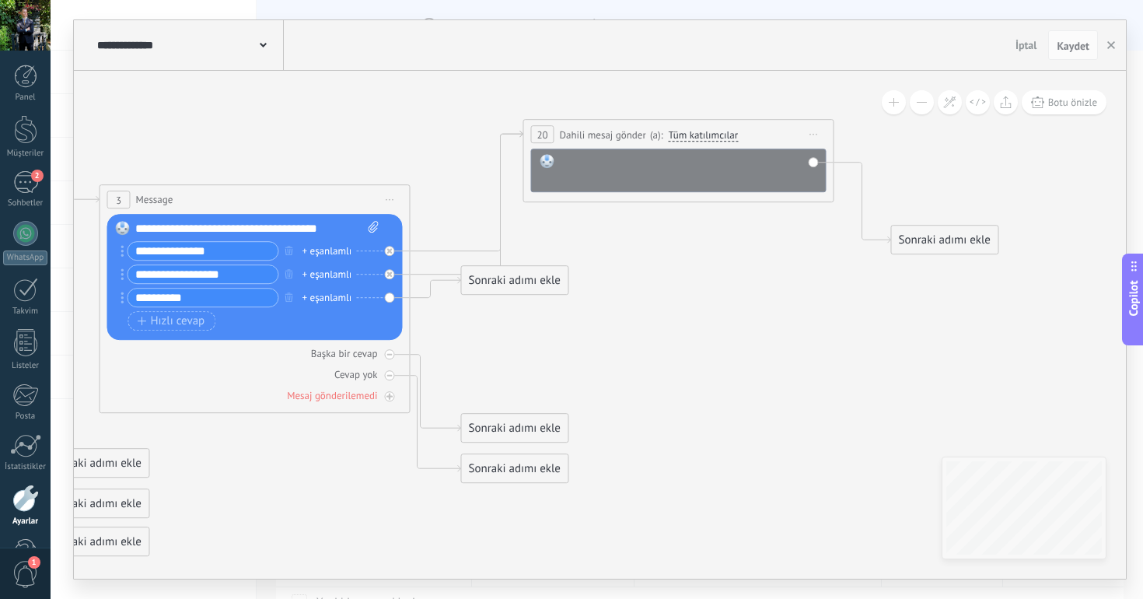
click at [684, 253] on icon at bounding box center [335, 561] width 2423 height 1658
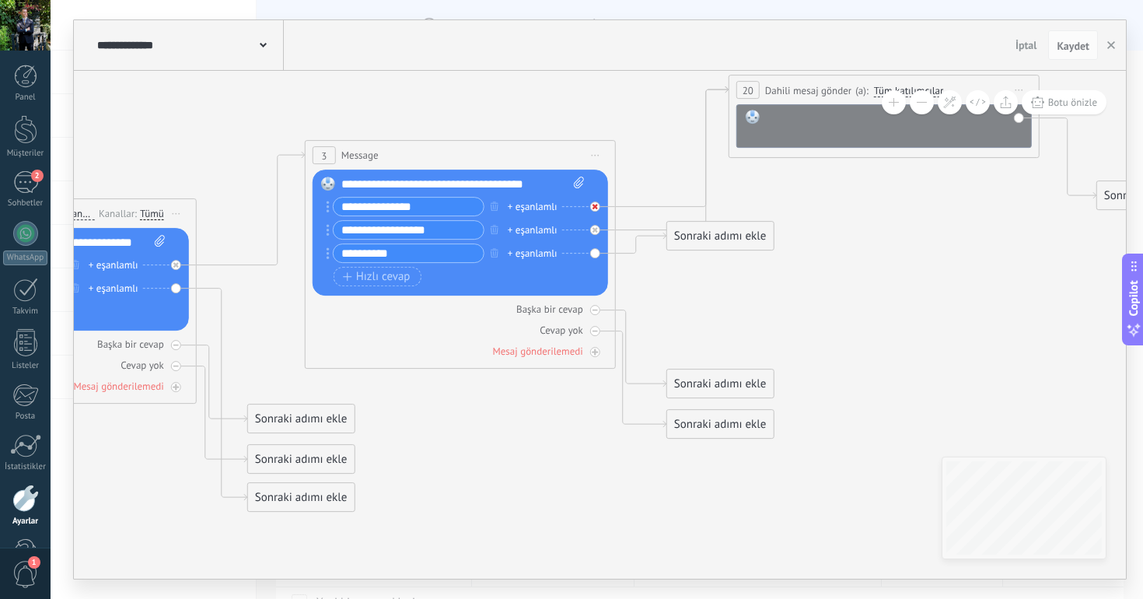
click at [594, 205] on icon at bounding box center [594, 206] width 5 height 5
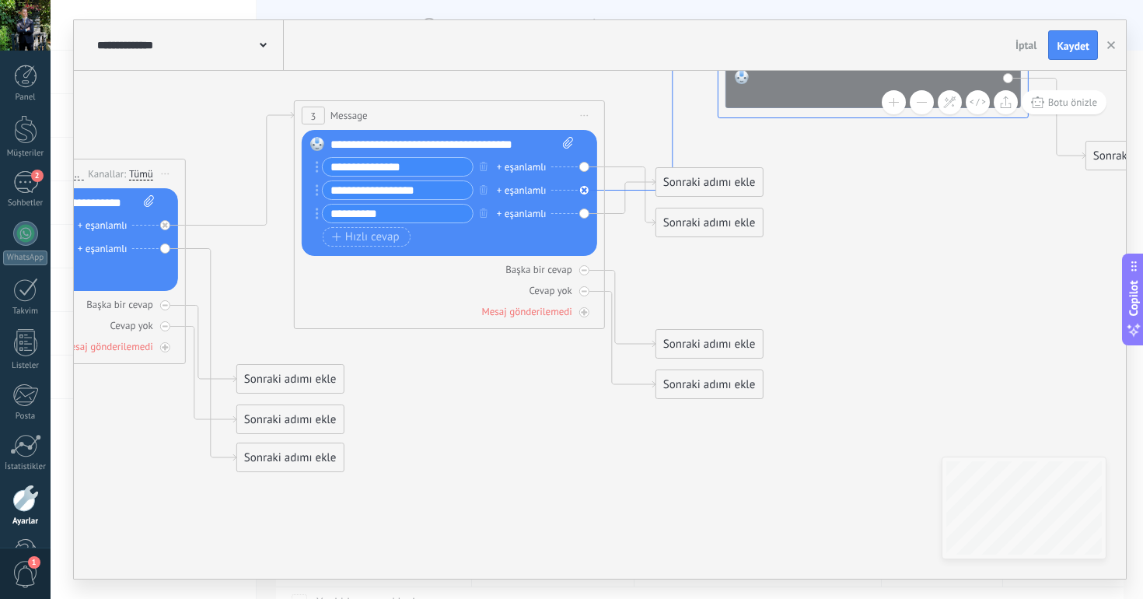
drag, startPoint x: 680, startPoint y: 167, endPoint x: 669, endPoint y: 171, distance: 12.3
click at [669, 171] on icon at bounding box center [661, 119] width 113 height 144
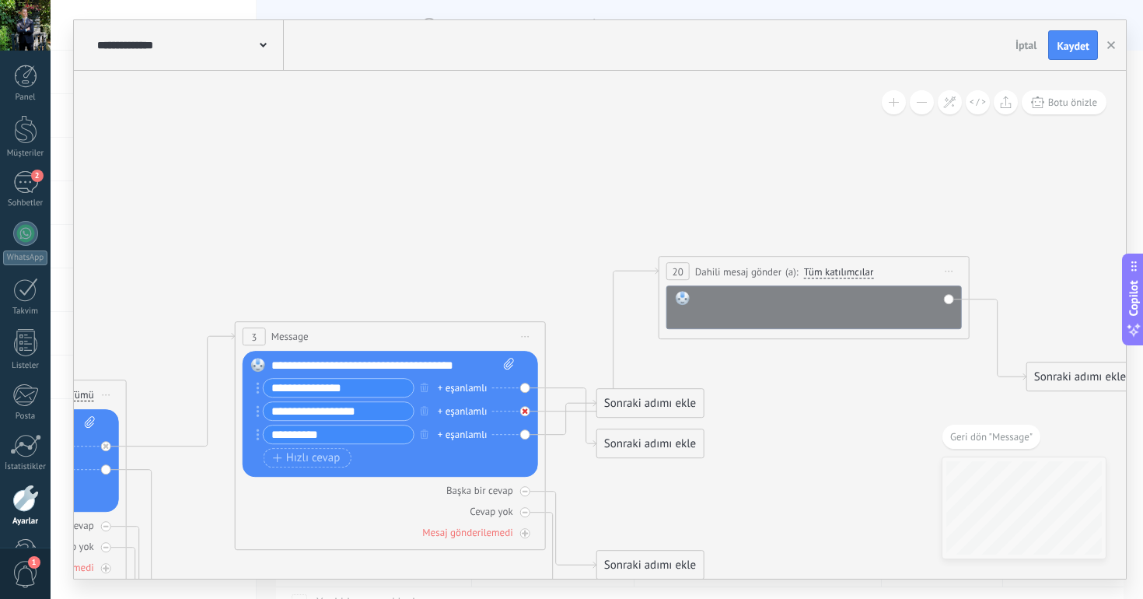
click at [525, 410] on icon at bounding box center [524, 410] width 5 height 5
drag, startPoint x: 634, startPoint y: 439, endPoint x: 581, endPoint y: 230, distance: 215.9
click at [581, 230] on div "Sonraki adımı ekle" at bounding box center [596, 232] width 107 height 26
click at [581, 230] on div "Sonraki adımı ekle" at bounding box center [596, 234] width 107 height 26
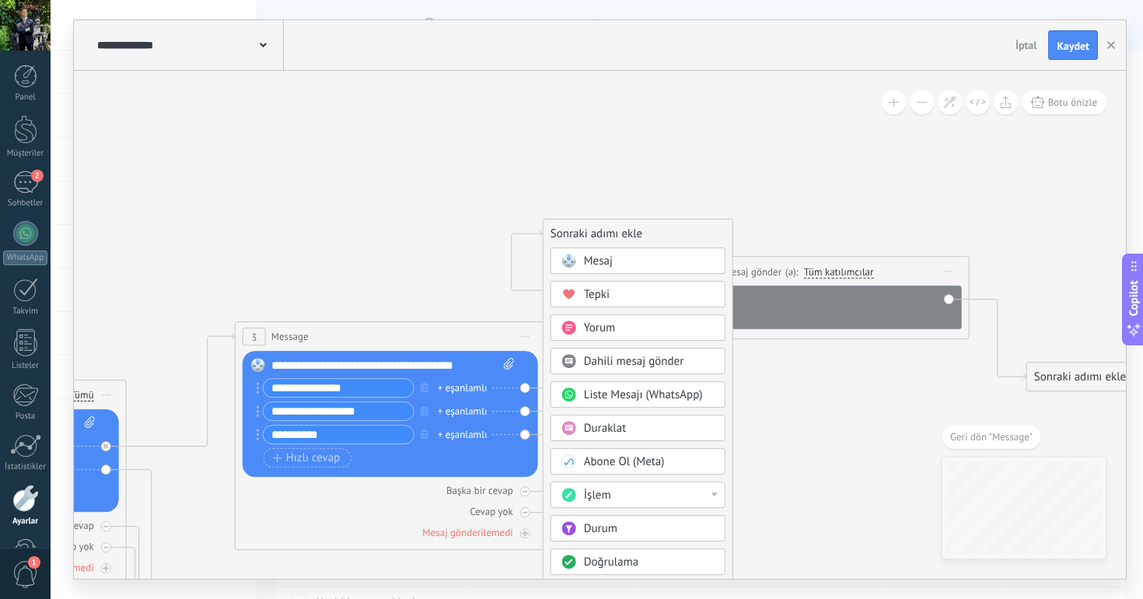
click at [592, 261] on span "Mesaj" at bounding box center [598, 260] width 29 height 15
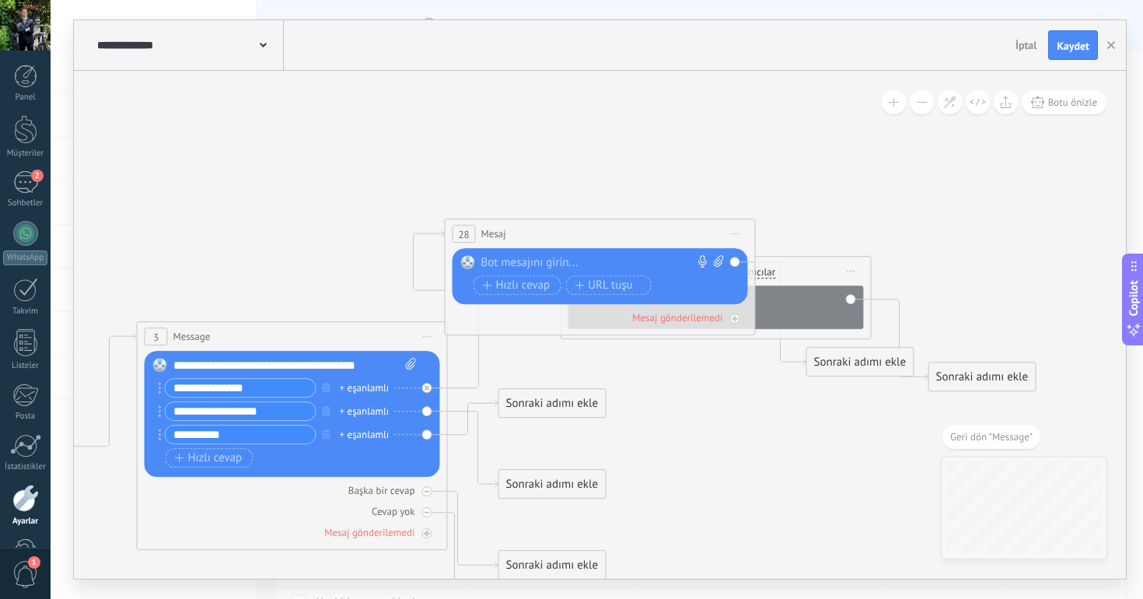
click at [536, 255] on div at bounding box center [596, 263] width 231 height 16
click at [494, 287] on span "Hızlı cevap" at bounding box center [517, 285] width 68 height 12
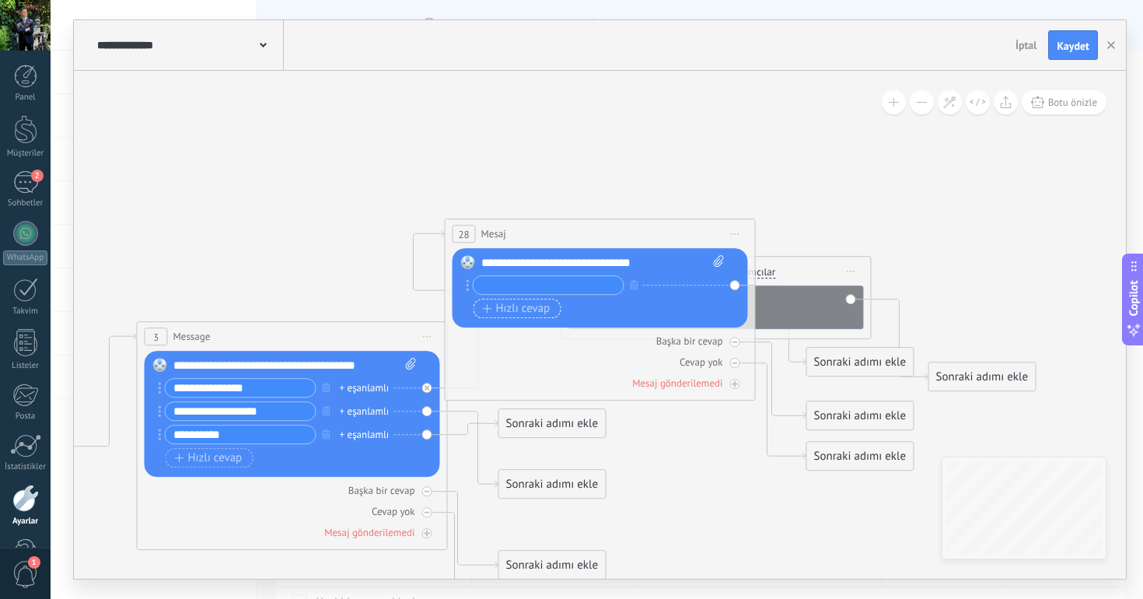
click at [508, 313] on span "Hızlı cevap" at bounding box center [517, 308] width 68 height 12
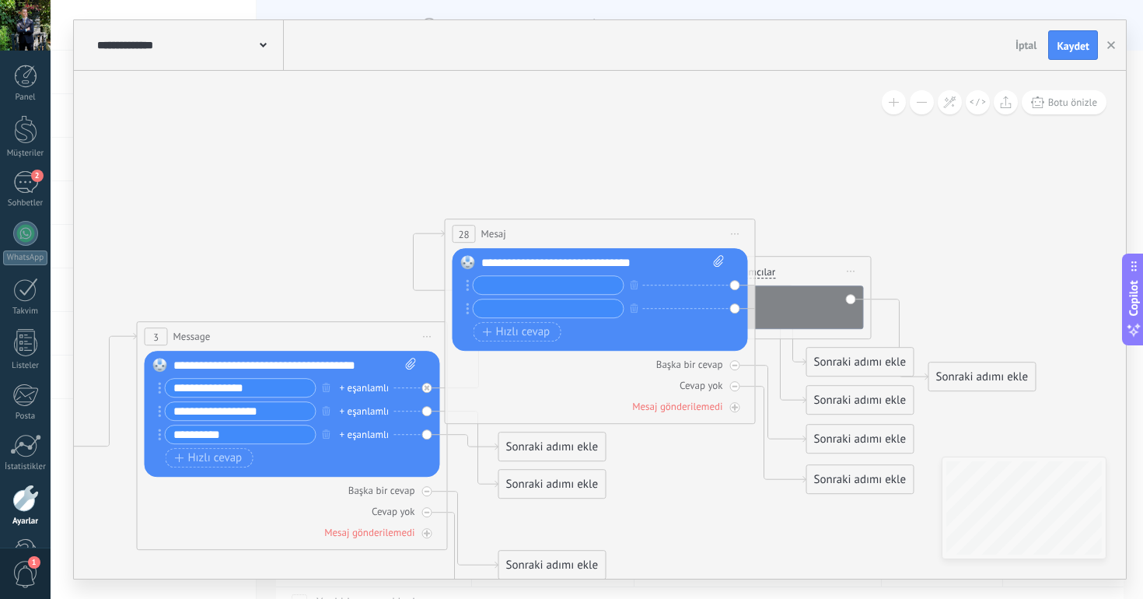
click at [505, 346] on div "Değiştir Kaldır Convert to voice message Resmi eklemek için buraya sürükleyin. …" at bounding box center [599, 299] width 295 height 103
click at [512, 339] on button "Hızlı cevap" at bounding box center [517, 331] width 88 height 19
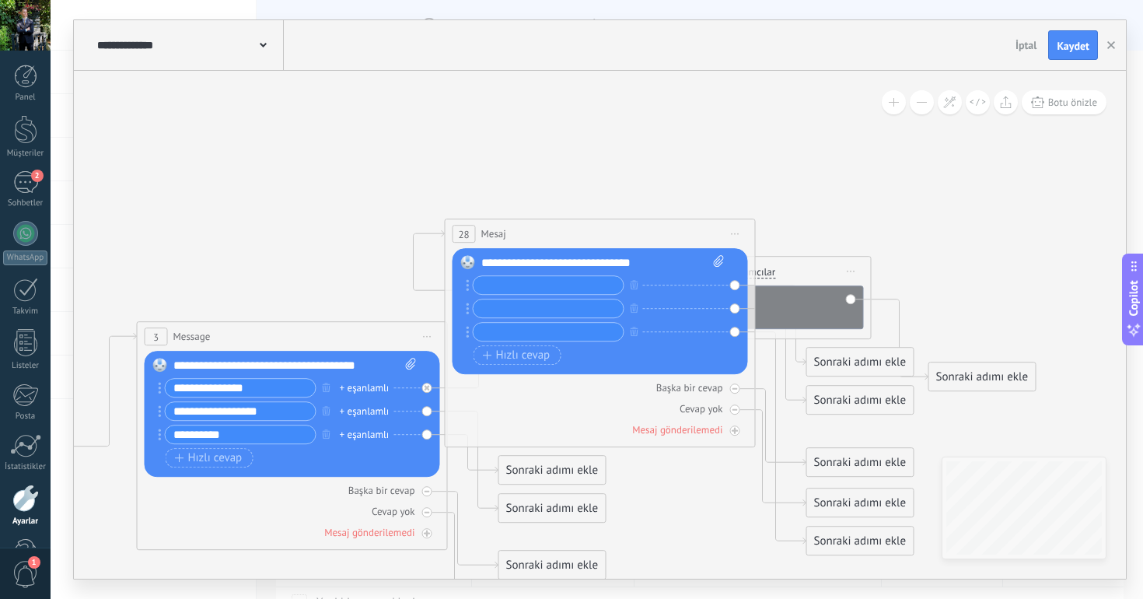
click at [529, 289] on input "text" at bounding box center [548, 285] width 150 height 18
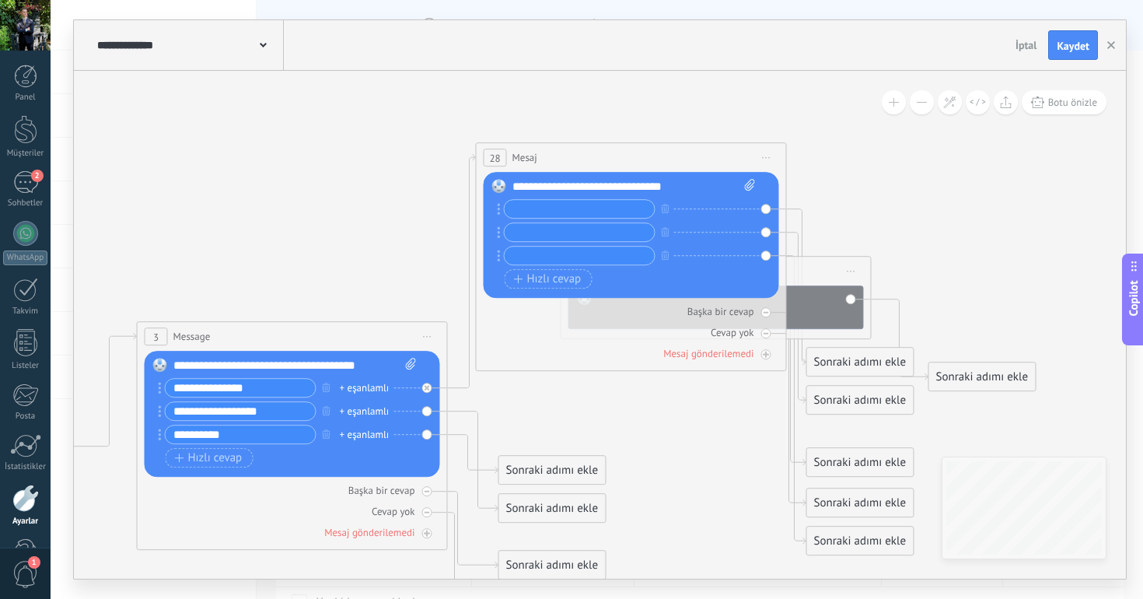
drag, startPoint x: 554, startPoint y: 232, endPoint x: 585, endPoint y: 152, distance: 85.9
click at [585, 155] on div "28 [GEOGRAPHIC_DATA] ***** (a): Tüm kişiler - seçilen kanallar Tüm kişiler - se…" at bounding box center [631, 157] width 309 height 29
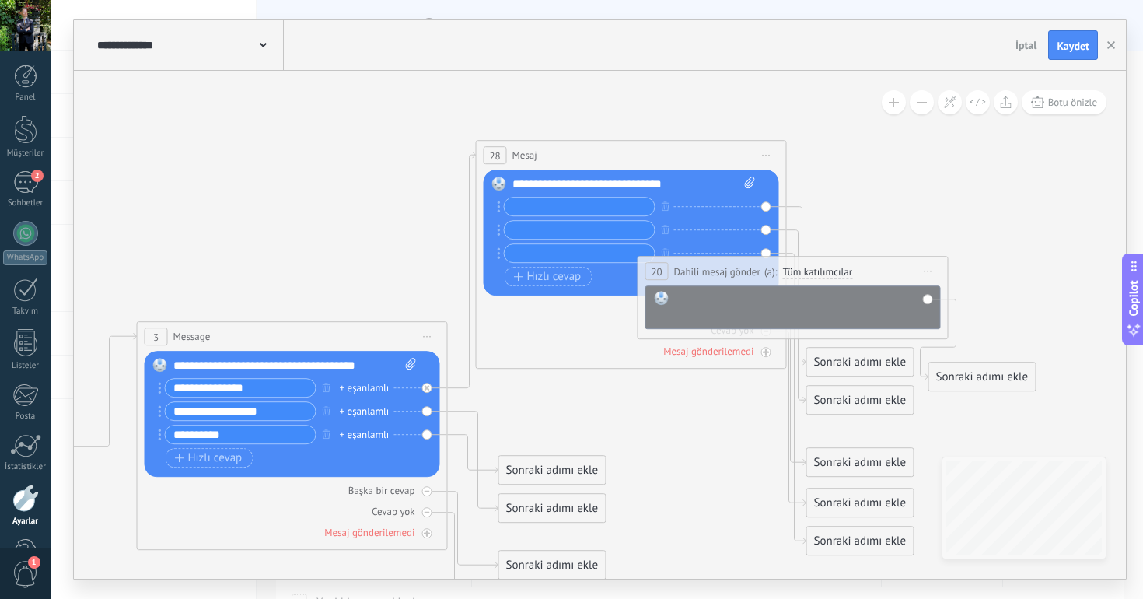
drag, startPoint x: 828, startPoint y: 274, endPoint x: 1135, endPoint y: 282, distance: 307.2
click at [1130, 282] on body ".abccls-1,.abccls-2{fill-rule:evenodd}.abccls-2{fill:#fff} .abfcls-1{fill:none}…" at bounding box center [571, 299] width 1143 height 599
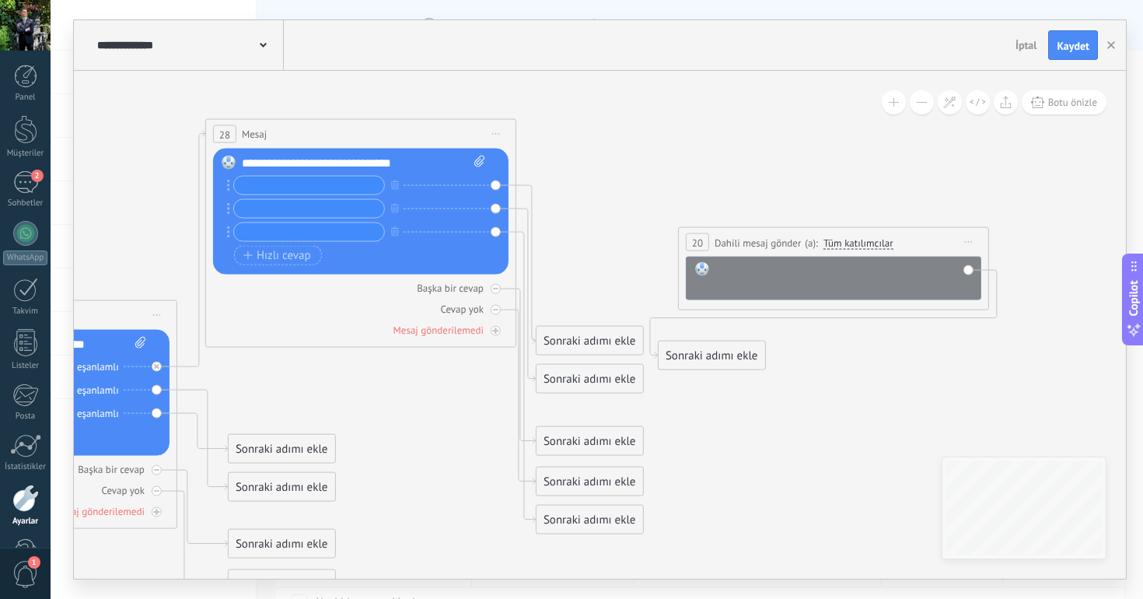
drag, startPoint x: 749, startPoint y: 257, endPoint x: 912, endPoint y: 220, distance: 167.5
click at [893, 236] on span "Tüm katılımcılar" at bounding box center [858, 242] width 70 height 12
click at [912, 229] on button "Tüm katılımcılar" at bounding box center [913, 243] width 194 height 28
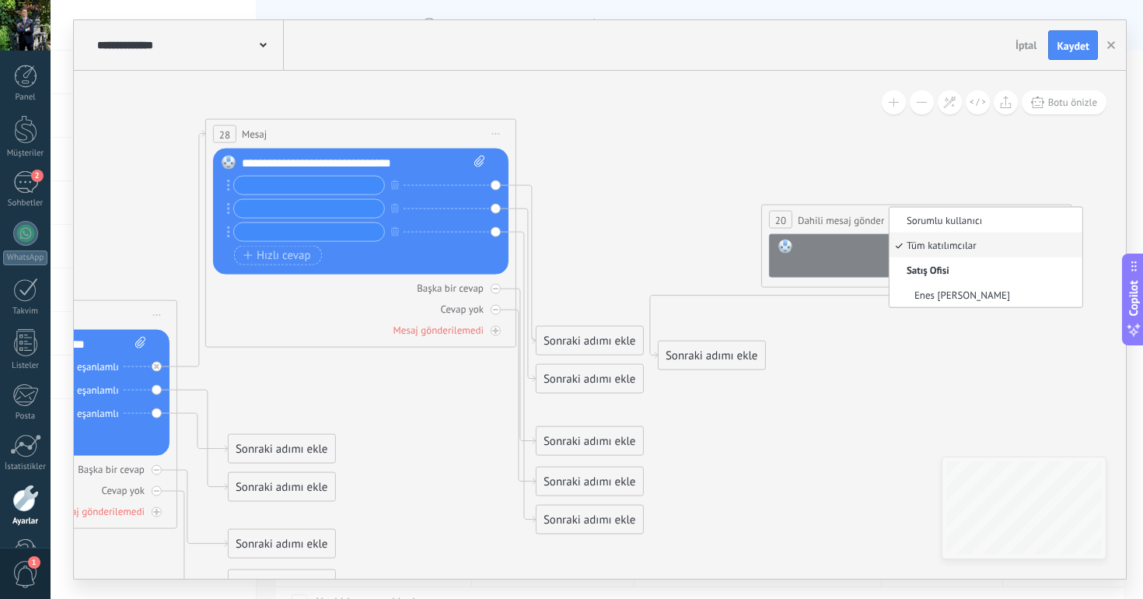
click at [938, 176] on icon at bounding box center [175, 576] width 2569 height 1693
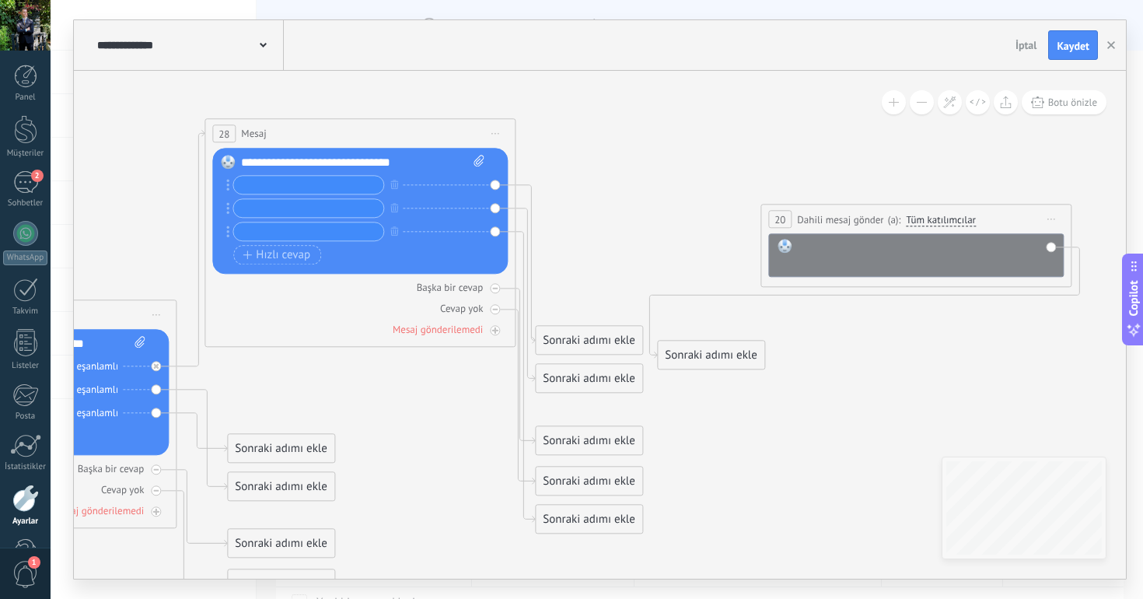
click at [1057, 218] on span "Önizlemeye buradan başlayın [GEOGRAPHIC_DATA]dır Yinele Sil" at bounding box center [1051, 219] width 25 height 23
click at [1068, 326] on div "Sil" at bounding box center [1137, 320] width 184 height 26
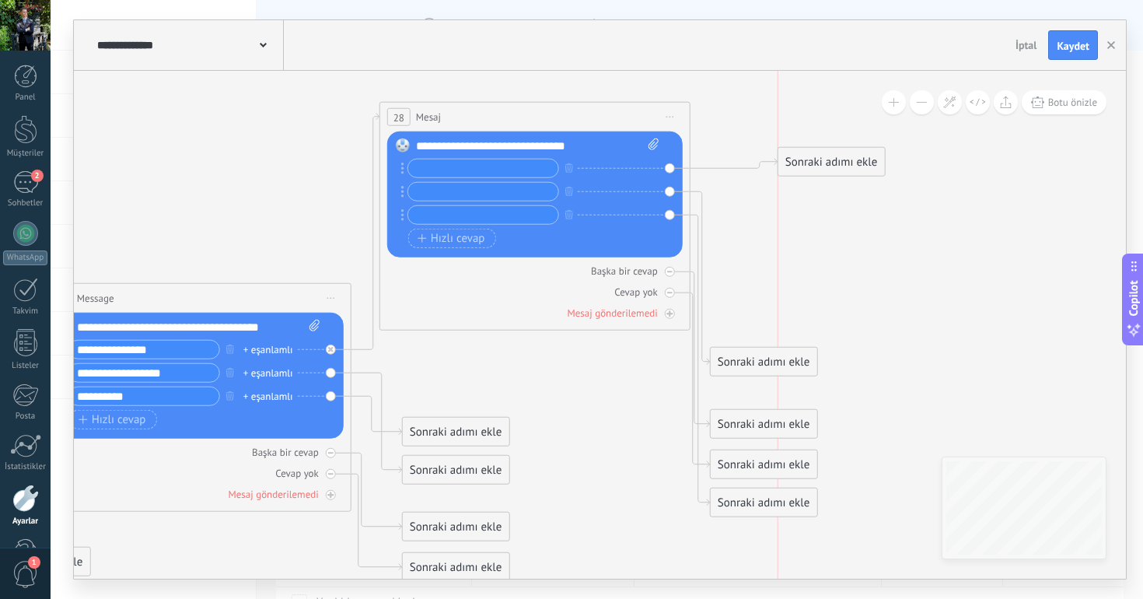
drag, startPoint x: 770, startPoint y: 316, endPoint x: 840, endPoint y: 159, distance: 172.6
click at [840, 159] on div "Sonraki adımı ekle" at bounding box center [831, 162] width 107 height 26
drag, startPoint x: 784, startPoint y: 351, endPoint x: 858, endPoint y: 186, distance: 180.3
click at [858, 187] on div "Sonraki adımı ekle" at bounding box center [831, 200] width 107 height 26
drag, startPoint x: 777, startPoint y: 421, endPoint x: 862, endPoint y: 225, distance: 213.5
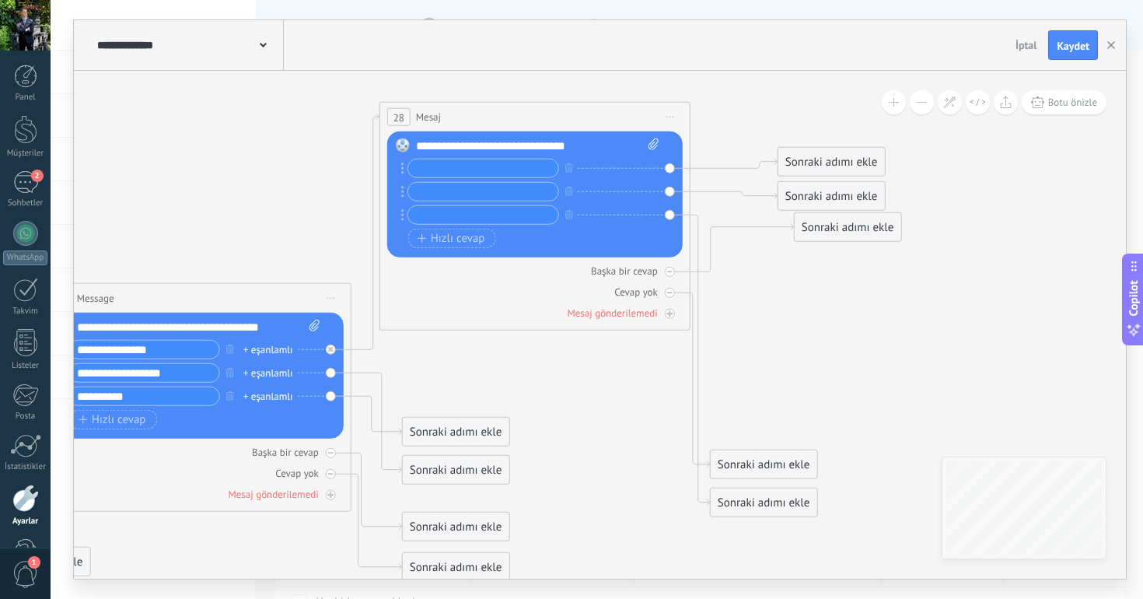
click at [862, 225] on div "Sonraki adımı ekle" at bounding box center [848, 228] width 107 height 26
drag, startPoint x: 779, startPoint y: 465, endPoint x: 968, endPoint y: 243, distance: 291.8
click at [968, 245] on div "Sonraki adımı ekle" at bounding box center [935, 258] width 107 height 26
click at [671, 273] on icon at bounding box center [669, 271] width 5 height 5
click at [670, 291] on icon at bounding box center [669, 292] width 5 height 5
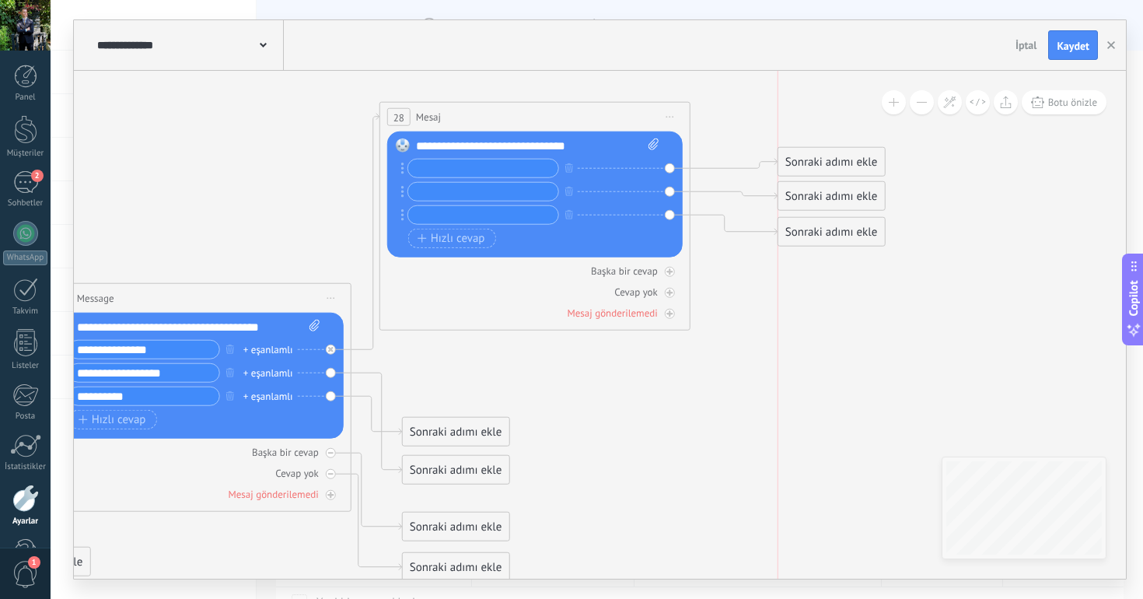
drag, startPoint x: 782, startPoint y: 494, endPoint x: 851, endPoint y: 224, distance: 279.3
click at [851, 224] on div "Sonraki adımı ekle" at bounding box center [831, 232] width 107 height 26
click at [870, 296] on icon at bounding box center [277, 559] width 2423 height 1693
click at [487, 180] on div "+ eşanlamlı + eşanlamlı + eşanlamlı" at bounding box center [533, 194] width 250 height 70
click at [484, 169] on input "text" at bounding box center [483, 168] width 150 height 18
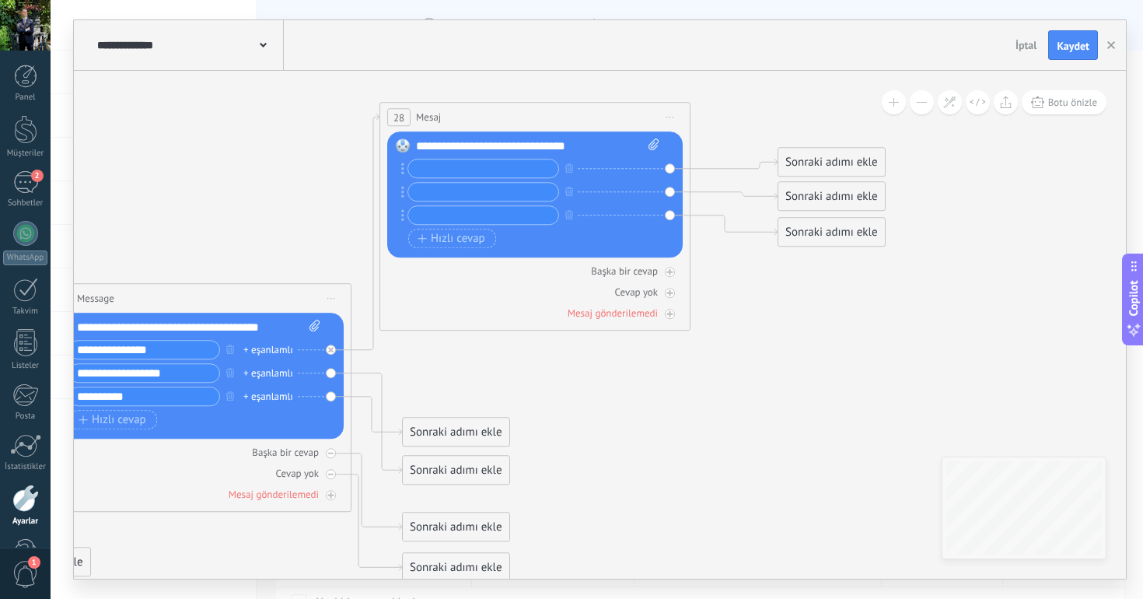
paste input "**********"
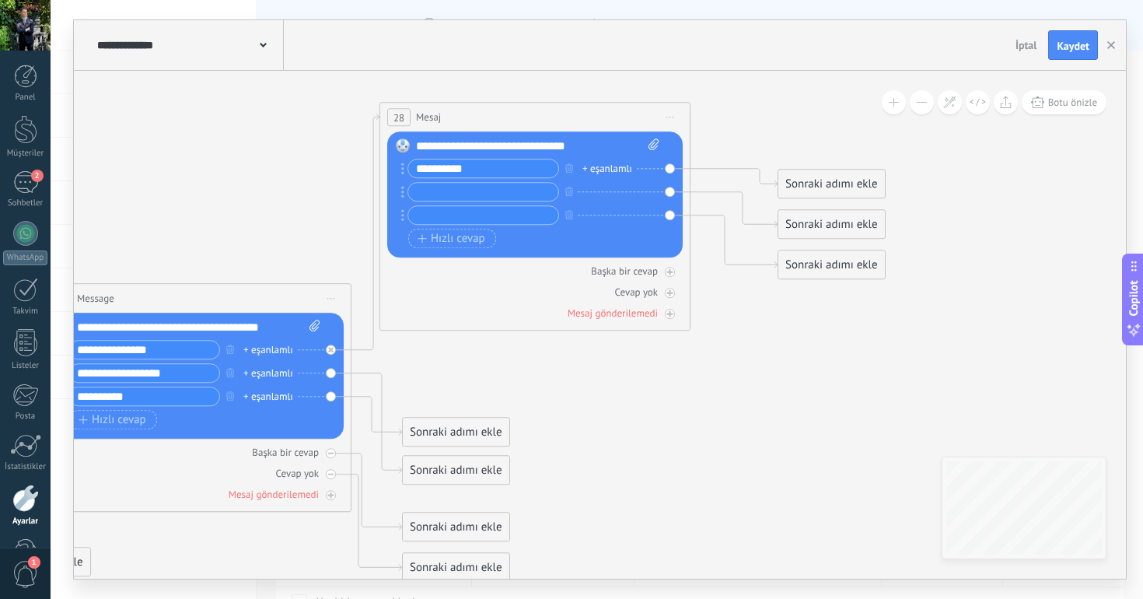
type input "**********"
click at [480, 197] on input "text" at bounding box center [483, 192] width 150 height 18
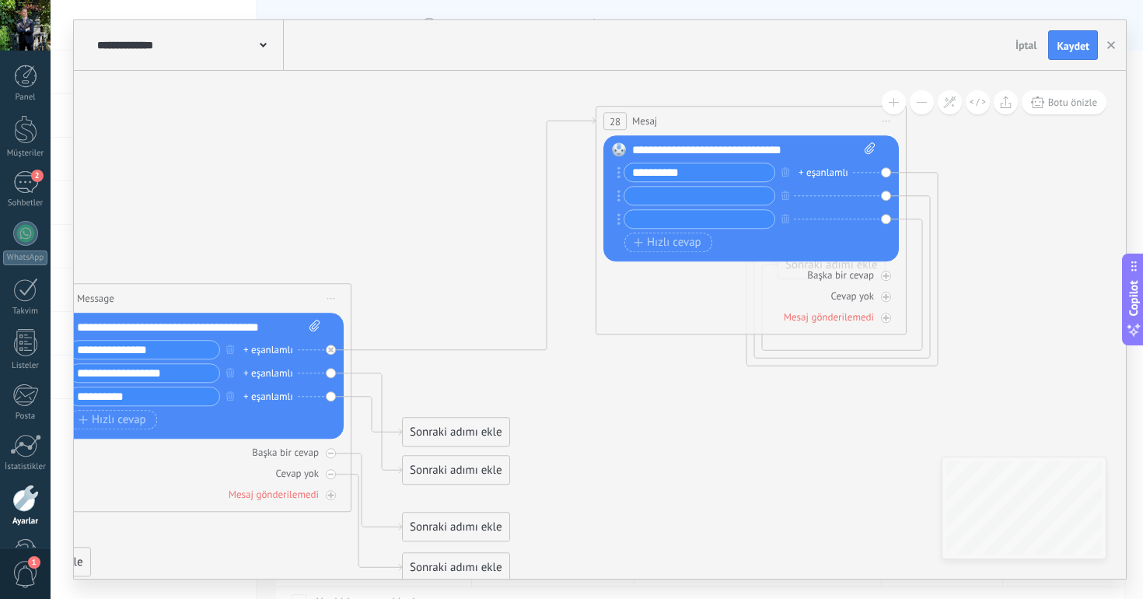
drag, startPoint x: 470, startPoint y: 119, endPoint x: 728, endPoint y: 127, distance: 257.5
click at [728, 127] on div "28 [GEOGRAPHIC_DATA] ***** (a): Tüm kişiler - seçilen kanallar Tüm kişiler - se…" at bounding box center [750, 121] width 309 height 29
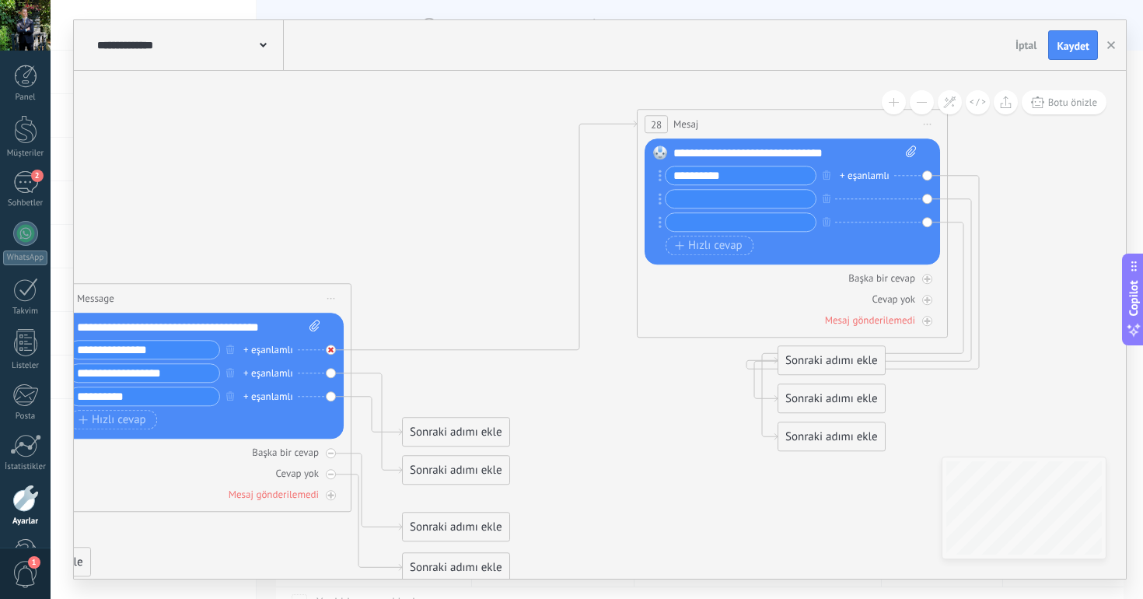
click at [334, 350] on div at bounding box center [331, 349] width 10 height 10
click at [463, 352] on div "Sonraki adımı ekle" at bounding box center [456, 361] width 107 height 26
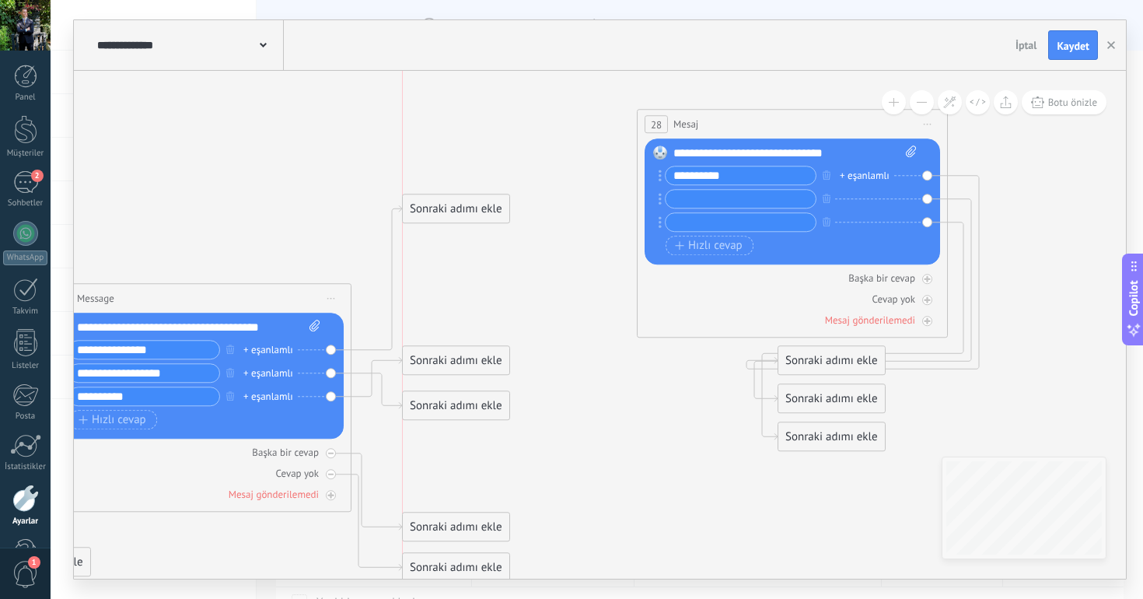
drag, startPoint x: 454, startPoint y: 439, endPoint x: 465, endPoint y: 196, distance: 243.6
click at [465, 196] on div "Sonraki adımı ekle" at bounding box center [456, 209] width 107 height 26
click at [461, 205] on div "Sonraki adımı ekle" at bounding box center [470, 203] width 107 height 26
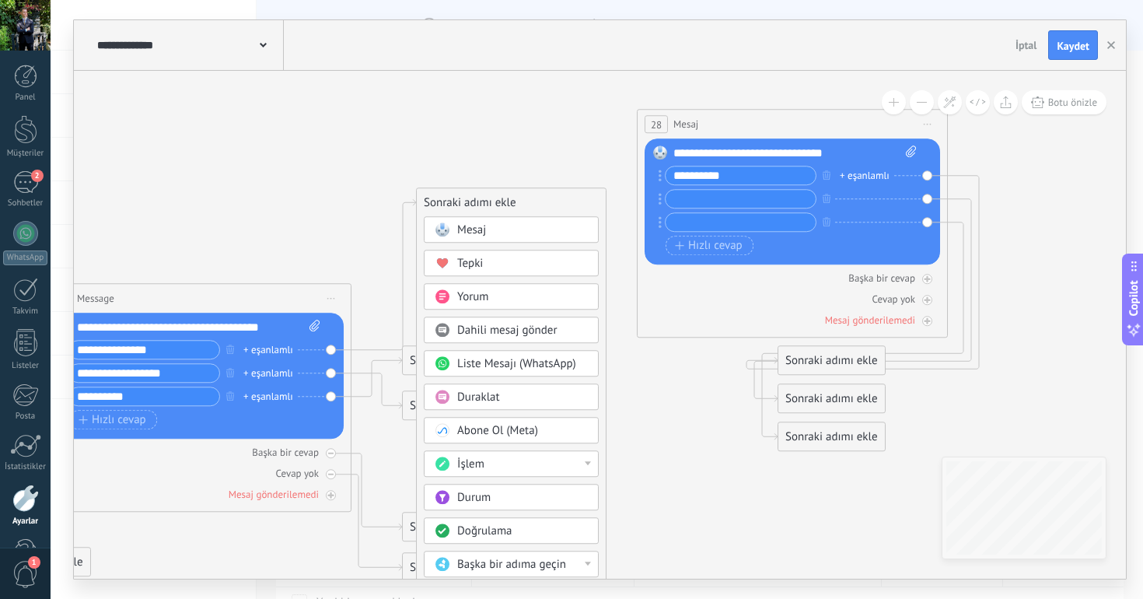
click at [499, 327] on span "Dahili mesaj gönder" at bounding box center [507, 330] width 100 height 15
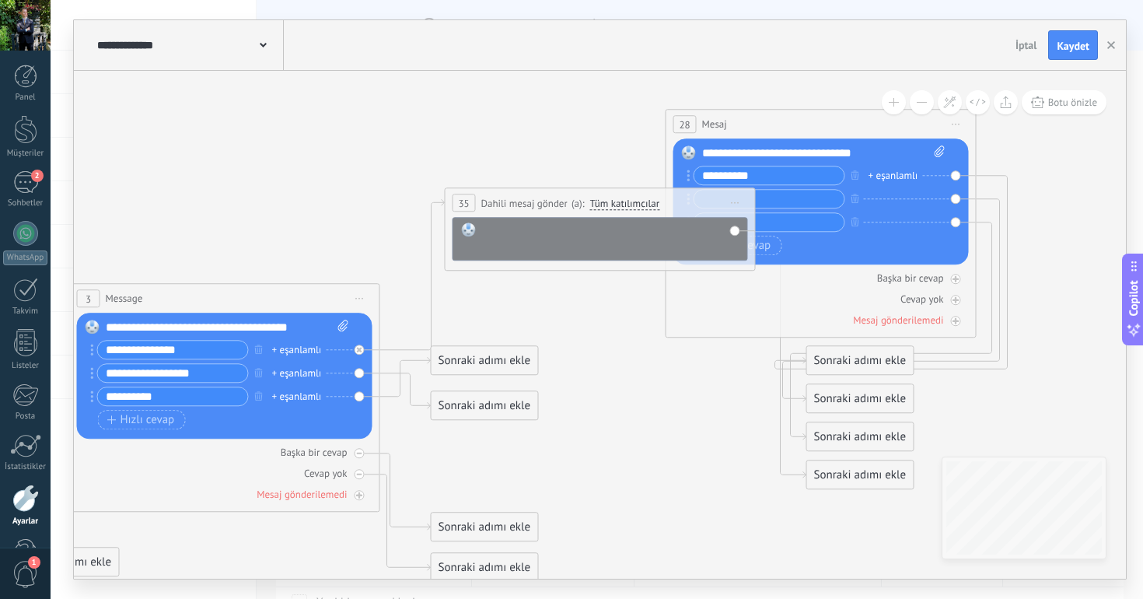
click at [523, 246] on div at bounding box center [610, 237] width 257 height 31
paste div
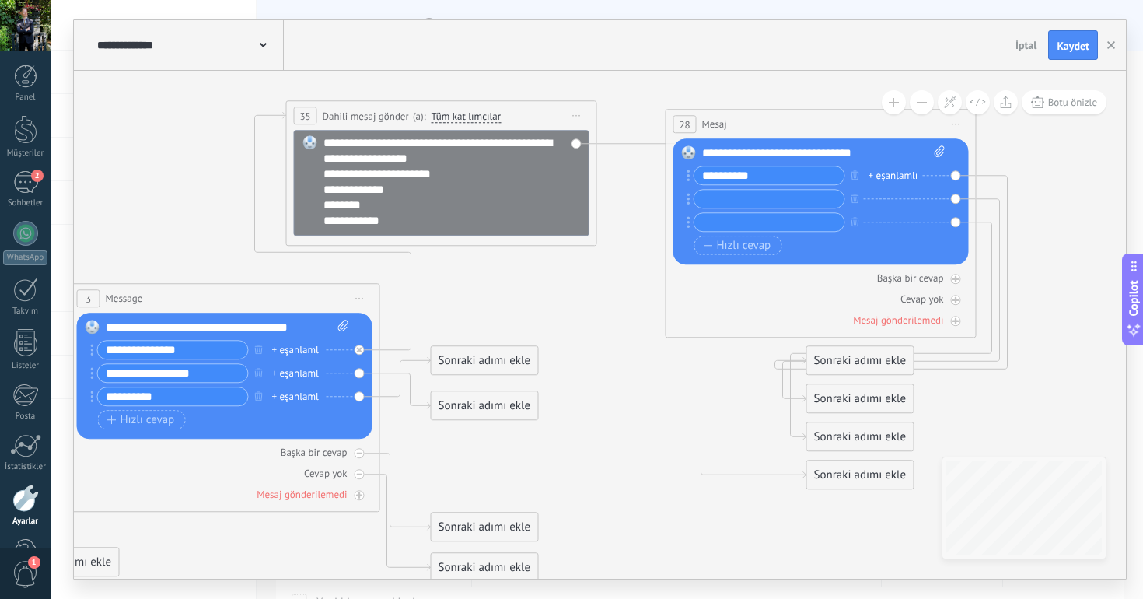
drag, startPoint x: 536, startPoint y: 204, endPoint x: 378, endPoint y: 118, distance: 179.9
click at [378, 118] on span "Dahili mesaj gönder" at bounding box center [366, 116] width 86 height 15
click at [634, 197] on icon at bounding box center [305, 559] width 2423 height 1695
click at [735, 200] on input "text" at bounding box center [769, 199] width 150 height 18
type input "*"
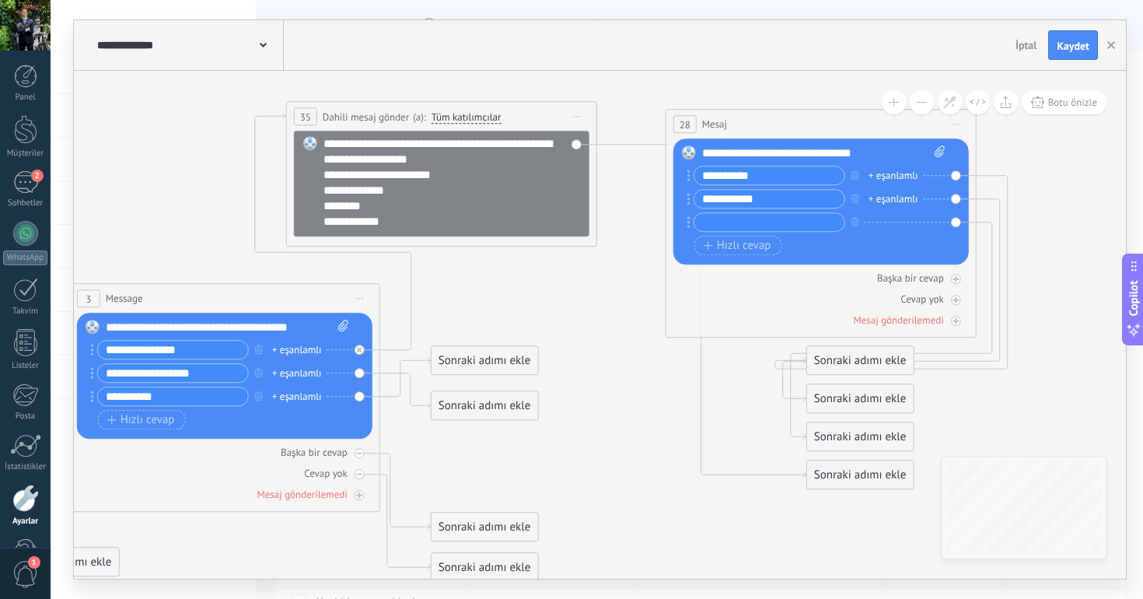
type input "**********"
click at [762, 223] on input "text" at bounding box center [769, 222] width 150 height 18
type input "**********"
click at [725, 247] on span "Hızlı cevap" at bounding box center [738, 245] width 68 height 12
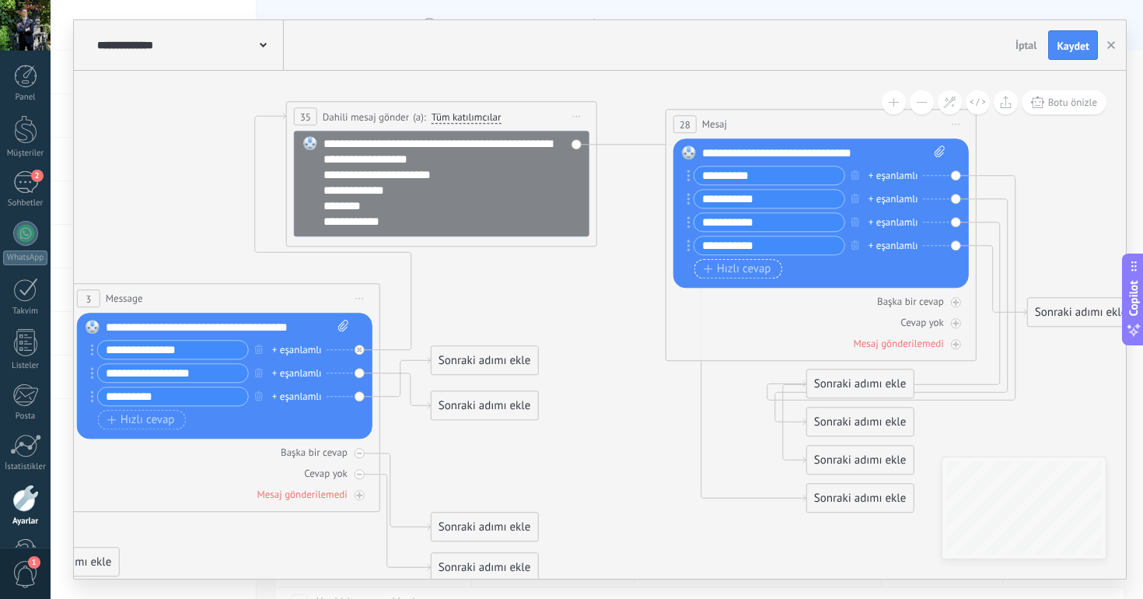
type input "**********"
click at [732, 270] on span "Hızlı cevap" at bounding box center [738, 269] width 68 height 12
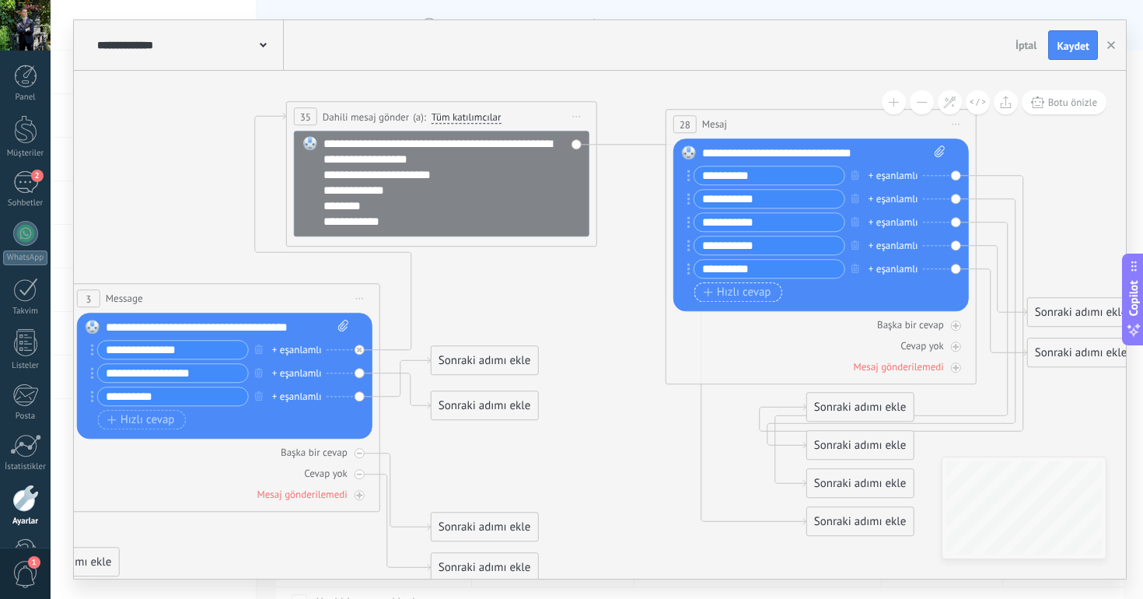
type input "**********"
click at [740, 289] on span "Hızlı cevap" at bounding box center [738, 292] width 68 height 12
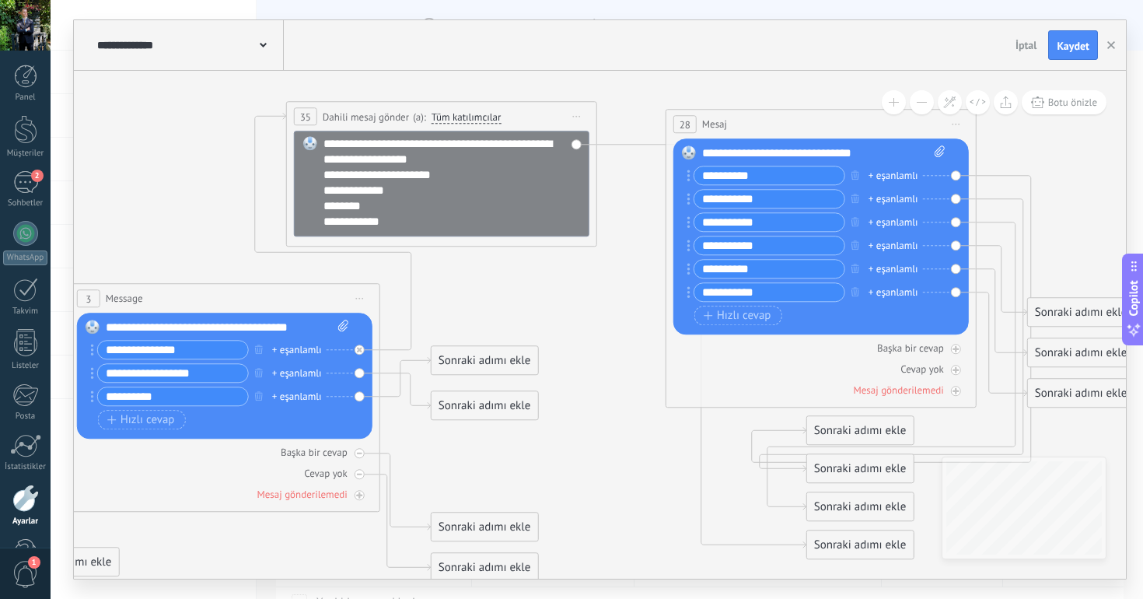
type input "**********"
click at [746, 68] on div "**********" at bounding box center [600, 45] width 1052 height 51
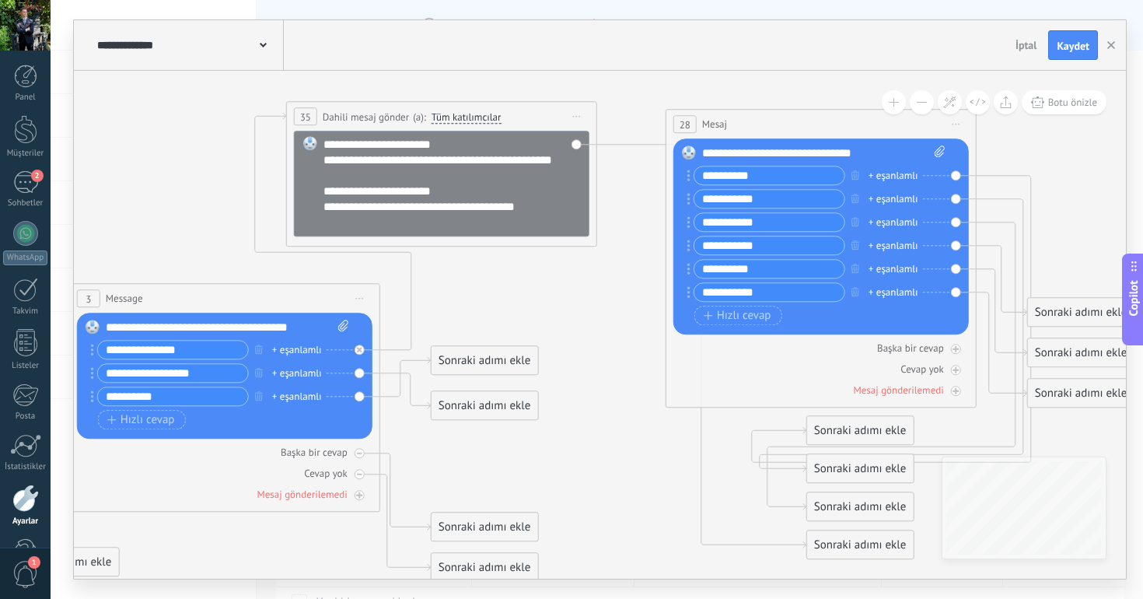
scroll to position [233, 0]
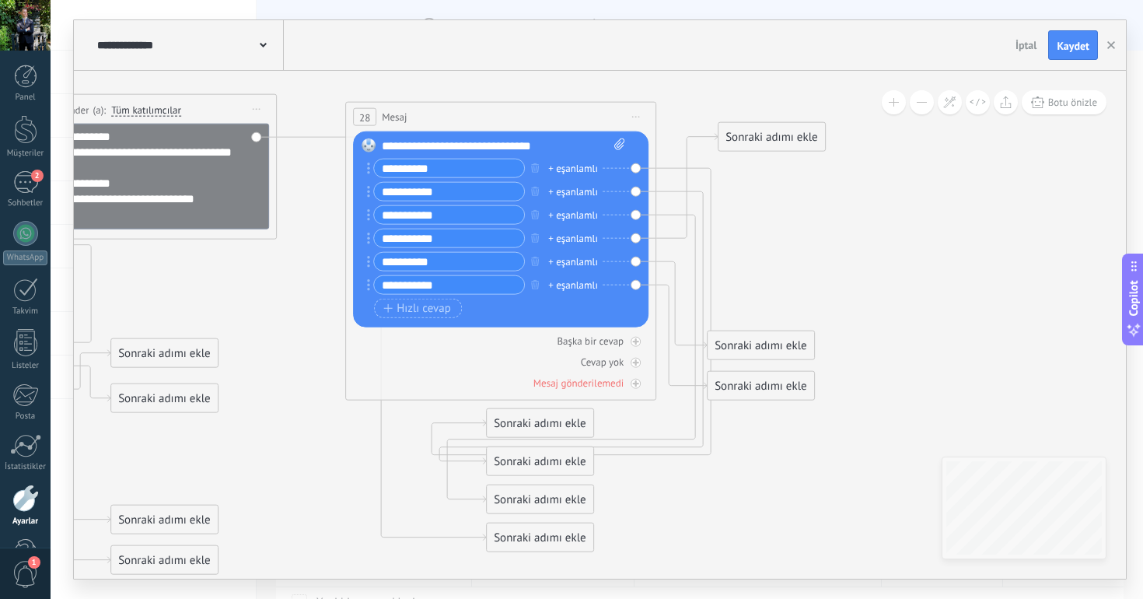
drag, startPoint x: 756, startPoint y: 306, endPoint x: 767, endPoint y: 120, distance: 187.0
click at [767, 124] on div "Sonraki adımı ekle" at bounding box center [771, 137] width 107 height 26
click at [711, 177] on icon at bounding box center [570, 311] width 279 height 287
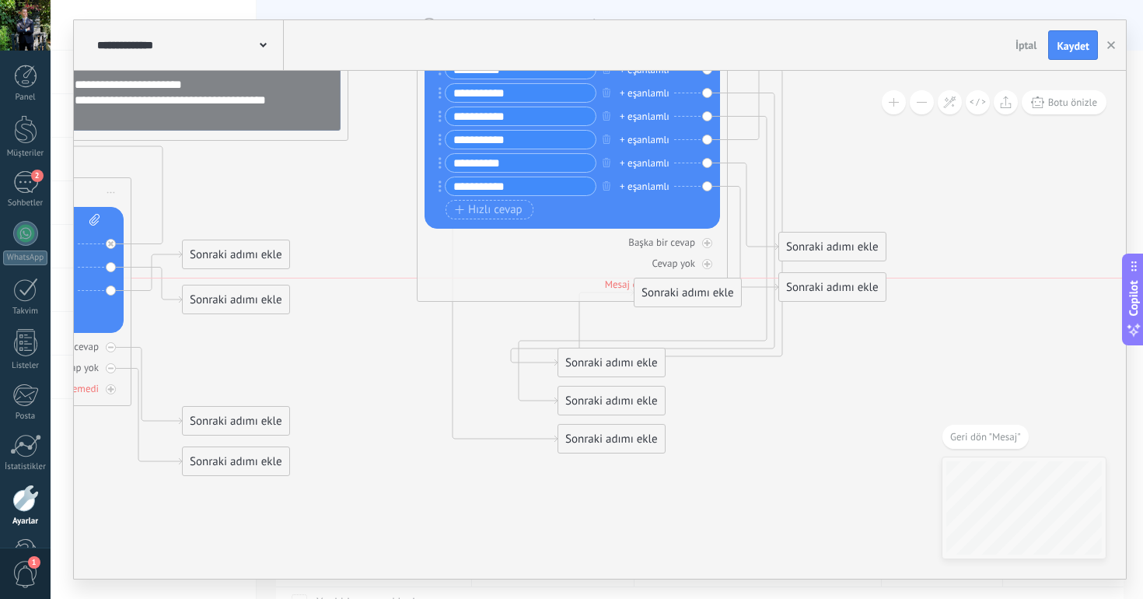
drag, startPoint x: 628, startPoint y: 323, endPoint x: 930, endPoint y: 127, distance: 360.1
click at [741, 280] on div "Sonraki adımı ekle" at bounding box center [687, 293] width 107 height 26
drag, startPoint x: 624, startPoint y: 364, endPoint x: 866, endPoint y: 190, distance: 298.0
click at [861, 190] on div "Sonraki adımı ekle" at bounding box center [832, 200] width 107 height 26
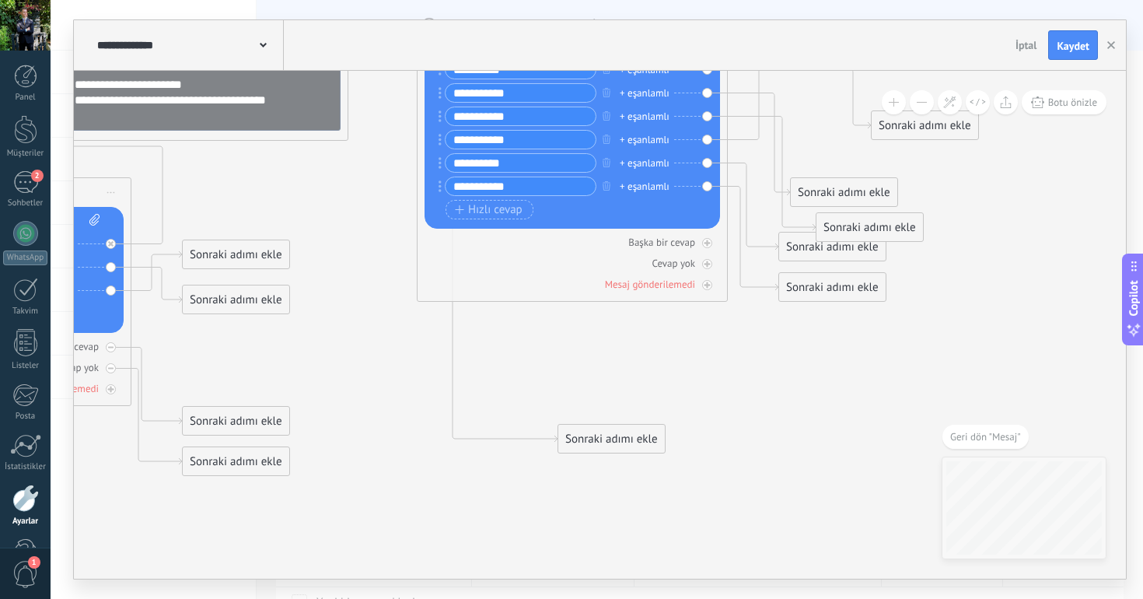
drag, startPoint x: 670, startPoint y: 400, endPoint x: 993, endPoint y: 72, distance: 460.1
click at [923, 215] on div "Sonraki adımı ekle" at bounding box center [869, 228] width 107 height 26
drag, startPoint x: 669, startPoint y: 435, endPoint x: 966, endPoint y: 59, distance: 479.2
click at [965, 60] on div "**********" at bounding box center [600, 299] width 1052 height 558
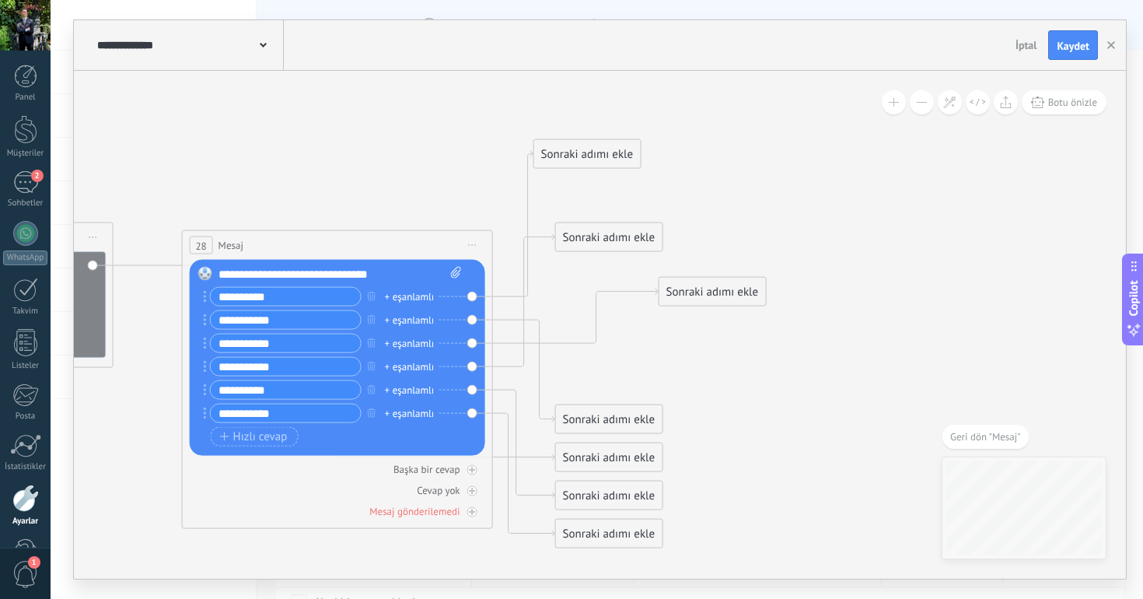
drag, startPoint x: 685, startPoint y: 340, endPoint x: 579, endPoint y: 152, distance: 215.1
click at [579, 152] on div "Sonraki adımı ekle" at bounding box center [587, 154] width 107 height 26
drag, startPoint x: 599, startPoint y: 239, endPoint x: 752, endPoint y: 257, distance: 154.1
click at [752, 257] on div "Sonraki adımı ekle" at bounding box center [761, 254] width 107 height 26
drag, startPoint x: 603, startPoint y: 424, endPoint x: 593, endPoint y: 192, distance: 231.9
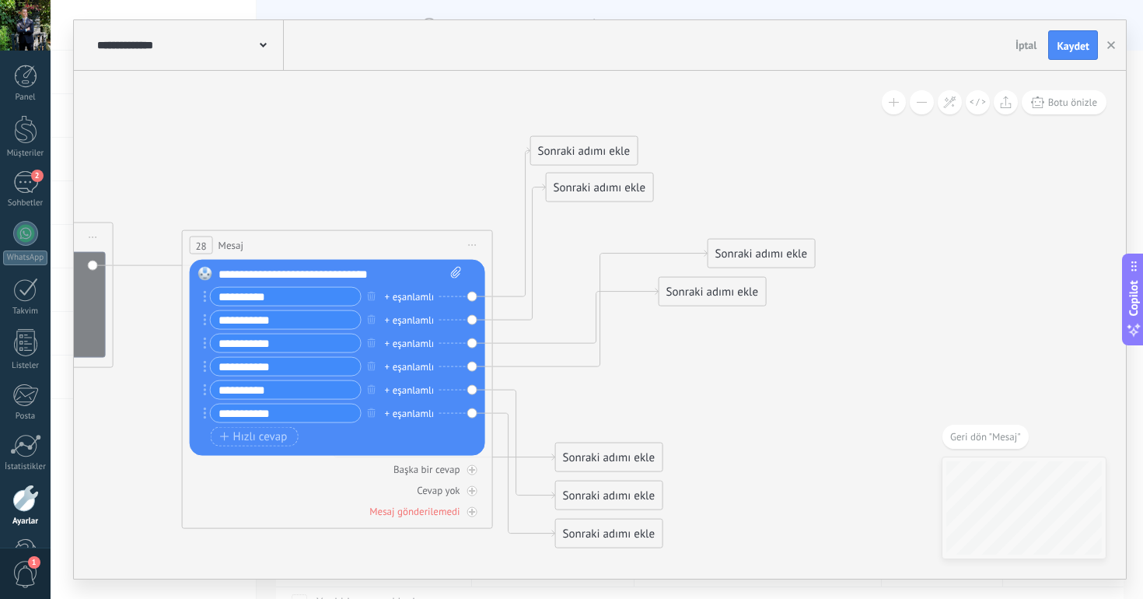
click at [593, 192] on div "Sonraki adımı ekle" at bounding box center [600, 188] width 107 height 26
drag, startPoint x: 590, startPoint y: 493, endPoint x: 666, endPoint y: 442, distance: 91.4
click at [666, 442] on div "Sonraki adımı ekle" at bounding box center [687, 443] width 107 height 26
drag, startPoint x: 686, startPoint y: 288, endPoint x: 599, endPoint y: 246, distance: 97.0
click at [599, 246] on div "Sonraki adımı ekle" at bounding box center [623, 254] width 107 height 26
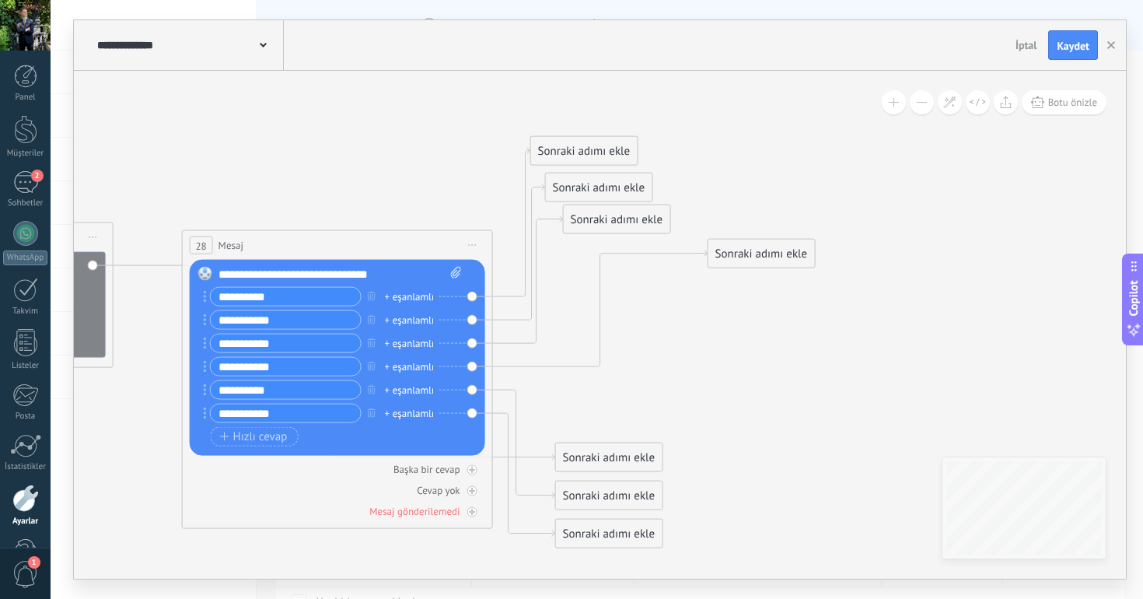
drag, startPoint x: 599, startPoint y: 246, endPoint x: 592, endPoint y: 212, distance: 34.3
click at [591, 212] on div "Sonraki adımı ekle" at bounding box center [617, 220] width 107 height 26
drag, startPoint x: 749, startPoint y: 250, endPoint x: 637, endPoint y: 252, distance: 112.7
click at [637, 252] on div "Sonraki adımı ekle" at bounding box center [649, 255] width 107 height 26
click at [597, 447] on div "Sonraki adımı ekle" at bounding box center [609, 458] width 107 height 26
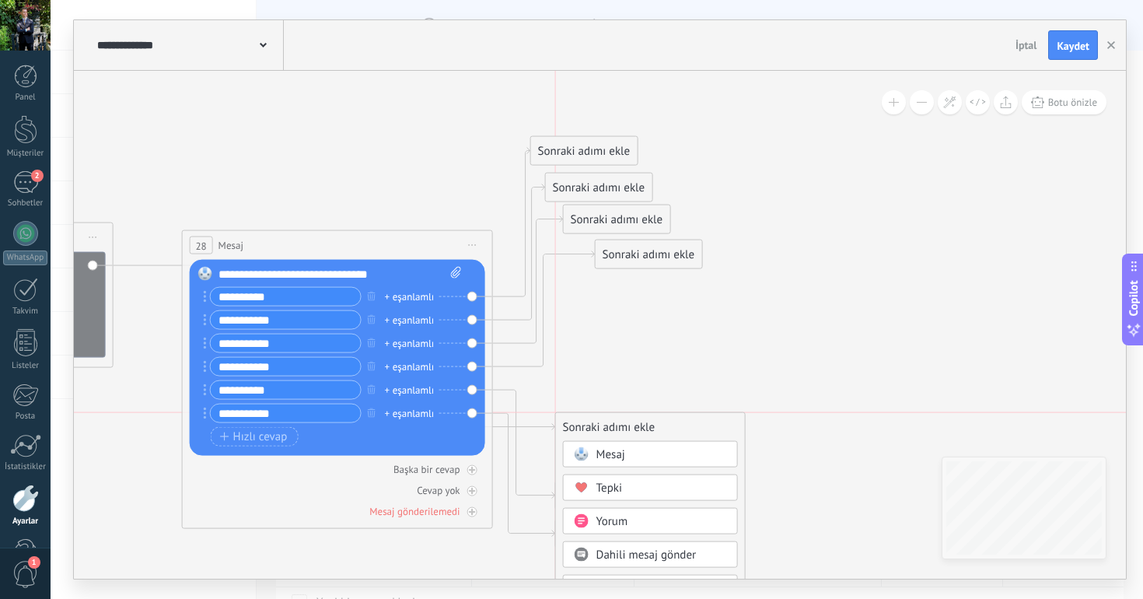
drag, startPoint x: 597, startPoint y: 447, endPoint x: 599, endPoint y: 424, distance: 22.6
click at [599, 424] on div "Sonraki adımı ekle" at bounding box center [650, 427] width 189 height 26
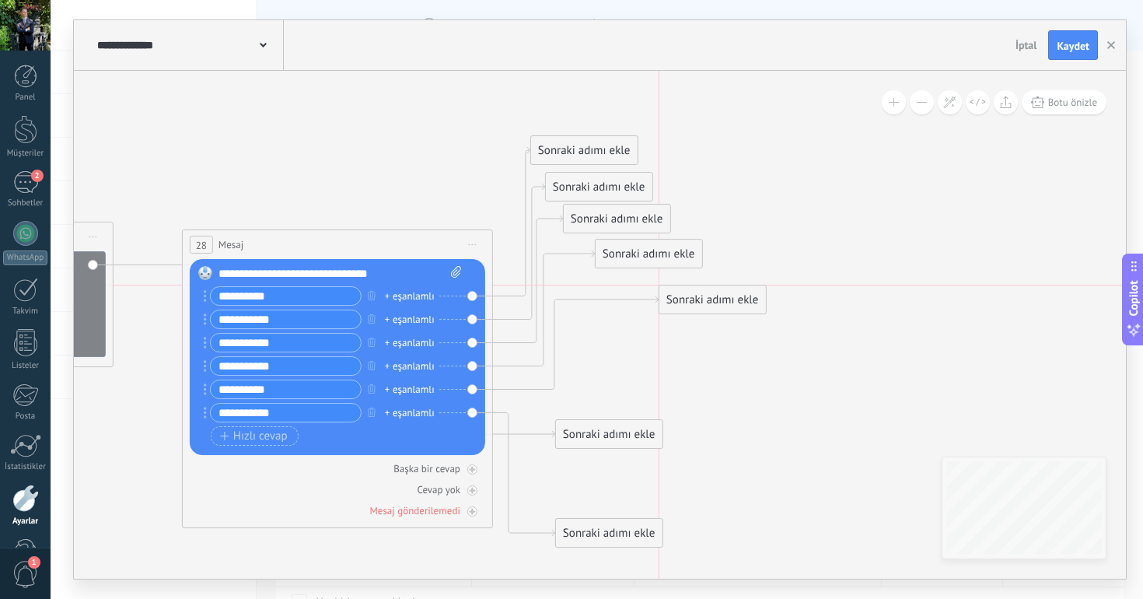
drag, startPoint x: 592, startPoint y: 494, endPoint x: 694, endPoint y: 293, distance: 225.7
click at [694, 293] on div "Sonraki adımı ekle" at bounding box center [712, 300] width 107 height 26
drag, startPoint x: 594, startPoint y: 525, endPoint x: 700, endPoint y: 333, distance: 219.6
click at [700, 333] on div "Sonraki adımı ekle" at bounding box center [712, 346] width 107 height 26
drag, startPoint x: 701, startPoint y: 298, endPoint x: 669, endPoint y: 292, distance: 33.1
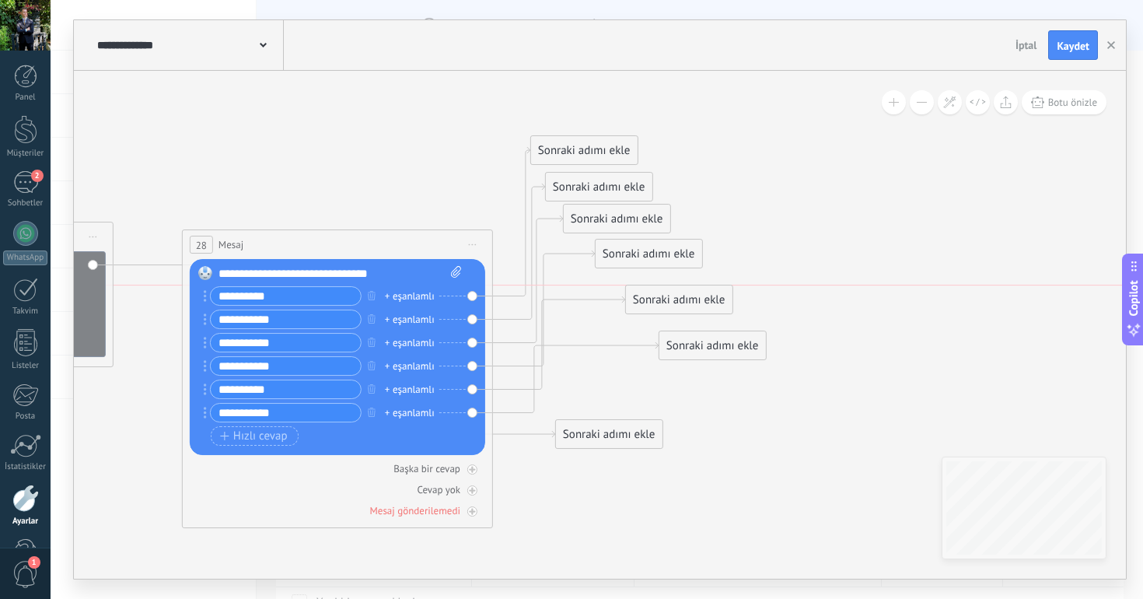
click at [669, 292] on div "Sonraki adımı ekle" at bounding box center [679, 300] width 107 height 26
drag, startPoint x: 695, startPoint y: 336, endPoint x: 689, endPoint y: 327, distance: 10.6
click at [689, 327] on div "Sonraki adımı ekle" at bounding box center [712, 337] width 107 height 26
drag, startPoint x: 614, startPoint y: 444, endPoint x: 748, endPoint y: 382, distance: 147.5
click at [748, 382] on div "Sonraki adımı ekle" at bounding box center [741, 372] width 107 height 26
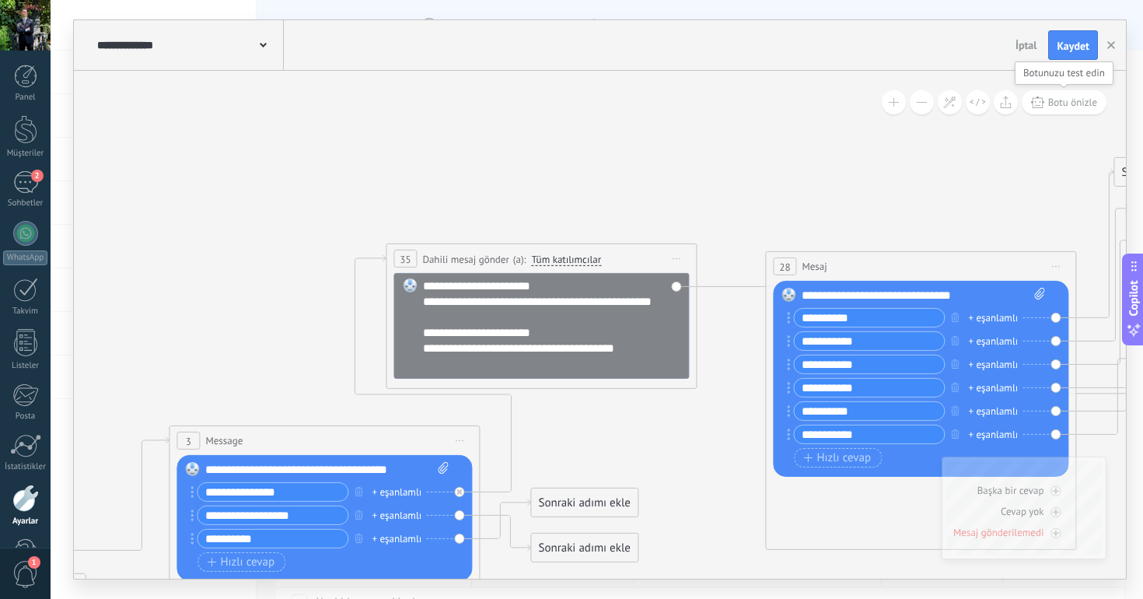
click at [1071, 107] on span "Botu önizle" at bounding box center [1072, 102] width 49 height 13
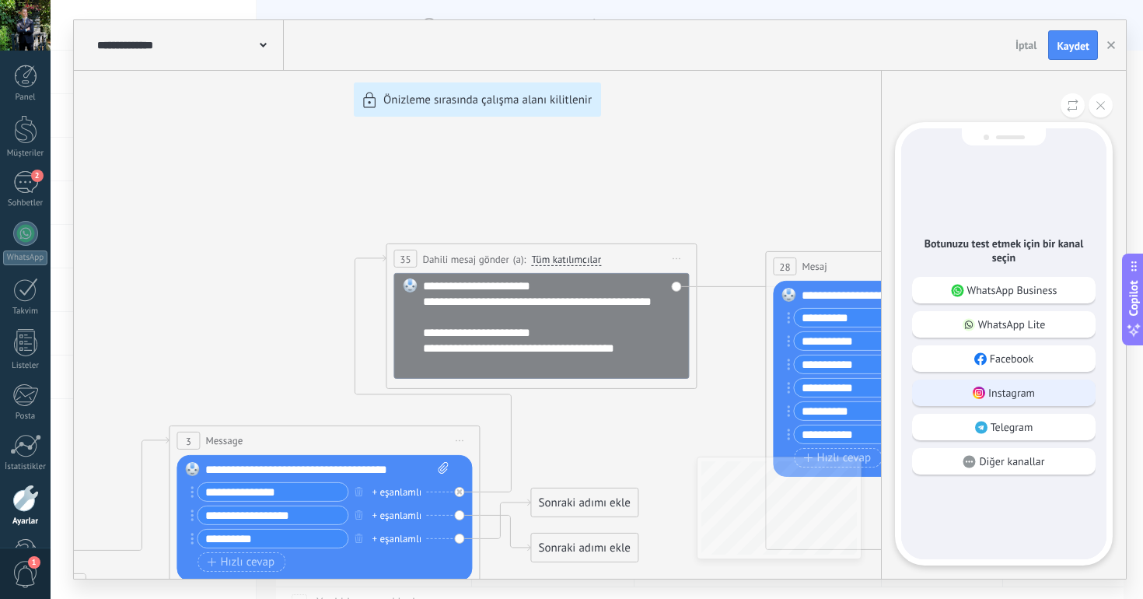
click at [989, 393] on p "Instagram" at bounding box center [1011, 393] width 47 height 14
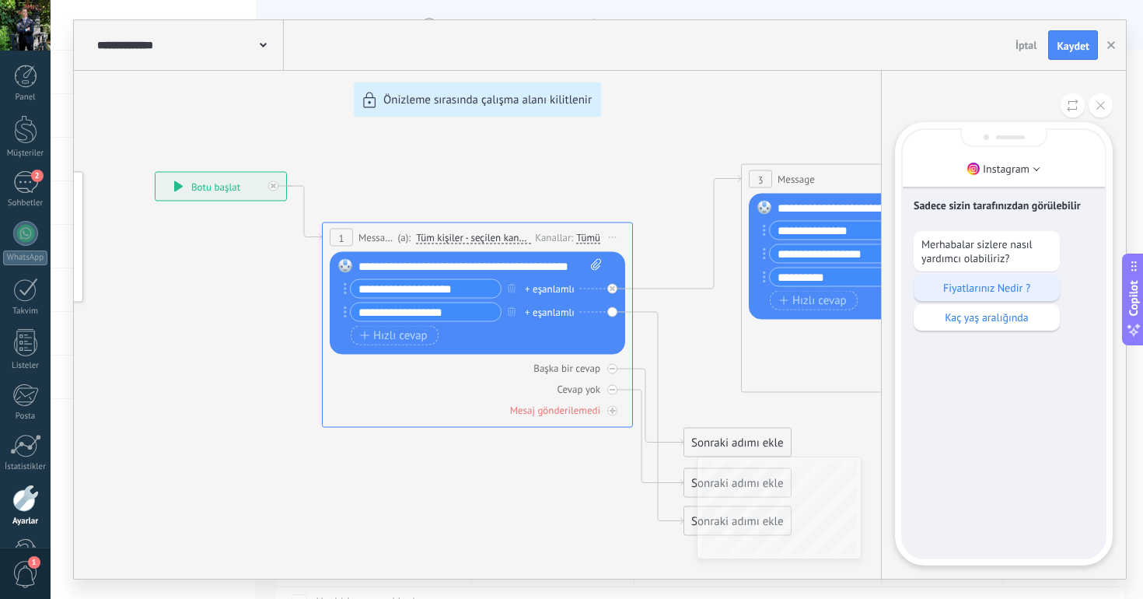
click at [984, 293] on p "Fiyatlarınız Nedir ?" at bounding box center [986, 288] width 131 height 14
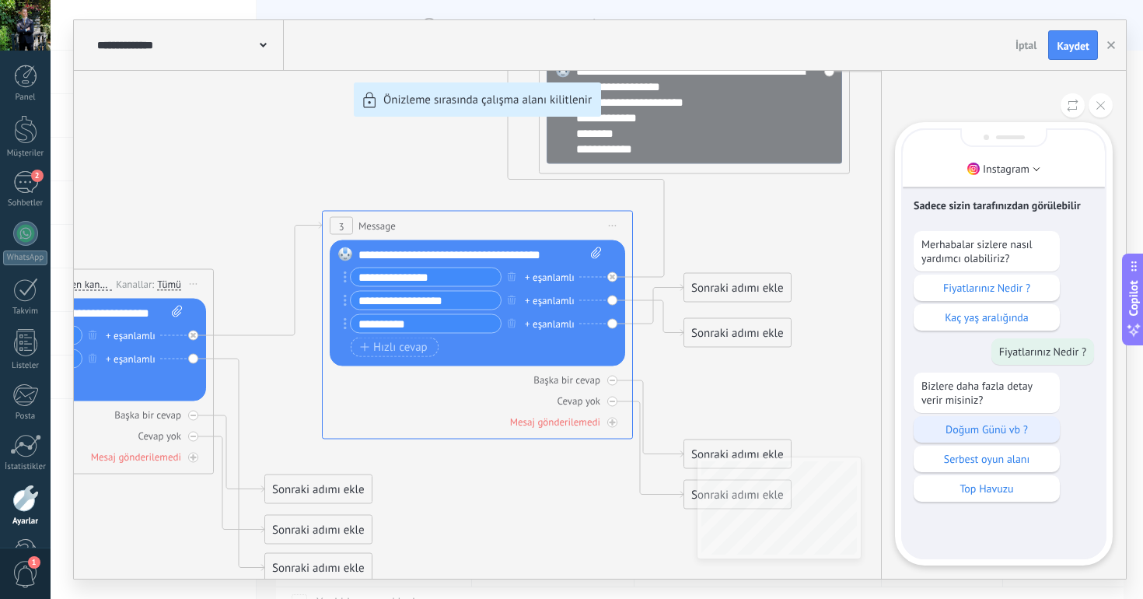
click at [984, 442] on div "Doğum Günü vb ?" at bounding box center [987, 429] width 146 height 26
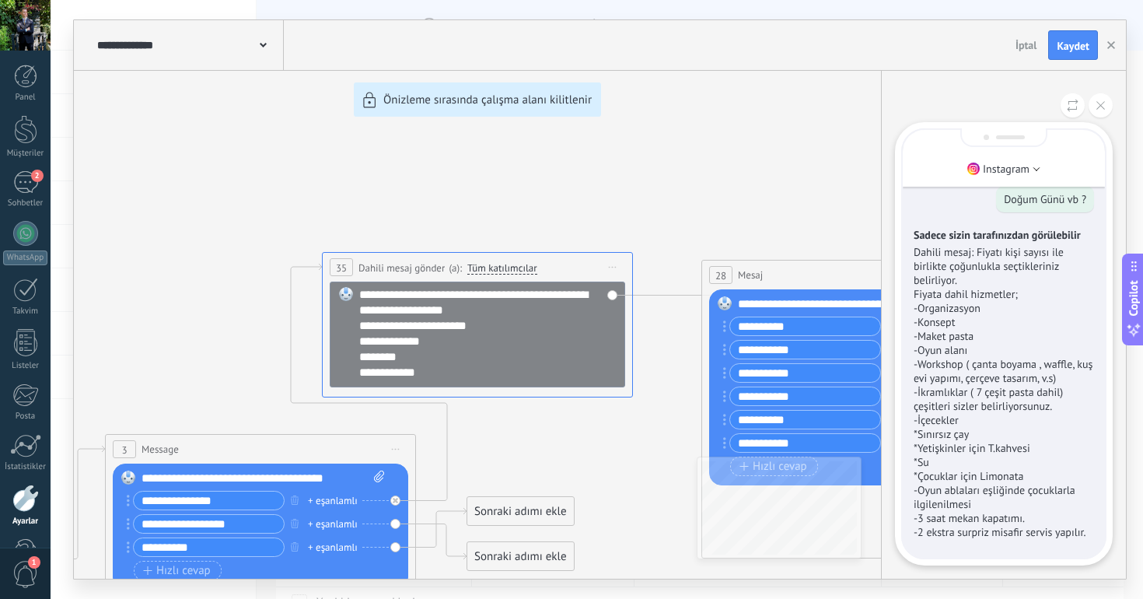
scroll to position [0, 0]
click at [976, 459] on p "Dahili mesaj: Fiyatı kişi sayısı ile birlikte çoğunlukla seçtikleriniz belirliy…" at bounding box center [1004, 392] width 180 height 294
click at [1098, 95] on button at bounding box center [1100, 105] width 24 height 24
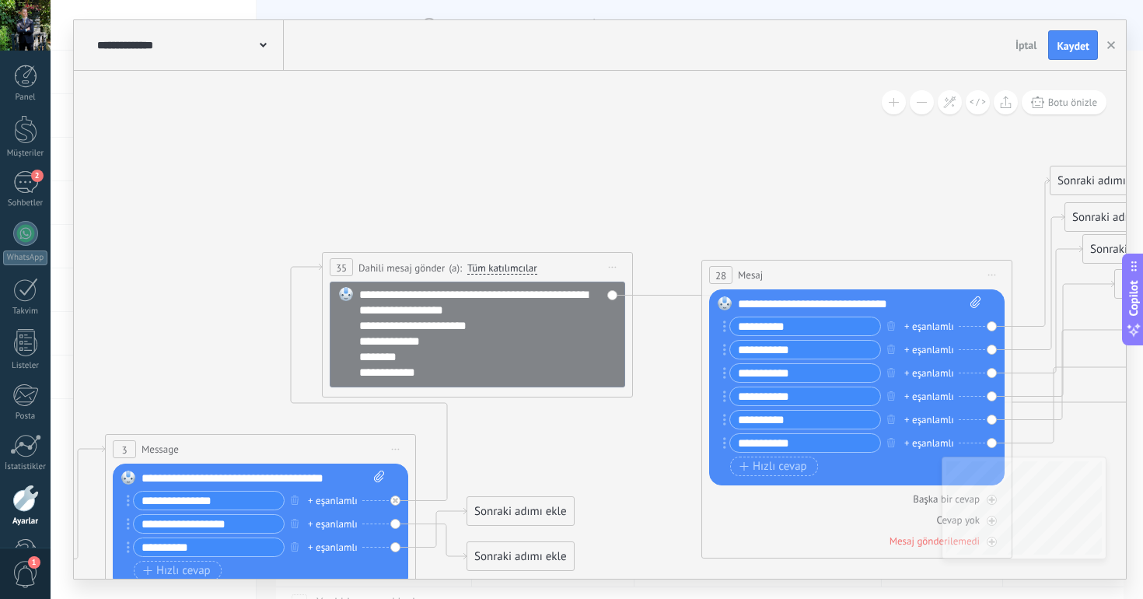
click at [614, 267] on icon at bounding box center [613, 268] width 8 height 2
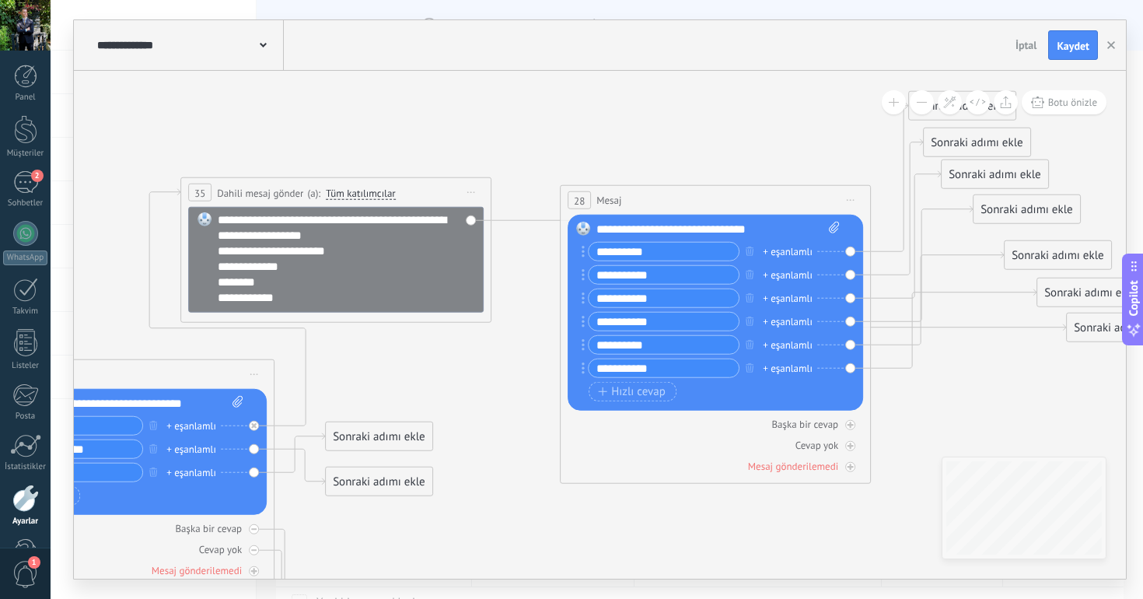
click at [438, 189] on div "**********" at bounding box center [335, 192] width 309 height 29
click at [464, 192] on span "Önizlemeye buradan başlayın [GEOGRAPHIC_DATA]dır Yinele Sil" at bounding box center [471, 192] width 25 height 23
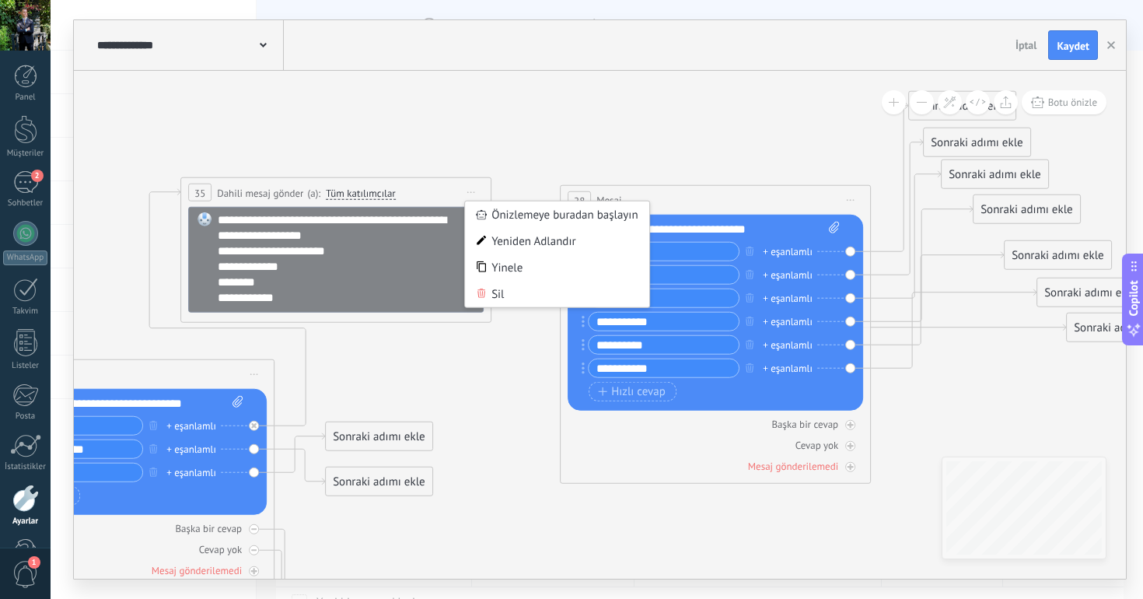
click at [377, 125] on icon at bounding box center [264, 592] width 2551 height 1780
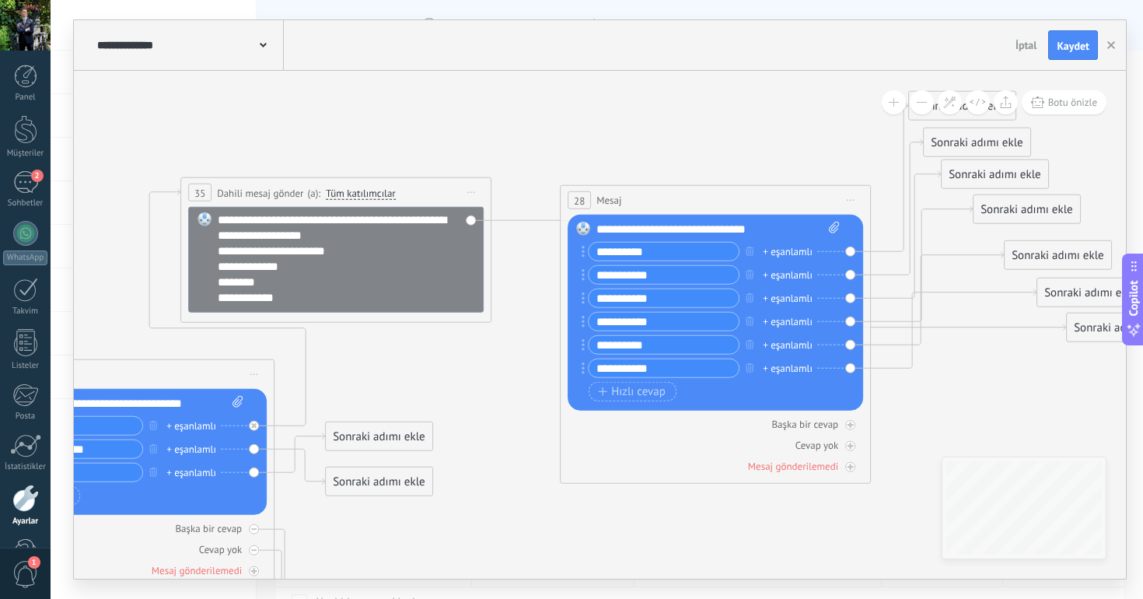
click at [281, 192] on span "Dahili mesaj gönder" at bounding box center [260, 192] width 86 height 15
click at [259, 192] on span "Dahili mesaj gönder" at bounding box center [260, 192] width 86 height 15
click at [346, 197] on span "Tüm katılımcılar" at bounding box center [361, 193] width 70 height 12
click at [346, 197] on button "Tüm katılımcılar" at bounding box center [415, 193] width 194 height 28
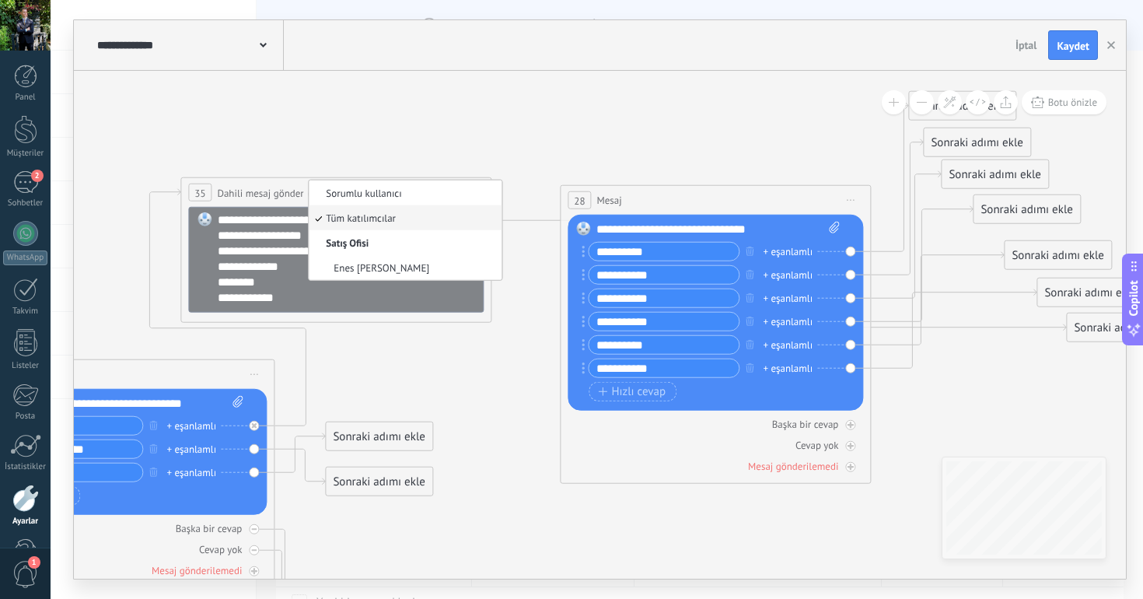
click at [433, 140] on icon at bounding box center [264, 592] width 2551 height 1780
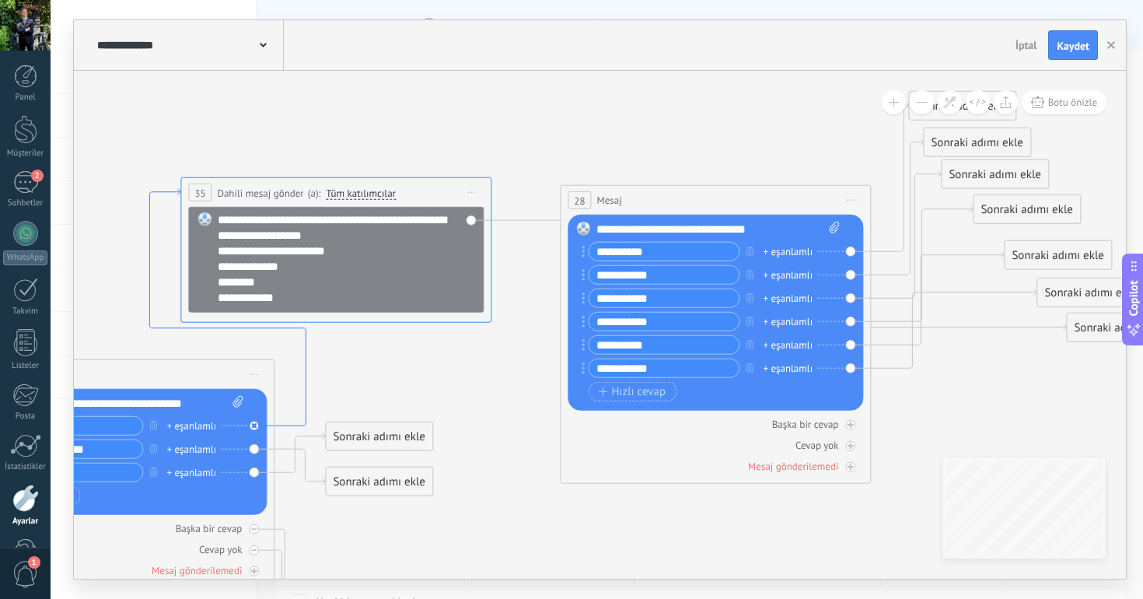
click at [306, 349] on icon at bounding box center [227, 307] width 156 height 237
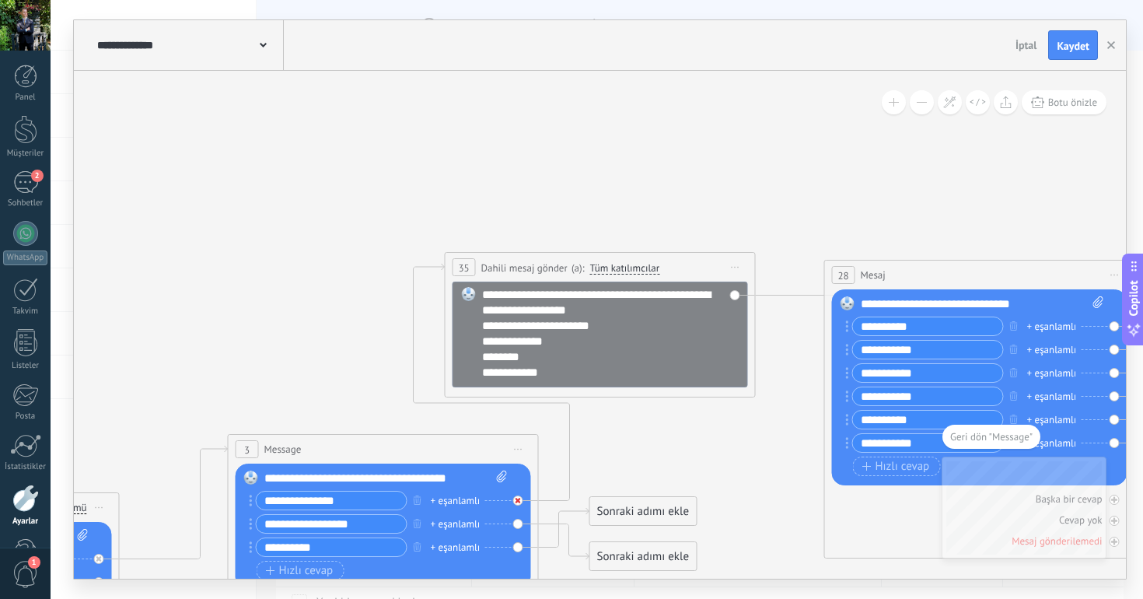
click at [516, 503] on div at bounding box center [518, 500] width 10 height 10
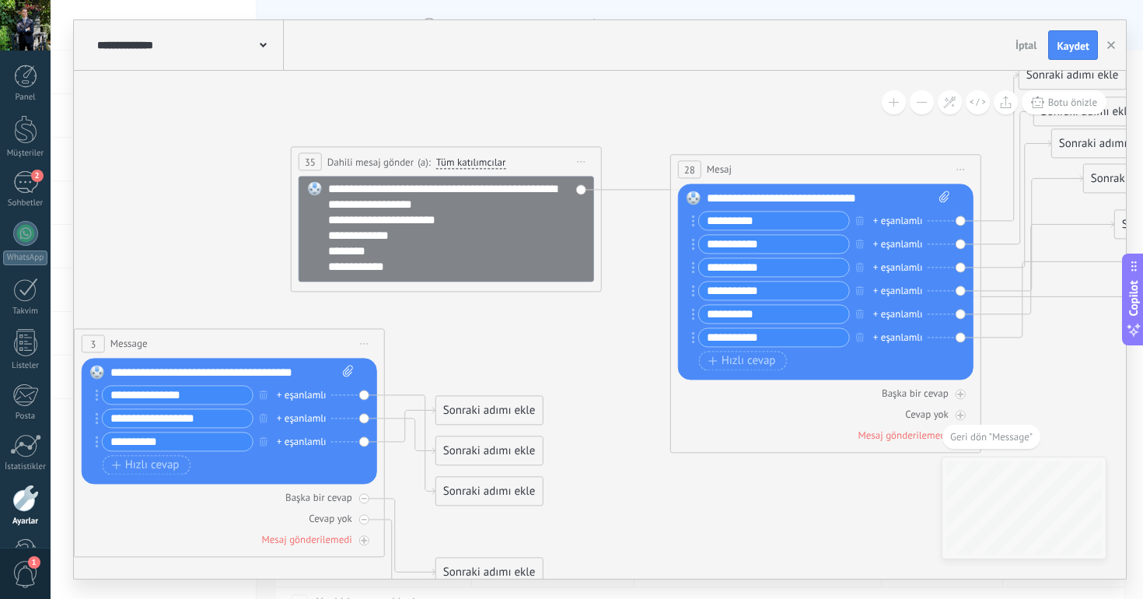
click at [582, 190] on div "**********" at bounding box center [446, 229] width 295 height 106
click at [630, 191] on icon at bounding box center [889, 245] width 575 height 110
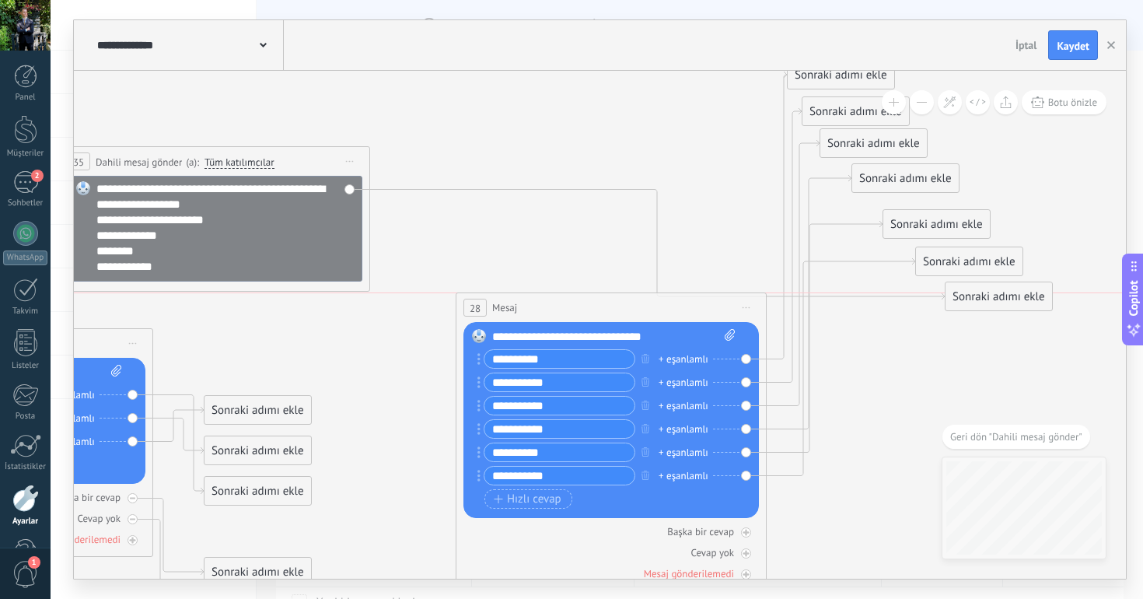
drag, startPoint x: 514, startPoint y: 169, endPoint x: 540, endPoint y: 316, distance: 148.5
click at [540, 316] on div "28 Mesaj ***** (a): Tüm kişiler - seçilen kanallar Tüm kişiler - seçilen kanall…" at bounding box center [610, 307] width 309 height 29
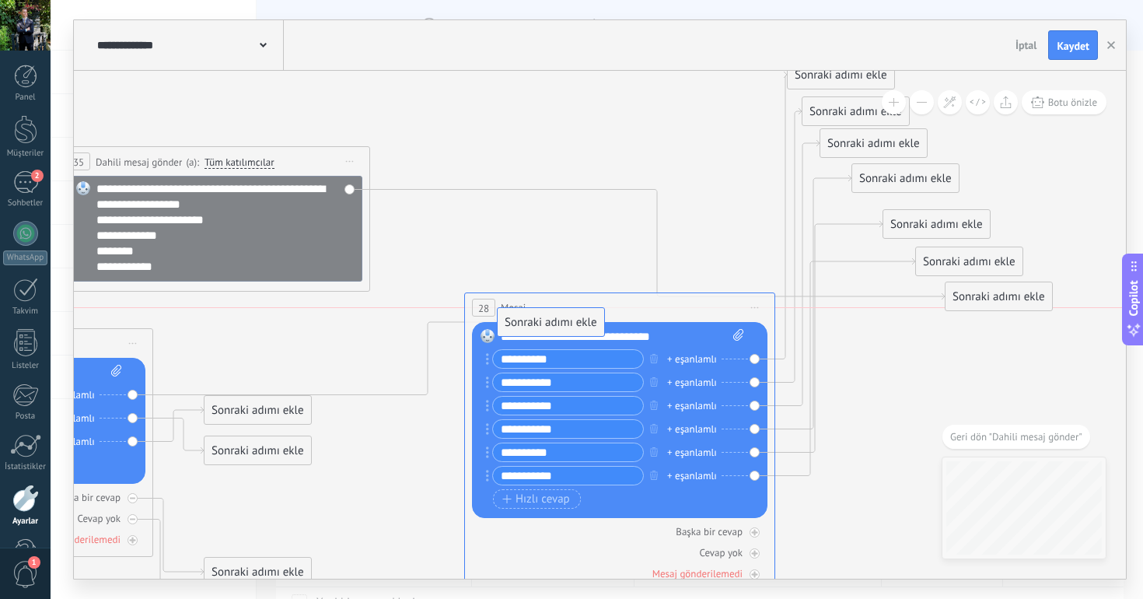
drag, startPoint x: 238, startPoint y: 491, endPoint x: 532, endPoint y: 316, distance: 341.6
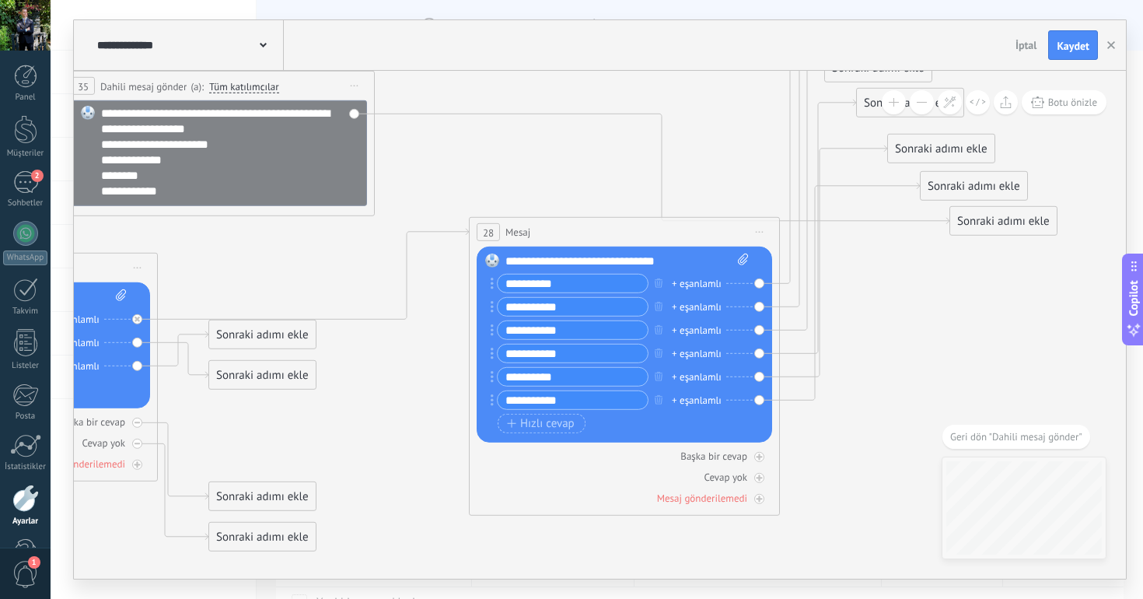
click at [1080, 97] on span "Botu önizle" at bounding box center [1072, 102] width 49 height 13
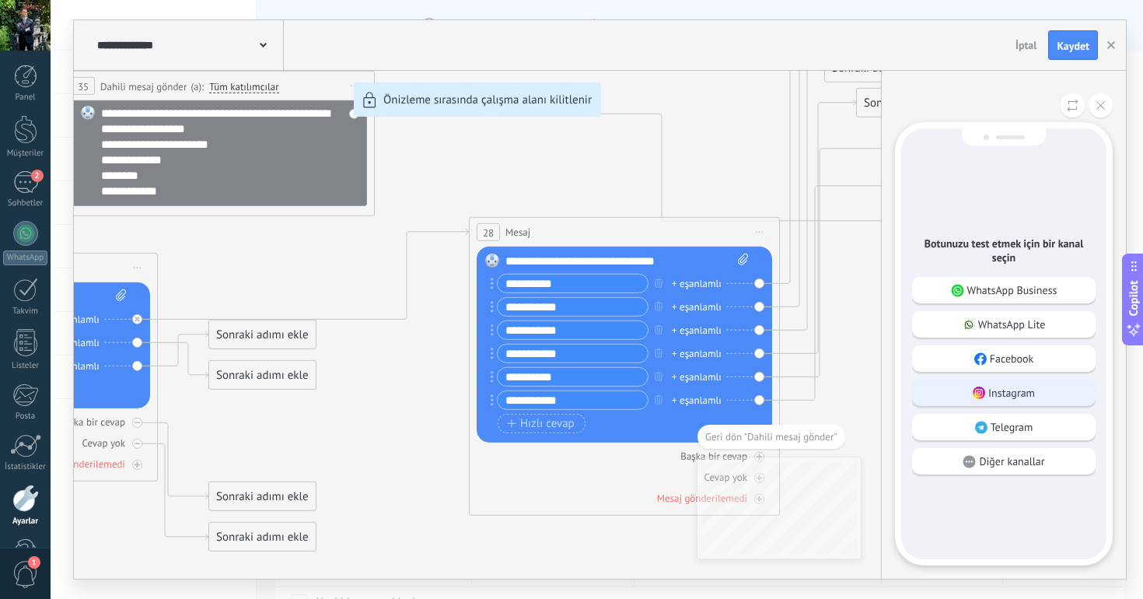
click at [1011, 403] on div "Instagram" at bounding box center [1003, 392] width 183 height 26
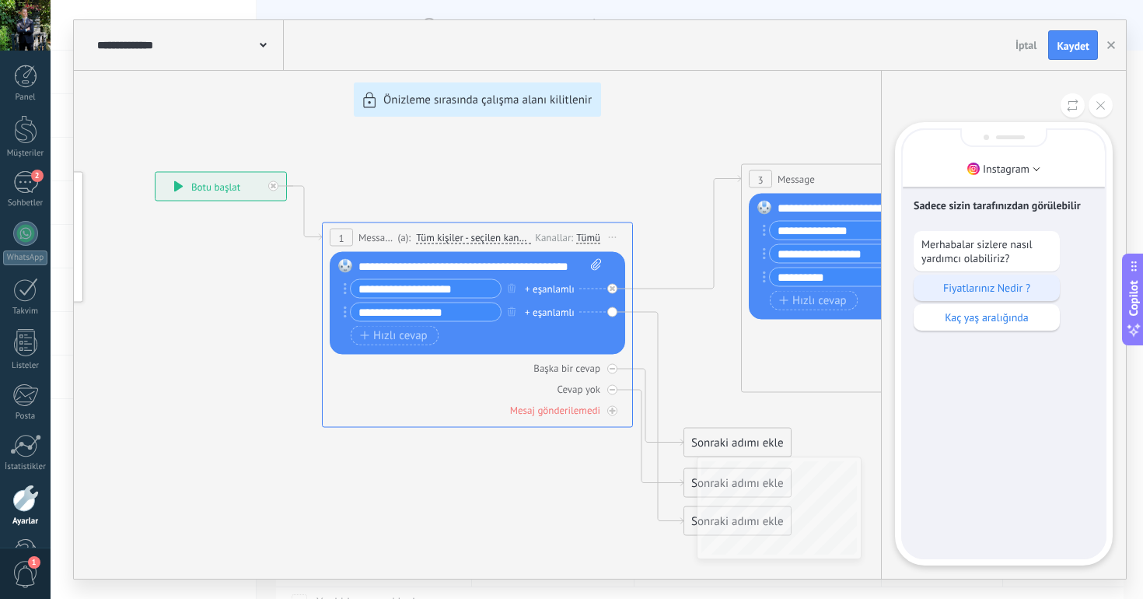
click at [979, 292] on p "Fiyatlarınız Nedir ?" at bounding box center [986, 288] width 131 height 14
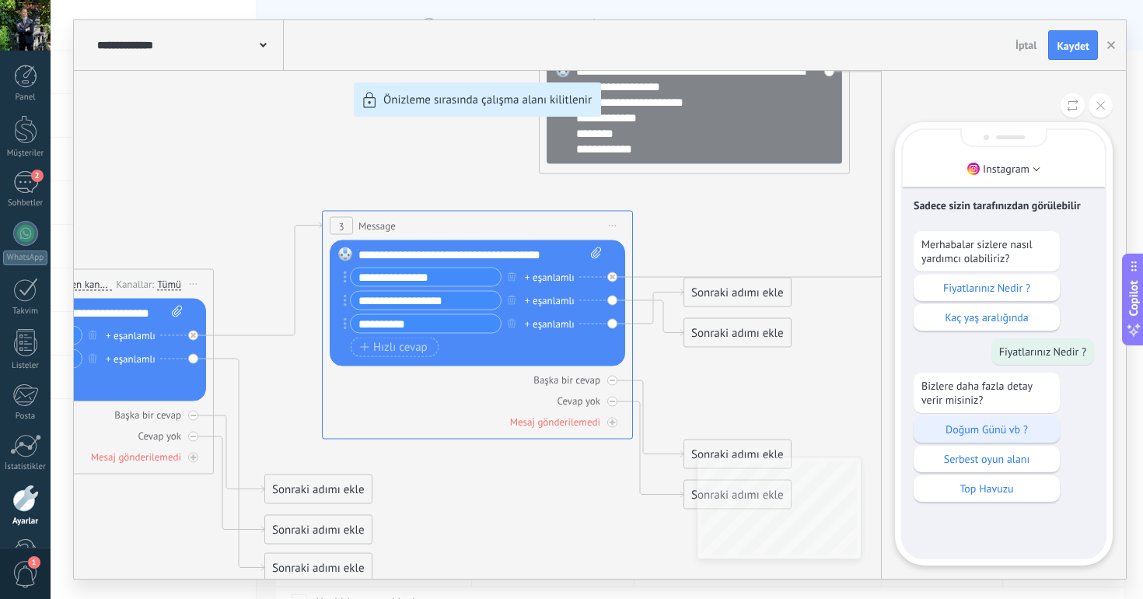
click at [976, 436] on p "Doğum Günü vb ?" at bounding box center [986, 429] width 131 height 14
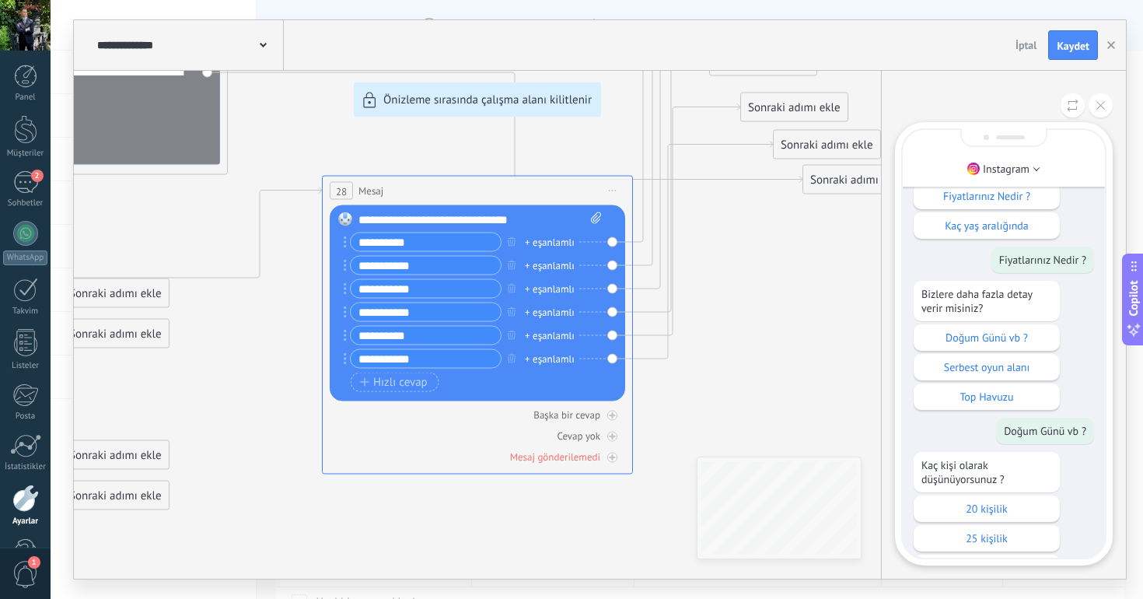
scroll to position [-229, 0]
click at [612, 194] on div "**********" at bounding box center [600, 299] width 1052 height 558
click at [277, 192] on div "**********" at bounding box center [600, 299] width 1052 height 558
click at [1099, 110] on button at bounding box center [1100, 105] width 24 height 24
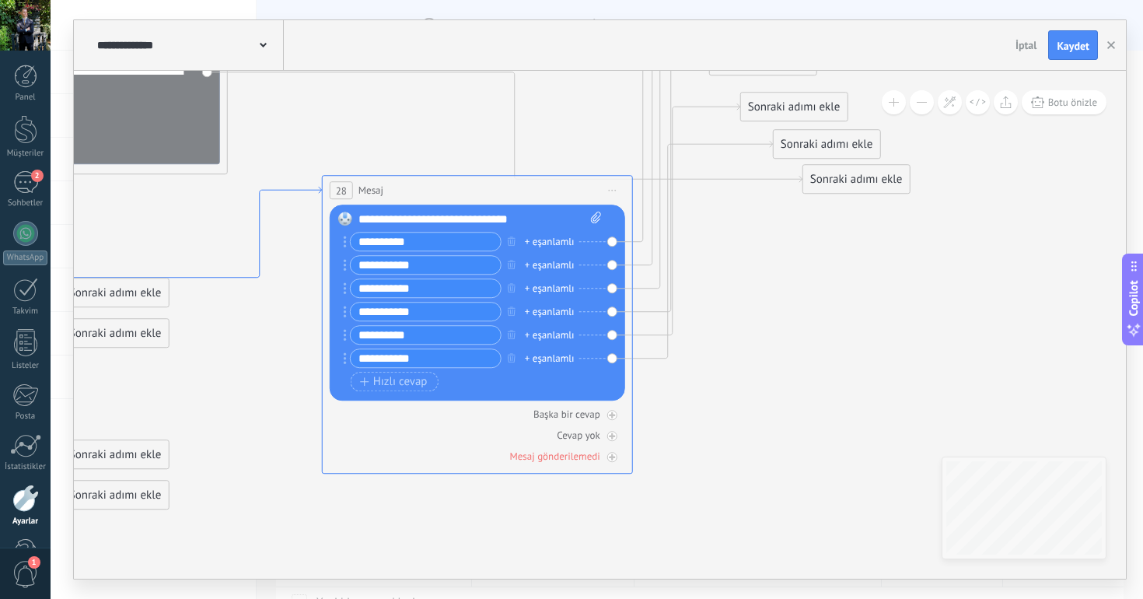
click at [273, 188] on icon at bounding box center [166, 232] width 311 height 91
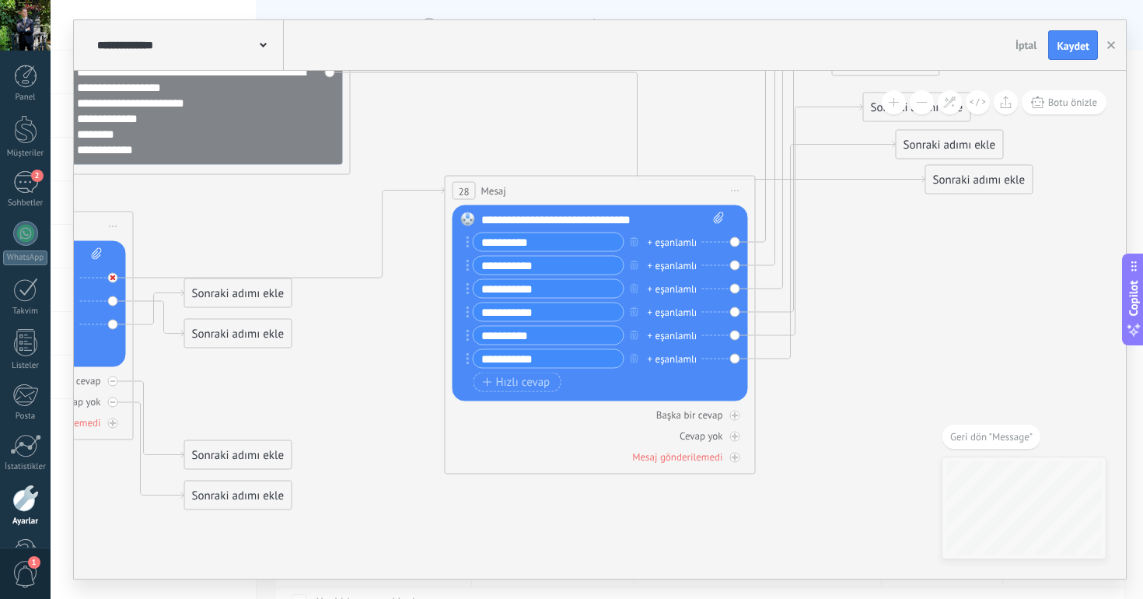
click at [113, 275] on icon at bounding box center [112, 277] width 5 height 5
click at [626, 189] on div "28 Mesaj ***** (a): Tüm kişiler - seçilen kanallar Tüm kişiler - seçilen kanall…" at bounding box center [599, 190] width 309 height 29
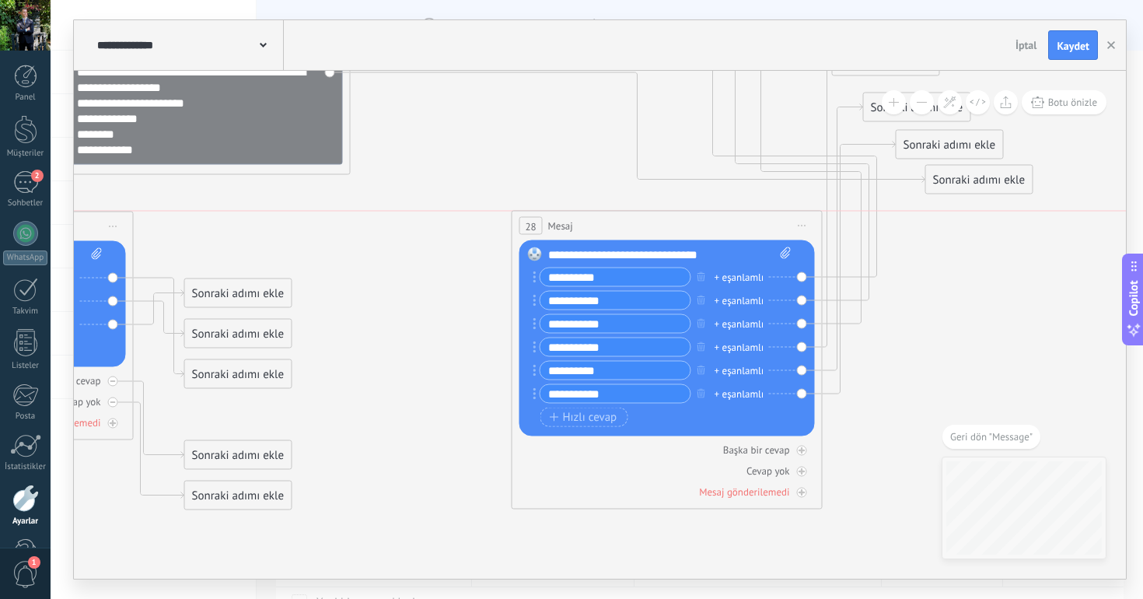
click at [693, 224] on div "28 Mesaj ***** (a): Tüm kişiler - seçilen kanallar Tüm kişiler - seçilen kanall…" at bounding box center [666, 225] width 309 height 29
click at [681, 212] on div "28 Mesaj ***** (a): Tüm kişiler - seçilen kanallar Tüm kişiler - seçilen kanall…" at bounding box center [666, 225] width 309 height 29
click at [807, 229] on span "Önizlemeye buradan başlayın [GEOGRAPHIC_DATA]dır Yinele Sil" at bounding box center [802, 226] width 25 height 23
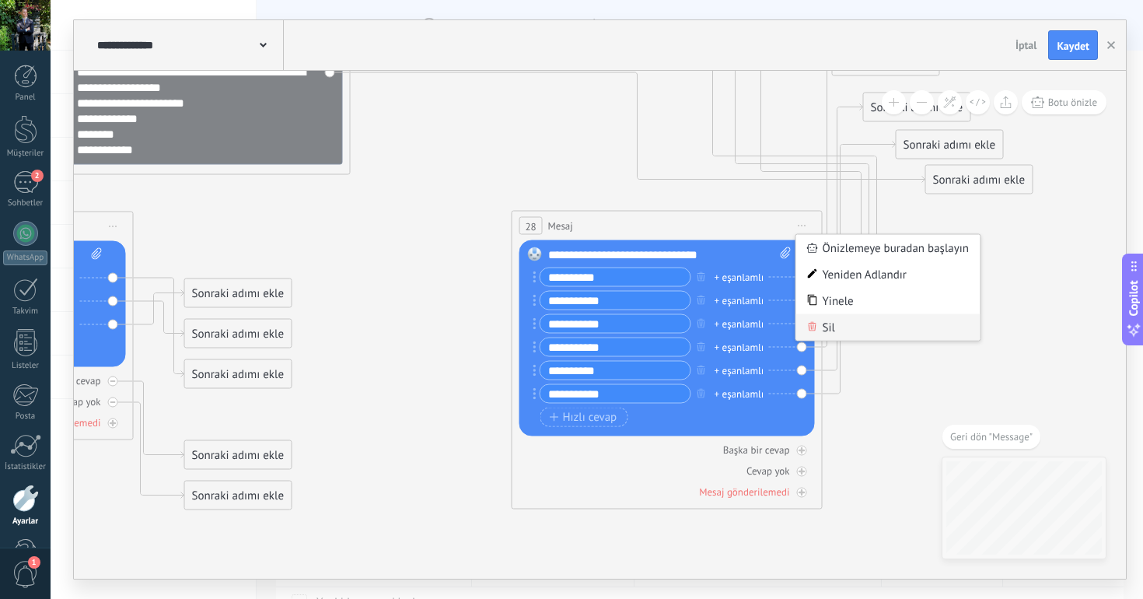
click at [824, 325] on div "Sil" at bounding box center [888, 327] width 184 height 26
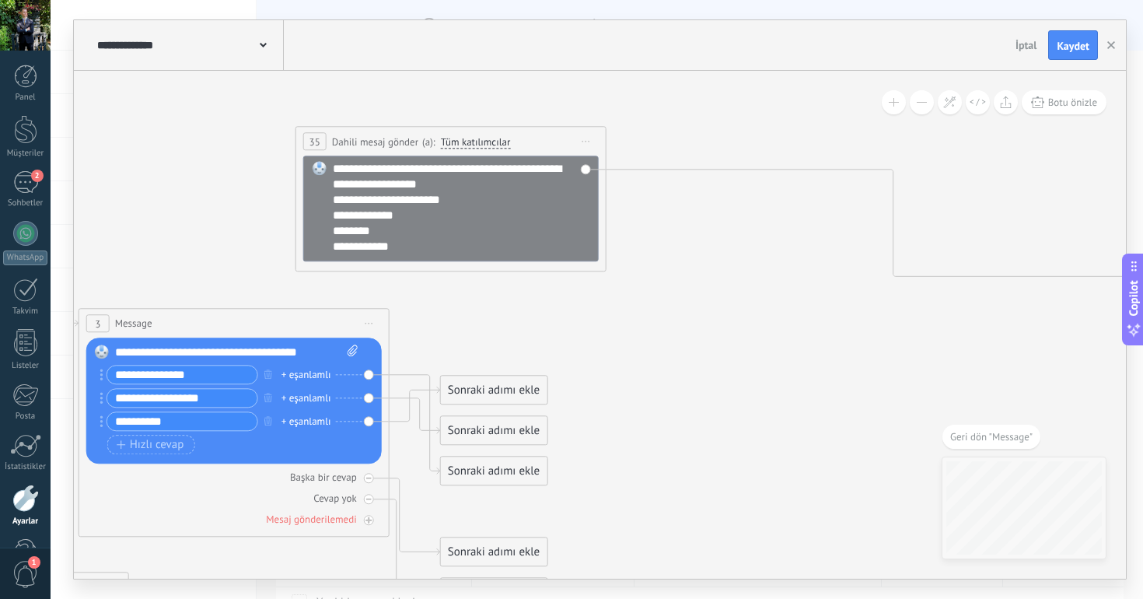
click at [487, 203] on div "**********" at bounding box center [461, 207] width 257 height 93
click at [1061, 102] on span "Botu önizle" at bounding box center [1072, 102] width 49 height 13
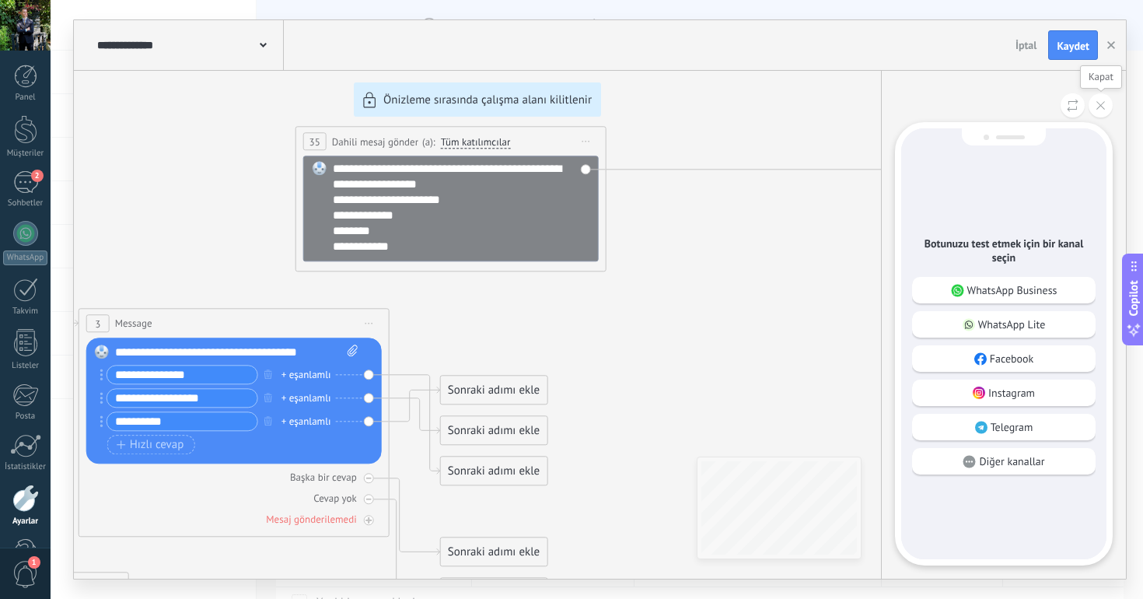
click at [1102, 103] on icon at bounding box center [1100, 105] width 9 height 9
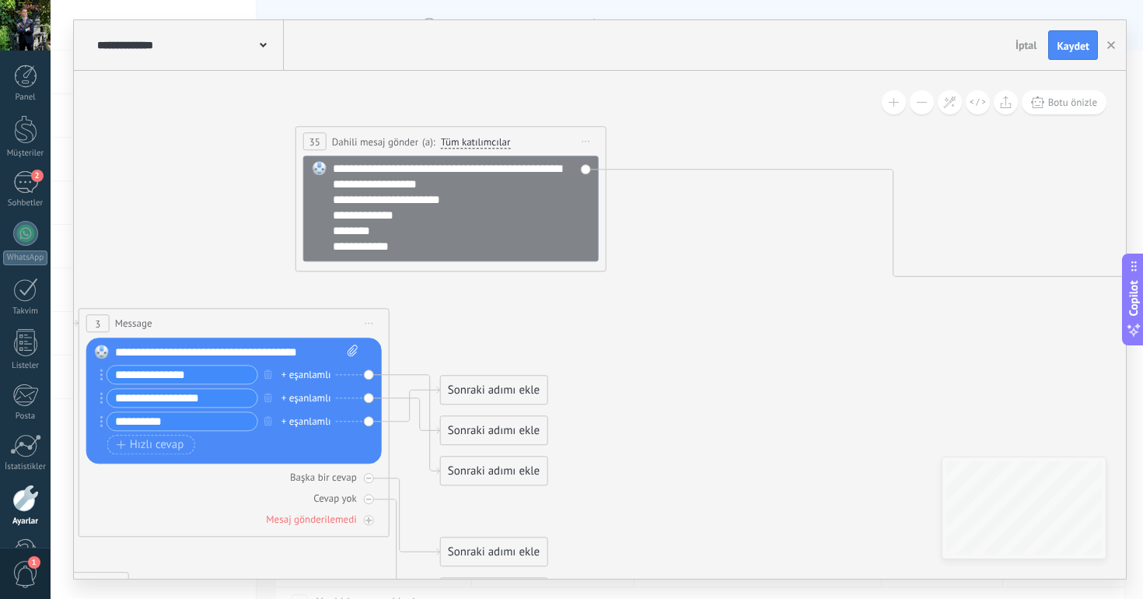
click at [450, 392] on div "Sonraki adımı ekle" at bounding box center [494, 390] width 107 height 26
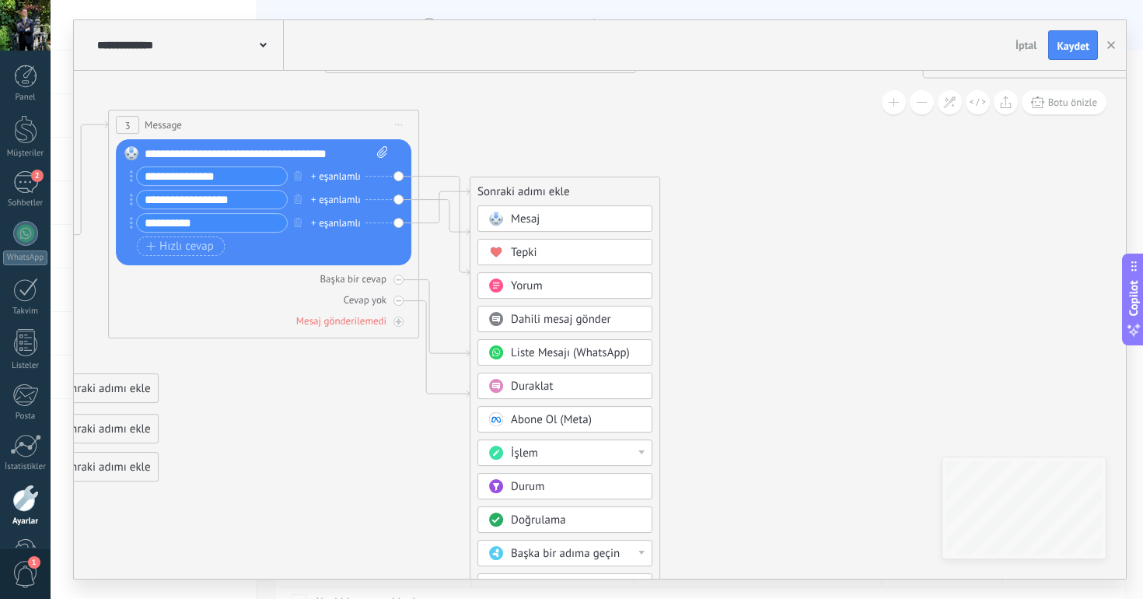
click at [533, 293] on span "Yorum" at bounding box center [527, 285] width 32 height 15
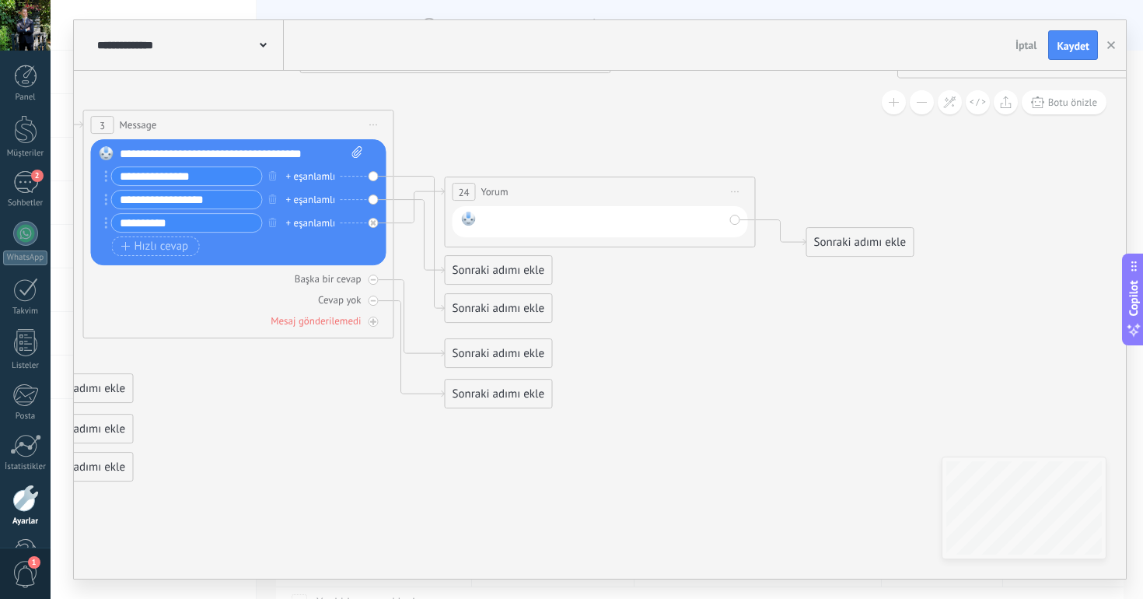
click at [569, 229] on div at bounding box center [603, 221] width 242 height 20
click at [715, 277] on icon at bounding box center [383, 386] width 2551 height 1694
click at [838, 243] on div "Sonraki adımı ekle" at bounding box center [860, 242] width 107 height 26
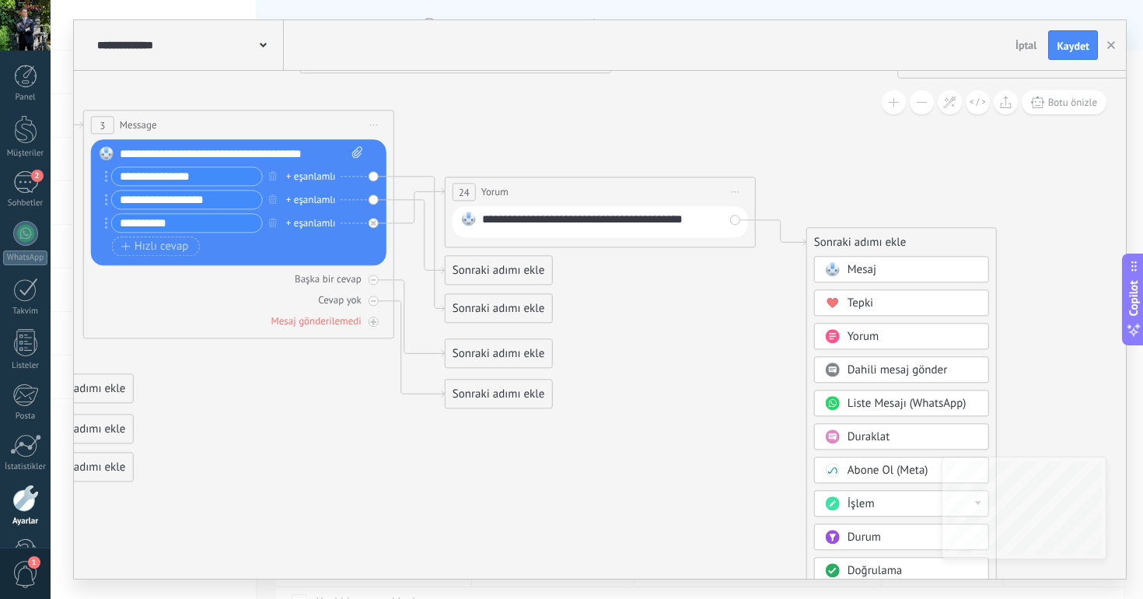
click at [725, 369] on icon at bounding box center [383, 386] width 2551 height 1694
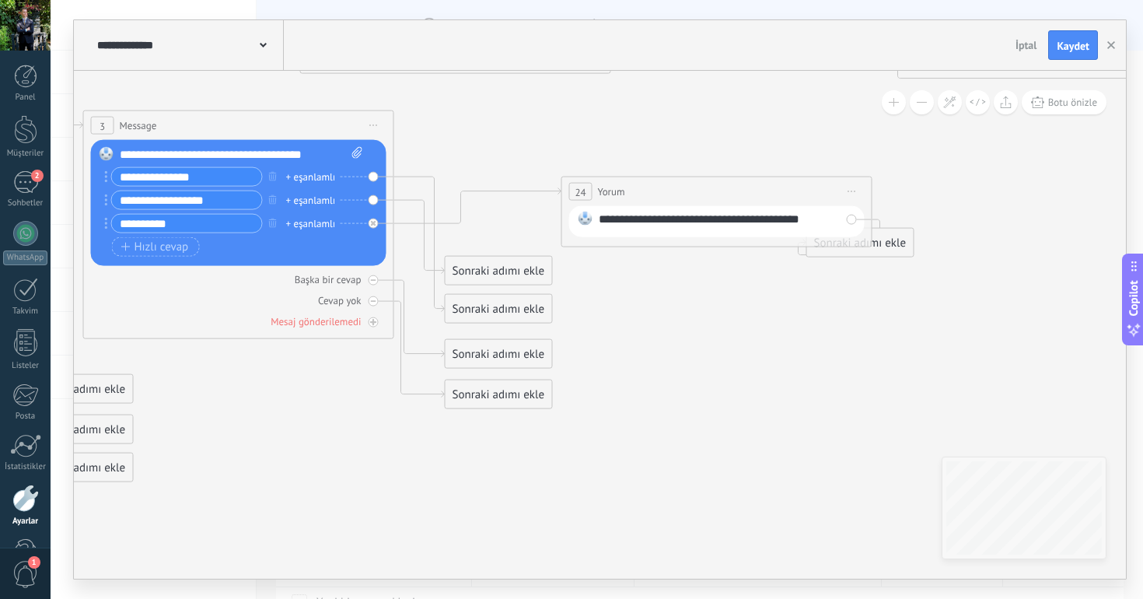
drag, startPoint x: 534, startPoint y: 187, endPoint x: 651, endPoint y: 187, distance: 116.6
click at [651, 187] on div "24 Yorum ***** (a): Tüm kişiler - seçilen kanallar Tüm kişiler - seçilen kanall…" at bounding box center [716, 191] width 309 height 29
drag, startPoint x: 494, startPoint y: 274, endPoint x: 548, endPoint y: 129, distance: 154.2
click at [548, 129] on div "Sonraki adımı ekle" at bounding box center [544, 125] width 107 height 26
drag, startPoint x: 548, startPoint y: 131, endPoint x: 582, endPoint y: 280, distance: 152.2
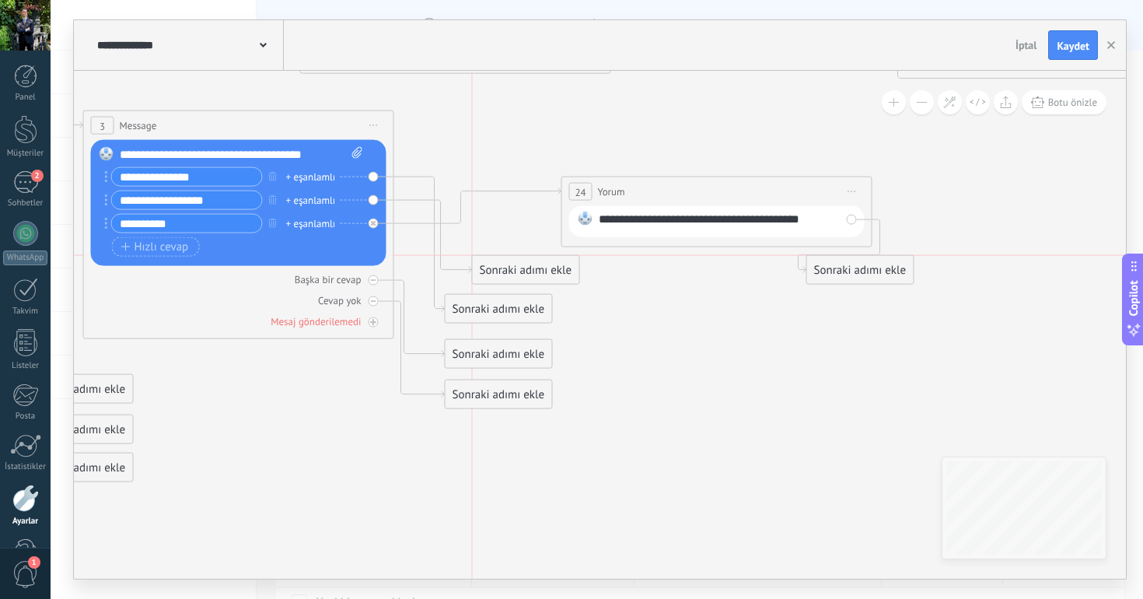
click at [579, 280] on div "Sonraki adımı ekle" at bounding box center [526, 270] width 107 height 26
drag, startPoint x: 524, startPoint y: 306, endPoint x: 655, endPoint y: 192, distance: 173.6
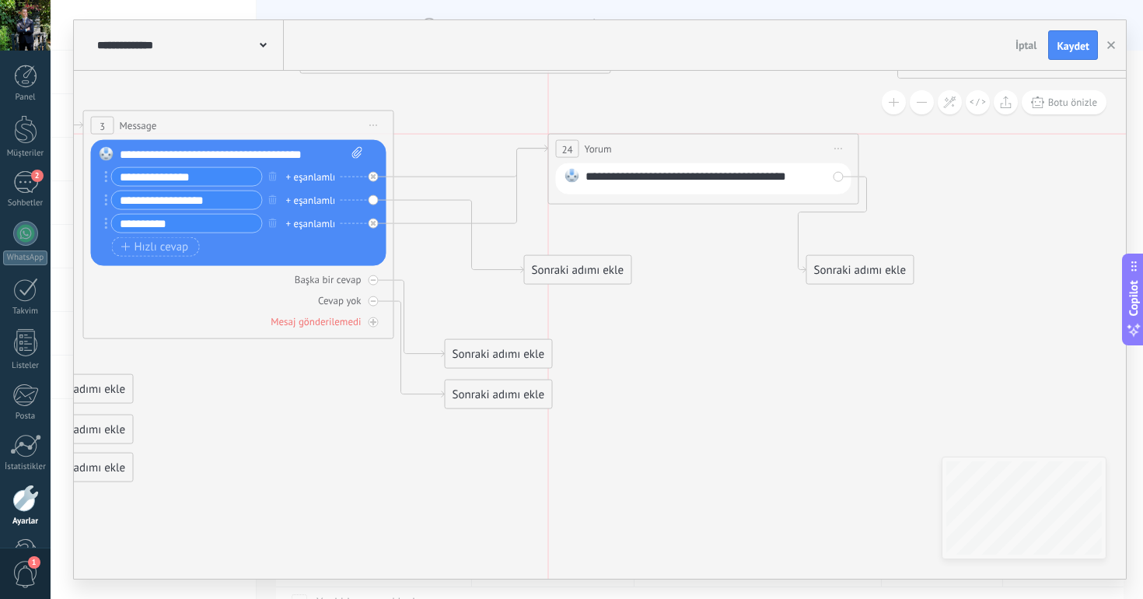
drag, startPoint x: 658, startPoint y: 192, endPoint x: 650, endPoint y: 148, distance: 44.2
click at [650, 148] on div "24 Yorum ***** (a): Tüm kişiler - seçilen kanallar Tüm kişiler - seçilen kanall…" at bounding box center [703, 148] width 309 height 29
click at [374, 223] on icon at bounding box center [373, 223] width 5 height 5
click at [655, 296] on icon at bounding box center [383, 387] width 2551 height 1694
click at [849, 272] on div "Sonraki adımı ekle" at bounding box center [861, 270] width 107 height 26
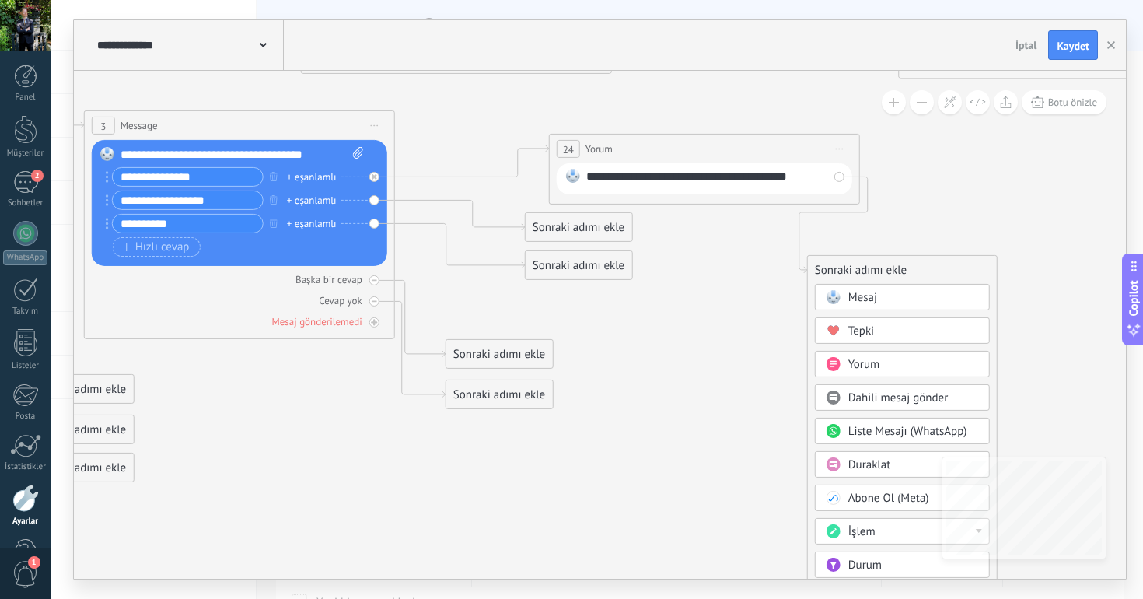
click at [846, 300] on span at bounding box center [833, 297] width 30 height 12
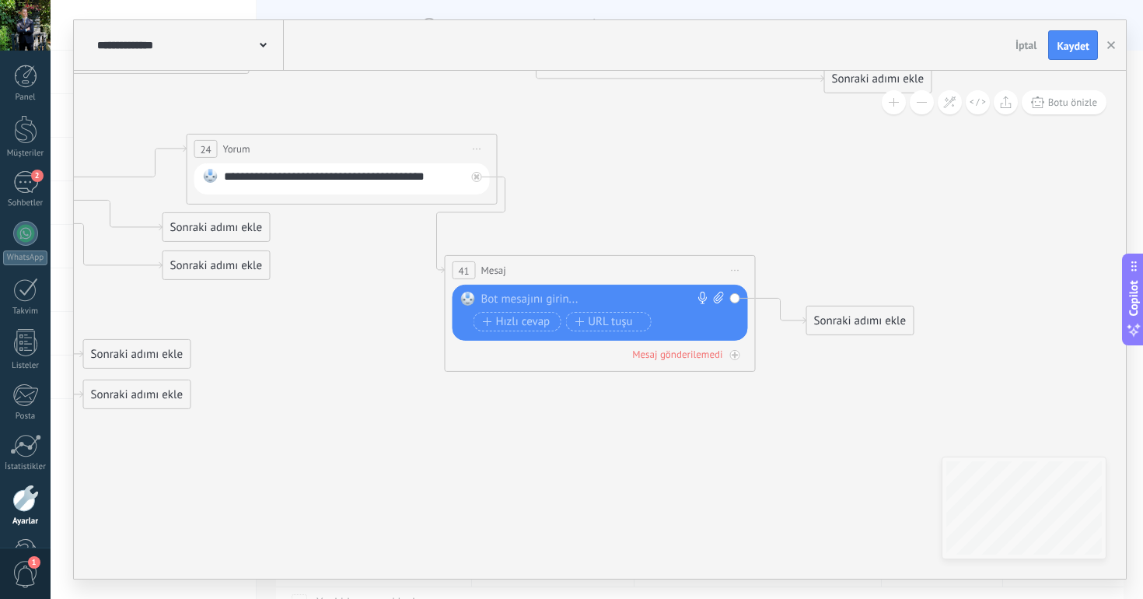
click at [537, 295] on div at bounding box center [596, 300] width 231 height 16
click at [739, 269] on span "Önizlemeye buradan başlayın [GEOGRAPHIC_DATA]dır Yinele Sil" at bounding box center [735, 270] width 25 height 23
click at [777, 371] on div "Sil" at bounding box center [821, 371] width 184 height 26
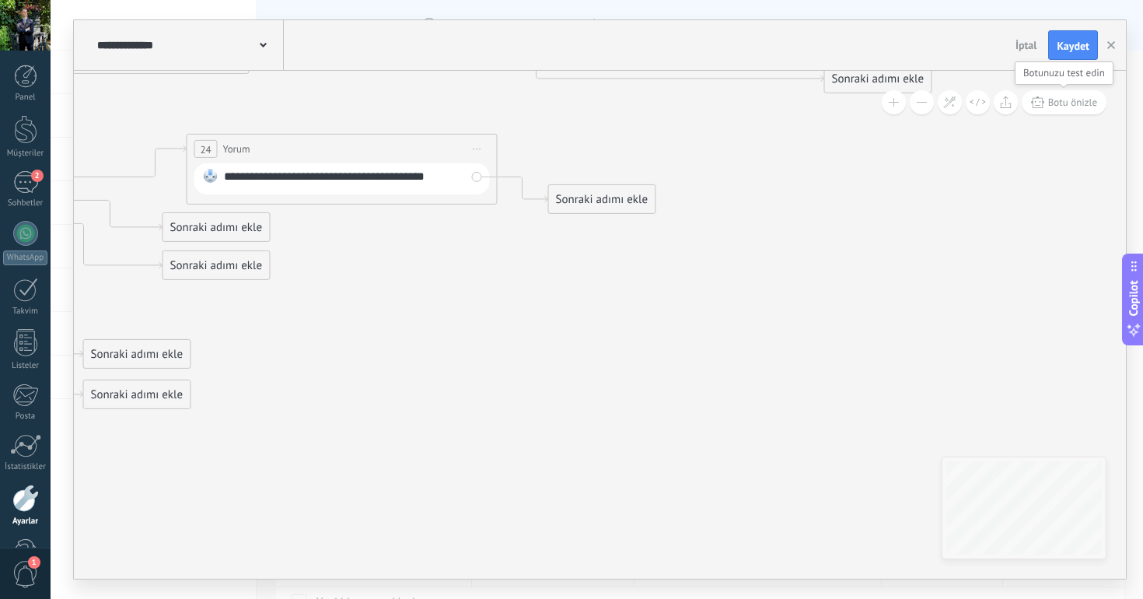
click at [1069, 101] on span "Botu önizle" at bounding box center [1072, 102] width 49 height 13
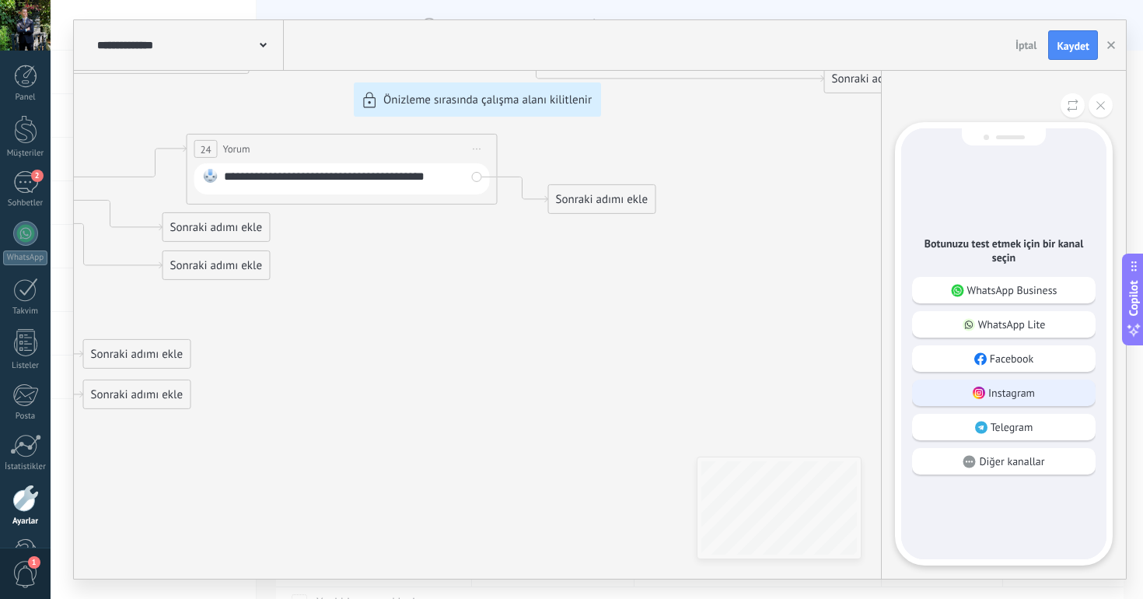
click at [1011, 386] on p "Instagram" at bounding box center [1011, 393] width 47 height 14
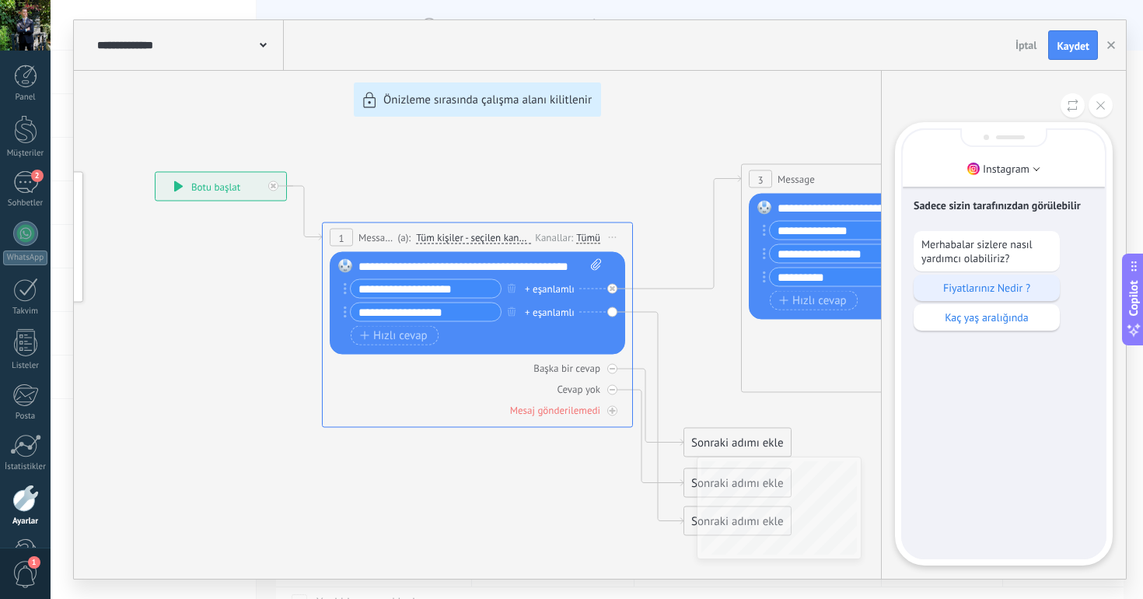
click at [1008, 277] on div "Fiyatlarınız Nedir ?" at bounding box center [987, 287] width 146 height 26
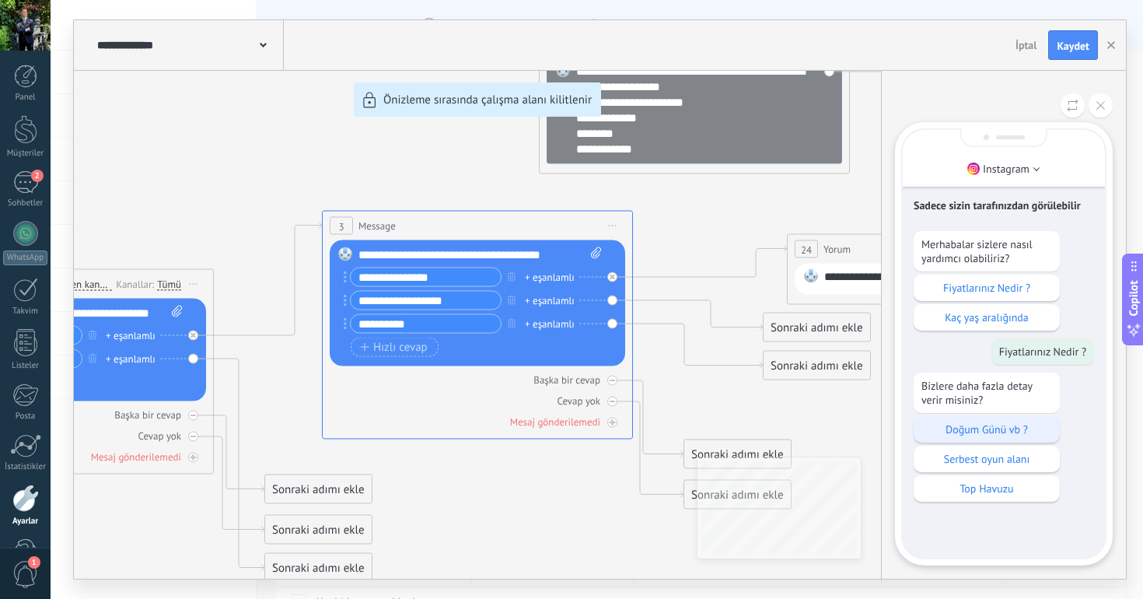
click at [982, 435] on p "Doğum Günü vb ?" at bounding box center [986, 429] width 131 height 14
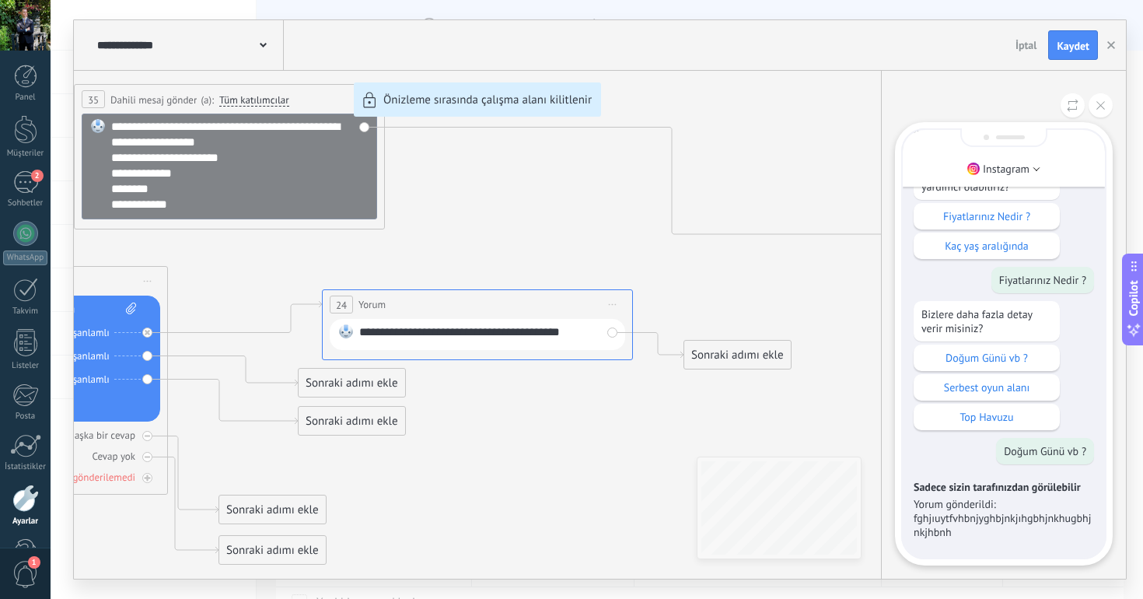
click at [736, 355] on div "**********" at bounding box center [600, 299] width 1052 height 558
click at [1097, 102] on use at bounding box center [1100, 105] width 9 height 9
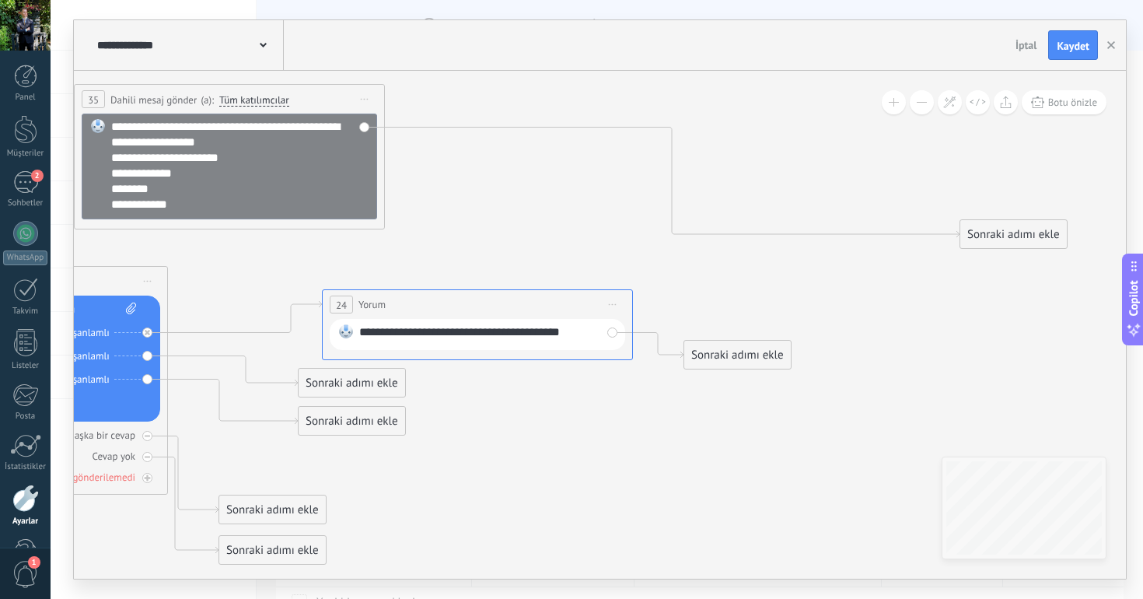
click at [732, 344] on div "**********" at bounding box center [600, 299] width 1052 height 558
click at [730, 351] on div "Sonraki adımı ekle" at bounding box center [737, 355] width 107 height 26
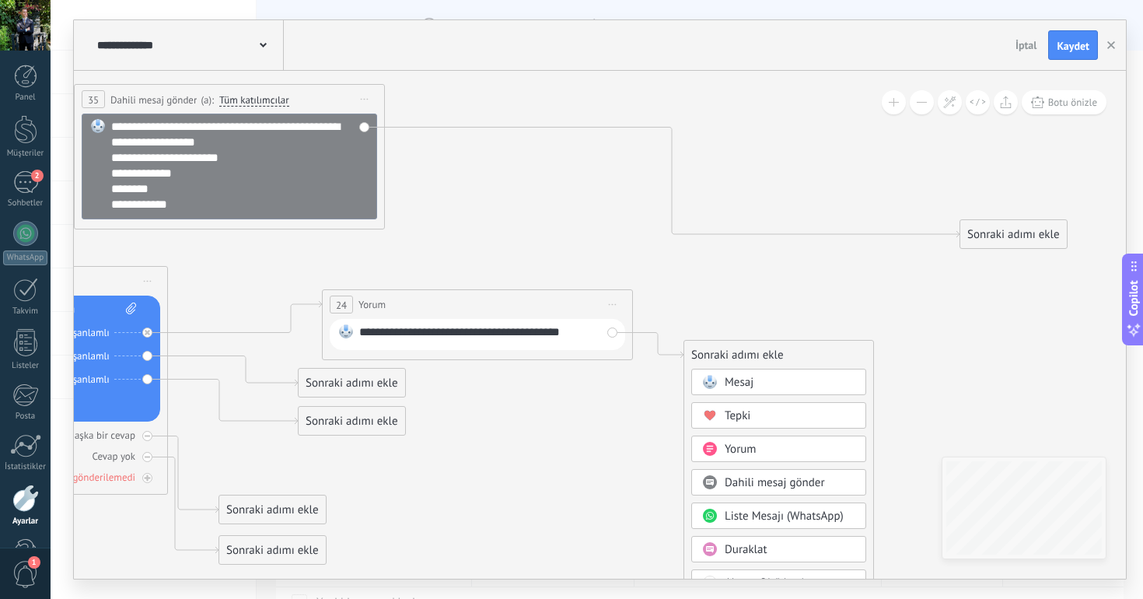
click at [741, 385] on span "Mesaj" at bounding box center [739, 382] width 29 height 15
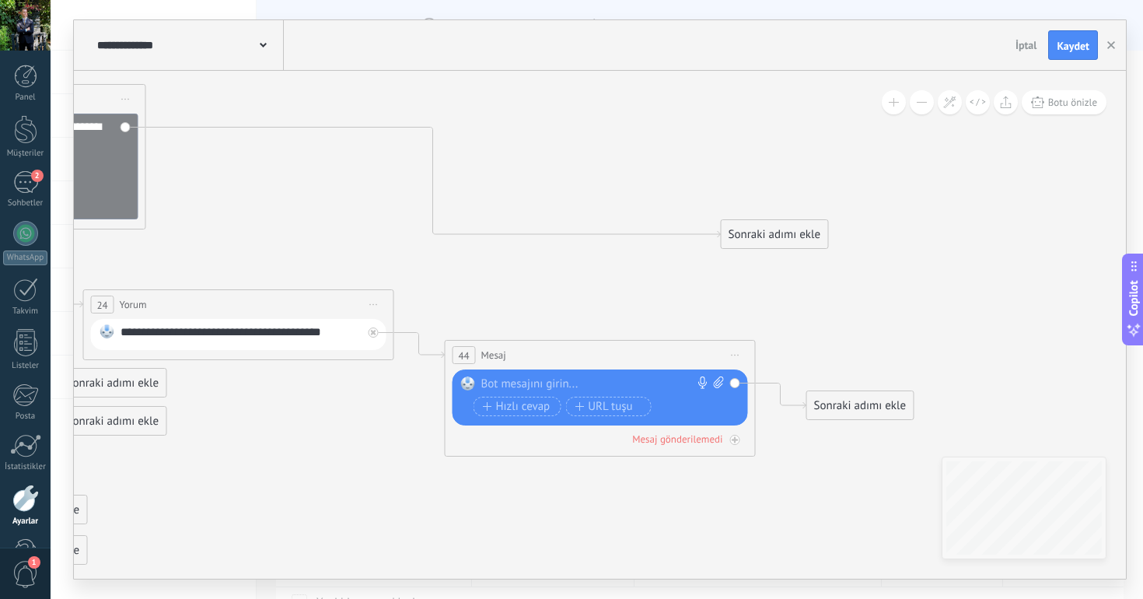
click at [623, 373] on div "Değiştir Kaldır Convert to voice message Resmi eklemek için buraya sürükleyin. …" at bounding box center [599, 397] width 295 height 56
click at [603, 382] on div at bounding box center [596, 384] width 231 height 16
click at [514, 408] on span "Hızlı cevap" at bounding box center [517, 406] width 68 height 12
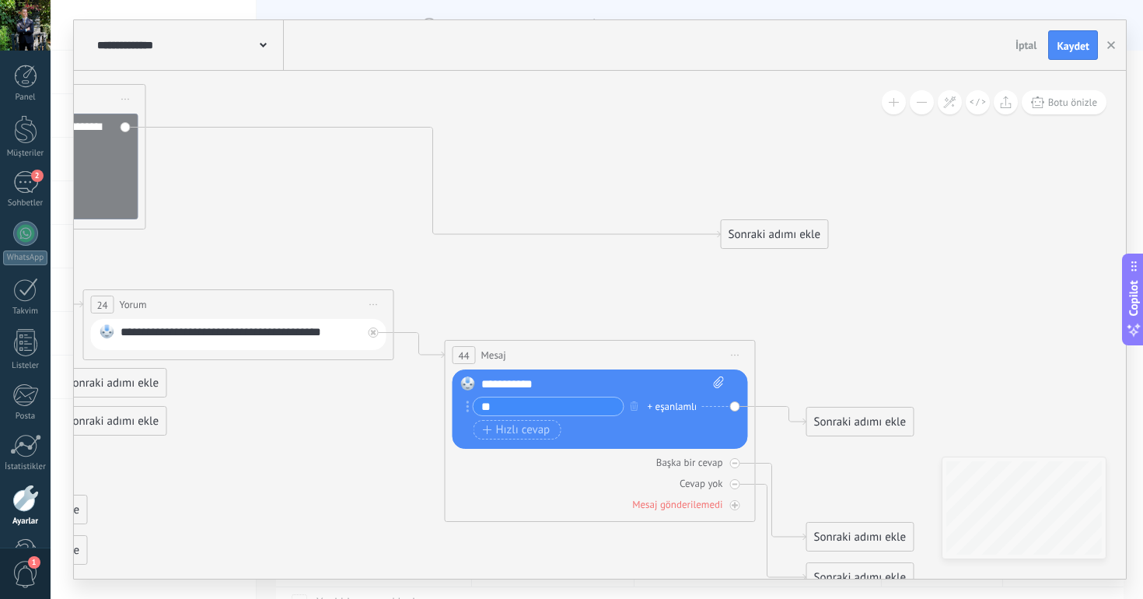
type input "**"
click at [511, 439] on div "** + eşanlamlı Hızlı cevap URL tuşu" at bounding box center [598, 420] width 250 height 47
click at [512, 437] on button "Hızlı cevap" at bounding box center [517, 429] width 88 height 19
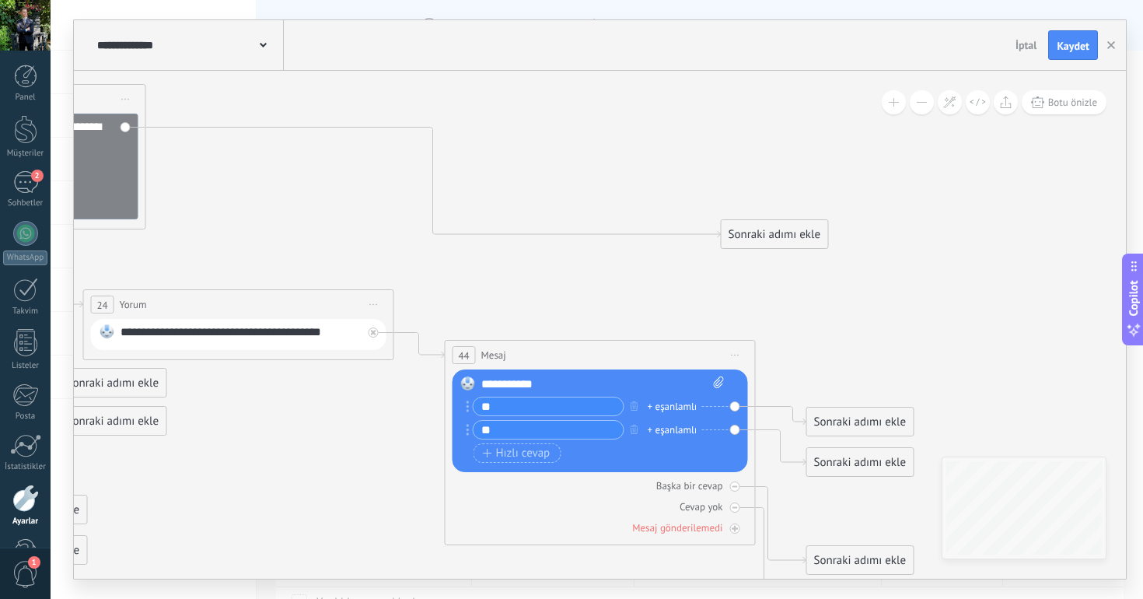
click at [825, 432] on div "Sonraki adımı ekle" at bounding box center [860, 422] width 107 height 26
click at [591, 431] on input "**" at bounding box center [548, 430] width 150 height 18
type input "***"
click at [536, 456] on span "Hızlı cevap" at bounding box center [517, 452] width 68 height 12
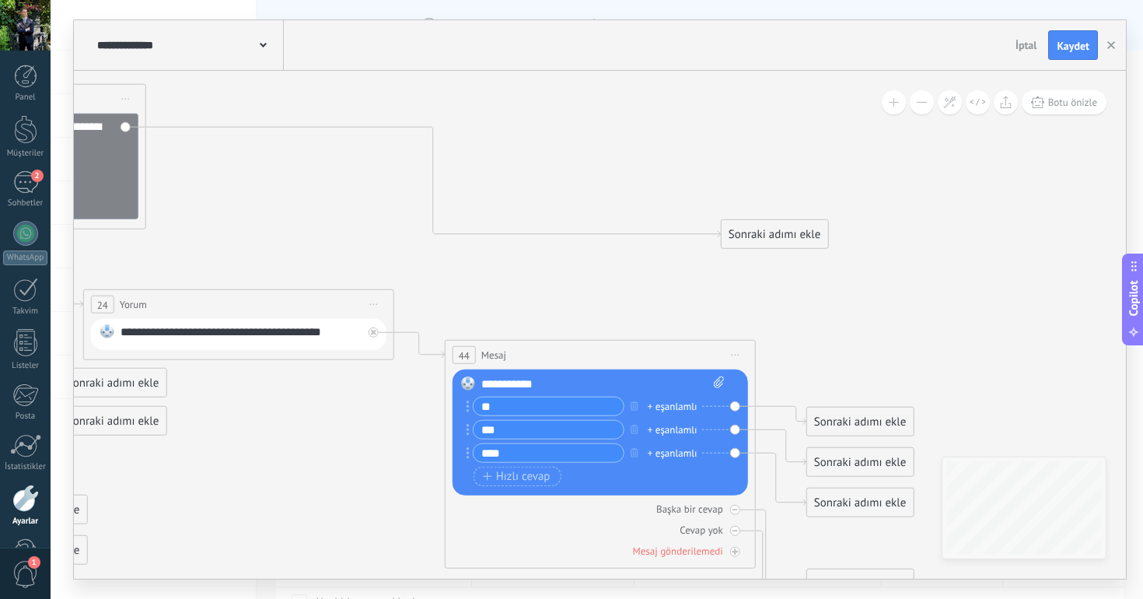
type input "****"
click at [1071, 93] on button "Botu önizle" at bounding box center [1064, 102] width 85 height 24
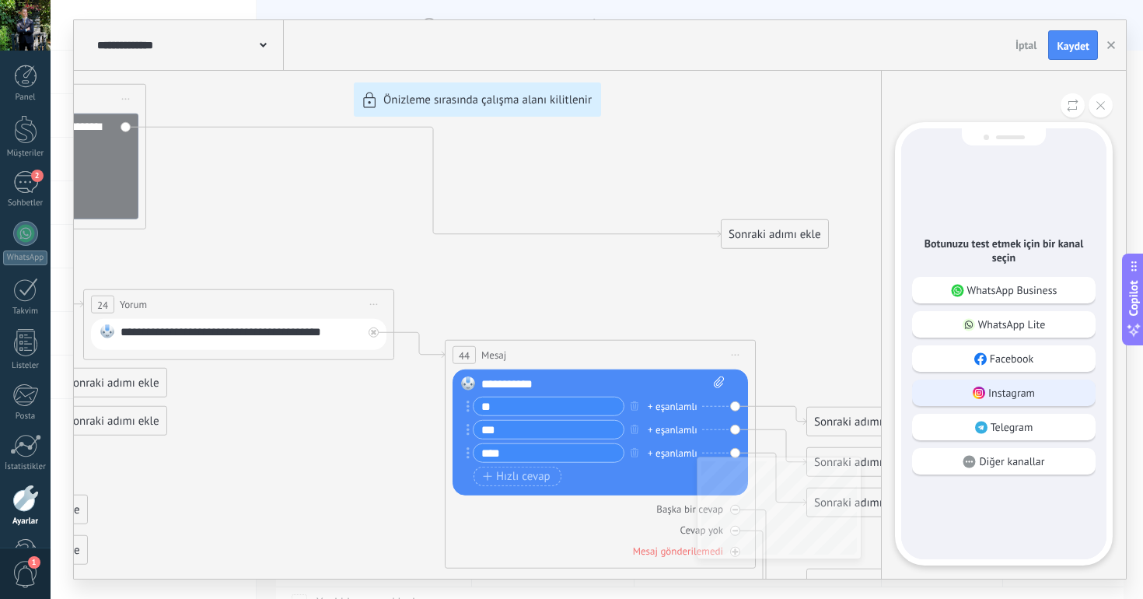
click at [985, 389] on div "Instagram" at bounding box center [1003, 392] width 183 height 26
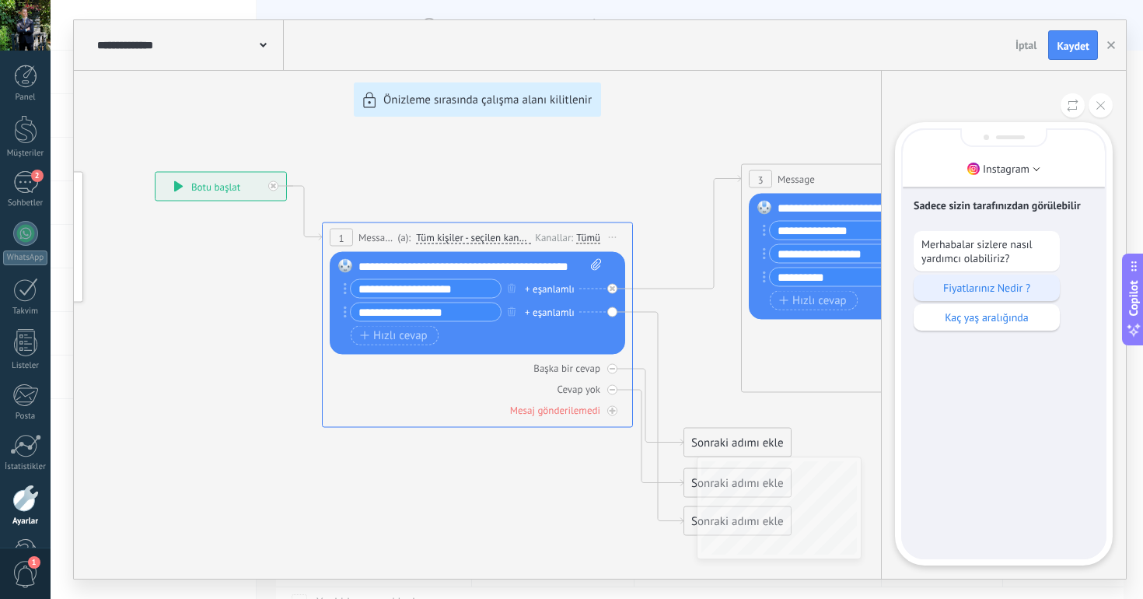
click at [982, 285] on p "Fiyatlarınız Nedir ?" at bounding box center [986, 288] width 131 height 14
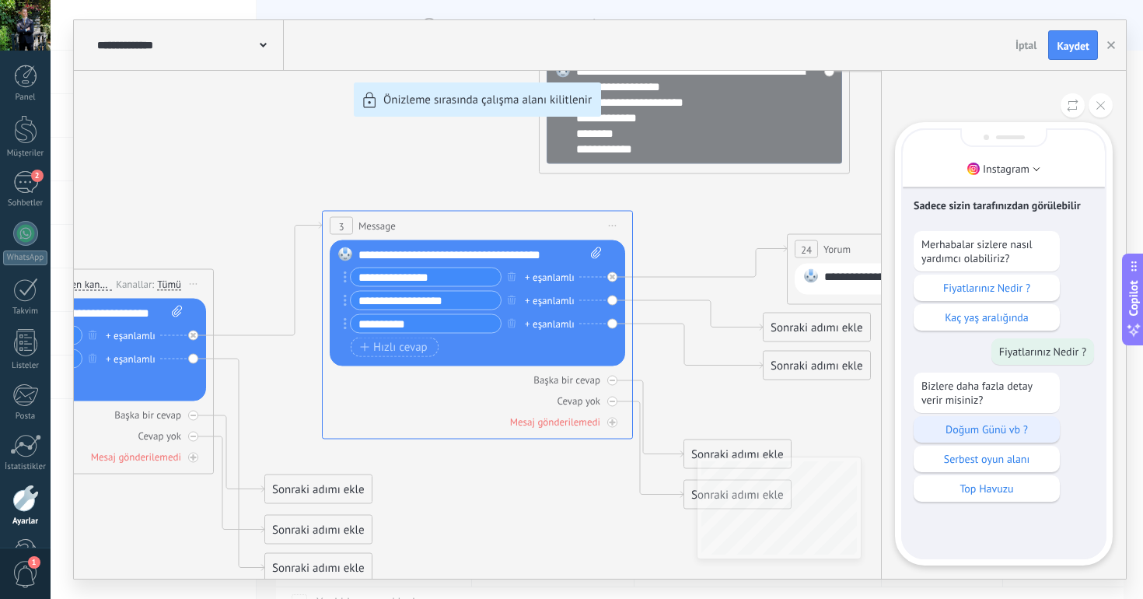
click at [958, 424] on p "Doğum Günü vb ?" at bounding box center [986, 429] width 131 height 14
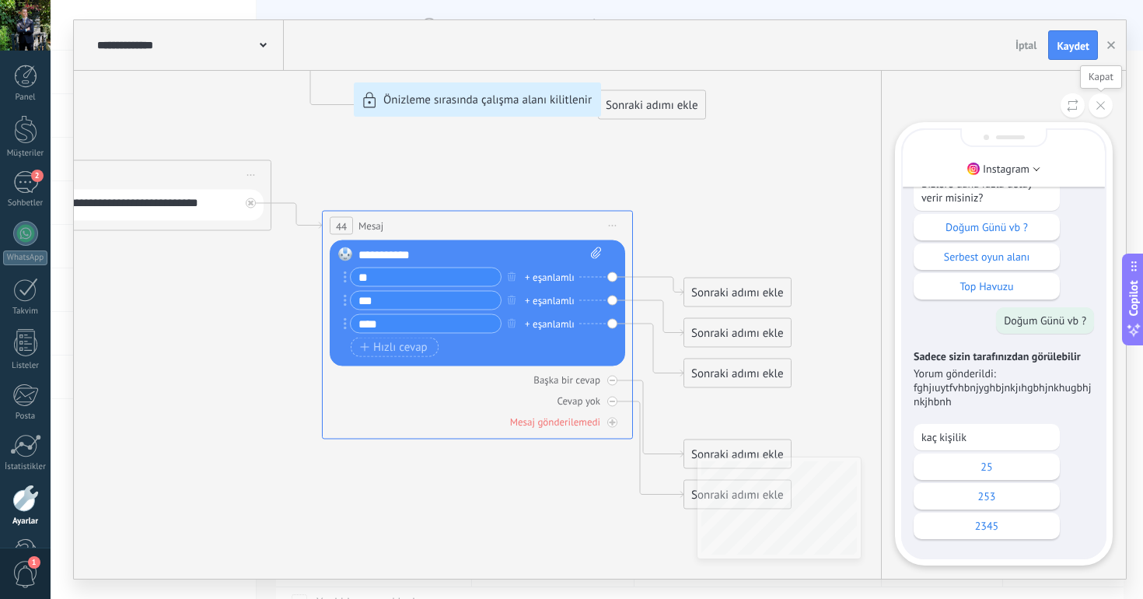
click at [1094, 101] on button at bounding box center [1100, 105] width 24 height 24
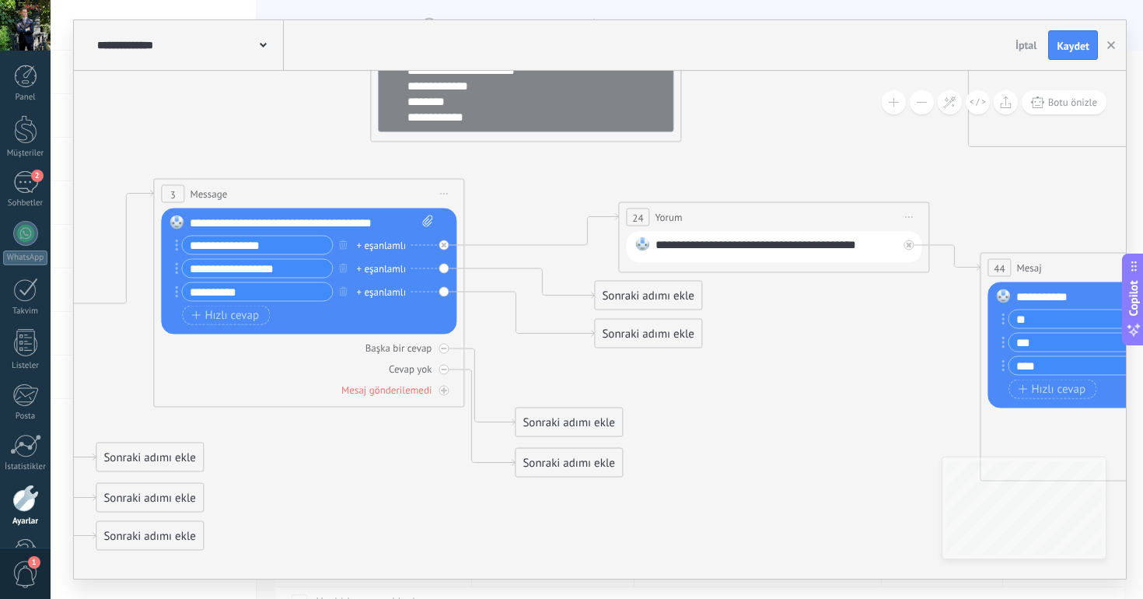
click at [508, 93] on div "**********" at bounding box center [535, 78] width 257 height 93
copy div "**********"
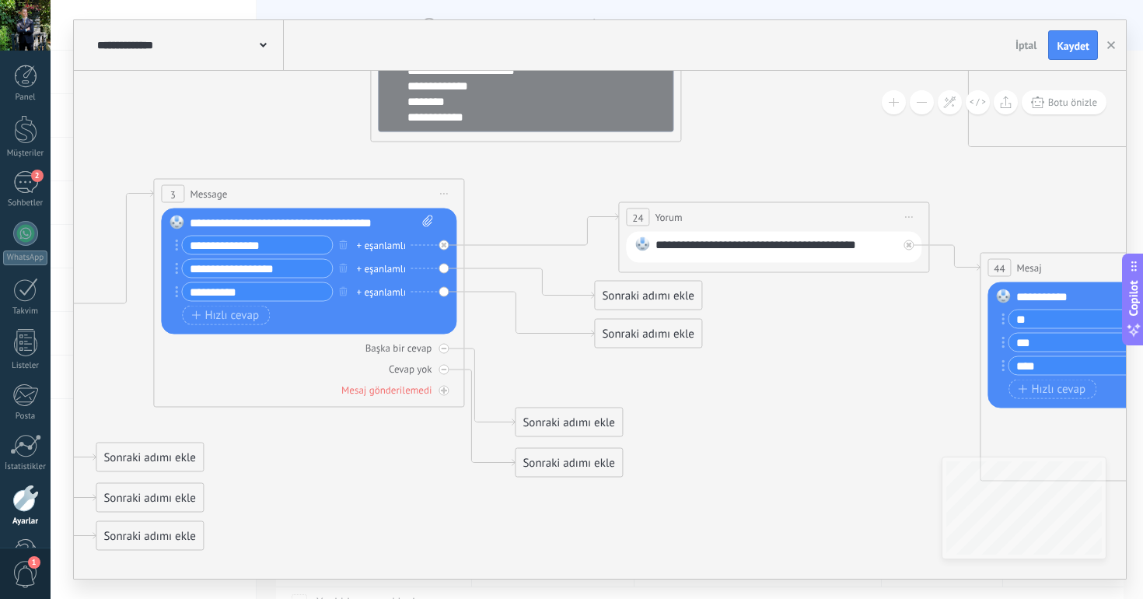
click at [717, 251] on div "**********" at bounding box center [776, 247] width 242 height 20
paste div
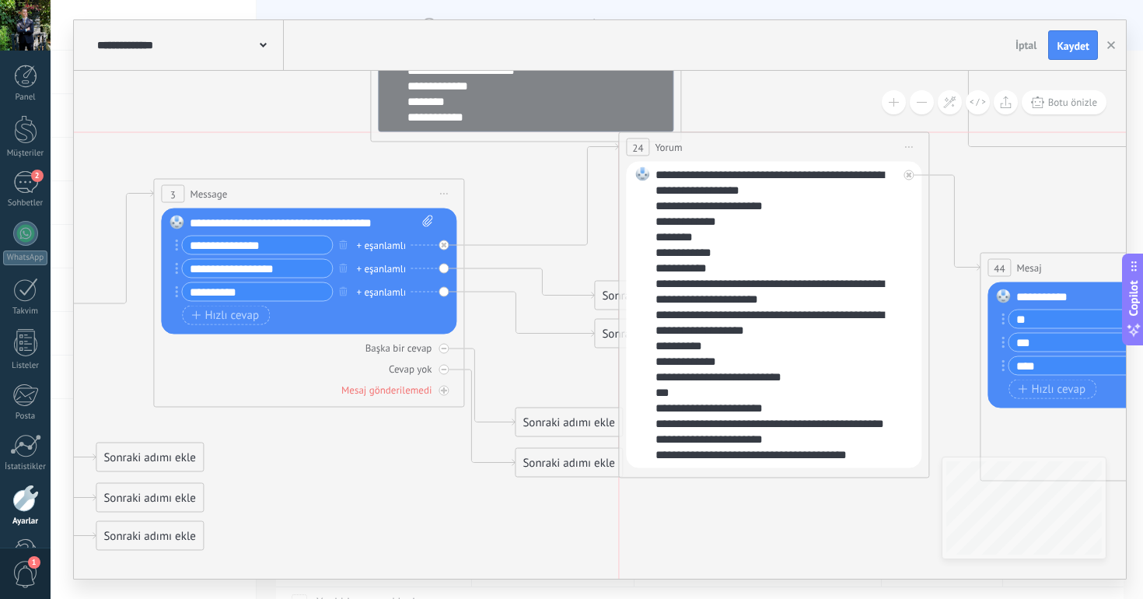
drag, startPoint x: 763, startPoint y: 225, endPoint x: 763, endPoint y: 155, distance: 69.2
click at [763, 155] on div "24 Yorum ***** (a): Tüm kişiler - seçilen kanallar Tüm kişiler - seçilen kanall…" at bounding box center [773, 147] width 309 height 29
click at [791, 110] on icon at bounding box center [496, 454] width 2636 height 1694
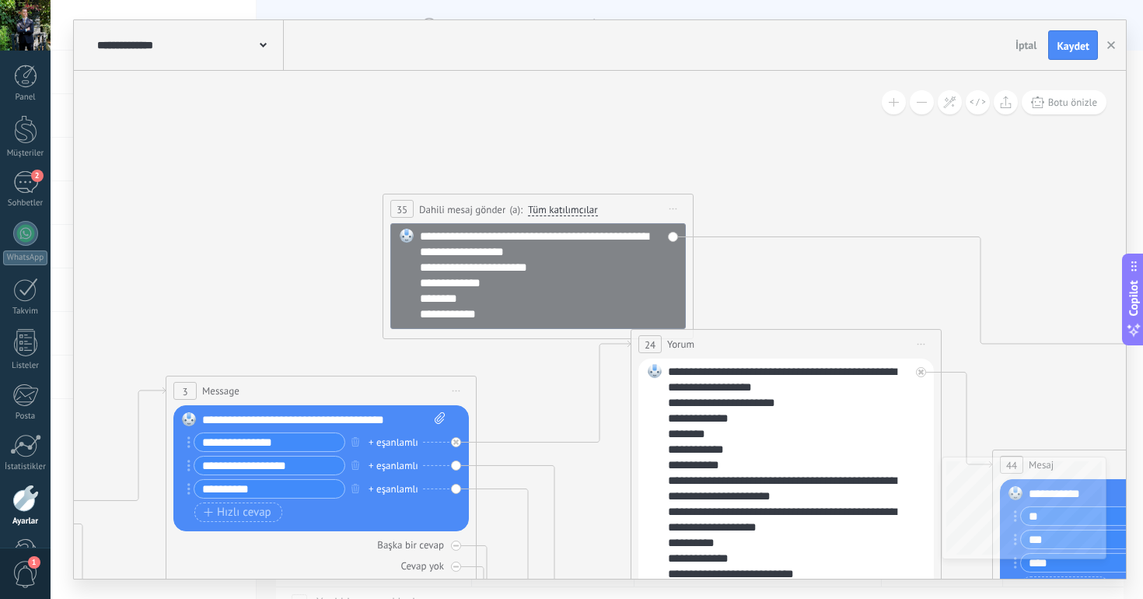
click at [678, 208] on span "Önizlemeye buradan başlayın [GEOGRAPHIC_DATA]dır Yinele Sil" at bounding box center [673, 208] width 25 height 23
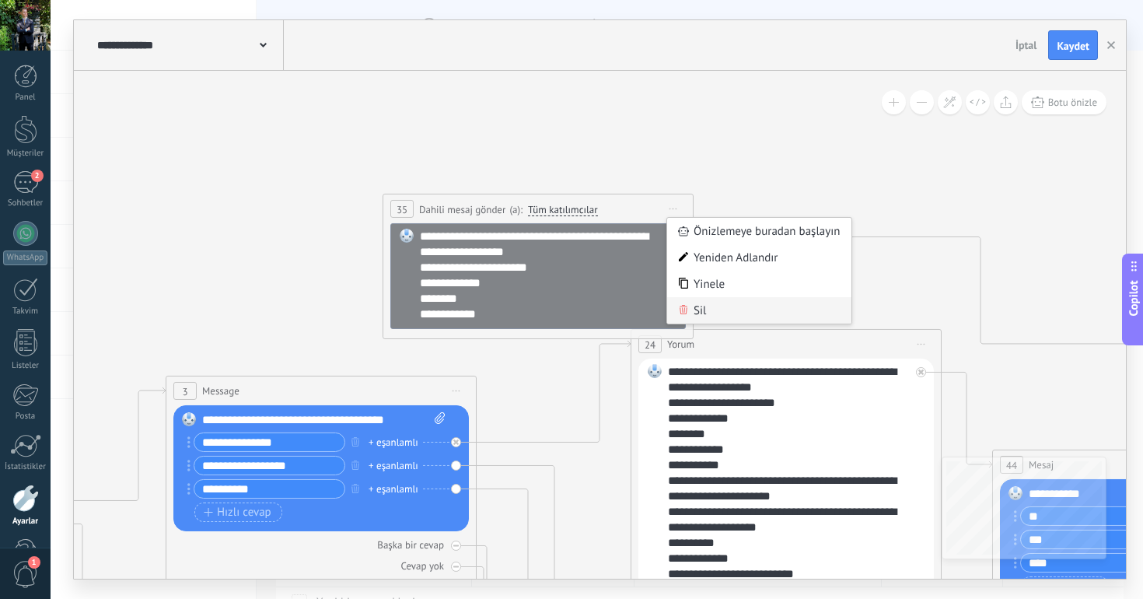
click at [700, 305] on div "Sil" at bounding box center [759, 310] width 184 height 26
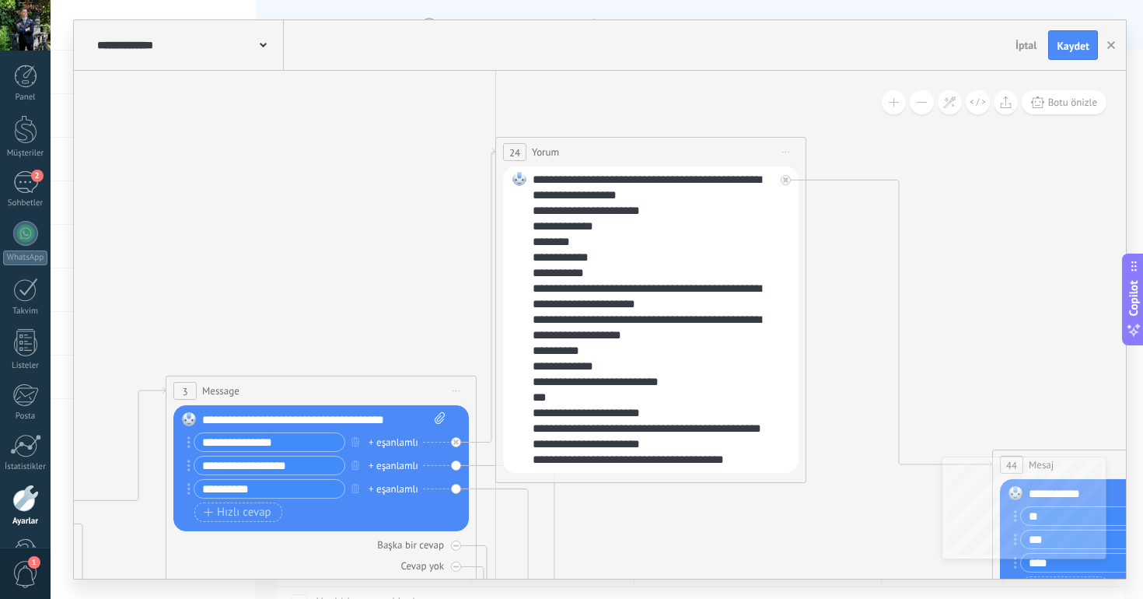
drag, startPoint x: 725, startPoint y: 347, endPoint x: 587, endPoint y: 155, distance: 235.6
click at [586, 155] on div "24 Yorum ***** (a): Tüm kişiler - seçilen kanallar Tüm kişiler - seçilen kanall…" at bounding box center [650, 152] width 309 height 29
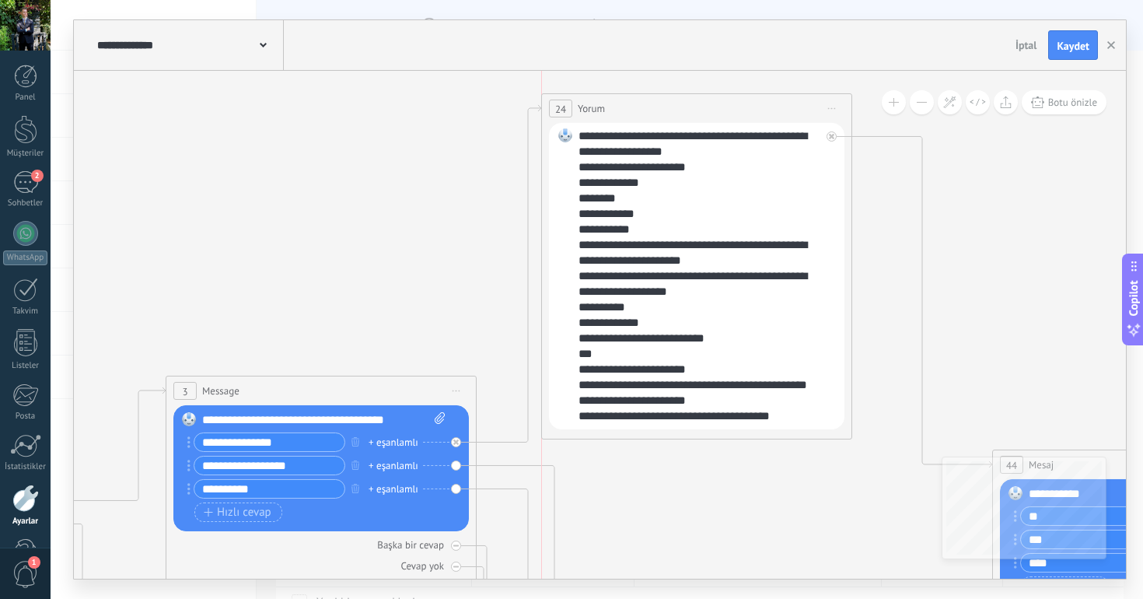
drag, startPoint x: 587, startPoint y: 155, endPoint x: 638, endPoint y: 114, distance: 65.8
click at [638, 114] on div "24 Yorum ***** (a): Tüm kişiler - seçilen kanallar Tüm kişiler - seçilen kanall…" at bounding box center [696, 108] width 309 height 29
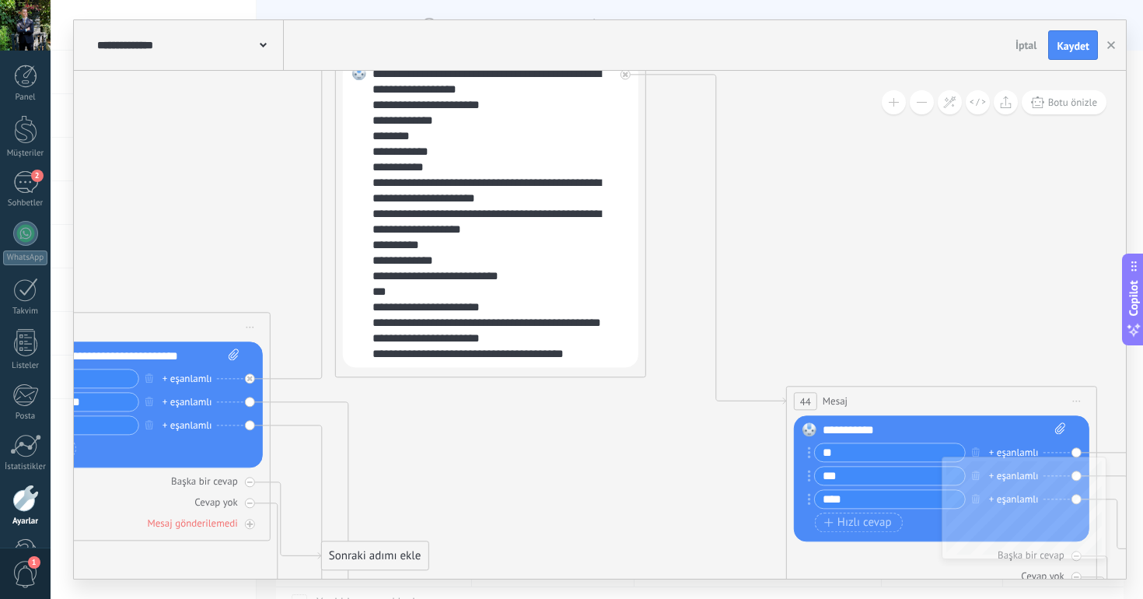
drag, startPoint x: 933, startPoint y: 398, endPoint x: 932, endPoint y: 271, distance: 126.7
click at [932, 386] on div "44 Mesaj ***** (a): Tüm kişiler - seçilen kanallar Tüm kişiler - seçilen kanall…" at bounding box center [941, 400] width 309 height 29
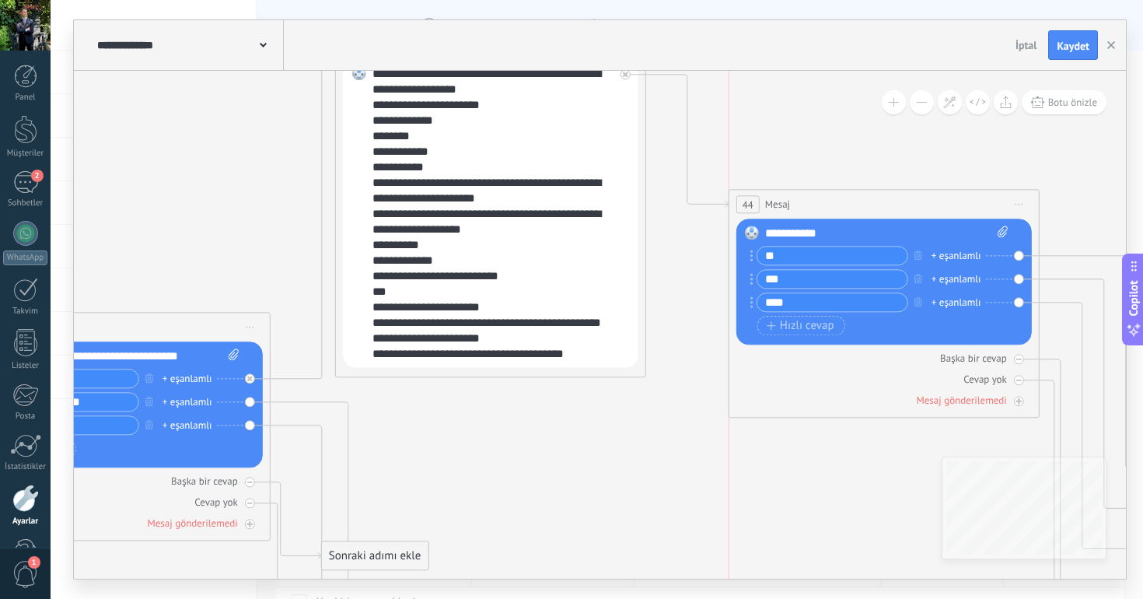
drag, startPoint x: 932, startPoint y: 271, endPoint x: 833, endPoint y: 127, distance: 175.1
click at [833, 190] on div "44 Mesaj ***** (a): Tüm kişiler - seçilen kanallar Tüm kişiler - seçilen kanall…" at bounding box center [883, 204] width 309 height 29
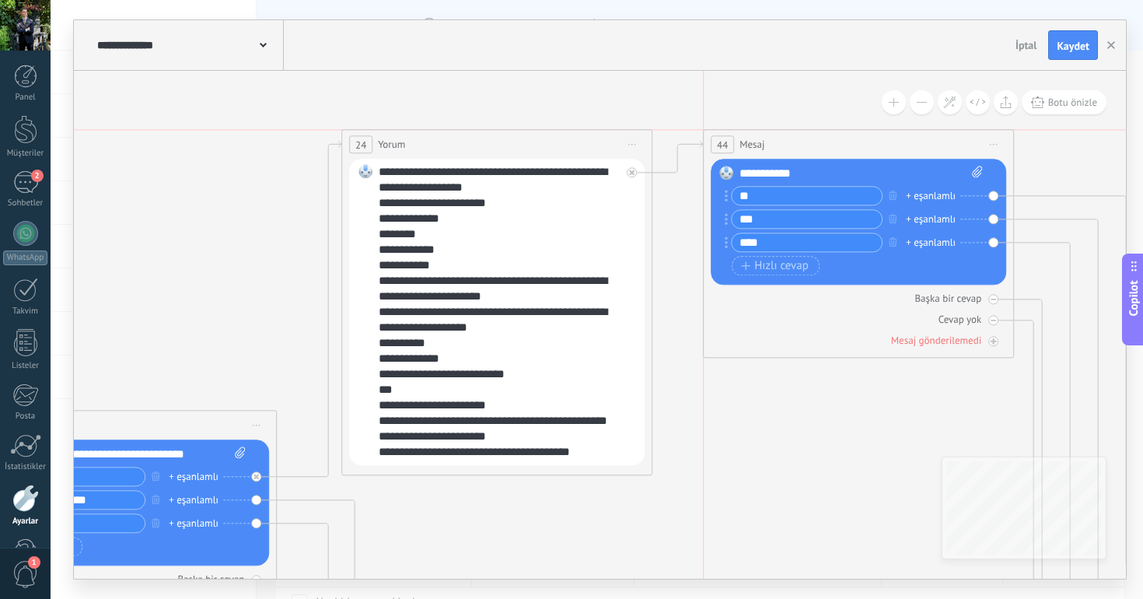
drag, startPoint x: 816, startPoint y: 225, endPoint x: 826, endPoint y: 152, distance: 72.9
click at [825, 152] on div "44 Mesaj ***** (a): Tüm kişiler - seçilen kanallar Tüm kişiler - seçilen kanall…" at bounding box center [858, 144] width 309 height 29
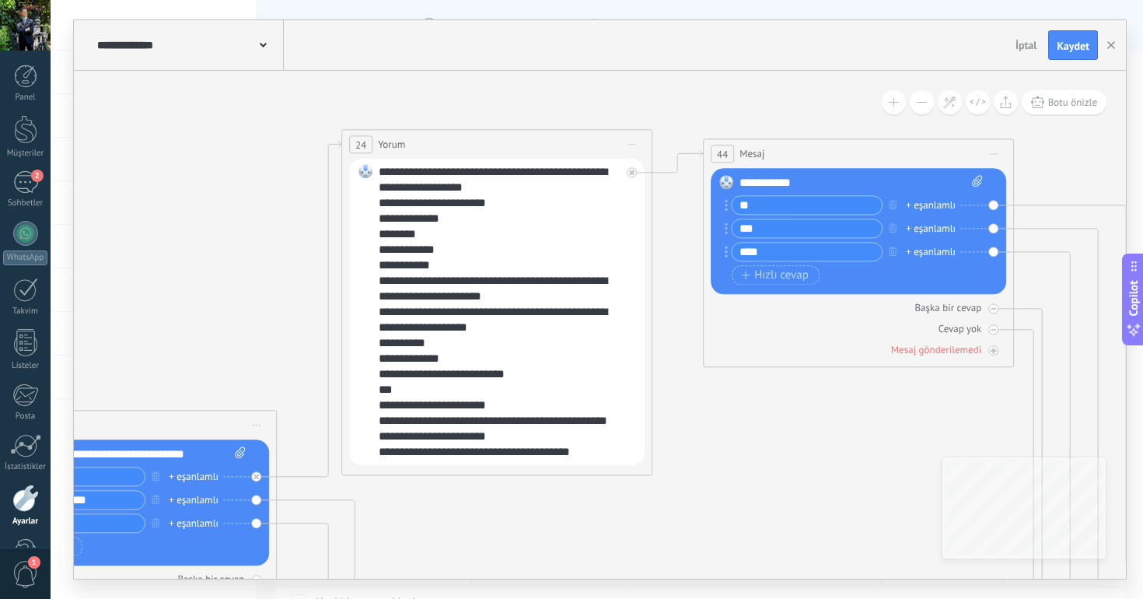
click at [779, 205] on input "**" at bounding box center [807, 205] width 150 height 18
type input "*******"
click at [763, 234] on input "***" at bounding box center [807, 228] width 150 height 18
type input "****"
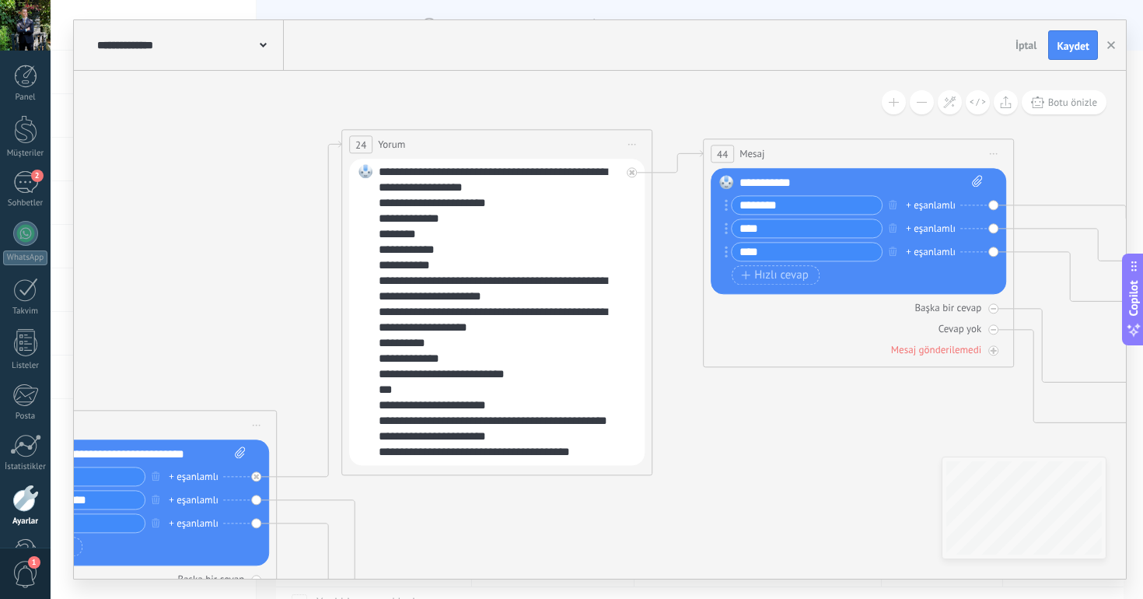
click at [782, 208] on input "*******" at bounding box center [807, 205] width 150 height 18
type input "*******"
click at [767, 233] on input "****" at bounding box center [807, 228] width 150 height 18
type input "******"
click at [762, 258] on input "****" at bounding box center [807, 252] width 150 height 18
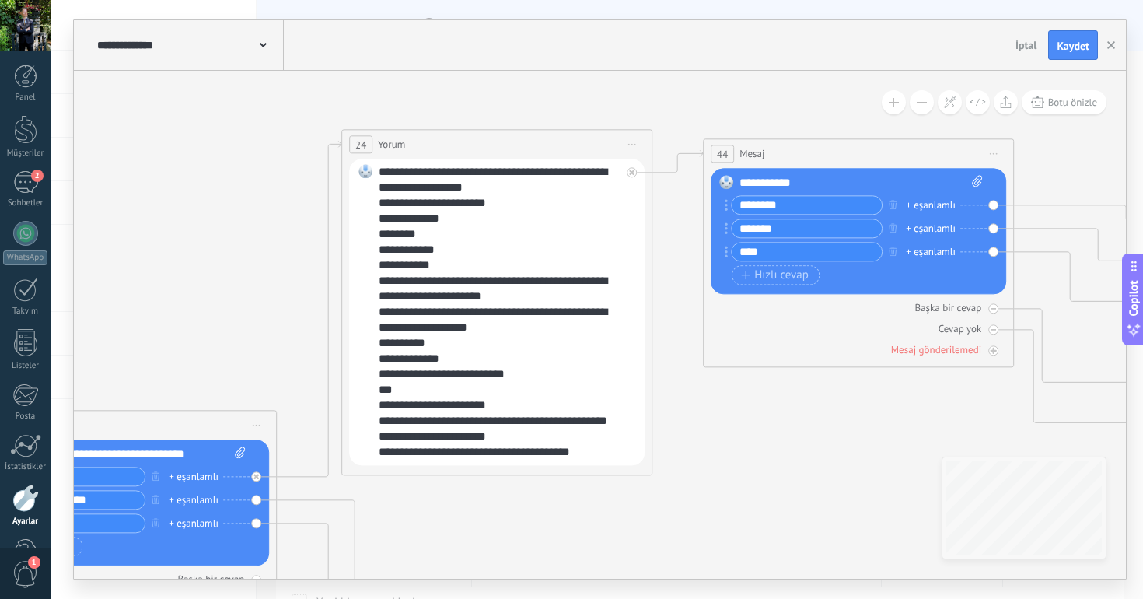
click at [762, 258] on input "****" at bounding box center [807, 252] width 150 height 18
type input "*"
click at [753, 231] on input "******" at bounding box center [807, 228] width 150 height 18
type input "******"
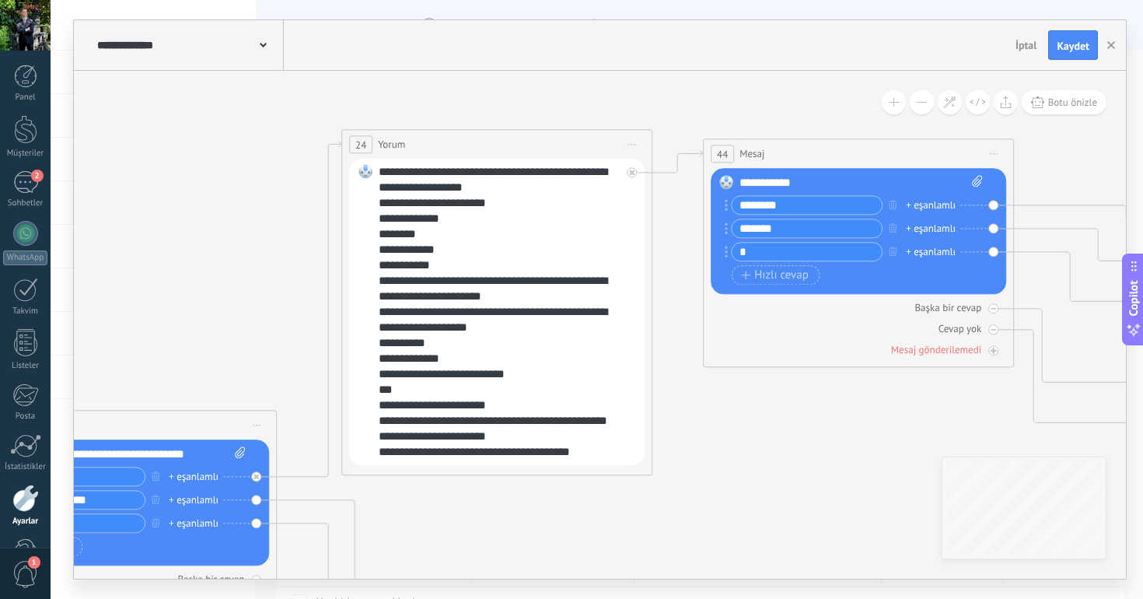
click at [756, 253] on input "*" at bounding box center [807, 252] width 150 height 18
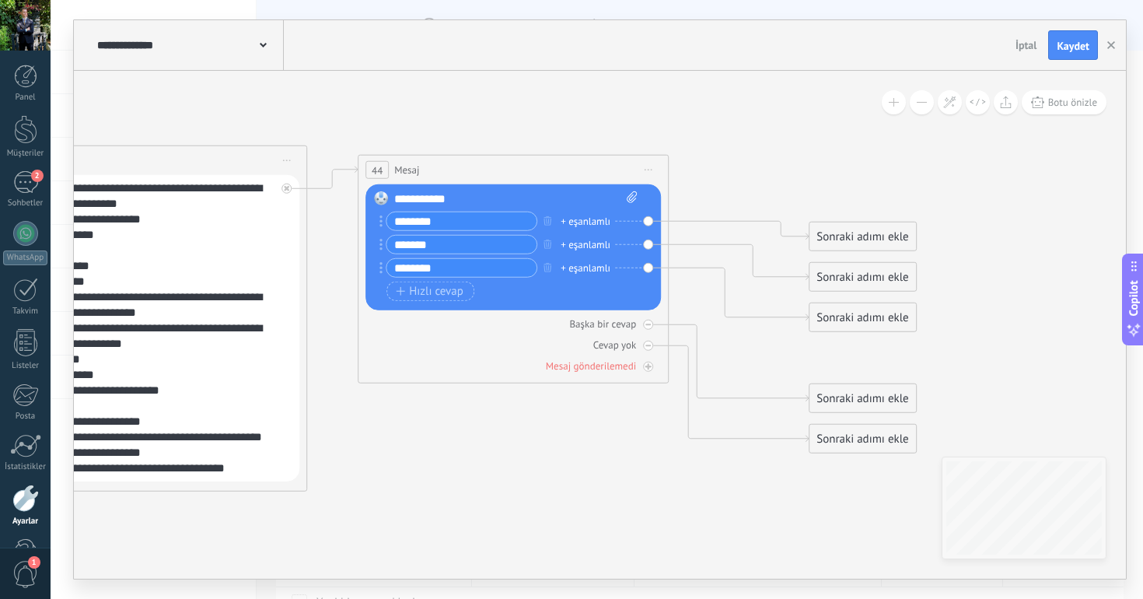
type input "*******"
drag, startPoint x: 829, startPoint y: 311, endPoint x: 828, endPoint y: 233, distance: 77.7
click at [828, 233] on div "Sonraki adımı ekle" at bounding box center [862, 237] width 107 height 26
drag, startPoint x: 838, startPoint y: 240, endPoint x: 840, endPoint y: 193, distance: 47.5
click at [839, 190] on div "Sonraki adımı ekle" at bounding box center [862, 203] width 107 height 26
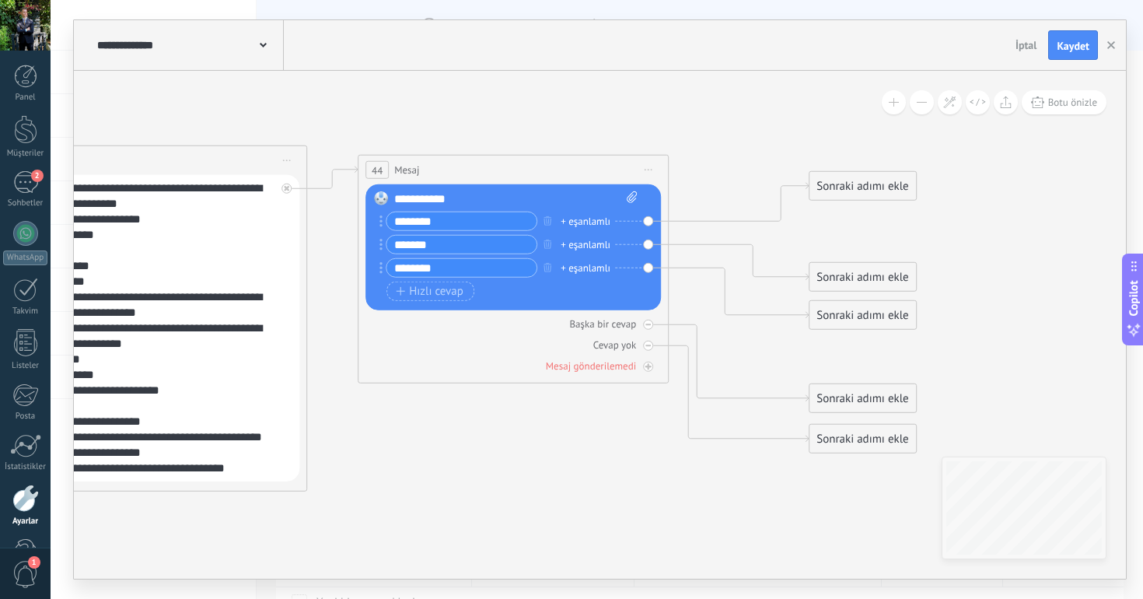
click at [840, 193] on div "Sonraki adımı ekle" at bounding box center [862, 186] width 107 height 26
click at [861, 192] on div "Sonraki adımı ekle" at bounding box center [862, 186] width 107 height 26
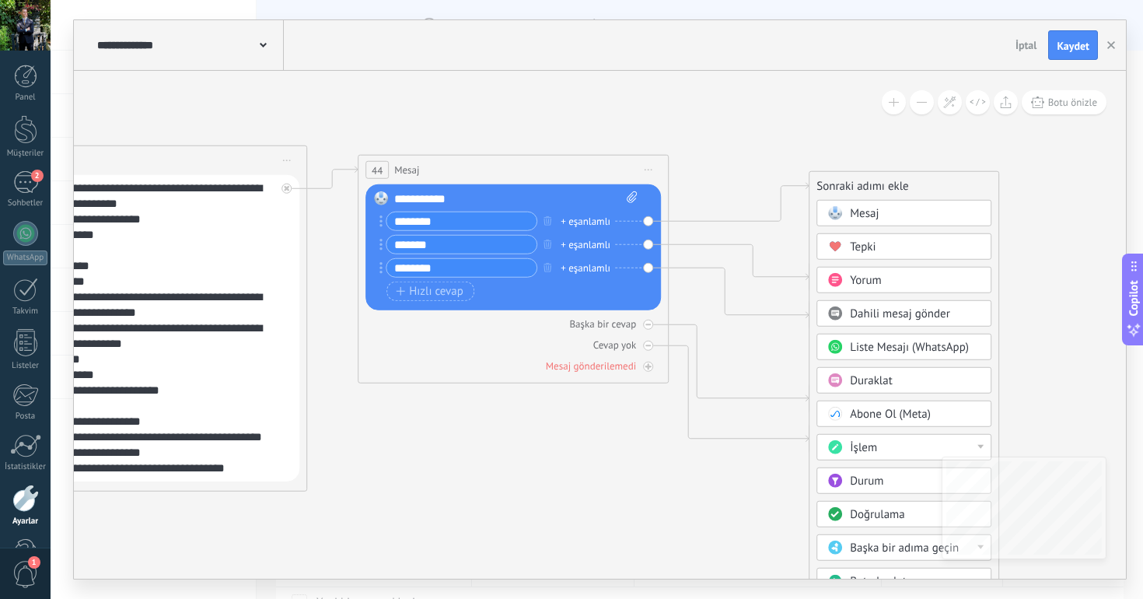
click at [877, 280] on span "Yorum" at bounding box center [866, 280] width 32 height 15
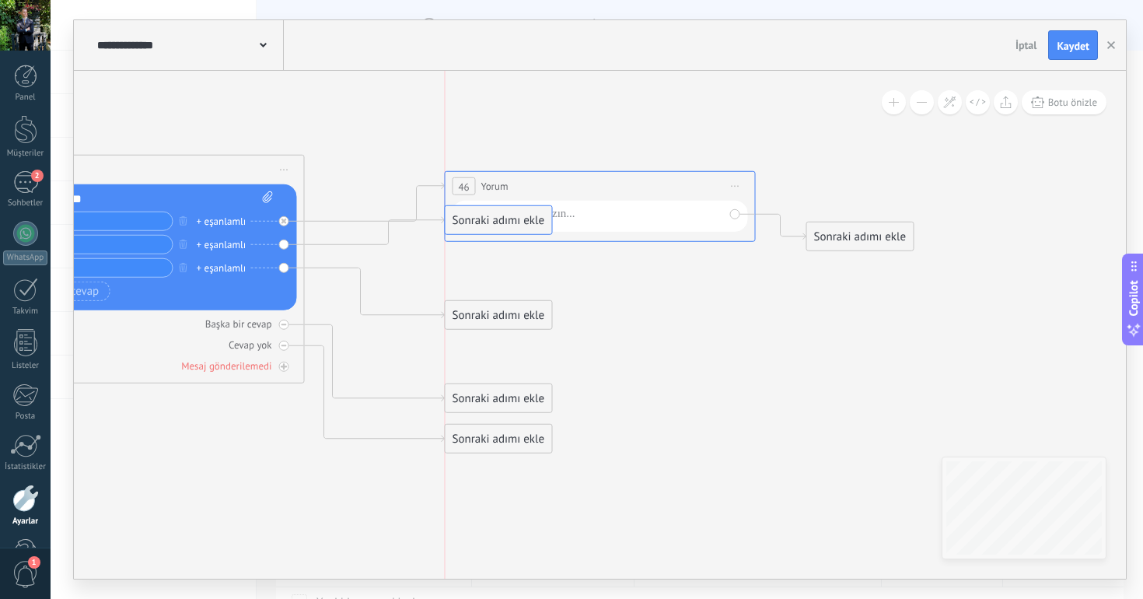
drag, startPoint x: 517, startPoint y: 276, endPoint x: 532, endPoint y: 208, distance: 70.0
drag, startPoint x: 492, startPoint y: 315, endPoint x: 545, endPoint y: 193, distance: 133.0
drag, startPoint x: 545, startPoint y: 211, endPoint x: 541, endPoint y: 225, distance: 13.8
click at [541, 225] on div at bounding box center [603, 216] width 242 height 20
paste div
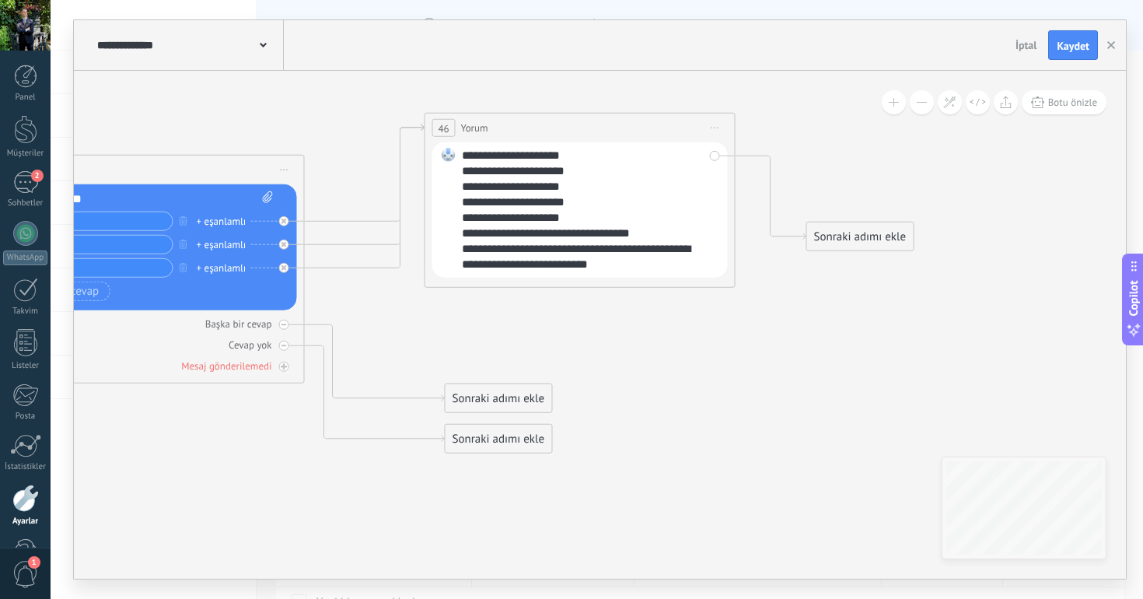
drag, startPoint x: 678, startPoint y: 190, endPoint x: 658, endPoint y: 131, distance: 61.7
click at [658, 131] on div "46 Yorum ***** (a): Tüm kişiler - seçilen kanallar Tüm kişiler - seçilen kanall…" at bounding box center [579, 128] width 309 height 29
click at [852, 230] on div "Sonraki adımı ekle" at bounding box center [860, 237] width 107 height 26
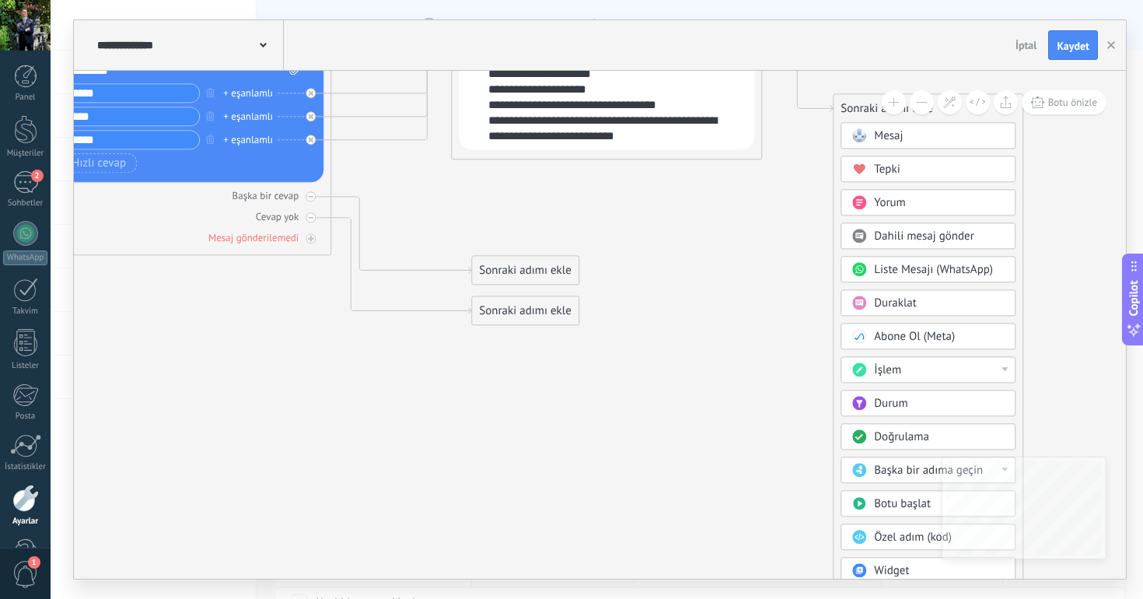
click at [910, 377] on div "İşlem" at bounding box center [939, 370] width 131 height 16
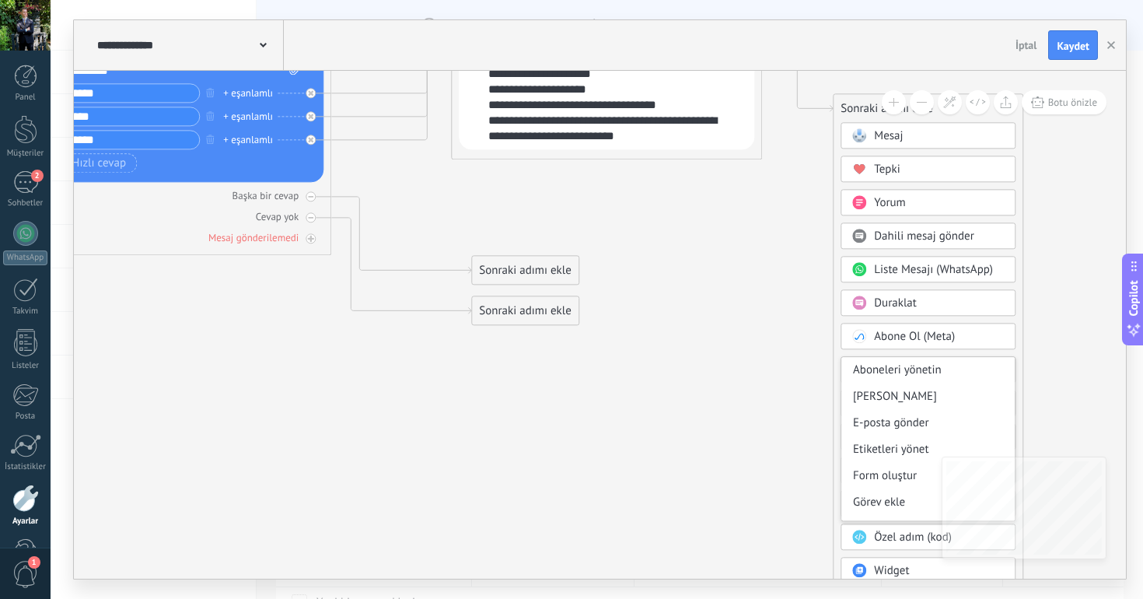
click at [910, 377] on div "Aboneleri yönetin" at bounding box center [927, 370] width 173 height 26
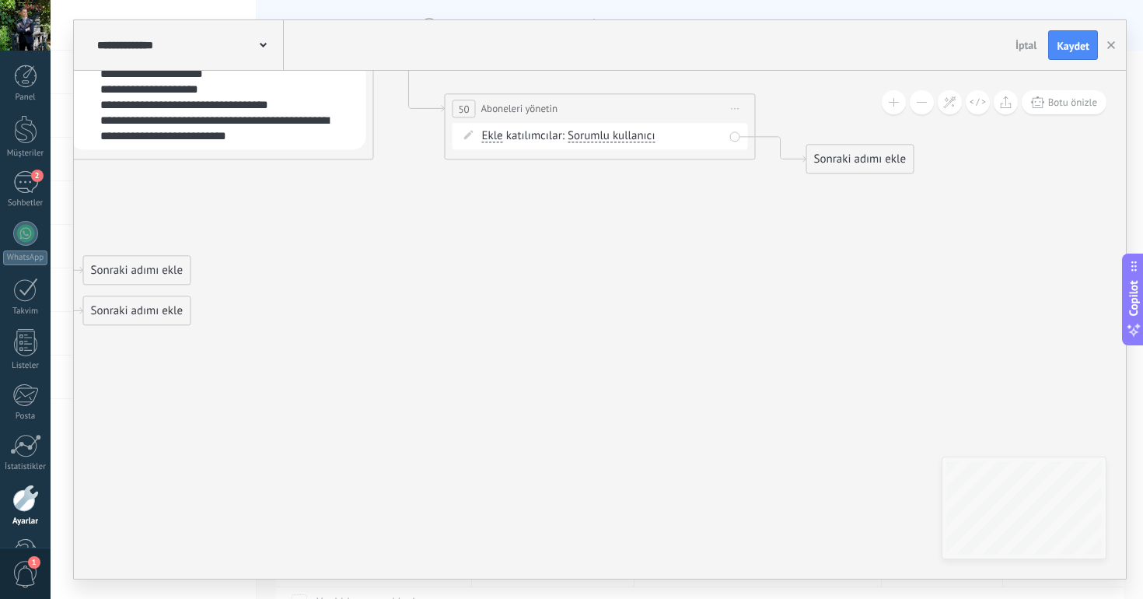
click at [731, 104] on span "Önizlemeye buradan başlayın [GEOGRAPHIC_DATA]dır Yinele Sil" at bounding box center [735, 108] width 25 height 23
click at [759, 204] on div "Sil" at bounding box center [821, 210] width 184 height 26
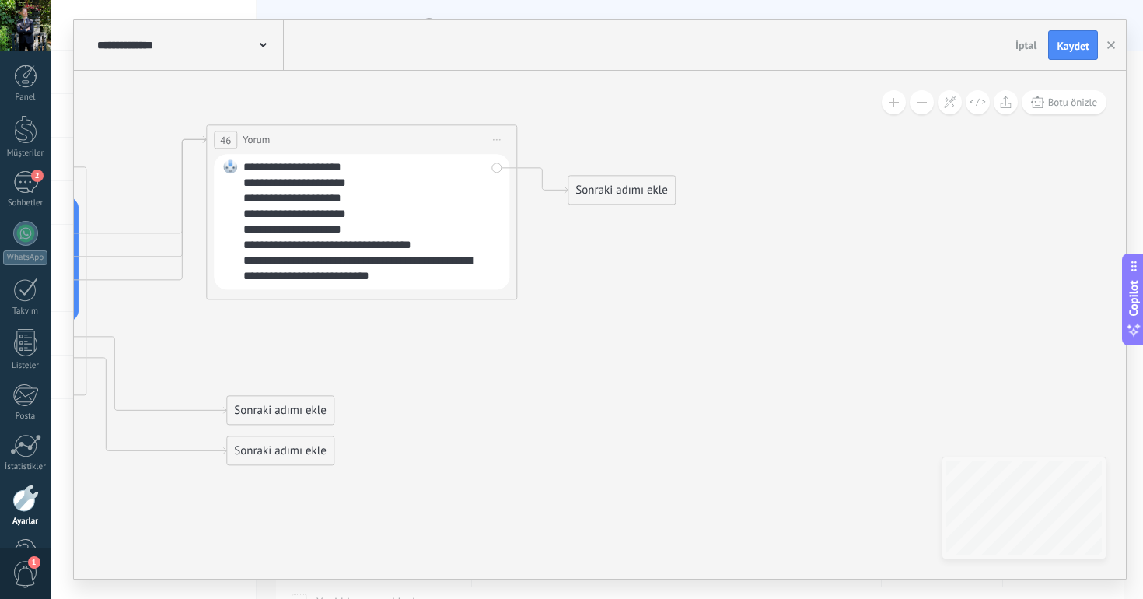
click at [497, 140] on span "Önizlemeye buradan başlayın [GEOGRAPHIC_DATA]dır Yinele Sil" at bounding box center [496, 139] width 25 height 23
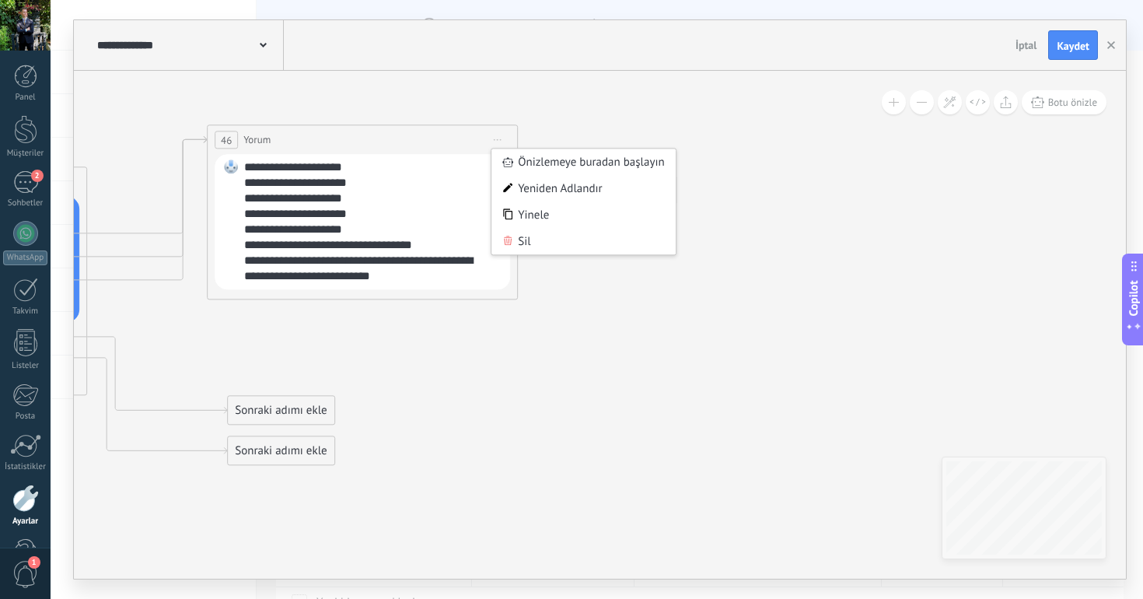
click at [627, 196] on div "Sonraki adımı ekle" at bounding box center [622, 190] width 107 height 26
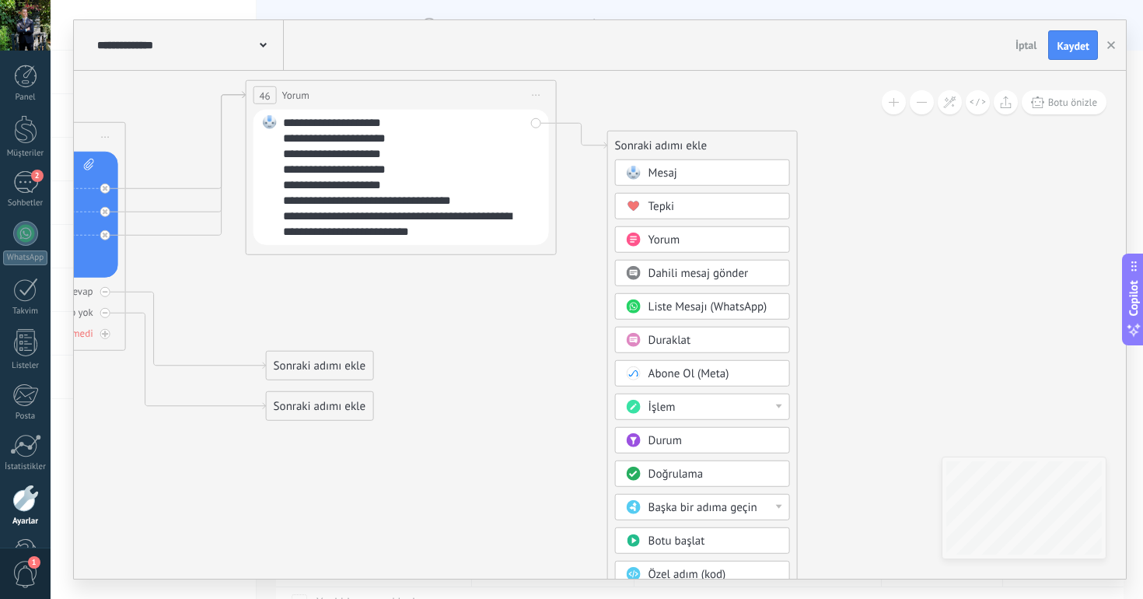
click at [700, 403] on div "İşlem" at bounding box center [713, 408] width 131 height 16
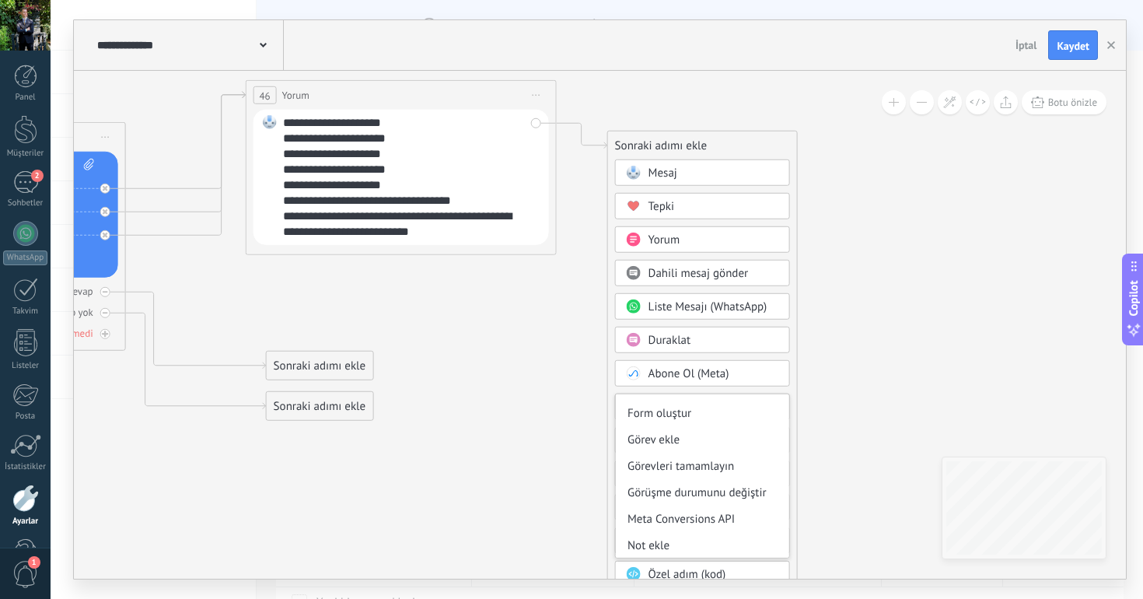
scroll to position [0, 0]
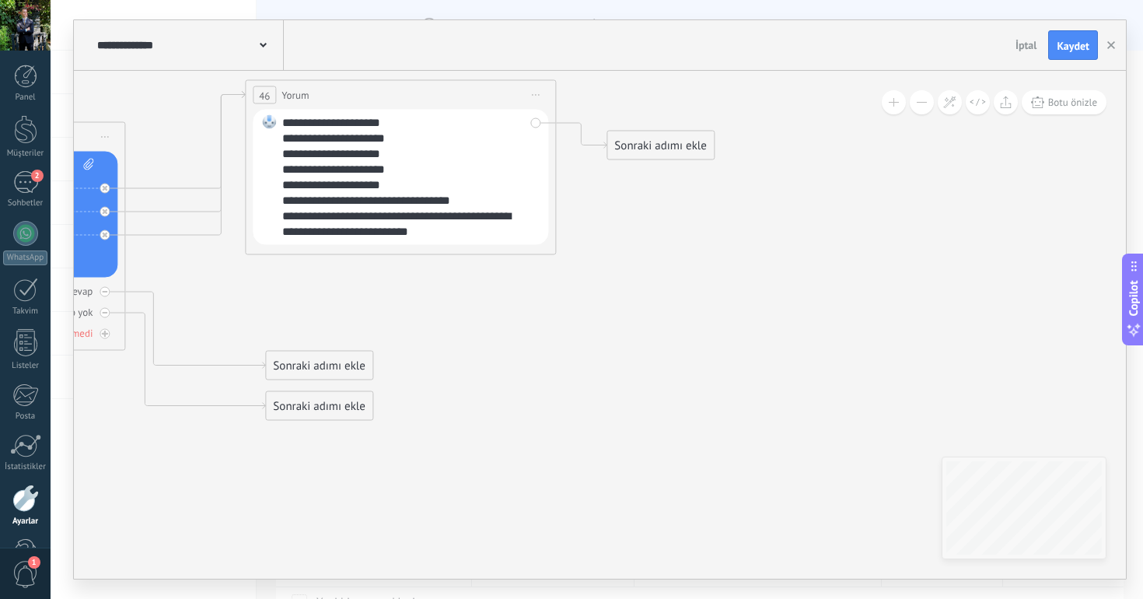
click at [668, 141] on div "Sonraki adımı ekle" at bounding box center [660, 146] width 107 height 26
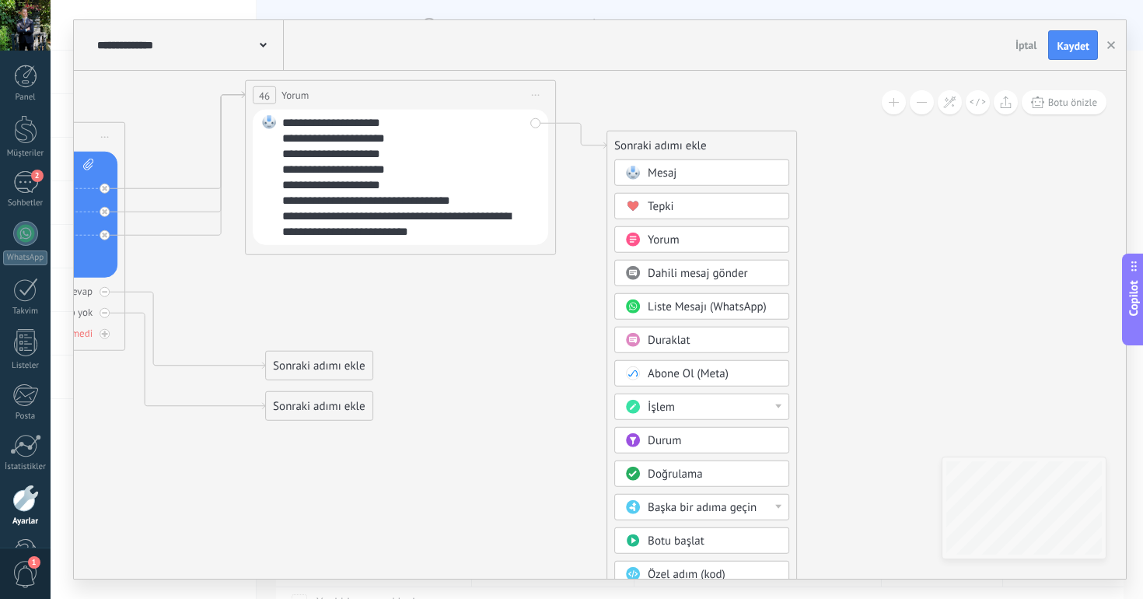
click at [687, 306] on span "Liste Mesajı (WhatsApp)" at bounding box center [707, 306] width 119 height 15
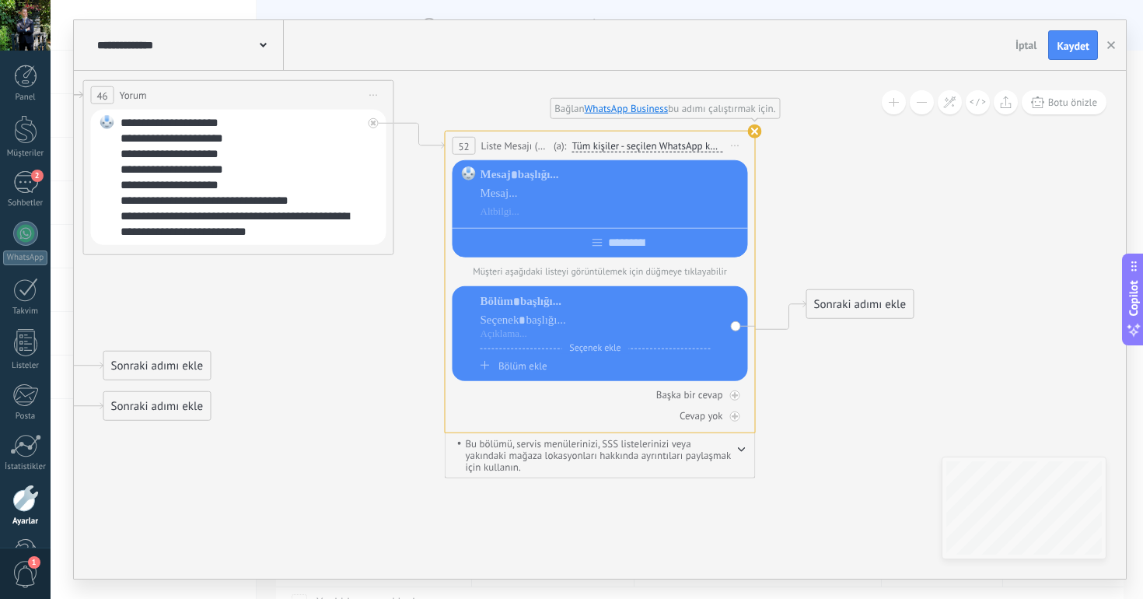
click at [753, 131] on use at bounding box center [755, 131] width 14 height 14
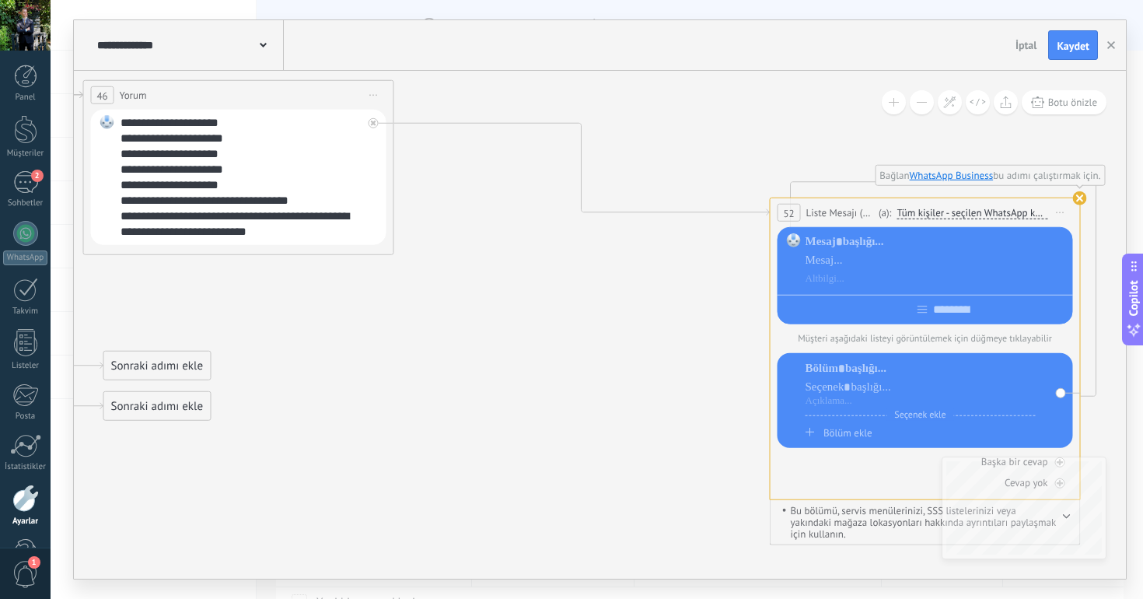
click at [825, 204] on div "**********" at bounding box center [924, 212] width 309 height 29
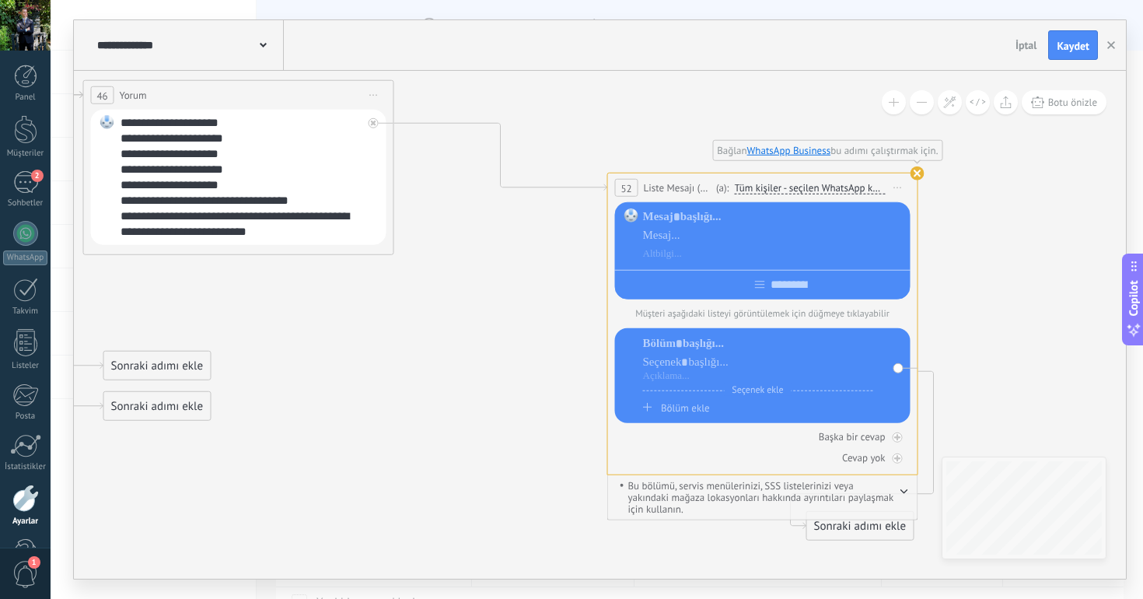
drag, startPoint x: 825, startPoint y: 204, endPoint x: 625, endPoint y: 176, distance: 201.8
click at [626, 176] on div "**********" at bounding box center [762, 187] width 309 height 29
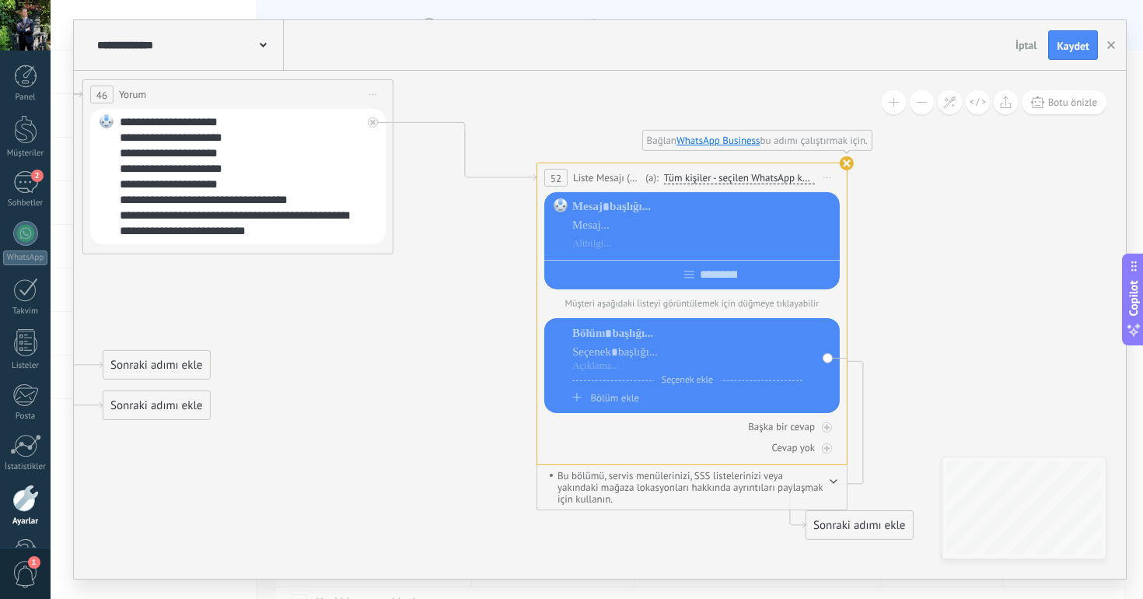
drag, startPoint x: 665, startPoint y: 186, endPoint x: 593, endPoint y: 169, distance: 74.1
click at [594, 170] on span "Liste Mesajı (WhatsApp)" at bounding box center [607, 177] width 68 height 15
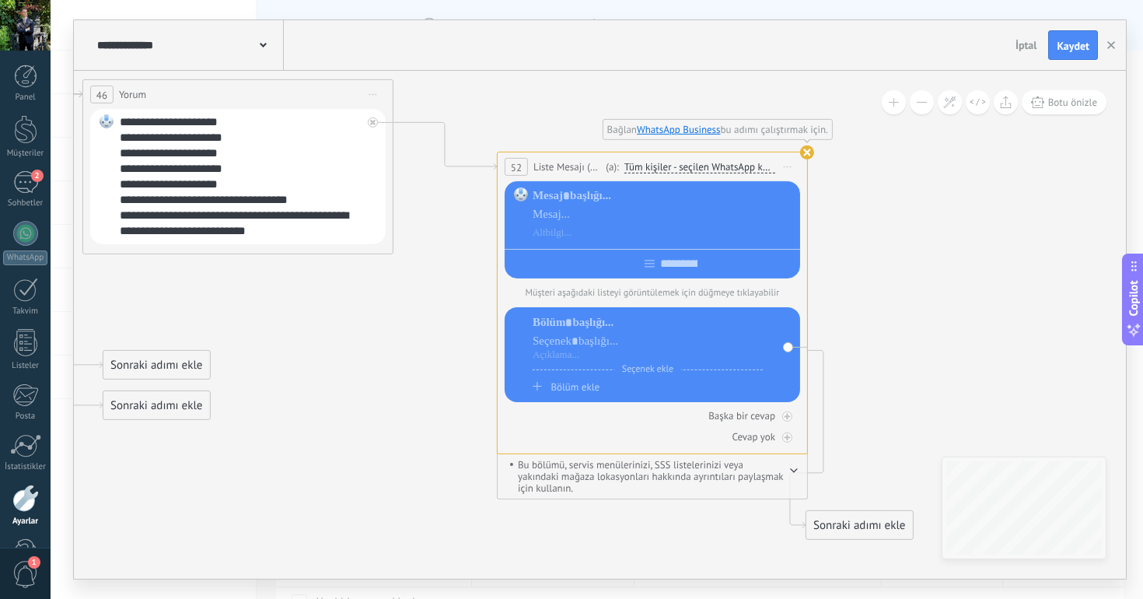
click at [808, 151] on use at bounding box center [807, 152] width 14 height 14
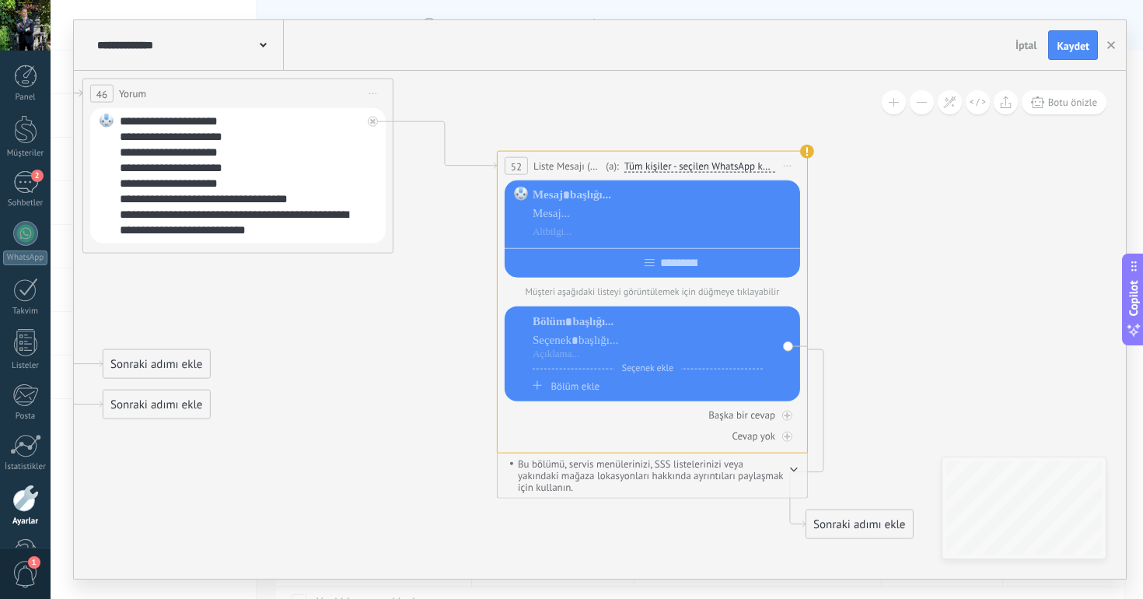
click at [557, 155] on div "**********" at bounding box center [652, 166] width 309 height 29
click at [371, 122] on icon at bounding box center [372, 121] width 5 height 5
click at [791, 166] on span "Önizlemeye buradan başlayın [GEOGRAPHIC_DATA]dır Yinele Sil" at bounding box center [787, 166] width 25 height 23
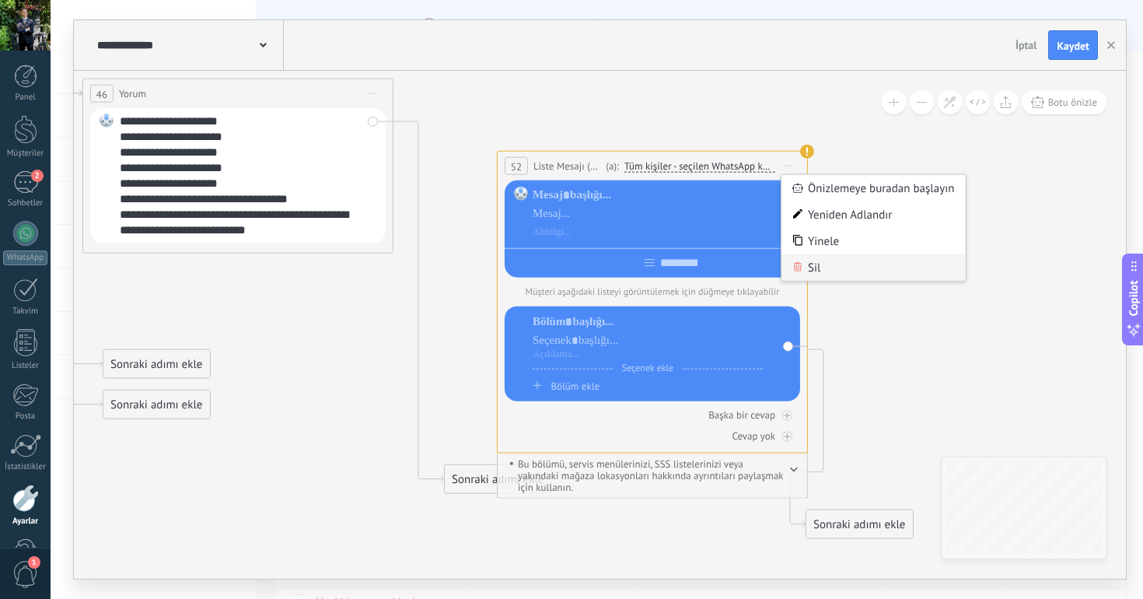
click at [830, 273] on div "Sil" at bounding box center [873, 267] width 184 height 26
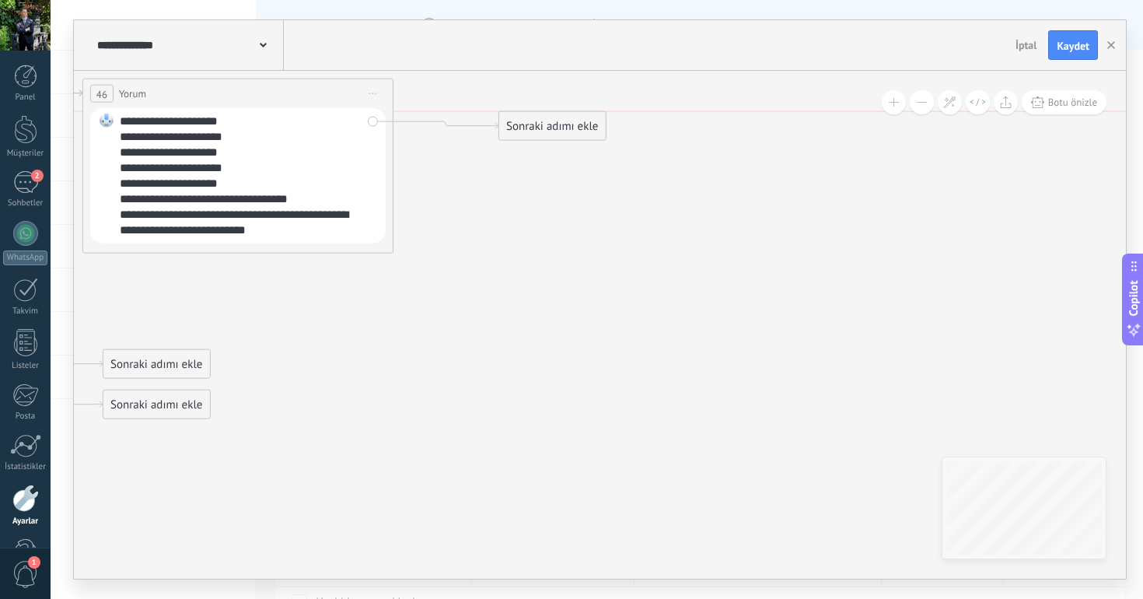
drag, startPoint x: 525, startPoint y: 488, endPoint x: 582, endPoint y: 122, distance: 370.7
click at [582, 122] on div "Sonraki adımı ekle" at bounding box center [552, 127] width 107 height 26
click at [582, 122] on div "Sonraki adımı ekle" at bounding box center [554, 113] width 107 height 26
click at [548, 114] on div "Sonraki adımı ekle" at bounding box center [554, 113] width 107 height 26
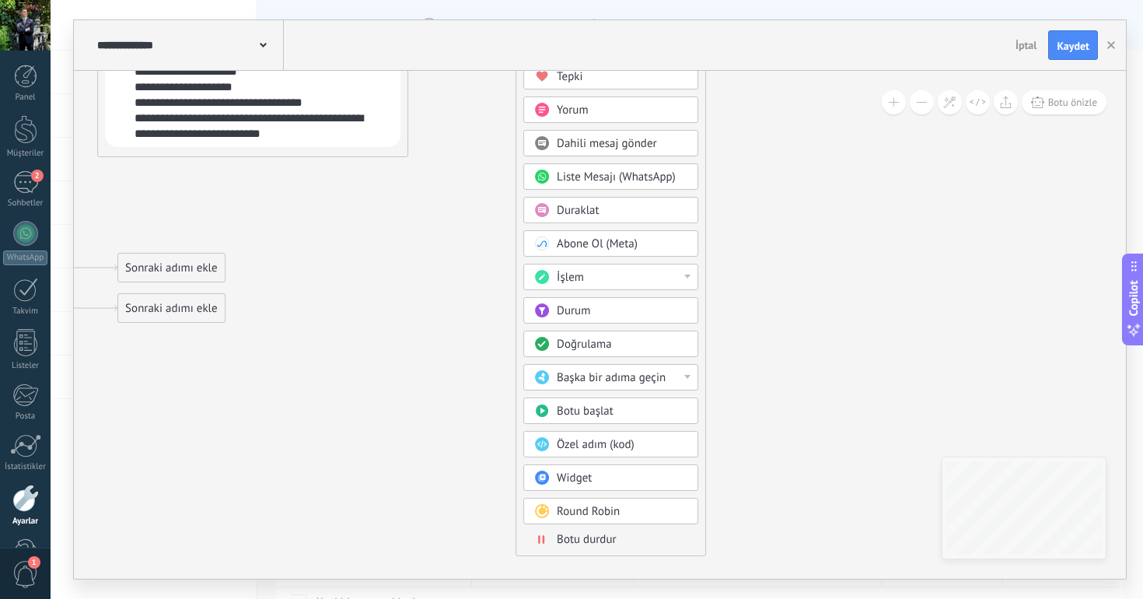
click at [585, 279] on div "İşlem" at bounding box center [622, 278] width 131 height 16
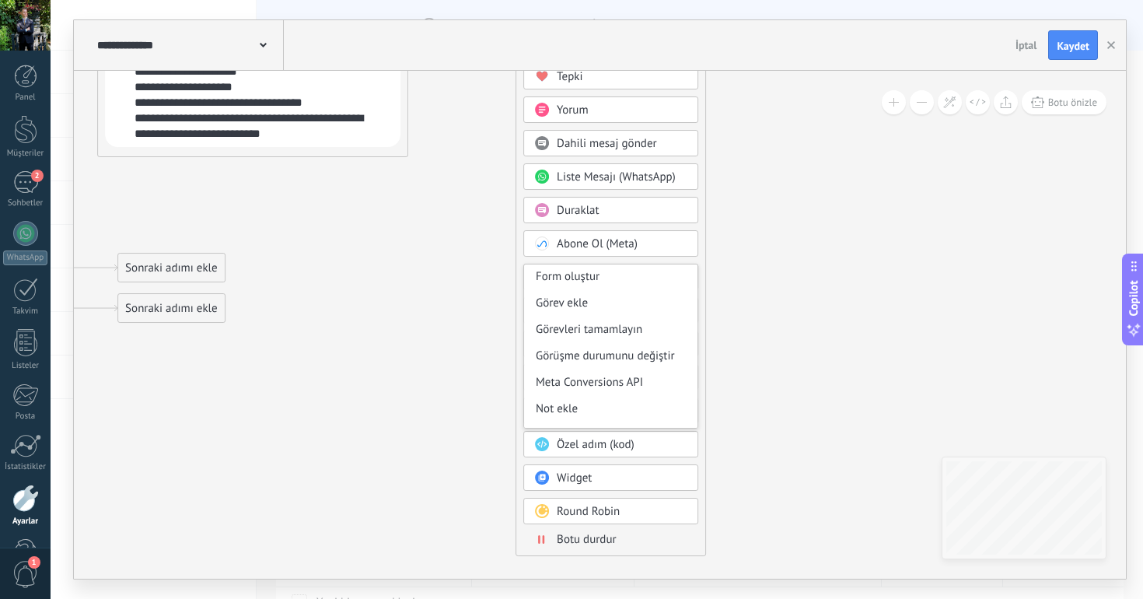
scroll to position [106, 0]
click at [613, 301] on div "Görev ekle" at bounding box center [610, 304] width 173 height 26
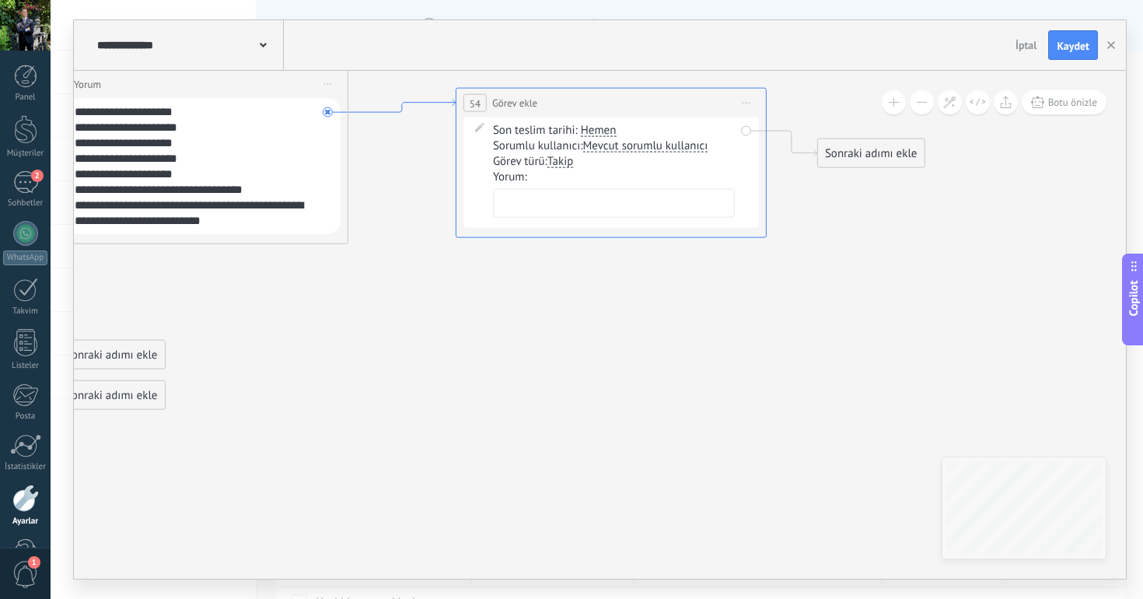
click at [429, 100] on icon at bounding box center [401, 106] width 107 height 13
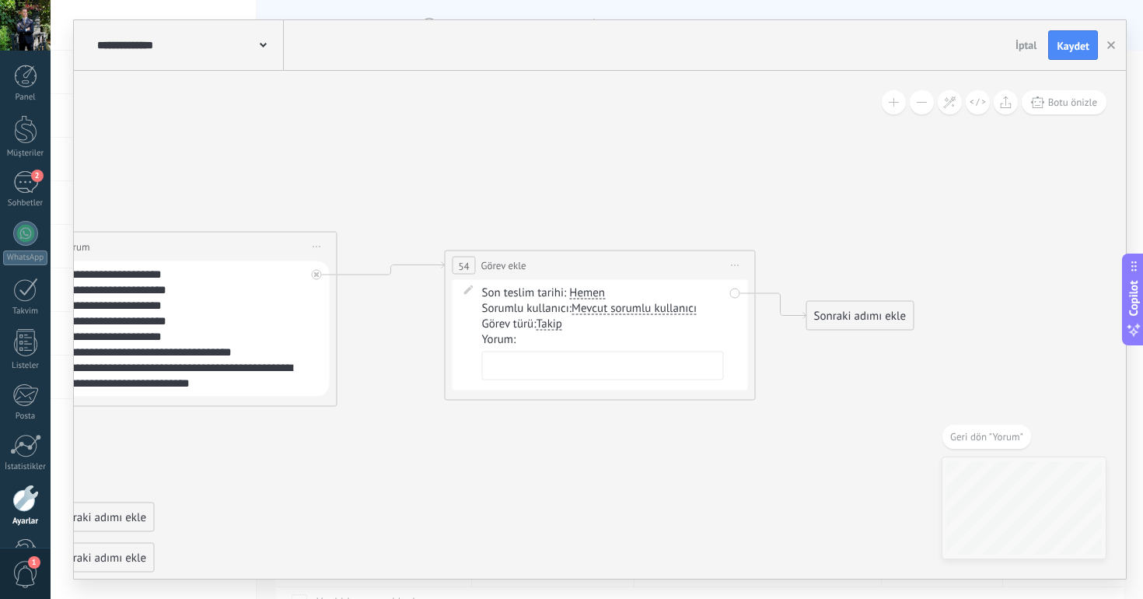
click at [315, 280] on div "**********" at bounding box center [181, 328] width 295 height 135
click at [315, 274] on icon at bounding box center [316, 274] width 5 height 5
click at [732, 266] on span "Önizlemeye buradan başlayın [GEOGRAPHIC_DATA]dır Yinele Sil" at bounding box center [735, 265] width 25 height 23
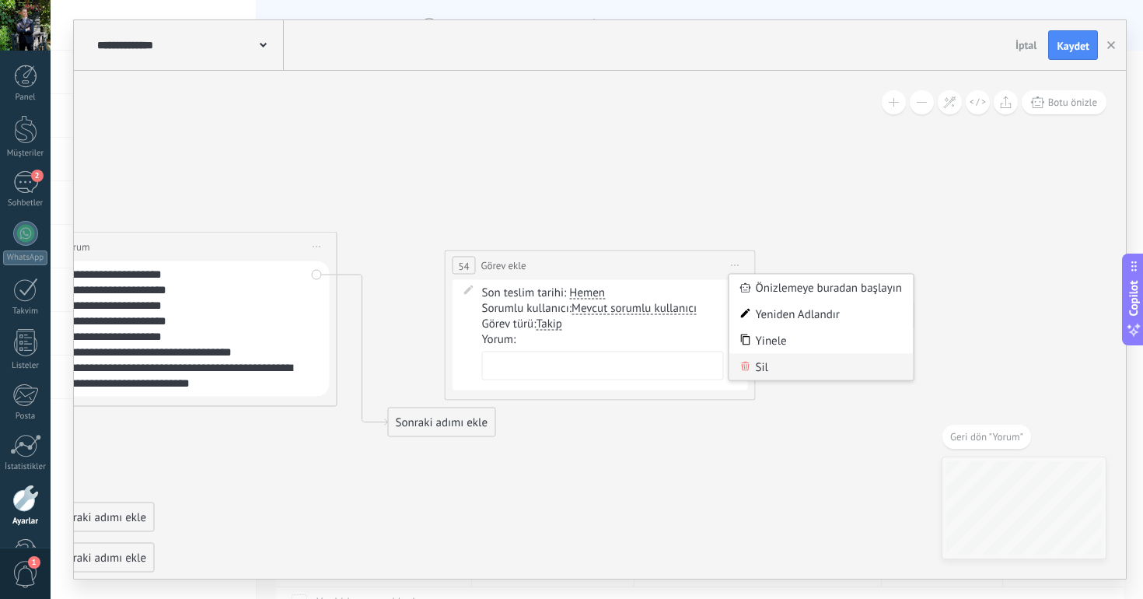
click at [759, 362] on div "Sil" at bounding box center [821, 367] width 184 height 26
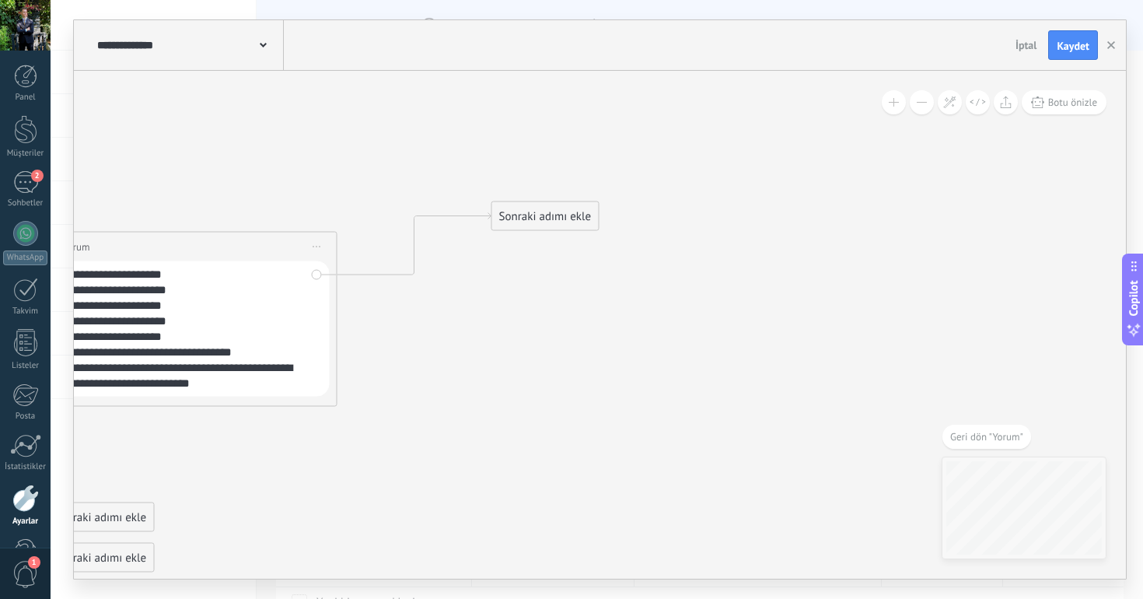
drag, startPoint x: 459, startPoint y: 428, endPoint x: 565, endPoint y: 218, distance: 234.3
click at [565, 218] on div "Sonraki adımı ekle" at bounding box center [545, 217] width 107 height 26
click at [550, 215] on div "Sonraki adımı ekle" at bounding box center [547, 213] width 107 height 26
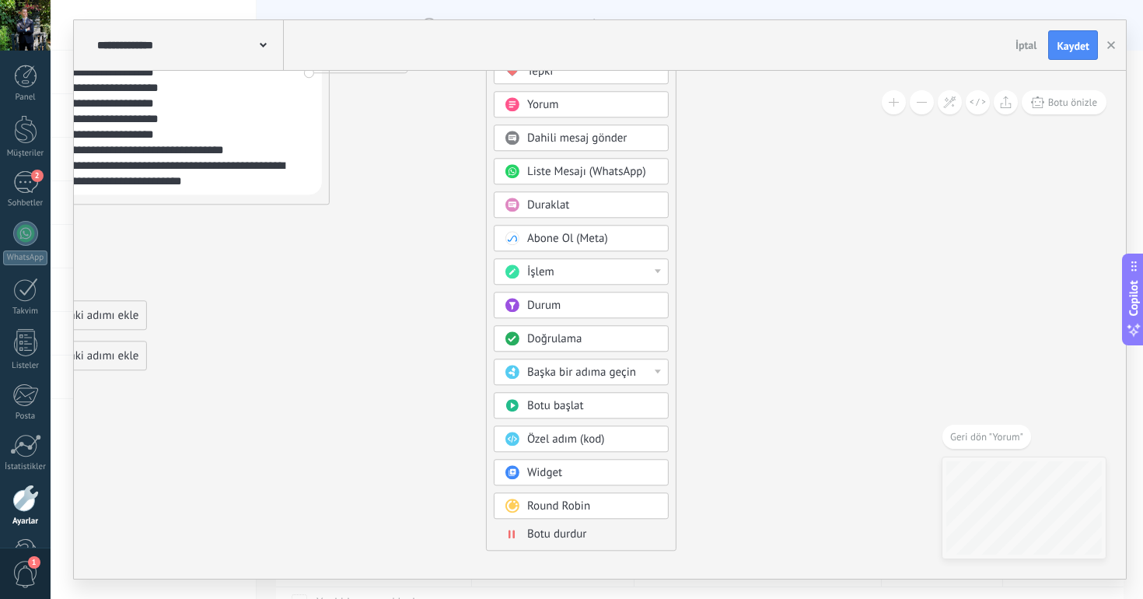
click at [561, 341] on span "Doğrulama" at bounding box center [554, 338] width 55 height 15
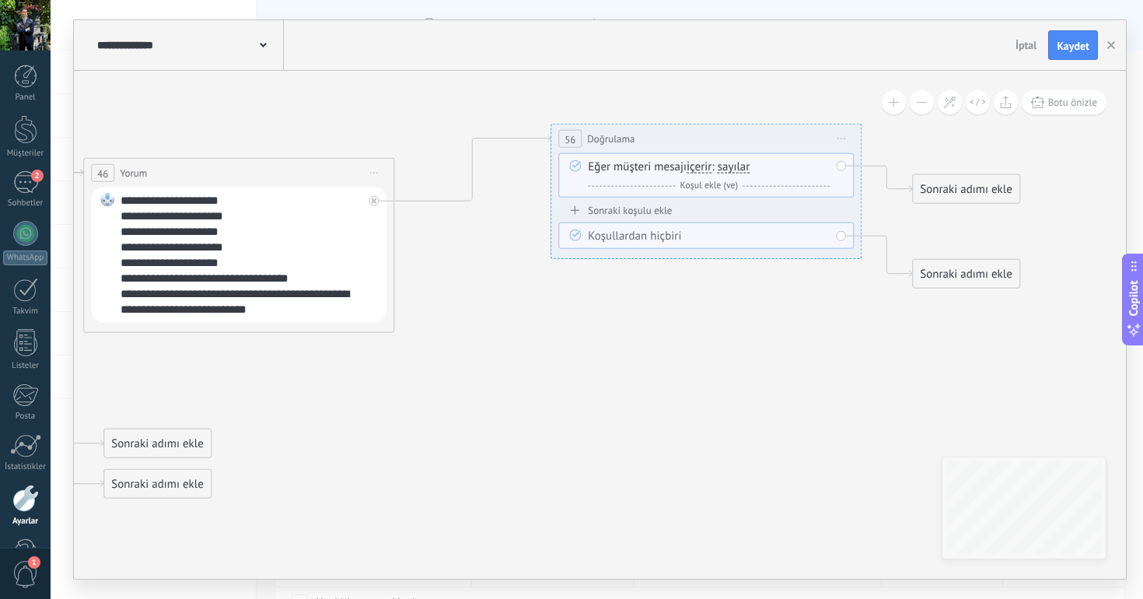
click at [664, 238] on div "Koşullardan hiçbiri" at bounding box center [709, 237] width 242 height 16
click at [941, 182] on div "Sonraki adımı ekle" at bounding box center [966, 189] width 107 height 26
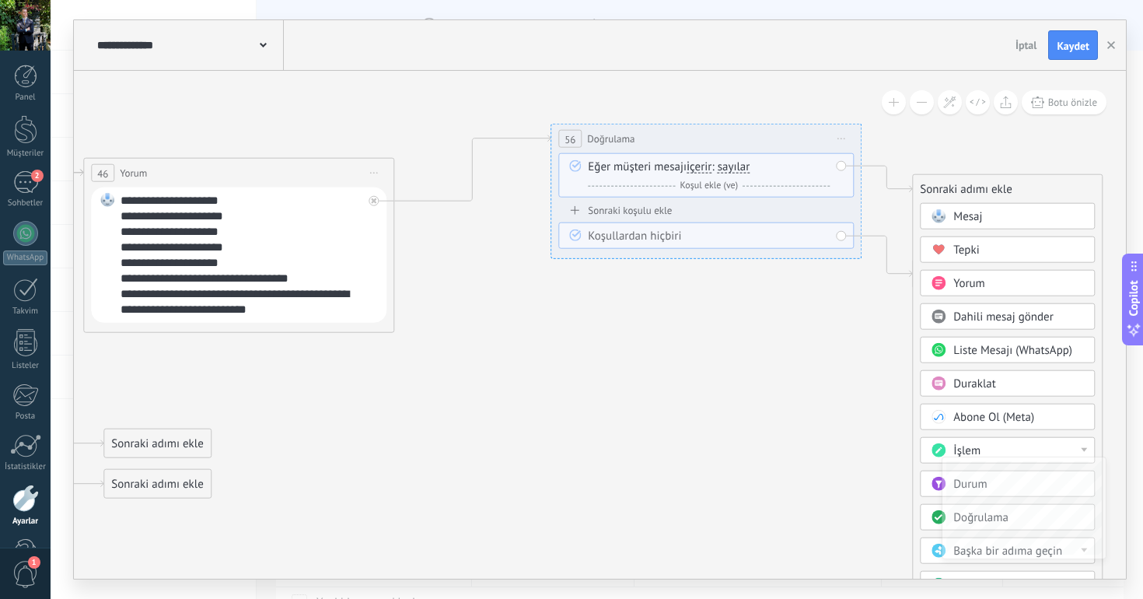
click at [824, 167] on div "Eğer müşteri mesajı i̇çerir eşitler eşitlemez i̇çerir i̇çermez uzunluğa sahipti…" at bounding box center [709, 176] width 242 height 34
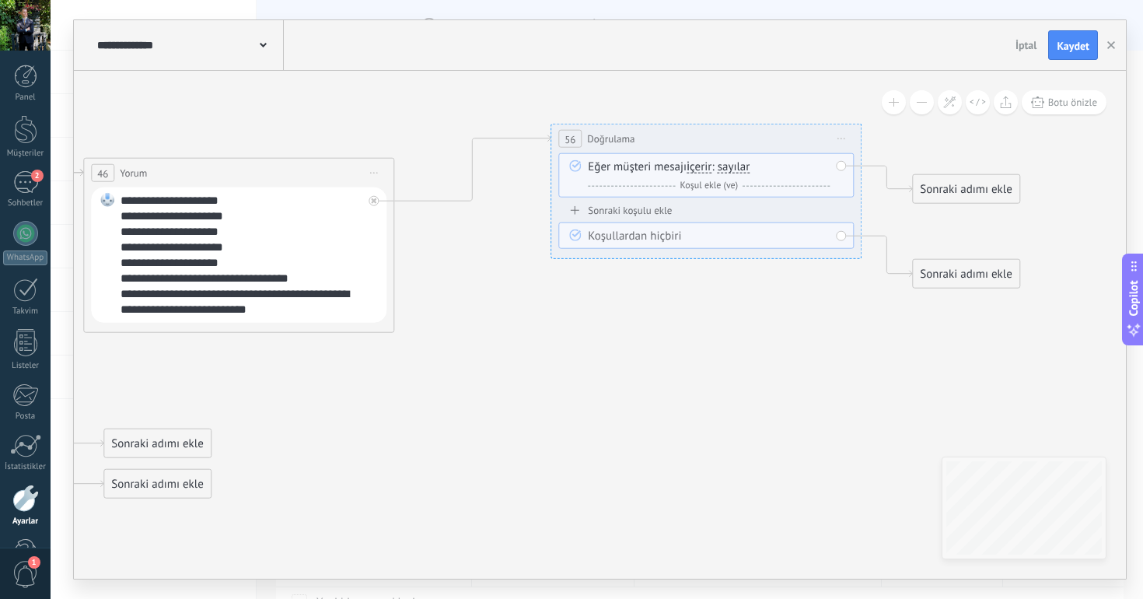
click at [772, 178] on div "Ve Koşul ekle (ve)" at bounding box center [709, 186] width 242 height 16
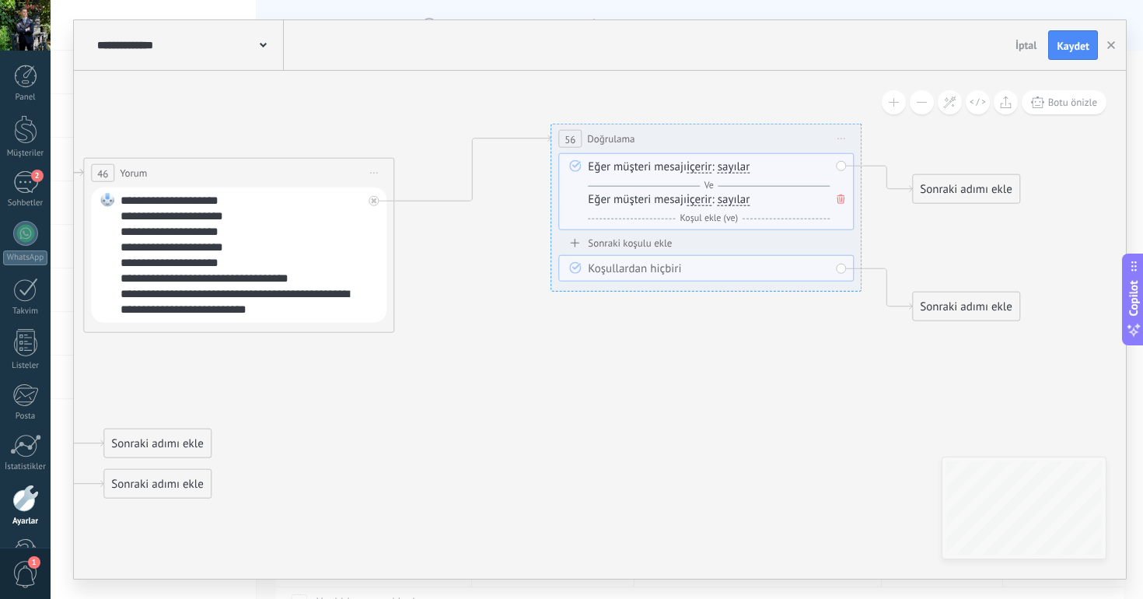
click at [687, 211] on div "Ve Koşul ekle (ve)" at bounding box center [709, 219] width 242 height 16
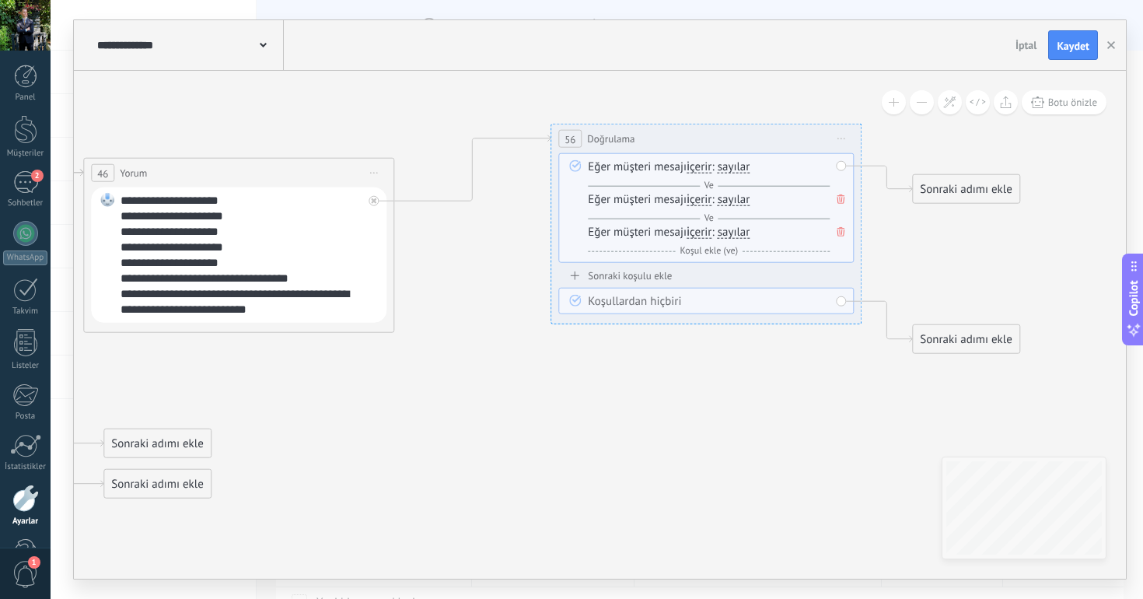
click at [835, 197] on span at bounding box center [841, 198] width 16 height 17
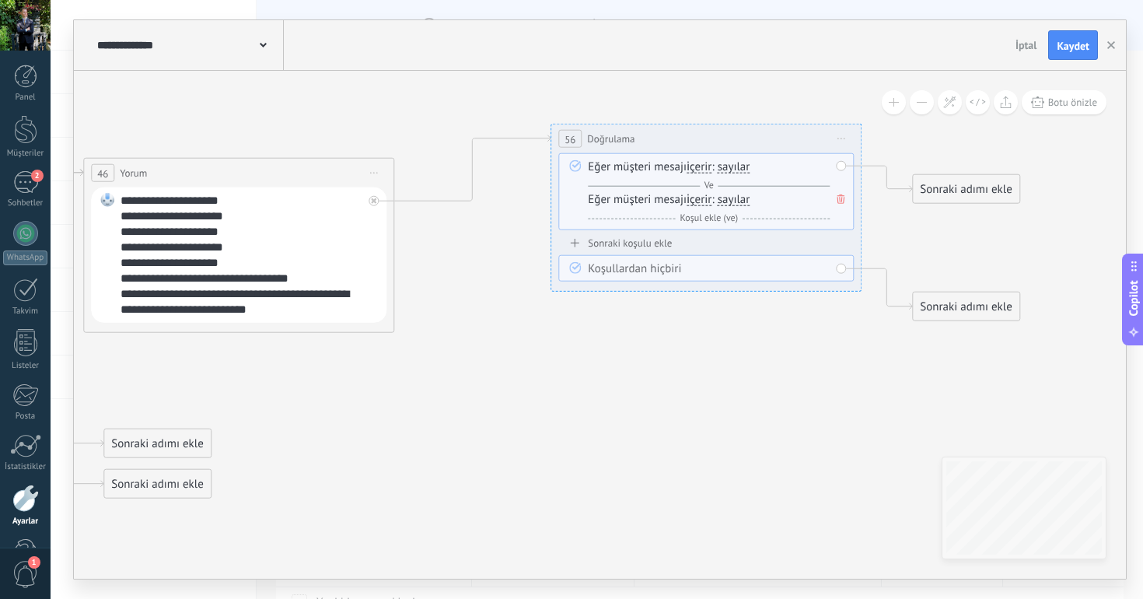
click at [837, 197] on icon at bounding box center [841, 198] width 8 height 9
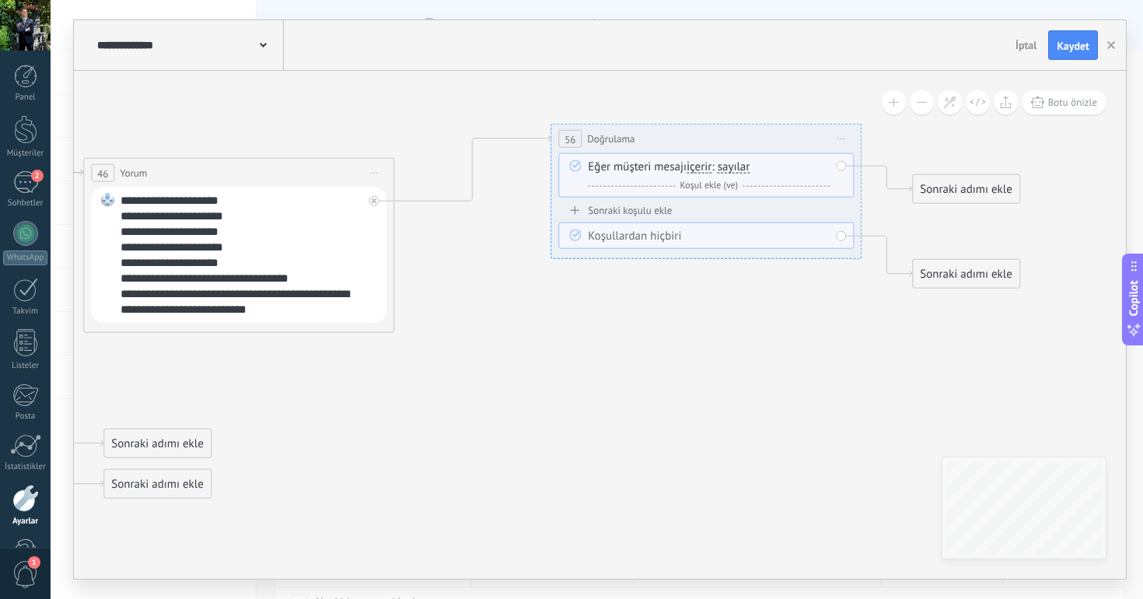
click at [843, 135] on span "Önizlemeye buradan başlayın [GEOGRAPHIC_DATA]dır Yinele Sil" at bounding box center [841, 139] width 25 height 23
click at [859, 238] on div "Sil" at bounding box center [927, 240] width 184 height 26
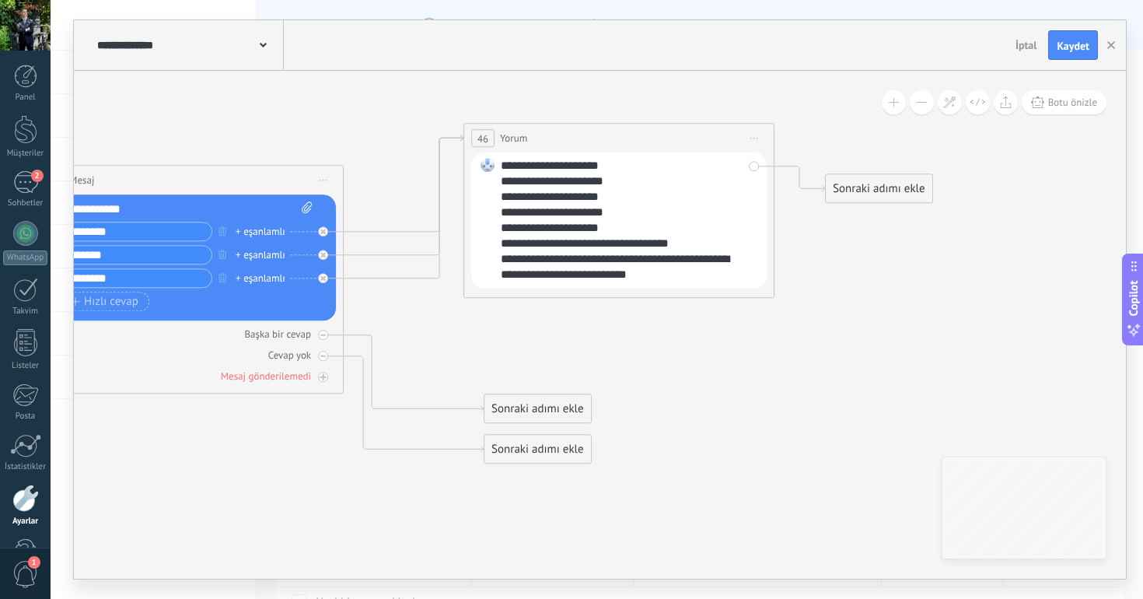
click at [892, 190] on div "Sonraki adımı ekle" at bounding box center [879, 189] width 107 height 26
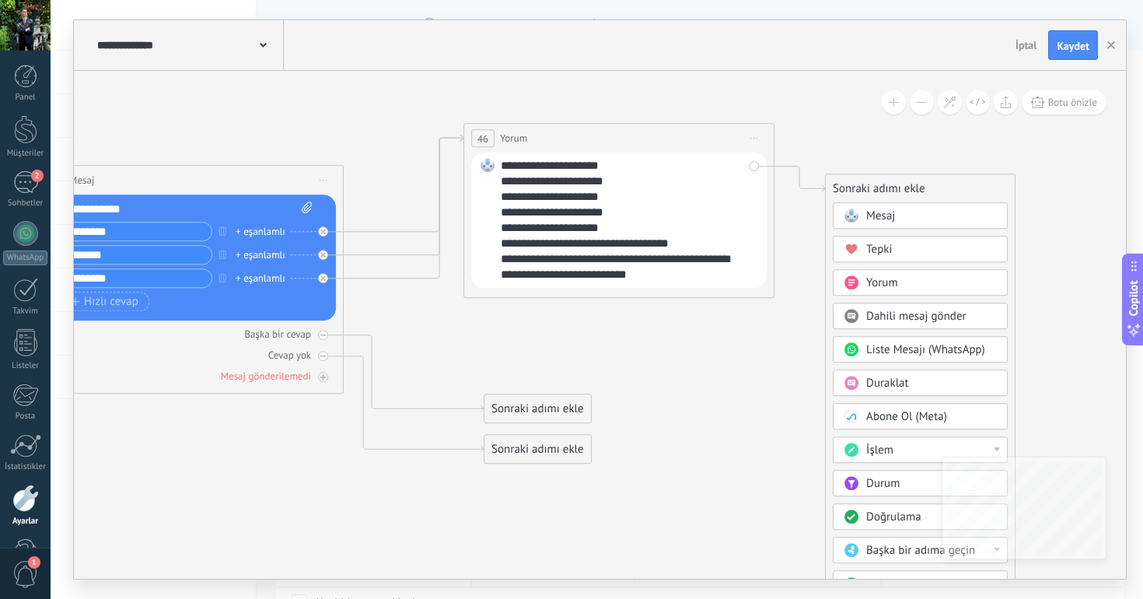
click at [891, 255] on span "Tepki" at bounding box center [879, 249] width 26 height 15
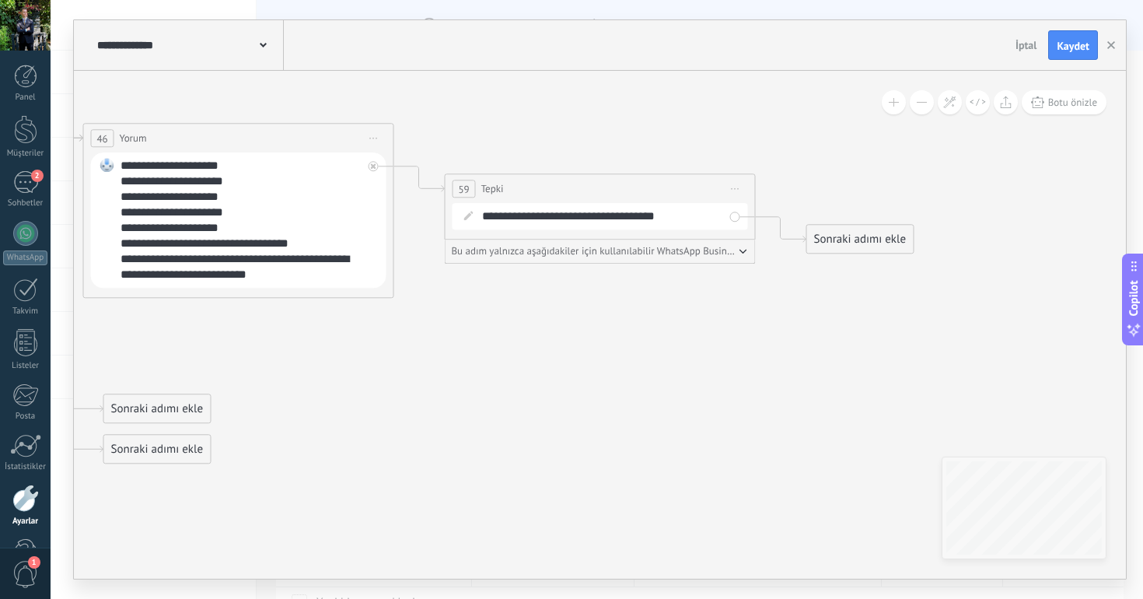
click at [733, 190] on span "Önizlemeye buradan başlayın [GEOGRAPHIC_DATA]dır Yinele Sil" at bounding box center [735, 188] width 25 height 23
click at [773, 283] on div "Sil" at bounding box center [821, 290] width 184 height 26
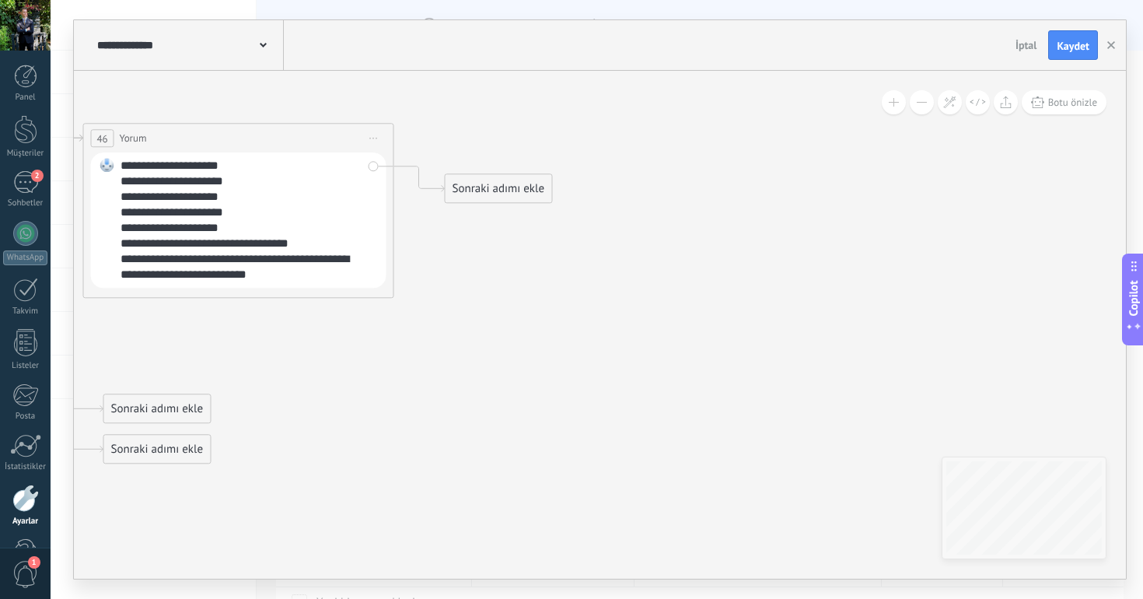
click at [512, 176] on div "Sonraki adımı ekle" at bounding box center [498, 189] width 107 height 26
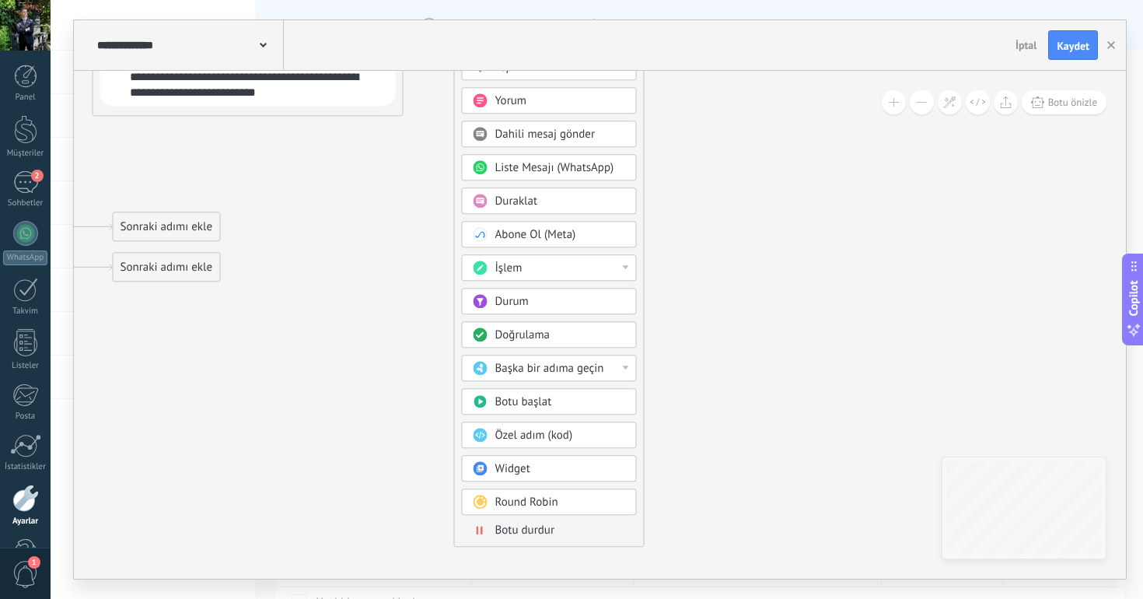
click at [545, 364] on span "Başka bir adıma geçin" at bounding box center [549, 368] width 109 height 15
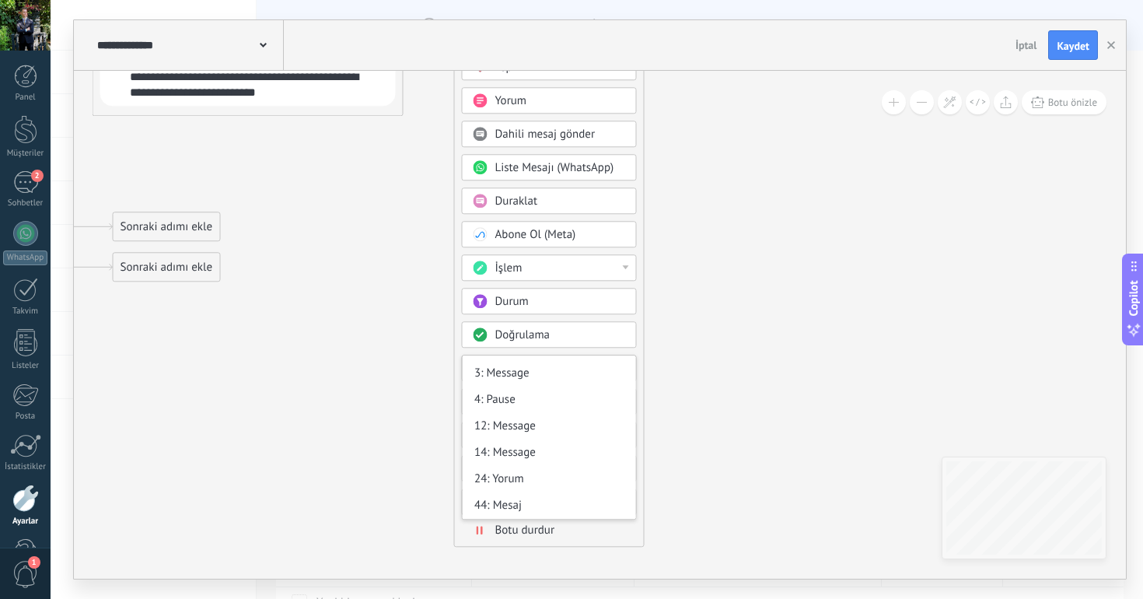
scroll to position [0, 0]
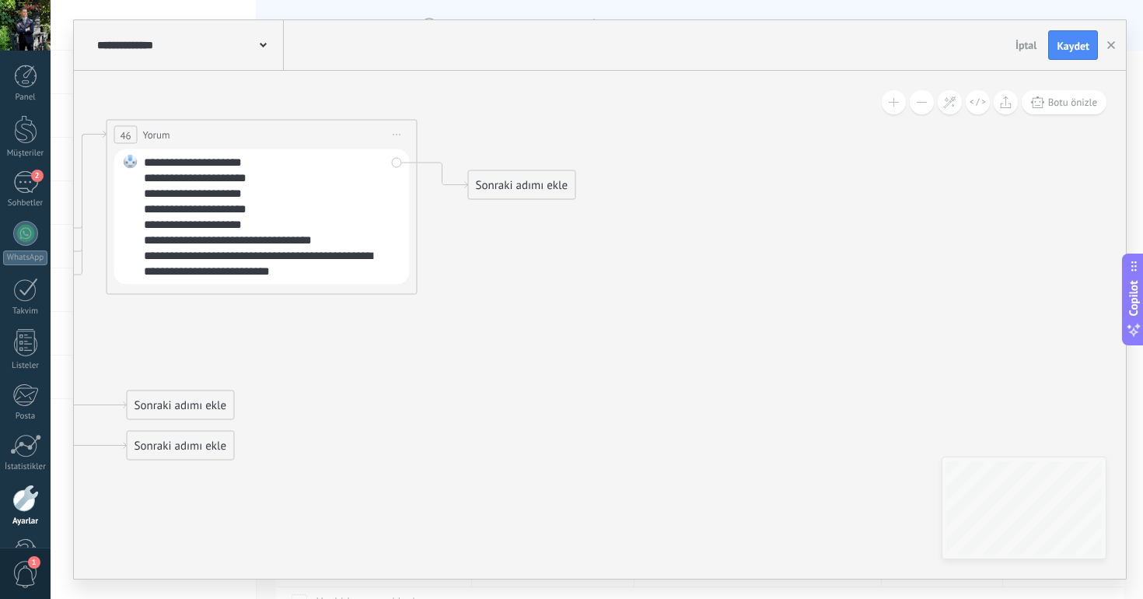
click at [519, 183] on div "Sonraki adımı ekle" at bounding box center [522, 186] width 107 height 26
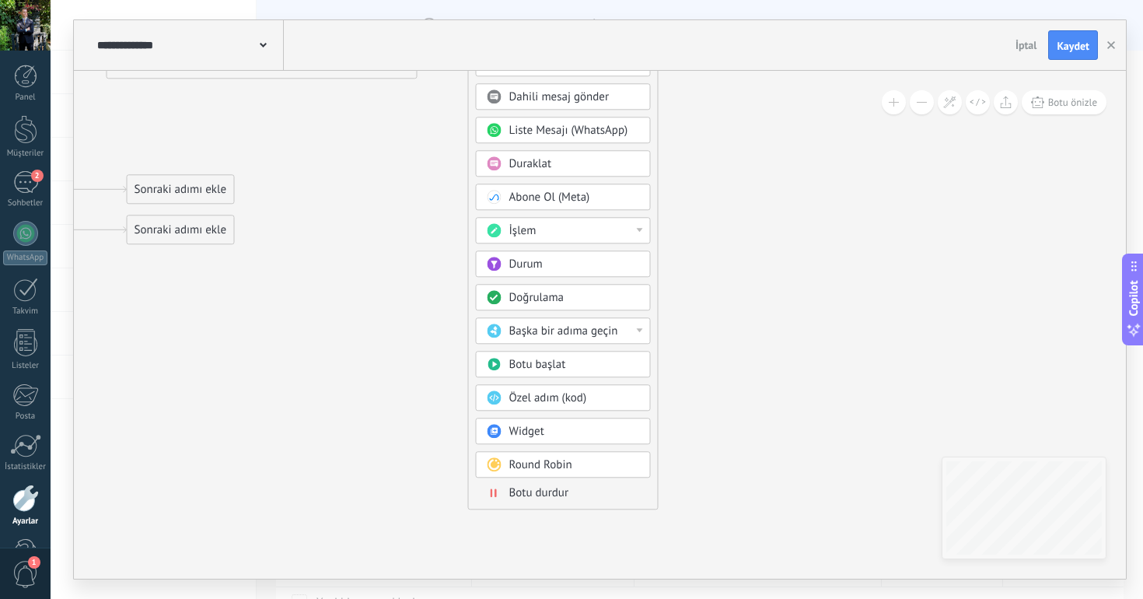
click at [554, 369] on span "Botu başlat" at bounding box center [537, 364] width 57 height 15
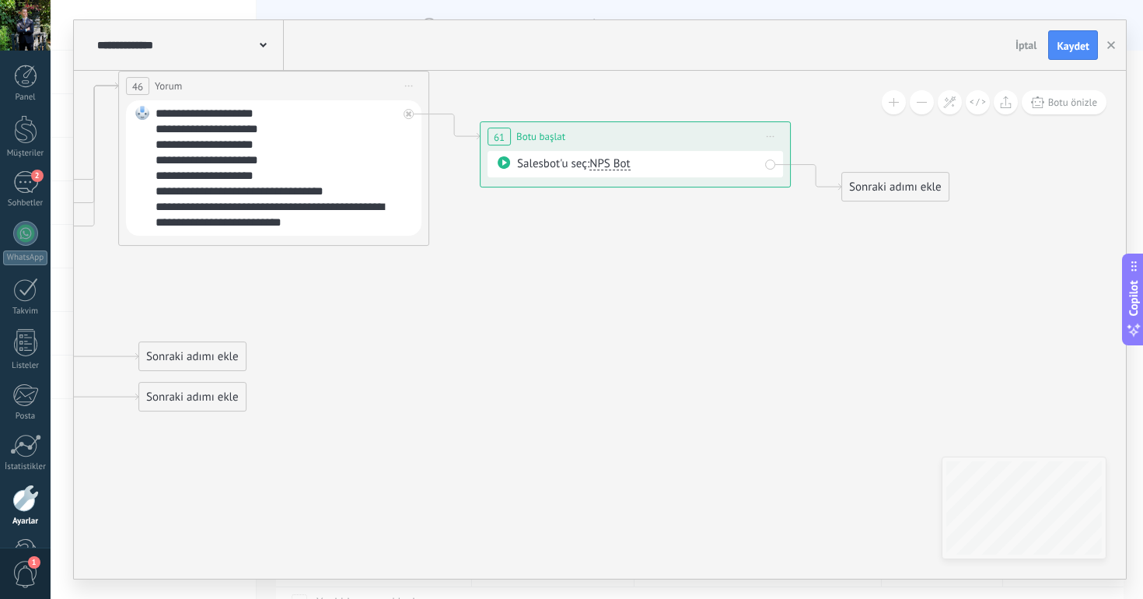
click at [765, 138] on span "Önizlemeye buradan başlayın [GEOGRAPHIC_DATA]dır Yinele Sil" at bounding box center [770, 136] width 25 height 23
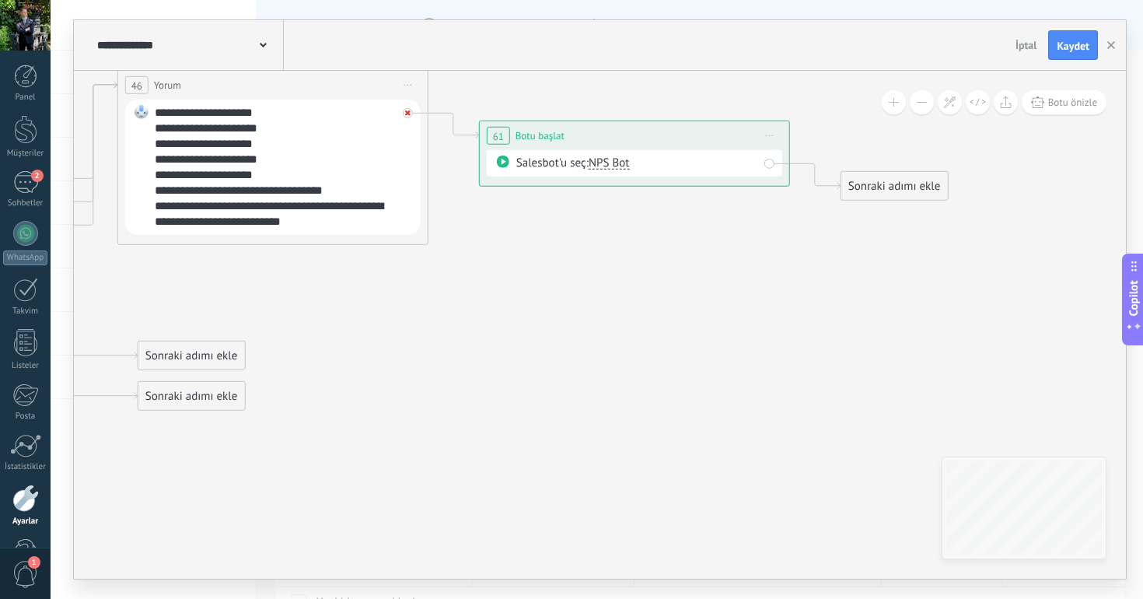
click at [406, 112] on icon at bounding box center [407, 112] width 5 height 5
click at [774, 132] on span "Önizlemeye buradan başlayın [GEOGRAPHIC_DATA]dır Yinele Sil" at bounding box center [769, 135] width 25 height 23
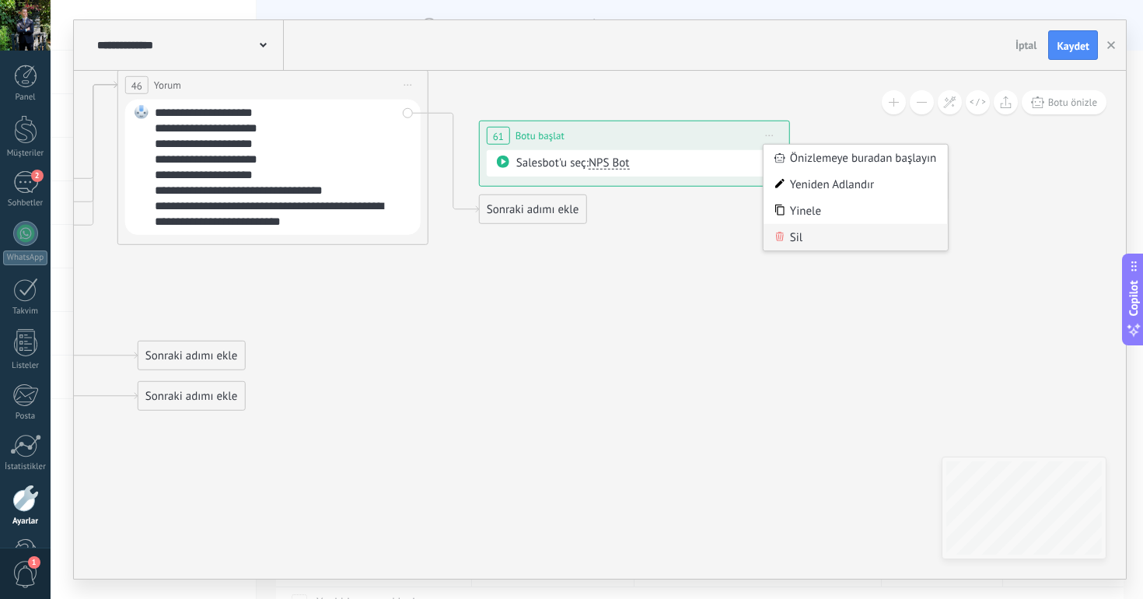
click at [807, 238] on div "Sil" at bounding box center [855, 237] width 184 height 26
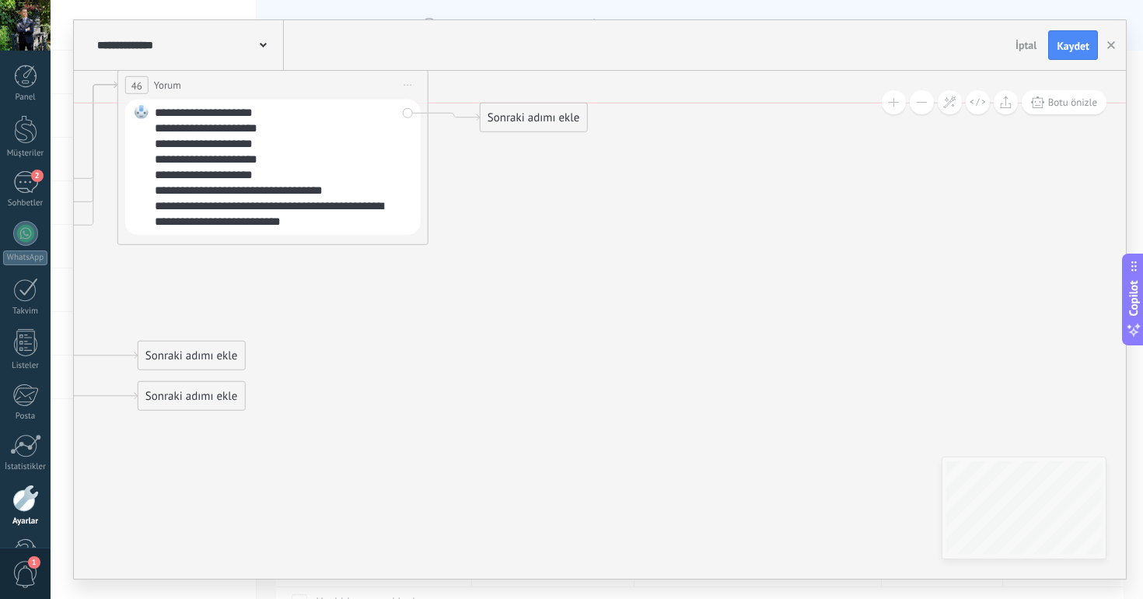
drag, startPoint x: 553, startPoint y: 208, endPoint x: 555, endPoint y: 104, distance: 104.2
click at [555, 105] on div "Sonraki adımı ekle" at bounding box center [533, 118] width 107 height 26
click at [555, 104] on div "Sonraki adımı ekle" at bounding box center [533, 104] width 107 height 26
click at [541, 102] on div "Sonraki adımı ekle" at bounding box center [533, 104] width 107 height 26
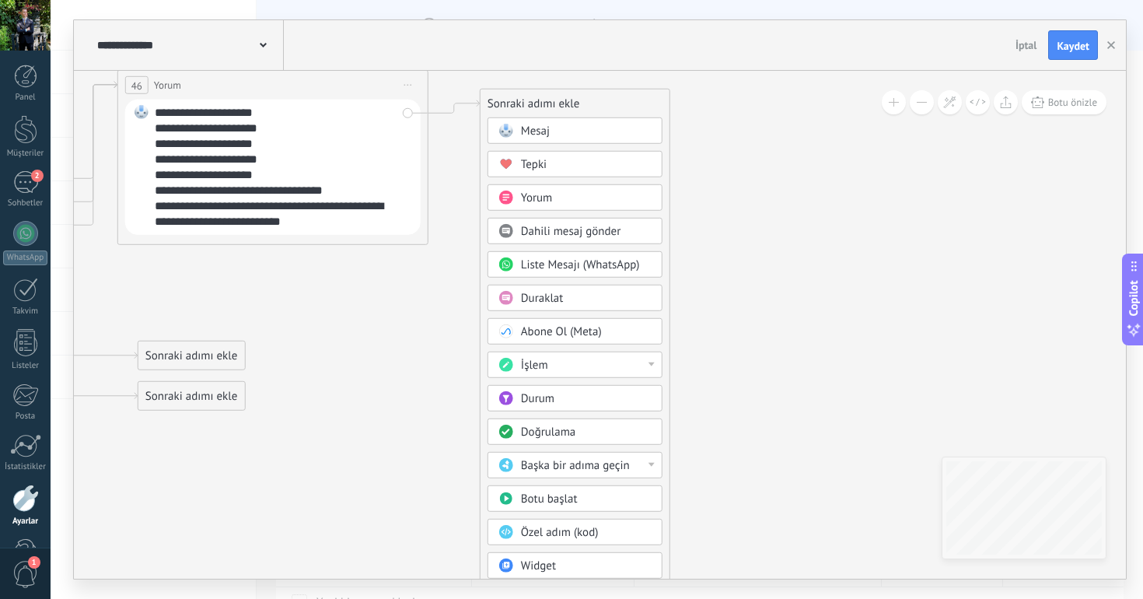
click at [567, 194] on div "Yorum" at bounding box center [586, 198] width 131 height 16
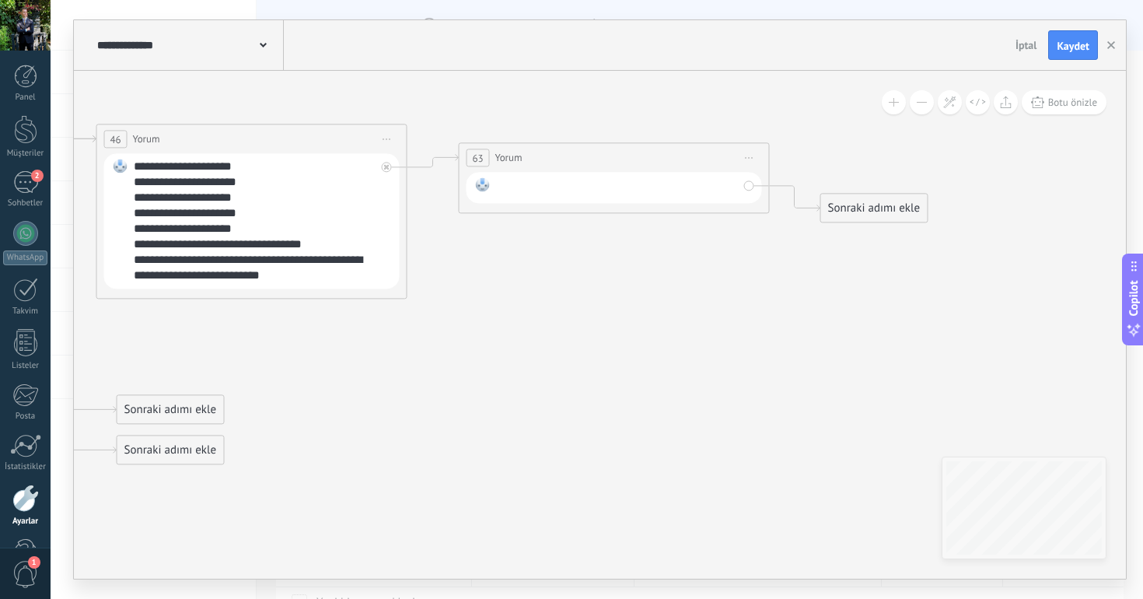
click at [568, 192] on div at bounding box center [617, 187] width 242 height 20
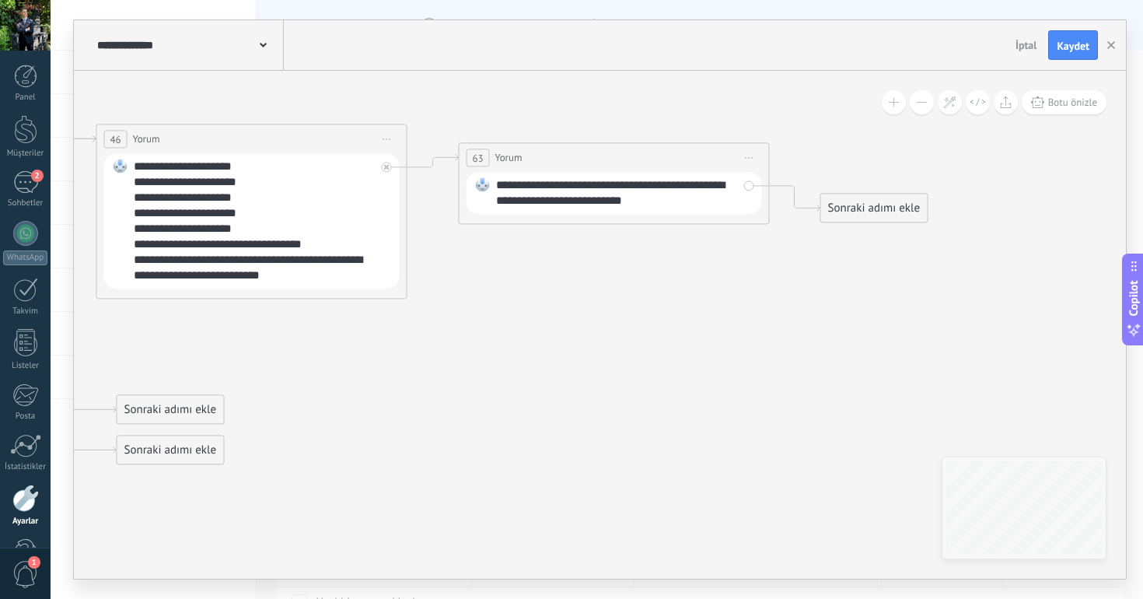
click at [592, 203] on div "**********" at bounding box center [617, 192] width 242 height 31
click at [1067, 110] on button "Botu önizle" at bounding box center [1064, 102] width 85 height 24
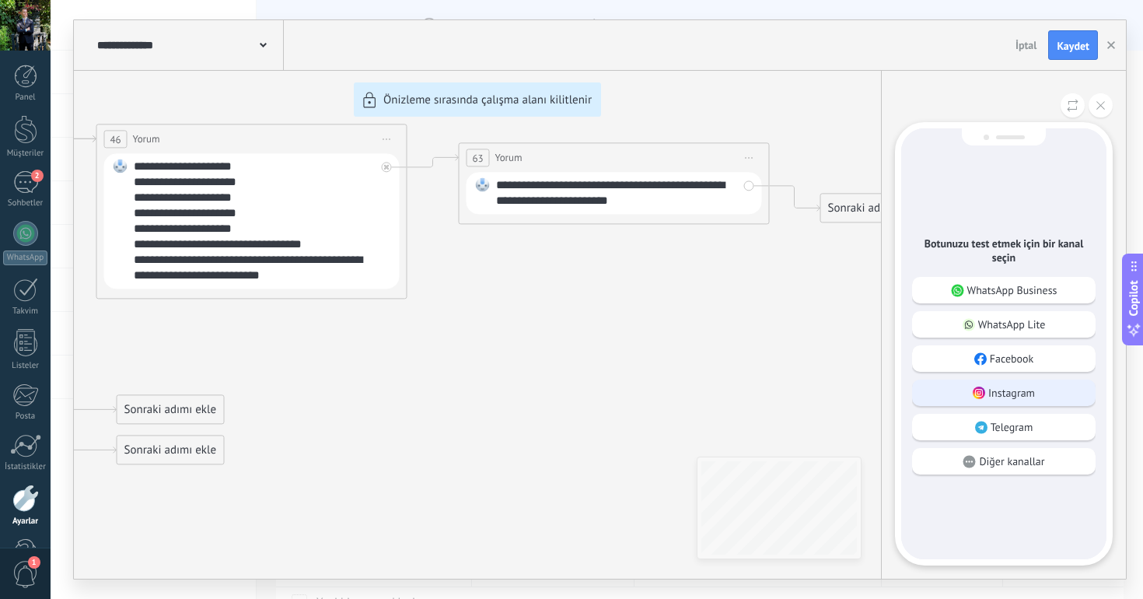
click at [1012, 389] on p "Instagram" at bounding box center [1011, 393] width 47 height 14
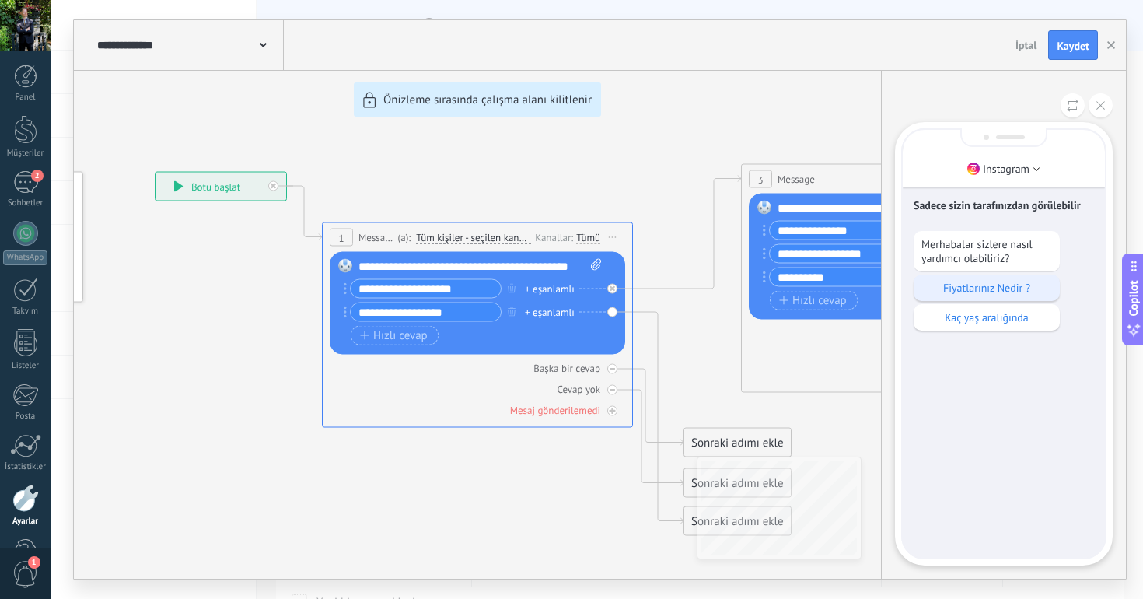
click at [990, 287] on p "Fiyatlarınız Nedir ?" at bounding box center [986, 288] width 131 height 14
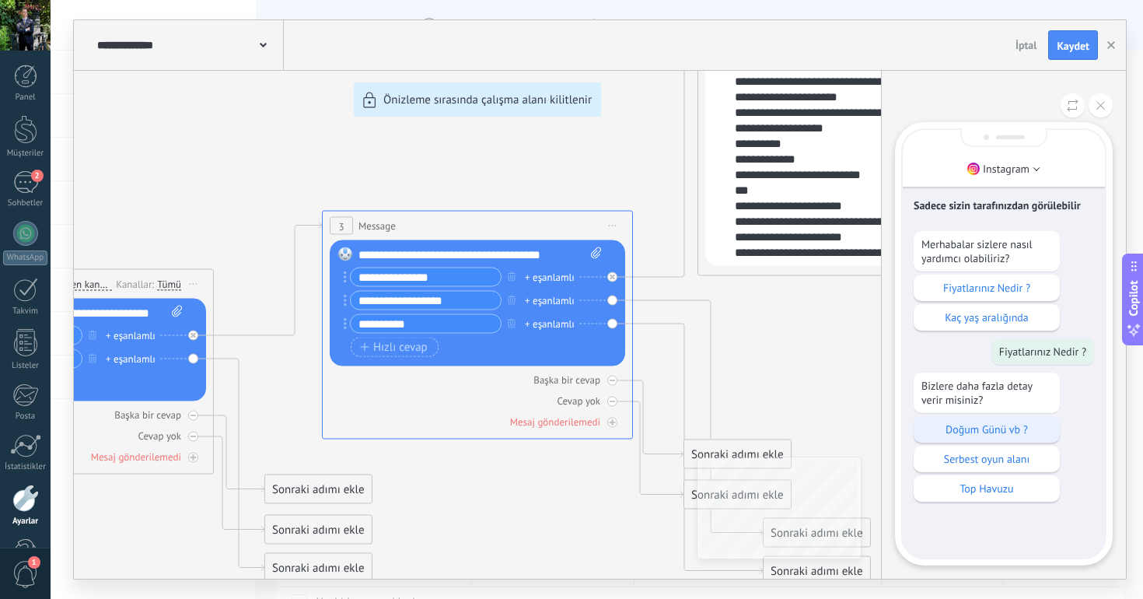
click at [1006, 431] on p "Doğum Günü vb ?" at bounding box center [986, 429] width 131 height 14
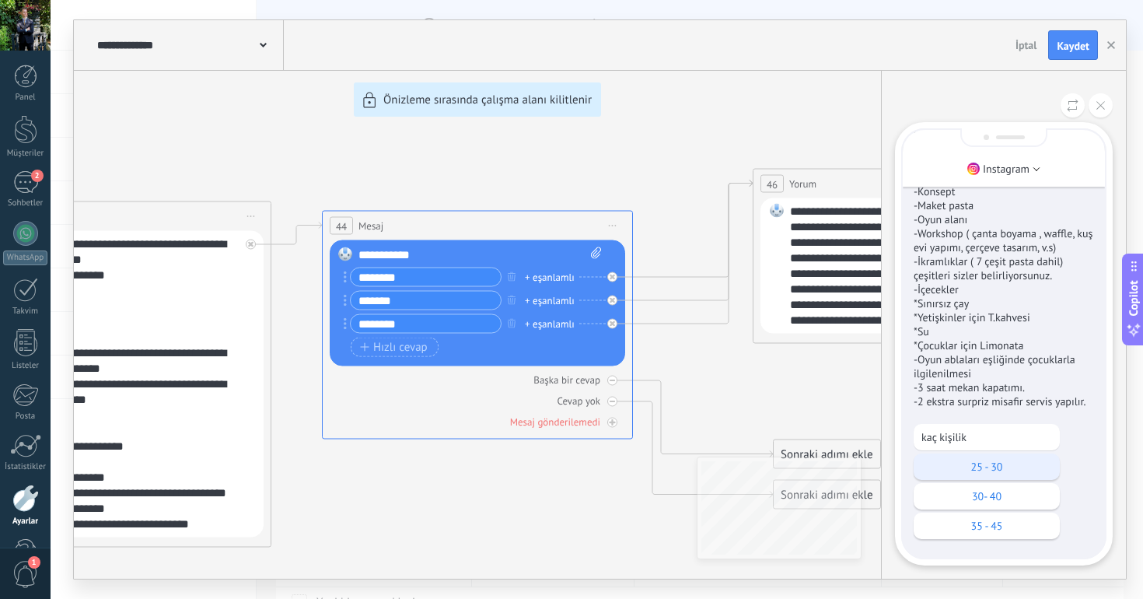
click at [1001, 463] on p "25 - 30" at bounding box center [986, 466] width 131 height 14
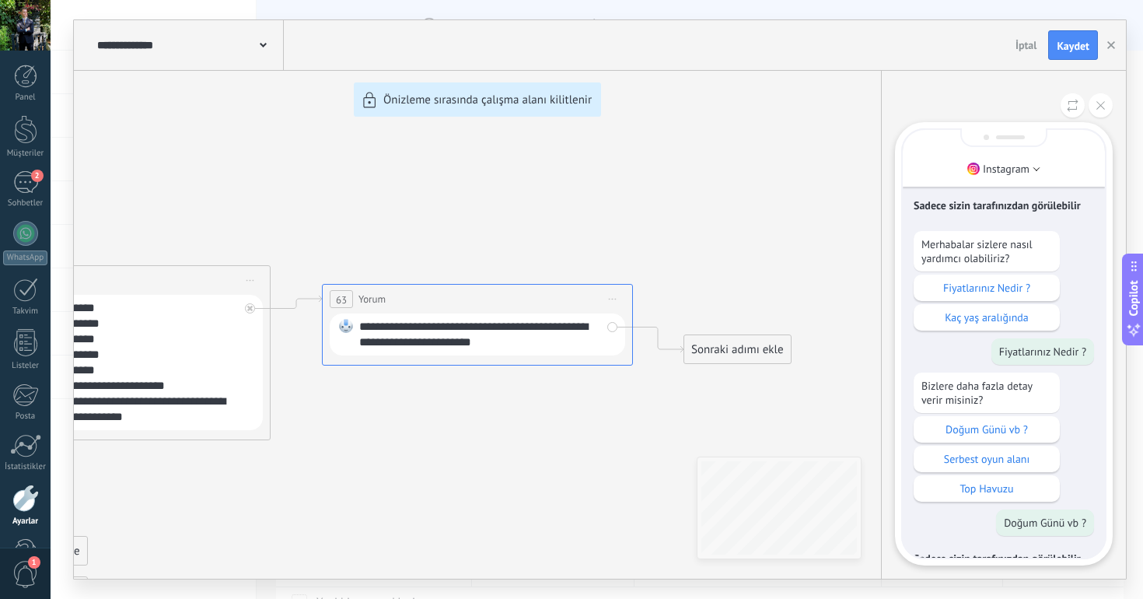
scroll to position [-714, 0]
click at [974, 288] on p "Fiyatlarınız Nedir ?" at bounding box center [986, 288] width 131 height 14
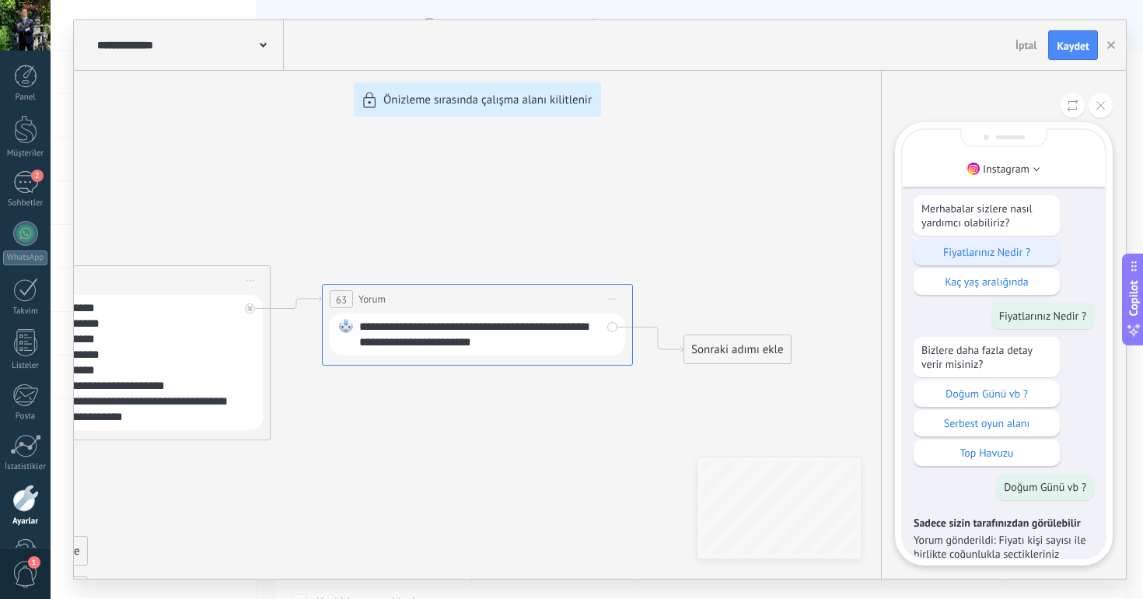
scroll to position [-756, 0]
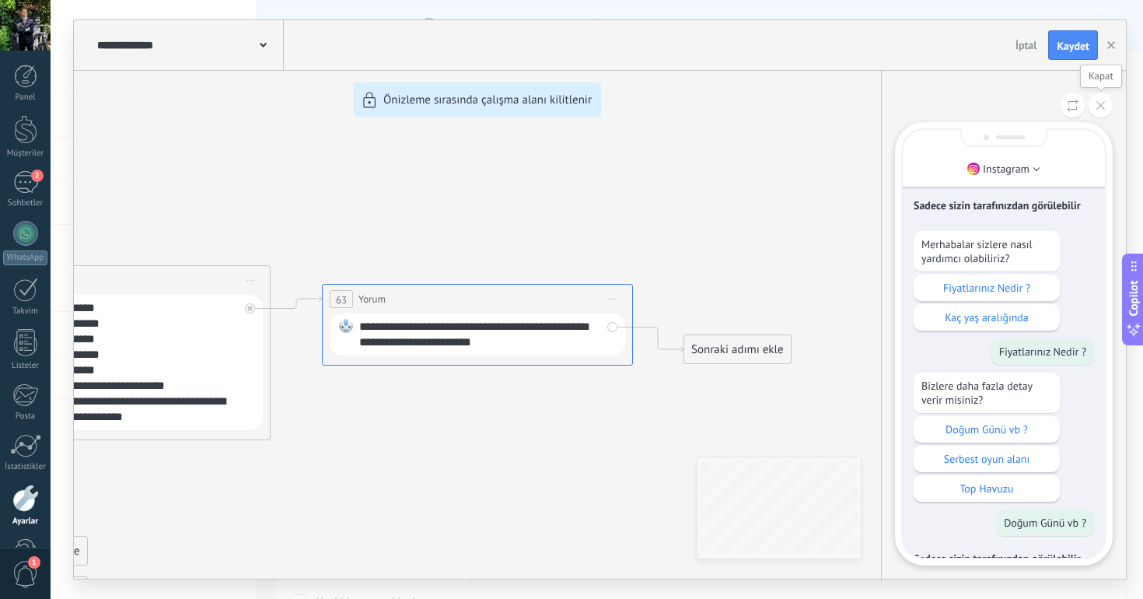
click at [1095, 112] on button at bounding box center [1100, 105] width 24 height 24
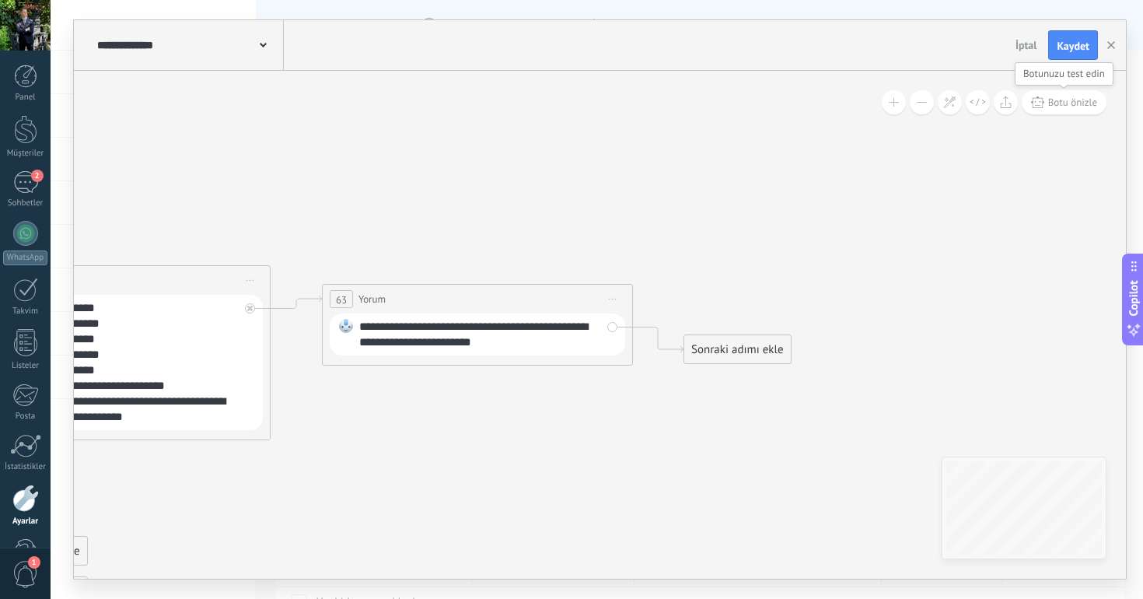
click at [1042, 103] on use at bounding box center [1037, 102] width 13 height 12
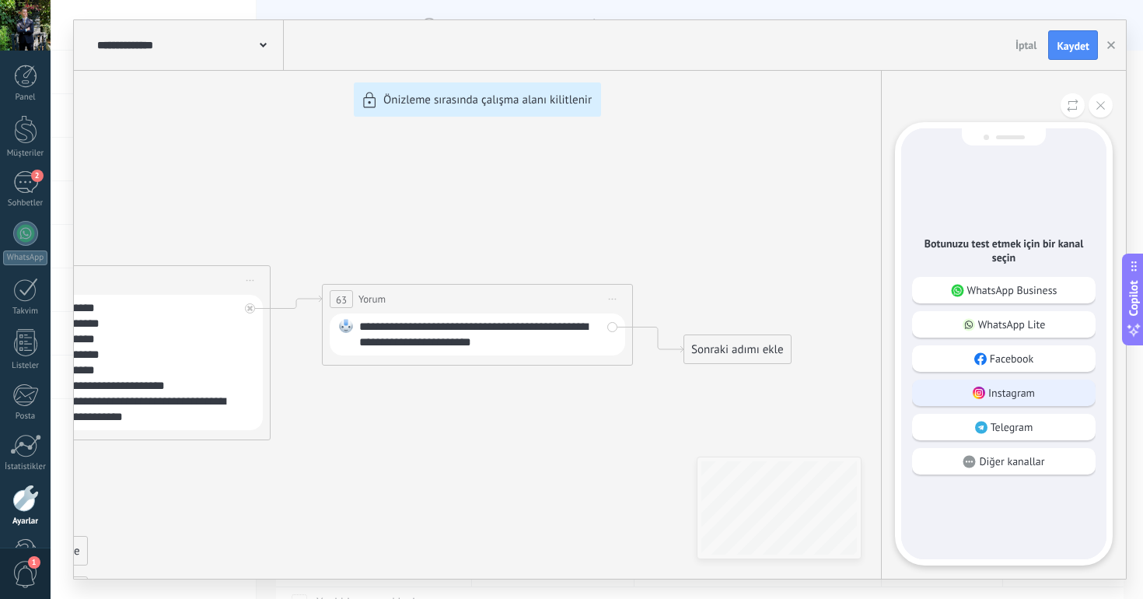
click at [1040, 395] on div "Instagram" at bounding box center [1003, 392] width 183 height 26
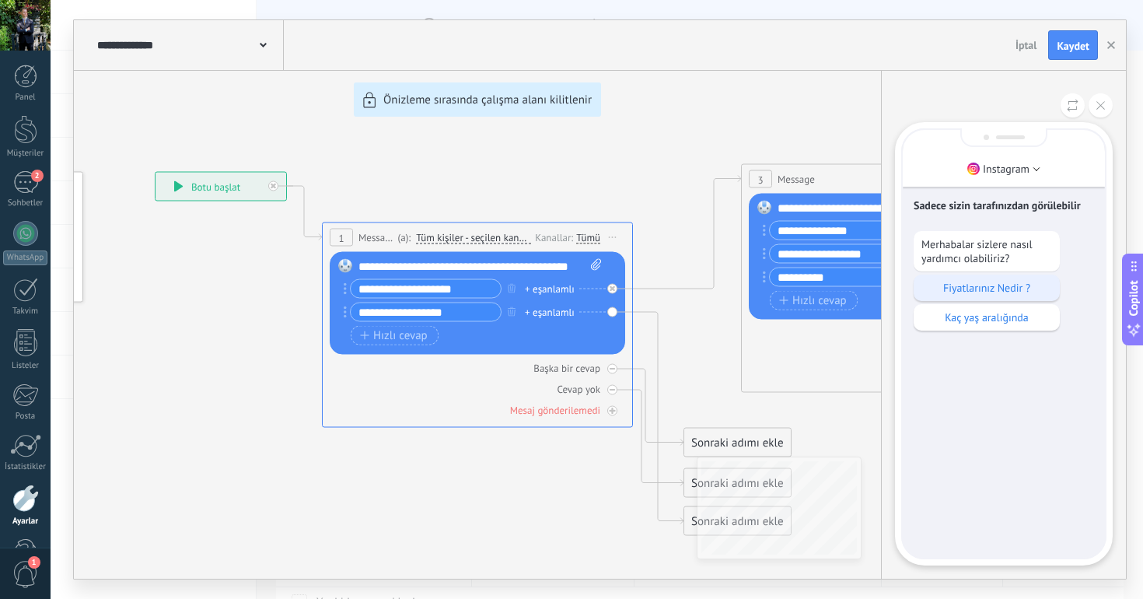
click at [1002, 292] on p "Fiyatlarınız Nedir ?" at bounding box center [986, 288] width 131 height 14
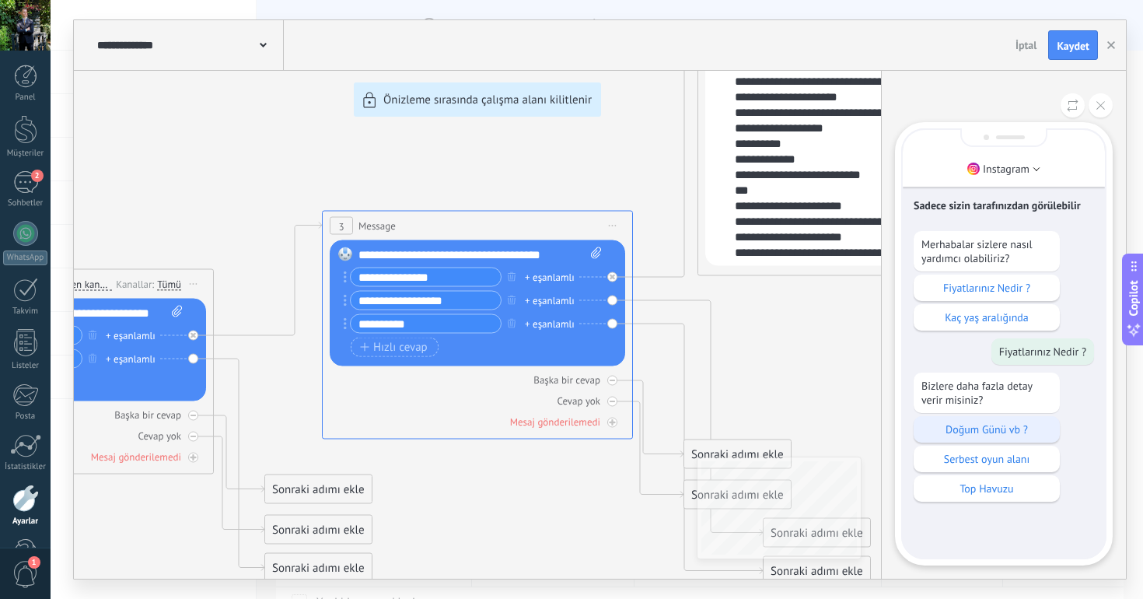
click at [958, 436] on p "Doğum Günü vb ?" at bounding box center [986, 429] width 131 height 14
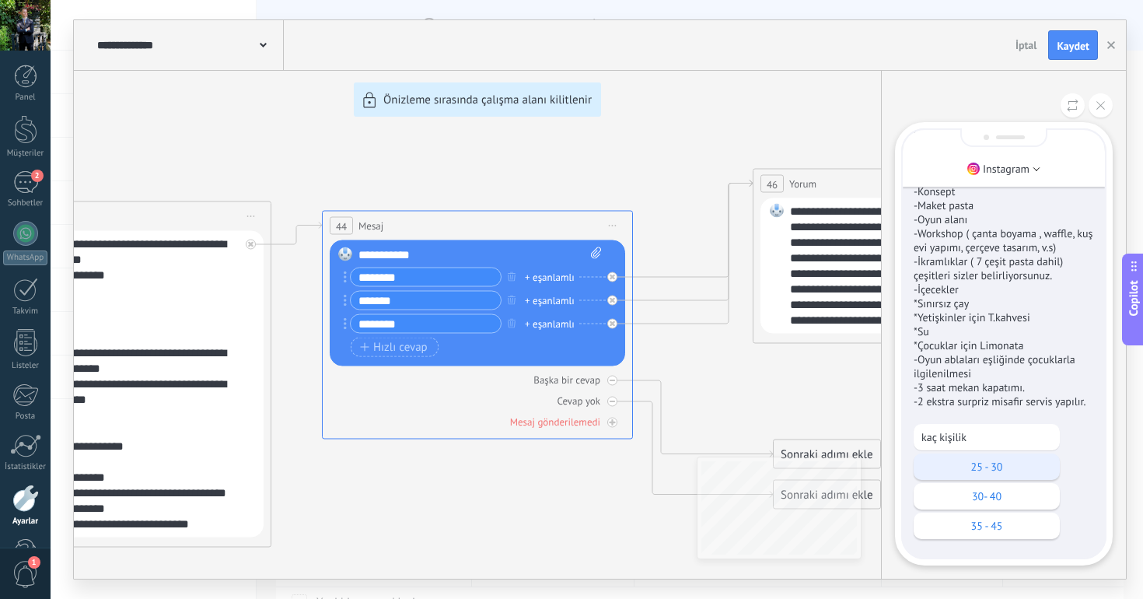
click at [1004, 471] on p "25 - 30" at bounding box center [986, 466] width 131 height 14
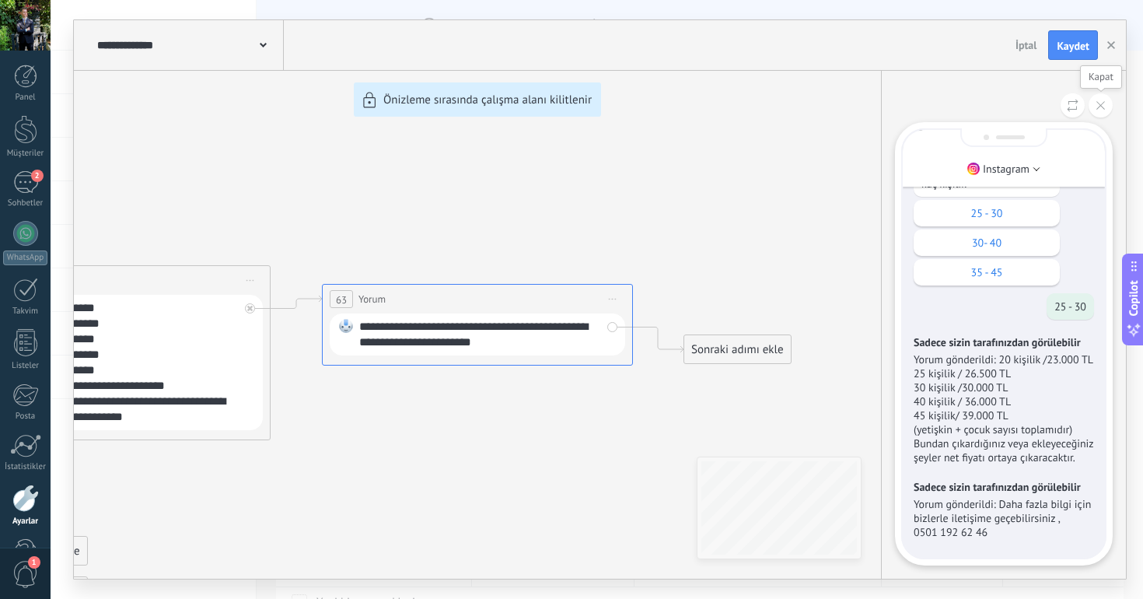
click at [1096, 103] on icon at bounding box center [1100, 105] width 9 height 9
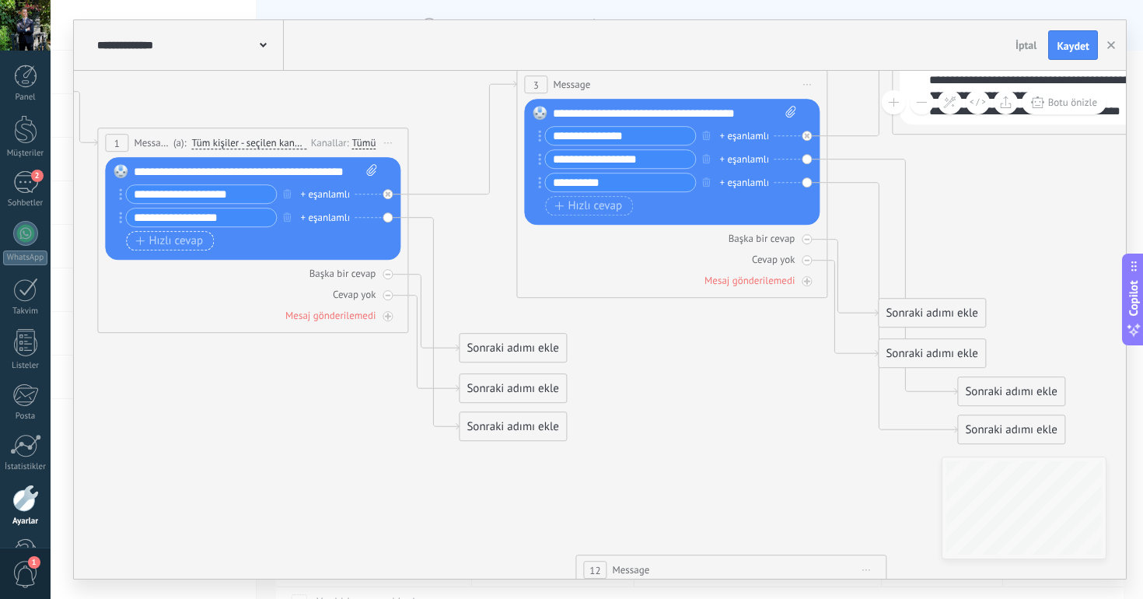
click at [193, 246] on span "Hızlı cevap" at bounding box center [169, 241] width 68 height 12
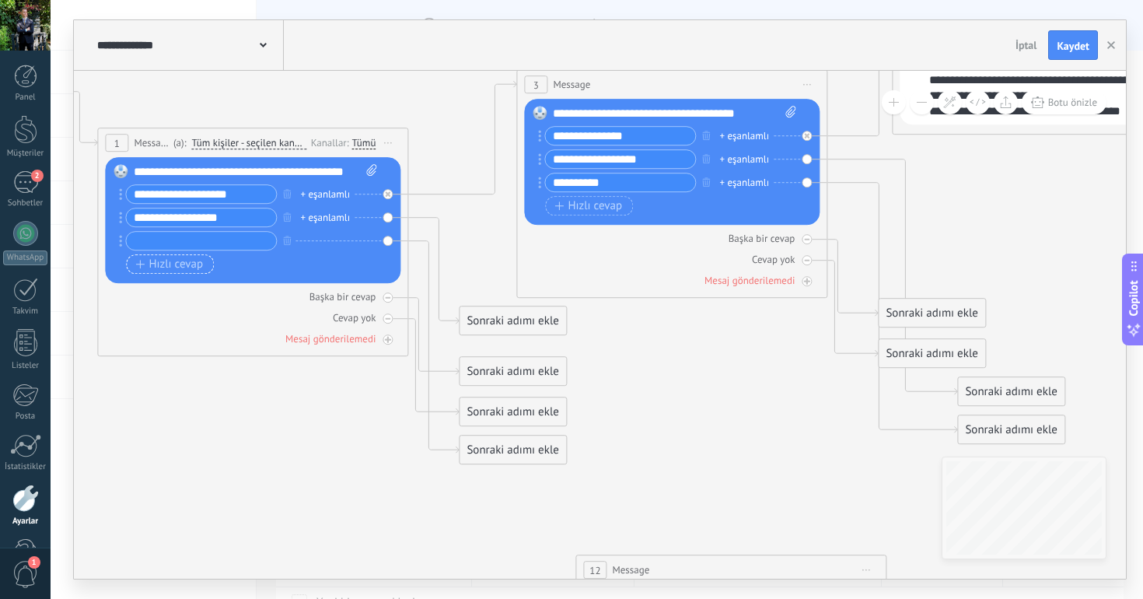
click at [193, 246] on input "text" at bounding box center [201, 241] width 150 height 18
type input "*"
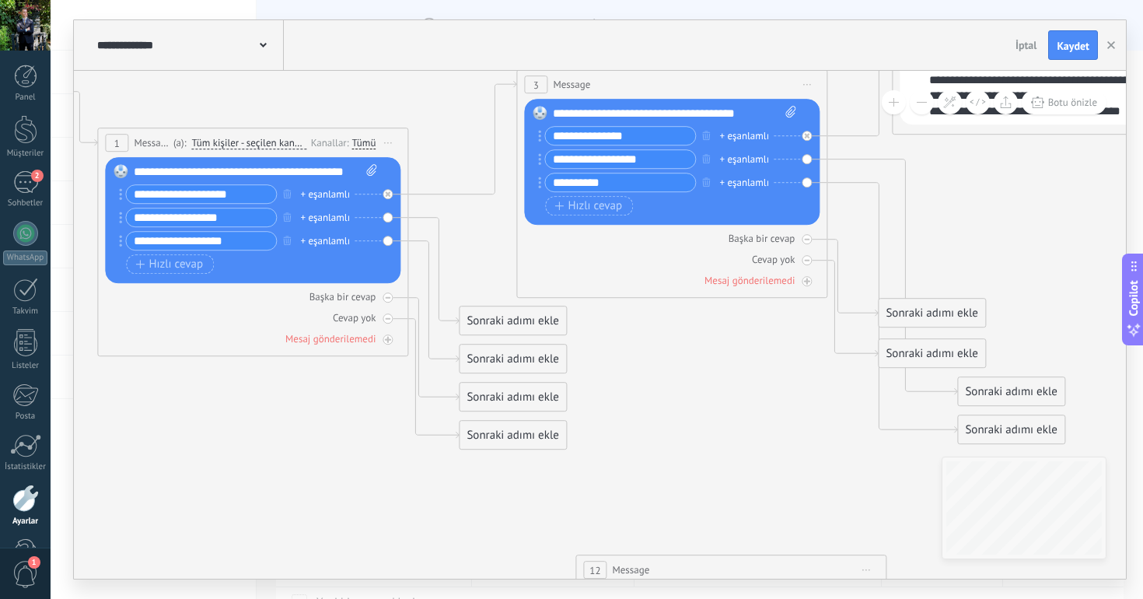
type input "**********"
click at [191, 169] on div "**********" at bounding box center [255, 172] width 243 height 16
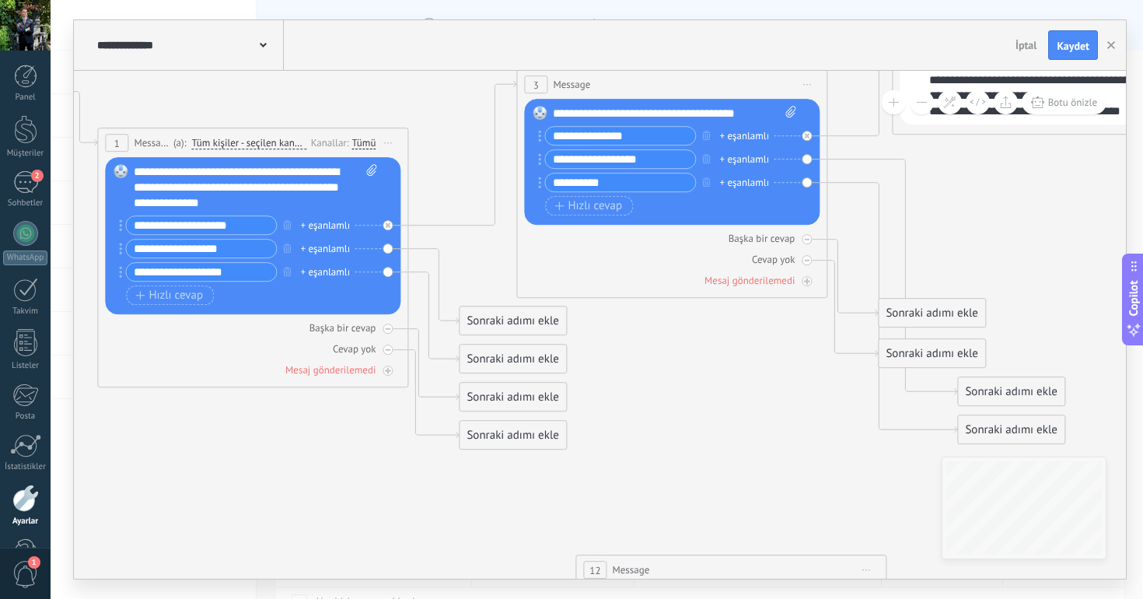
click at [299, 190] on div "**********" at bounding box center [255, 187] width 243 height 47
click at [251, 207] on div "**********" at bounding box center [255, 187] width 243 height 47
click at [183, 292] on span "Hızlı cevap" at bounding box center [169, 295] width 68 height 12
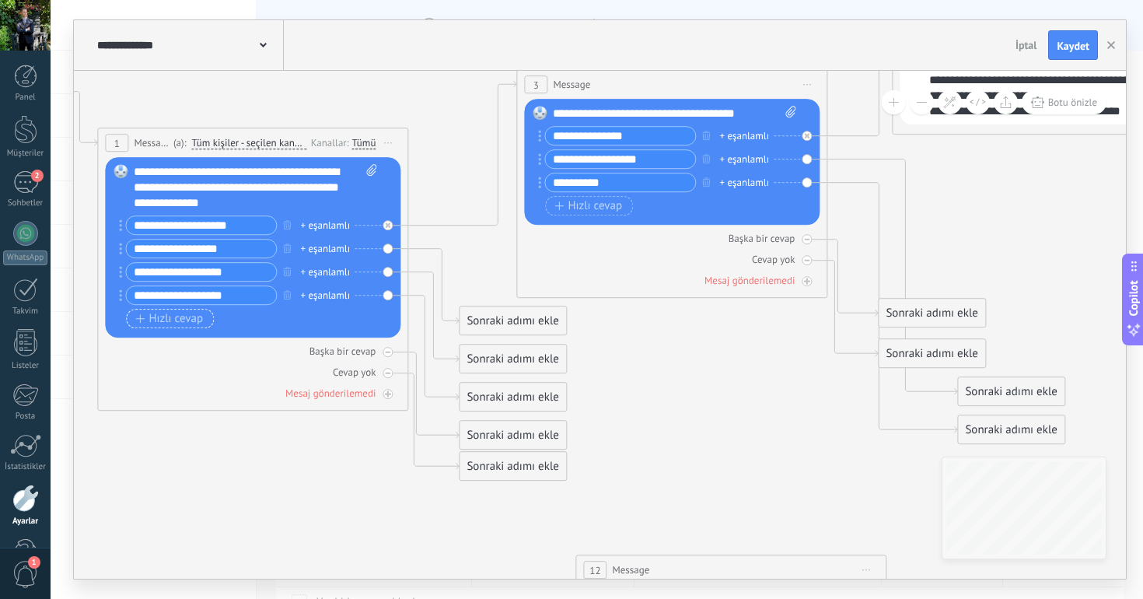
type input "**********"
click at [181, 320] on span "Hızlı cevap" at bounding box center [169, 319] width 68 height 12
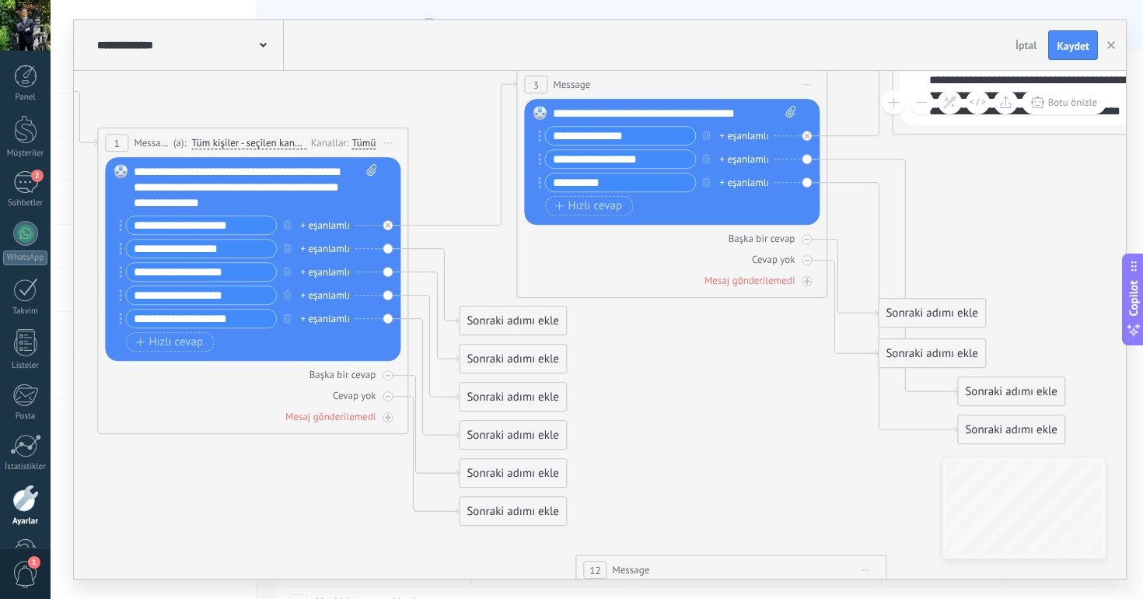
click at [187, 321] on input "**********" at bounding box center [201, 318] width 150 height 18
type input "**********"
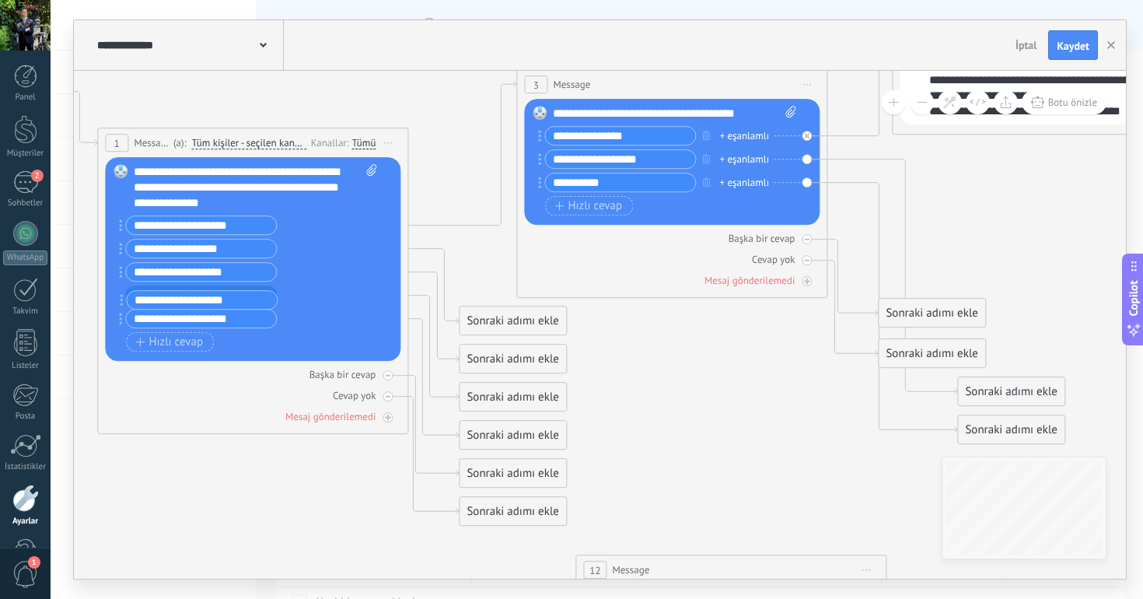
drag, startPoint x: 121, startPoint y: 274, endPoint x: 122, endPoint y: 302, distance: 28.0
drag, startPoint x: 120, startPoint y: 273, endPoint x: 117, endPoint y: 320, distance: 46.7
drag, startPoint x: 121, startPoint y: 292, endPoint x: 121, endPoint y: 276, distance: 16.3
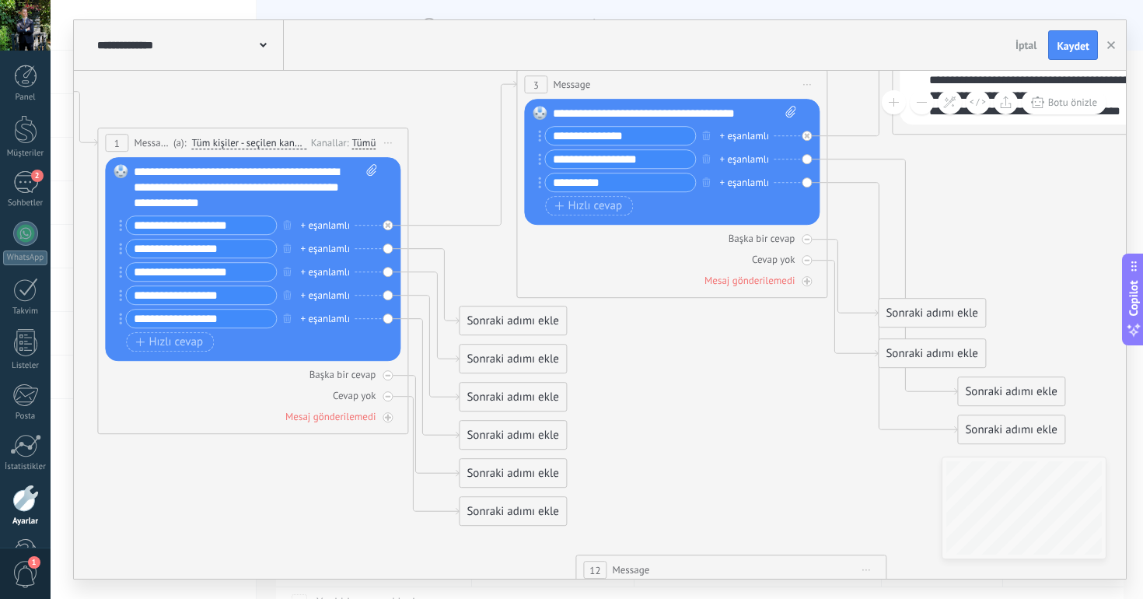
drag, startPoint x: 118, startPoint y: 272, endPoint x: 118, endPoint y: 262, distance: 10.1
click at [118, 262] on div "Değiştir Kaldır Convert to voice message Resmi eklemek için buraya sürükleyin. …" at bounding box center [252, 259] width 295 height 204
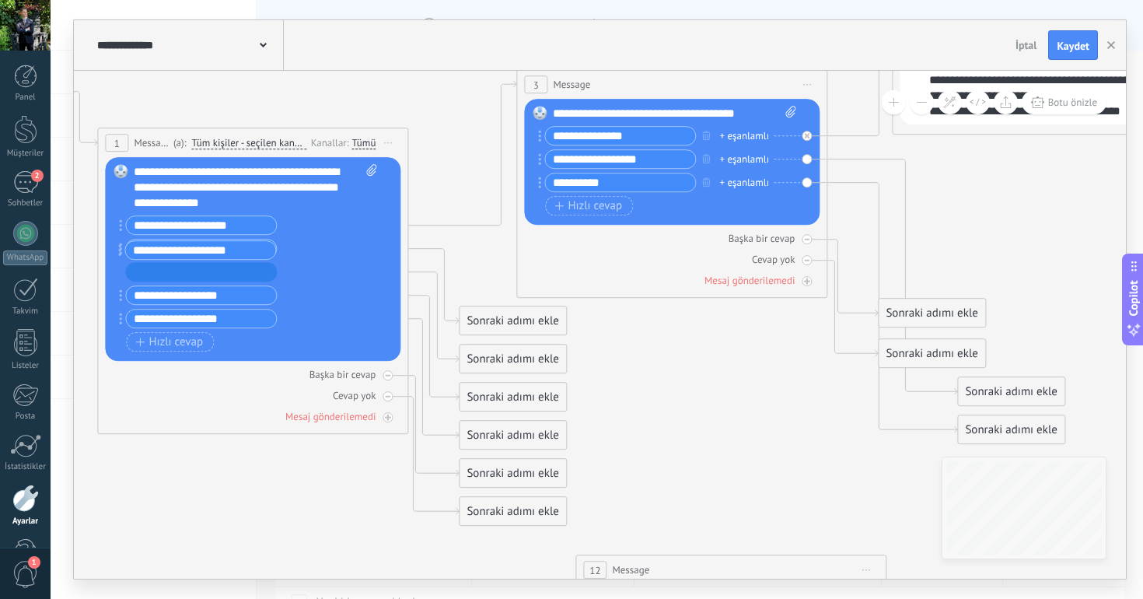
drag, startPoint x: 119, startPoint y: 271, endPoint x: 118, endPoint y: 246, distance: 24.1
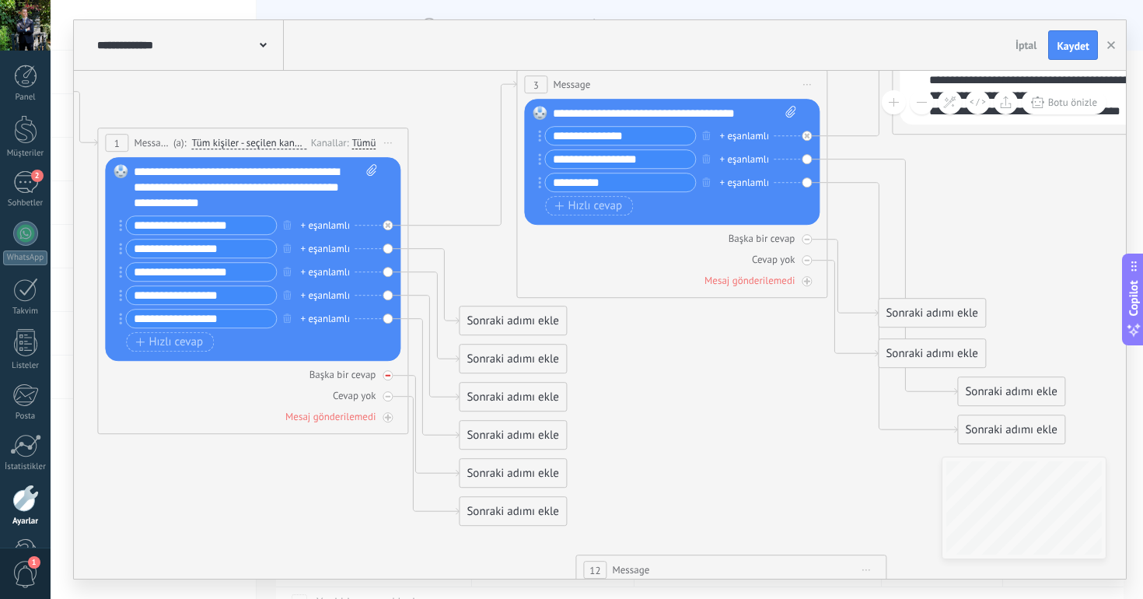
click at [387, 376] on icon at bounding box center [387, 376] width 5 height 2
click at [387, 393] on icon at bounding box center [387, 395] width 5 height 5
click at [390, 414] on div at bounding box center [388, 417] width 10 height 10
click at [529, 493] on div "Sonraki adımı ekle" at bounding box center [512, 500] width 107 height 26
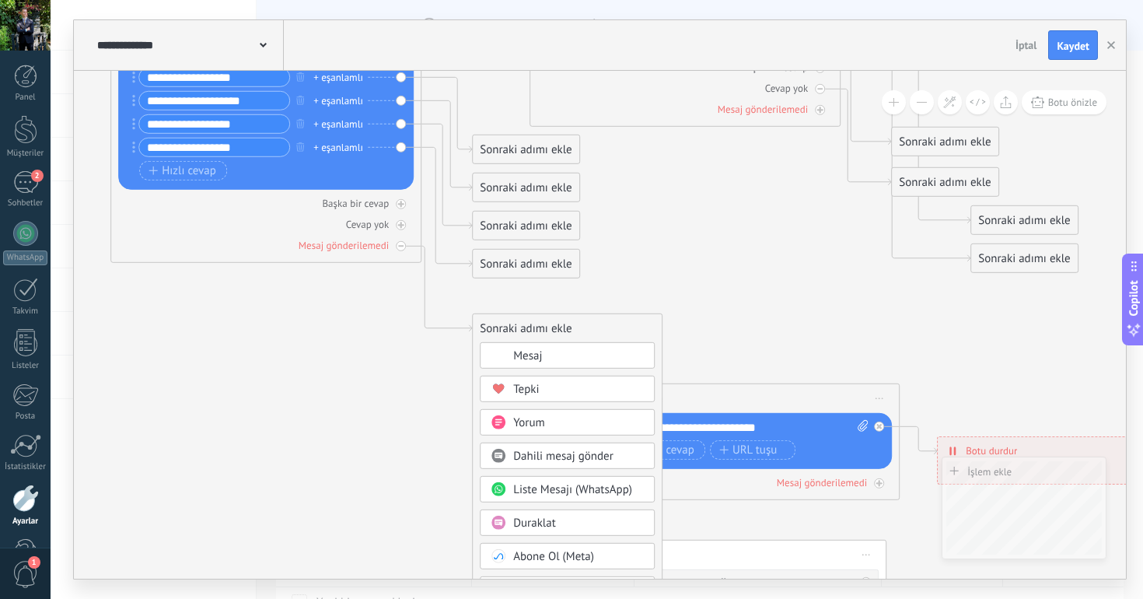
click at [585, 355] on div "Mesaj" at bounding box center [578, 356] width 131 height 16
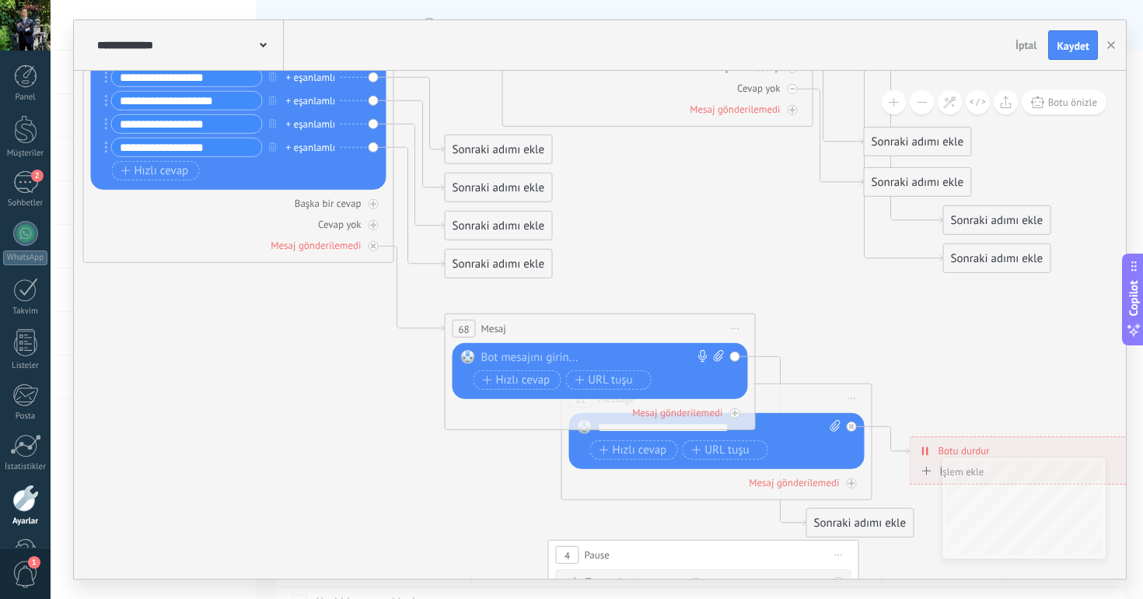
click at [731, 324] on span "Önizlemeye buradan başlayın [GEOGRAPHIC_DATA]dır Yinele Sil" at bounding box center [735, 328] width 25 height 23
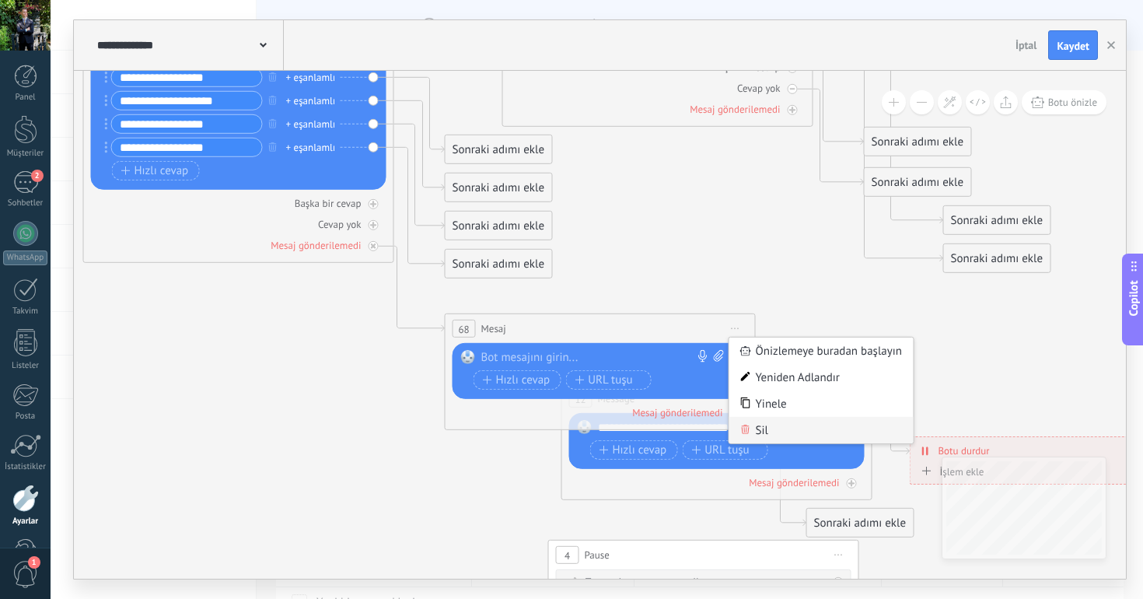
click at [756, 420] on div "Sil" at bounding box center [821, 430] width 184 height 26
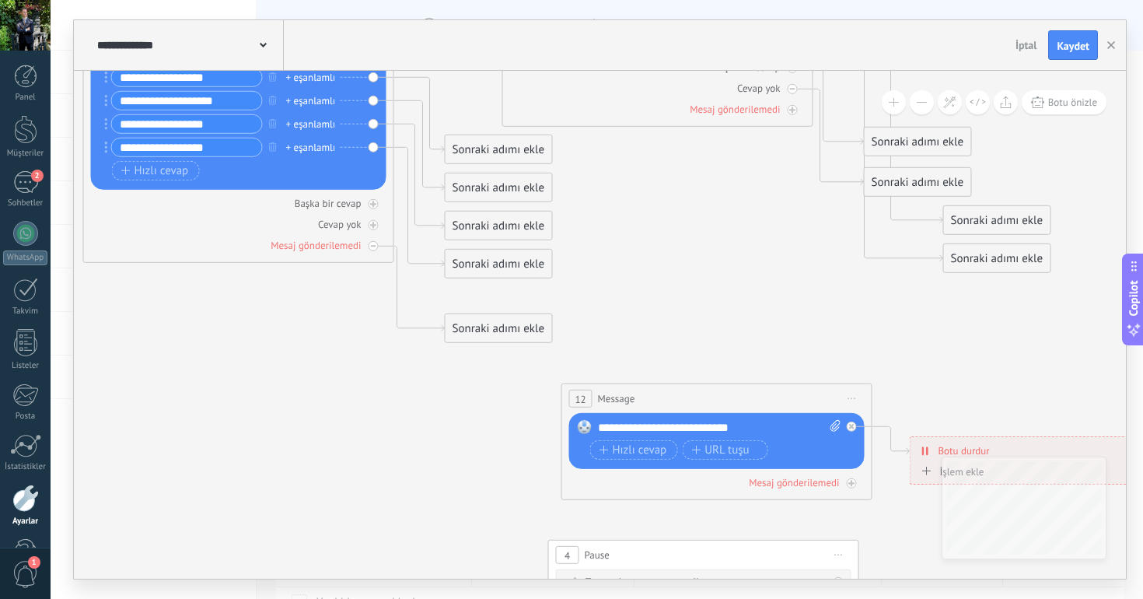
click at [498, 320] on div "Sonraki adımı ekle" at bounding box center [498, 329] width 107 height 26
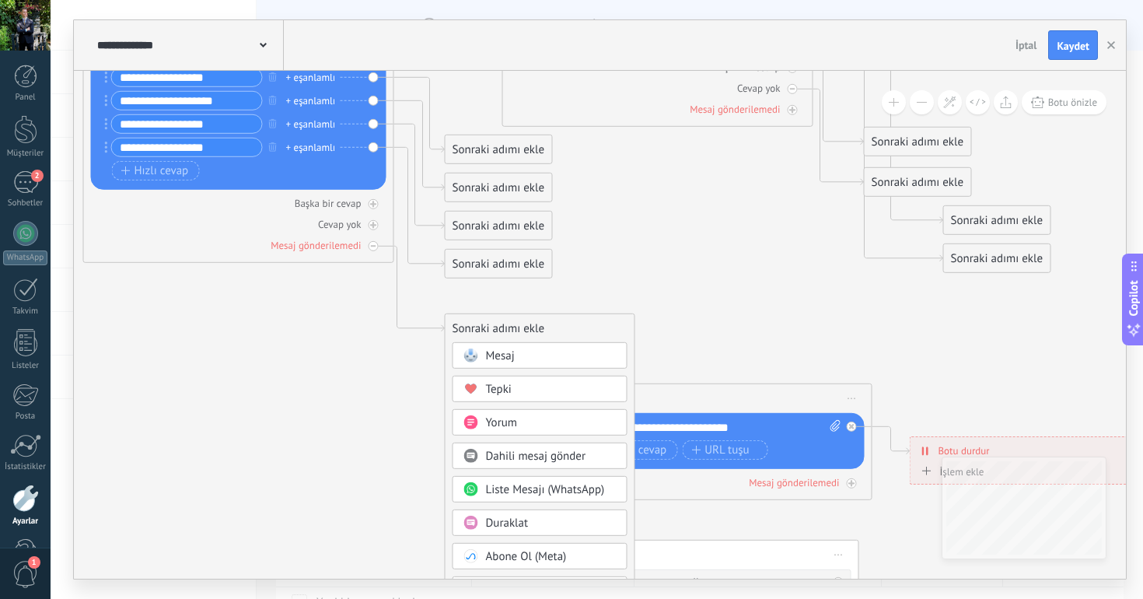
click at [512, 456] on span "Dahili mesaj gönder" at bounding box center [536, 456] width 100 height 15
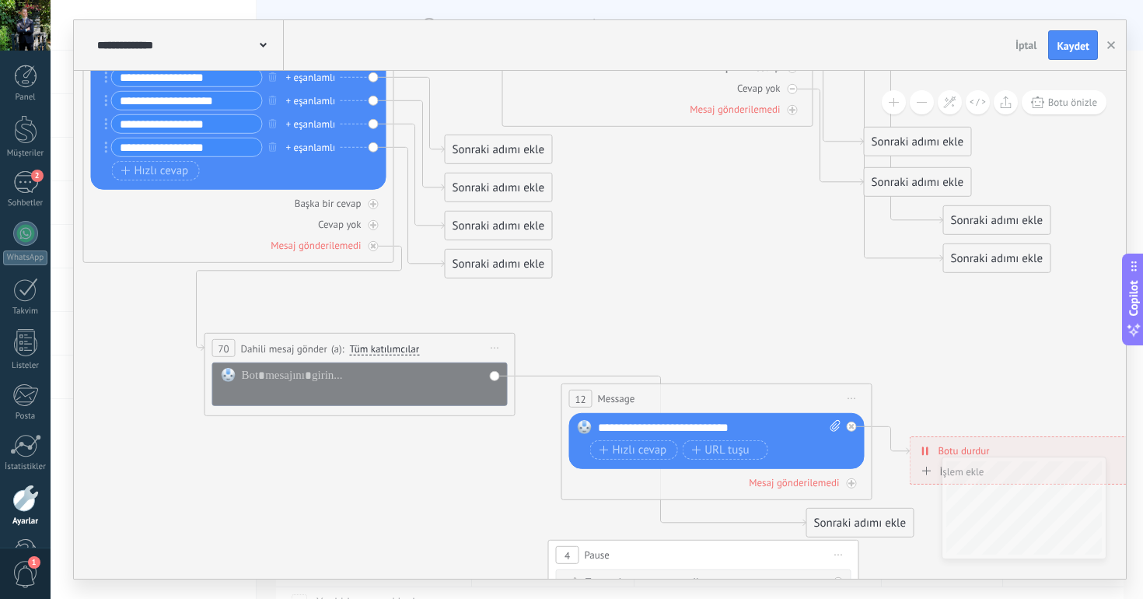
drag, startPoint x: 539, startPoint y: 330, endPoint x: 299, endPoint y: 351, distance: 241.1
click at [299, 351] on span "Dahili mesaj gönder" at bounding box center [284, 348] width 86 height 15
click at [282, 351] on span "Dahili mesaj gönder" at bounding box center [284, 348] width 86 height 15
drag, startPoint x: 840, startPoint y: 517, endPoint x: 572, endPoint y: 317, distance: 333.8
click at [571, 317] on div "Sonraki adımı ekle" at bounding box center [588, 323] width 107 height 26
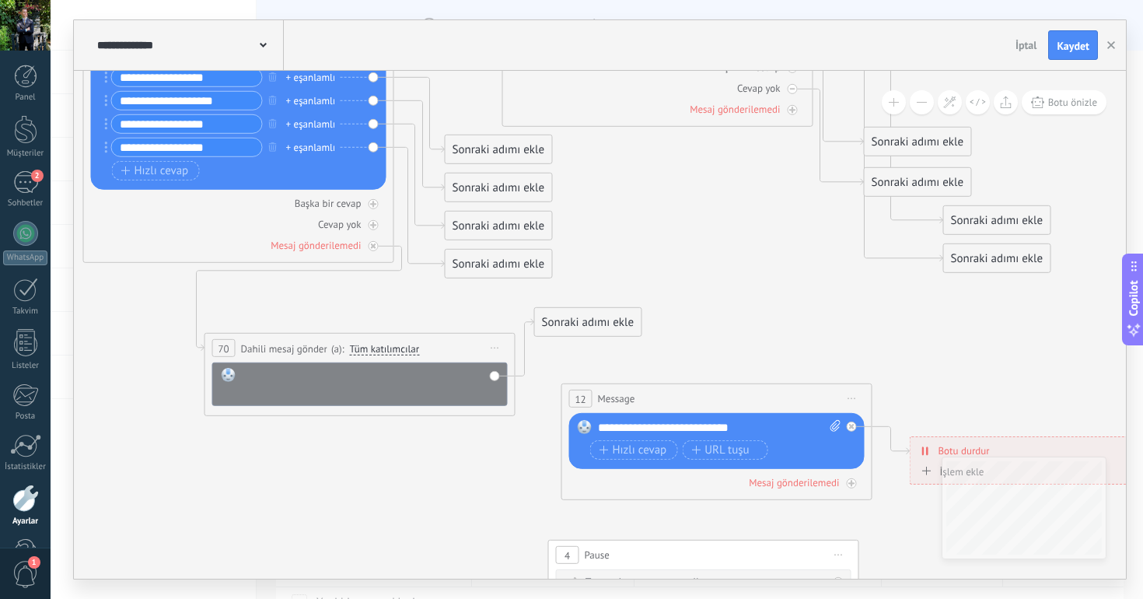
click at [299, 395] on div at bounding box center [370, 383] width 257 height 31
click at [1071, 105] on span "Botu önizle" at bounding box center [1072, 102] width 49 height 13
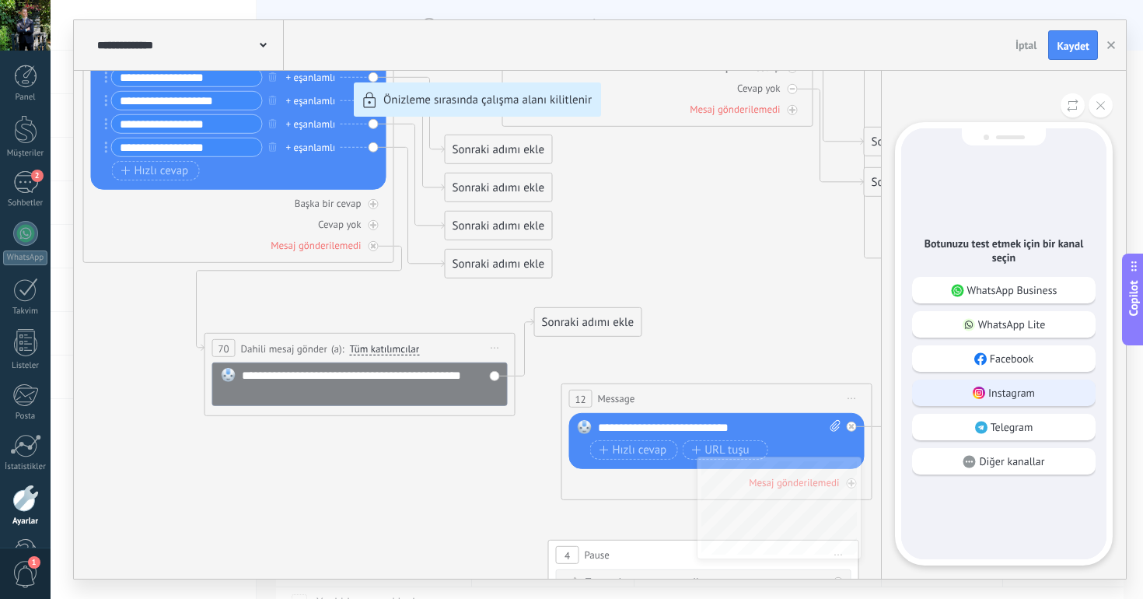
click at [983, 386] on icon at bounding box center [979, 392] width 12 height 12
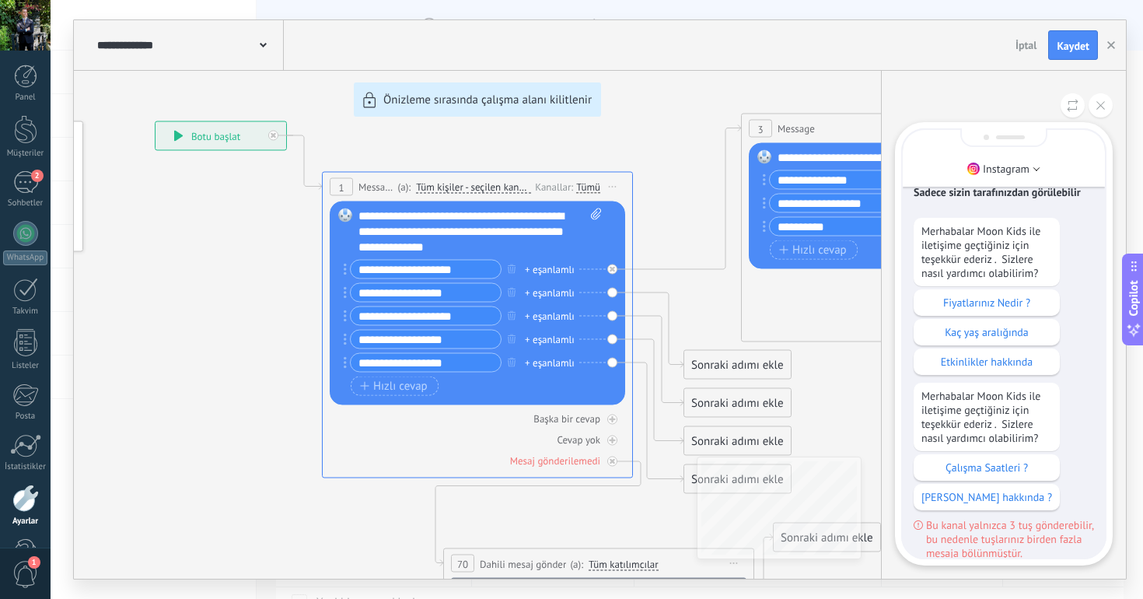
scroll to position [0, 0]
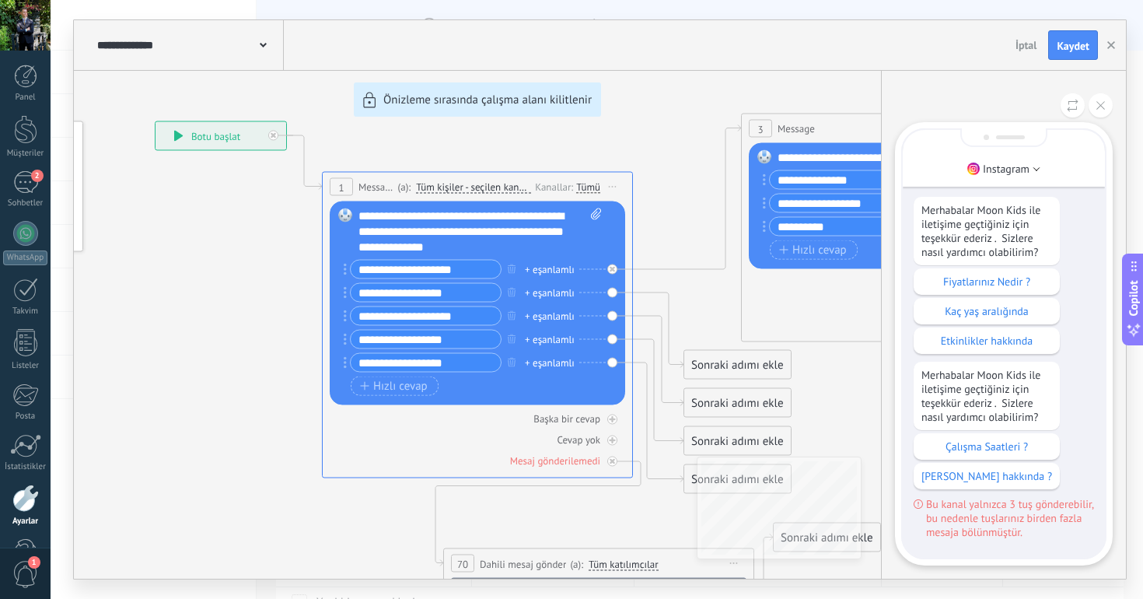
click at [513, 339] on div "**********" at bounding box center [600, 299] width 1052 height 558
click at [512, 339] on div "**********" at bounding box center [600, 299] width 1052 height 558
click at [965, 282] on p "Fiyatlarınız Nedir ?" at bounding box center [986, 281] width 131 height 14
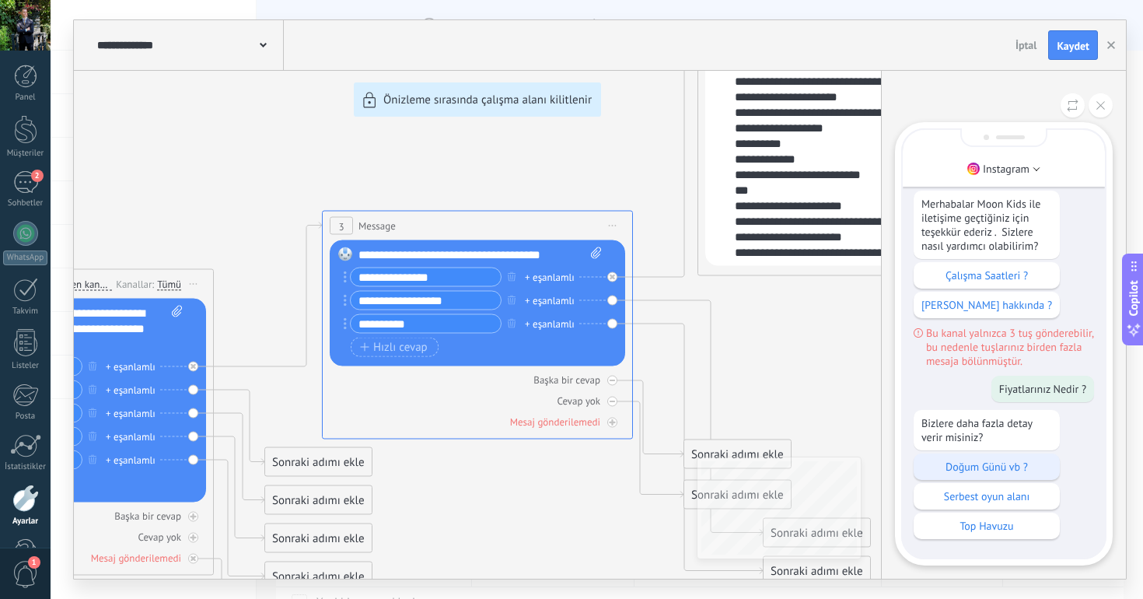
click at [967, 463] on p "Doğum Günü vb ?" at bounding box center [986, 466] width 131 height 14
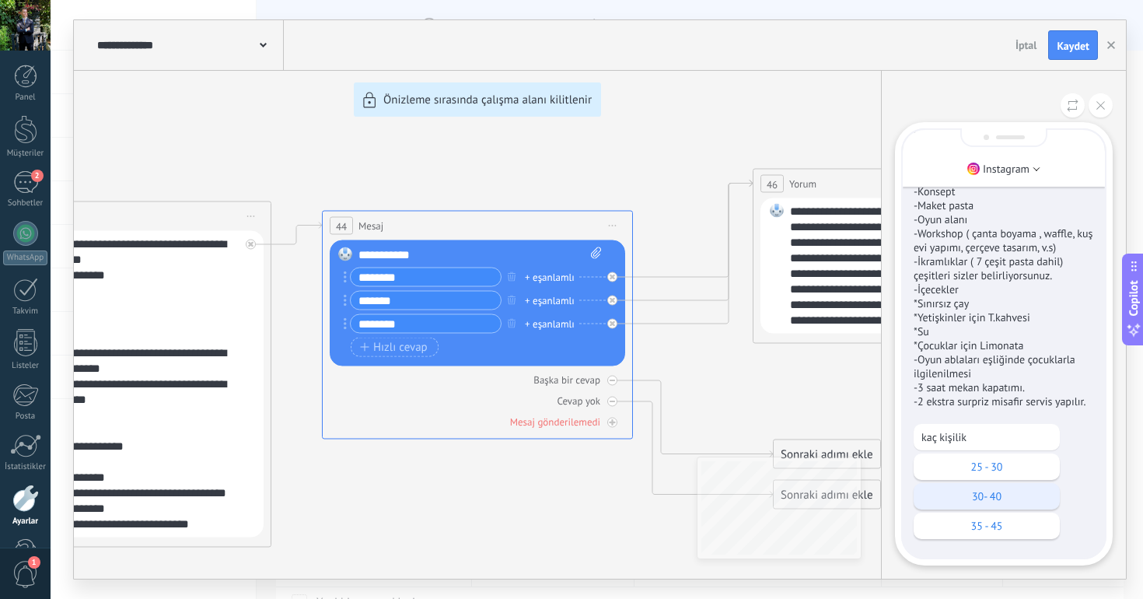
click at [994, 489] on p "30- 40" at bounding box center [986, 496] width 131 height 14
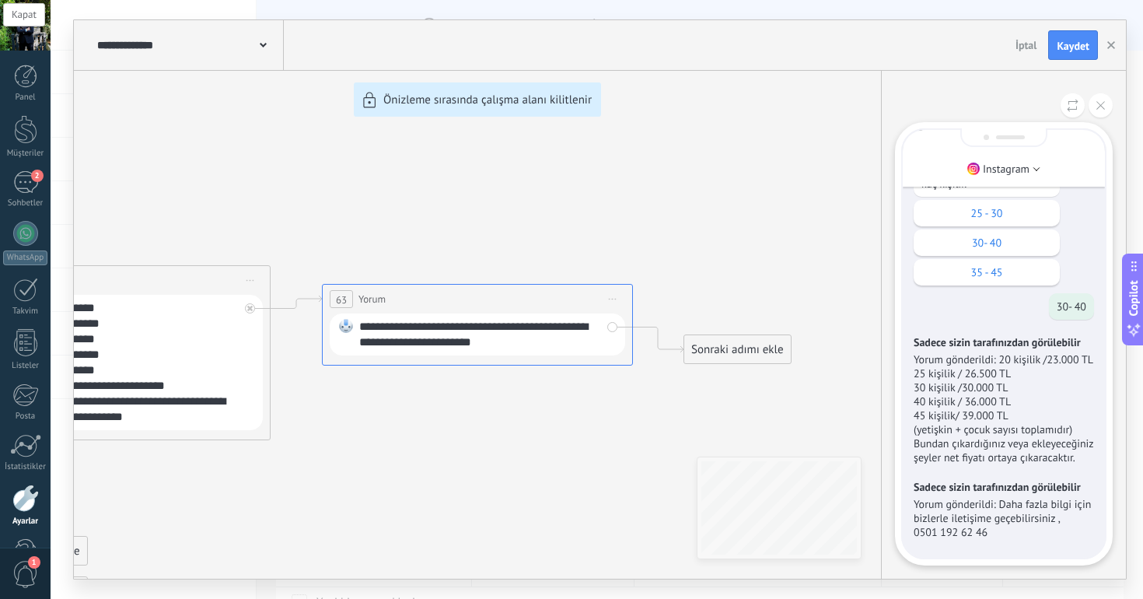
click at [1100, 108] on icon at bounding box center [1100, 105] width 9 height 9
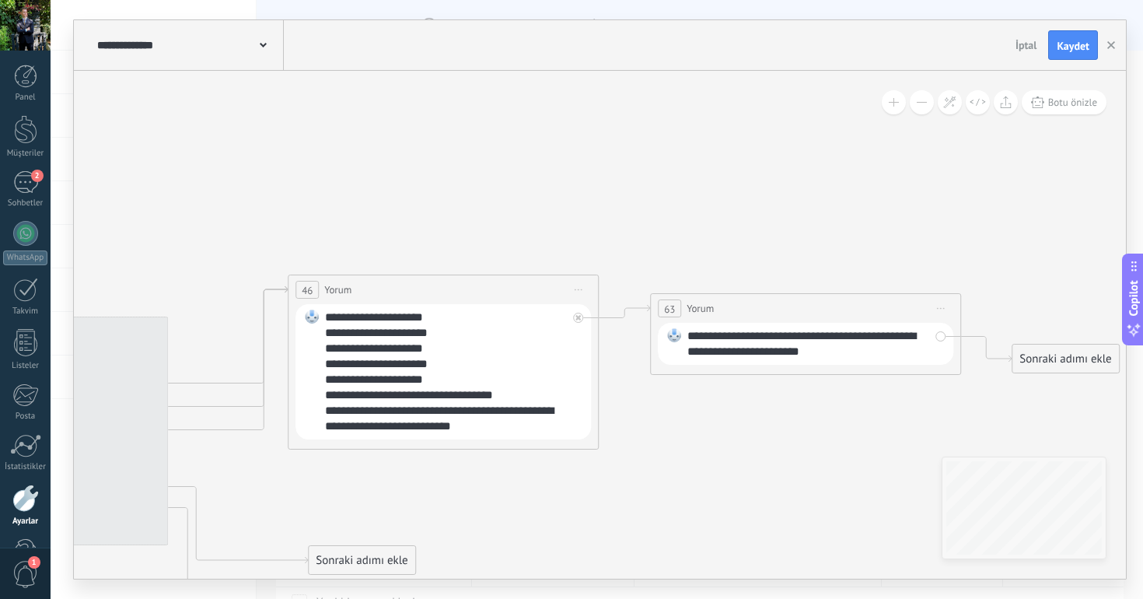
drag, startPoint x: 623, startPoint y: 423, endPoint x: 869, endPoint y: 432, distance: 246.6
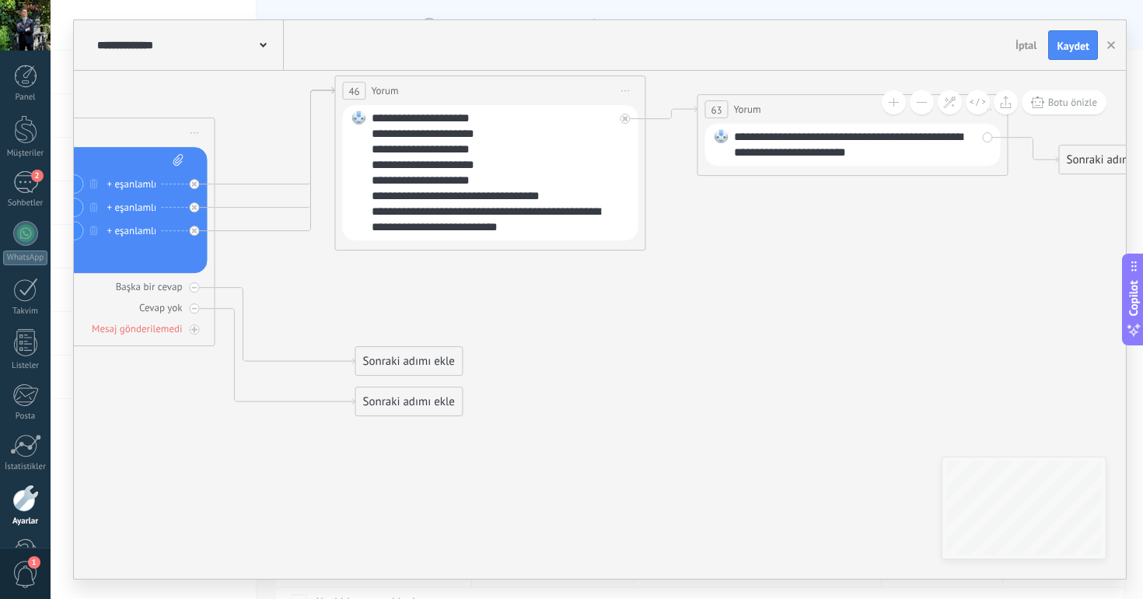
drag, startPoint x: 775, startPoint y: 423, endPoint x: 762, endPoint y: 225, distance: 197.9
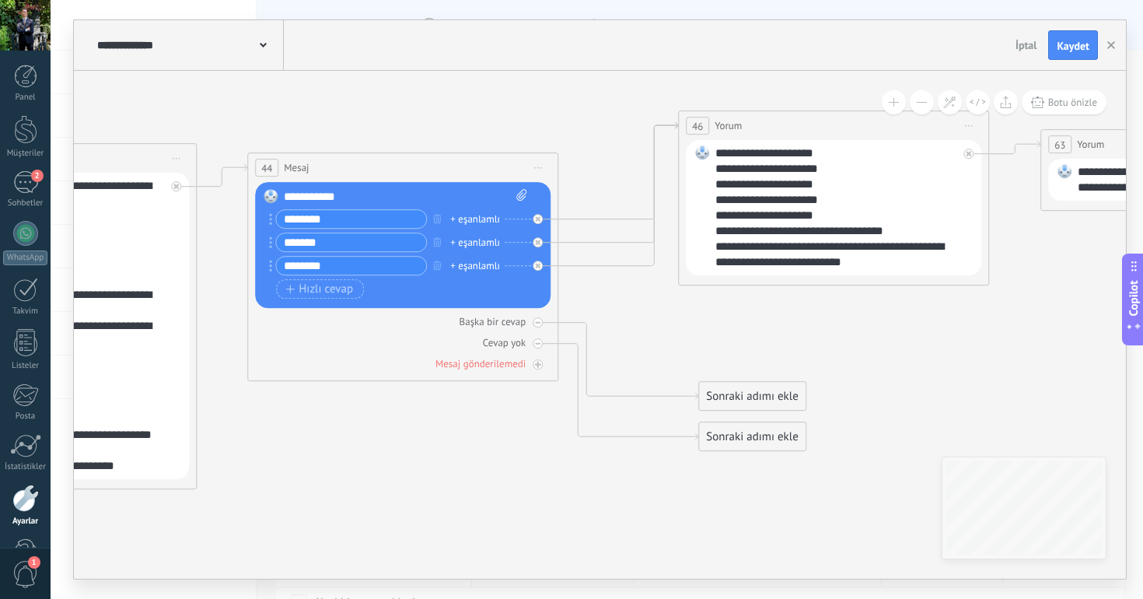
drag, startPoint x: 753, startPoint y: 304, endPoint x: 1095, endPoint y: 337, distance: 343.6
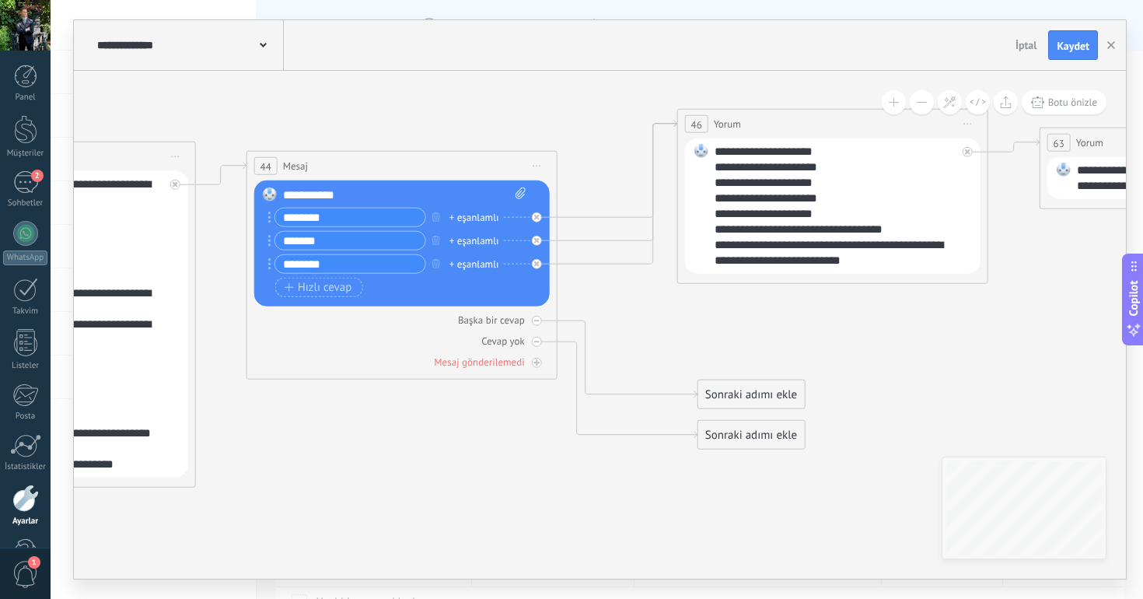
click at [369, 184] on div "Değiştir Kaldır Convert to voice message Resmi eklemek için buraya sürükleyin. …" at bounding box center [401, 243] width 295 height 126
click at [334, 195] on div "**********" at bounding box center [404, 195] width 243 height 16
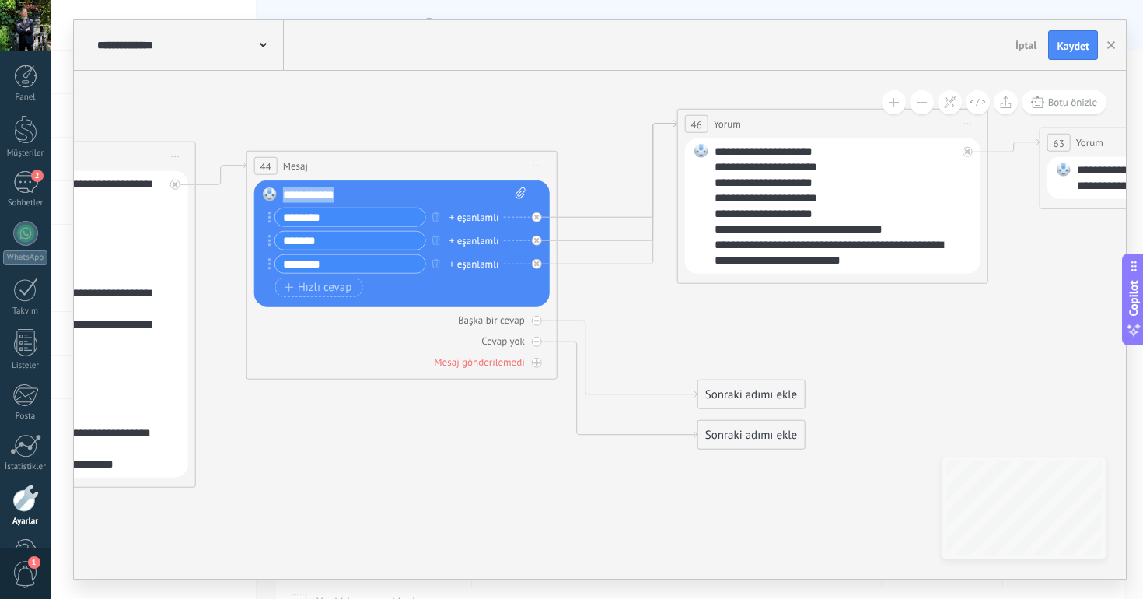
click at [334, 195] on div "**********" at bounding box center [404, 195] width 243 height 16
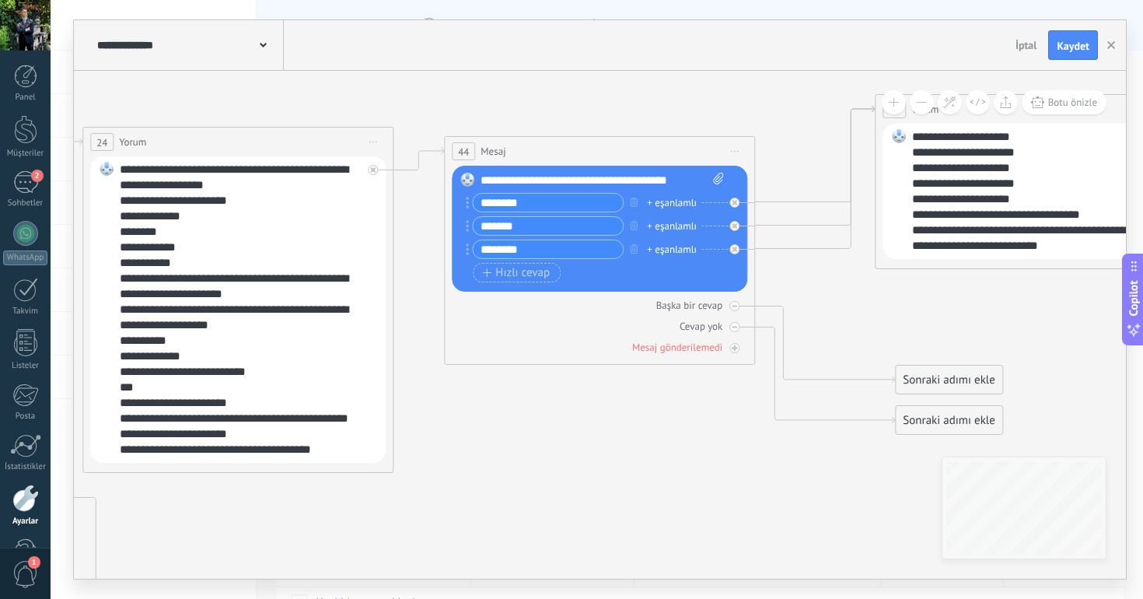
drag, startPoint x: 414, startPoint y: 428, endPoint x: 637, endPoint y: 410, distance: 223.0
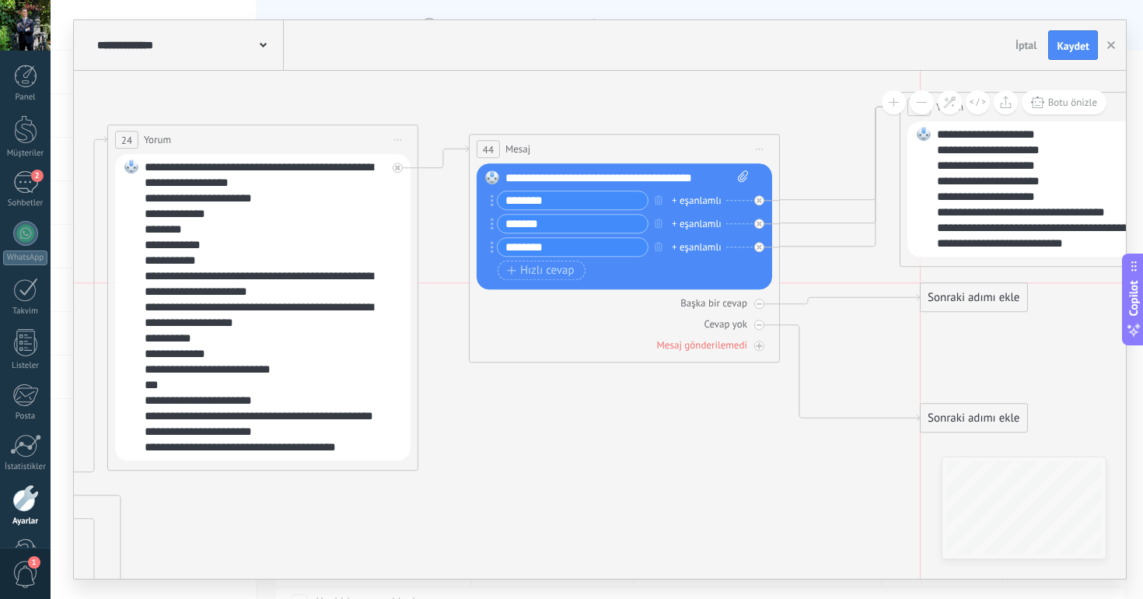
drag, startPoint x: 974, startPoint y: 384, endPoint x: 973, endPoint y: 299, distance: 85.5
click at [973, 299] on div "Sonraki adımı ekle" at bounding box center [974, 298] width 107 height 26
click at [758, 303] on icon at bounding box center [758, 304] width 5 height 2
drag, startPoint x: 962, startPoint y: 414, endPoint x: 940, endPoint y: 302, distance: 114.0
click at [939, 302] on div "Sonraki adımı ekle" at bounding box center [953, 306] width 107 height 26
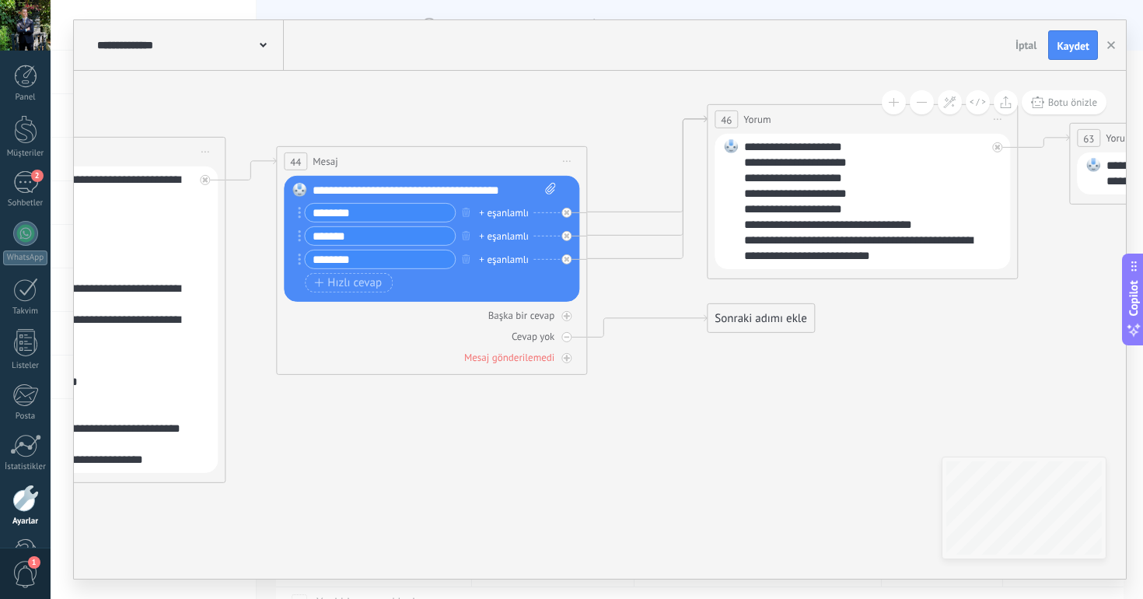
click at [781, 325] on div "Sonraki adımı ekle" at bounding box center [760, 319] width 107 height 26
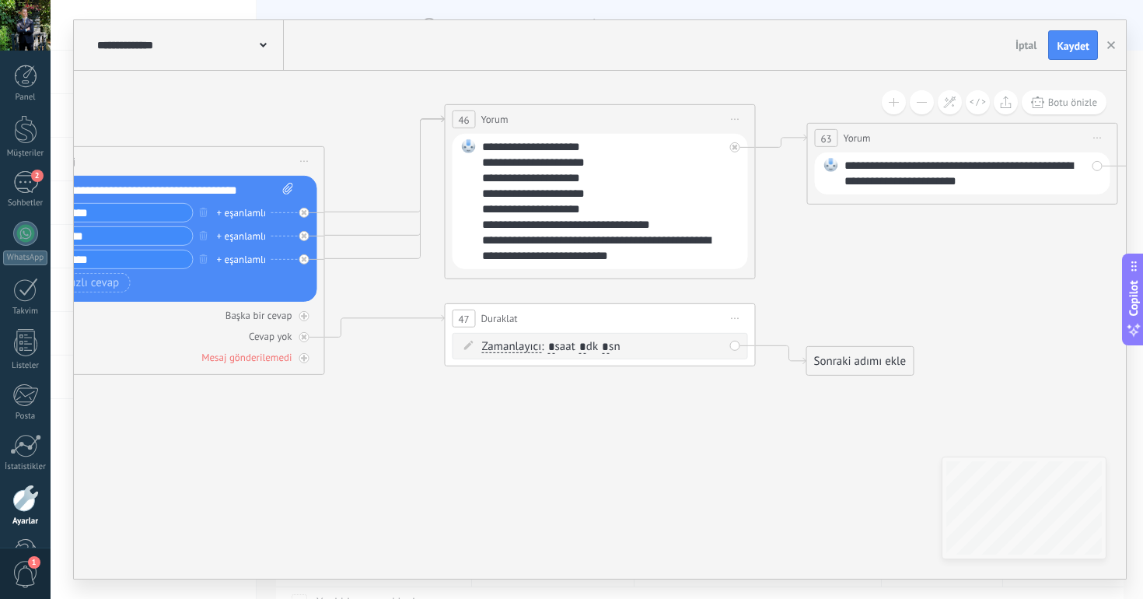
click at [596, 352] on span ": * saat * dk * sn" at bounding box center [580, 346] width 79 height 15
click at [551, 360] on div "Zamanlayıcı Zamanlayıcı Zamanlayıcı Zamanlayıcı : * saat * dk * sn : Pzt - Paz …" at bounding box center [599, 349] width 295 height 33
click at [518, 348] on span "Zamanlayıcı" at bounding box center [512, 347] width 60 height 12
click at [518, 348] on button "Zamanlayıcı" at bounding box center [571, 347] width 194 height 28
click at [518, 348] on span "Zamanlayıcı" at bounding box center [559, 348] width 188 height 16
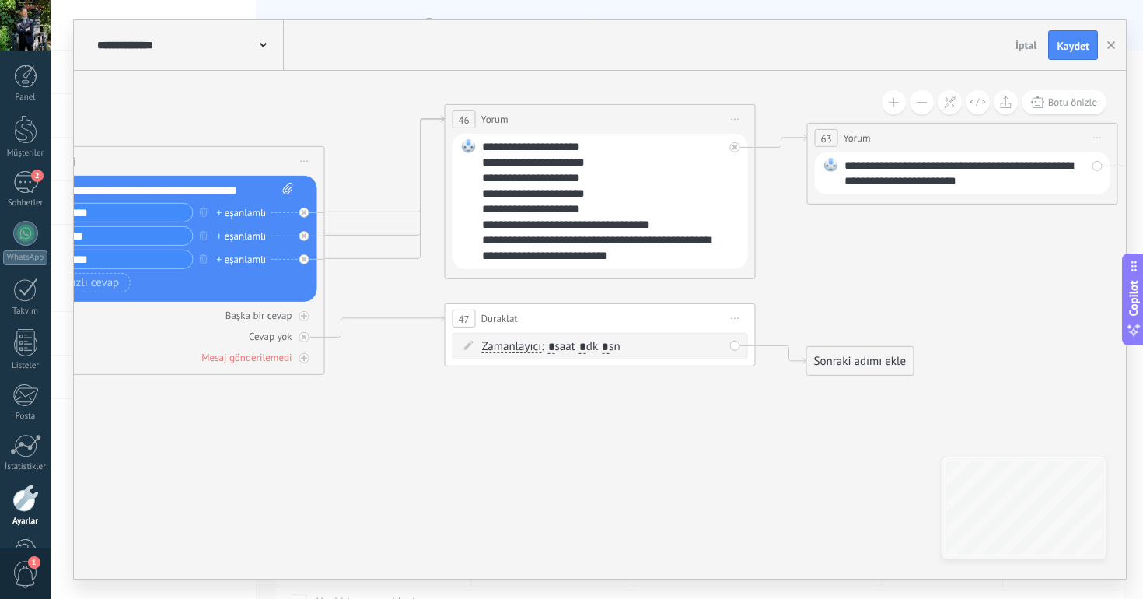
click at [586, 347] on input "*" at bounding box center [582, 347] width 7 height 12
type input "*"
click at [652, 344] on div "Zamanlayıcı Zamanlayıcı Zamanlayıcı Zamanlayıcı : * saat * dk * sn : Pzt - Paz …" at bounding box center [603, 347] width 242 height 16
click at [859, 365] on div "Sonraki adımı ekle" at bounding box center [860, 361] width 107 height 26
click at [308, 164] on span "Önizlemeye buradan başlayın [GEOGRAPHIC_DATA]dır Yinele Sil" at bounding box center [304, 161] width 25 height 23
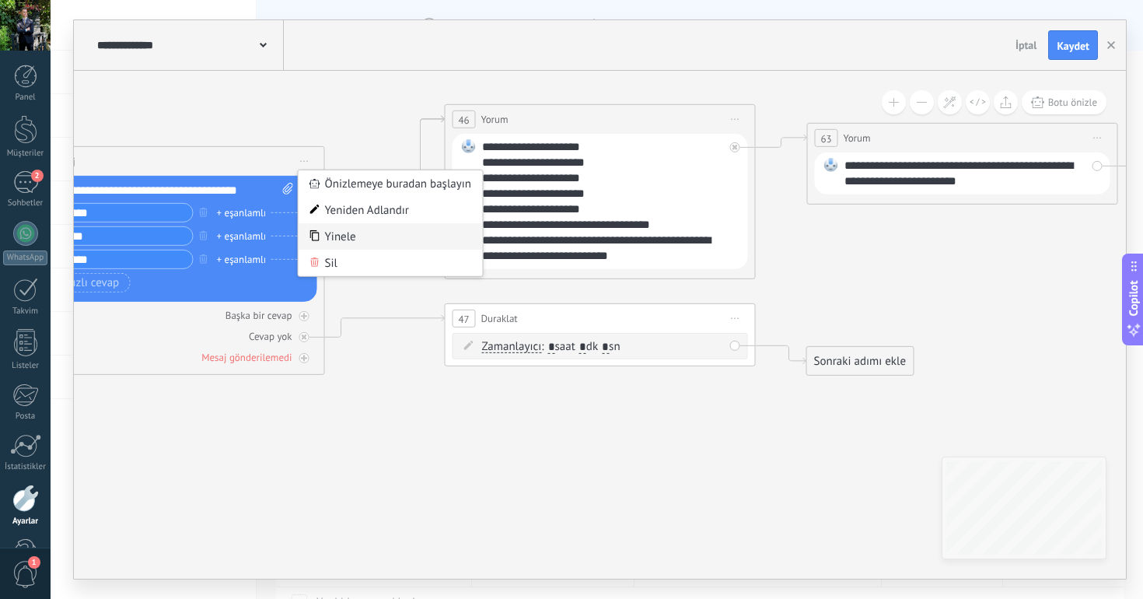
click at [348, 239] on div "Yinele" at bounding box center [391, 236] width 184 height 26
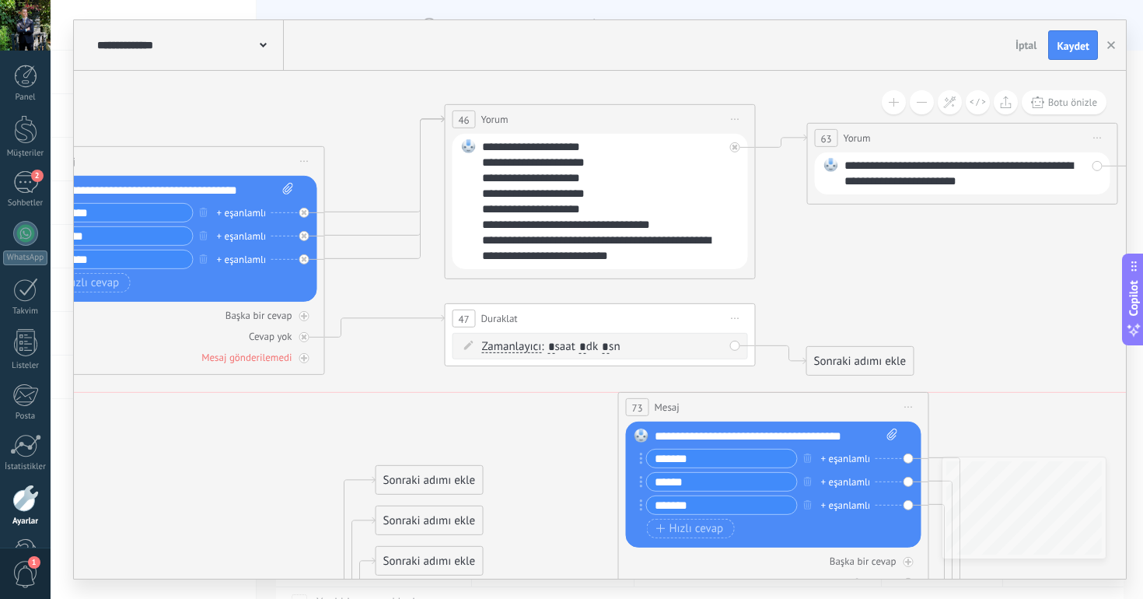
drag, startPoint x: 236, startPoint y: 432, endPoint x: 840, endPoint y: 390, distance: 605.5
click at [840, 393] on div "73 [GEOGRAPHIC_DATA] ***** (a): Tüm kişiler - seçilen kanallar Tüm kişiler - se…" at bounding box center [773, 407] width 309 height 29
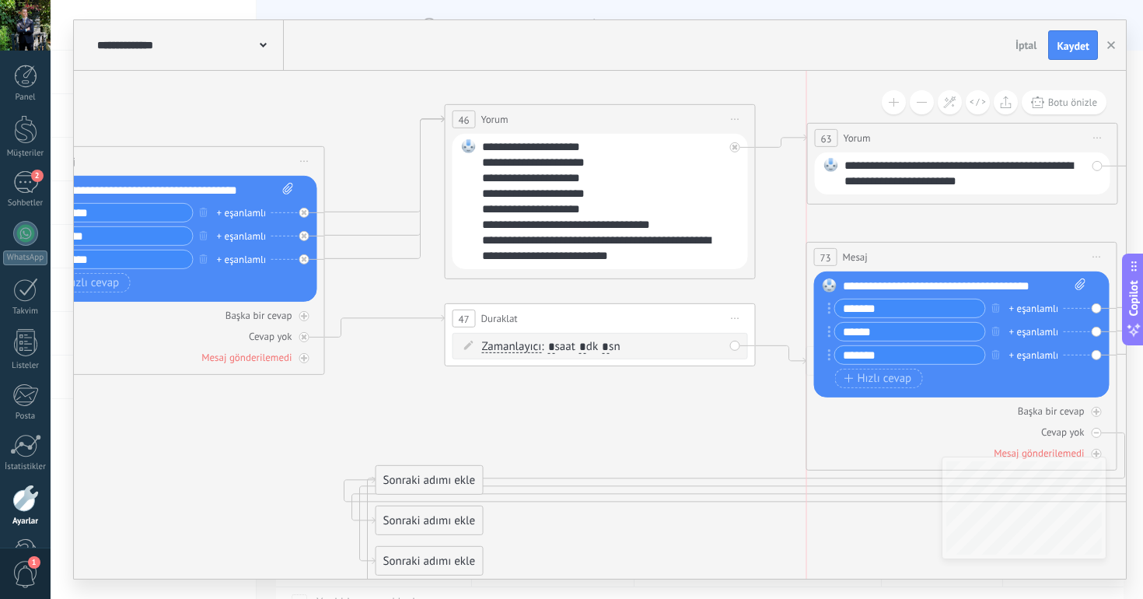
drag, startPoint x: 791, startPoint y: 397, endPoint x: 973, endPoint y: 257, distance: 229.0
click at [973, 257] on div "73 [GEOGRAPHIC_DATA] ***** (a): Tüm kişiler - seçilen kanallar Tüm kişiler - se…" at bounding box center [961, 257] width 309 height 29
drag, startPoint x: 840, startPoint y: 492, endPoint x: 864, endPoint y: 258, distance: 235.2
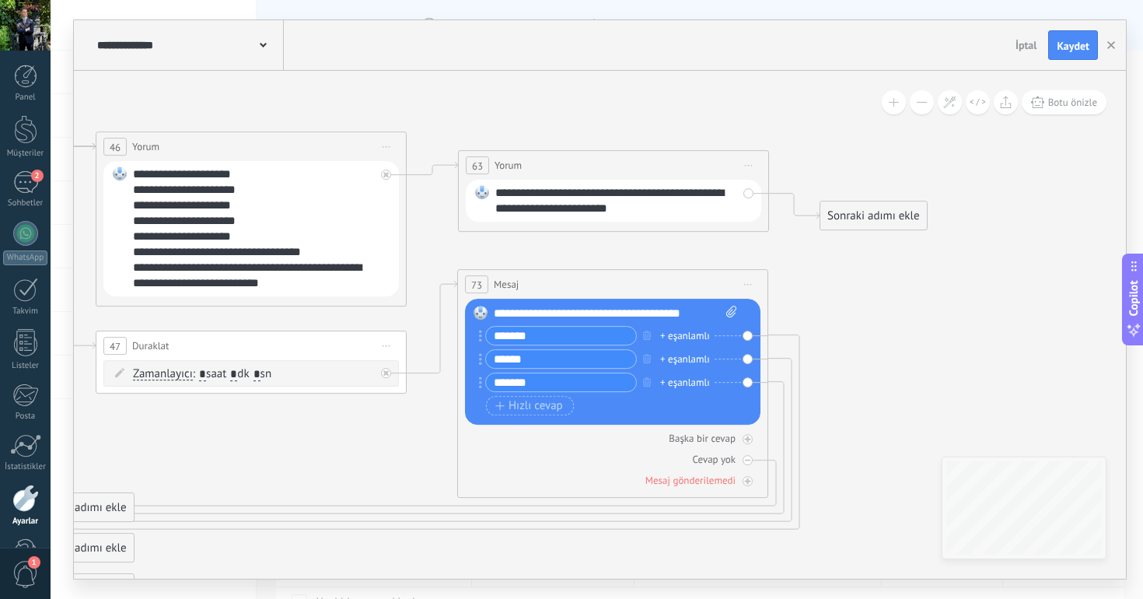
drag, startPoint x: 327, startPoint y: 105, endPoint x: 356, endPoint y: 101, distance: 29.8
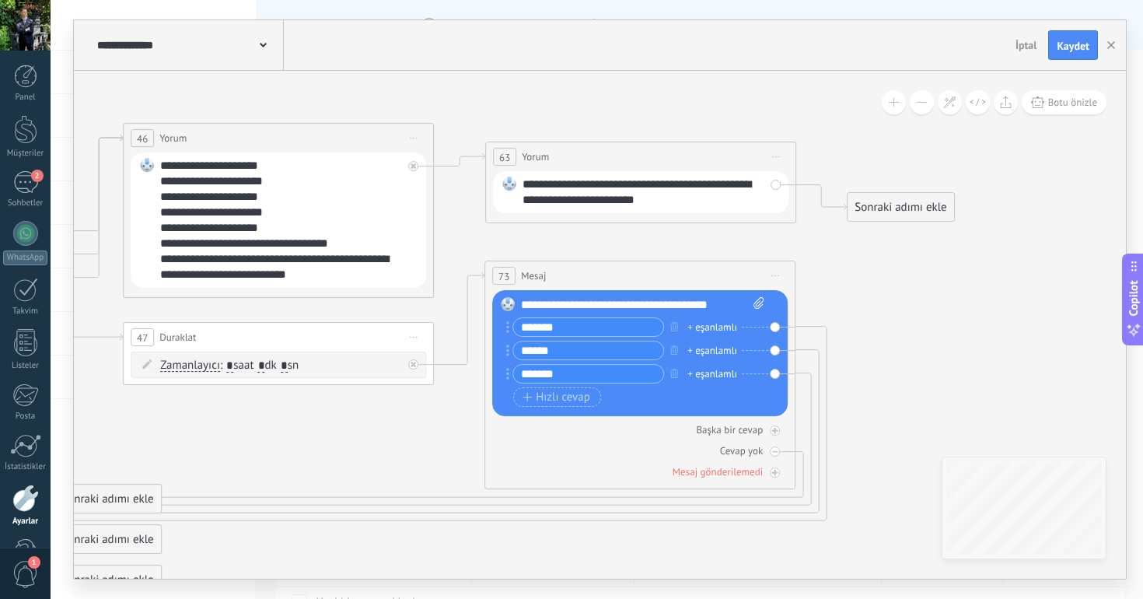
click at [331, 135] on div "46 Yorum ***** (a): Tüm kişiler - seçilen kanallar Tüm kişiler - seçilen kanall…" at bounding box center [278, 138] width 309 height 29
click at [298, 144] on div "46 Yorum ***** (a): Tüm kişiler - seçilen kanallar Tüm kişiler - seçilen kanall…" at bounding box center [278, 138] width 309 height 29
click at [406, 137] on span "Önizlemeye buradan başlayın [GEOGRAPHIC_DATA]dır Yinele Sil" at bounding box center [413, 138] width 25 height 23
click at [445, 208] on div "Yinele" at bounding box center [499, 213] width 184 height 26
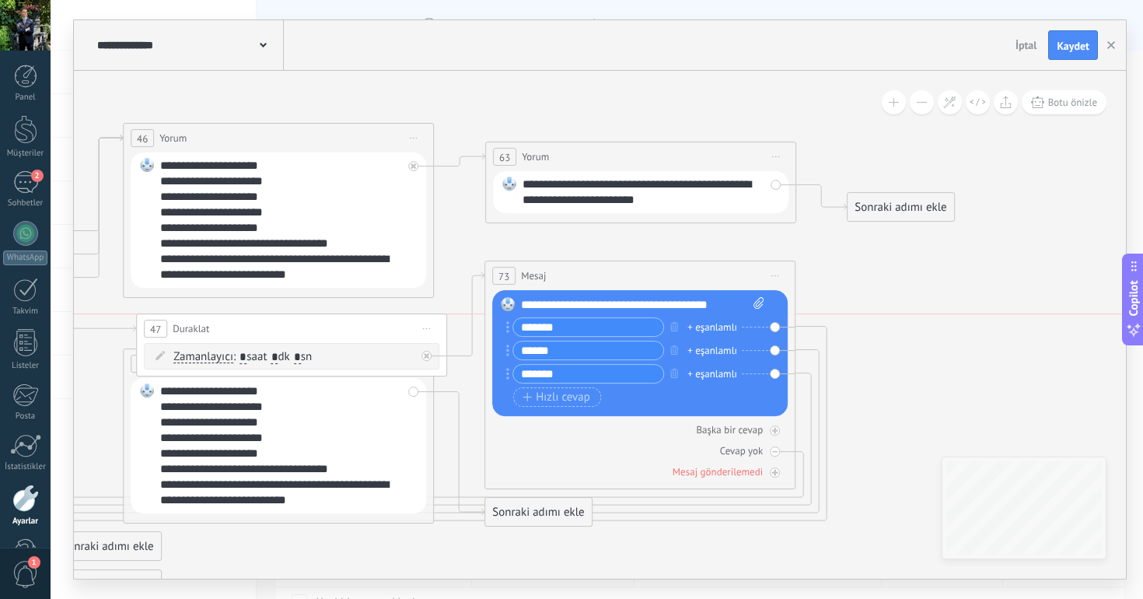
drag, startPoint x: 372, startPoint y: 333, endPoint x: 386, endPoint y: 329, distance: 14.5
click at [386, 329] on div "47 Duraklat ******** Önizlemeye buradan başlayın [GEOGRAPHIC_DATA]dır Yinele Sil" at bounding box center [291, 328] width 309 height 29
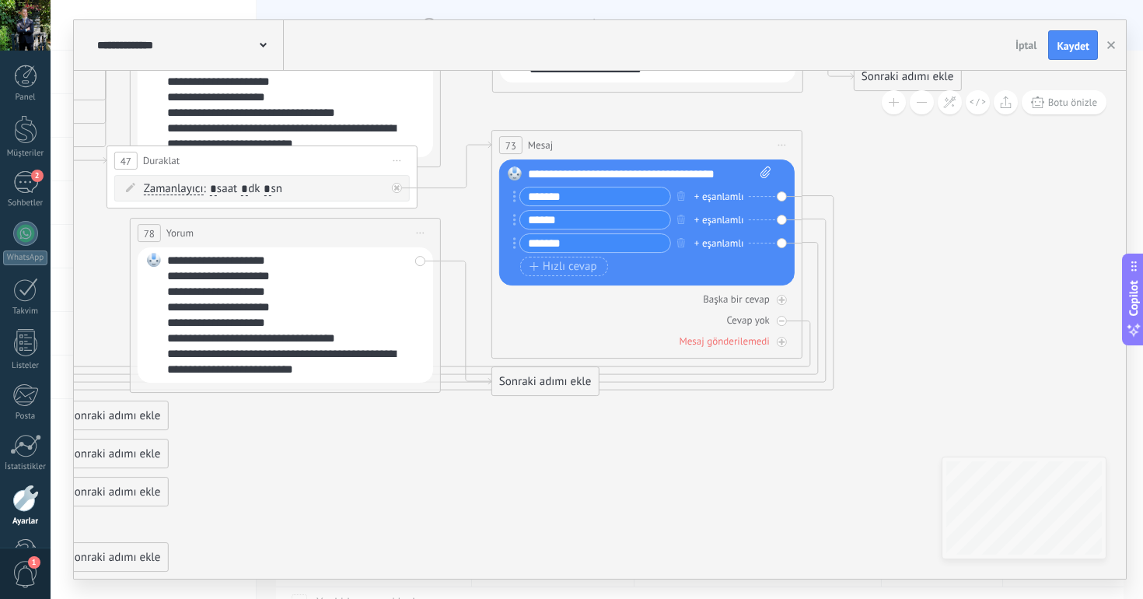
drag, startPoint x: 372, startPoint y: 195, endPoint x: 334, endPoint y: 157, distance: 53.3
click at [334, 157] on div "47 Duraklat ******** Önizlemeye buradan başlayın [GEOGRAPHIC_DATA]dır Yinele Sil" at bounding box center [261, 160] width 309 height 29
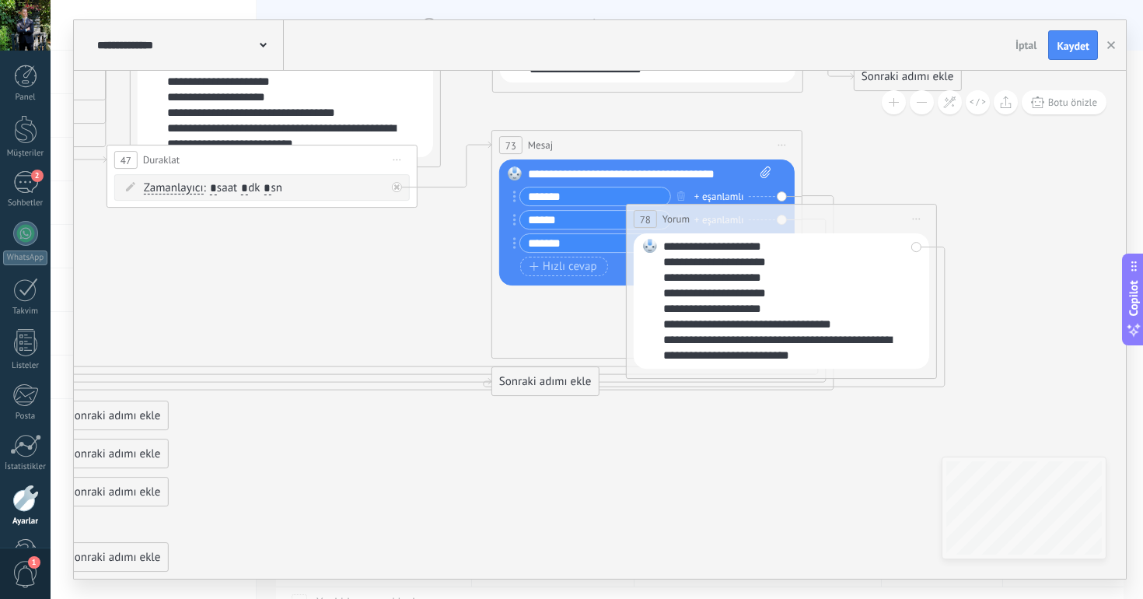
drag, startPoint x: 310, startPoint y: 224, endPoint x: 807, endPoint y: 210, distance: 497.0
click at [806, 210] on div "78 Yorum ***** (a): Tüm kişiler - seçilen kanallar Tüm kişiler - seçilen kanall…" at bounding box center [781, 218] width 309 height 29
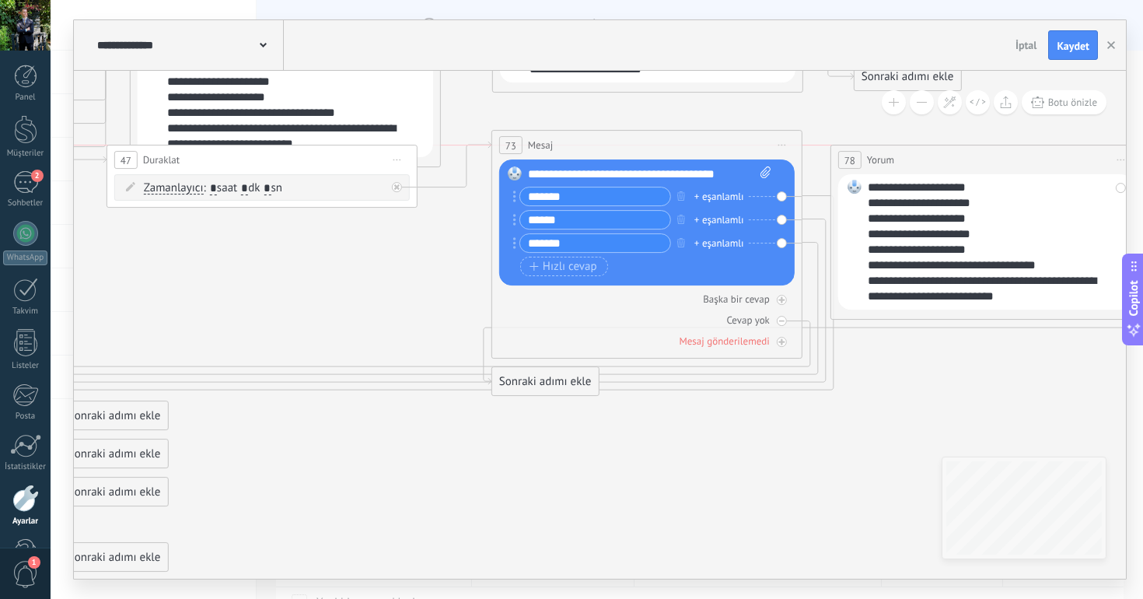
drag, startPoint x: 807, startPoint y: 210, endPoint x: 1011, endPoint y: 160, distance: 210.4
click at [1011, 160] on div "78 Yorum ***** (a): Tüm kişiler - seçilen kanallar Tüm kişiler - seçilen kanall…" at bounding box center [985, 159] width 309 height 29
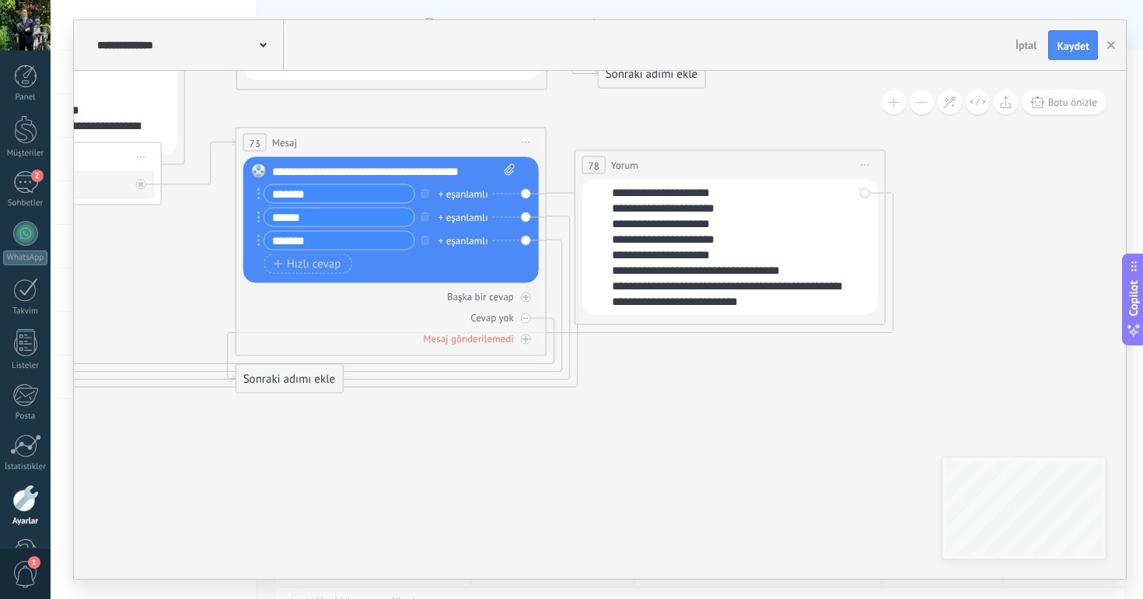
click at [687, 180] on div "**********" at bounding box center [729, 247] width 295 height 135
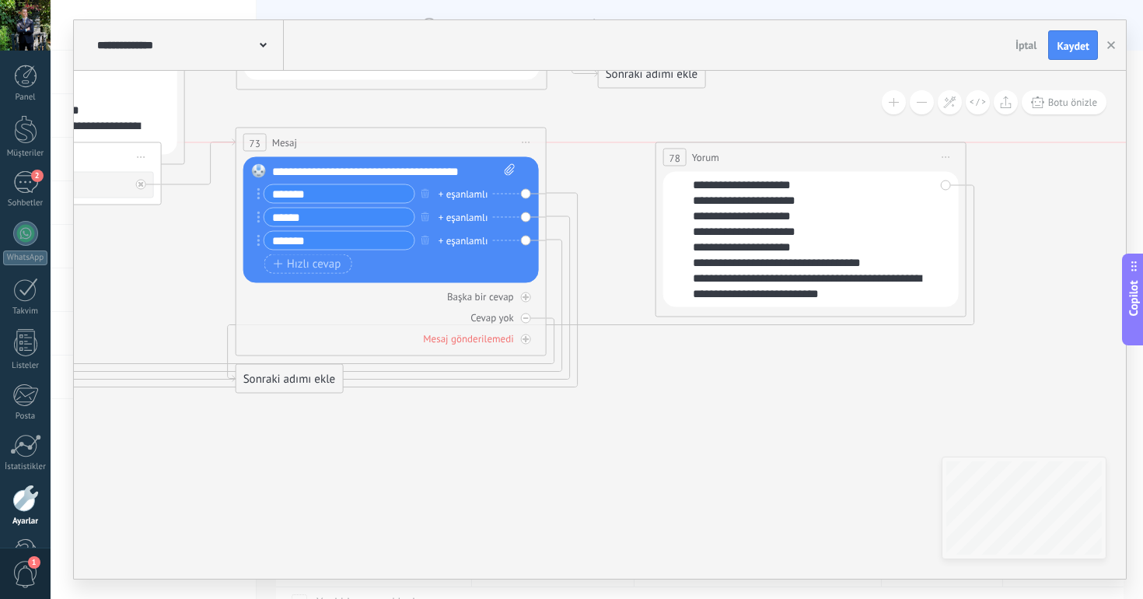
drag, startPoint x: 686, startPoint y: 169, endPoint x: 770, endPoint y: 169, distance: 84.7
click at [770, 169] on div "78 Yorum ***** (a): Tüm kişiler - seçilen kanallar Tüm kişiler - seçilen kanall…" at bounding box center [810, 157] width 309 height 29
click at [576, 210] on icon at bounding box center [176, 304] width 804 height 222
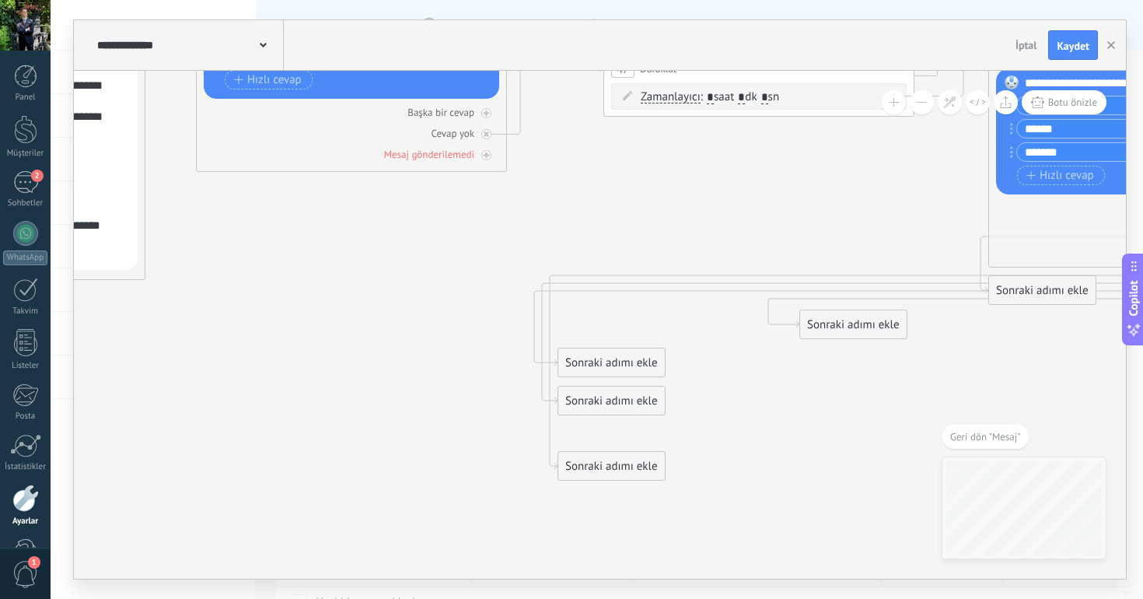
drag, startPoint x: 609, startPoint y: 327, endPoint x: 949, endPoint y: 324, distance: 340.5
click at [907, 325] on div "Sonraki adımı ekle" at bounding box center [853, 325] width 107 height 26
drag, startPoint x: 609, startPoint y: 376, endPoint x: 990, endPoint y: 371, distance: 381.0
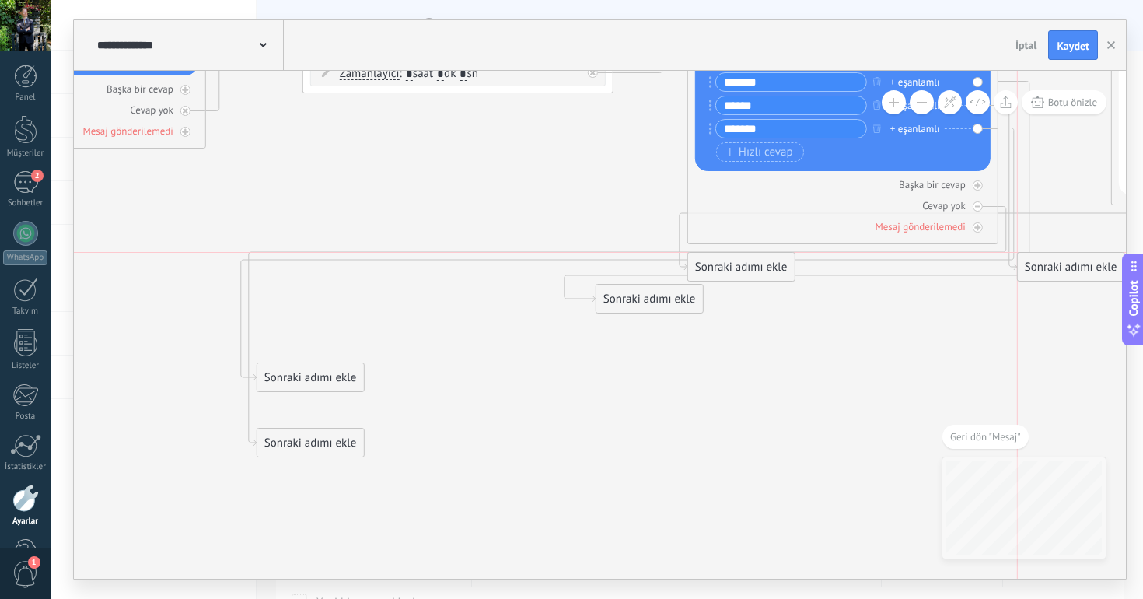
drag, startPoint x: 330, startPoint y: 343, endPoint x: 1090, endPoint y: 266, distance: 764.2
click at [1090, 266] on div "Sonraki adımı ekle" at bounding box center [1071, 267] width 107 height 26
drag, startPoint x: 674, startPoint y: 302, endPoint x: 1120, endPoint y: 187, distance: 460.9
click at [1120, 187] on div "Sonraki adımı ekle" at bounding box center [1103, 195] width 107 height 26
drag, startPoint x: 770, startPoint y: 271, endPoint x: 1110, endPoint y: 195, distance: 348.2
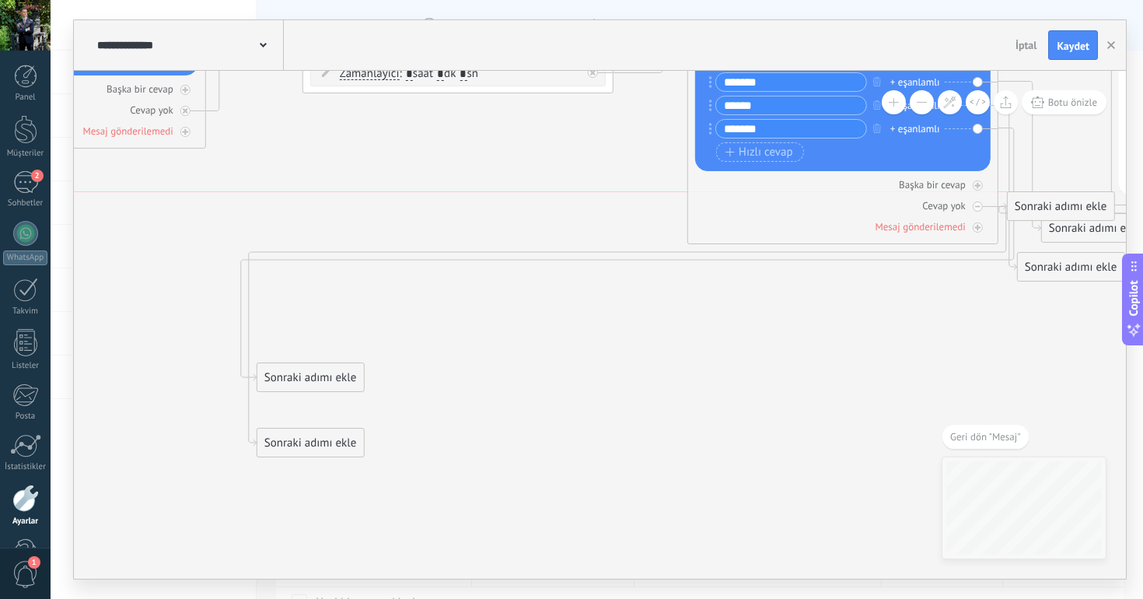
click at [1110, 195] on div "Sonraki adımı ekle" at bounding box center [1061, 207] width 107 height 26
drag, startPoint x: 332, startPoint y: 383, endPoint x: 1022, endPoint y: 254, distance: 702.3
click at [1022, 255] on div "Sonraki adımı ekle" at bounding box center [998, 249] width 107 height 26
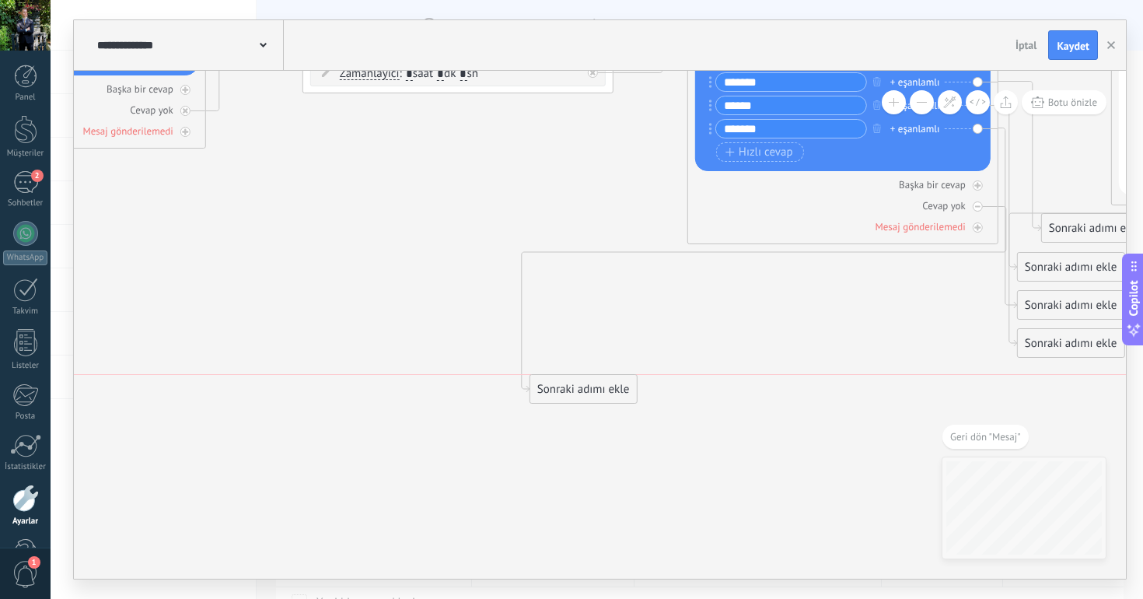
drag, startPoint x: 337, startPoint y: 446, endPoint x: 779, endPoint y: 358, distance: 450.2
click at [637, 376] on div "Sonraki adımı ekle" at bounding box center [583, 389] width 107 height 26
click at [977, 208] on icon at bounding box center [977, 206] width 5 height 5
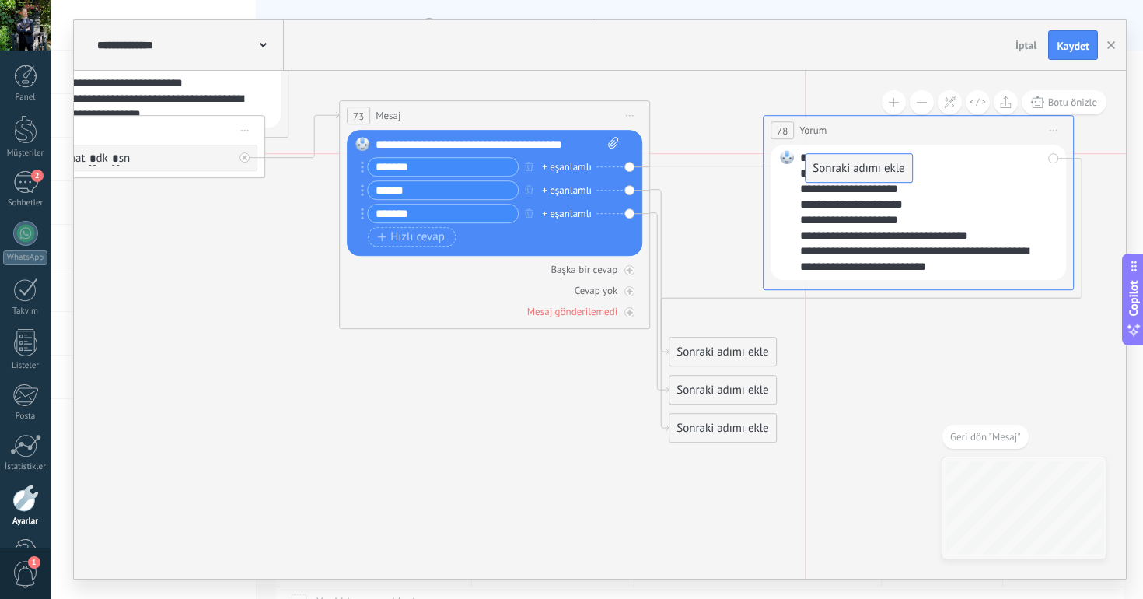
drag, startPoint x: 748, startPoint y: 309, endPoint x: 858, endPoint y: 160, distance: 184.6
drag, startPoint x: 737, startPoint y: 349, endPoint x: 833, endPoint y: 168, distance: 205.2
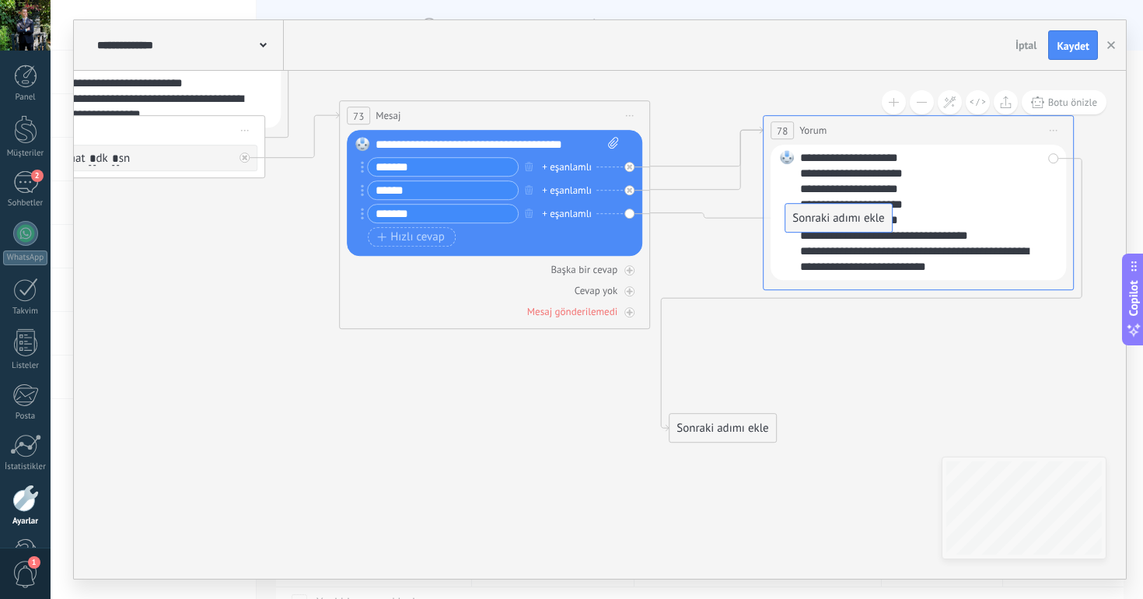
drag, startPoint x: 735, startPoint y: 394, endPoint x: 879, endPoint y: 175, distance: 262.2
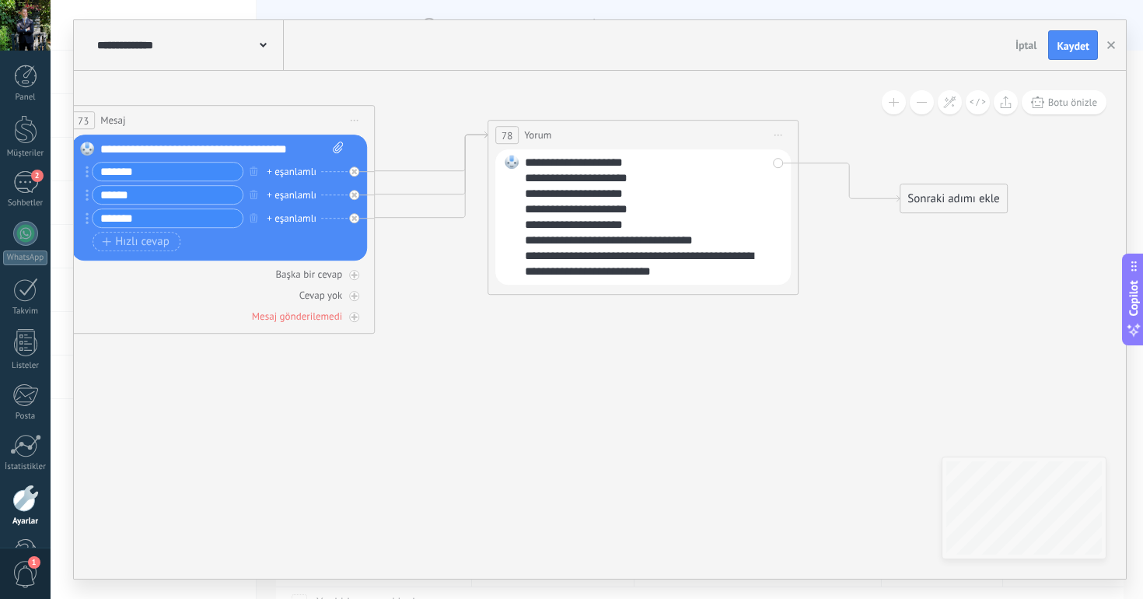
drag, startPoint x: 464, startPoint y: 428, endPoint x: 970, endPoint y: 194, distance: 557.6
click at [970, 194] on div "Sonraki adımı ekle" at bounding box center [953, 199] width 107 height 26
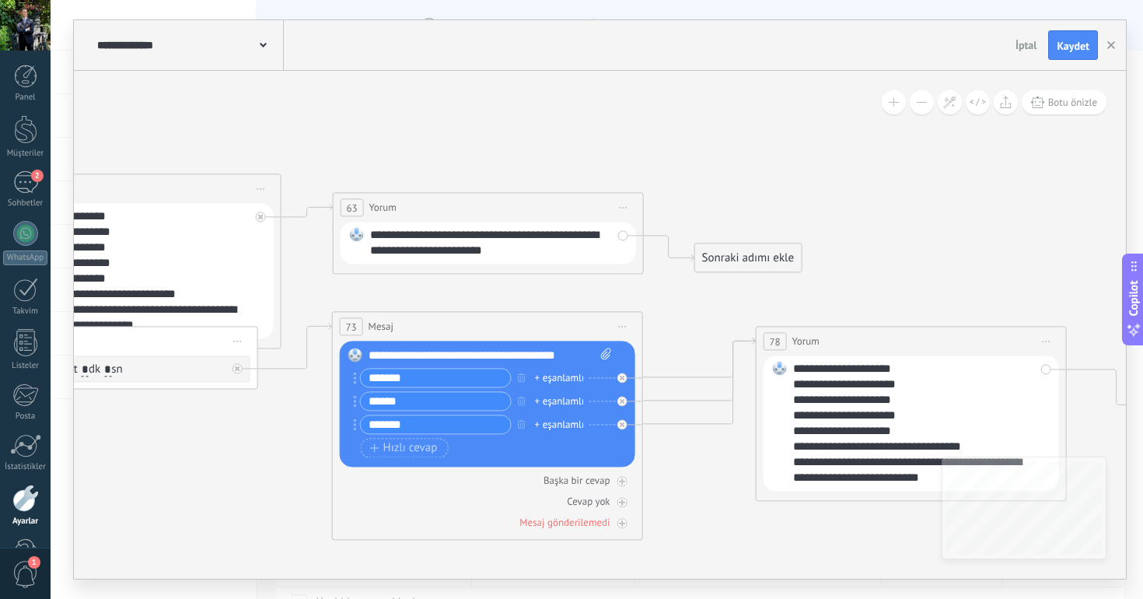
click at [627, 209] on span "Önizlemeye buradan başlayın [GEOGRAPHIC_DATA]dır Yinele Sil" at bounding box center [623, 207] width 25 height 23
click at [661, 253] on div "Yeniden Adlandır" at bounding box center [709, 256] width 184 height 26
click at [620, 198] on span "Önizlemeye buradan başlayın [GEOGRAPHIC_DATA]dır Yinele Sil" at bounding box center [623, 207] width 25 height 23
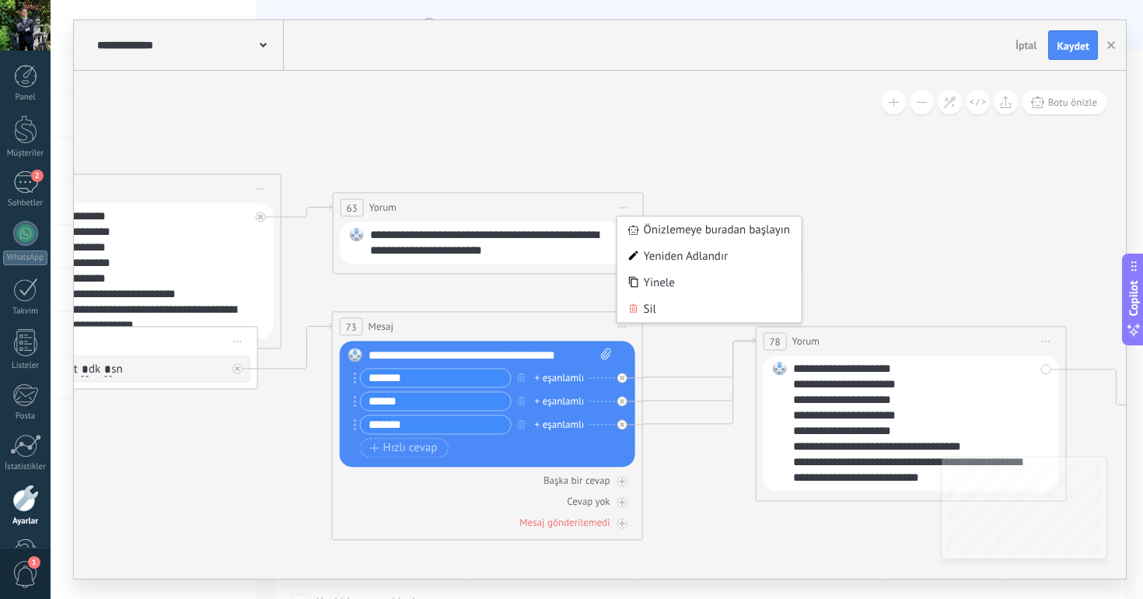
click at [383, 211] on span "Yorum" at bounding box center [382, 207] width 27 height 15
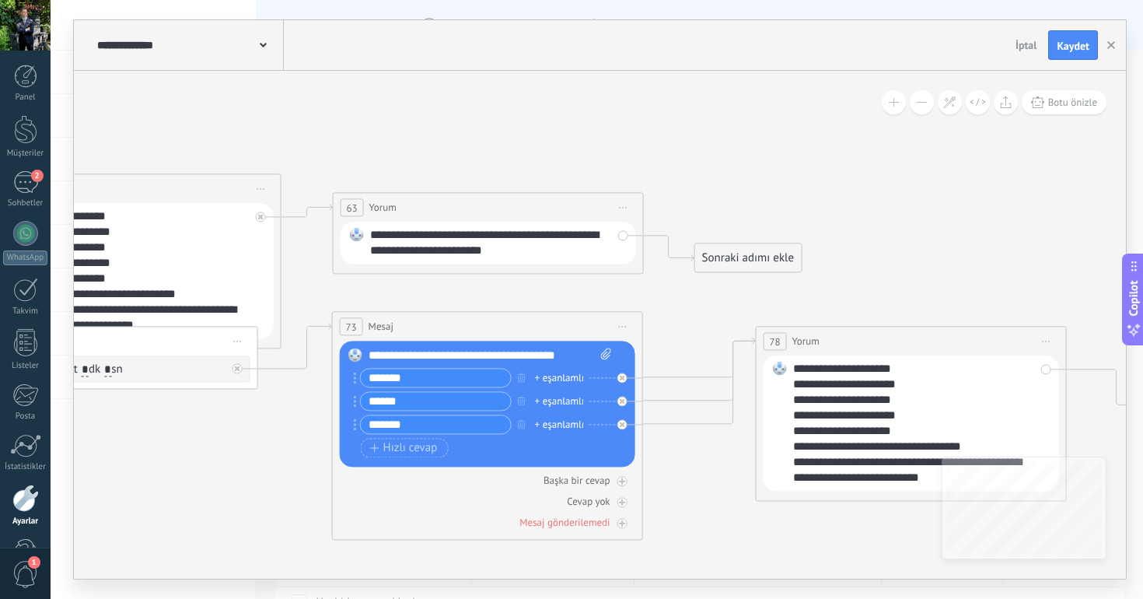
click at [383, 211] on span "Yorum" at bounding box center [382, 207] width 27 height 15
click at [397, 209] on div "63 Yorum ***** (a): Tüm kişiler - seçilen kanallar Tüm kişiler - seçilen kanall…" at bounding box center [488, 207] width 309 height 29
click at [625, 207] on icon at bounding box center [624, 208] width 8 height 2
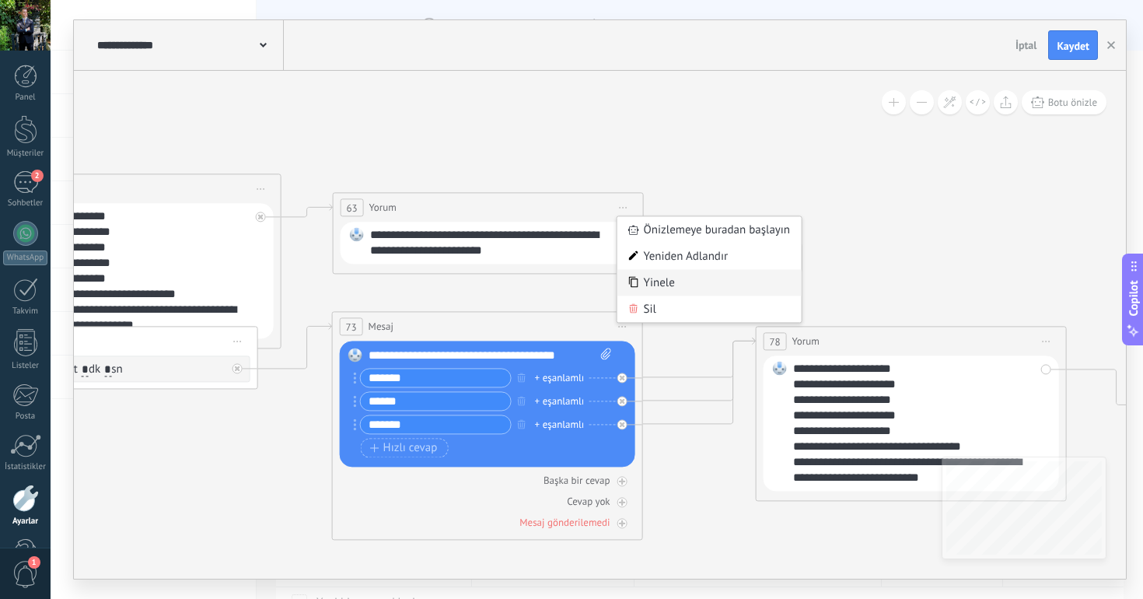
click at [667, 276] on div "Yinele" at bounding box center [709, 282] width 184 height 26
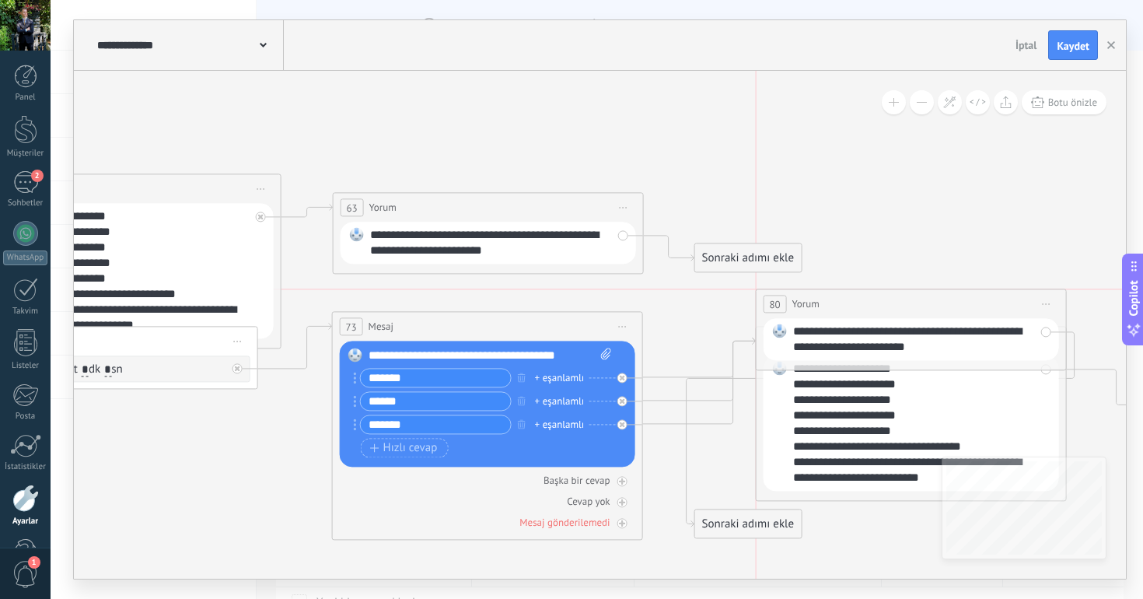
drag, startPoint x: 567, startPoint y: 338, endPoint x: 1020, endPoint y: 231, distance: 465.8
click at [1020, 289] on div "80 Yorum ***** (a): Tüm kişiler - seçilen kanallar Tüm kişiler - seçilen kanall…" at bounding box center [910, 303] width 309 height 29
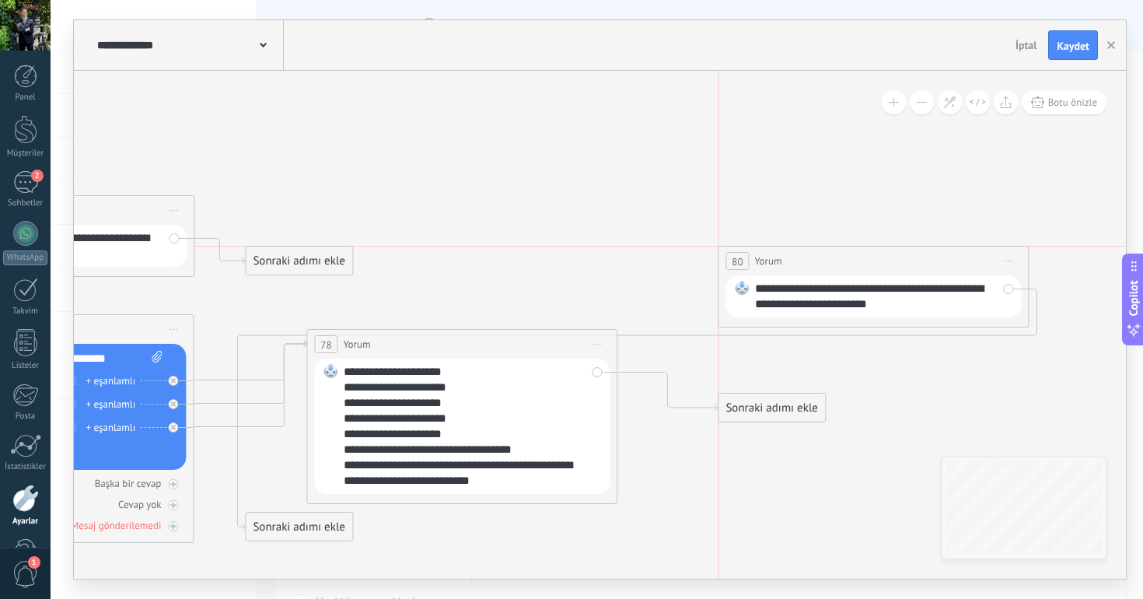
drag, startPoint x: 534, startPoint y: 225, endPoint x: 917, endPoint y: 246, distance: 383.1
click at [917, 246] on div "80 Yorum ***** (a): Tüm kişiler - seçilen kanallar Tüm kişiler - seçilen kanall…" at bounding box center [872, 260] width 309 height 29
drag, startPoint x: 770, startPoint y: 400, endPoint x: 784, endPoint y: 254, distance: 146.1
drag, startPoint x: 298, startPoint y: 526, endPoint x: 958, endPoint y: 378, distance: 676.6
click at [958, 378] on div "Sonraki adımı ekle" at bounding box center [956, 384] width 107 height 26
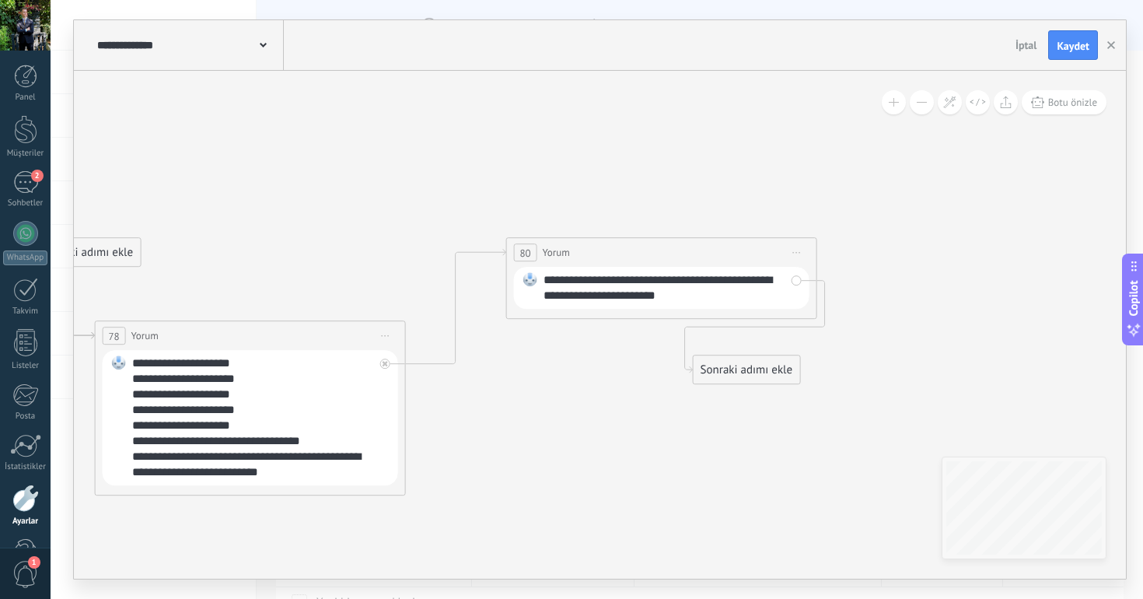
click at [769, 369] on div "Sonraki adımı ekle" at bounding box center [746, 370] width 107 height 26
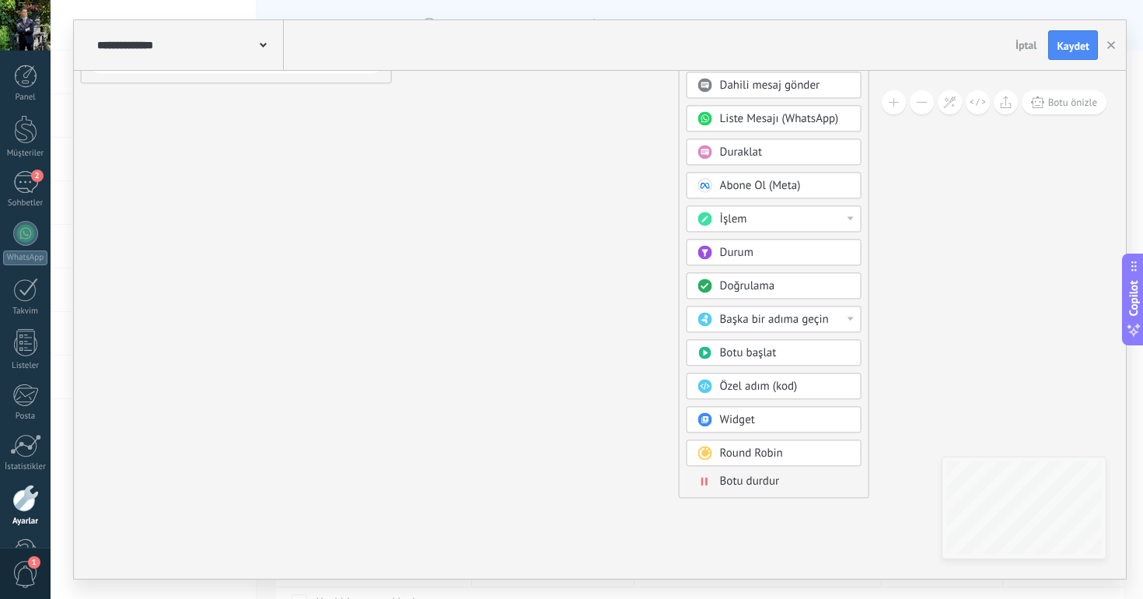
click at [738, 487] on span "Botu durdur" at bounding box center [750, 480] width 60 height 15
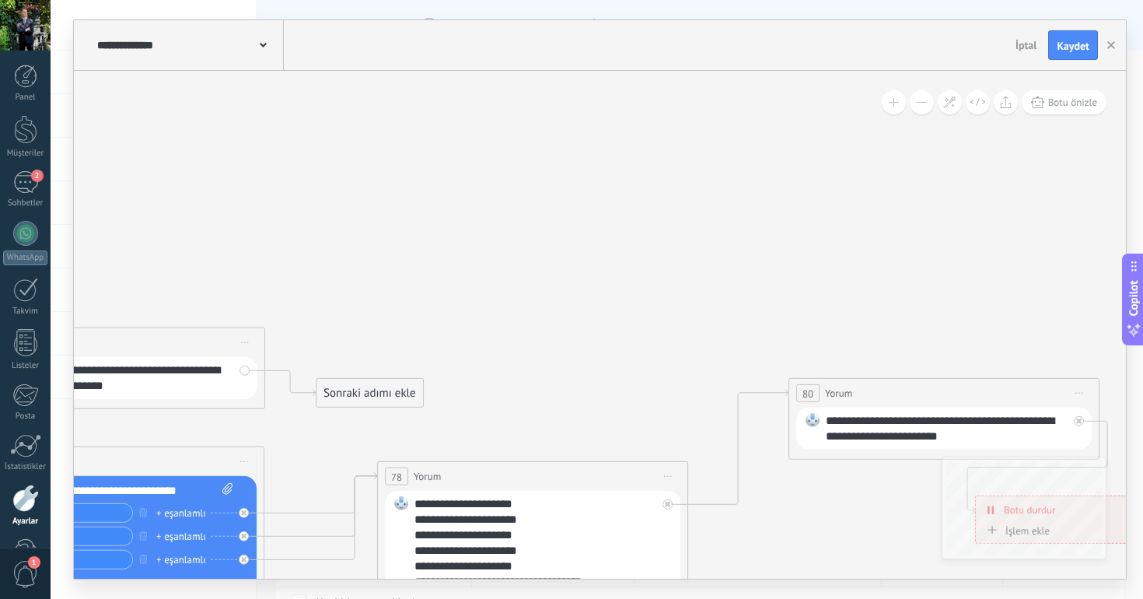
click at [316, 404] on div "Sonraki adımı ekle [GEOGRAPHIC_DATA] [GEOGRAPHIC_DATA] [GEOGRAPHIC_DATA] [GEOGR…" at bounding box center [370, 393] width 108 height 30
click at [368, 388] on div "Sonraki adımı ekle" at bounding box center [369, 393] width 107 height 26
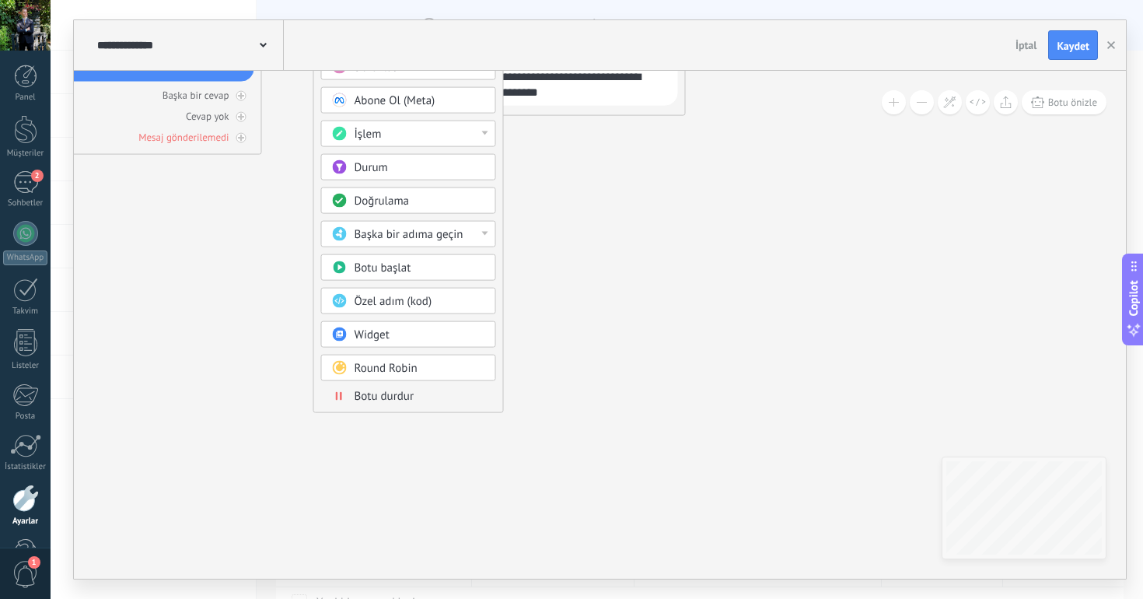
click at [415, 393] on div "Botu durdur" at bounding box center [420, 397] width 131 height 16
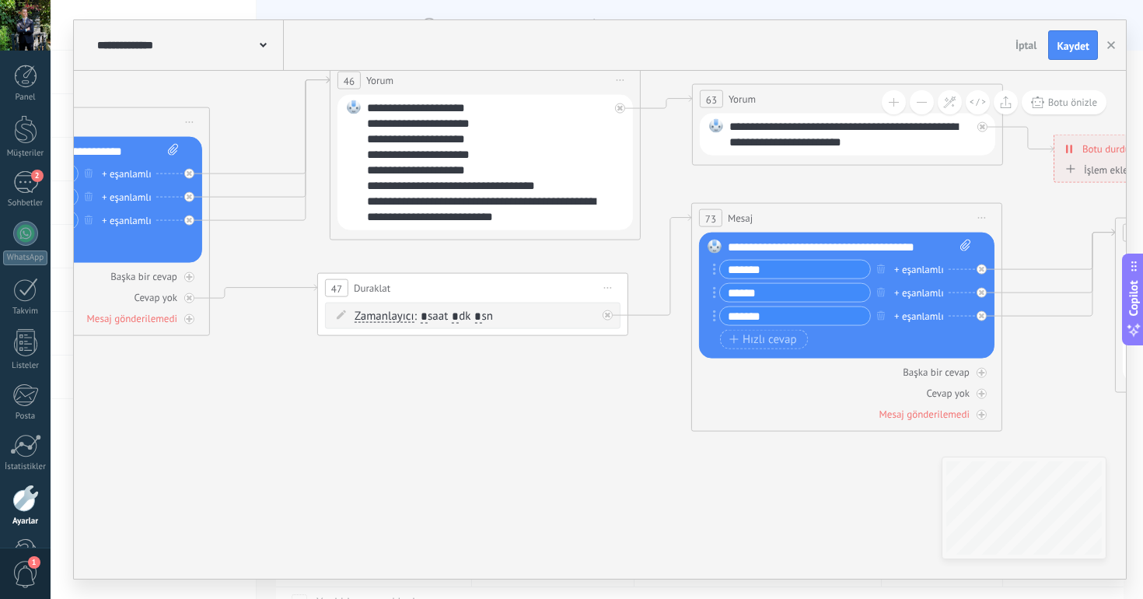
drag, startPoint x: 477, startPoint y: 230, endPoint x: 484, endPoint y: 285, distance: 55.5
click at [484, 285] on div "47 Duraklat ******** Önizlemeye buradan başlayın [GEOGRAPHIC_DATA]dır Yinele Sil" at bounding box center [472, 288] width 309 height 29
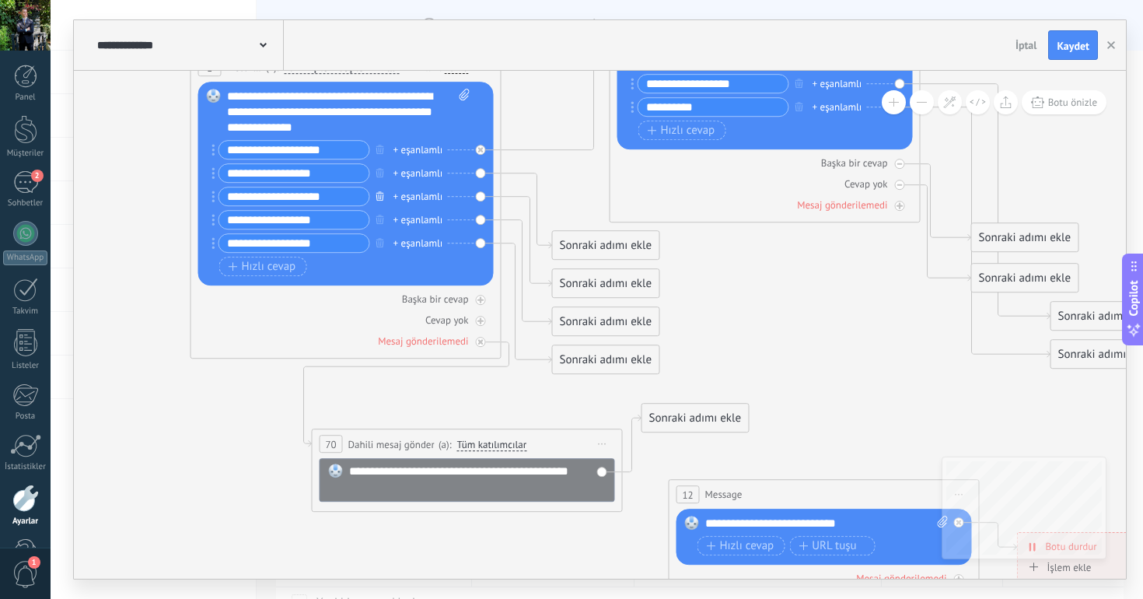
click at [378, 195] on icon "button" at bounding box center [380, 195] width 8 height 9
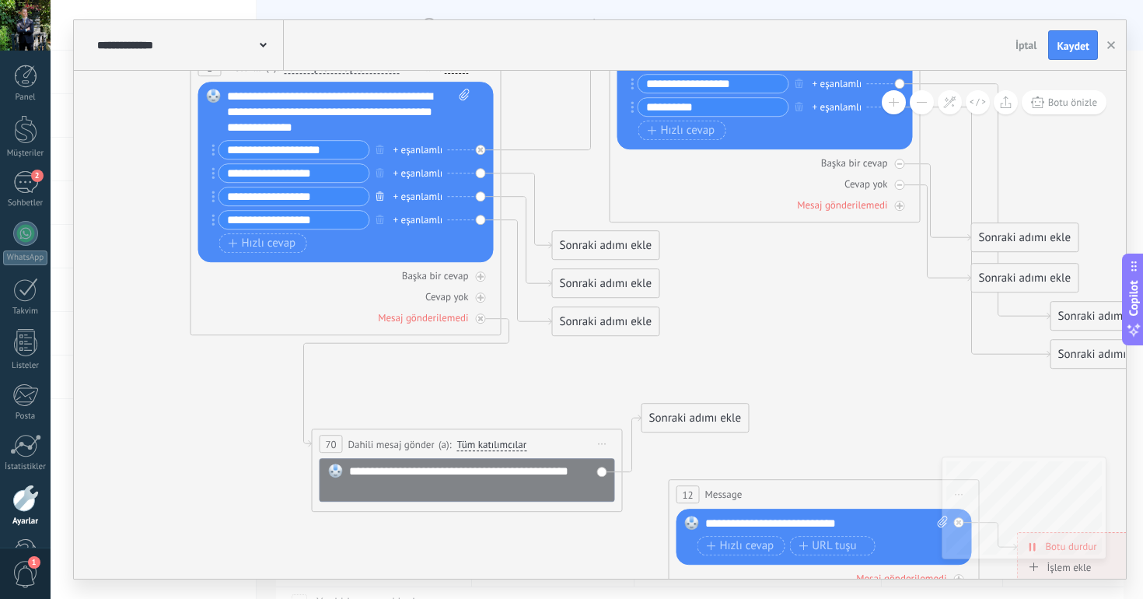
click at [378, 195] on icon "button" at bounding box center [380, 195] width 8 height 9
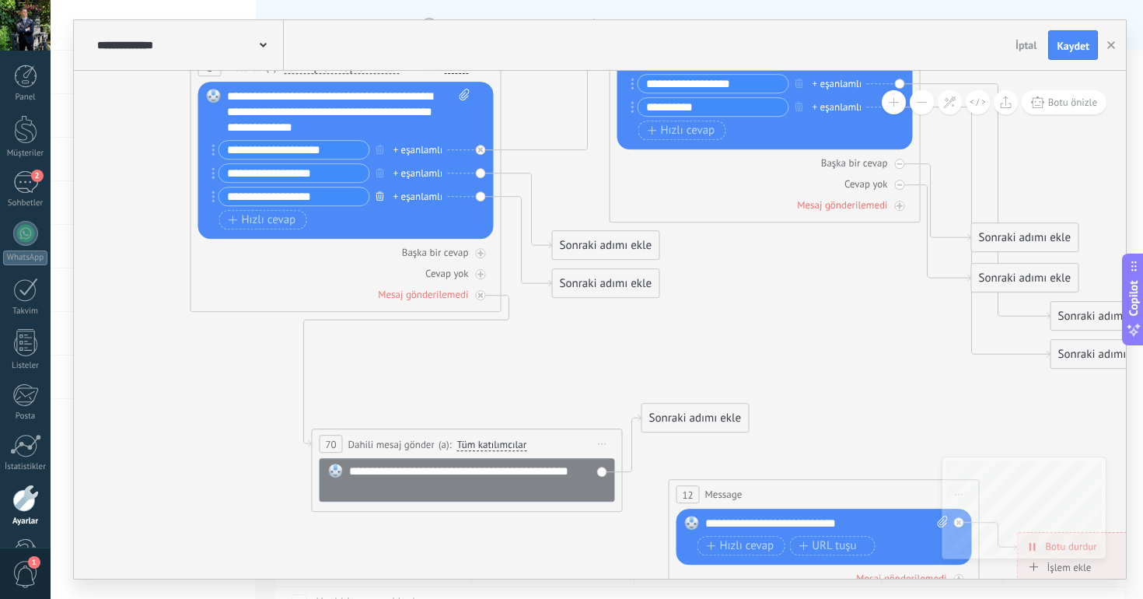
click at [378, 195] on icon "button" at bounding box center [380, 195] width 8 height 9
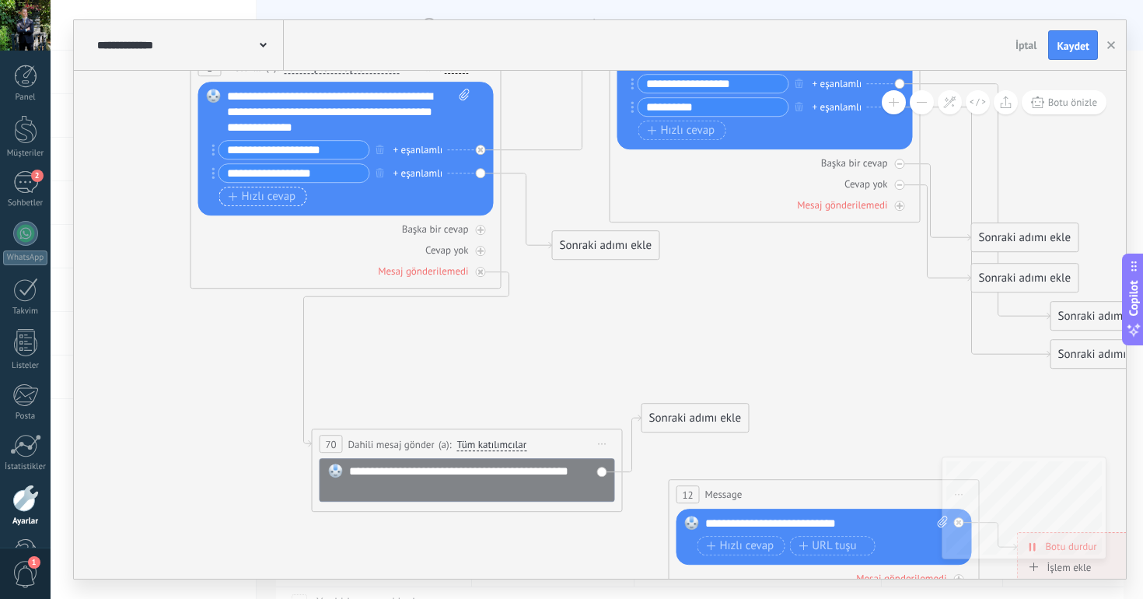
click at [290, 200] on span "Hızlı cevap" at bounding box center [263, 196] width 68 height 12
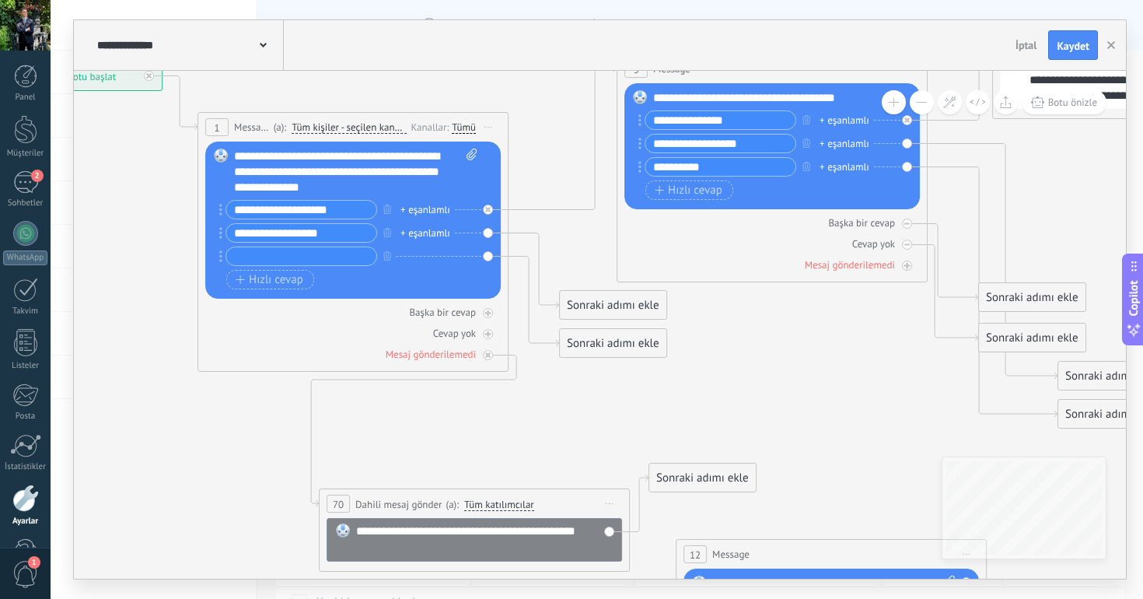
click at [464, 126] on div "Tümü" at bounding box center [464, 127] width 24 height 12
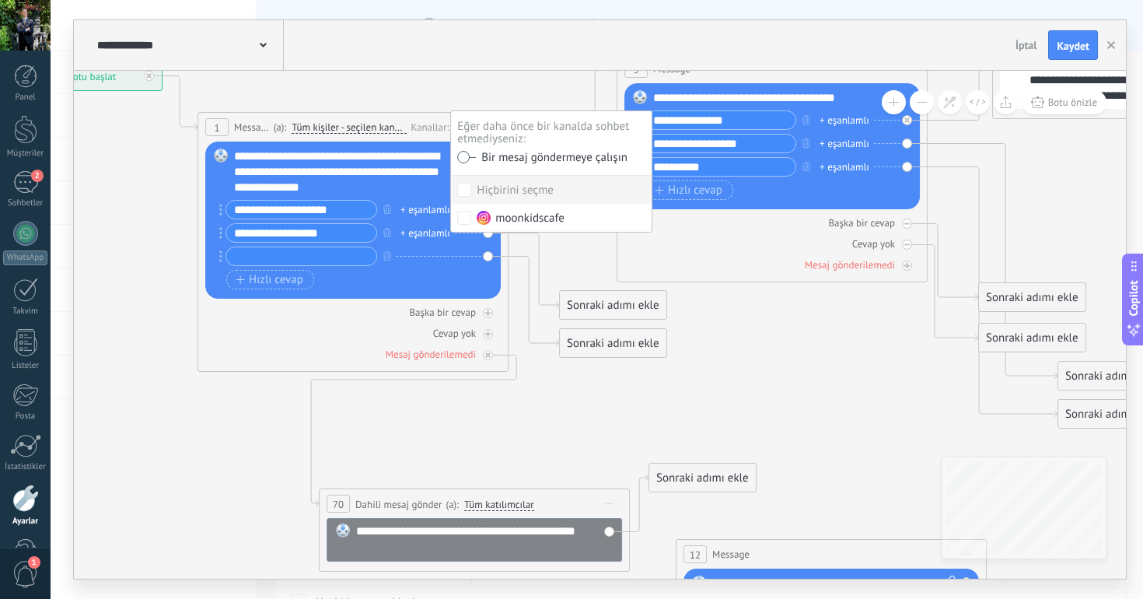
click at [466, 158] on label at bounding box center [466, 157] width 19 height 11
click at [357, 124] on span "Tüm kişiler - seçilen kanallar" at bounding box center [349, 127] width 115 height 12
click at [357, 124] on button "Tüm kişiler - seçilen kanallar" at bounding box center [381, 128] width 194 height 28
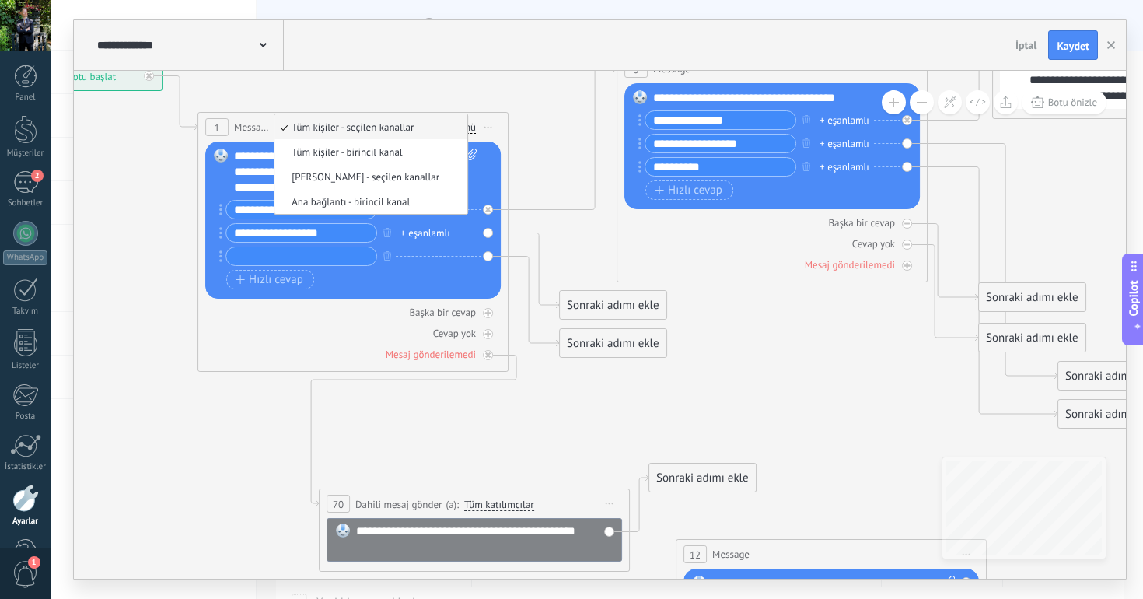
click at [357, 124] on span "Tüm kişiler - seçilen kanallar" at bounding box center [368, 127] width 188 height 13
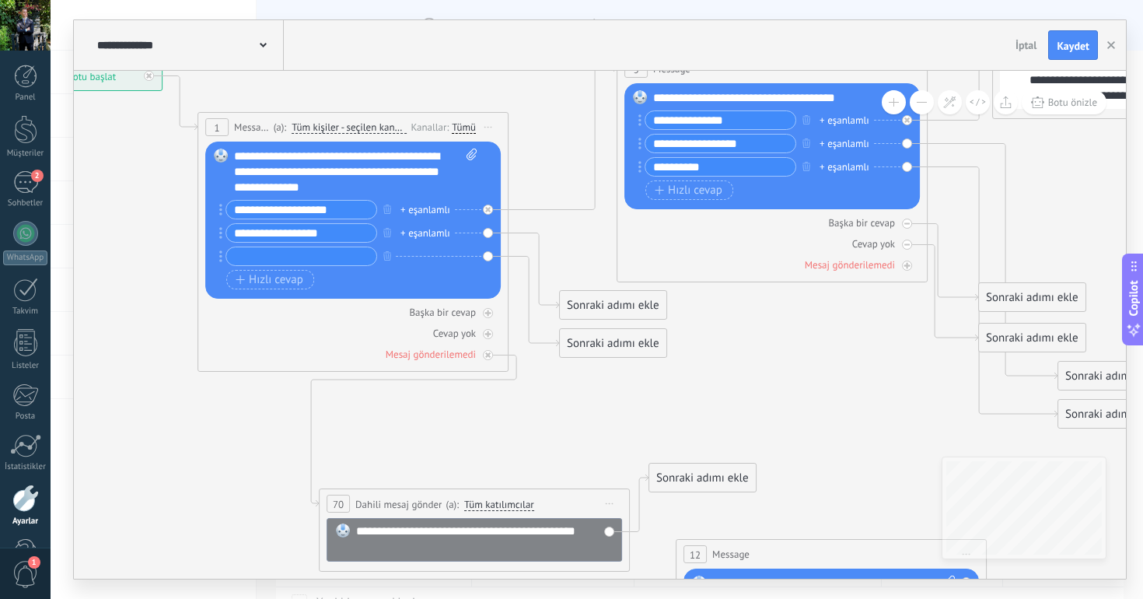
click at [491, 124] on span "Önizlemeye buradan başlayın [GEOGRAPHIC_DATA]dır Yinele Sil" at bounding box center [488, 127] width 25 height 23
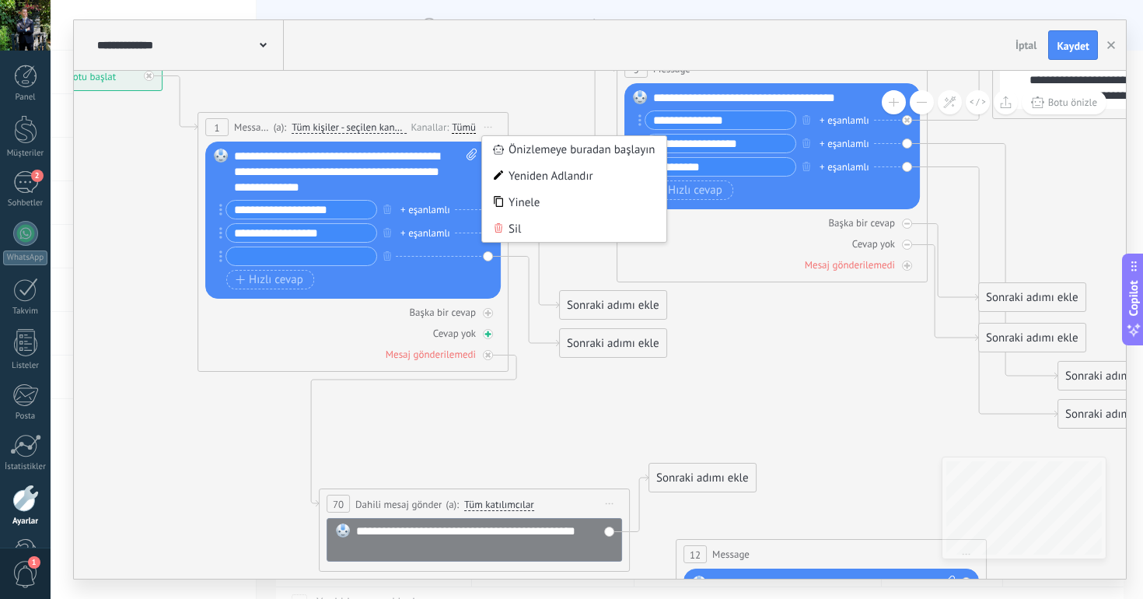
click at [267, 328] on div "Cevap yok" at bounding box center [352, 333] width 295 height 15
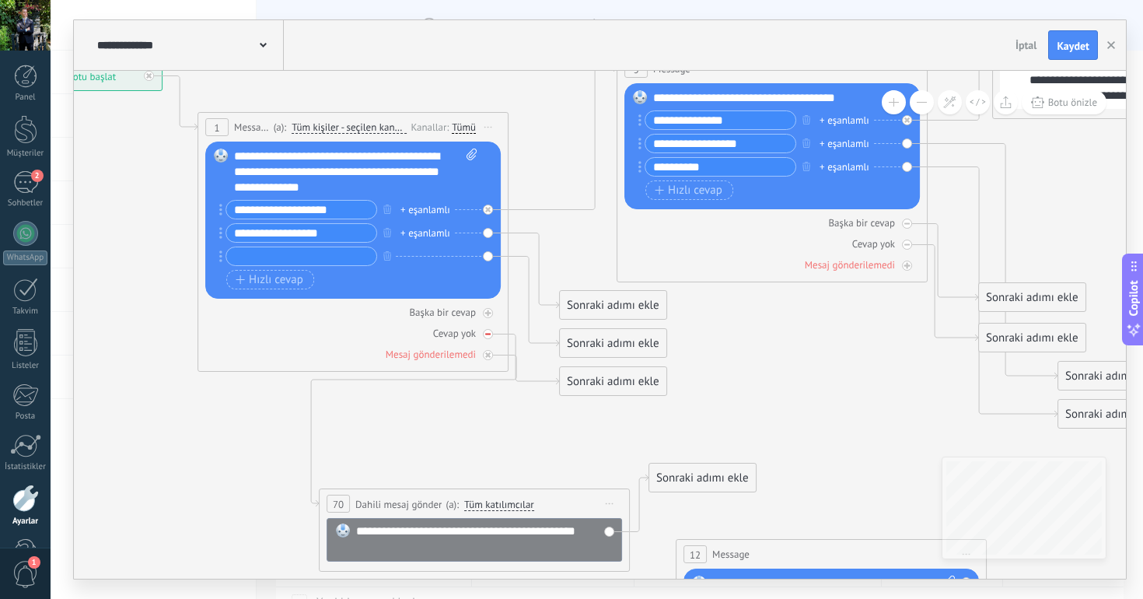
click at [483, 331] on div at bounding box center [488, 334] width 10 height 10
drag, startPoint x: 614, startPoint y: 344, endPoint x: 791, endPoint y: 344, distance: 177.3
click at [791, 344] on div "Sonraki adımı ekle" at bounding box center [789, 338] width 107 height 26
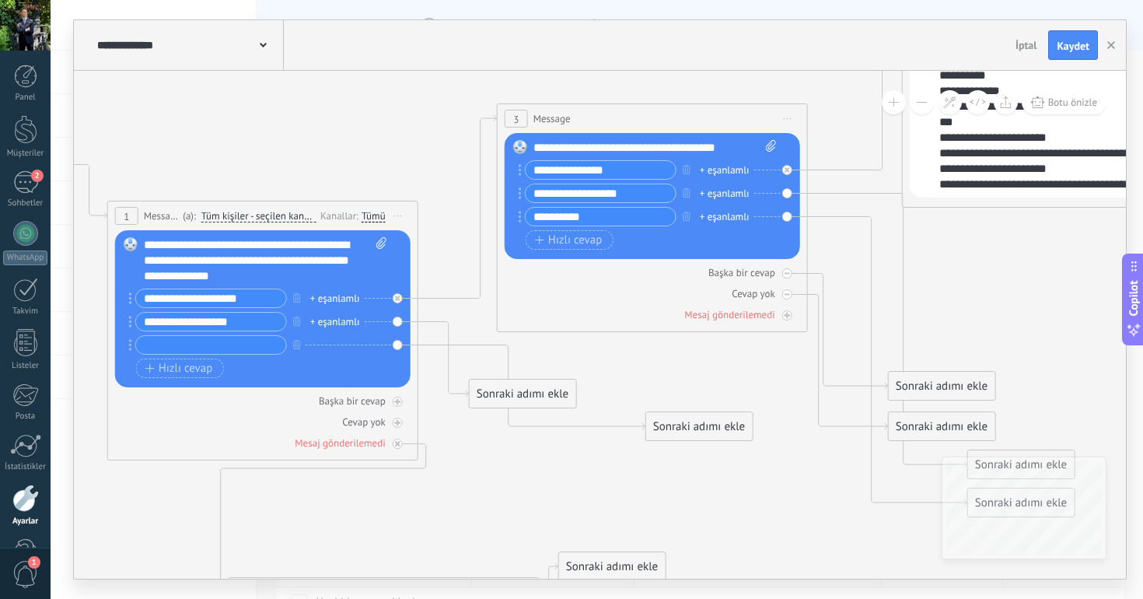
drag, startPoint x: 662, startPoint y: 154, endPoint x: 627, endPoint y: 112, distance: 54.6
click at [627, 112] on div "3 Message ******* (a): Tüm kişiler - seçilen kanallar Tüm kişiler - seçilen kan…" at bounding box center [652, 118] width 309 height 29
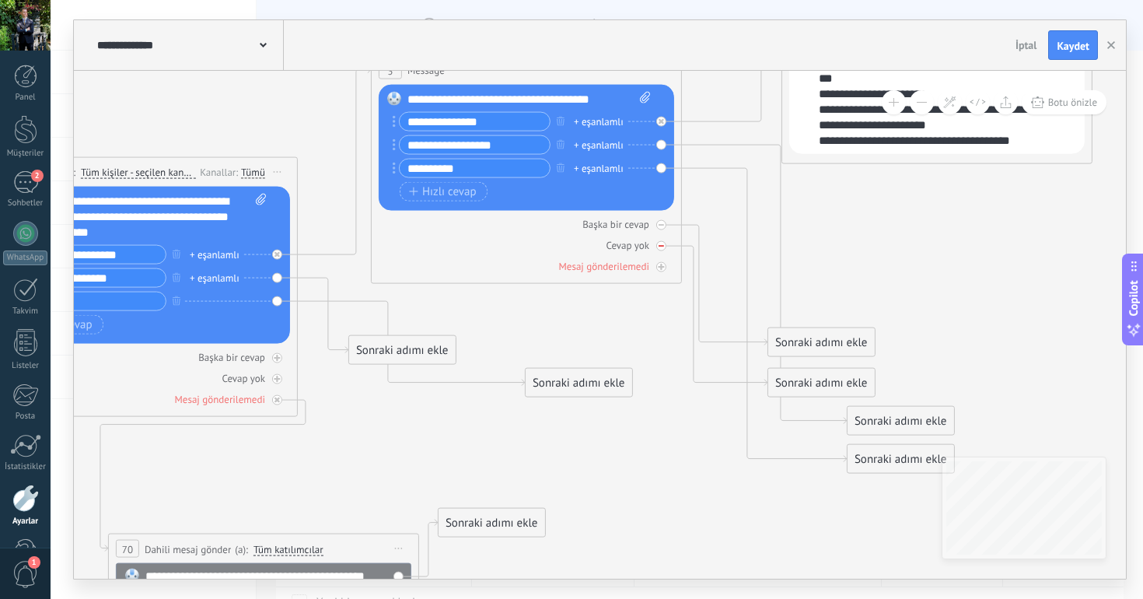
click at [655, 249] on div "Cevap yok" at bounding box center [526, 245] width 295 height 15
click at [663, 225] on icon at bounding box center [661, 224] width 5 height 5
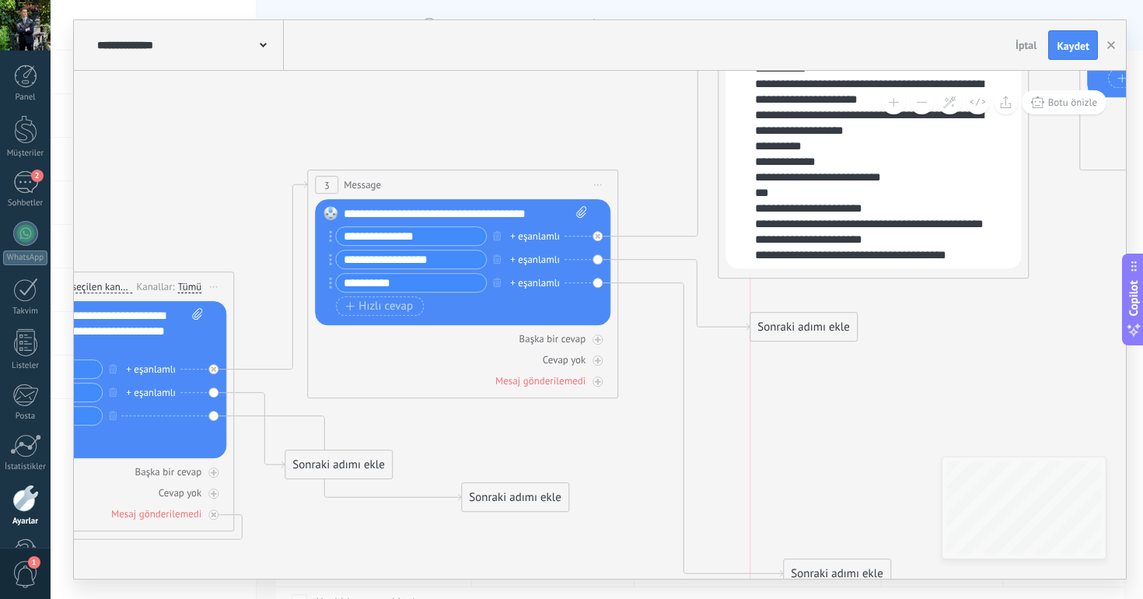
drag, startPoint x: 802, startPoint y: 533, endPoint x: 757, endPoint y: 314, distance: 222.9
click at [757, 314] on div "Sonraki adımı ekle" at bounding box center [803, 327] width 107 height 26
drag, startPoint x: 816, startPoint y: 566, endPoint x: 782, endPoint y: 346, distance: 222.5
click at [782, 400] on div "Sonraki adımı ekle" at bounding box center [823, 413] width 107 height 26
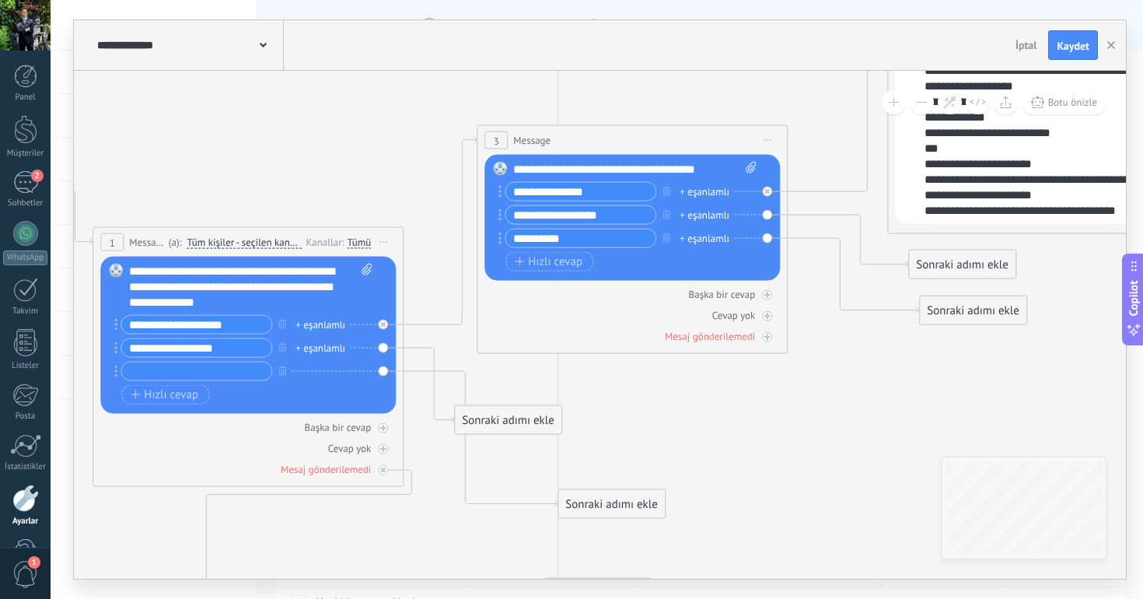
drag, startPoint x: 667, startPoint y: 448, endPoint x: 591, endPoint y: 498, distance: 91.4
click at [591, 498] on div "Sonraki adımı ekle" at bounding box center [611, 504] width 107 height 26
drag, startPoint x: 518, startPoint y: 421, endPoint x: 592, endPoint y: 393, distance: 78.7
click at [592, 393] on div "Sonraki adımı ekle" at bounding box center [582, 392] width 107 height 26
click at [574, 384] on div "Sonraki adımı ekle" at bounding box center [581, 385] width 107 height 26
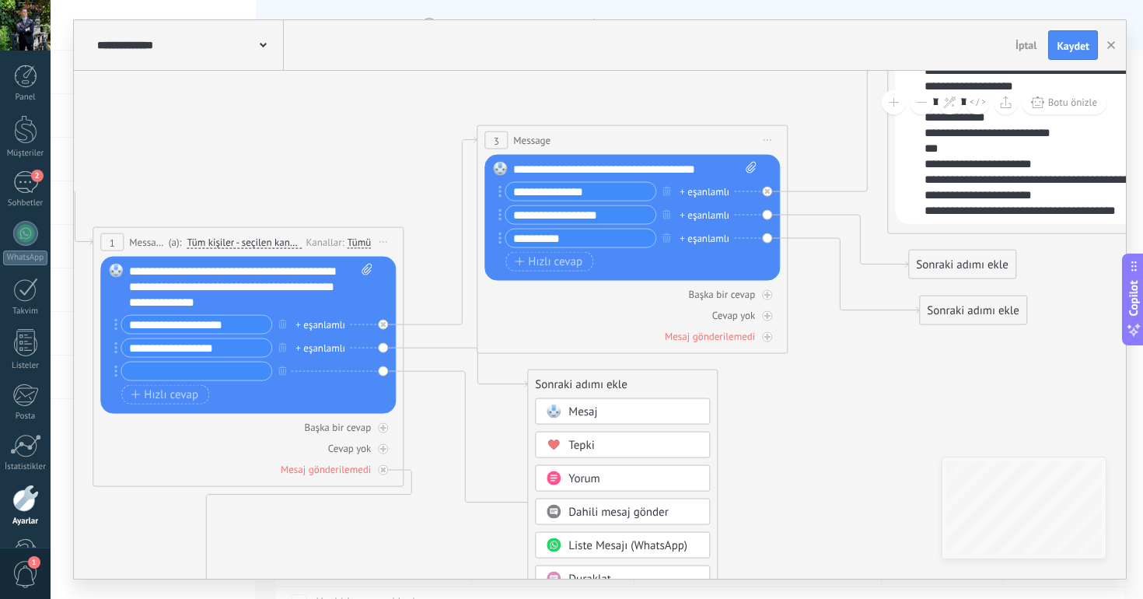
click at [577, 418] on span "Mesaj" at bounding box center [582, 411] width 29 height 15
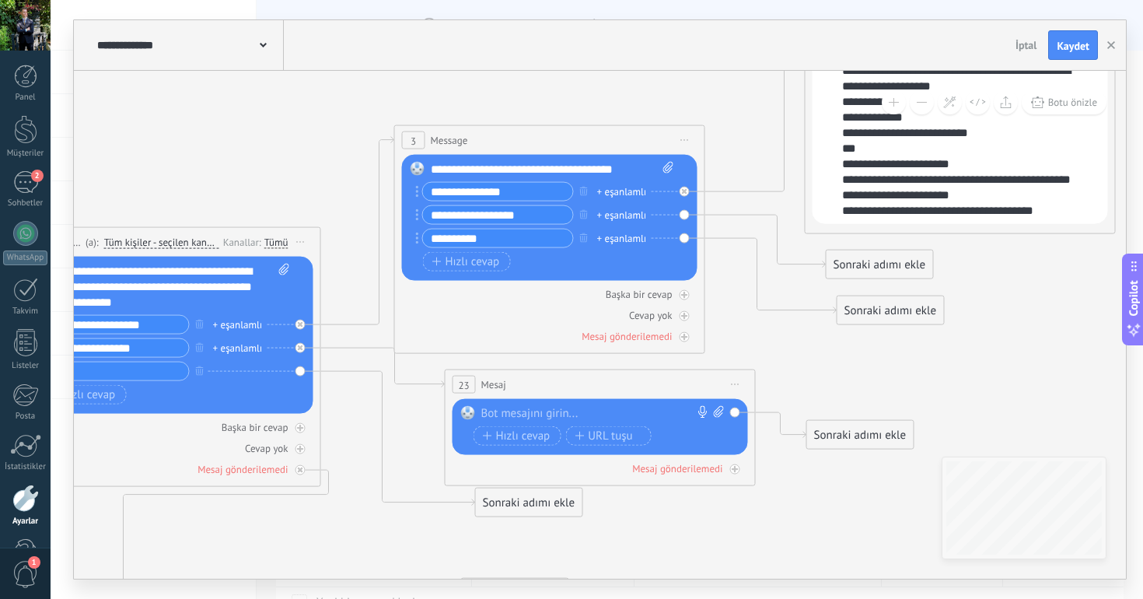
click at [558, 412] on div at bounding box center [596, 414] width 231 height 16
click at [534, 427] on button "Hızlı cevap" at bounding box center [517, 435] width 88 height 19
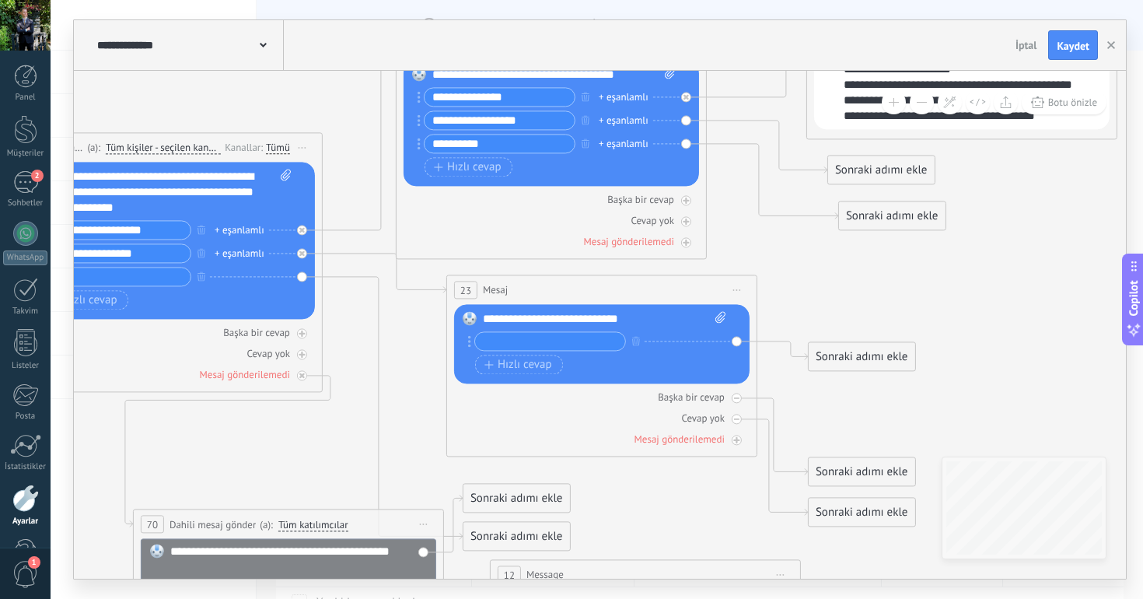
click at [518, 382] on div "Değiştir Kaldır Convert to voice message Resmi eklemek için buraya sürükleyin. …" at bounding box center [601, 343] width 295 height 79
click at [525, 366] on span "Hızlı cevap" at bounding box center [518, 364] width 68 height 12
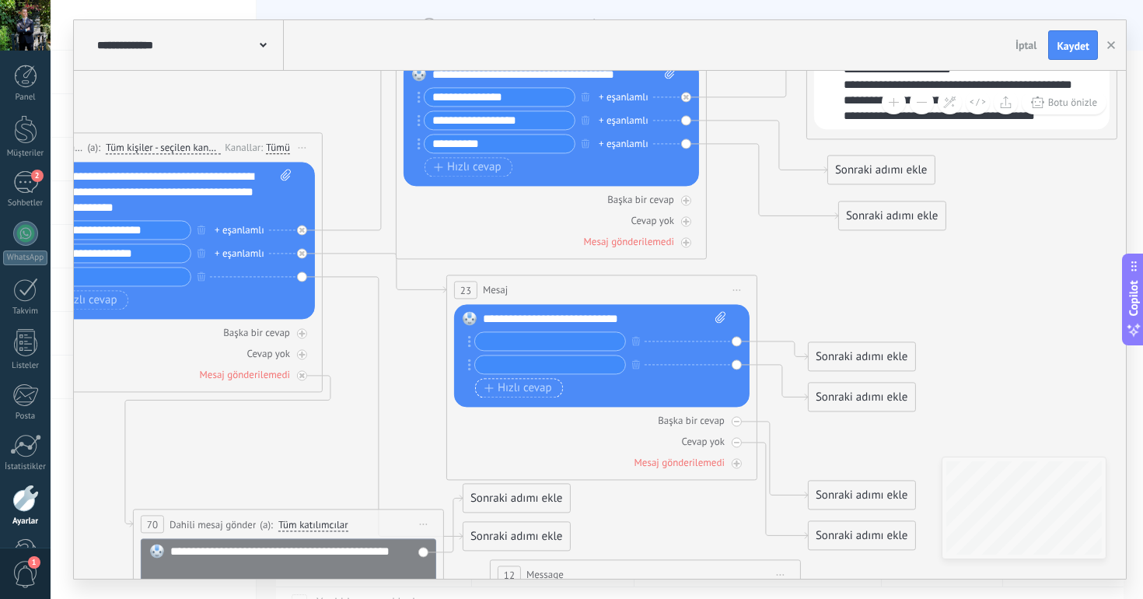
click at [518, 392] on span "Hızlı cevap" at bounding box center [518, 388] width 68 height 12
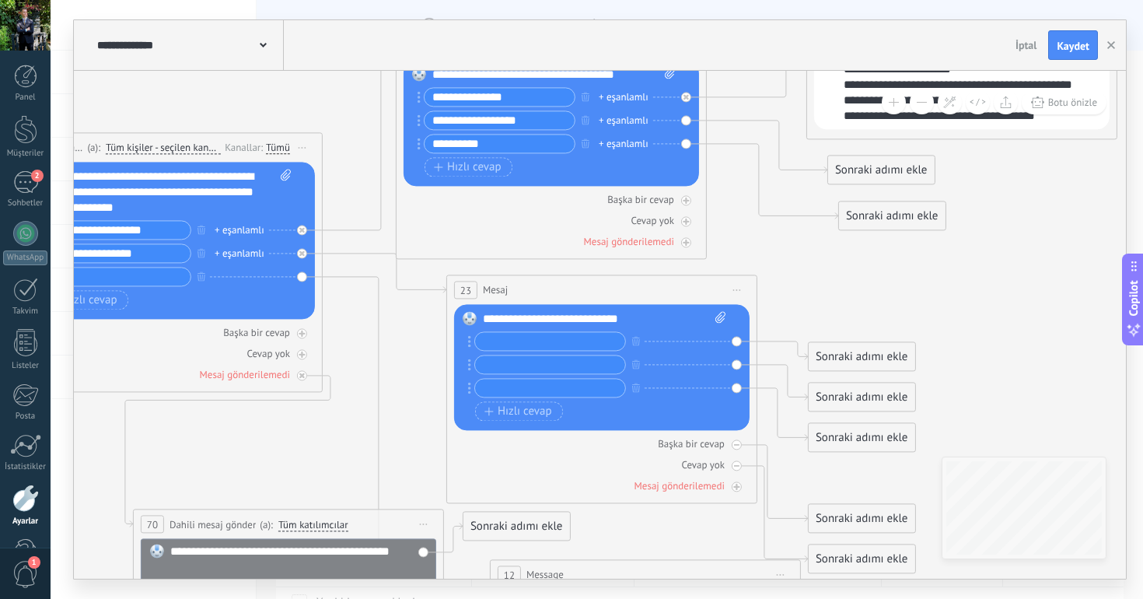
click at [538, 333] on input "text" at bounding box center [550, 341] width 150 height 18
type input "**********"
click at [528, 357] on input "text" at bounding box center [550, 364] width 150 height 18
type input "**********"
click at [522, 387] on input "text" at bounding box center [550, 388] width 150 height 18
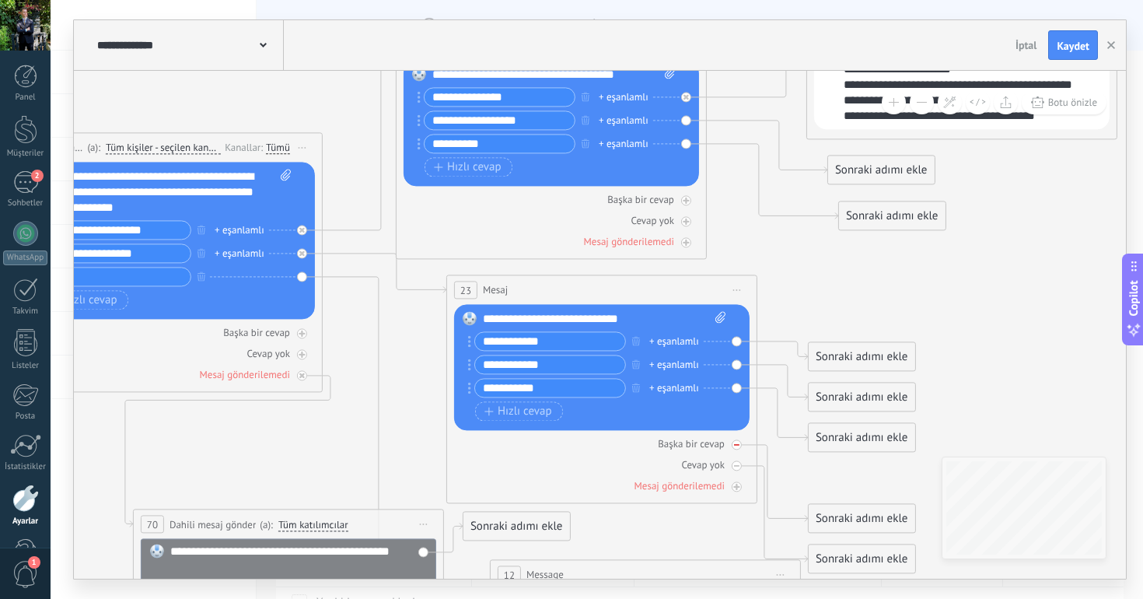
type input "**********"
click at [735, 446] on icon at bounding box center [736, 444] width 5 height 5
click at [736, 468] on div at bounding box center [737, 465] width 10 height 10
drag, startPoint x: 845, startPoint y: 362, endPoint x: 845, endPoint y: 306, distance: 56.8
click at [845, 334] on div "Sonraki adımı ekle" at bounding box center [862, 347] width 107 height 26
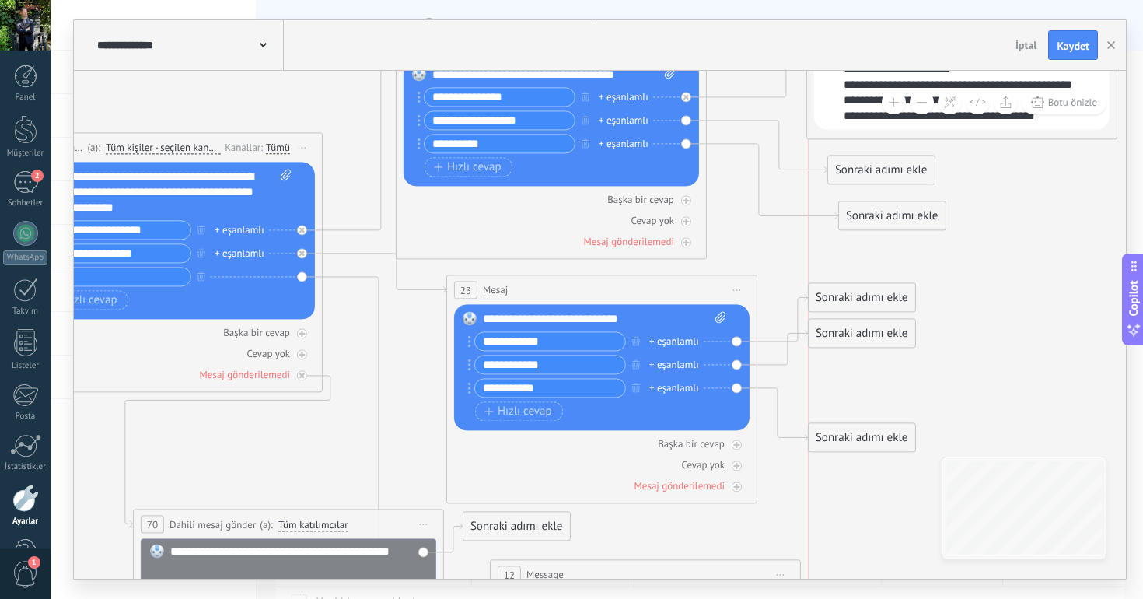
drag, startPoint x: 847, startPoint y: 390, endPoint x: 851, endPoint y: 325, distance: 65.5
click at [851, 325] on div "Sonraki adımı ekle" at bounding box center [862, 333] width 107 height 26
drag, startPoint x: 854, startPoint y: 433, endPoint x: 855, endPoint y: 391, distance: 42.0
click at [855, 391] on div "Sonraki adımı ekle" at bounding box center [862, 396] width 107 height 26
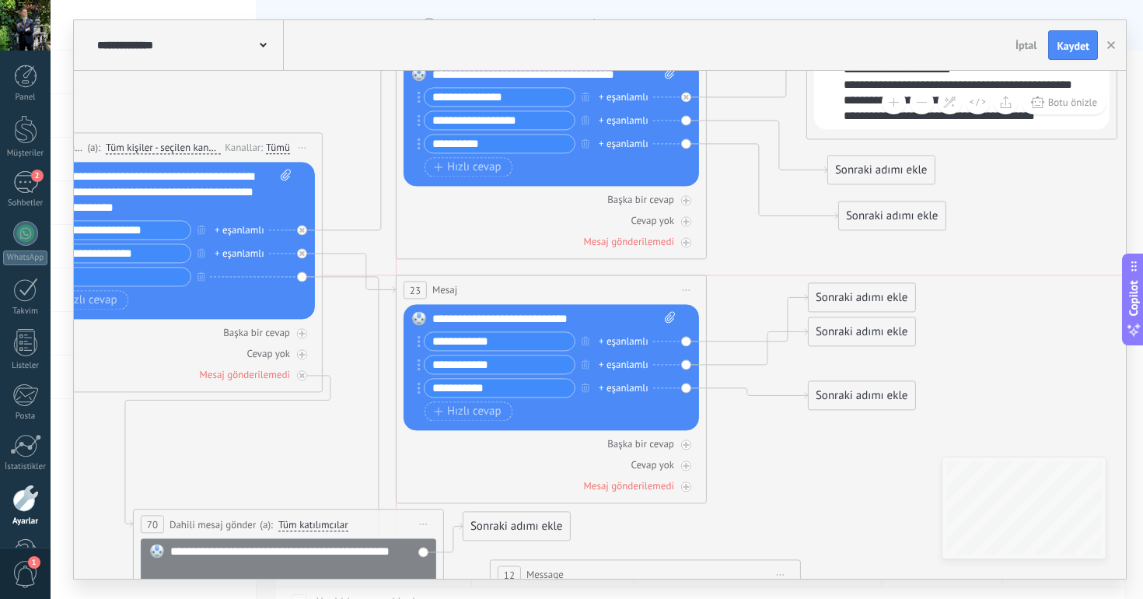
drag, startPoint x: 550, startPoint y: 284, endPoint x: 503, endPoint y: 281, distance: 46.7
click at [503, 281] on div "23 [GEOGRAPHIC_DATA] ***** (a): Tüm kişiler - seçilen kanallar Tüm kişiler - se…" at bounding box center [551, 289] width 309 height 29
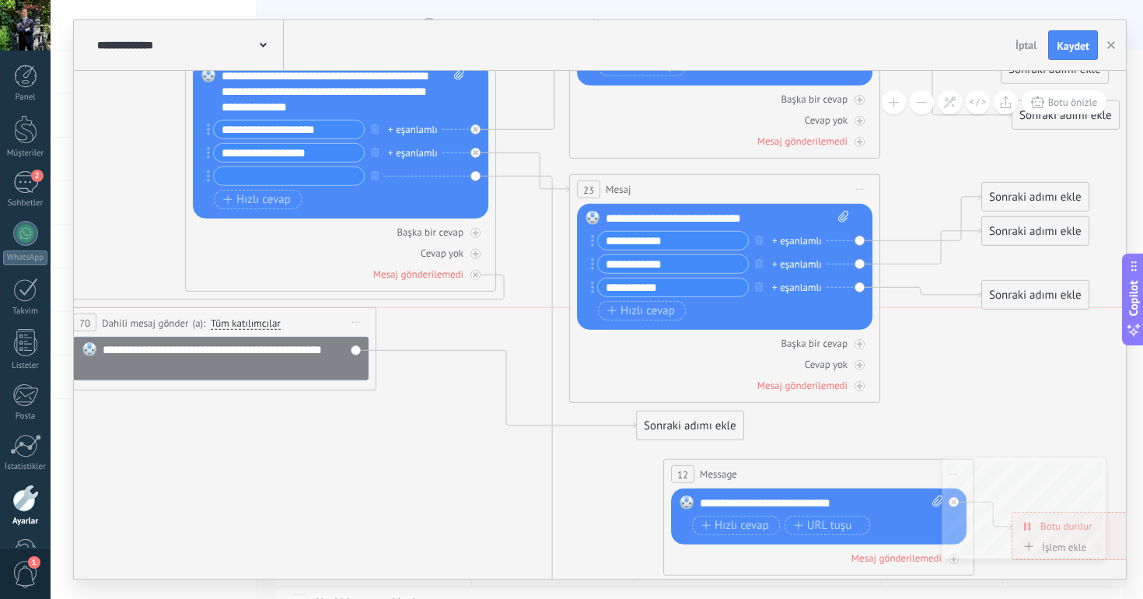
drag, startPoint x: 535, startPoint y: 425, endPoint x: 295, endPoint y: 325, distance: 259.6
click at [295, 325] on div "**********" at bounding box center [220, 322] width 309 height 29
drag, startPoint x: 654, startPoint y: 418, endPoint x: 383, endPoint y: 331, distance: 284.2
click at [383, 331] on div "Sonraki adımı ekle" at bounding box center [419, 341] width 107 height 26
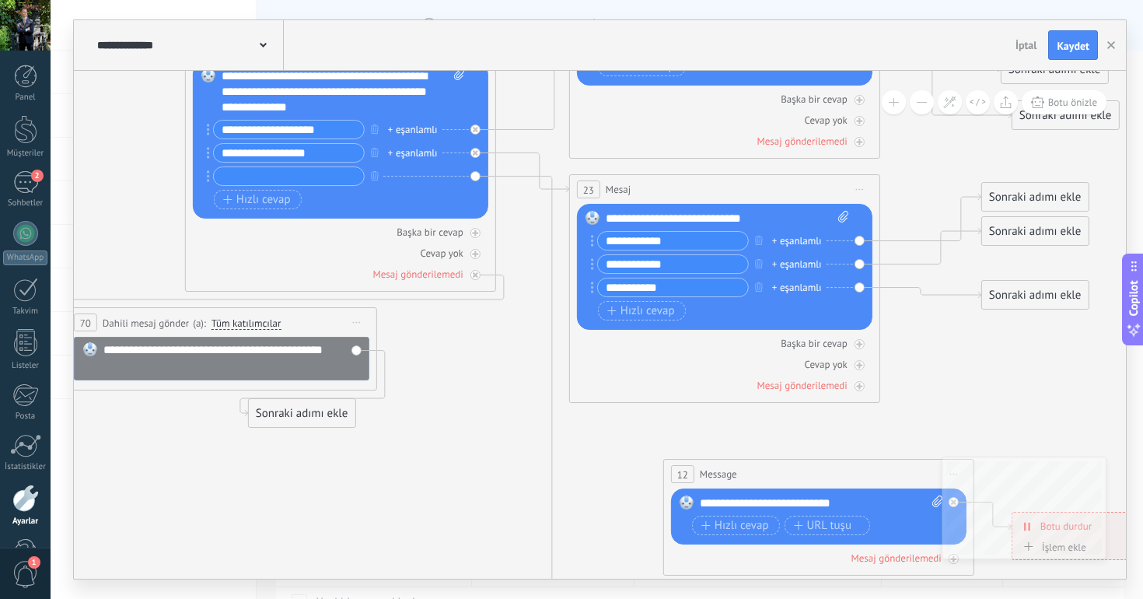
drag, startPoint x: 427, startPoint y: 417, endPoint x: 294, endPoint y: 417, distance: 132.9
click at [294, 417] on div "Sonraki adımı ekle" at bounding box center [302, 413] width 107 height 26
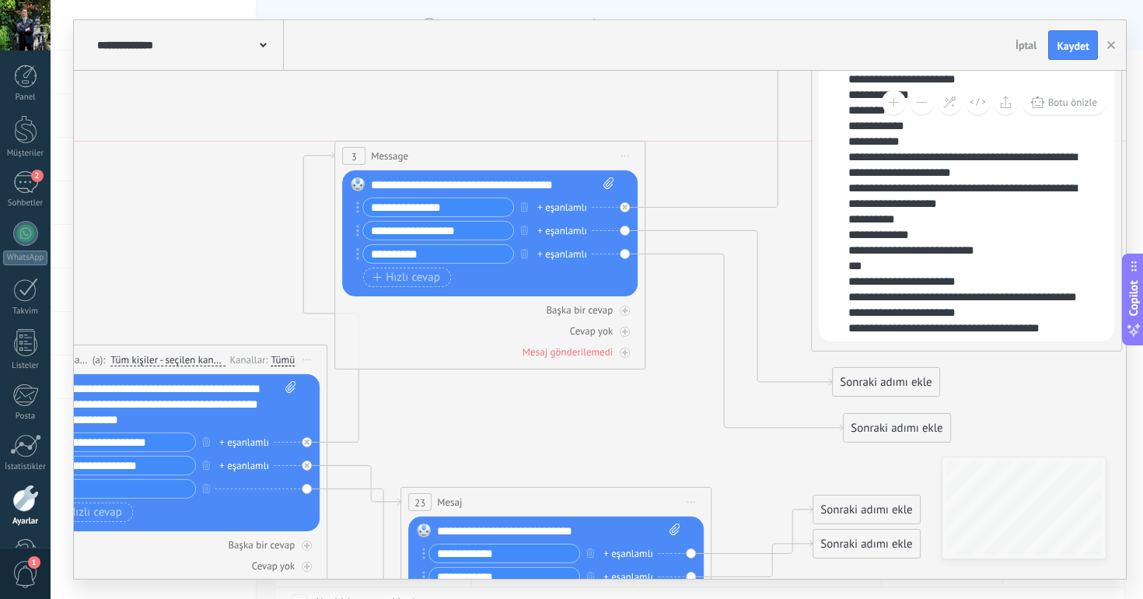
drag, startPoint x: 503, startPoint y: 258, endPoint x: 433, endPoint y: 123, distance: 152.3
click at [431, 141] on div "3 Message ******* (a): Tüm kişiler - seçilen kanallar Tüm kişiler - seçilen kan…" at bounding box center [489, 155] width 309 height 29
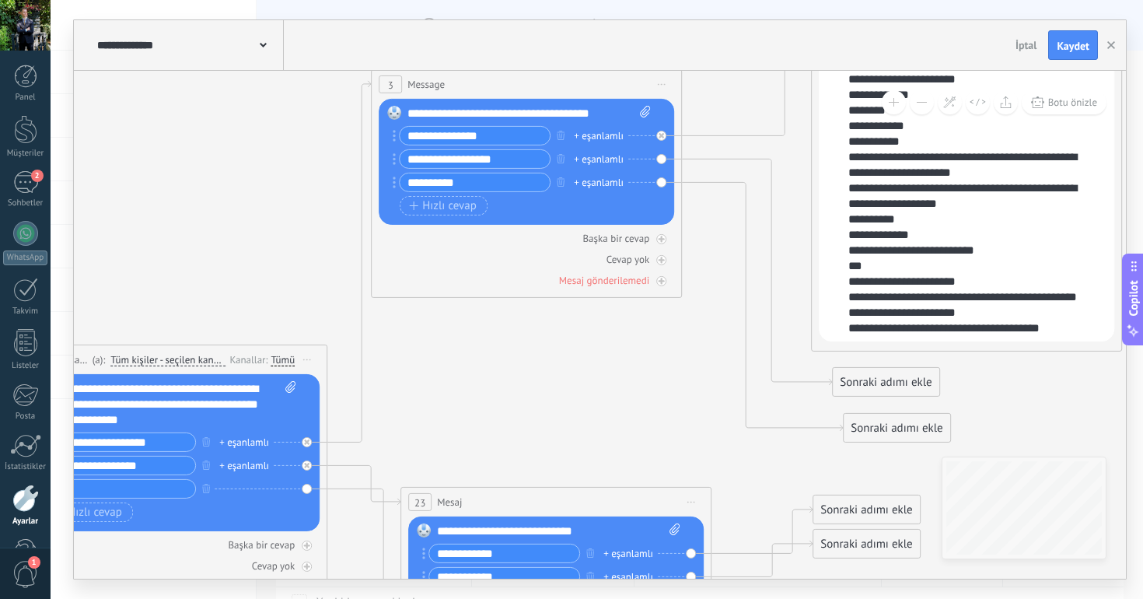
drag, startPoint x: 438, startPoint y: 131, endPoint x: 480, endPoint y: 90, distance: 59.4
click at [480, 90] on div "3 Message ******* (a): Tüm kişiler - seçilen kanallar Tüm kişiler - seçilen kan…" at bounding box center [526, 84] width 309 height 29
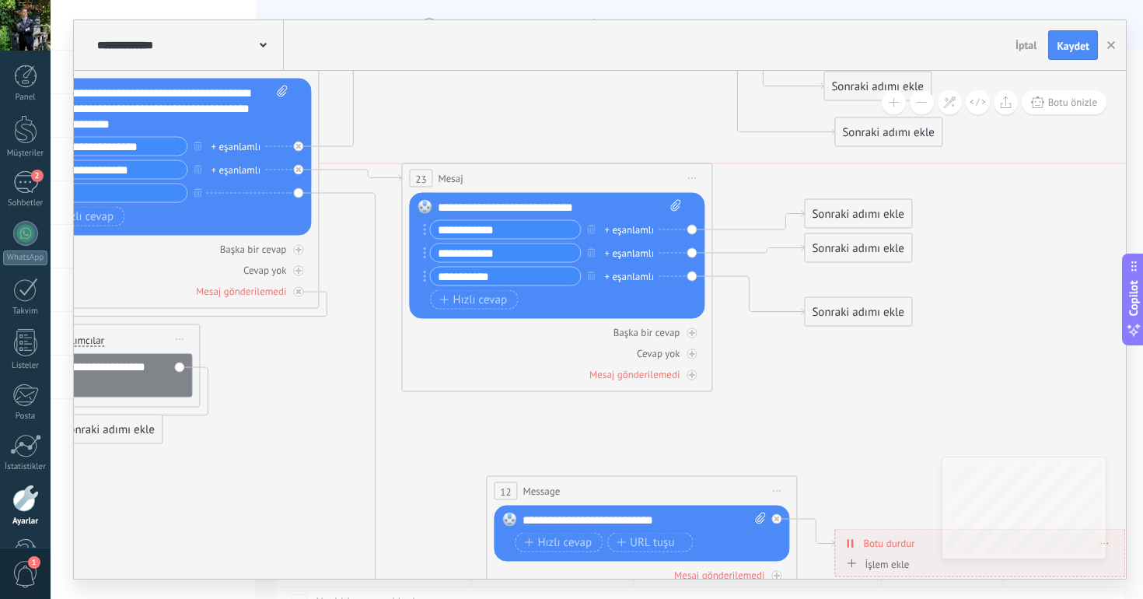
drag, startPoint x: 513, startPoint y: 211, endPoint x: 522, endPoint y: 177, distance: 34.7
click at [522, 177] on div "23 [GEOGRAPHIC_DATA] ***** (a): Tüm kişiler - seçilen kanallar Tüm kişiler - se…" at bounding box center [556, 178] width 309 height 29
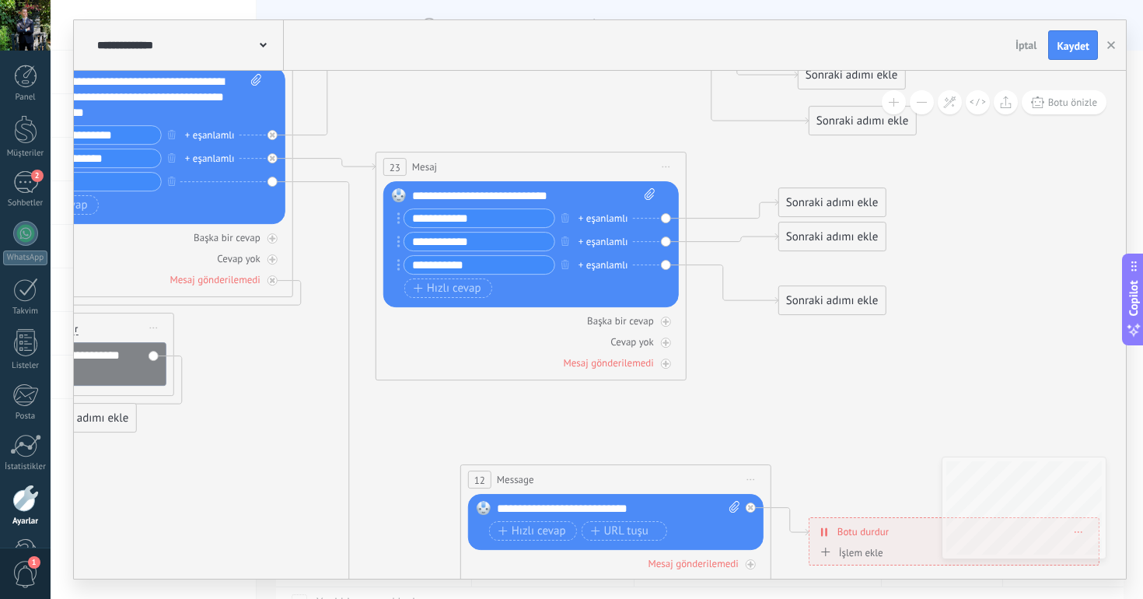
click at [423, 218] on input "**********" at bounding box center [479, 218] width 150 height 18
click at [410, 243] on input "**********" at bounding box center [479, 241] width 150 height 18
click at [423, 243] on input "**********" at bounding box center [479, 241] width 150 height 18
type input "**********"
click at [564, 261] on icon "button" at bounding box center [565, 264] width 8 height 9
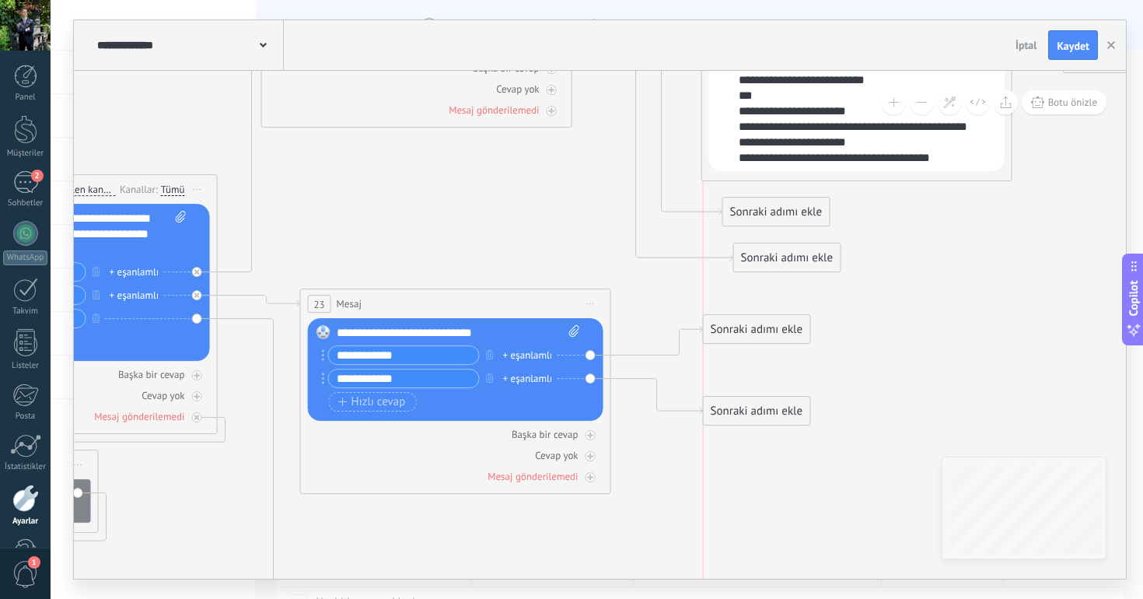
drag, startPoint x: 735, startPoint y: 375, endPoint x: 741, endPoint y: 332, distance: 43.2
click at [741, 332] on div "Sonraki adımı ekle" at bounding box center [757, 329] width 107 height 26
click at [741, 332] on div "Sonraki adımı ekle" at bounding box center [757, 328] width 107 height 26
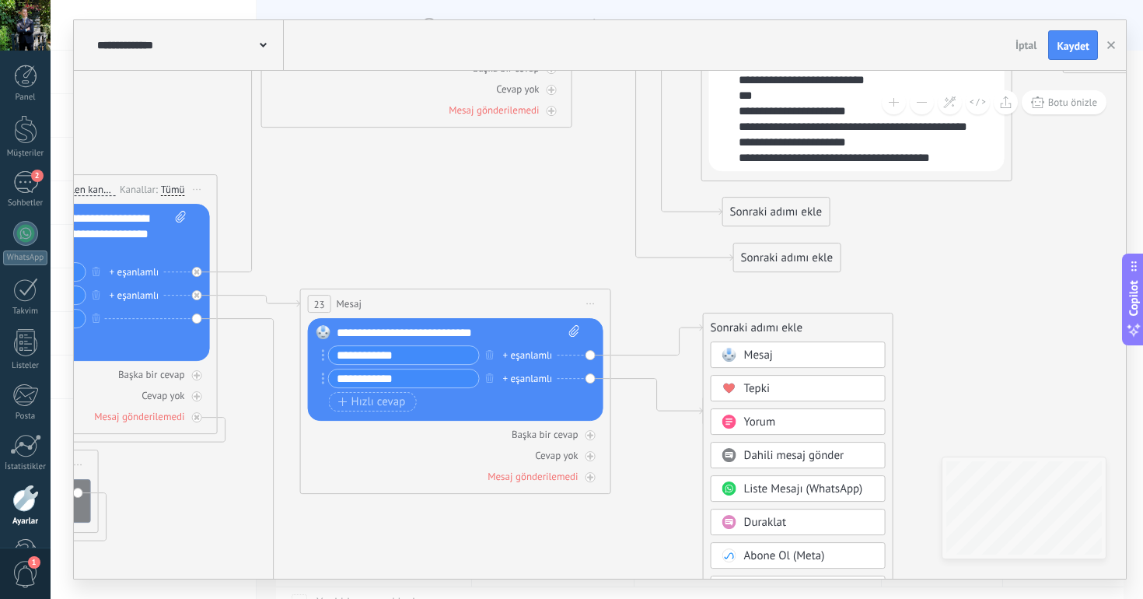
click at [767, 454] on span "Dahili mesaj gönder" at bounding box center [794, 455] width 100 height 15
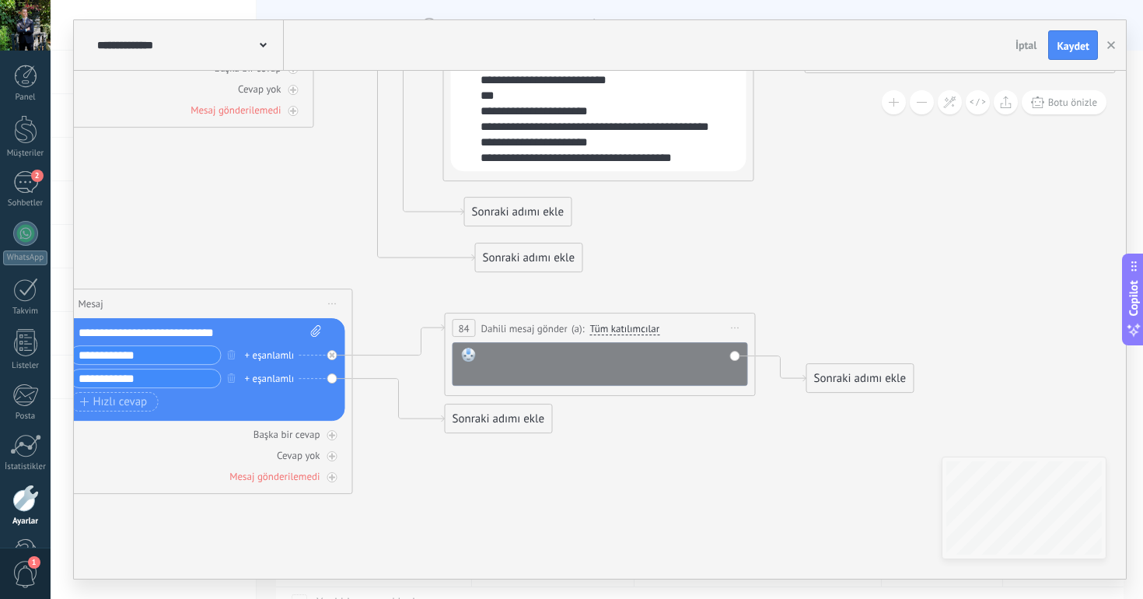
click at [624, 360] on div at bounding box center [610, 363] width 257 height 31
click at [554, 354] on div "**********" at bounding box center [610, 363] width 257 height 31
click at [634, 362] on div "**********" at bounding box center [610, 363] width 257 height 31
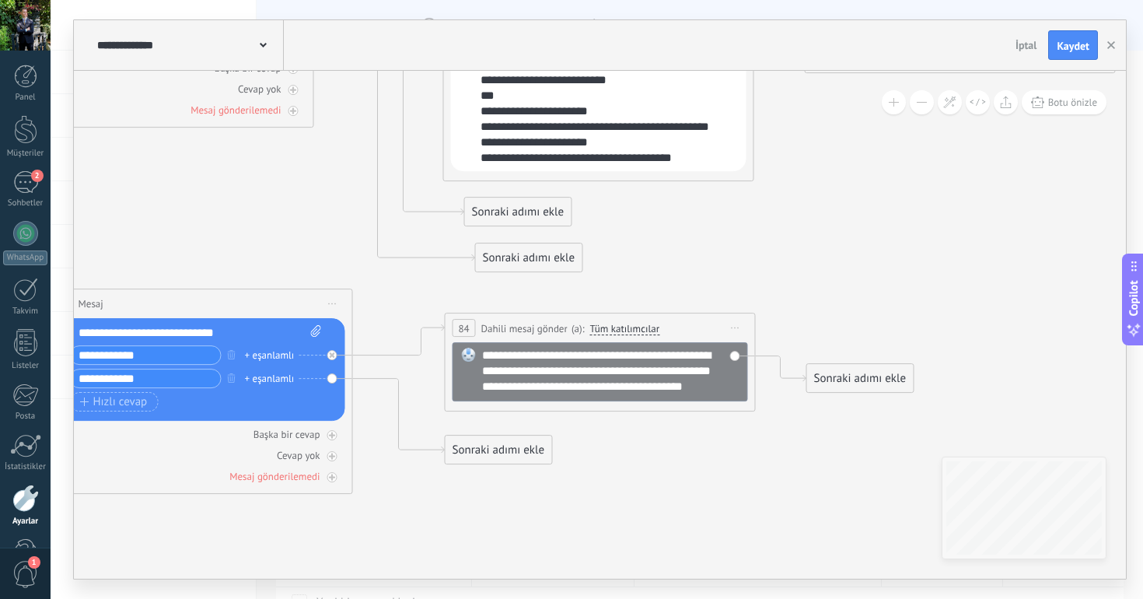
click at [673, 357] on div "**********" at bounding box center [610, 371] width 257 height 47
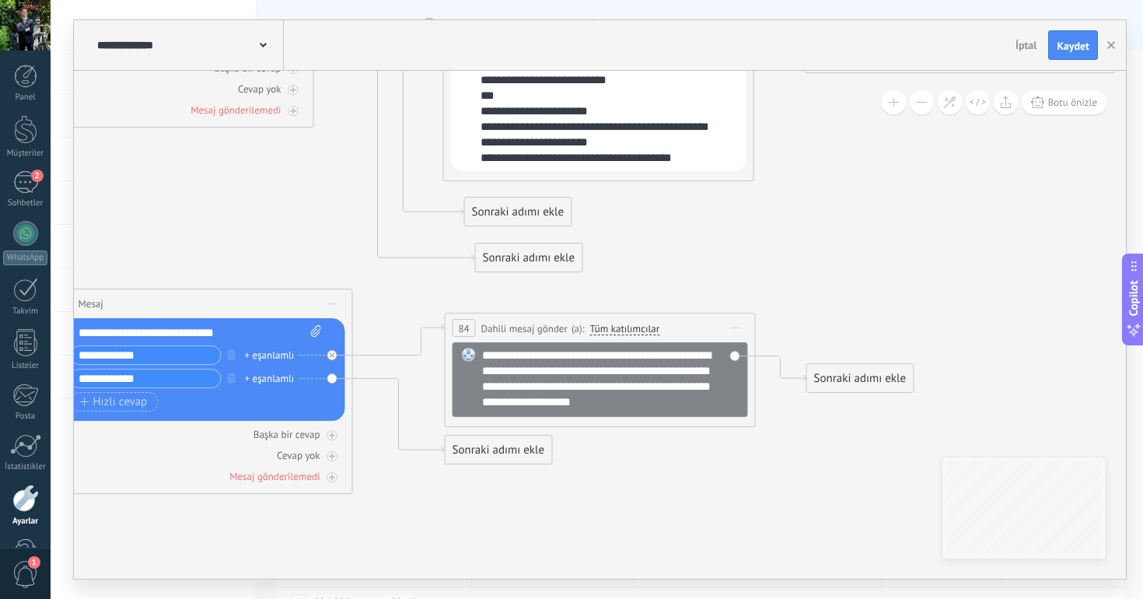
click at [664, 372] on div "**********" at bounding box center [610, 379] width 257 height 62
drag, startPoint x: 526, startPoint y: 404, endPoint x: 596, endPoint y: 422, distance: 72.2
click at [596, 410] on div "**********" at bounding box center [610, 379] width 257 height 62
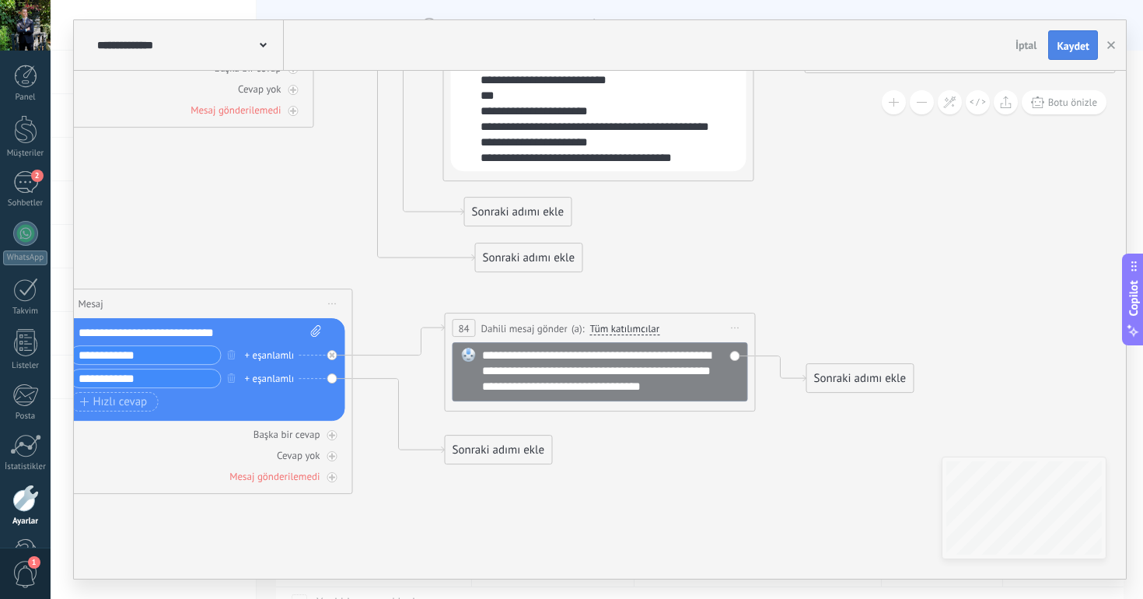
click at [1057, 51] on span "Kaydet" at bounding box center [1073, 45] width 33 height 11
